Goal: Entertainment & Leisure: Consume media (video, audio)

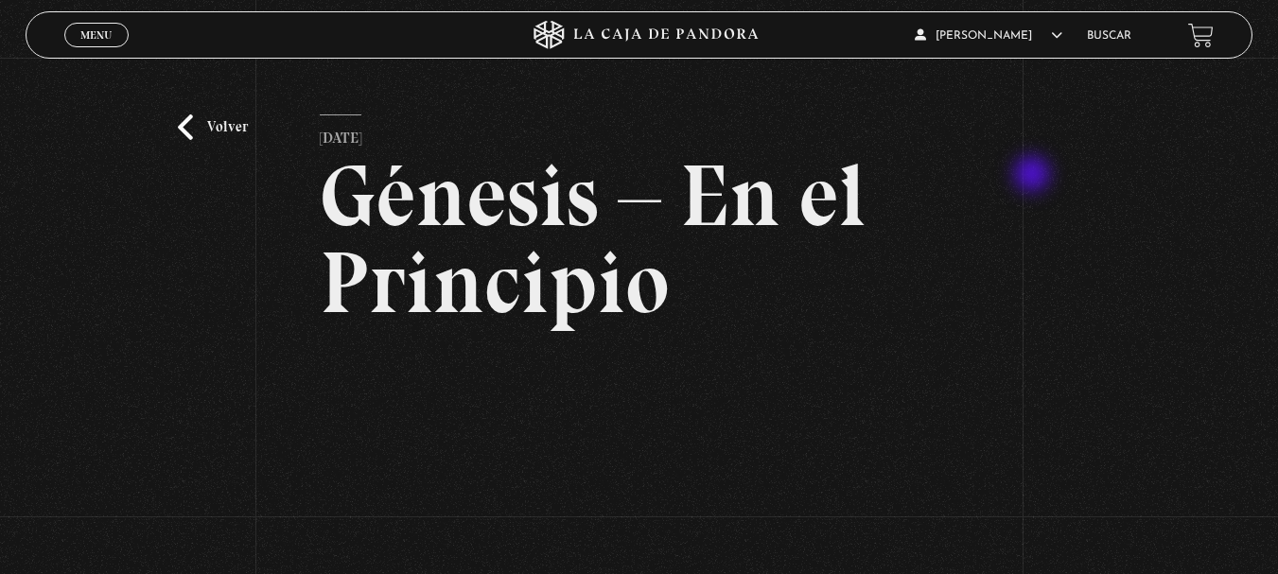
scroll to position [284, 0]
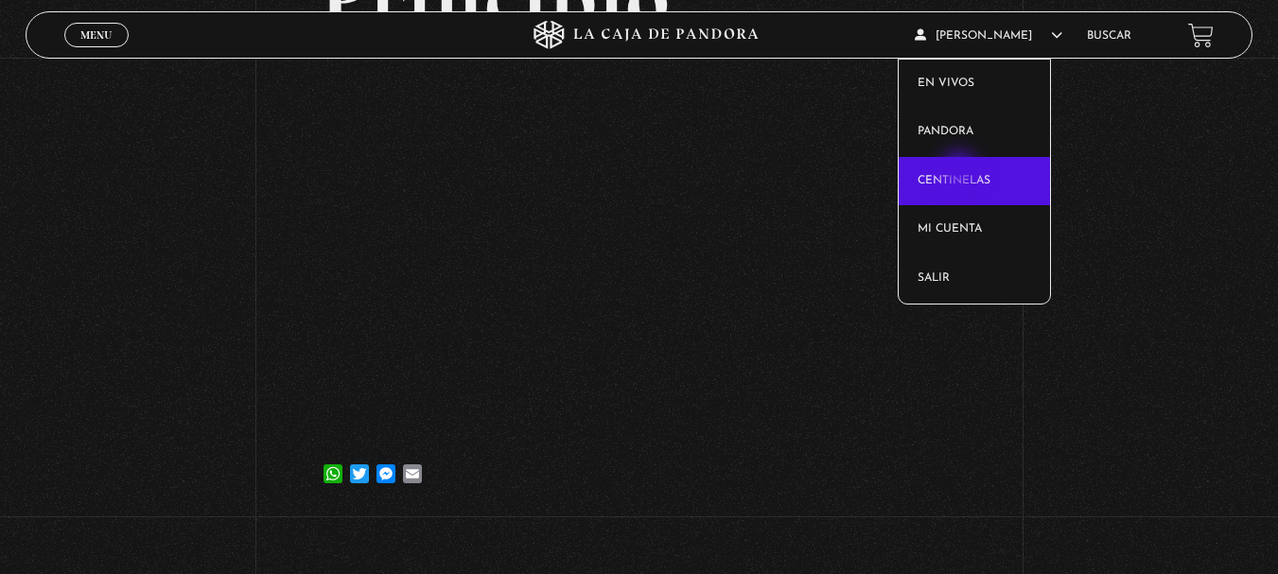
click at [961, 172] on link "Centinelas" at bounding box center [974, 181] width 151 height 49
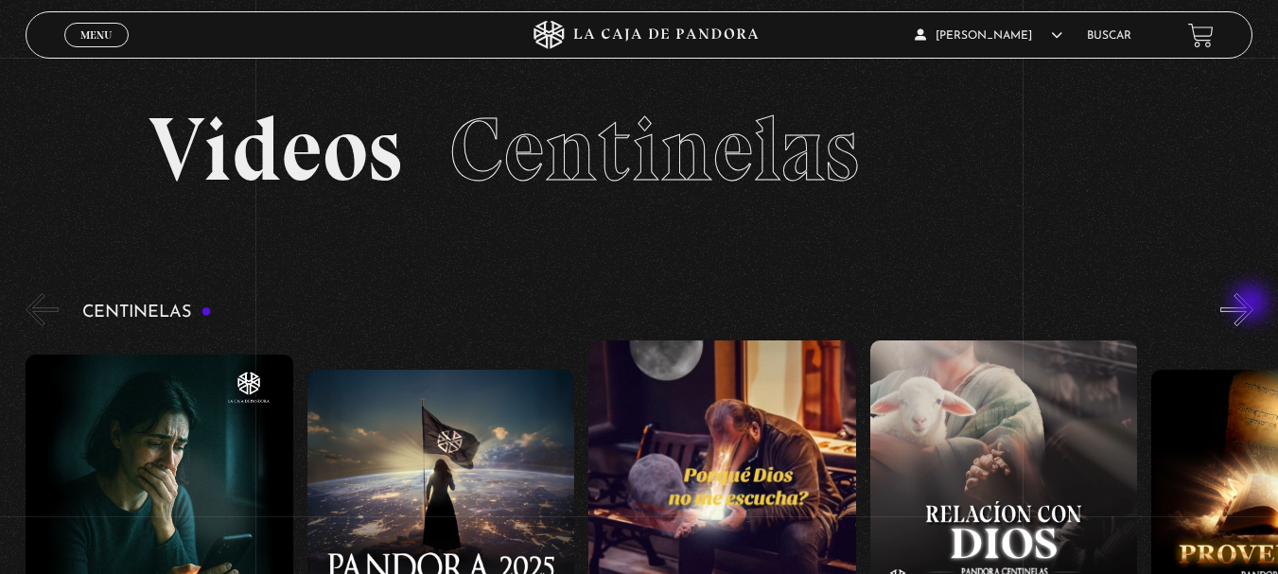
click at [1252, 305] on button "»" at bounding box center [1236, 309] width 33 height 33
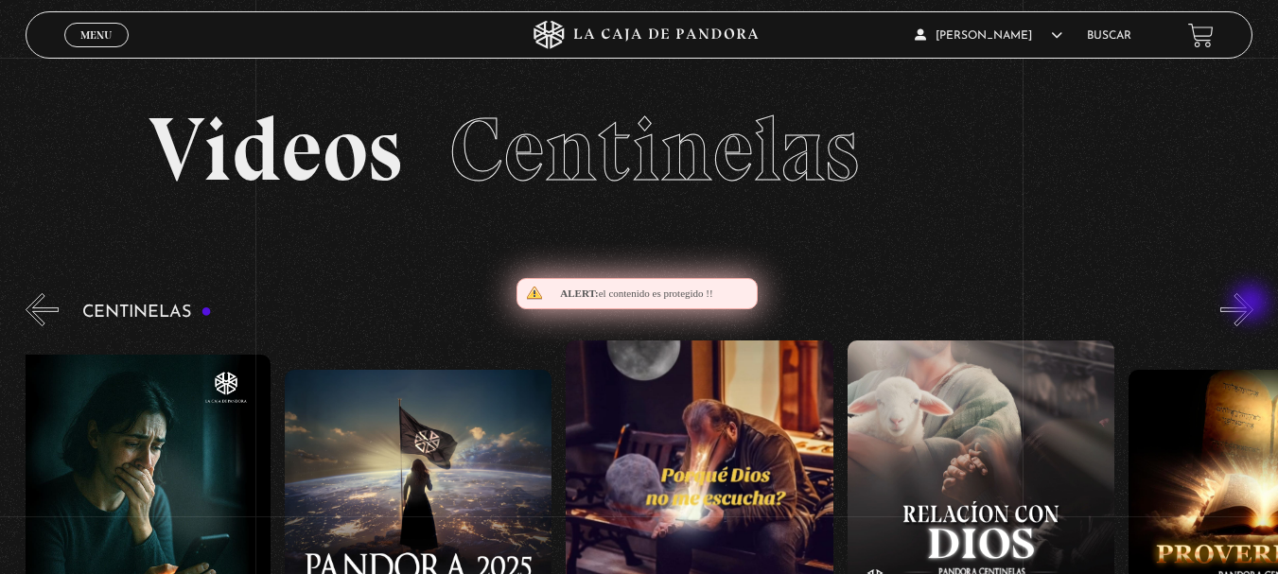
click at [1252, 305] on button "»" at bounding box center [1236, 309] width 33 height 33
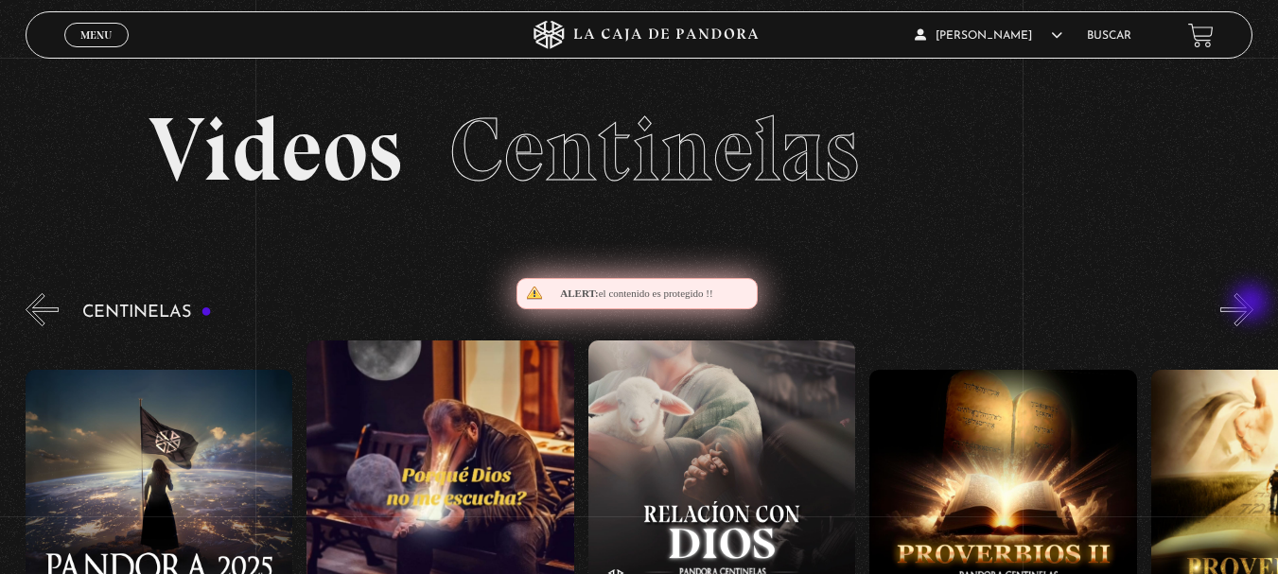
click at [1252, 305] on button "»" at bounding box center [1236, 309] width 33 height 33
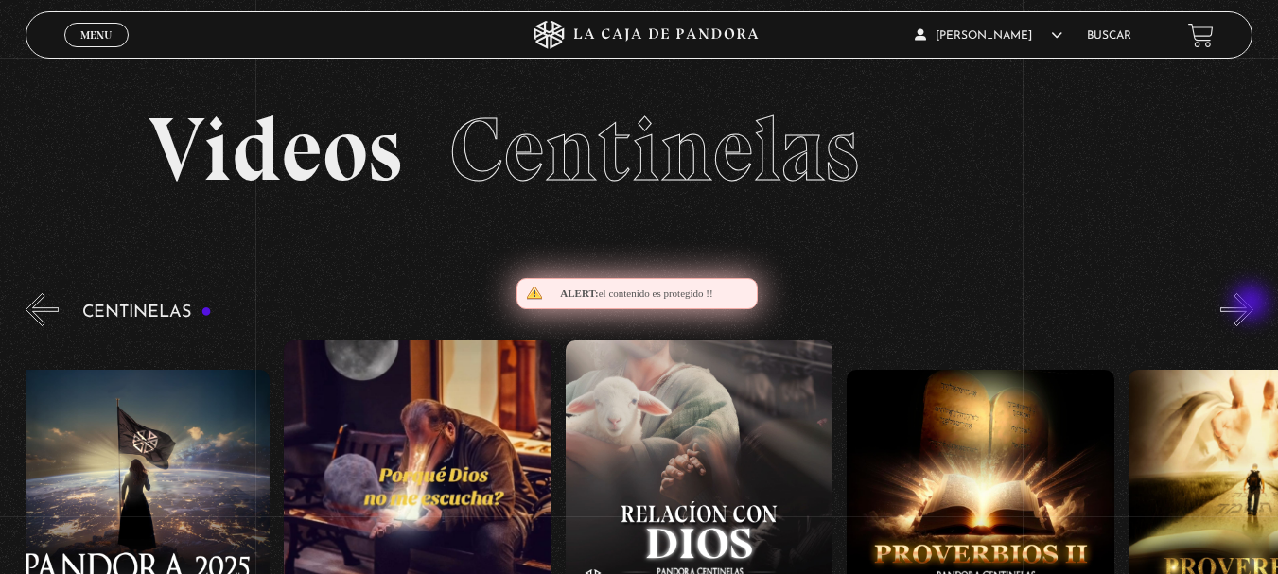
click at [1252, 305] on button "»" at bounding box center [1236, 309] width 33 height 33
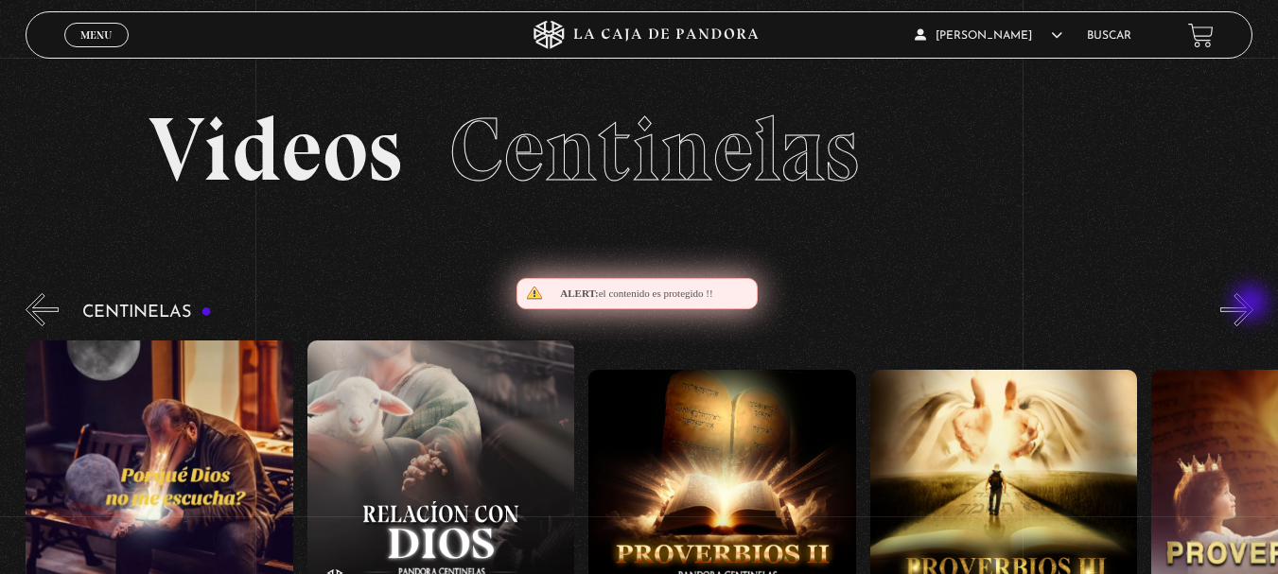
click at [1252, 305] on button "»" at bounding box center [1236, 309] width 33 height 33
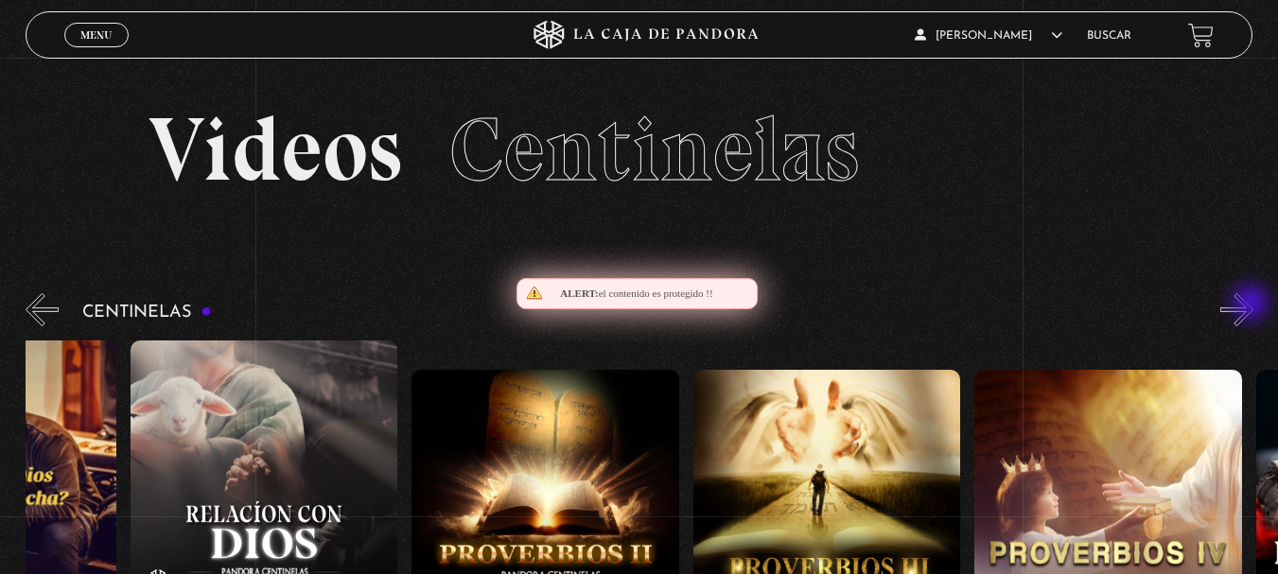
click at [1252, 305] on button "»" at bounding box center [1236, 309] width 33 height 33
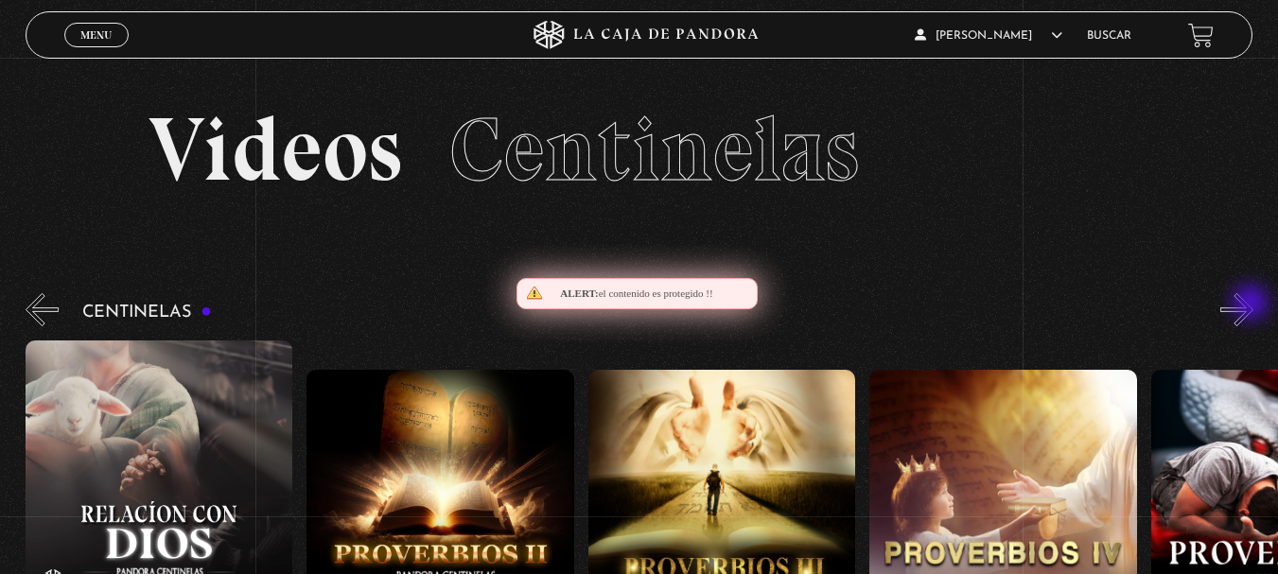
click at [1251, 306] on button "»" at bounding box center [1236, 309] width 33 height 33
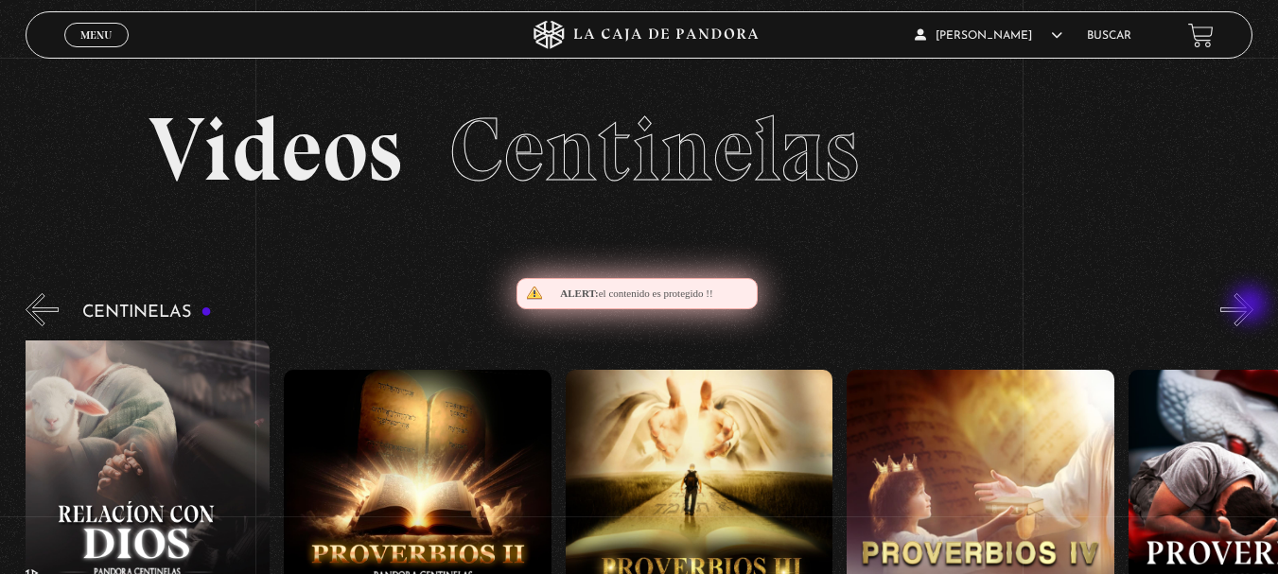
click at [1251, 308] on button "»" at bounding box center [1236, 309] width 33 height 33
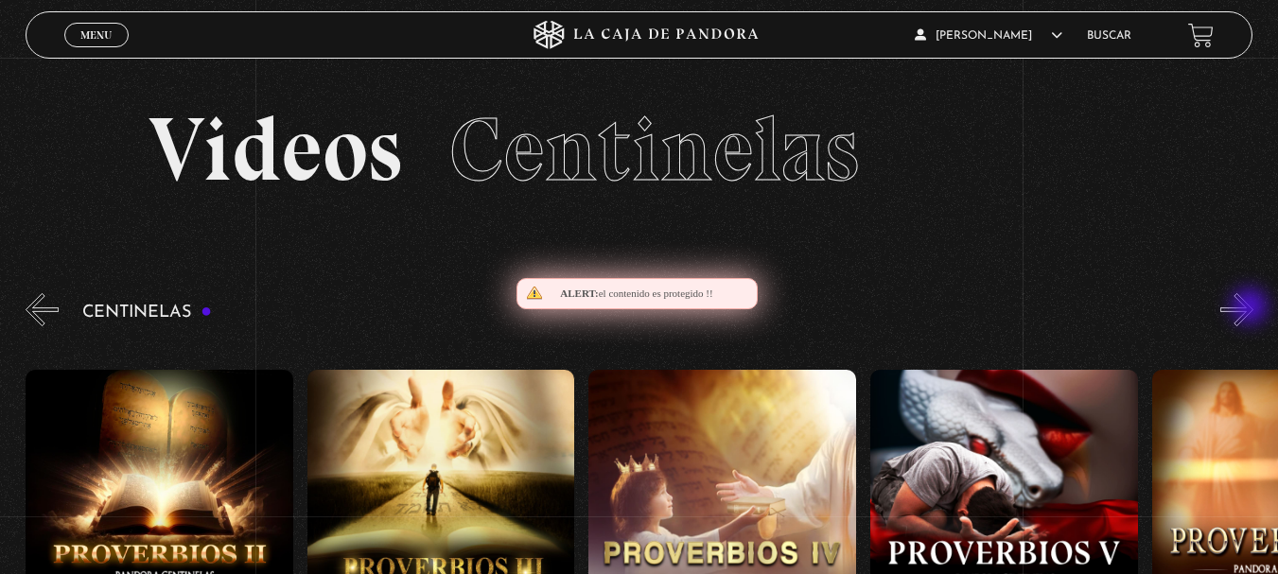
click at [1250, 309] on button "»" at bounding box center [1236, 309] width 33 height 33
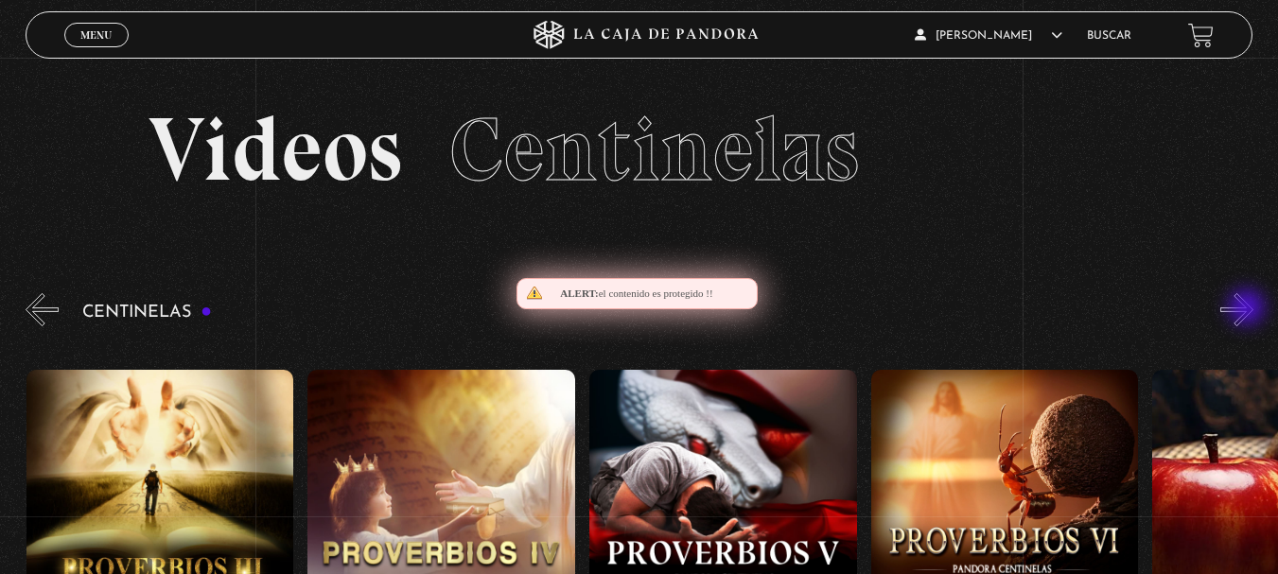
click at [1249, 309] on button "»" at bounding box center [1236, 309] width 33 height 33
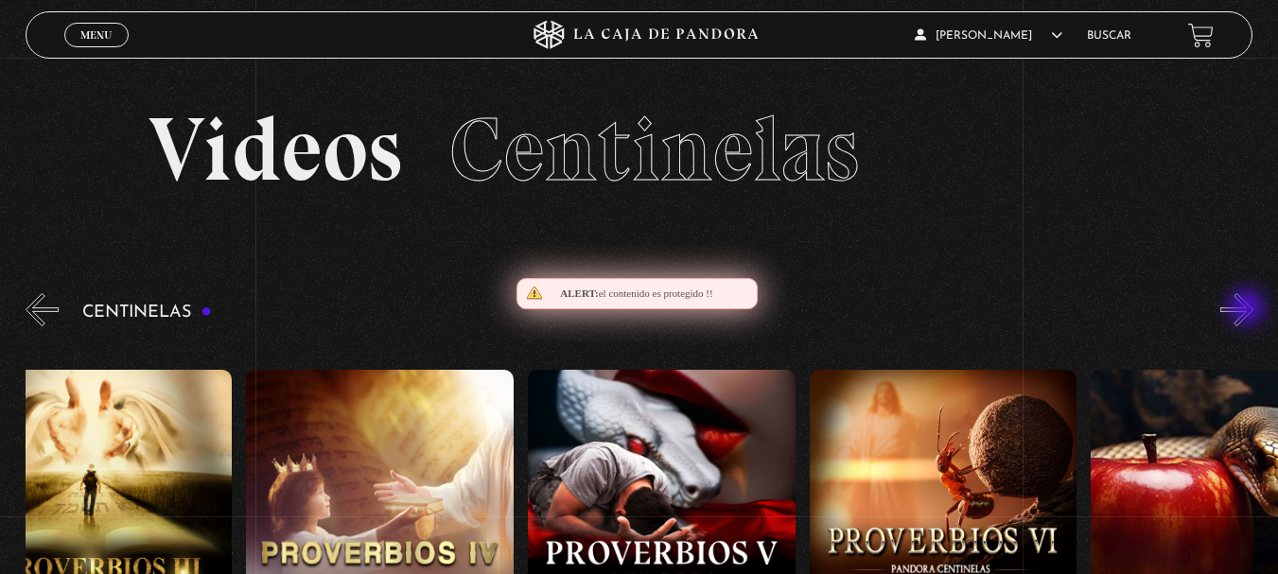
click at [1249, 309] on button "»" at bounding box center [1236, 309] width 33 height 33
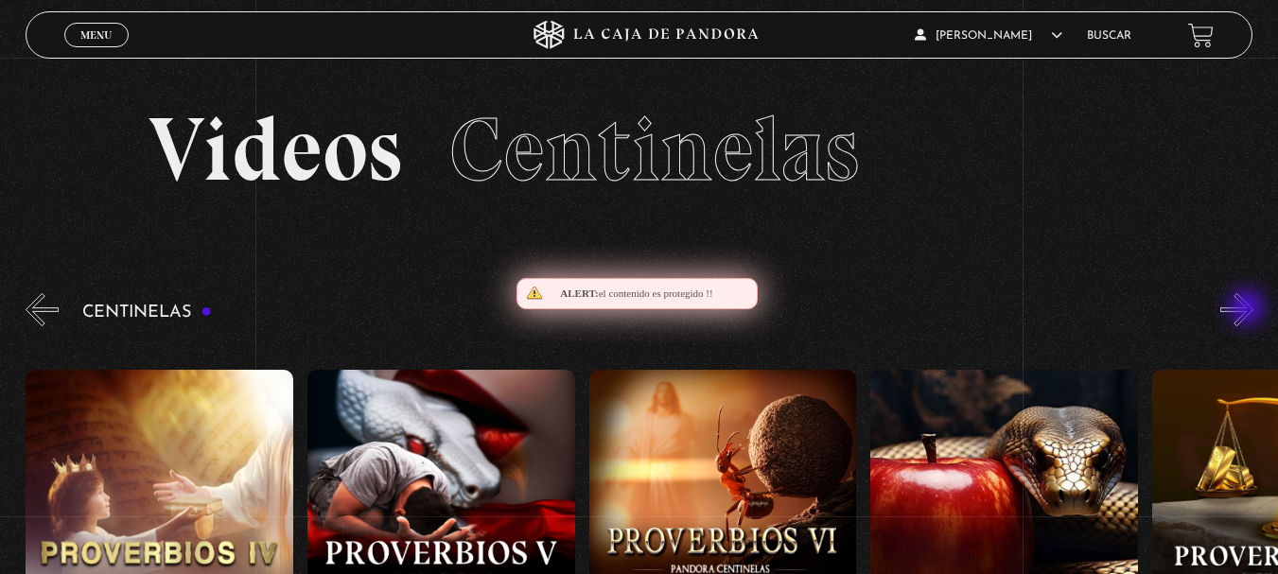
click at [1249, 309] on button "»" at bounding box center [1236, 309] width 33 height 33
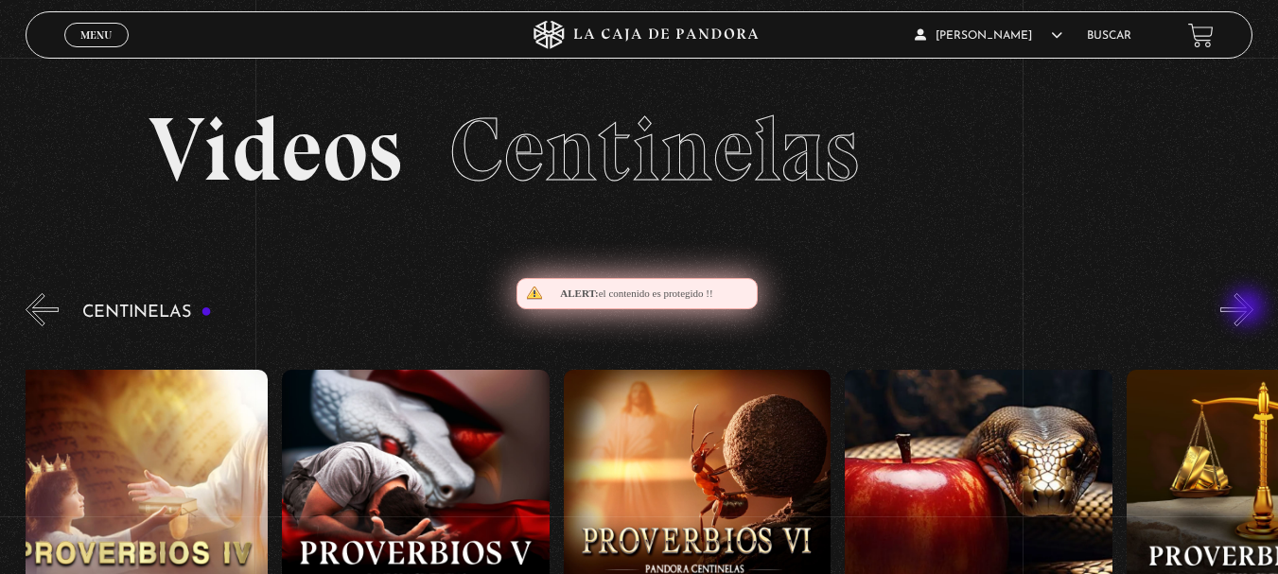
click at [1249, 309] on button "»" at bounding box center [1236, 309] width 33 height 33
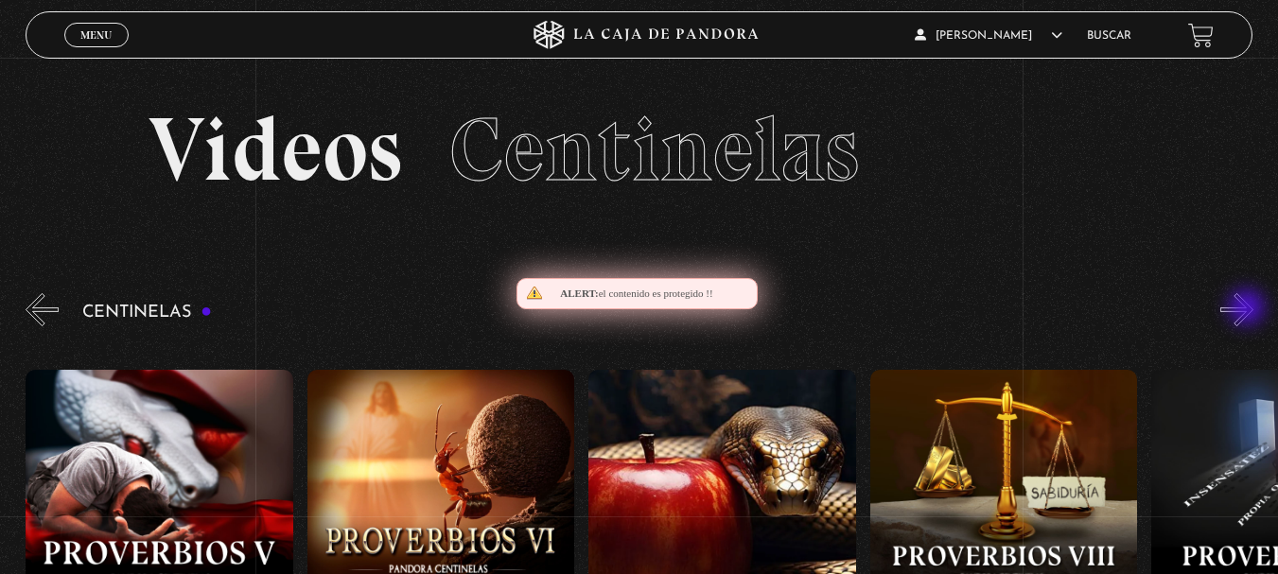
click at [1249, 309] on button "»" at bounding box center [1236, 309] width 33 height 33
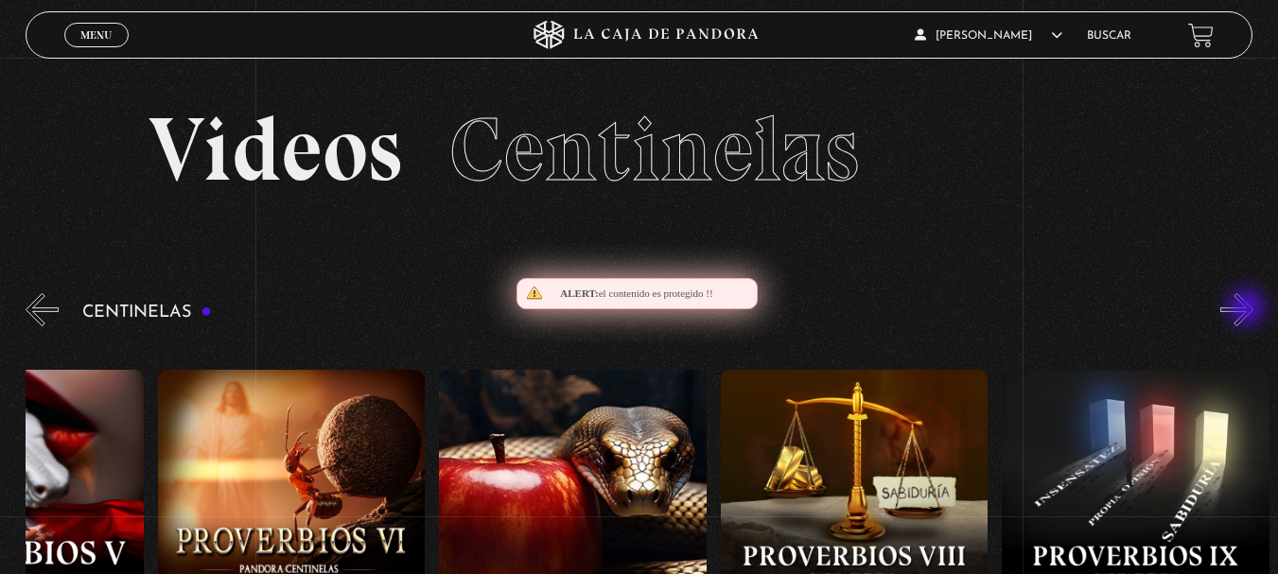
click at [1249, 309] on button "»" at bounding box center [1236, 309] width 33 height 33
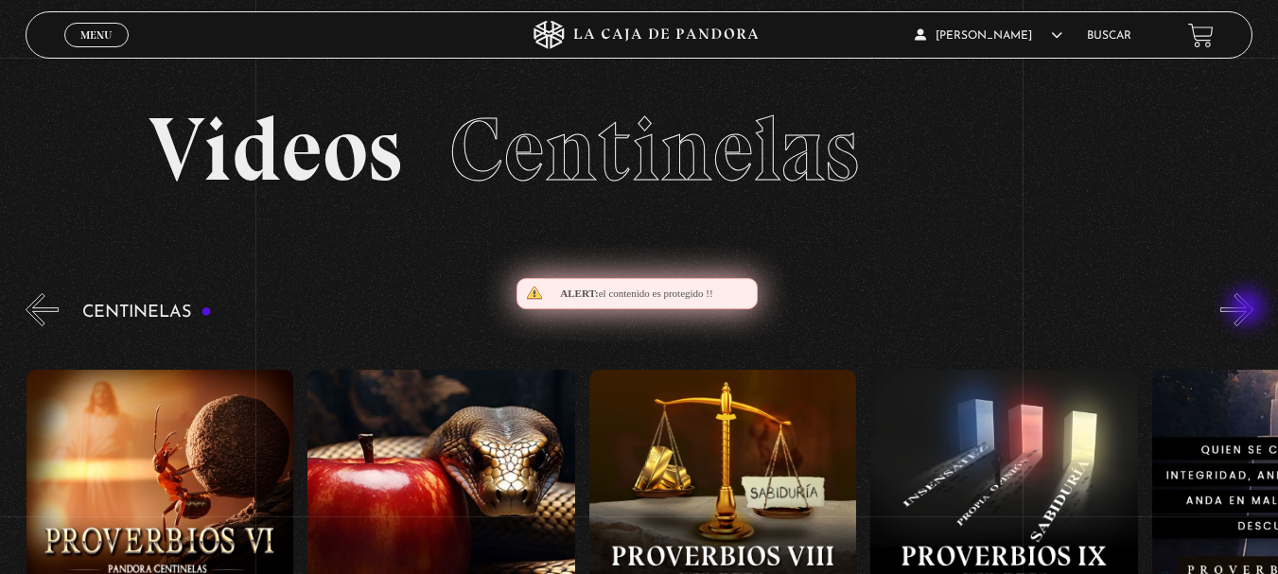
click at [1249, 309] on button "»" at bounding box center [1236, 309] width 33 height 33
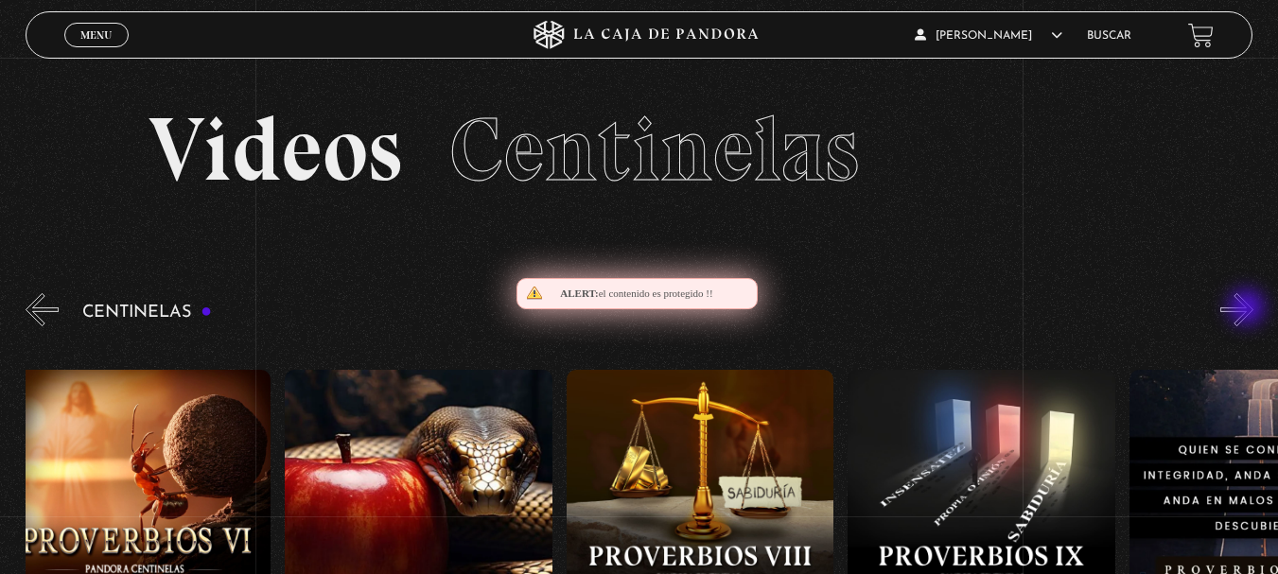
click at [1249, 309] on button "»" at bounding box center [1236, 309] width 33 height 33
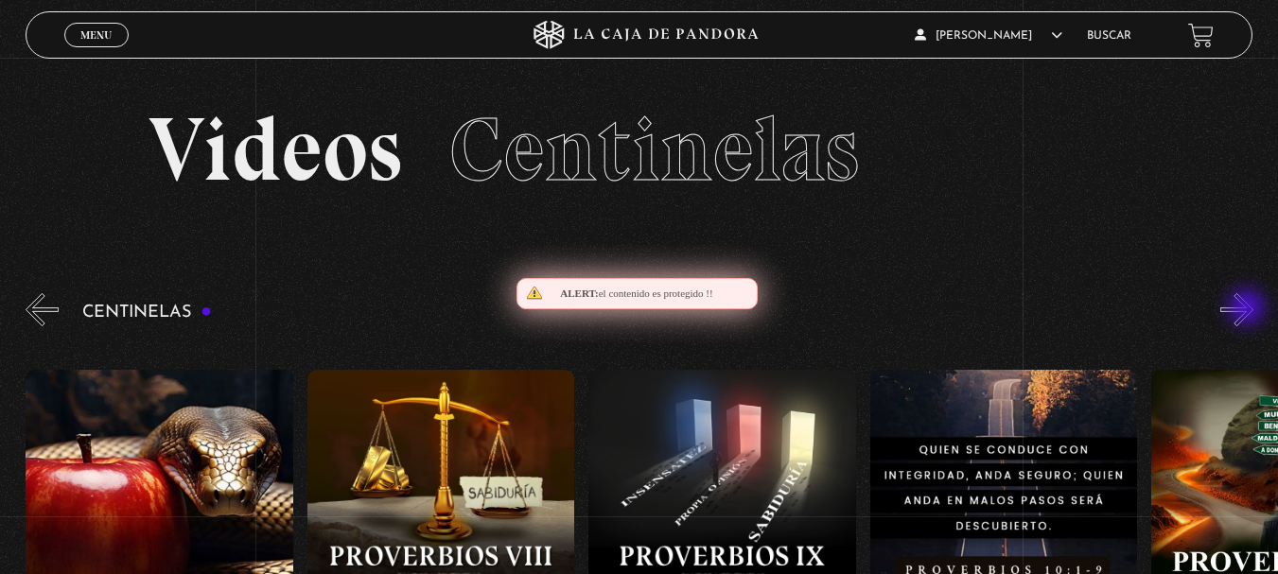
click at [1249, 309] on button "»" at bounding box center [1236, 309] width 33 height 33
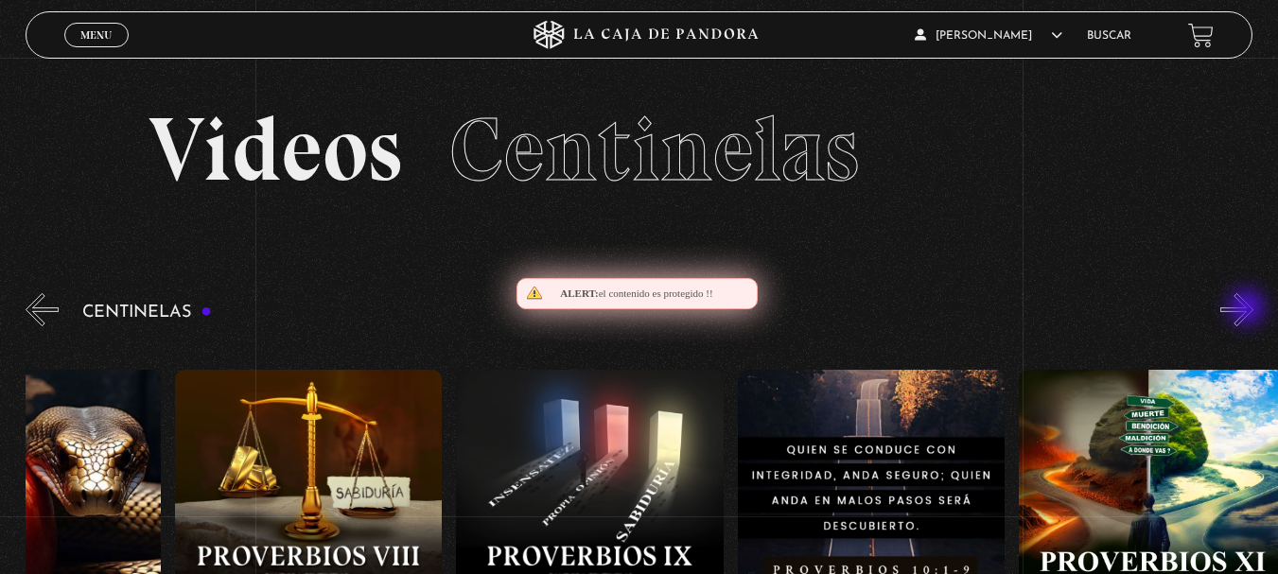
click at [1249, 309] on button "»" at bounding box center [1236, 309] width 33 height 33
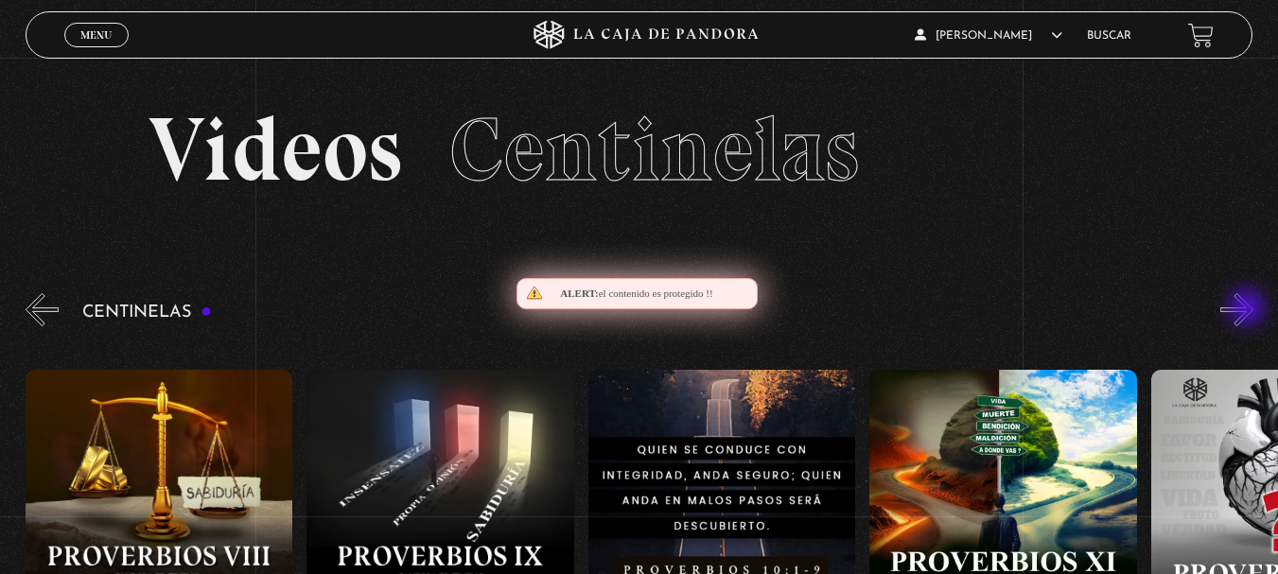
click at [1249, 309] on button "»" at bounding box center [1236, 309] width 33 height 33
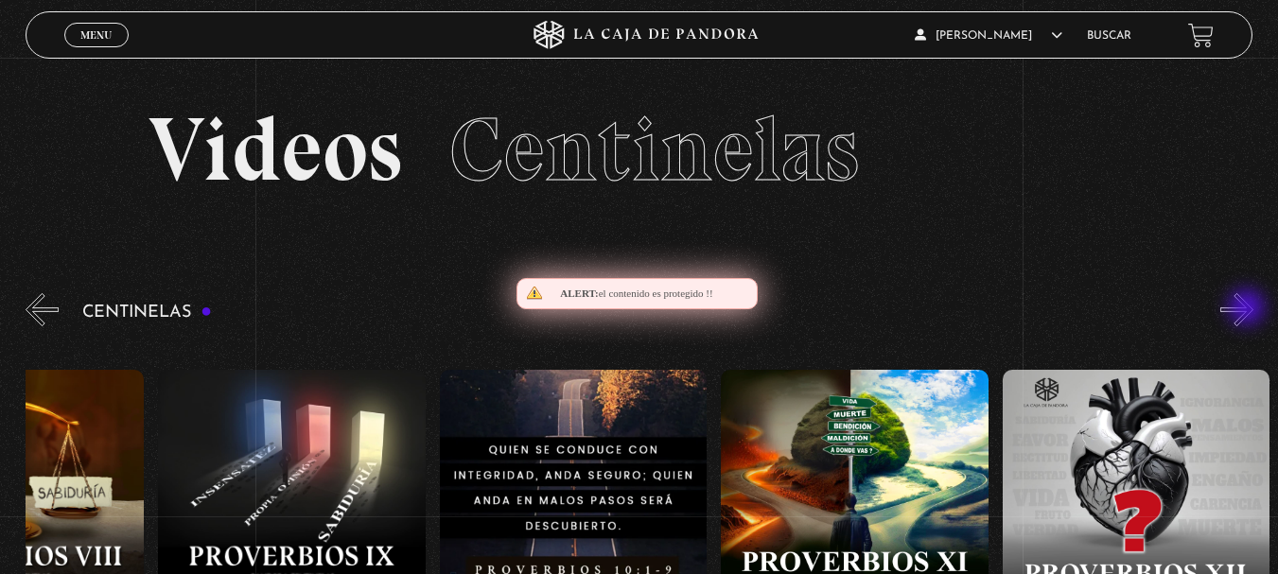
click at [1249, 309] on button "»" at bounding box center [1236, 309] width 33 height 33
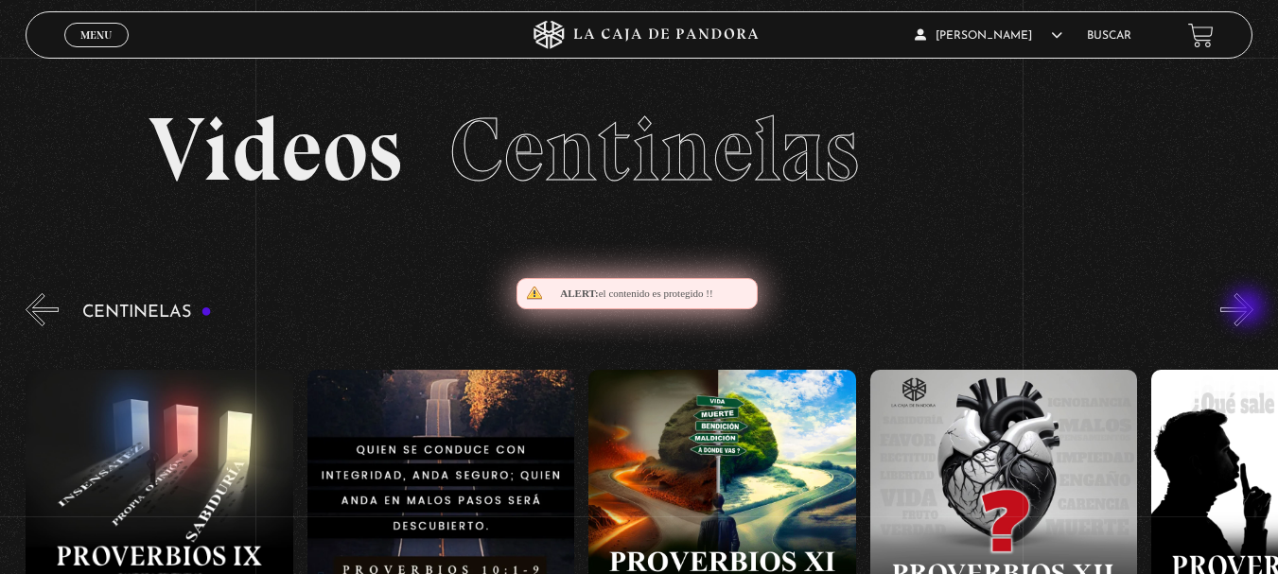
click at [1249, 309] on button "»" at bounding box center [1236, 309] width 33 height 33
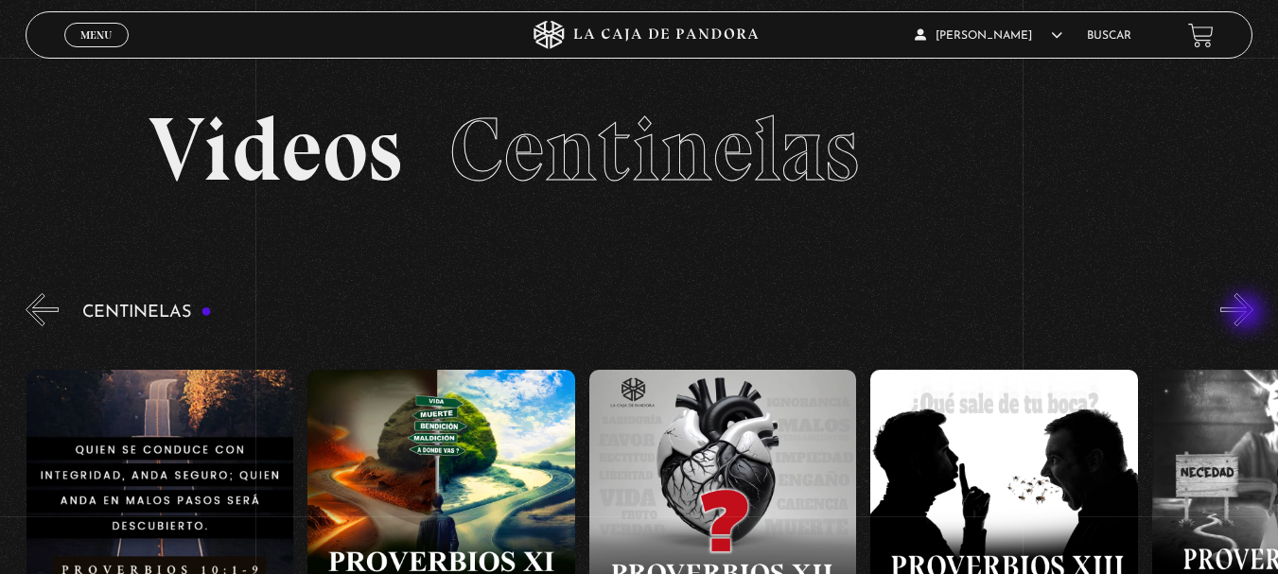
click at [1248, 315] on button "»" at bounding box center [1236, 309] width 33 height 33
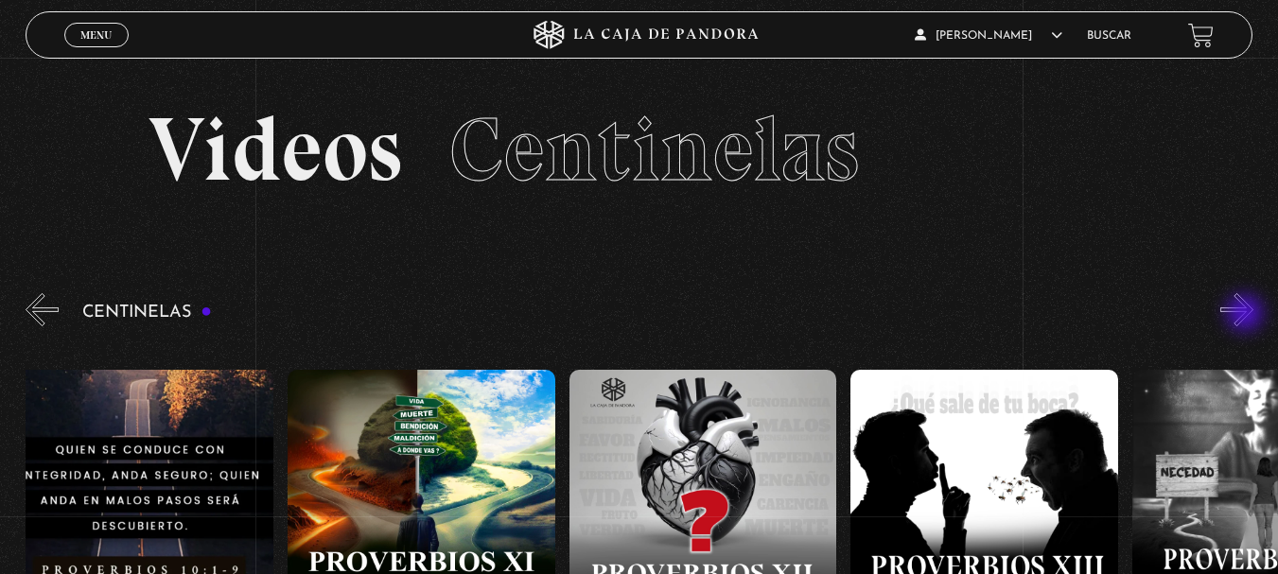
click at [1247, 315] on button "»" at bounding box center [1236, 309] width 33 height 33
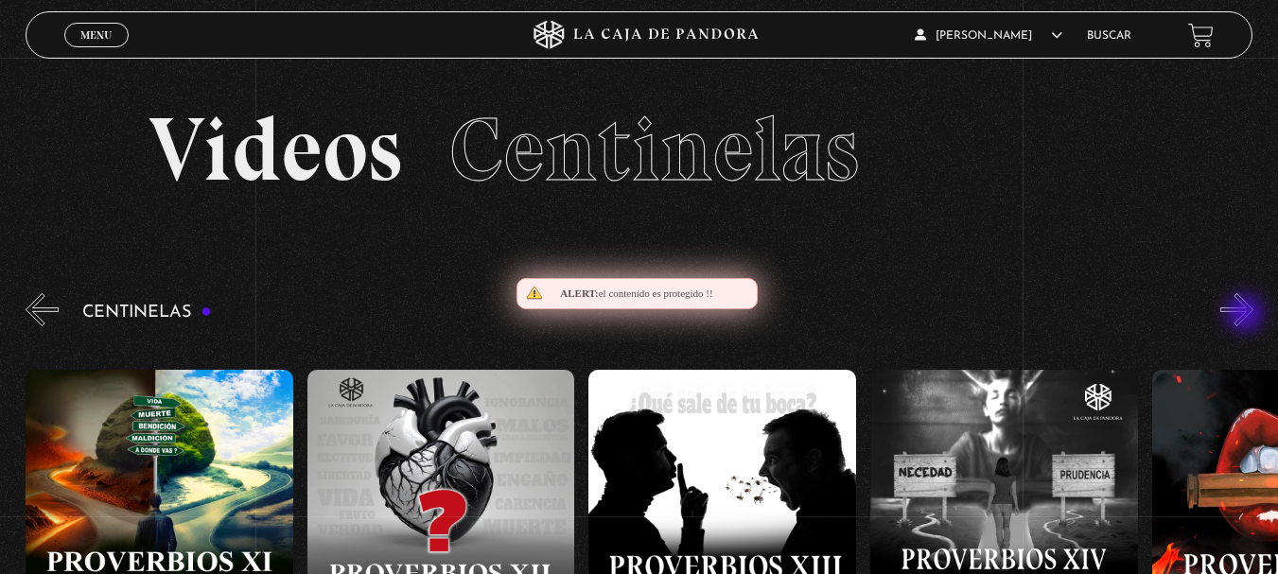
click at [1247, 315] on button "»" at bounding box center [1236, 309] width 33 height 33
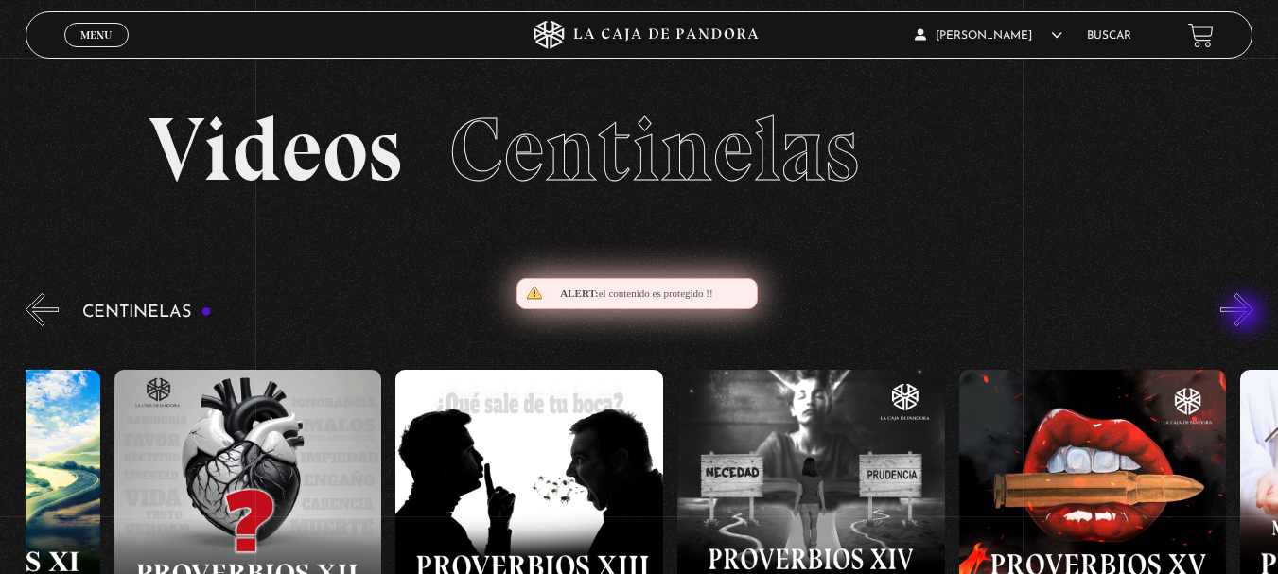
click at [1247, 315] on button "»" at bounding box center [1236, 309] width 33 height 33
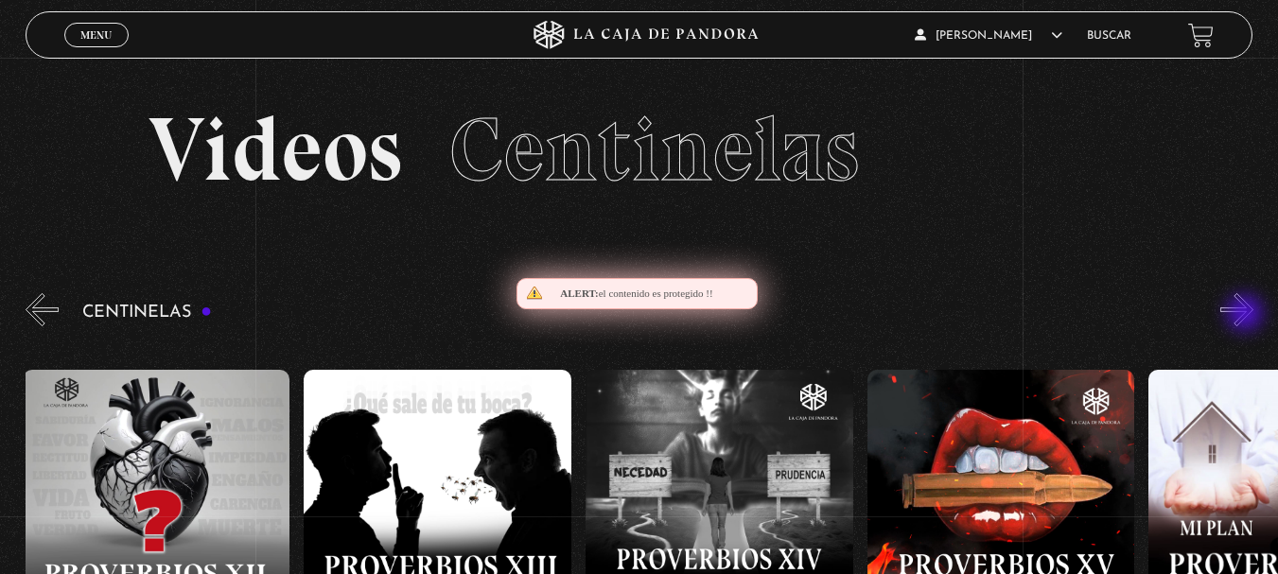
click at [1247, 315] on button "»" at bounding box center [1236, 309] width 33 height 33
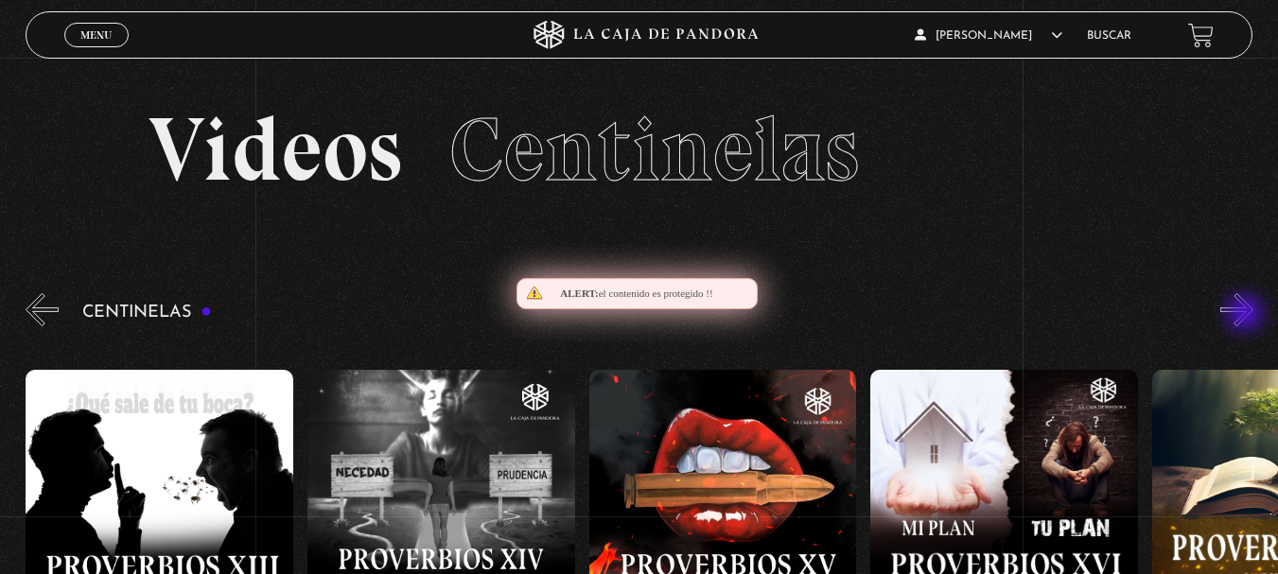
click at [1247, 315] on button "»" at bounding box center [1236, 309] width 33 height 33
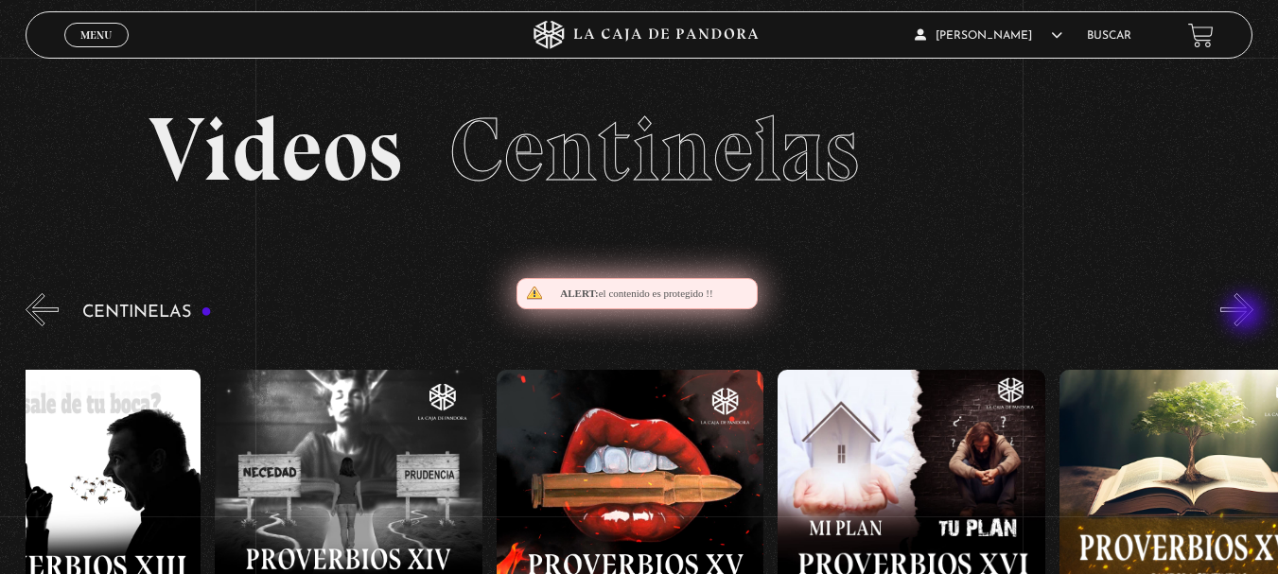
click at [1247, 315] on button "»" at bounding box center [1236, 309] width 33 height 33
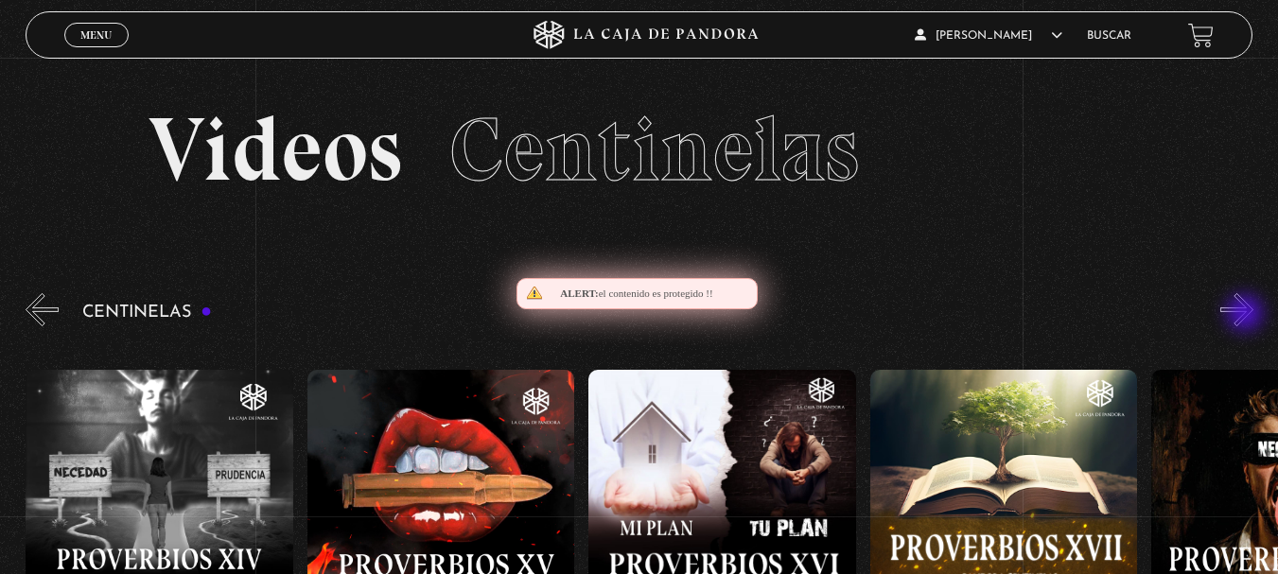
click at [1247, 315] on button "»" at bounding box center [1236, 309] width 33 height 33
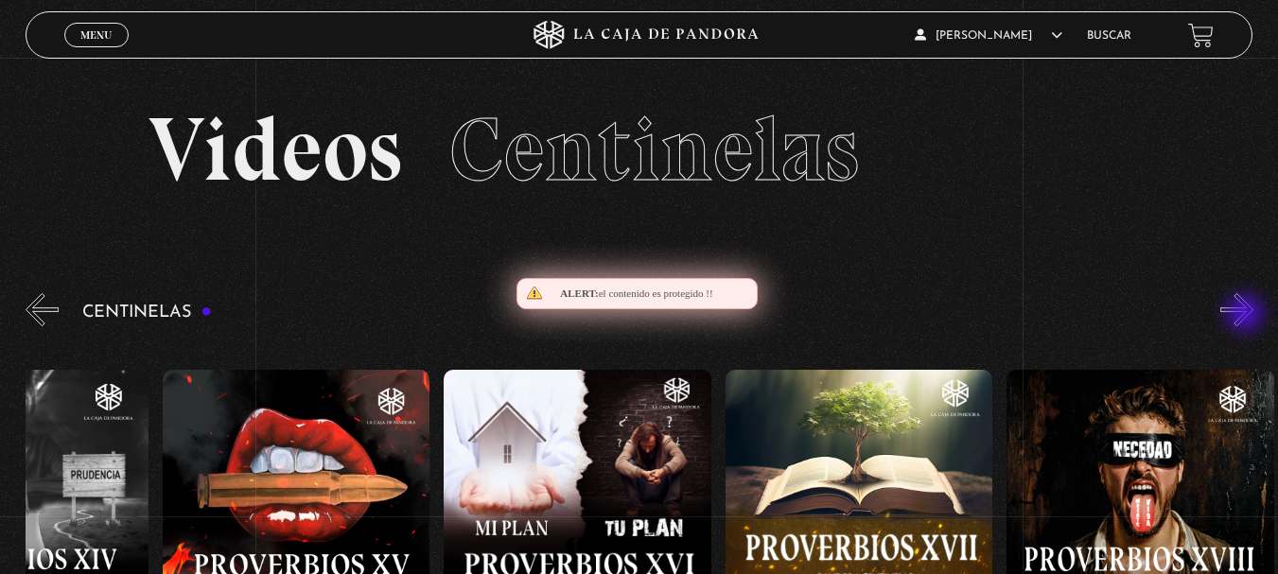
click at [1247, 315] on button "»" at bounding box center [1236, 309] width 33 height 33
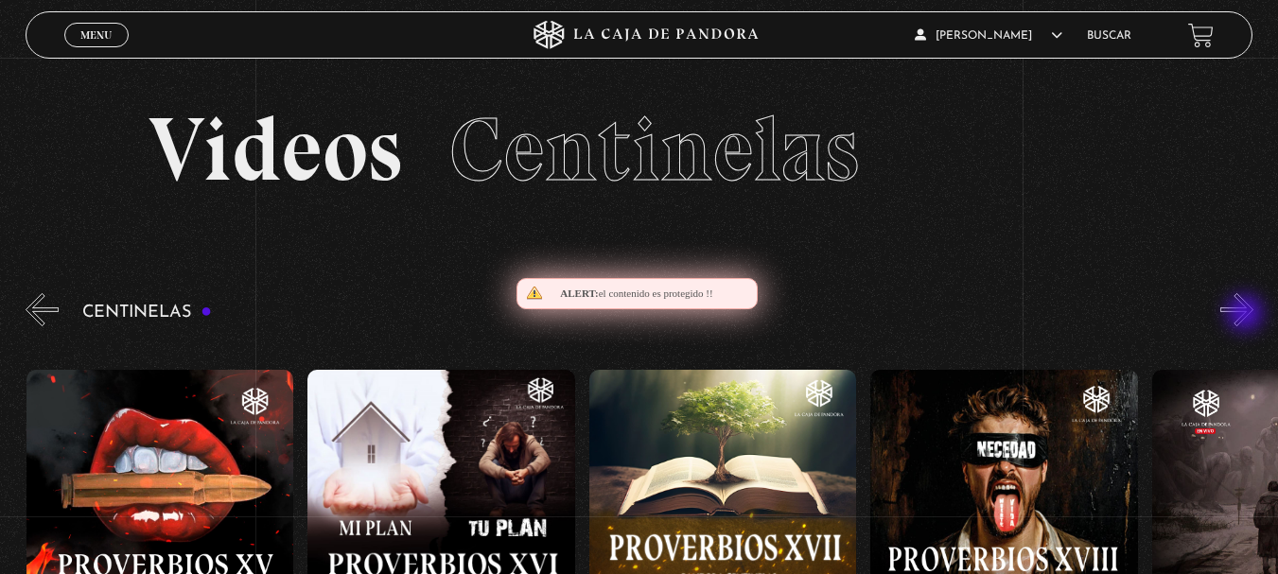
click at [1247, 315] on button "»" at bounding box center [1236, 309] width 33 height 33
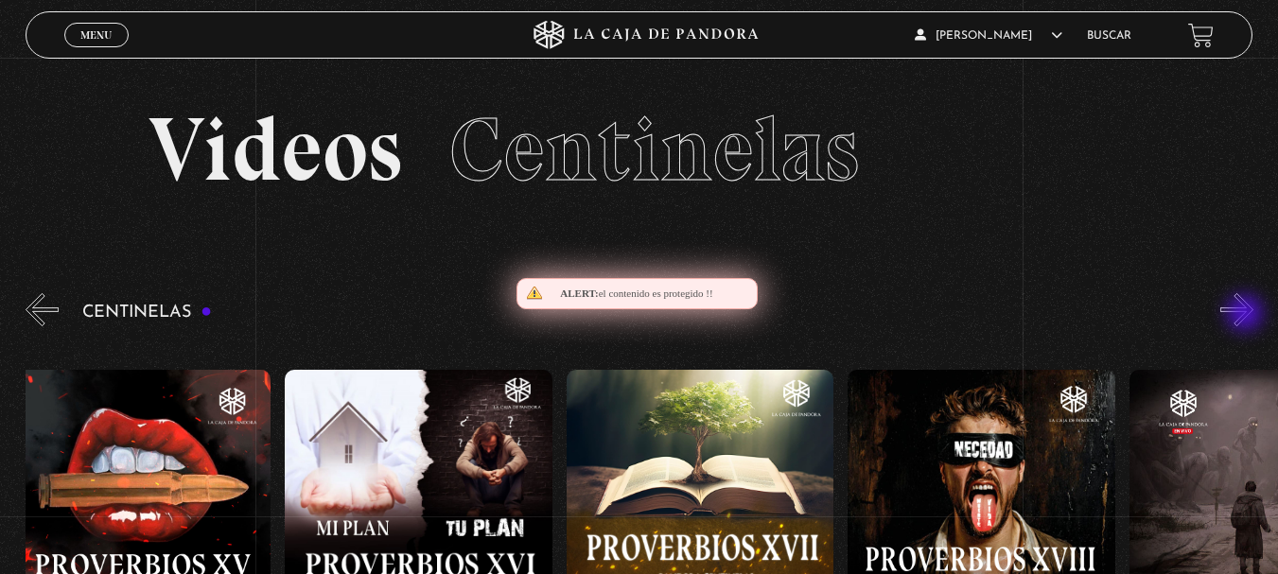
click at [1247, 315] on button "»" at bounding box center [1236, 309] width 33 height 33
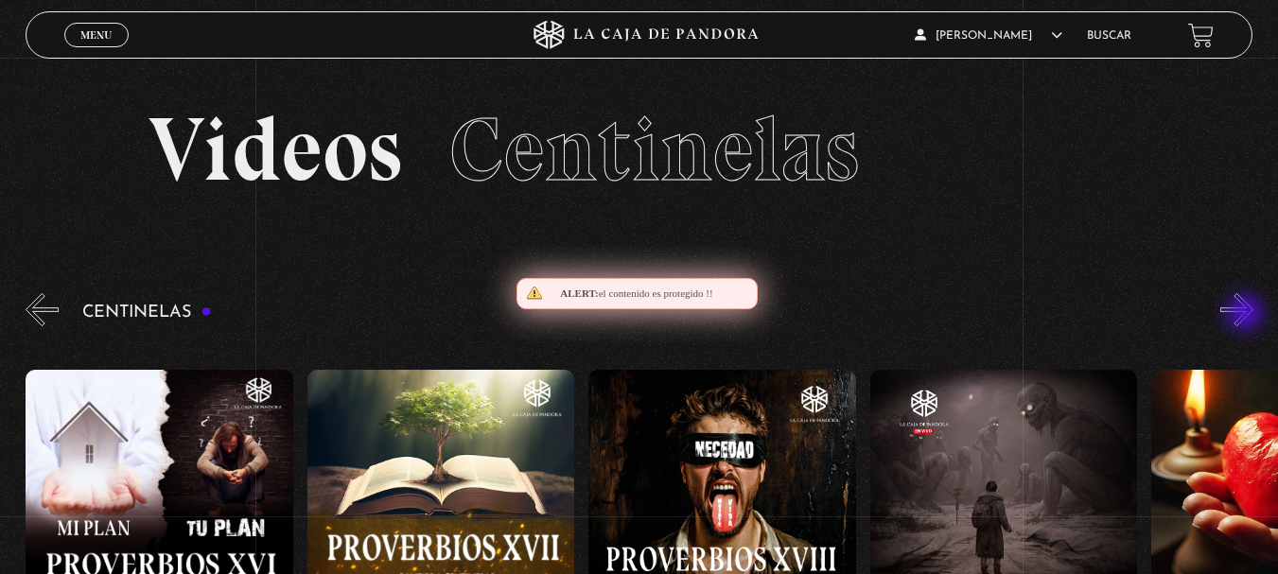
click at [1247, 315] on button "»" at bounding box center [1236, 309] width 33 height 33
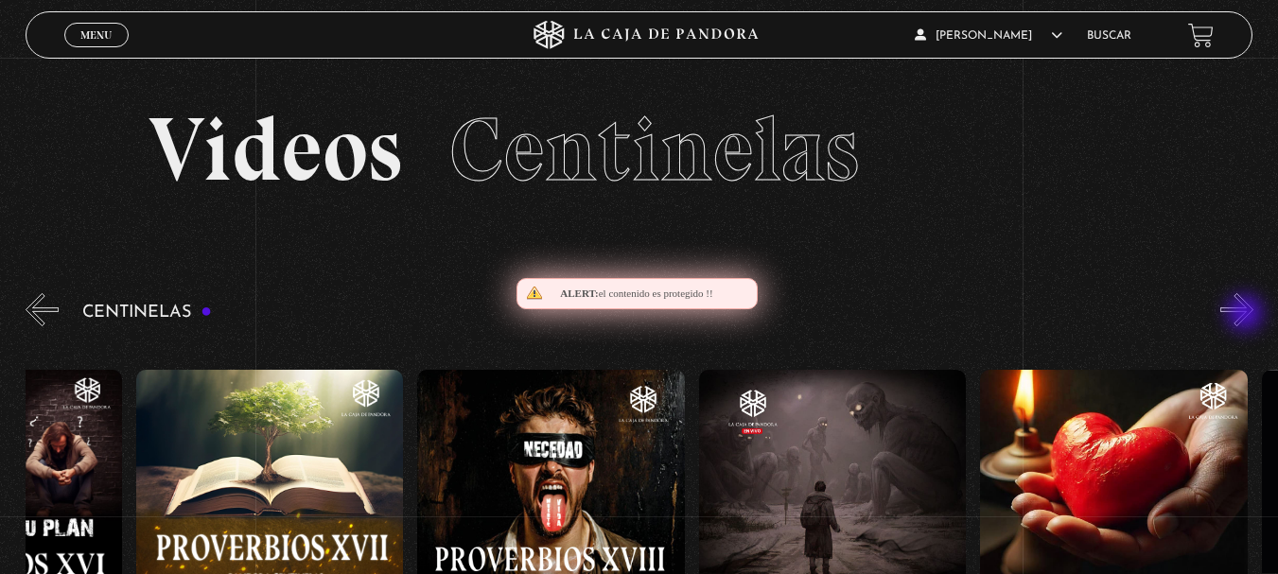
click at [1247, 315] on button "»" at bounding box center [1236, 309] width 33 height 33
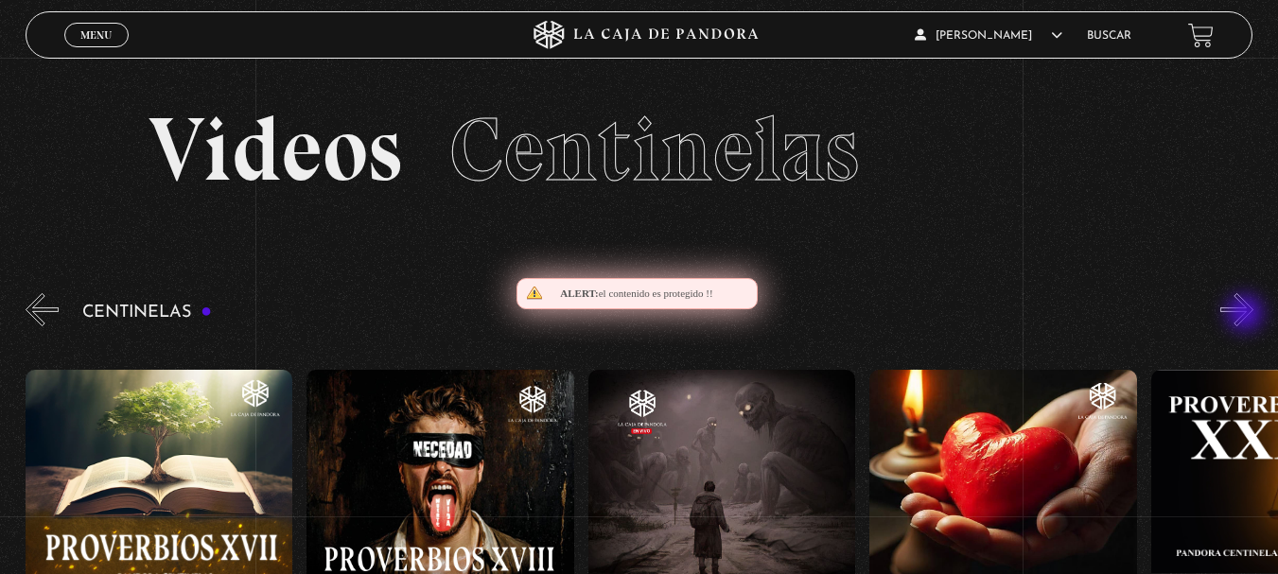
click at [1247, 315] on button "»" at bounding box center [1236, 309] width 33 height 33
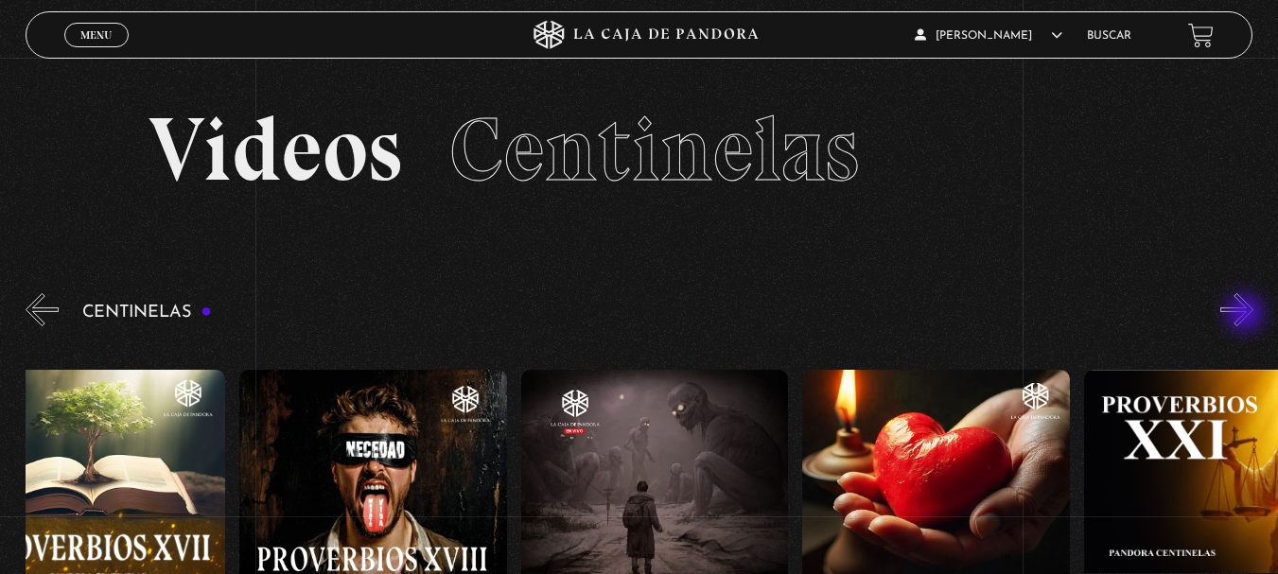
click at [1247, 315] on button "»" at bounding box center [1236, 309] width 33 height 33
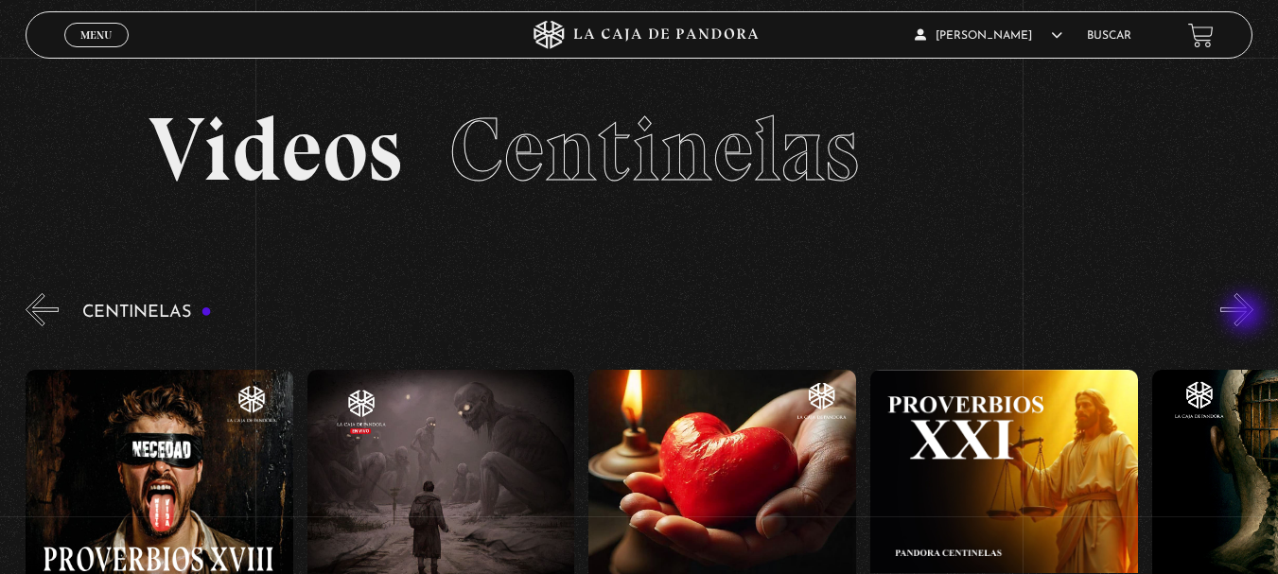
click at [1247, 315] on button "»" at bounding box center [1236, 309] width 33 height 33
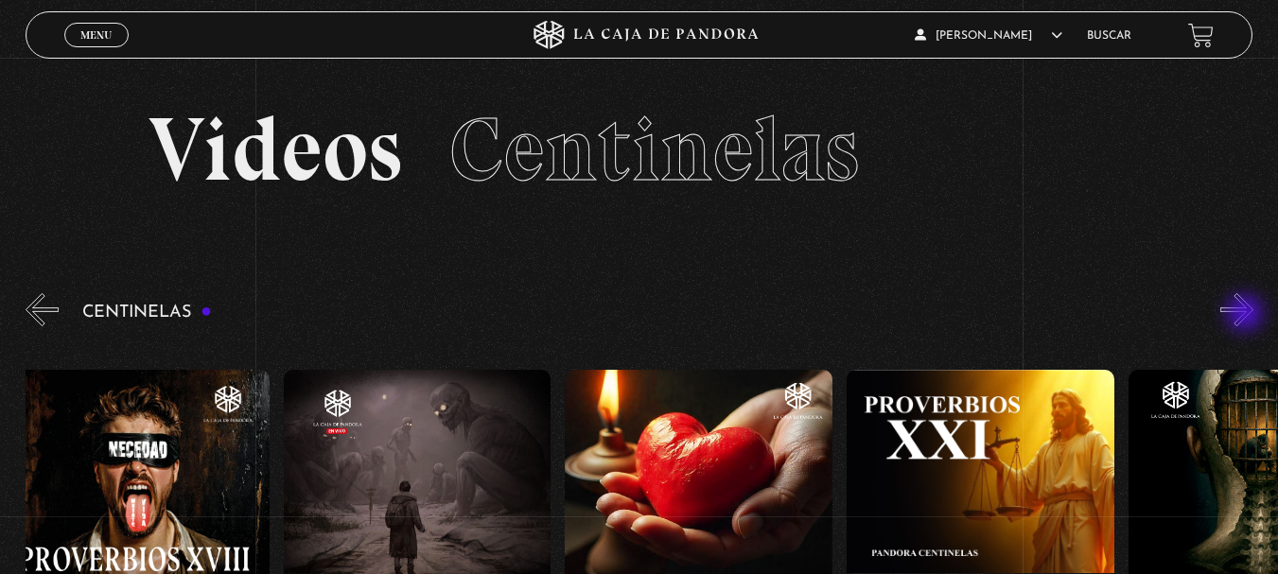
click at [1247, 315] on button "»" at bounding box center [1236, 309] width 33 height 33
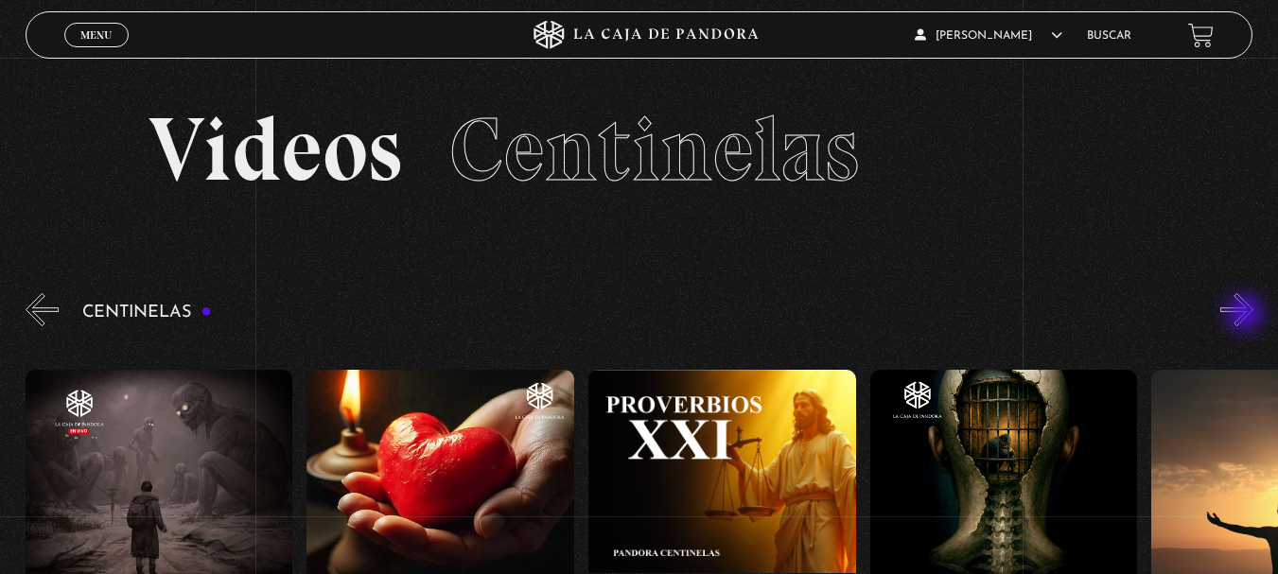
click at [1247, 315] on button "»" at bounding box center [1236, 309] width 33 height 33
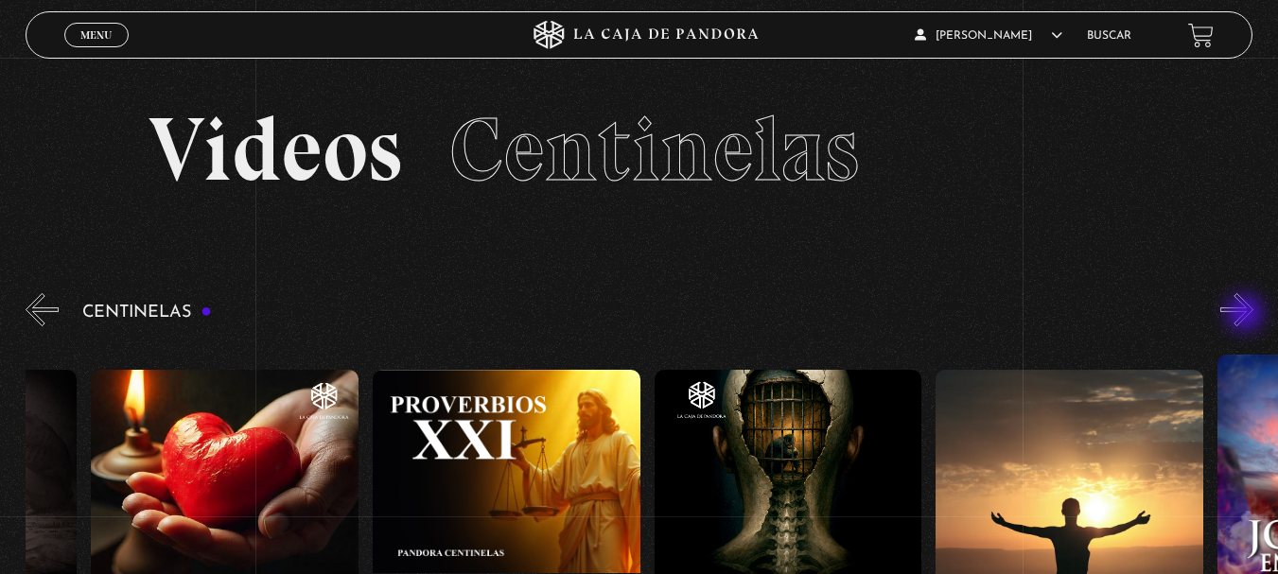
click at [1247, 315] on button "»" at bounding box center [1236, 309] width 33 height 33
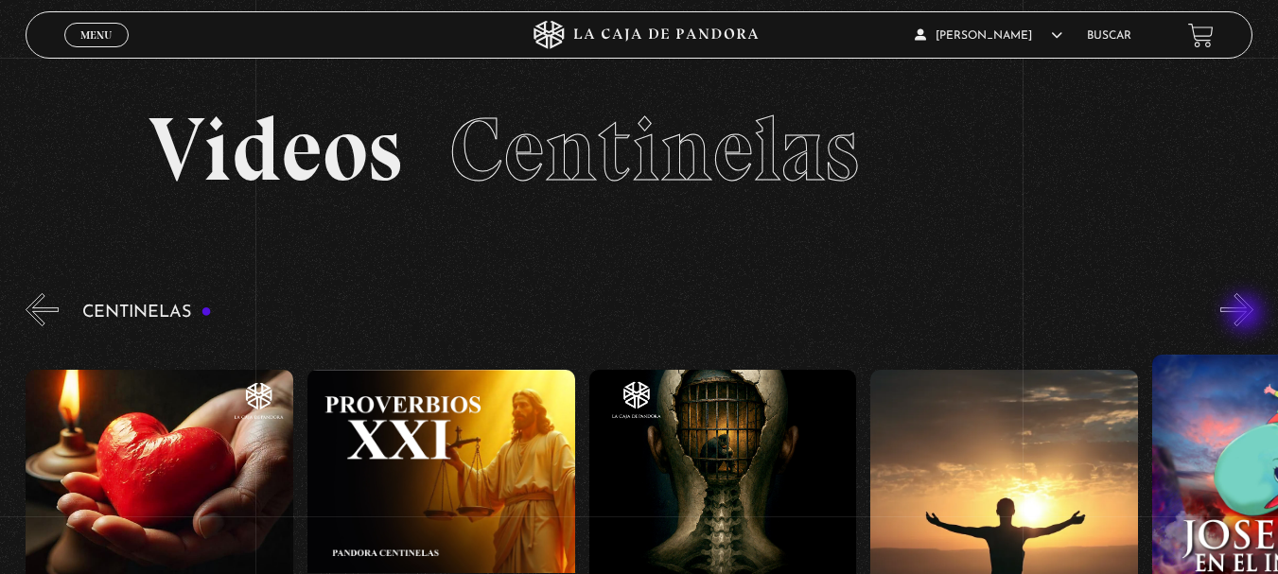
click at [1247, 315] on button "»" at bounding box center [1236, 309] width 33 height 33
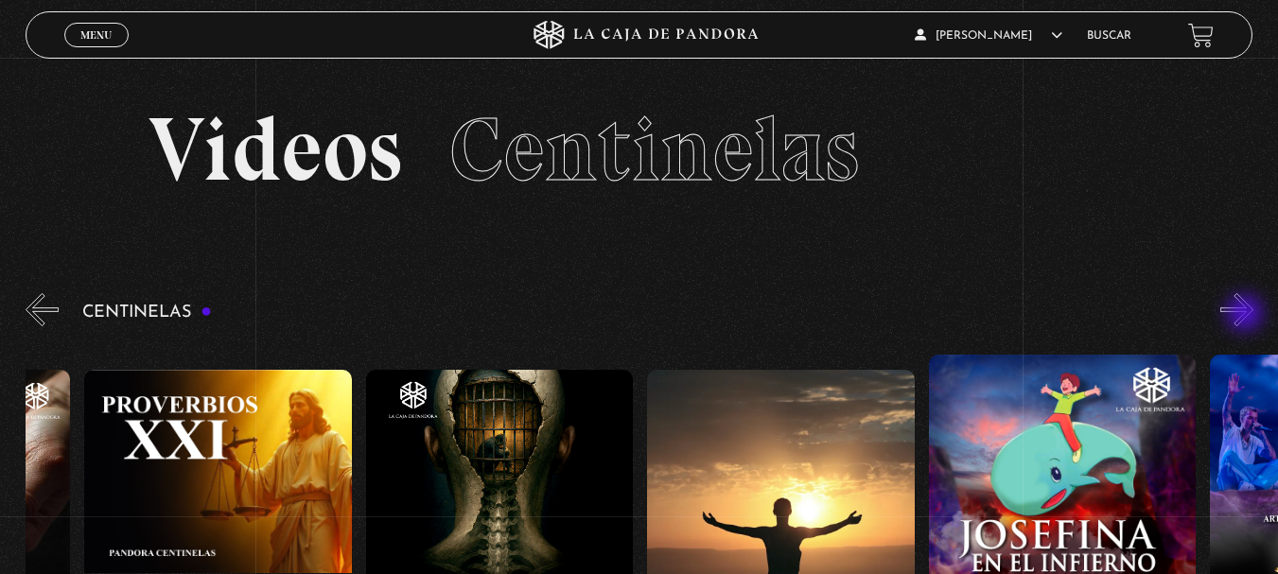
click at [1247, 315] on button "»" at bounding box center [1236, 309] width 33 height 33
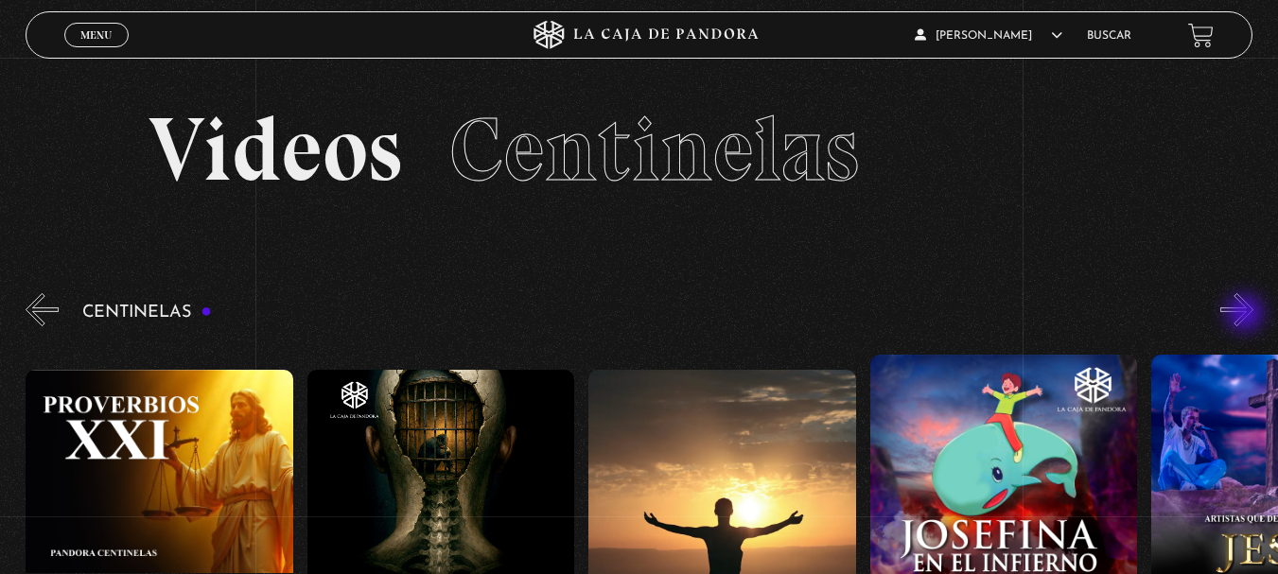
click at [1247, 315] on button "»" at bounding box center [1236, 309] width 33 height 33
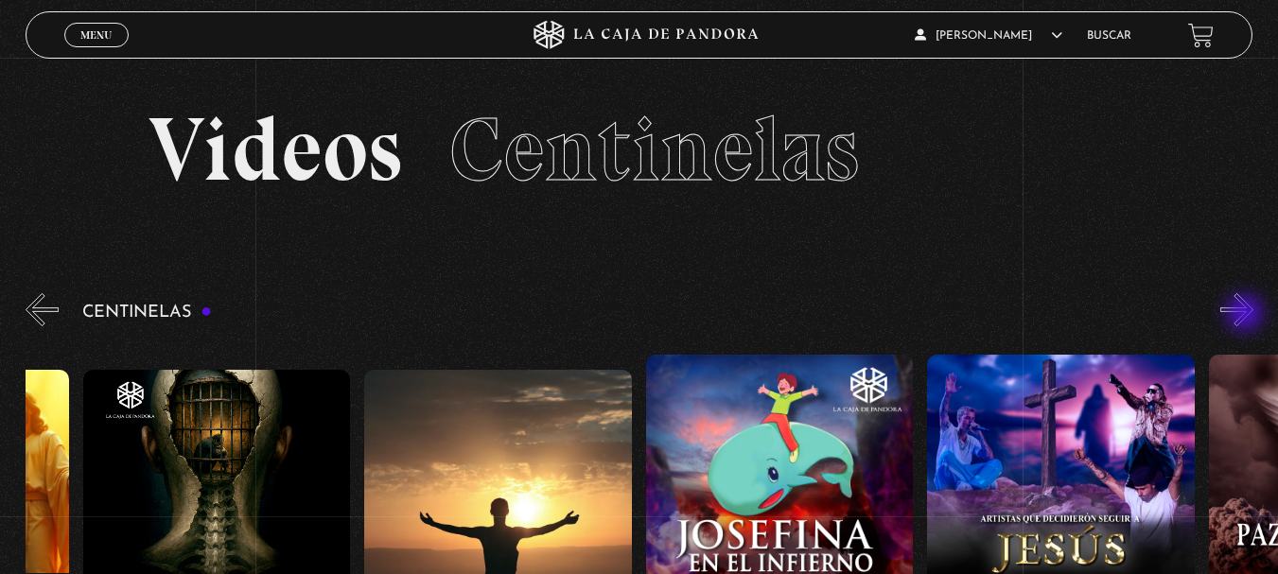
click at [1247, 315] on button "»" at bounding box center [1236, 309] width 33 height 33
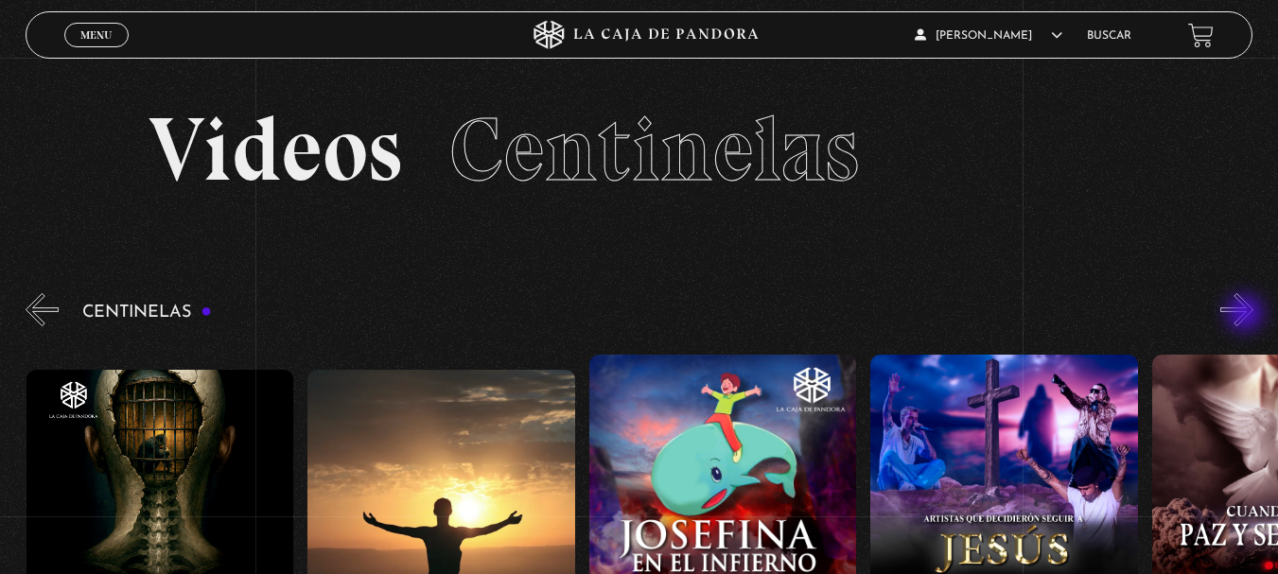
click at [1247, 315] on button "»" at bounding box center [1236, 309] width 33 height 33
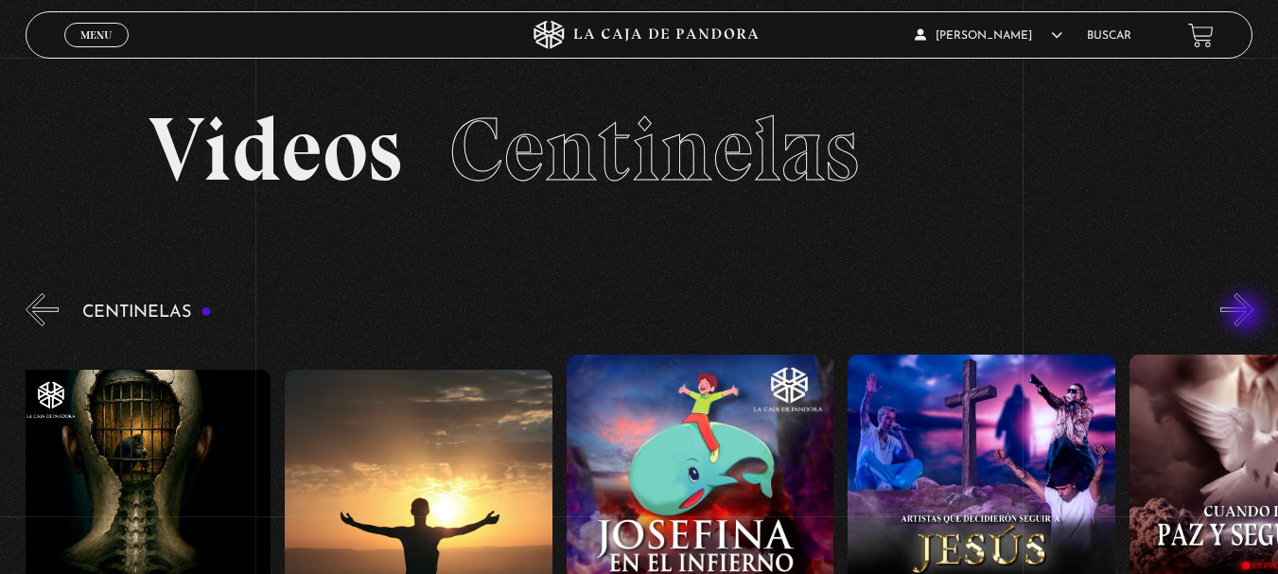
click at [1247, 315] on button "»" at bounding box center [1236, 309] width 33 height 33
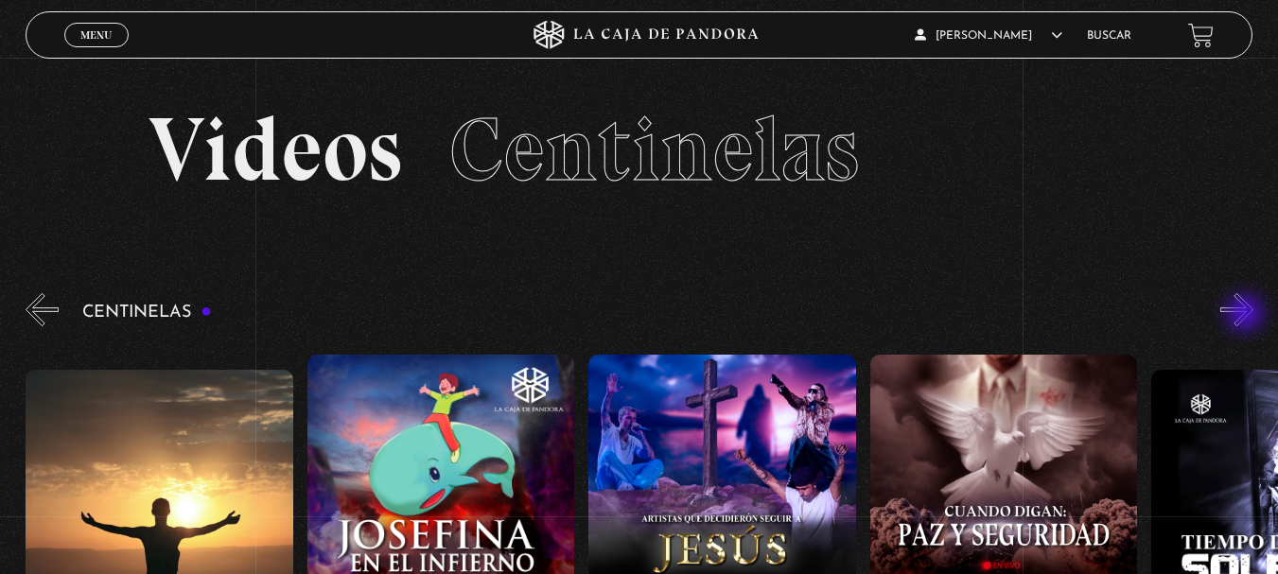
click at [1247, 315] on button "»" at bounding box center [1236, 309] width 33 height 33
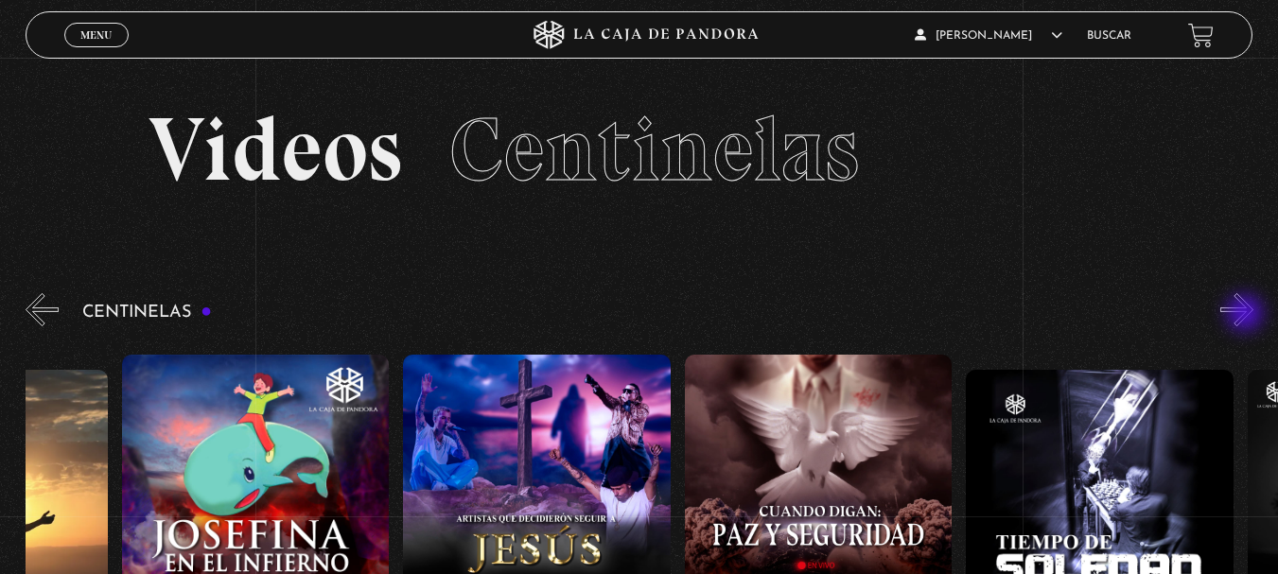
click at [1247, 315] on button "»" at bounding box center [1236, 309] width 33 height 33
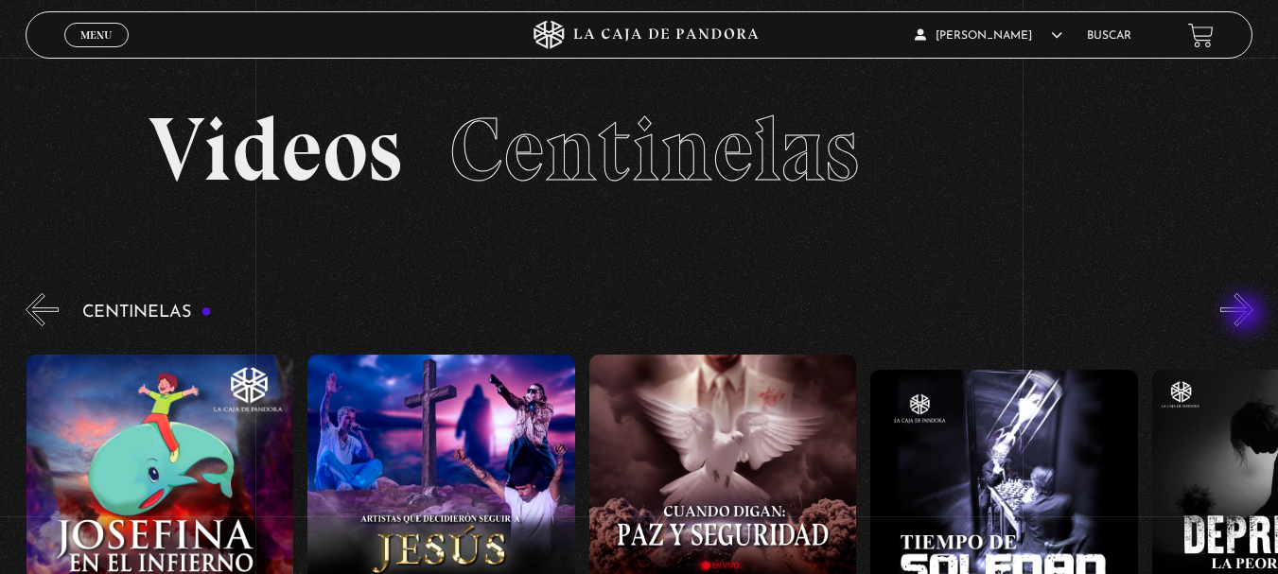
click at [1247, 315] on button "»" at bounding box center [1236, 309] width 33 height 33
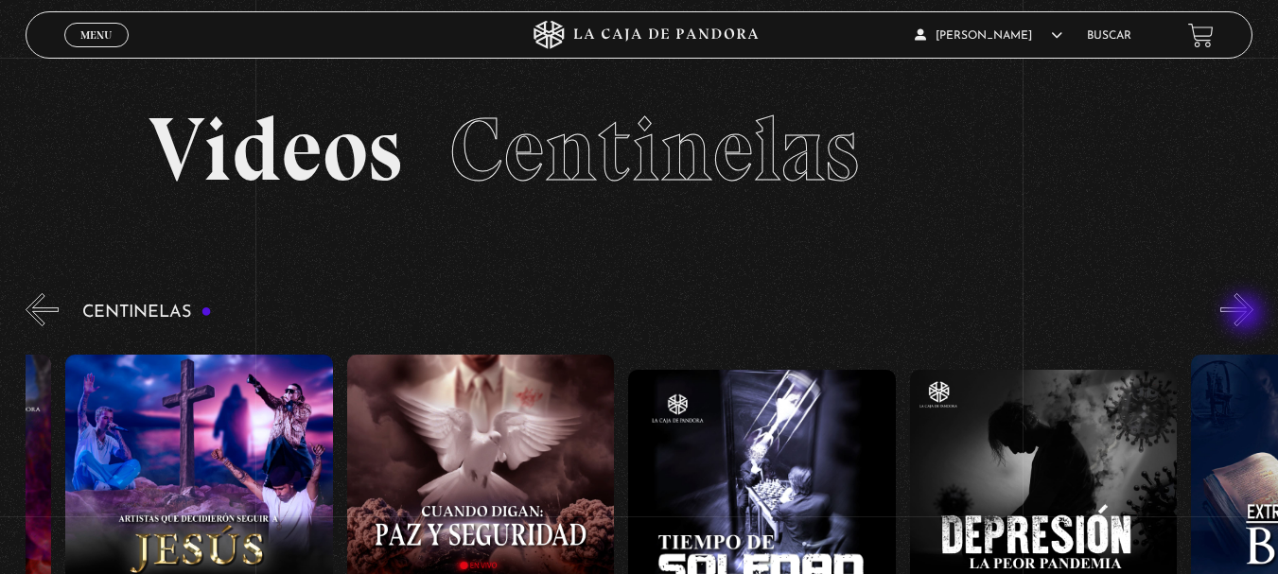
click at [1247, 315] on button "»" at bounding box center [1236, 309] width 33 height 33
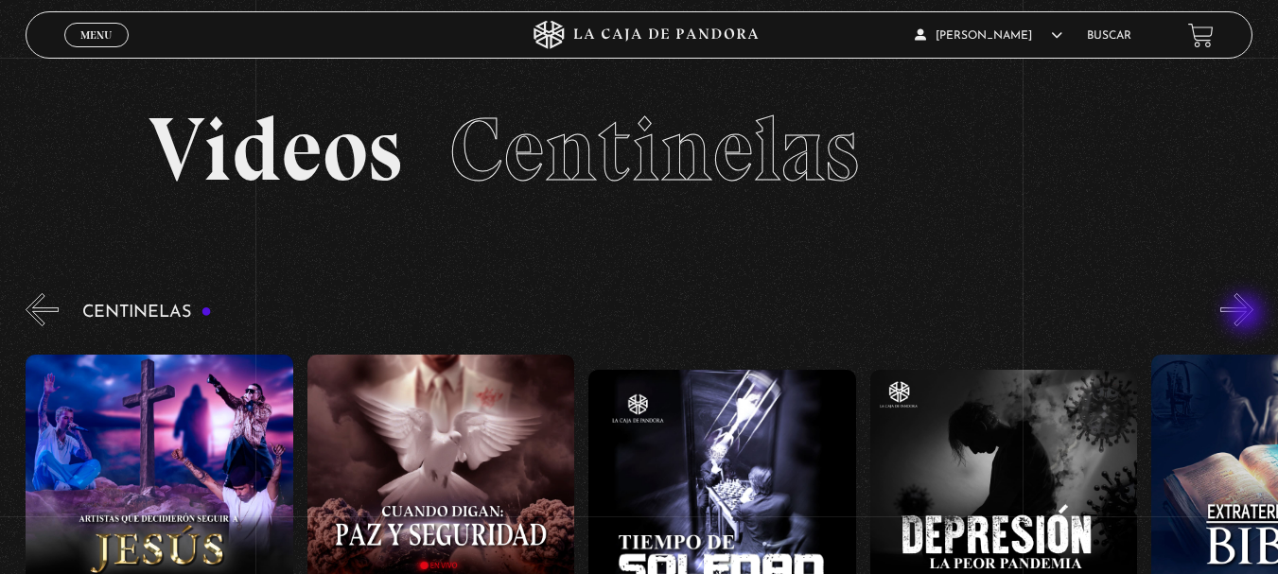
click at [1247, 315] on button "»" at bounding box center [1236, 309] width 33 height 33
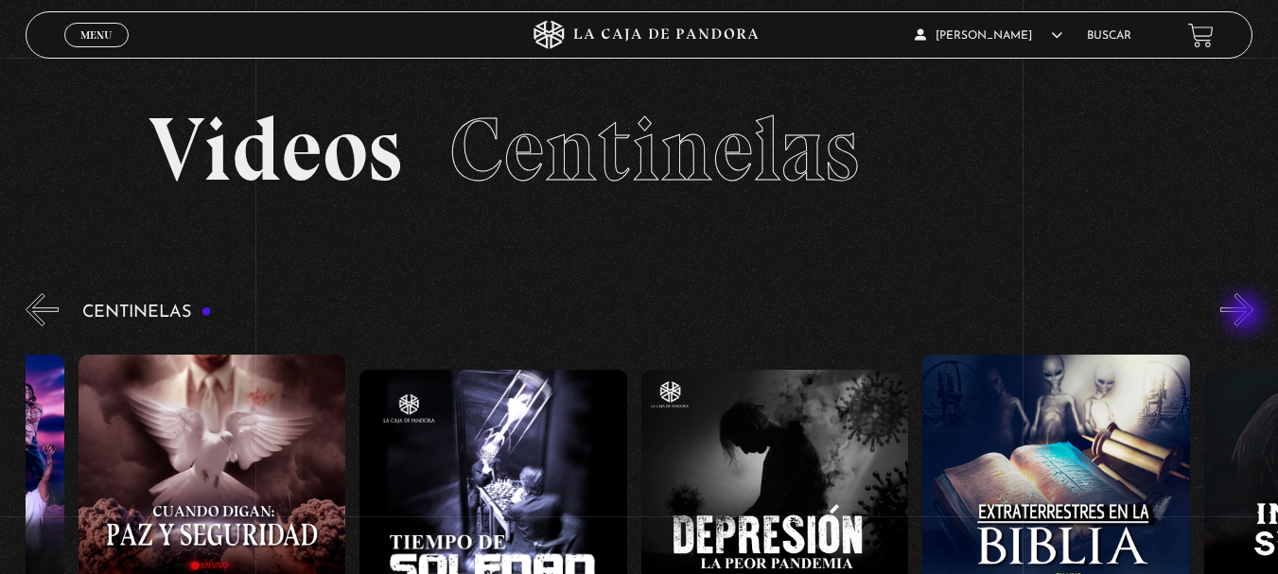
click at [1247, 315] on button "»" at bounding box center [1236, 309] width 33 height 33
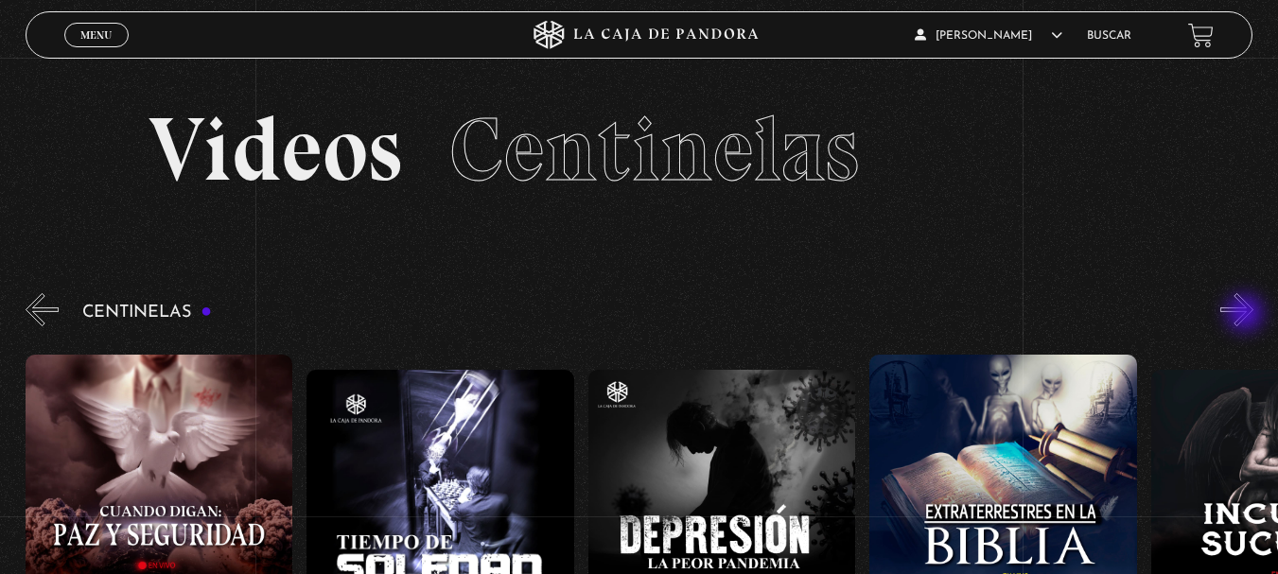
click at [1247, 315] on button "»" at bounding box center [1236, 309] width 33 height 33
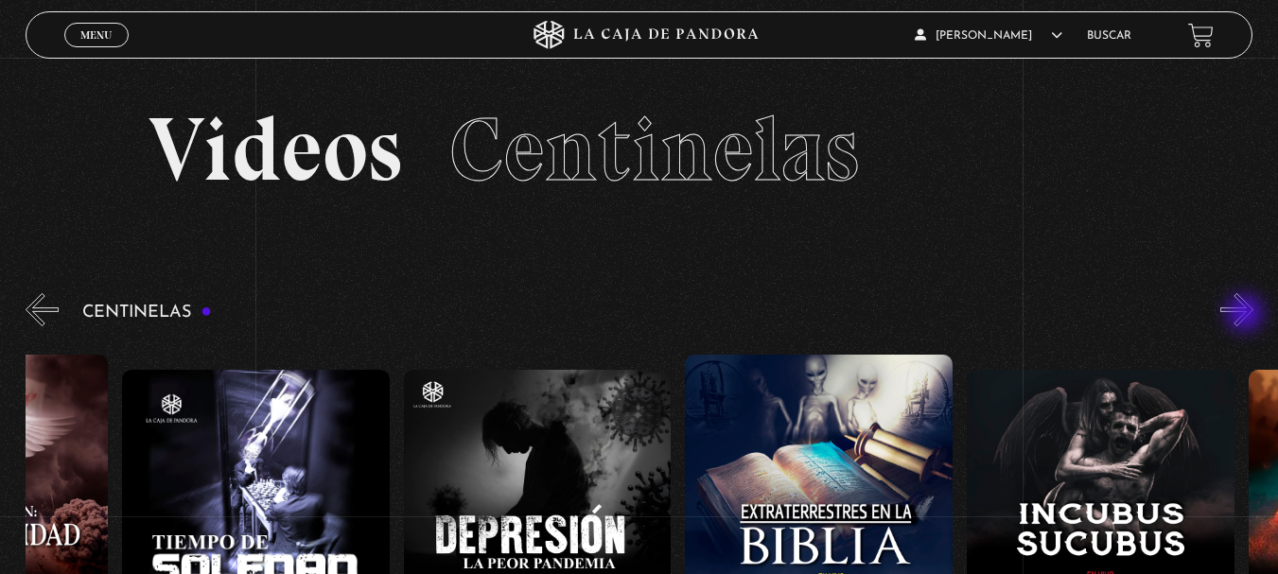
click at [1247, 315] on button "»" at bounding box center [1236, 309] width 33 height 33
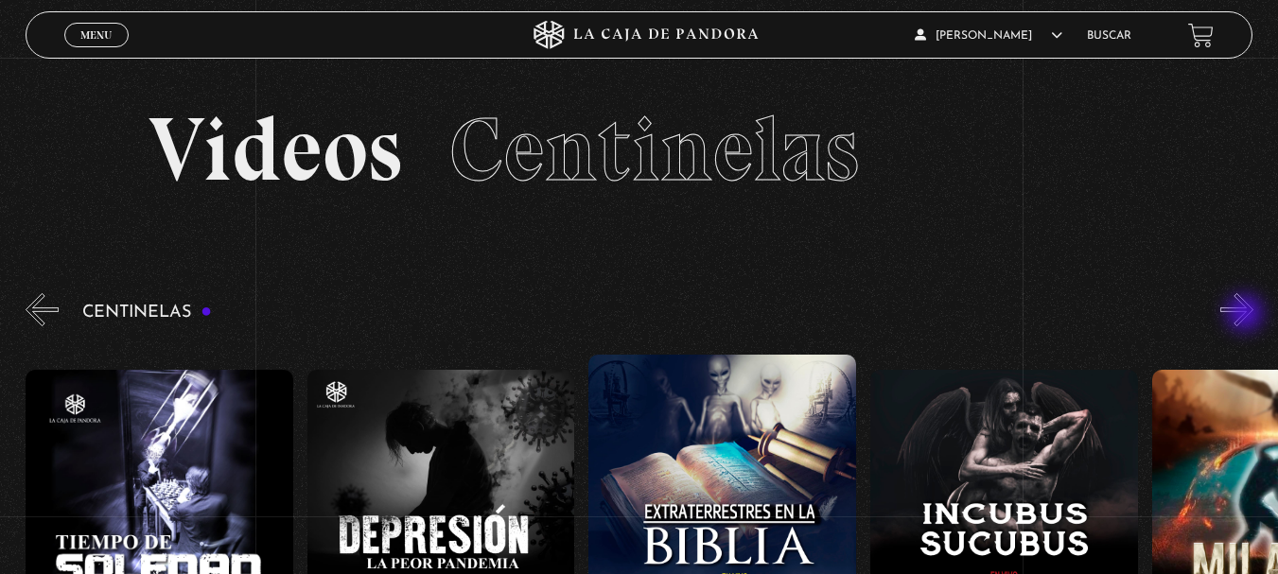
click at [1247, 315] on button "»" at bounding box center [1236, 309] width 33 height 33
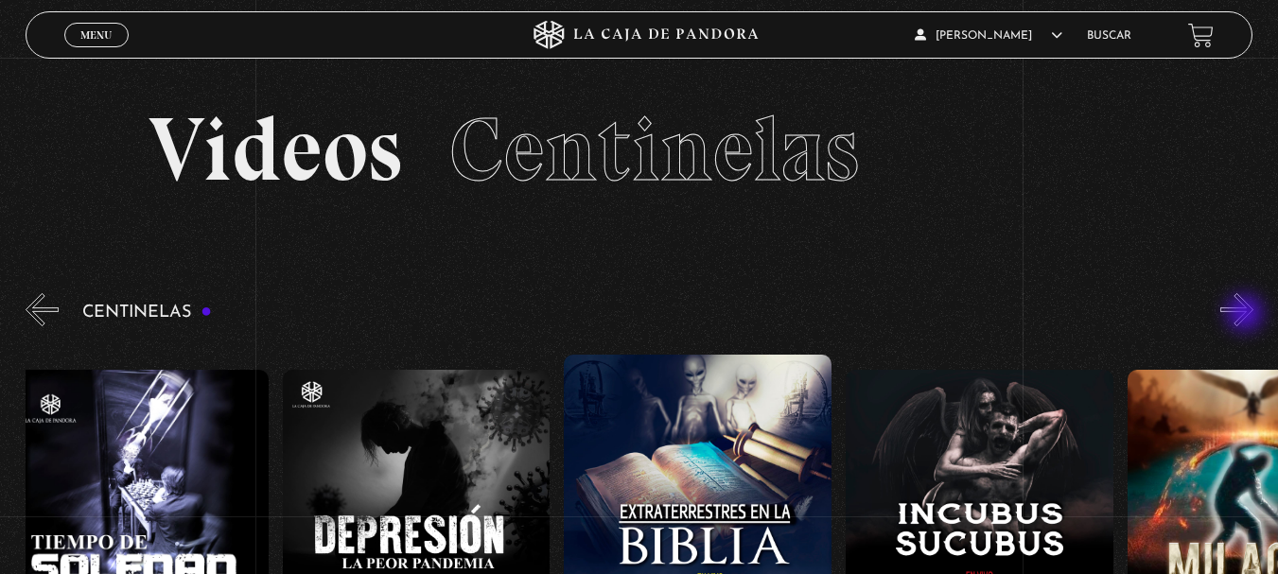
click at [1247, 315] on button "»" at bounding box center [1236, 309] width 33 height 33
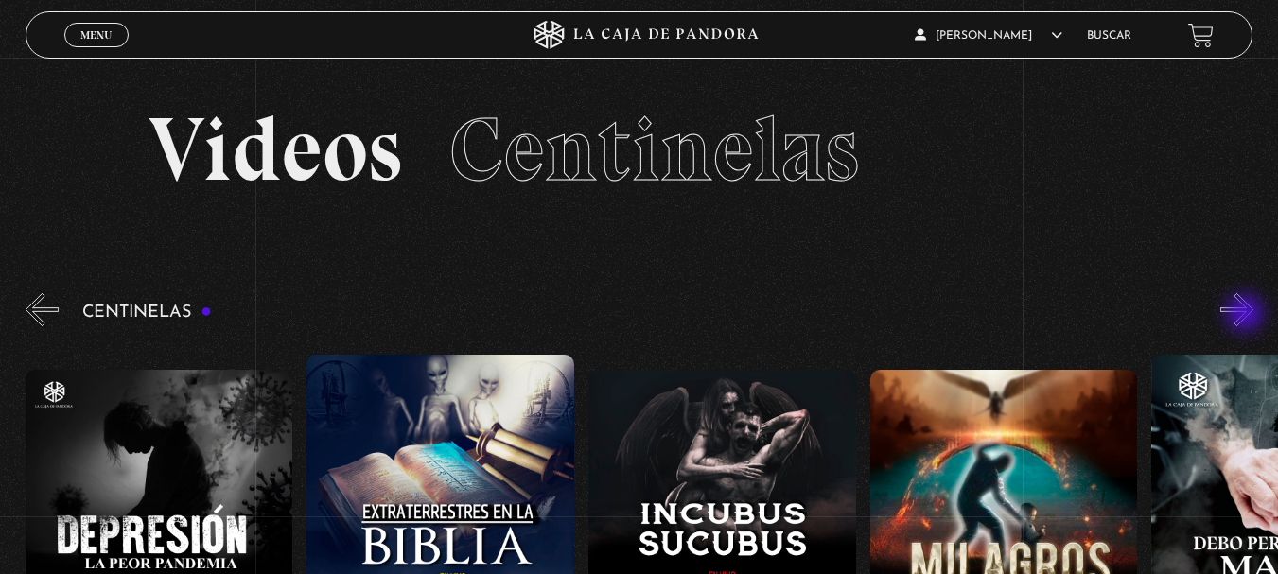
click at [1247, 315] on button "»" at bounding box center [1236, 309] width 33 height 33
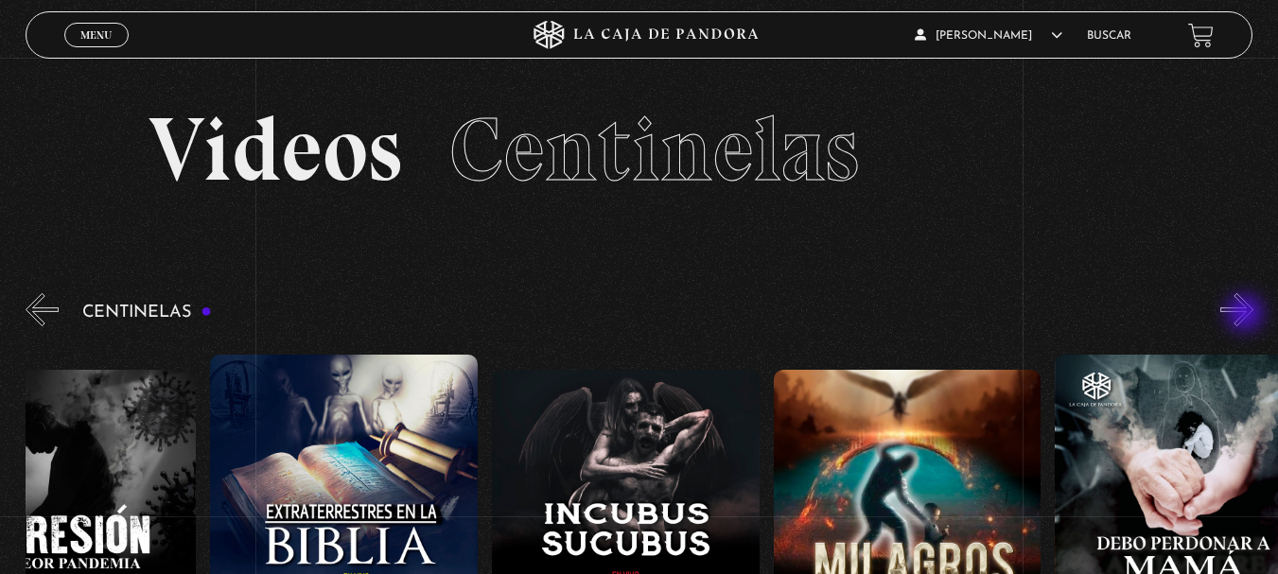
click at [1247, 315] on button "»" at bounding box center [1236, 309] width 33 height 33
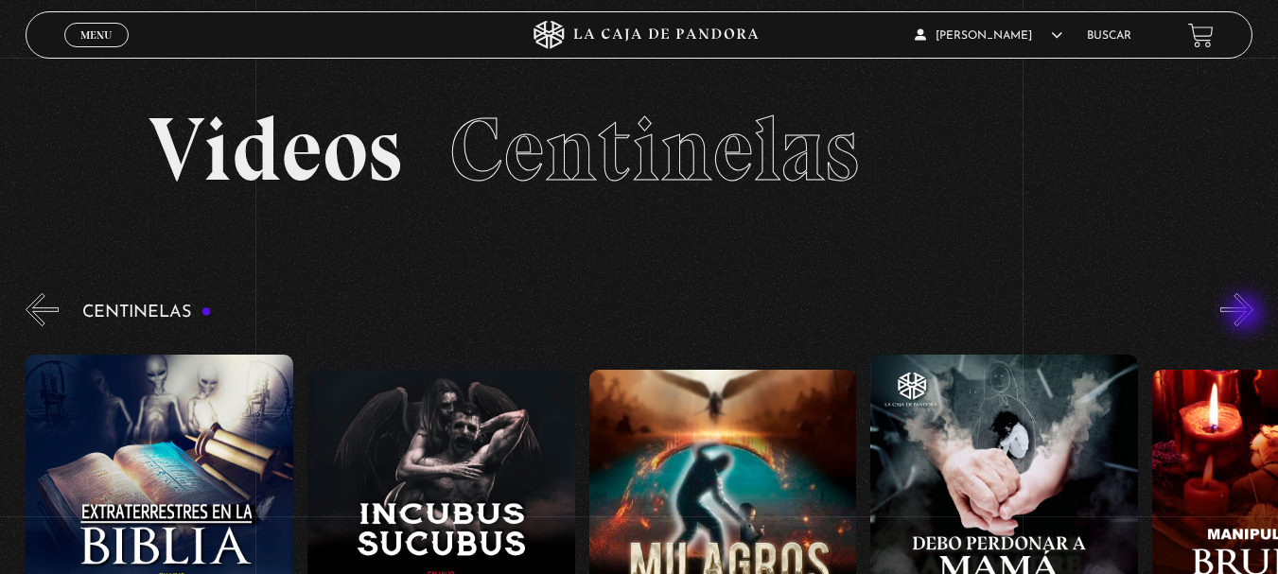
click at [1247, 315] on button "»" at bounding box center [1236, 309] width 33 height 33
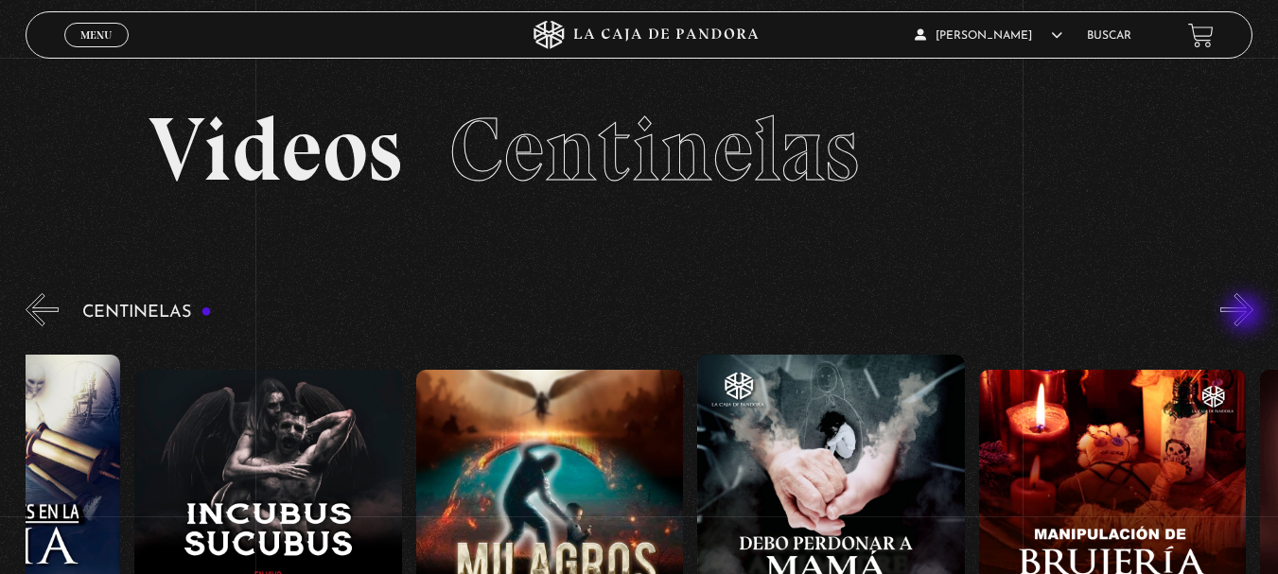
click at [1247, 315] on button "»" at bounding box center [1236, 309] width 33 height 33
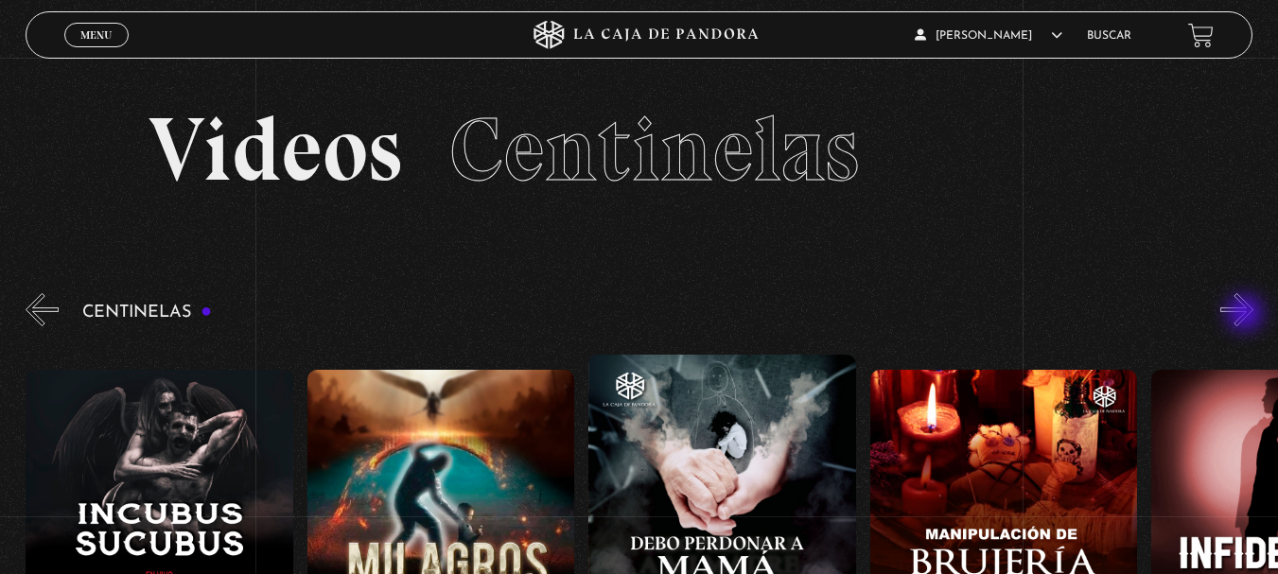
click at [1247, 315] on button "»" at bounding box center [1236, 309] width 33 height 33
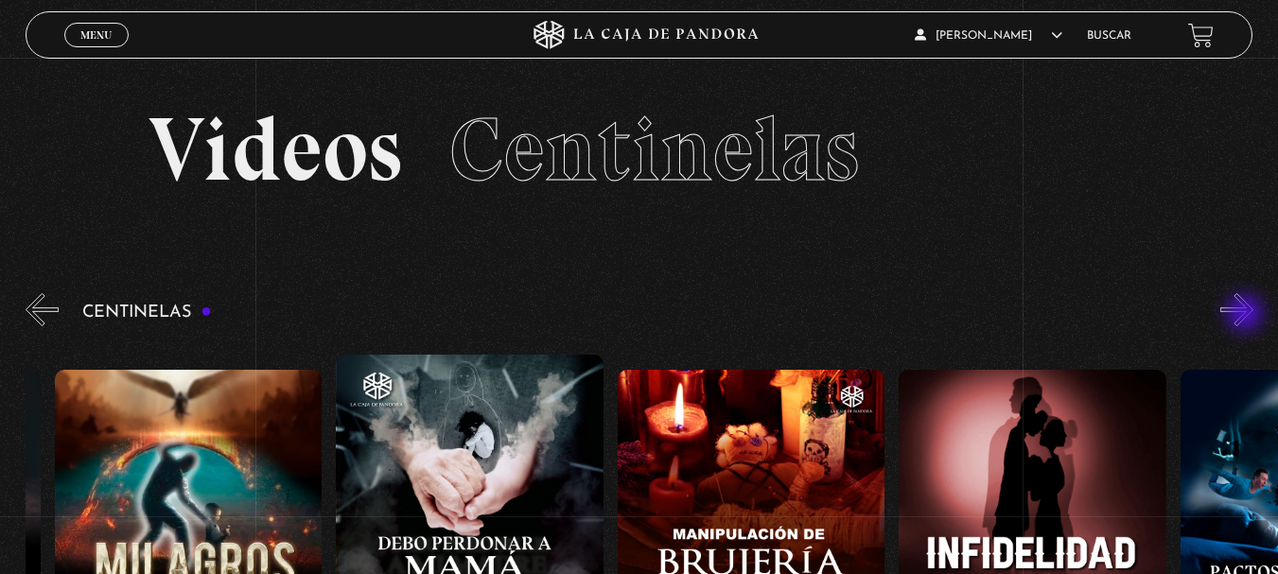
click at [1247, 315] on button "»" at bounding box center [1236, 309] width 33 height 33
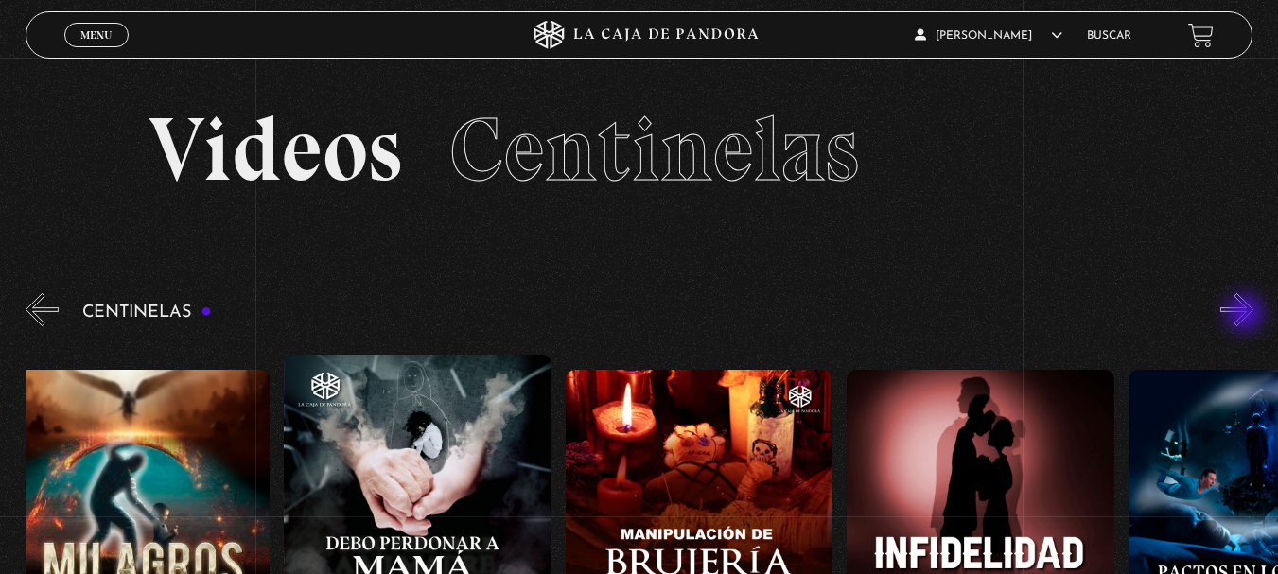
click at [1247, 315] on button "»" at bounding box center [1236, 309] width 33 height 33
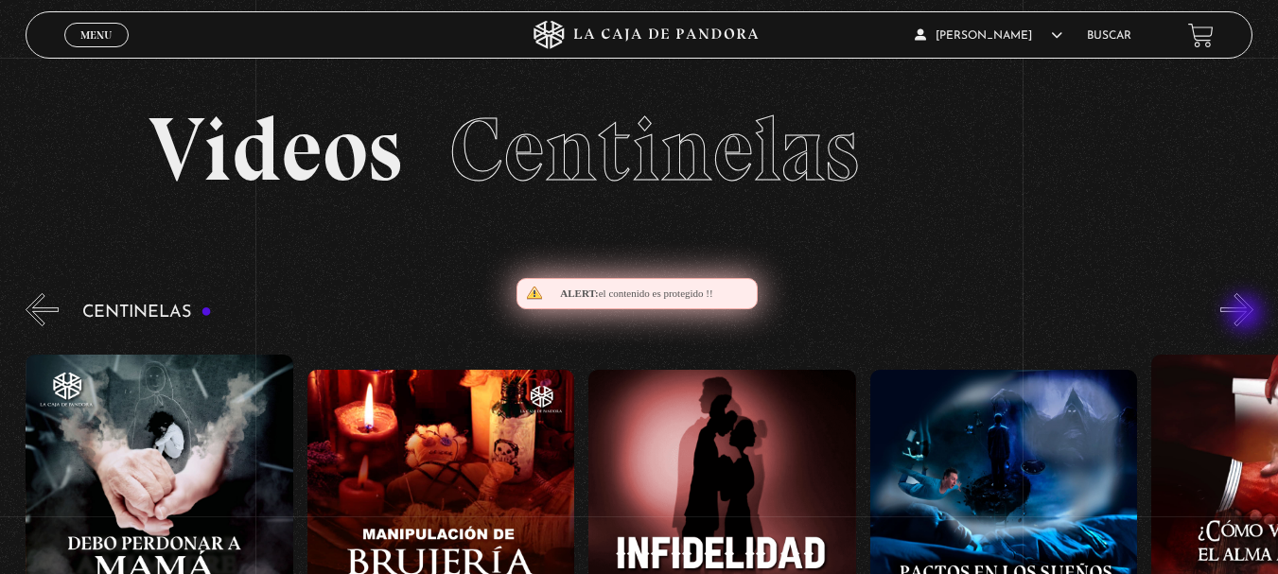
click at [1247, 315] on button "»" at bounding box center [1236, 309] width 33 height 33
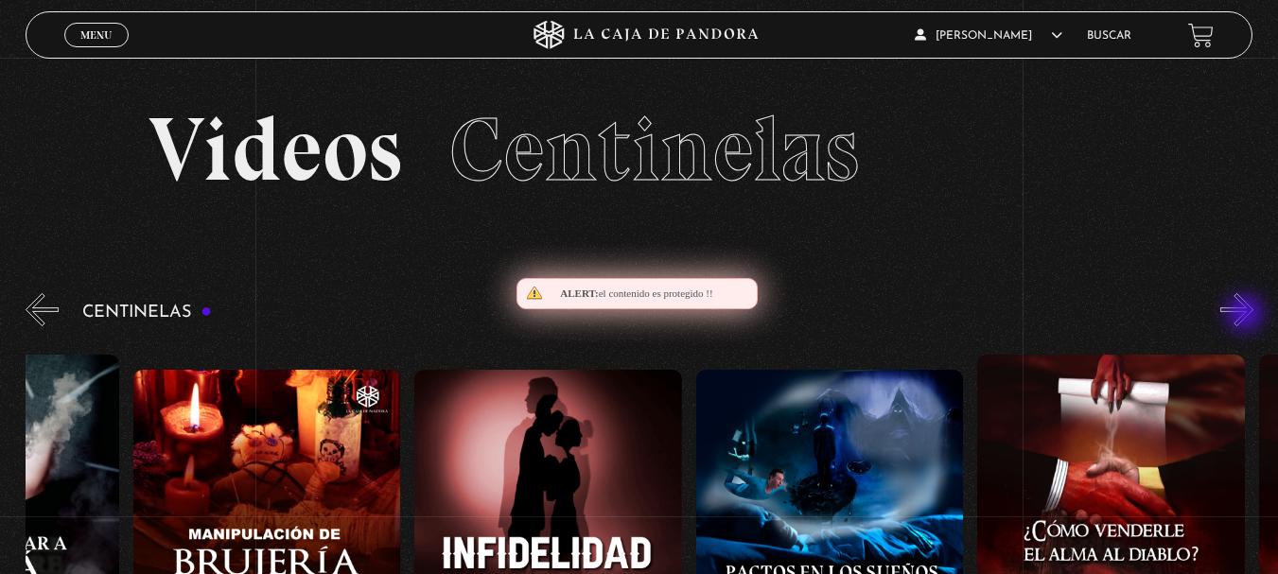
click at [1247, 315] on button "»" at bounding box center [1236, 309] width 33 height 33
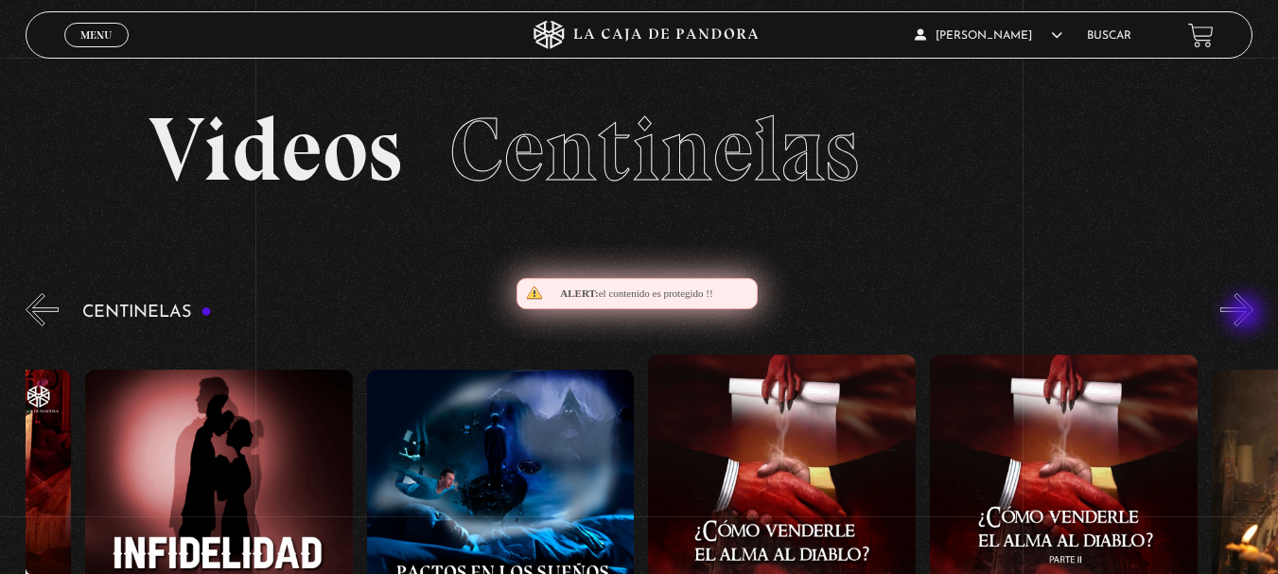
click at [1247, 315] on button "»" at bounding box center [1236, 309] width 33 height 33
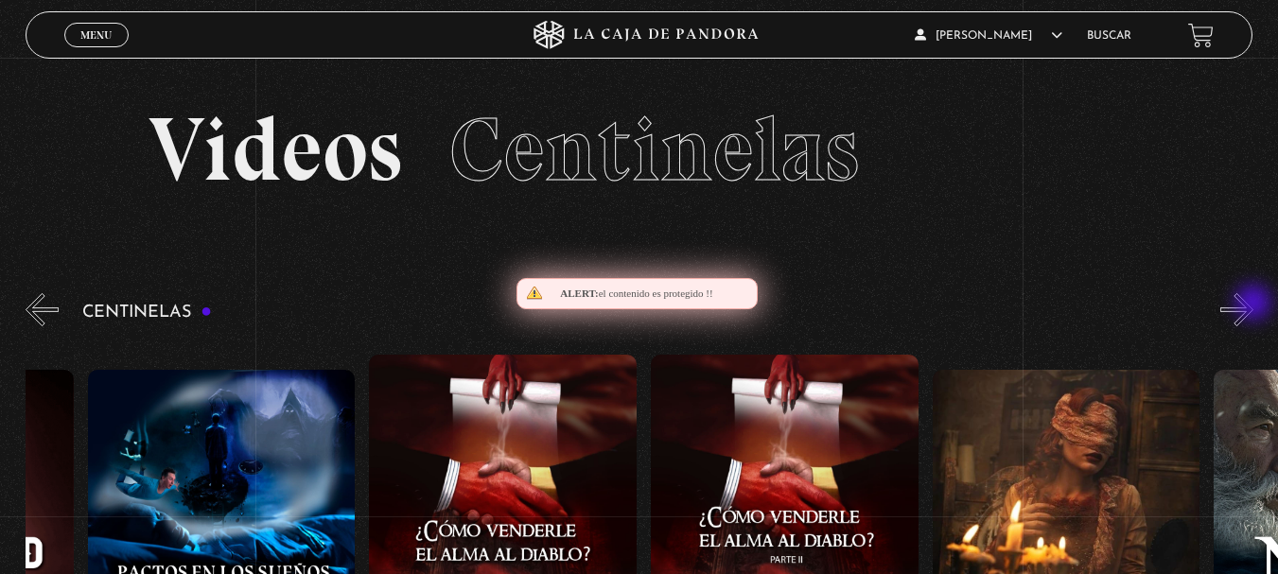
click at [1253, 305] on button "»" at bounding box center [1236, 309] width 33 height 33
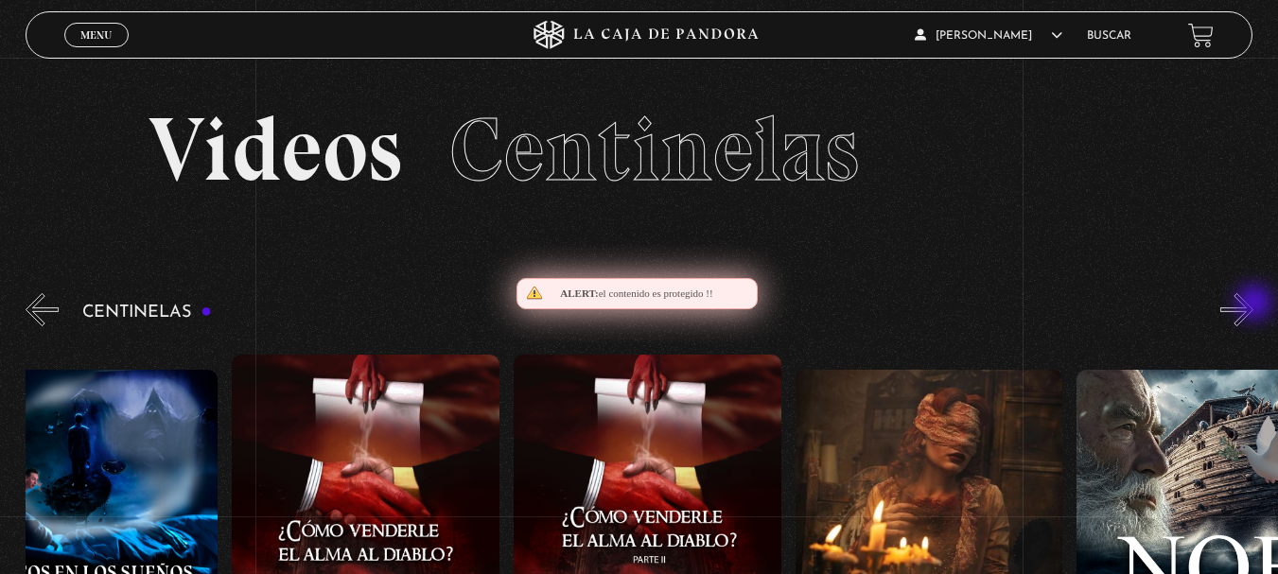
click at [1253, 305] on button "»" at bounding box center [1236, 309] width 33 height 33
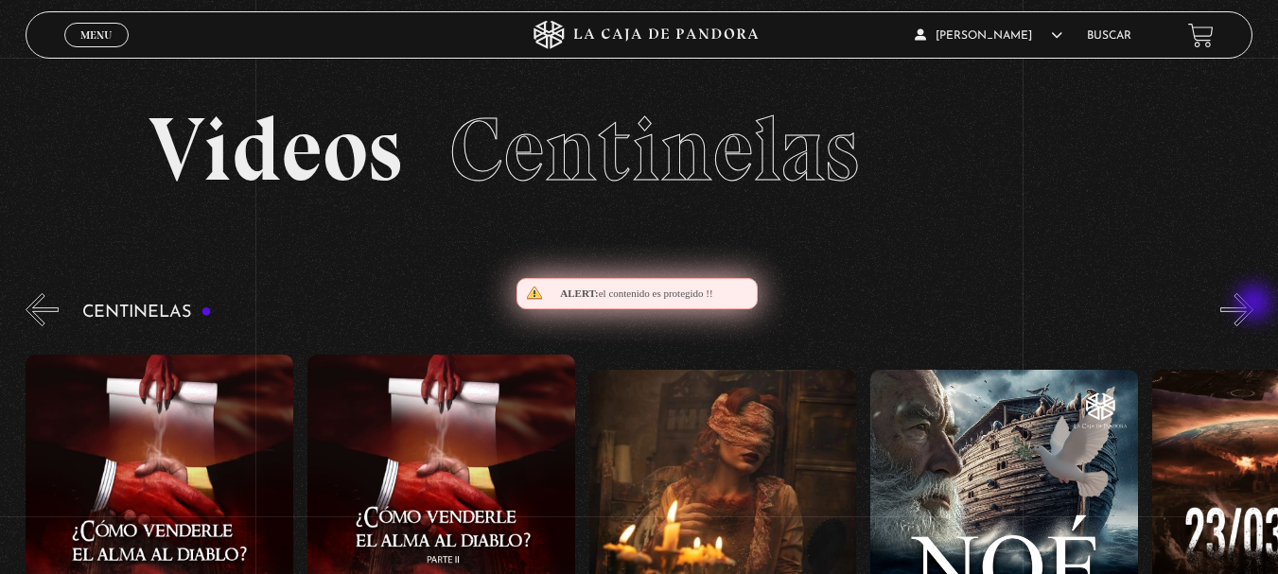
click at [1253, 305] on button "»" at bounding box center [1236, 309] width 33 height 33
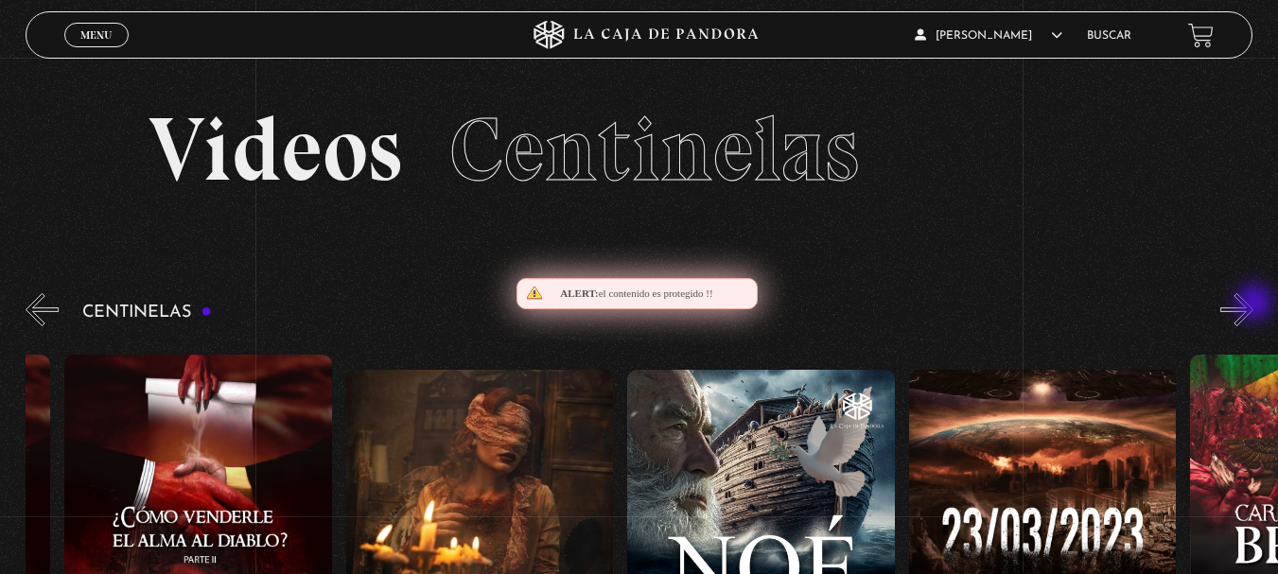
click at [1253, 305] on button "»" at bounding box center [1236, 309] width 33 height 33
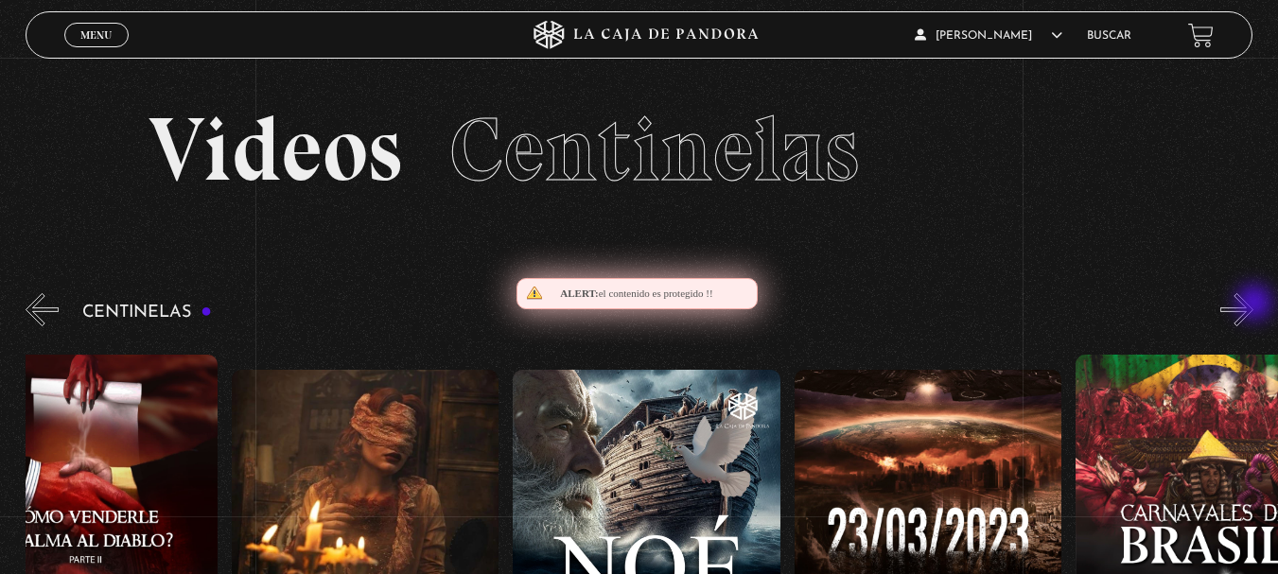
click at [1253, 305] on button "»" at bounding box center [1236, 309] width 33 height 33
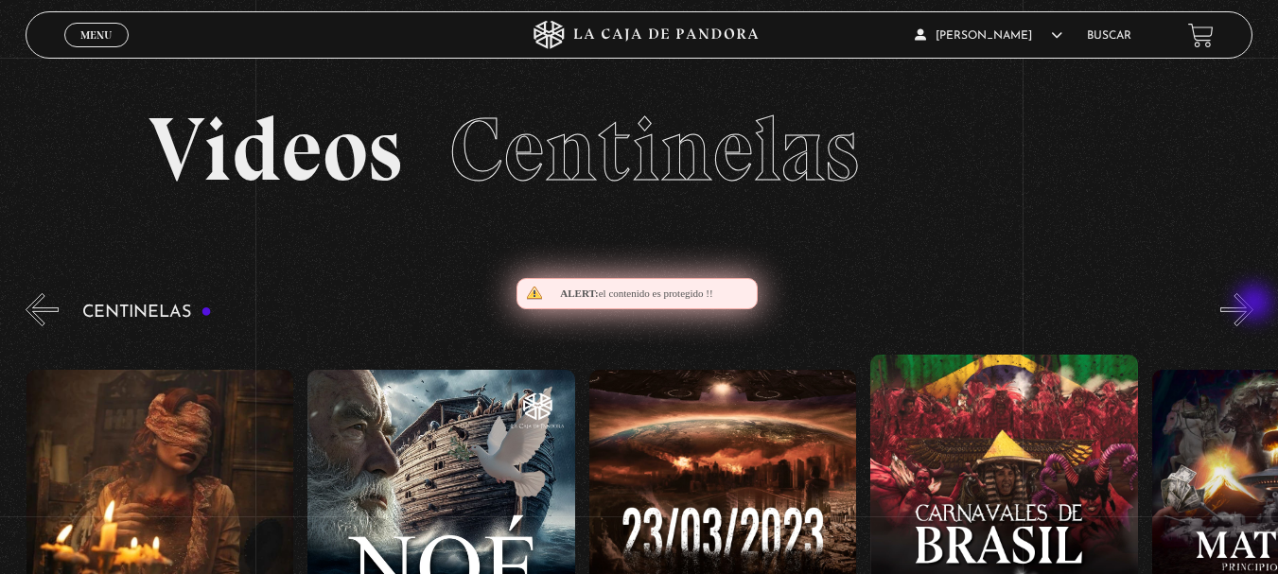
click at [1253, 305] on button "»" at bounding box center [1236, 309] width 33 height 33
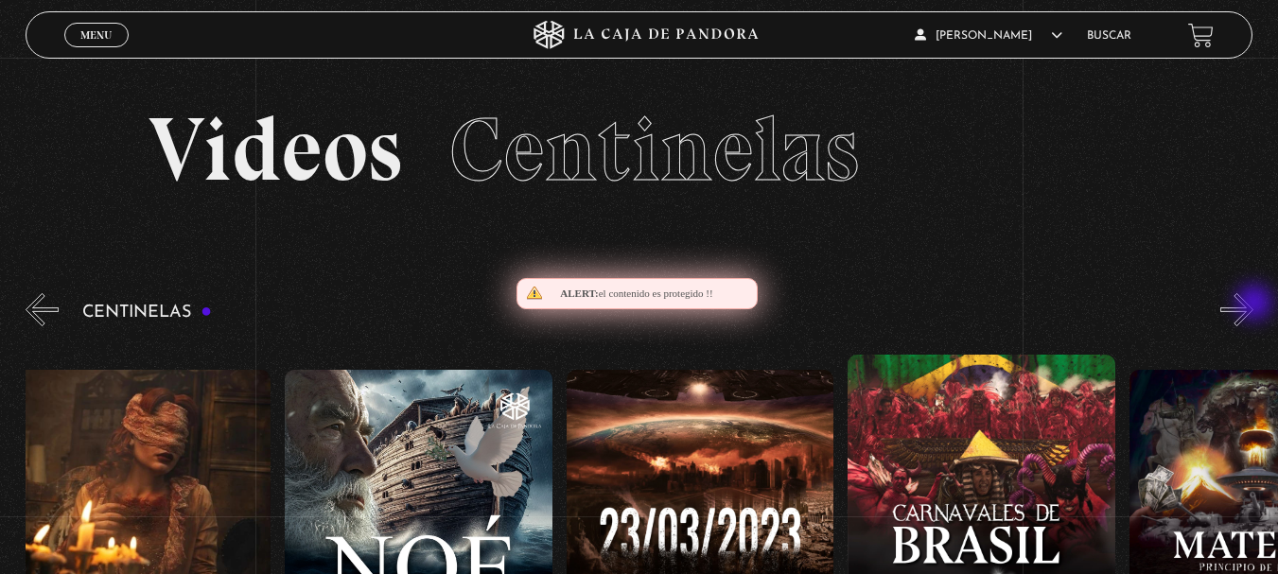
click at [1253, 305] on button "»" at bounding box center [1236, 309] width 33 height 33
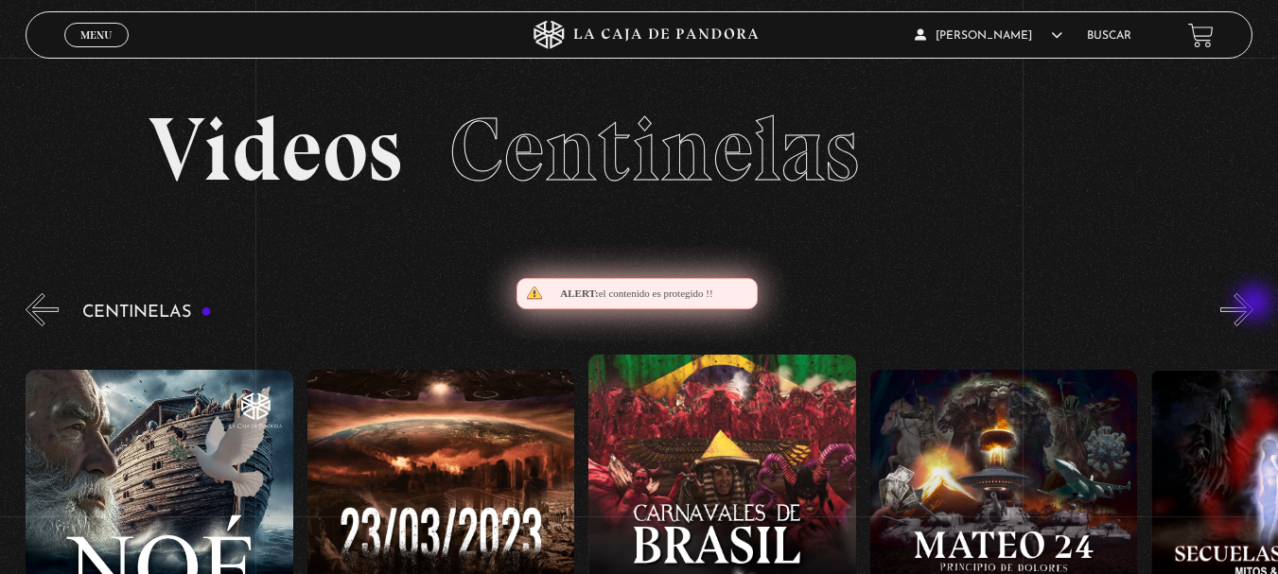
click at [1253, 305] on button "»" at bounding box center [1236, 309] width 33 height 33
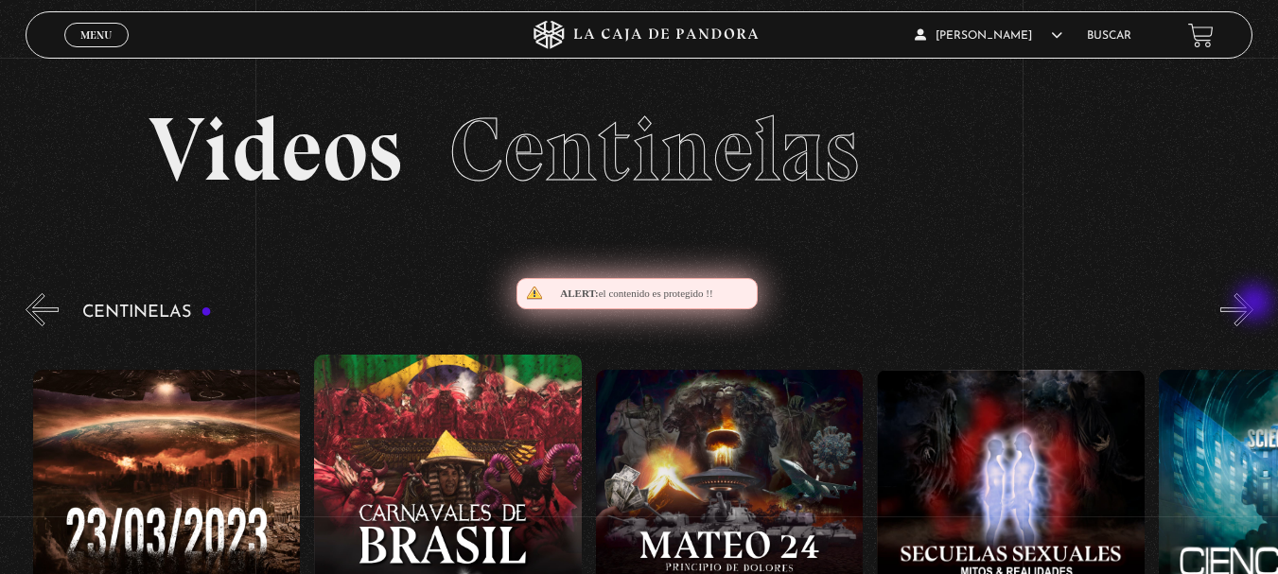
click at [1253, 305] on button "»" at bounding box center [1236, 309] width 33 height 33
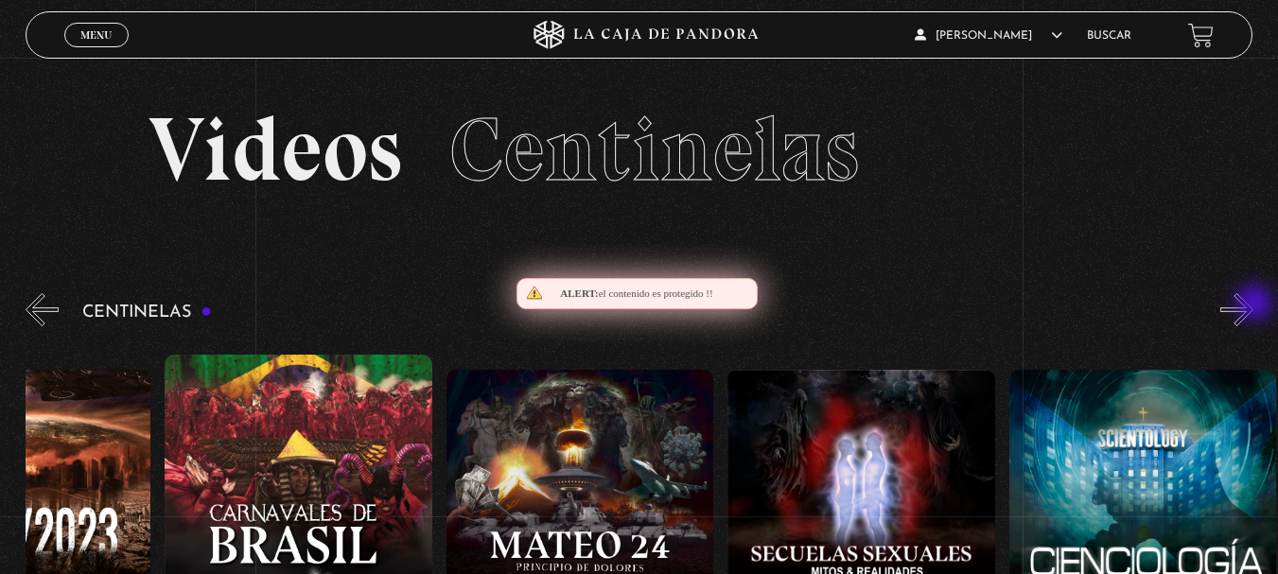
click at [1253, 306] on button "»" at bounding box center [1236, 309] width 33 height 33
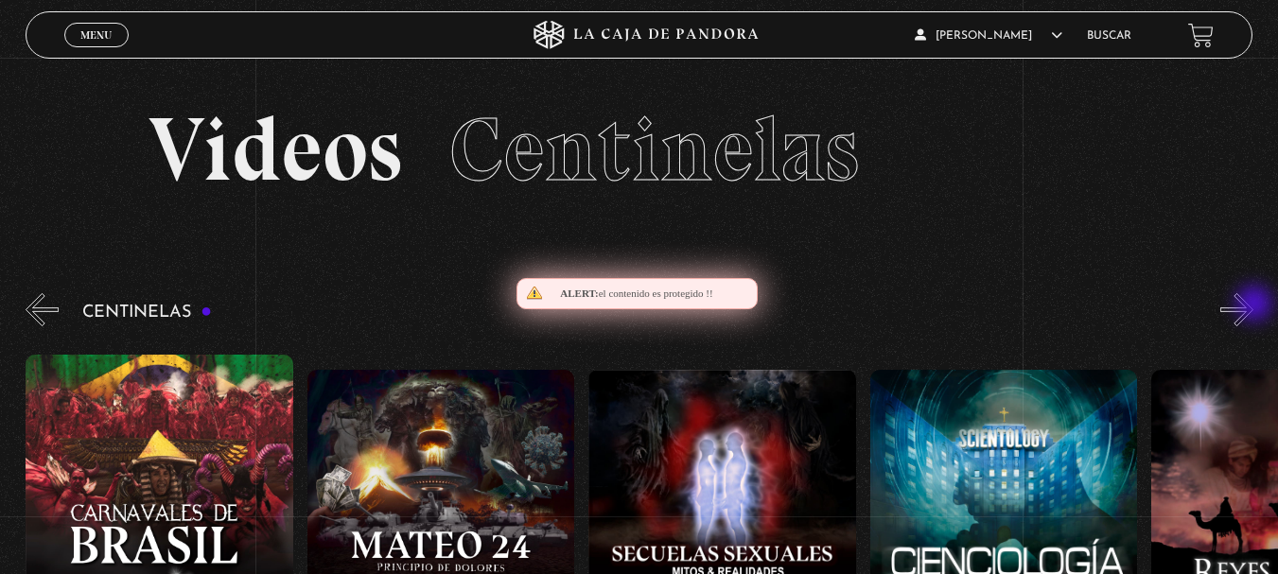
click at [1253, 306] on button "»" at bounding box center [1236, 309] width 33 height 33
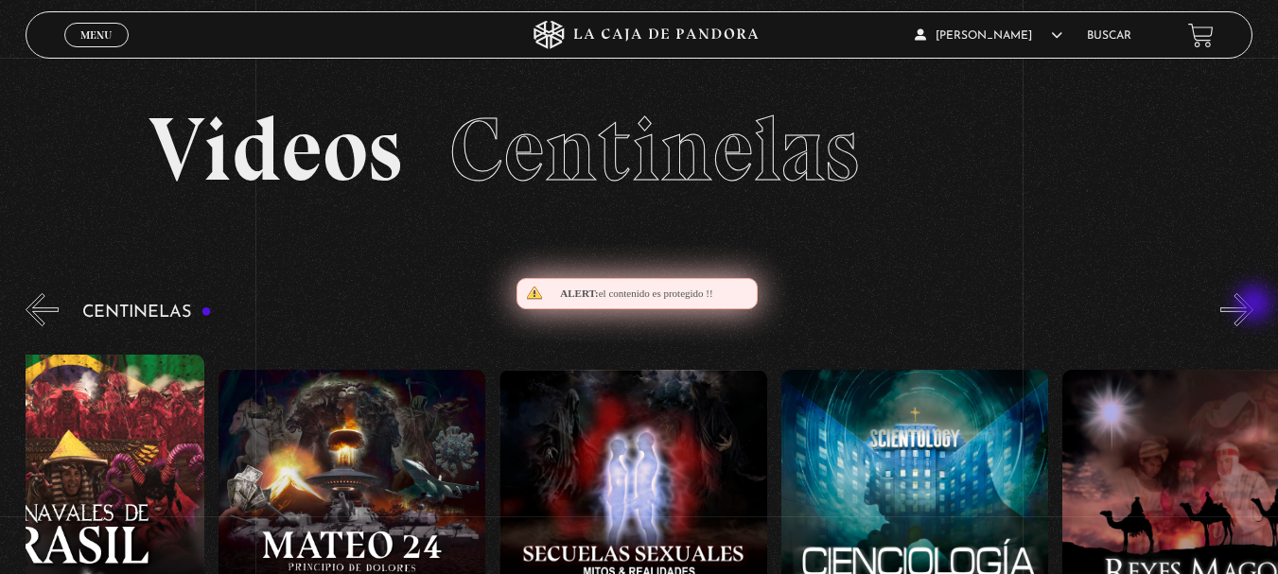
click at [1253, 306] on button "»" at bounding box center [1236, 309] width 33 height 33
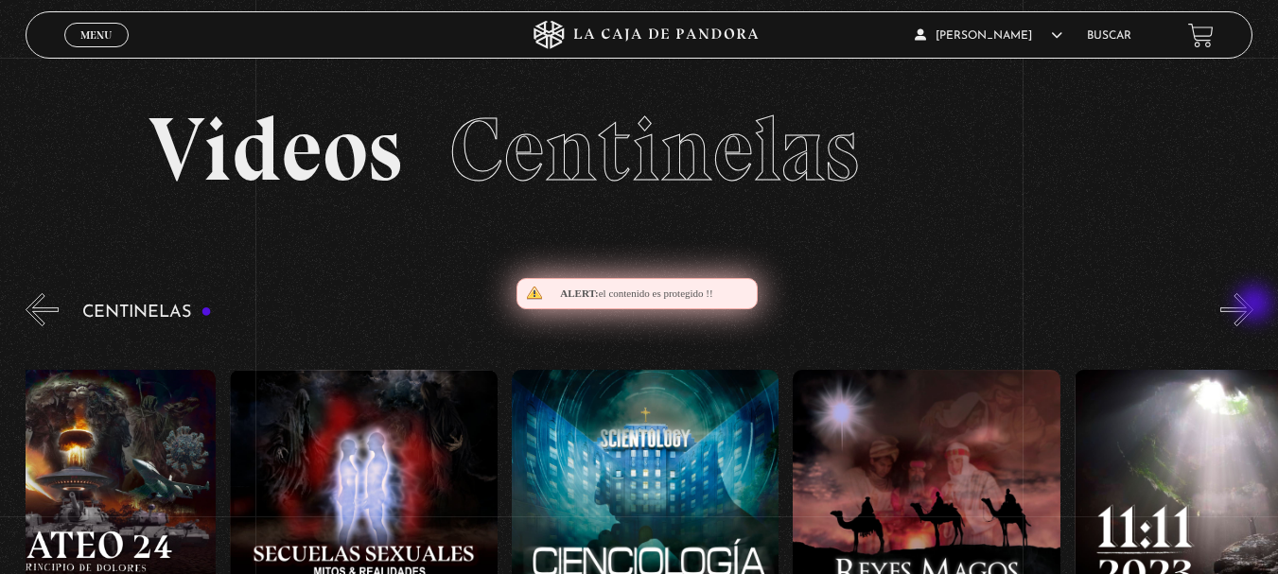
click at [1253, 306] on button "»" at bounding box center [1236, 309] width 33 height 33
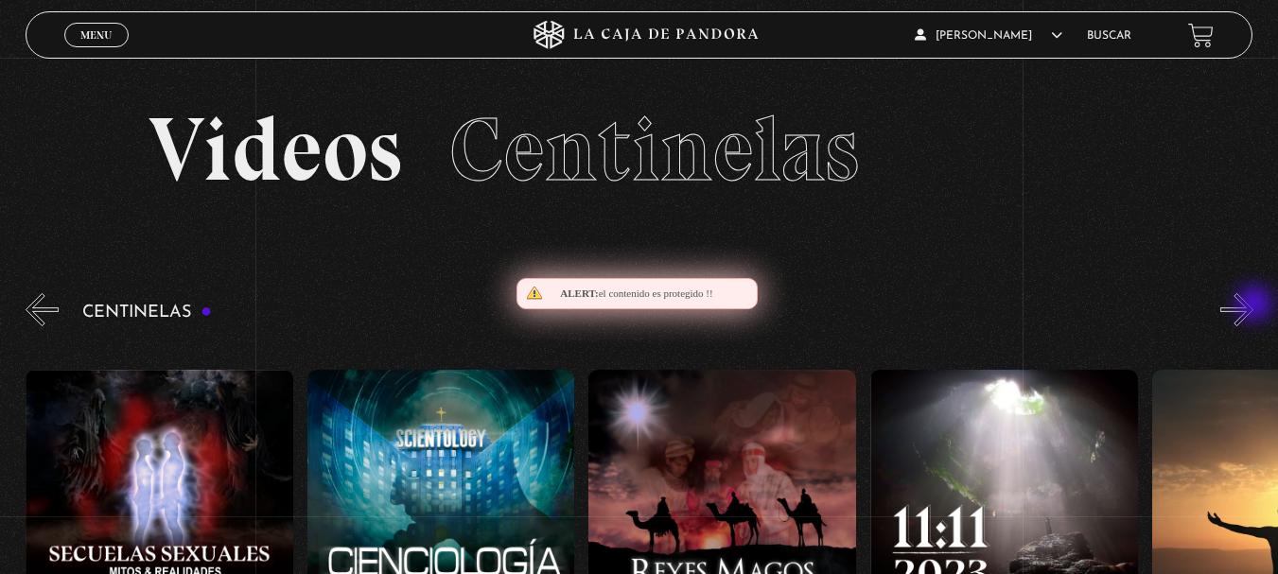
click at [1253, 306] on button "»" at bounding box center [1236, 309] width 33 height 33
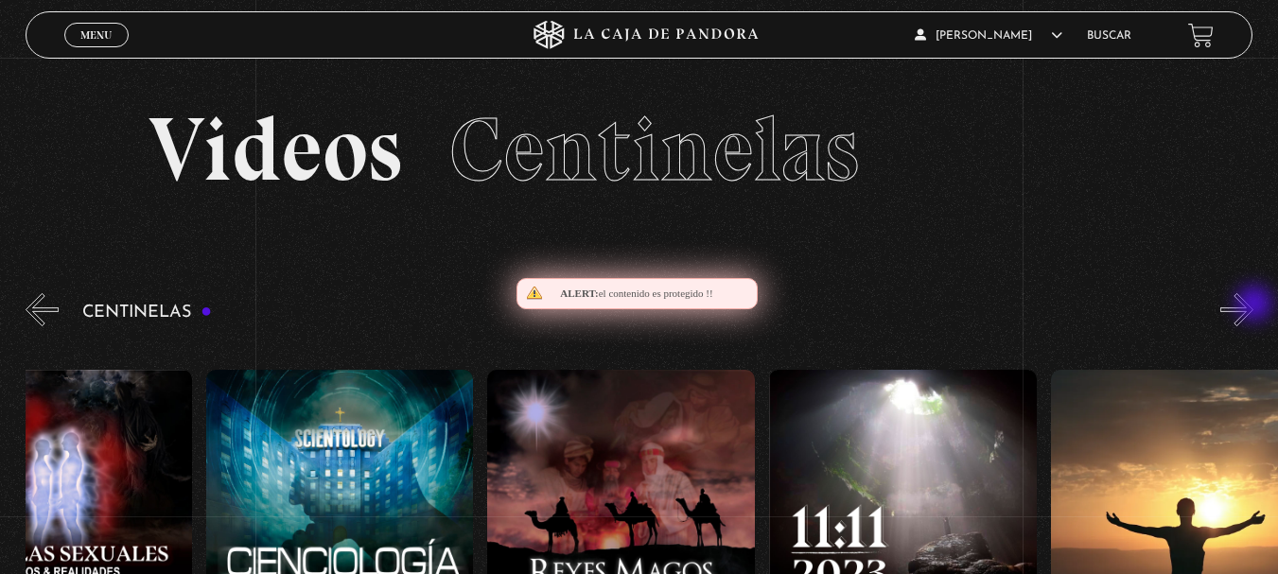
click at [1253, 306] on button "»" at bounding box center [1236, 309] width 33 height 33
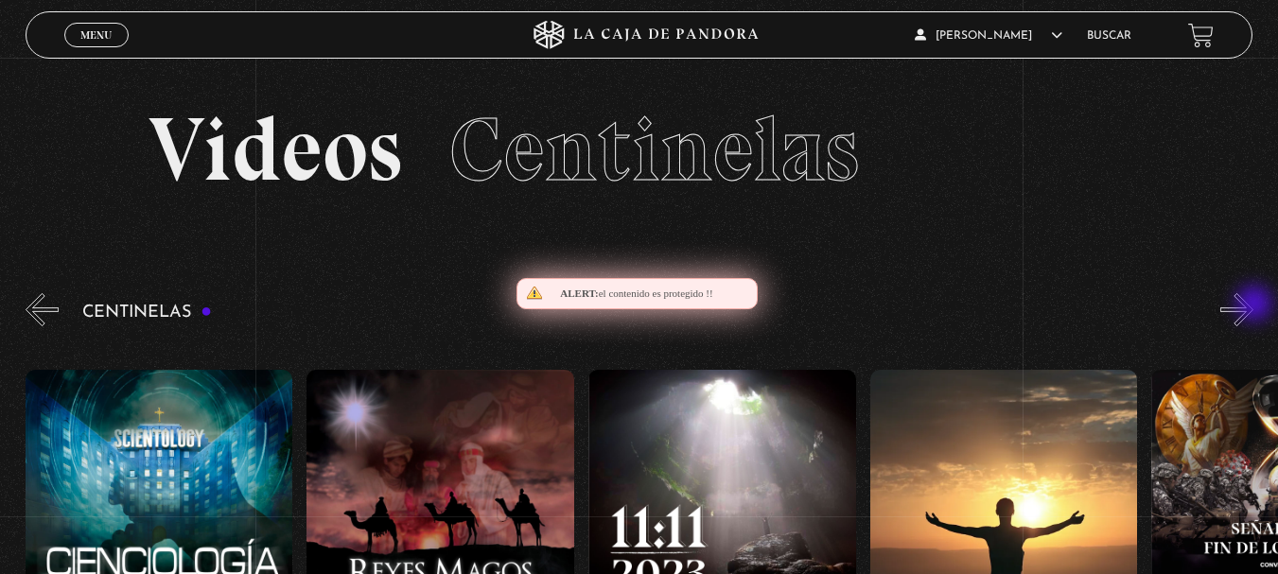
click at [1253, 306] on button "»" at bounding box center [1236, 309] width 33 height 33
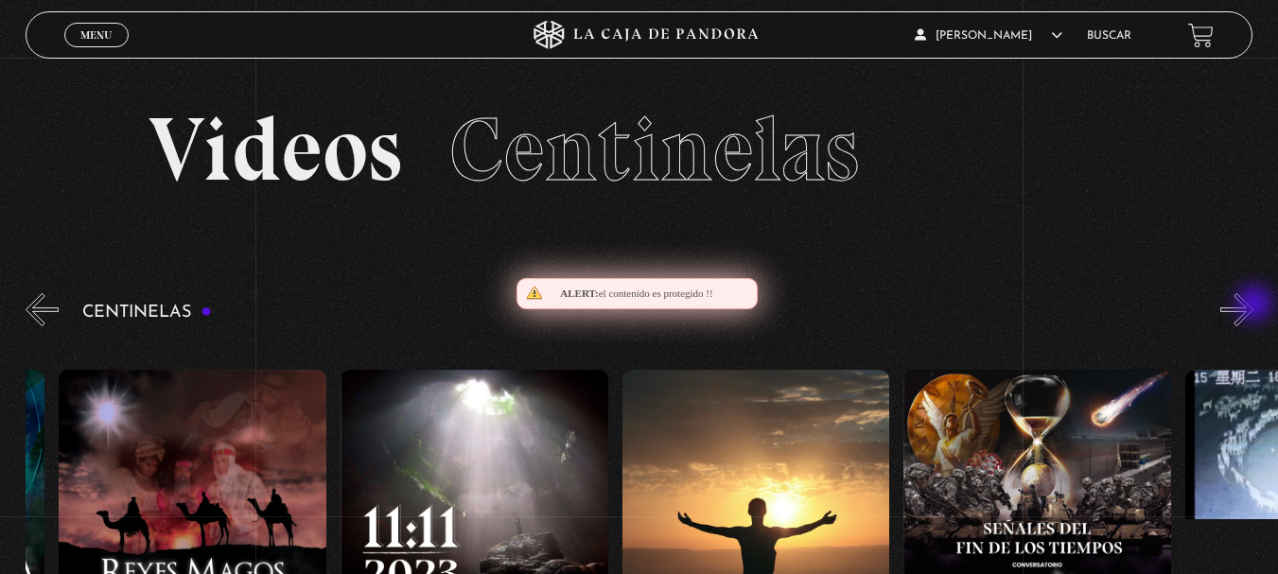
click at [1253, 306] on button "»" at bounding box center [1236, 309] width 33 height 33
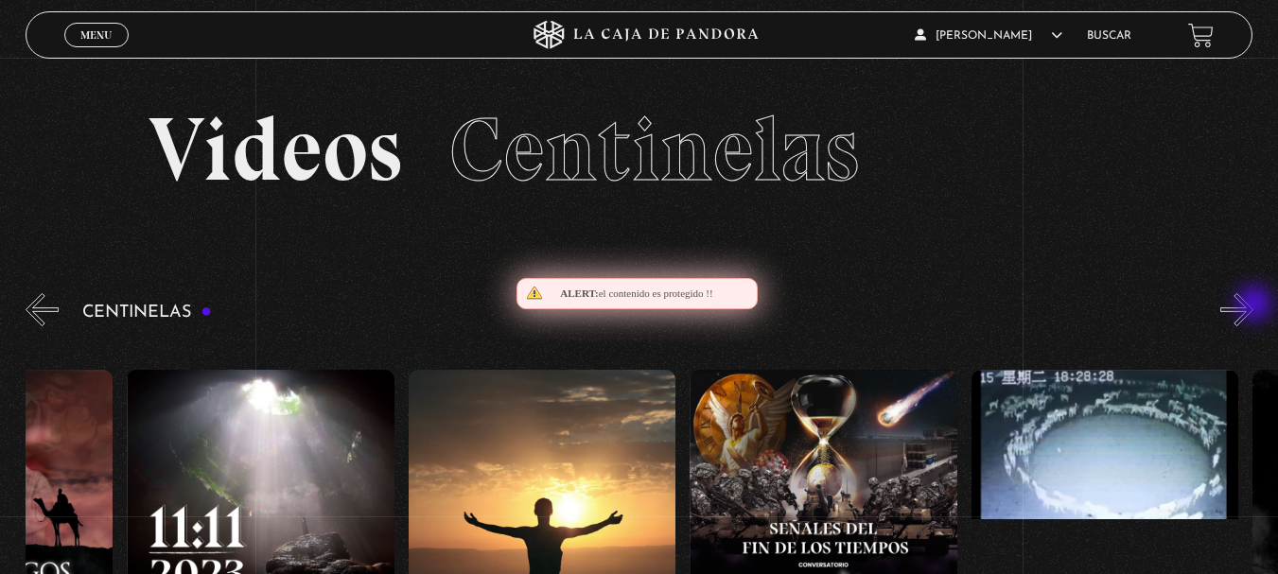
click at [1253, 306] on button "»" at bounding box center [1236, 309] width 33 height 33
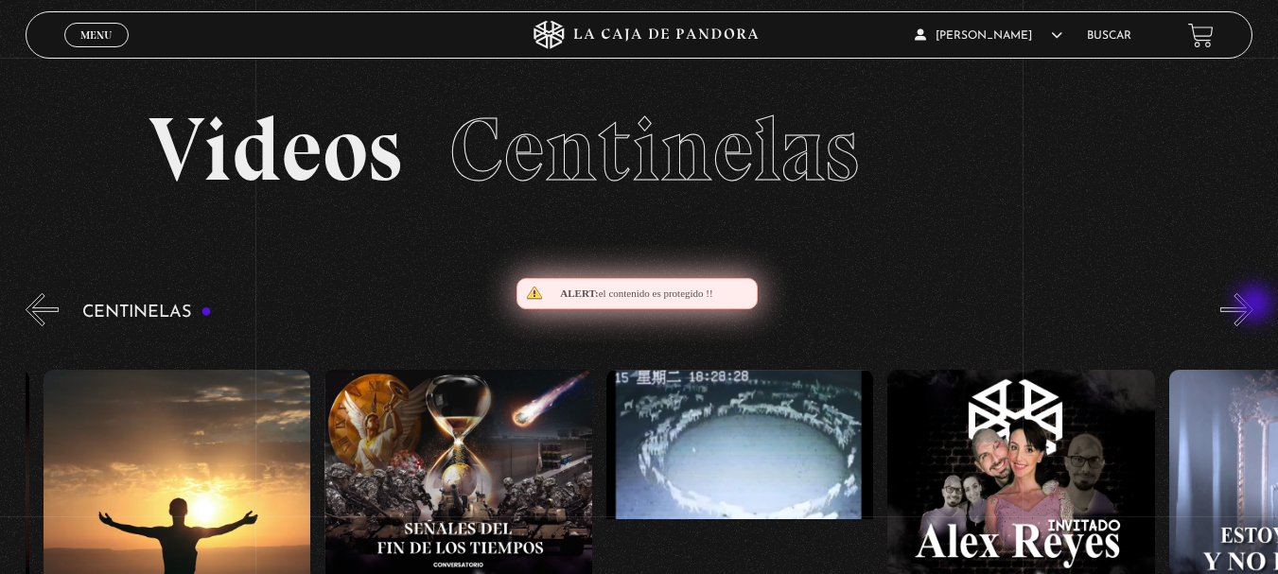
click at [1253, 306] on button "»" at bounding box center [1236, 309] width 33 height 33
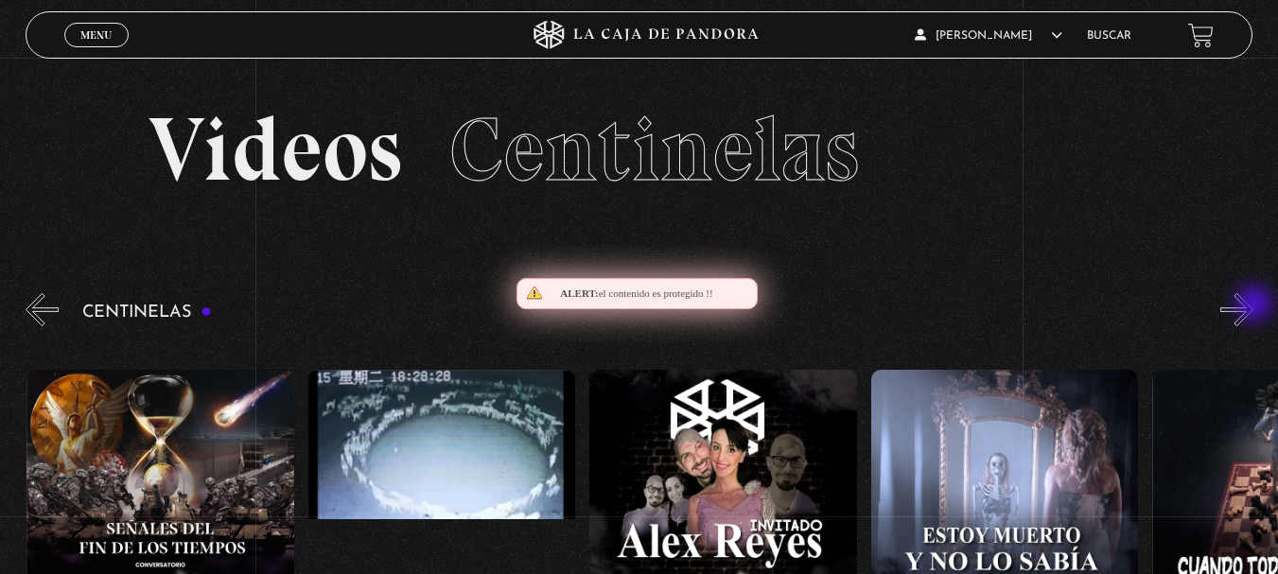
click at [1253, 306] on button "»" at bounding box center [1236, 309] width 33 height 33
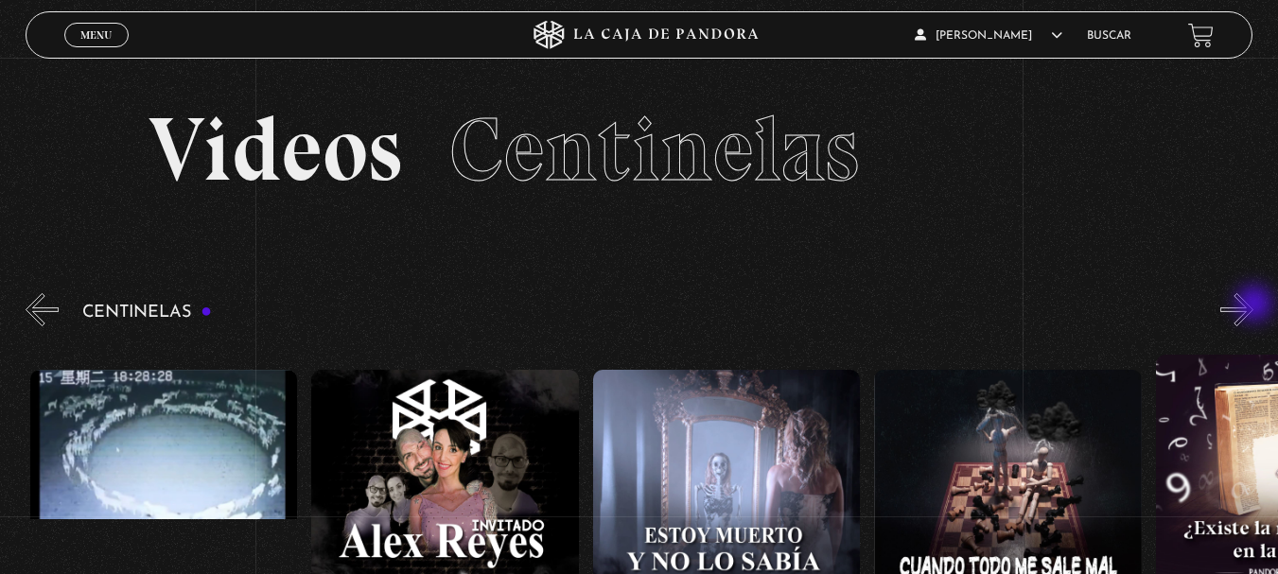
click at [1253, 306] on button "»" at bounding box center [1236, 309] width 33 height 33
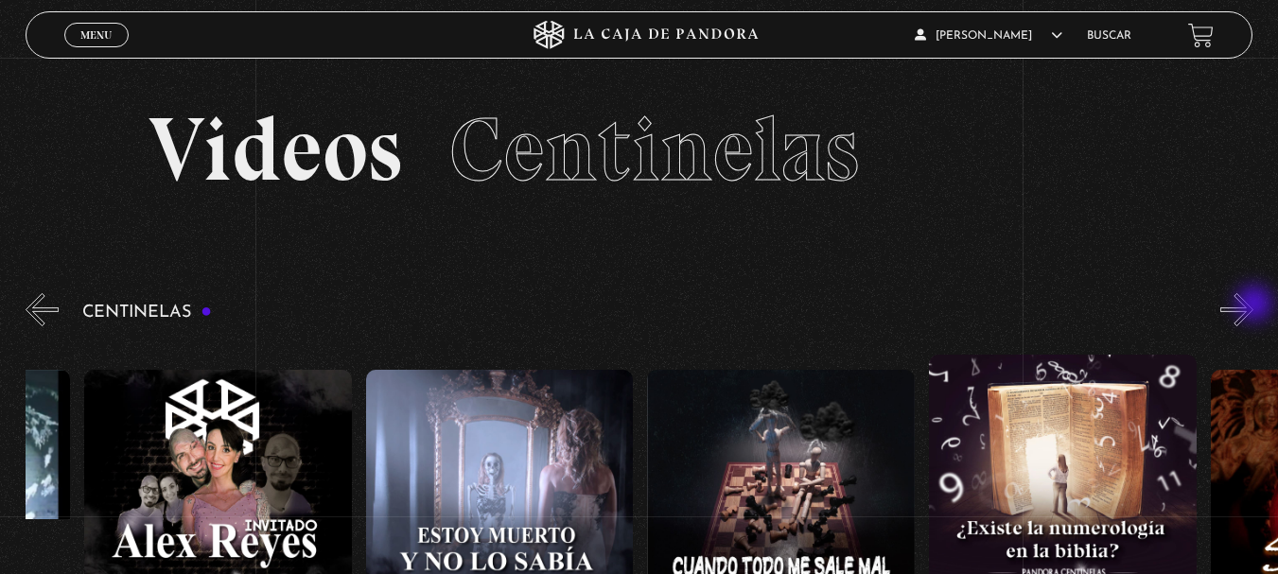
click at [1253, 306] on button "»" at bounding box center [1236, 309] width 33 height 33
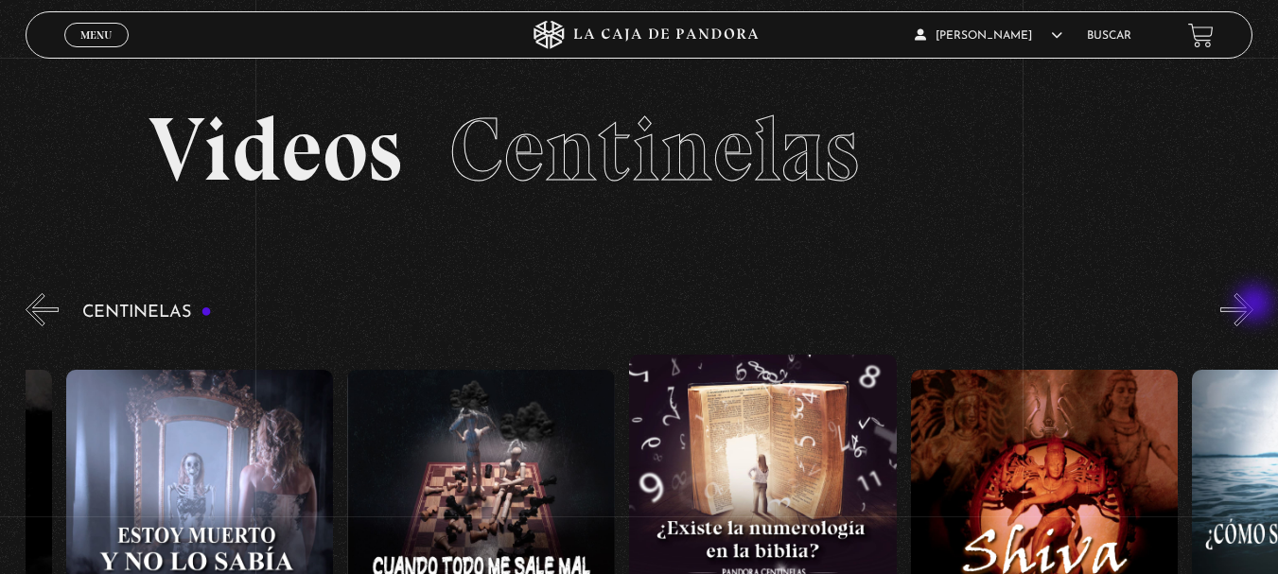
click at [1253, 306] on button "»" at bounding box center [1236, 309] width 33 height 33
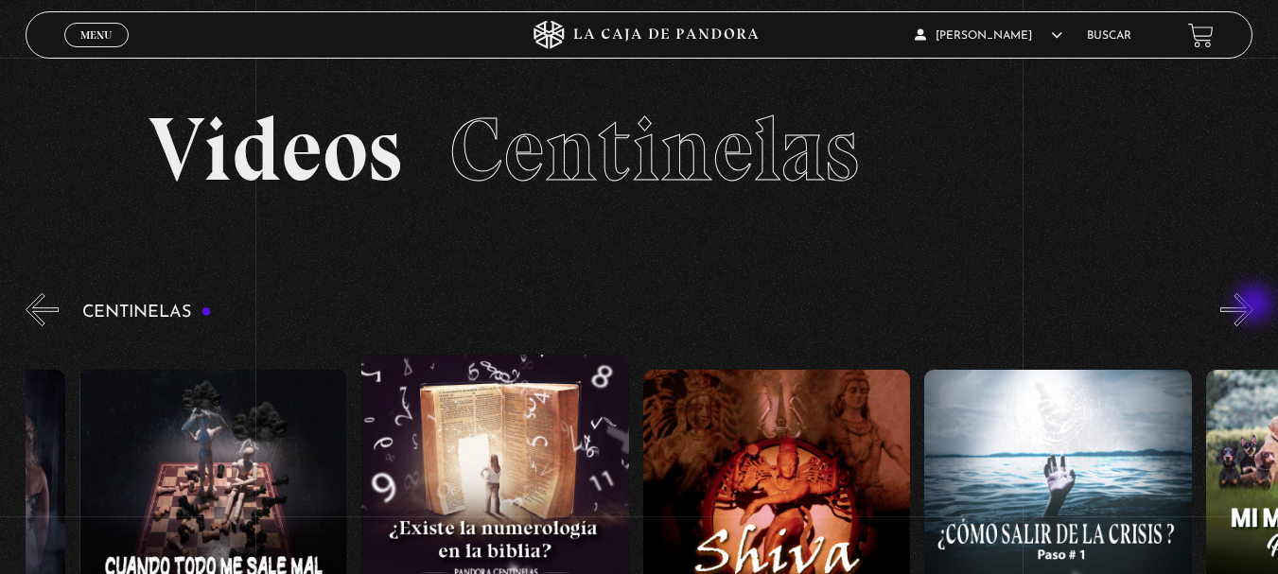
click at [1253, 306] on button "»" at bounding box center [1236, 309] width 33 height 33
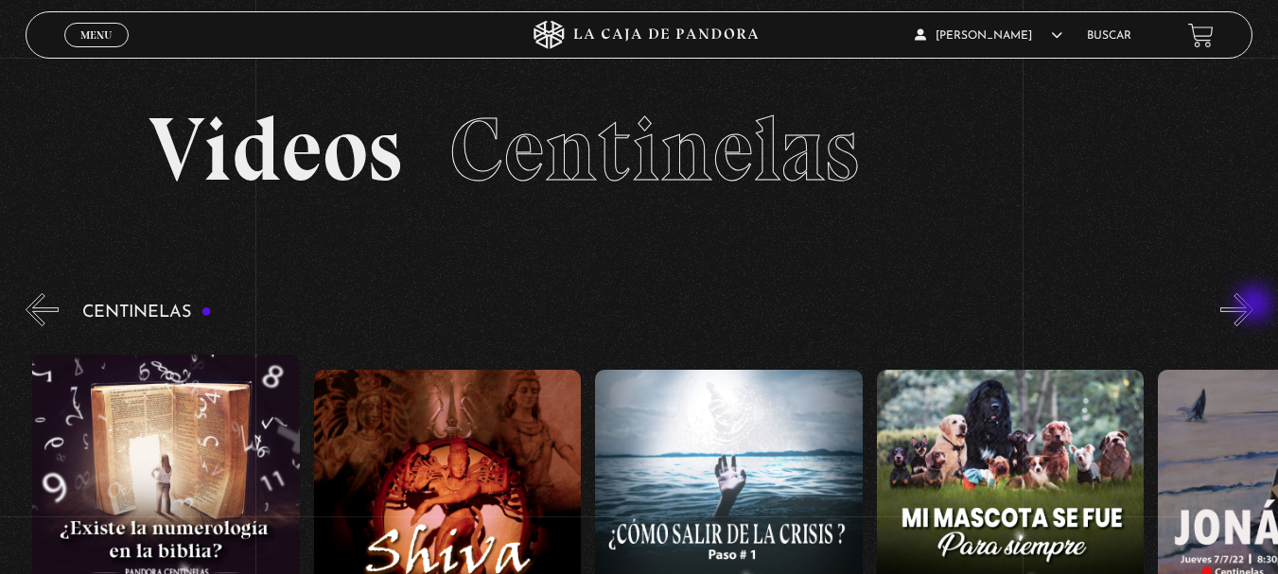
click at [1253, 306] on button "»" at bounding box center [1236, 309] width 33 height 33
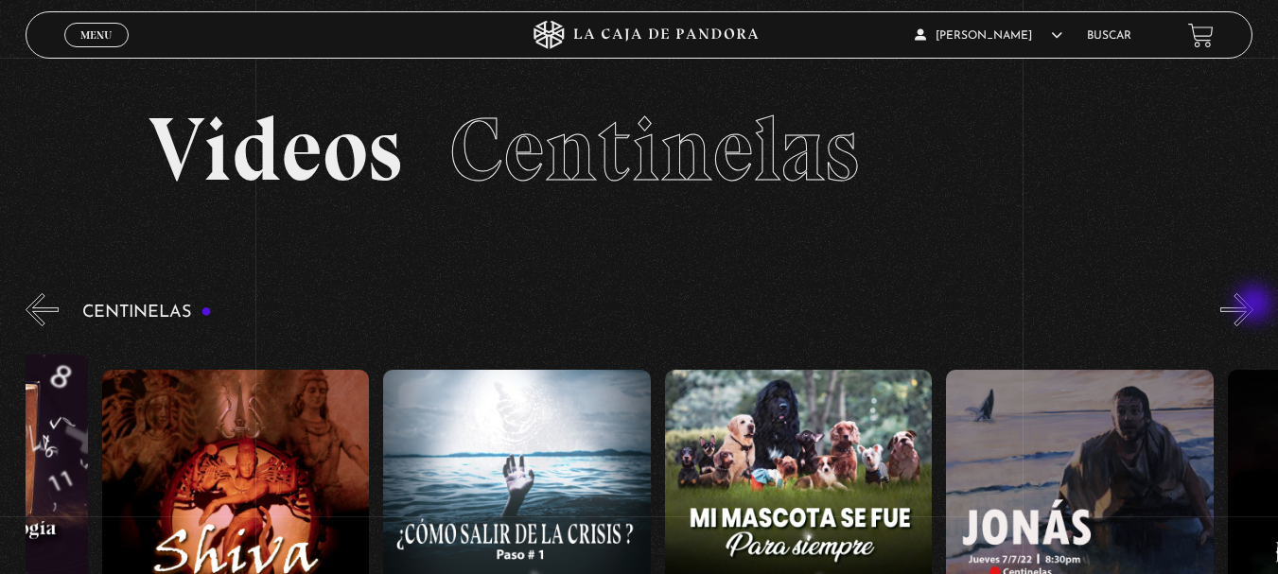
click at [1253, 306] on button "»" at bounding box center [1236, 309] width 33 height 33
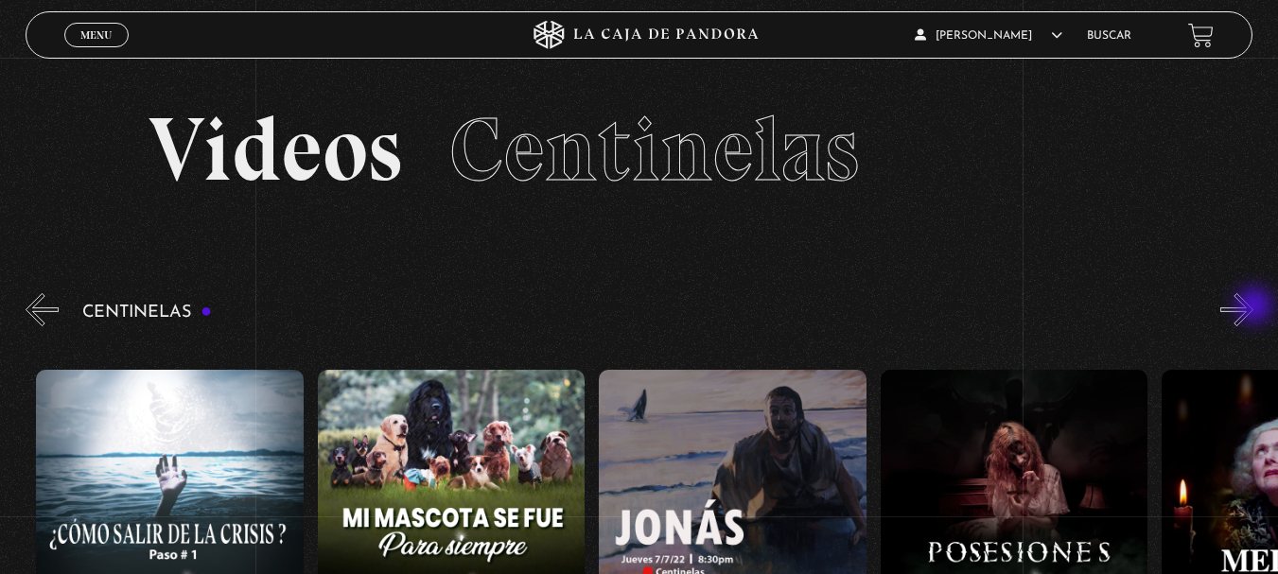
click at [1253, 307] on button "»" at bounding box center [1236, 309] width 33 height 33
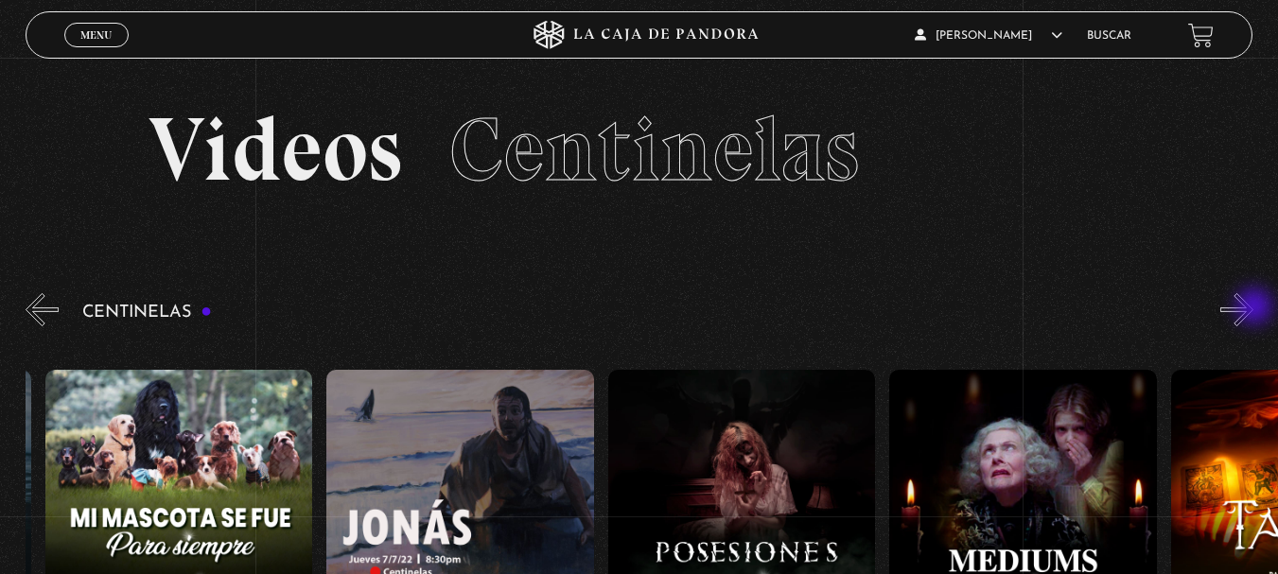
click at [1253, 308] on button "»" at bounding box center [1236, 309] width 33 height 33
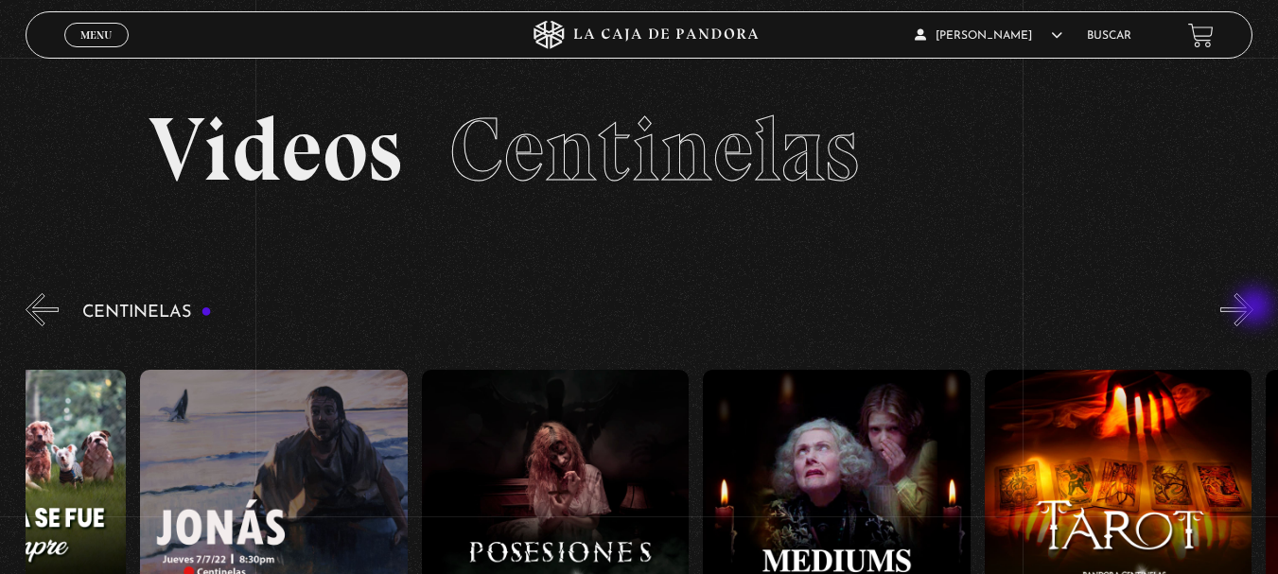
click at [1253, 308] on button "»" at bounding box center [1236, 309] width 33 height 33
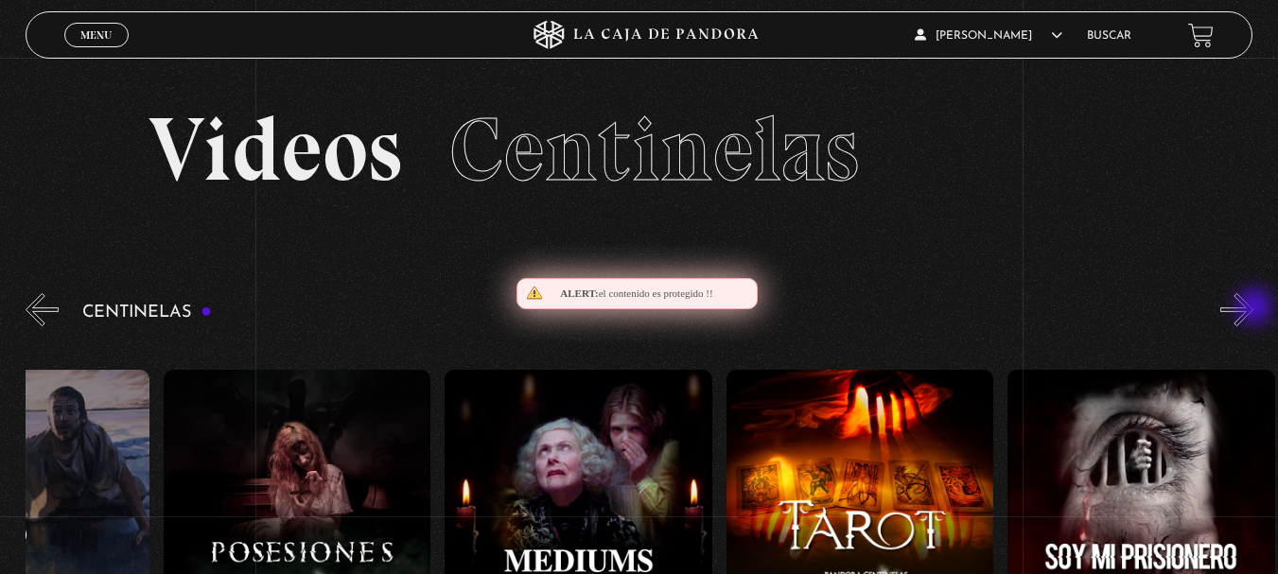
click at [1253, 308] on button "»" at bounding box center [1236, 309] width 33 height 33
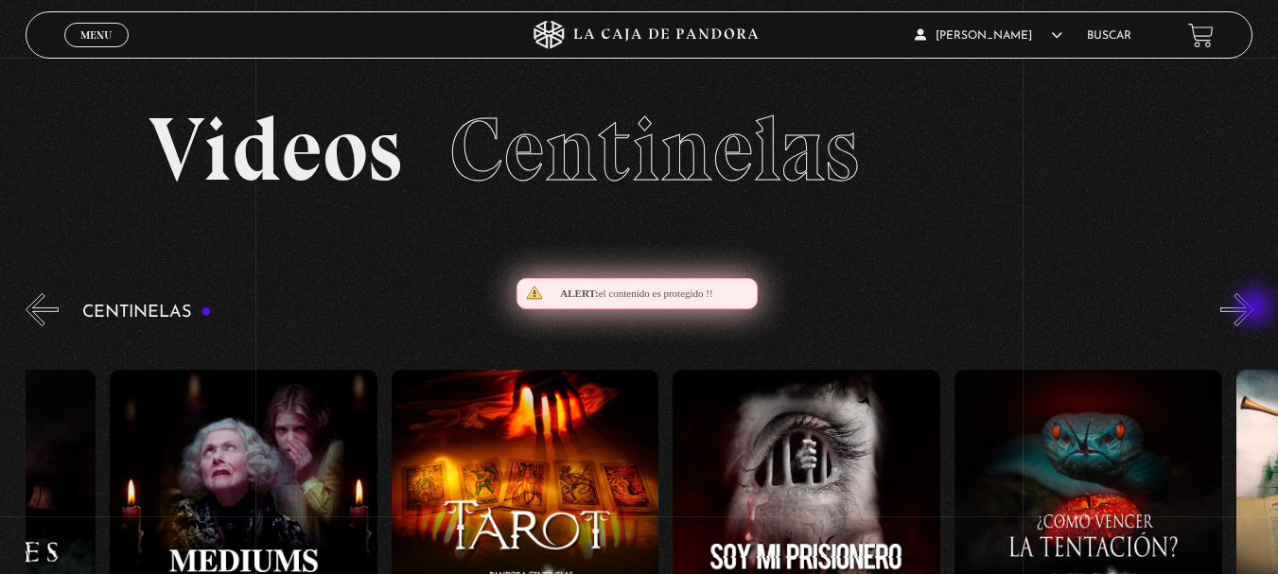
click at [1253, 308] on button "»" at bounding box center [1236, 309] width 33 height 33
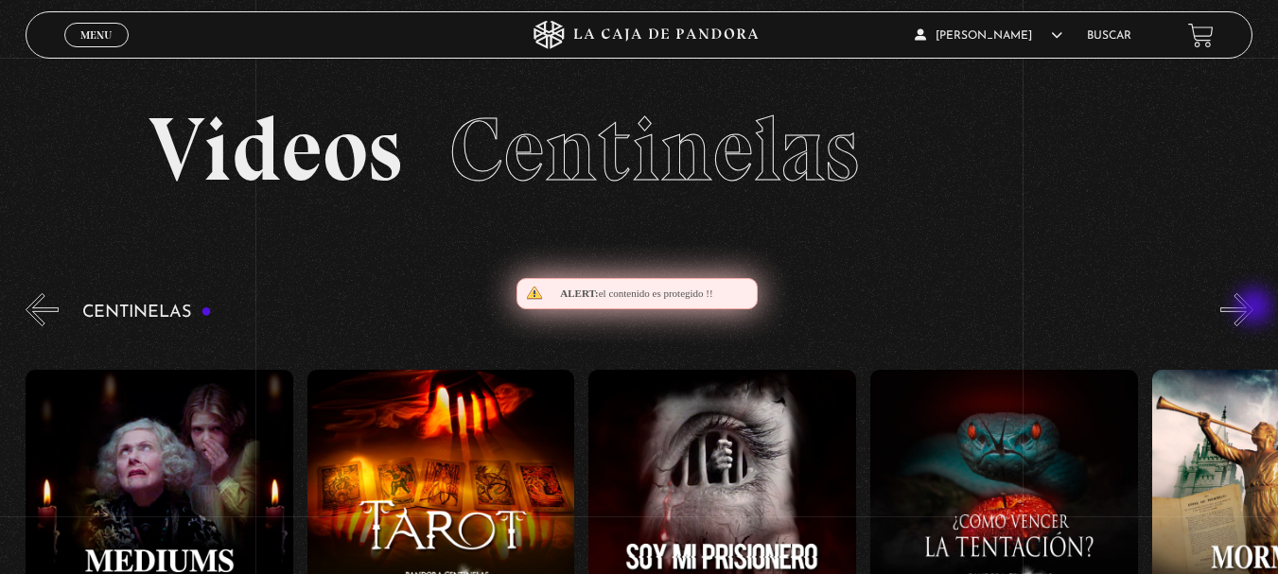
click at [1253, 308] on button "»" at bounding box center [1236, 309] width 33 height 33
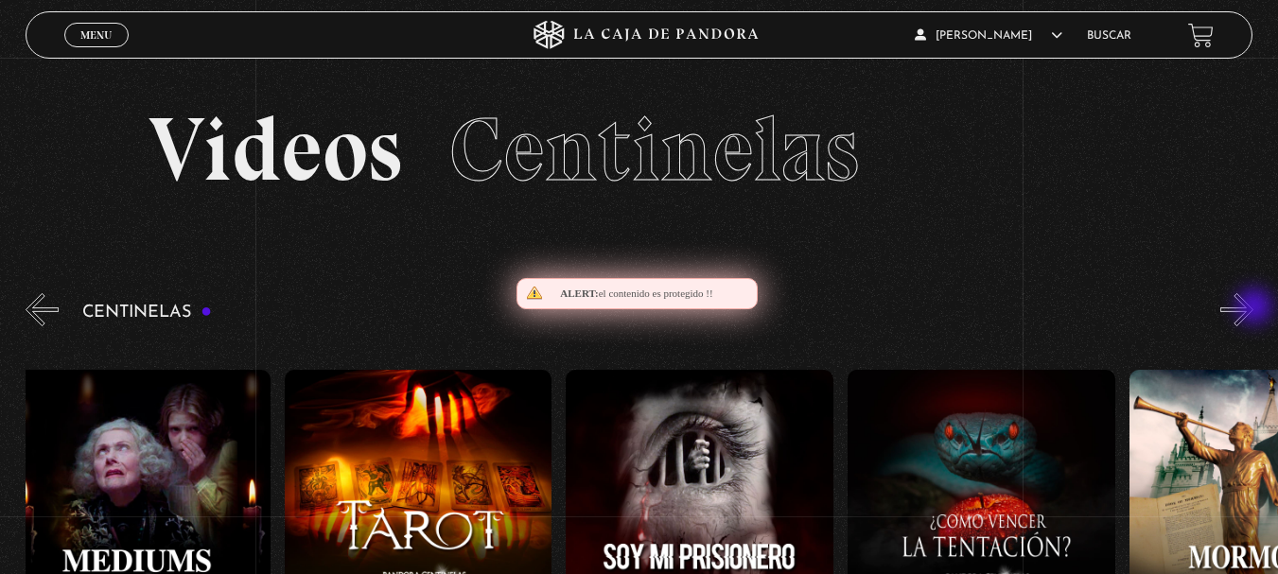
click at [1253, 308] on button "»" at bounding box center [1236, 309] width 33 height 33
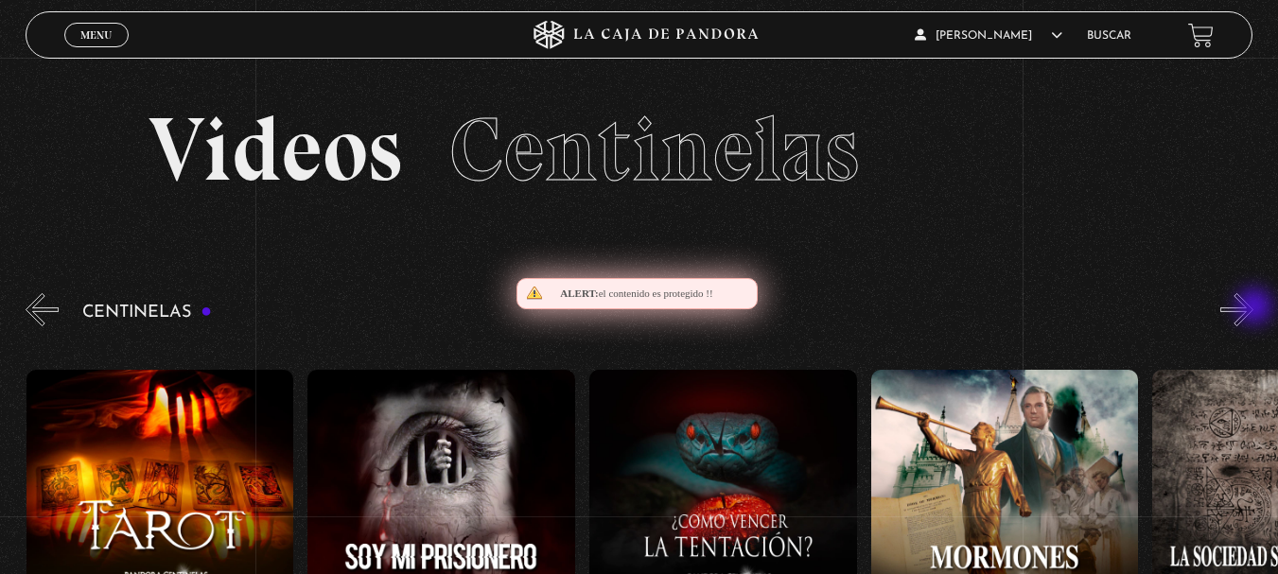
click at [1253, 308] on button "»" at bounding box center [1236, 309] width 33 height 33
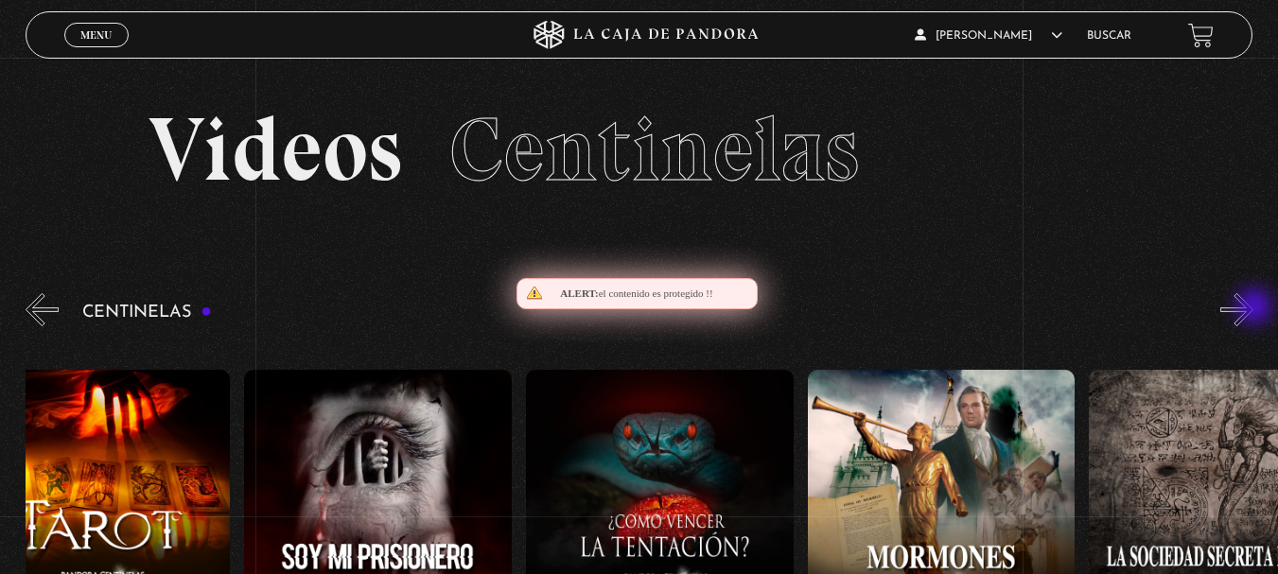
click at [1253, 308] on button "»" at bounding box center [1236, 309] width 33 height 33
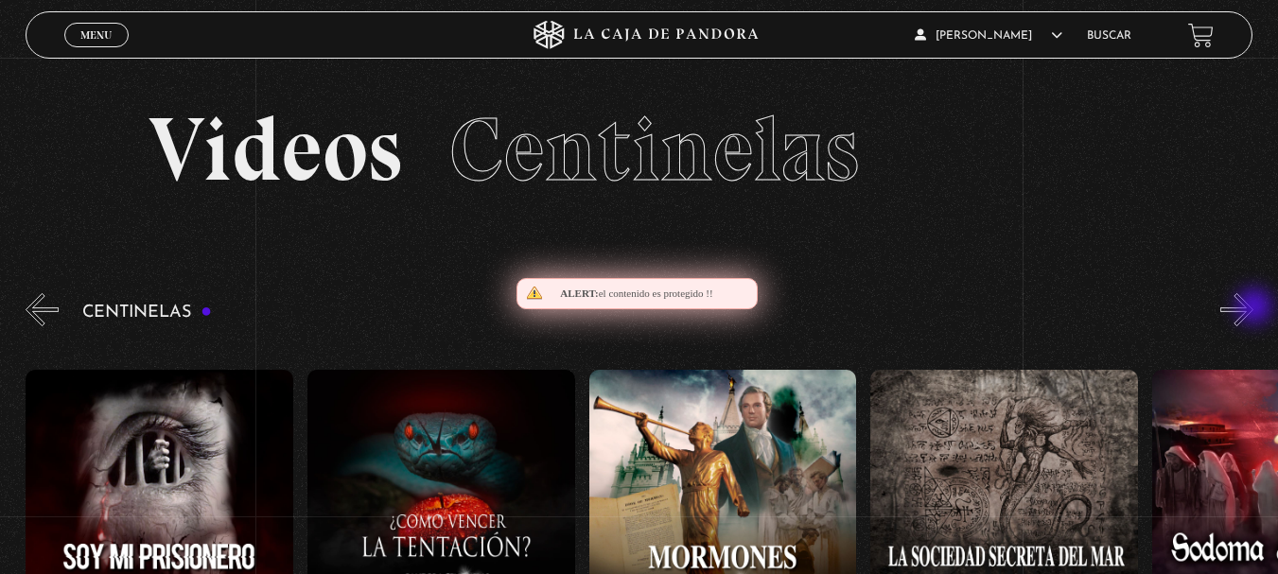
click at [1253, 308] on button "»" at bounding box center [1236, 309] width 33 height 33
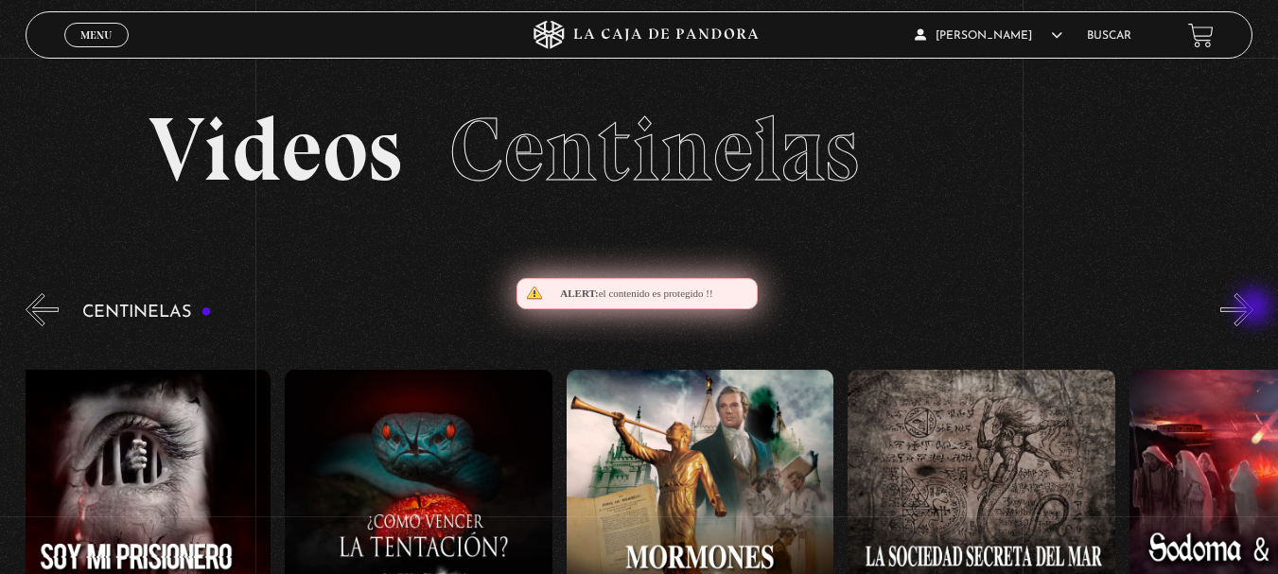
click at [1253, 308] on button "»" at bounding box center [1236, 309] width 33 height 33
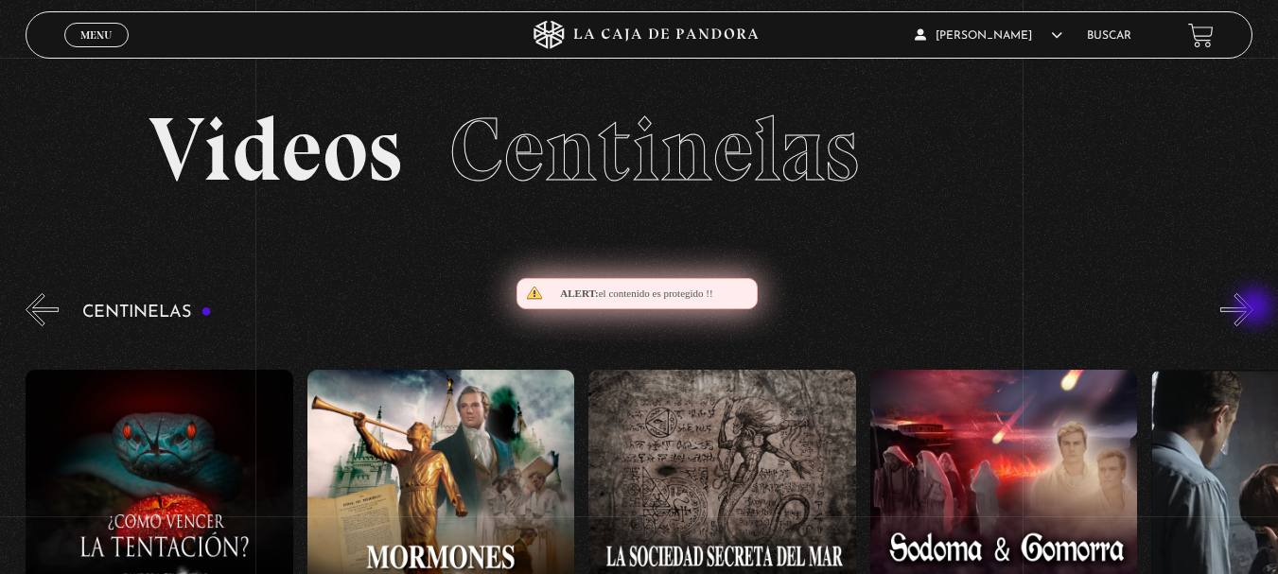
click at [1253, 308] on button "»" at bounding box center [1236, 309] width 33 height 33
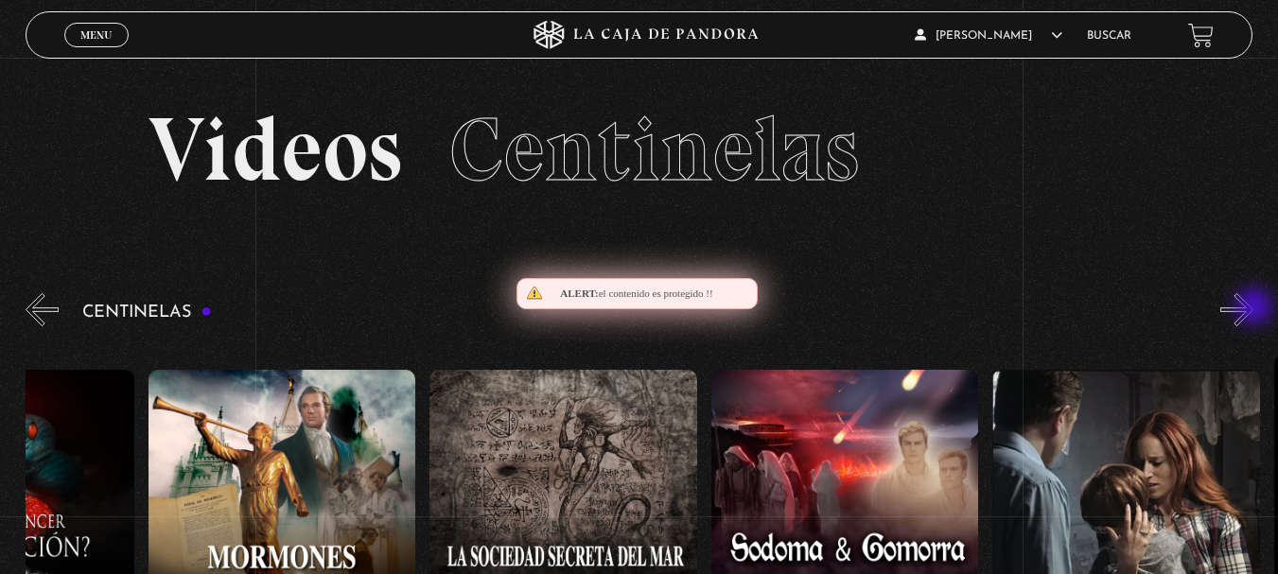
click at [1253, 308] on button "»" at bounding box center [1236, 309] width 33 height 33
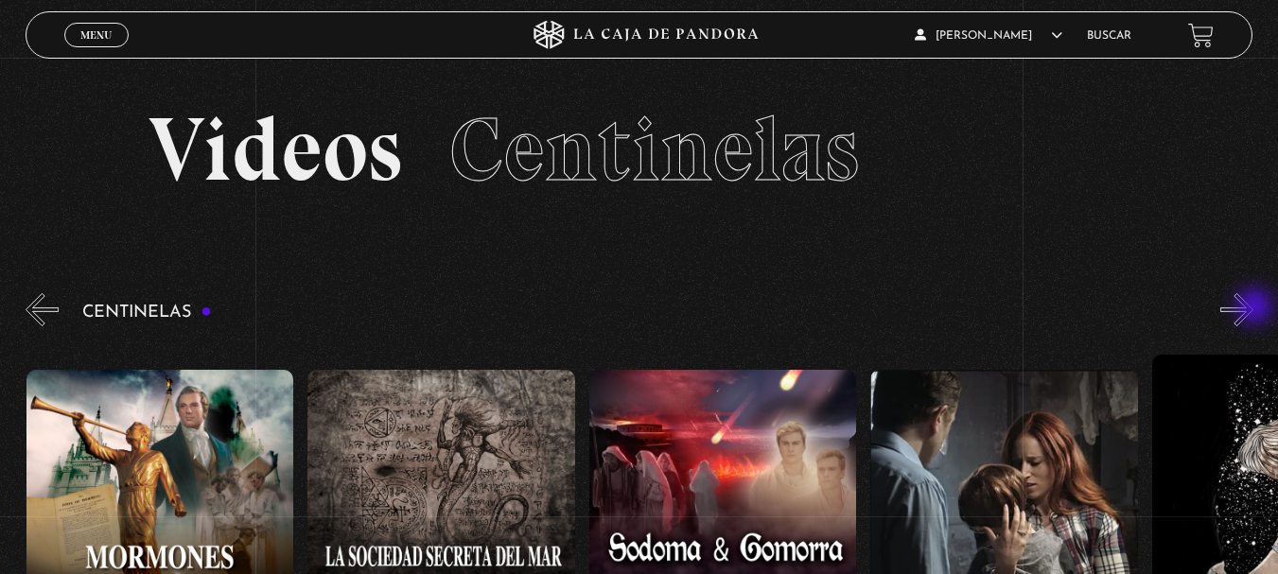
click at [1253, 308] on button "»" at bounding box center [1236, 309] width 33 height 33
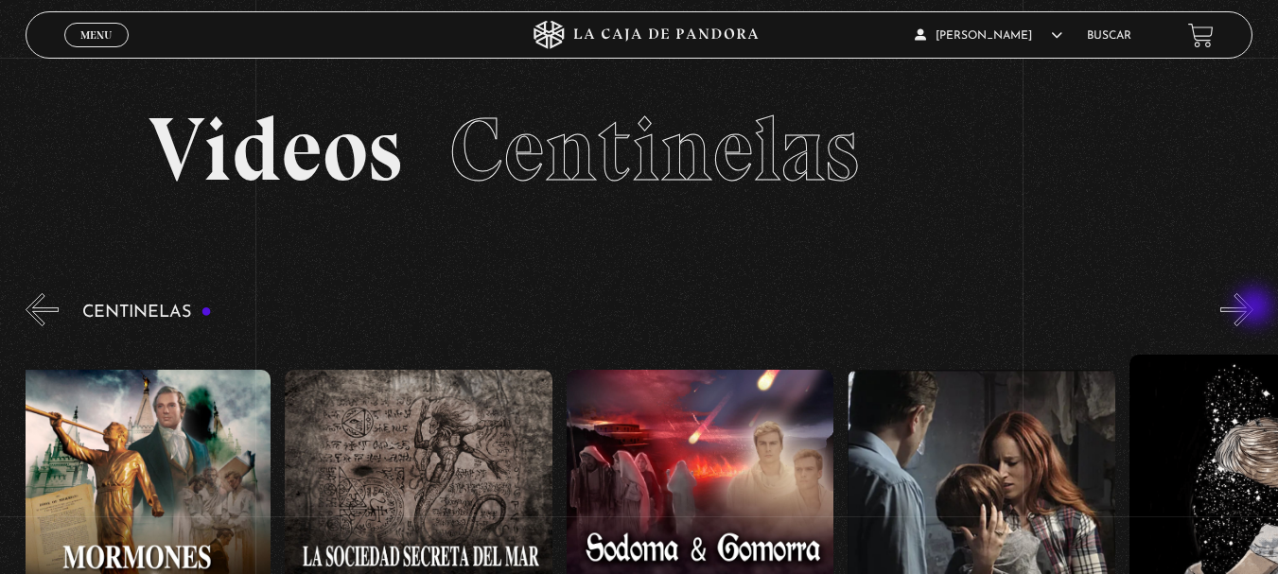
click at [1253, 308] on button "»" at bounding box center [1236, 309] width 33 height 33
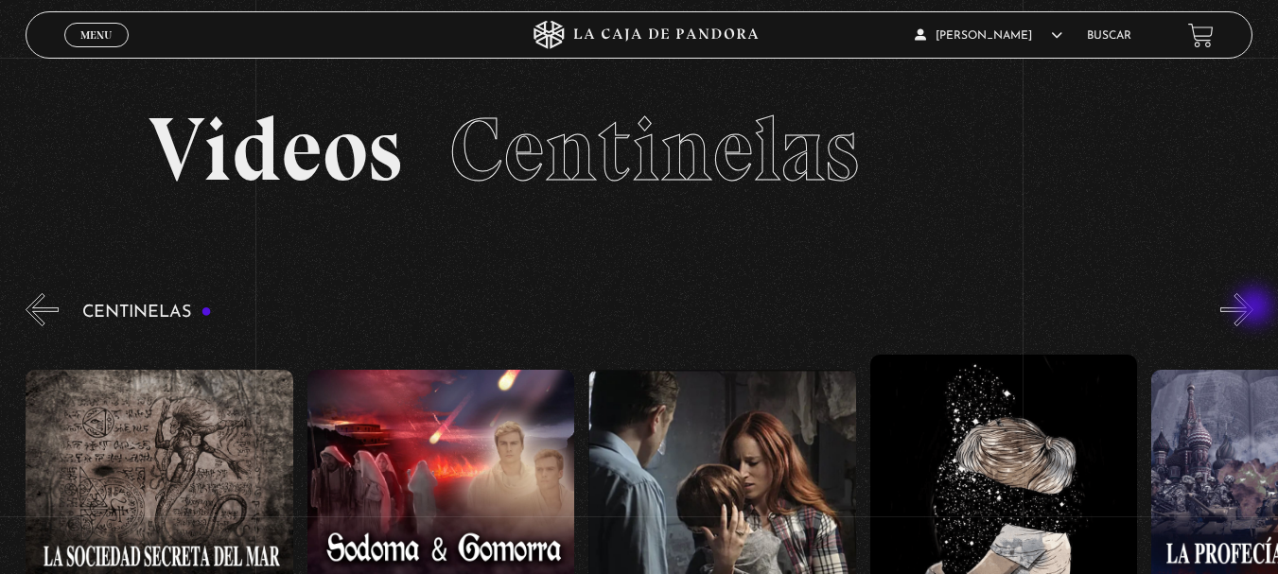
click at [1253, 308] on button "»" at bounding box center [1236, 309] width 33 height 33
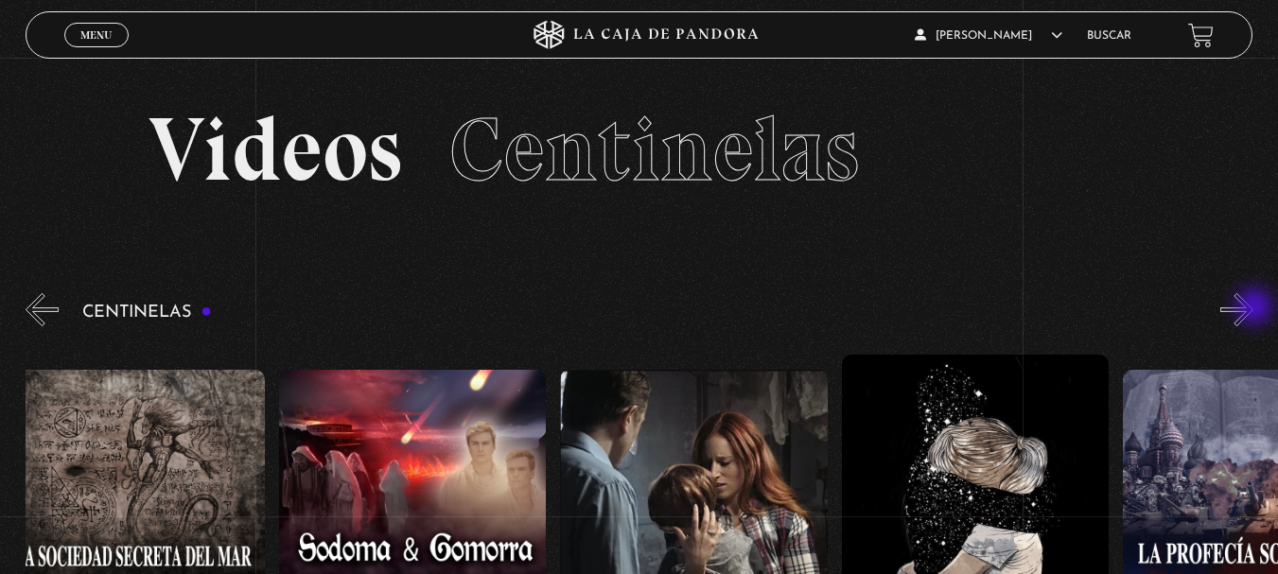
click at [1253, 308] on button "»" at bounding box center [1236, 309] width 33 height 33
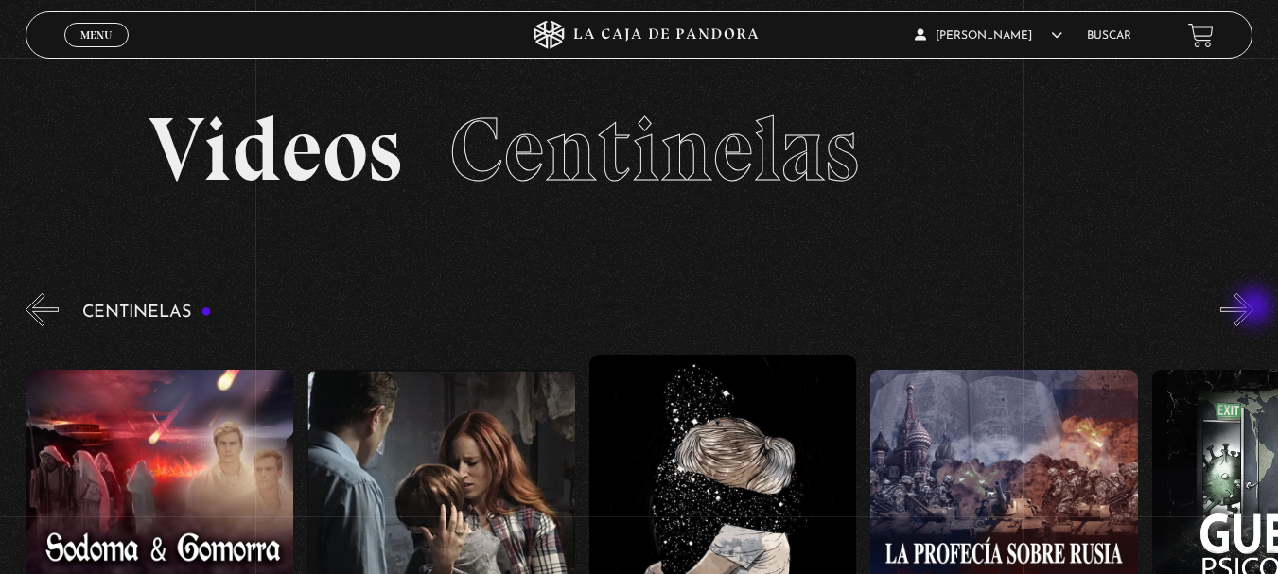
click at [1253, 308] on button "»" at bounding box center [1236, 309] width 33 height 33
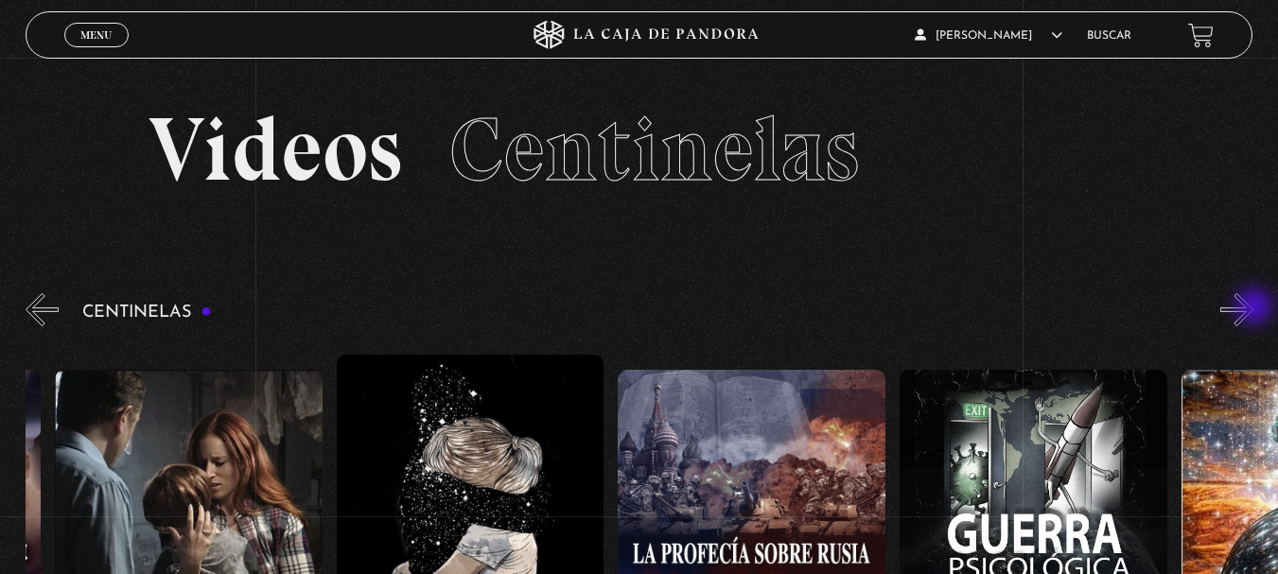
click at [1253, 308] on button "»" at bounding box center [1236, 309] width 33 height 33
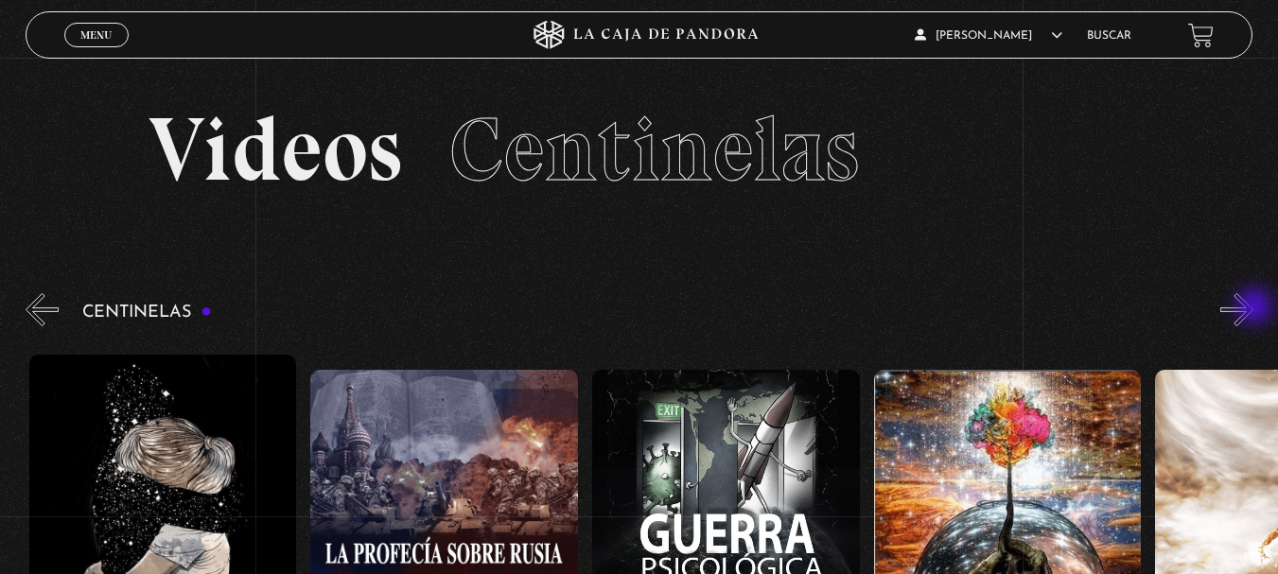
click at [1253, 308] on button "»" at bounding box center [1236, 309] width 33 height 33
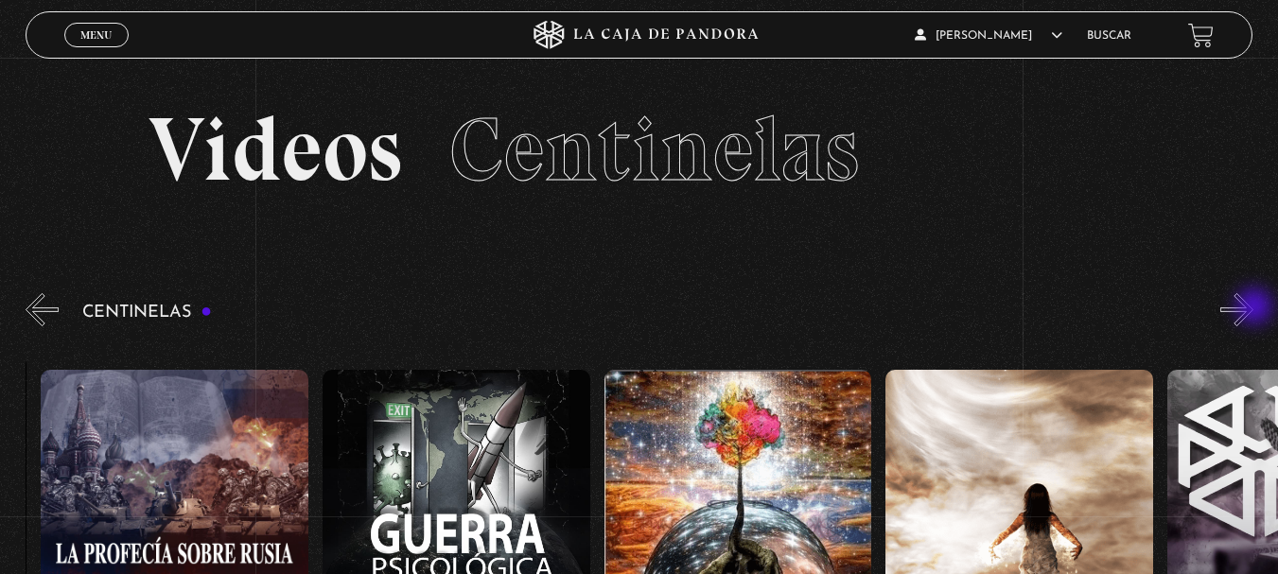
click at [1253, 308] on button "»" at bounding box center [1236, 309] width 33 height 33
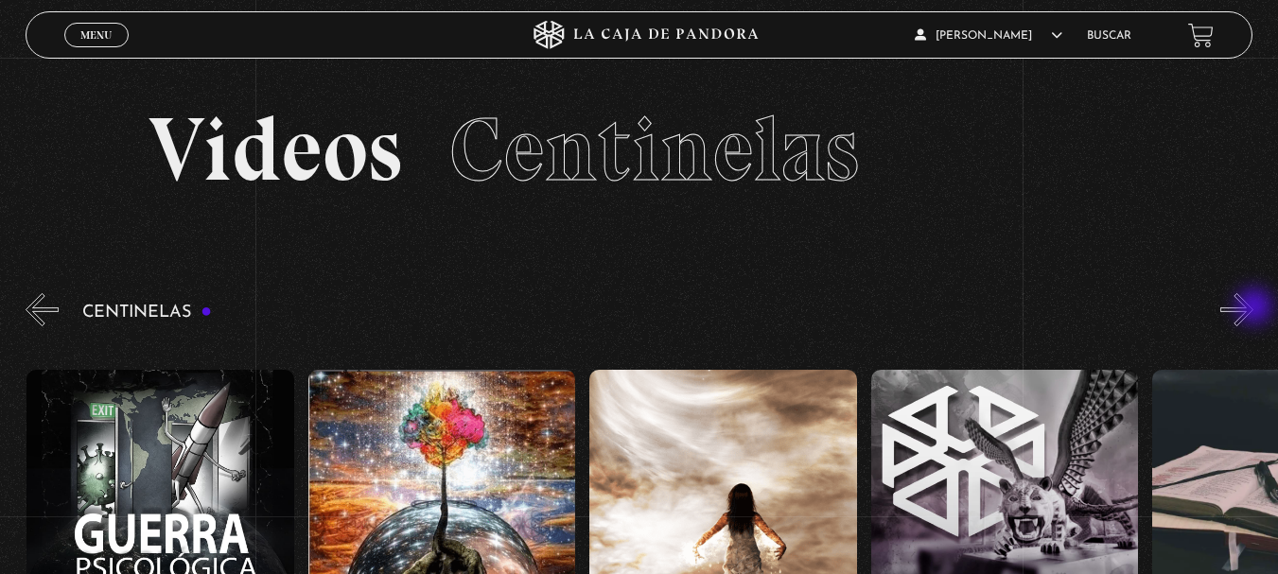
click at [1253, 308] on button "»" at bounding box center [1236, 309] width 33 height 33
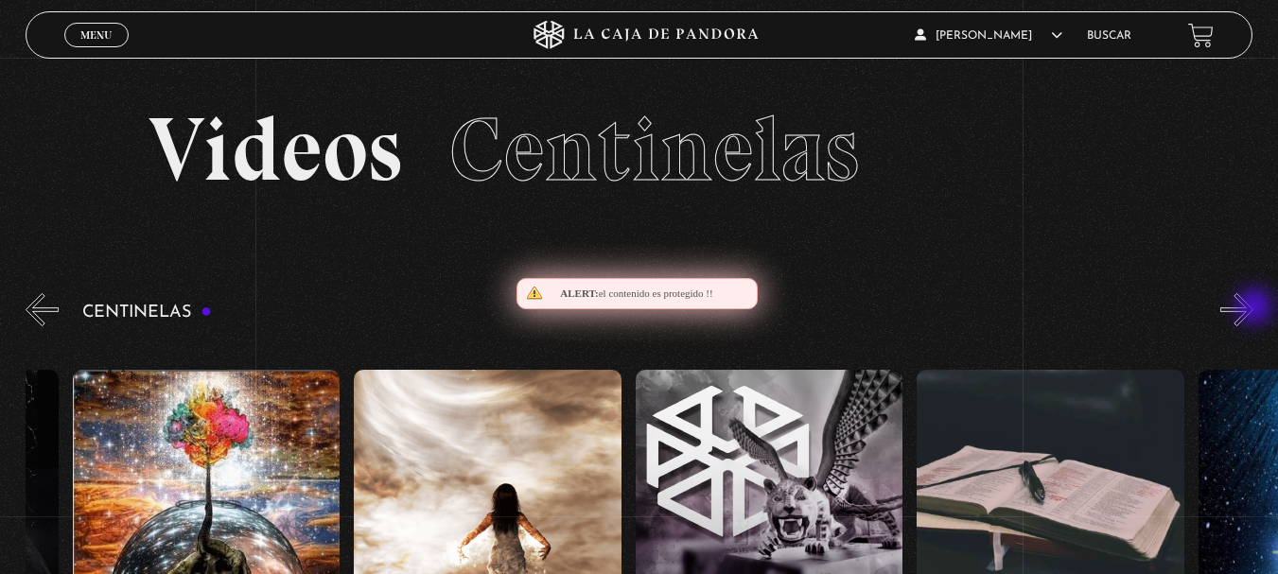
click at [1253, 308] on button "»" at bounding box center [1236, 309] width 33 height 33
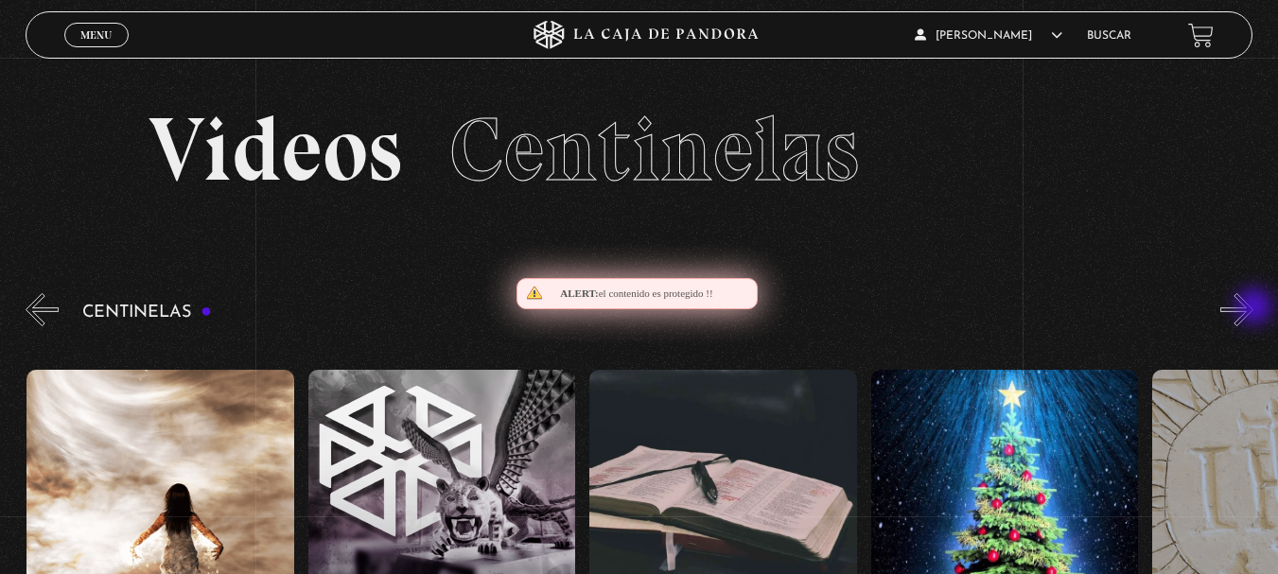
click at [1253, 308] on button "»" at bounding box center [1236, 309] width 33 height 33
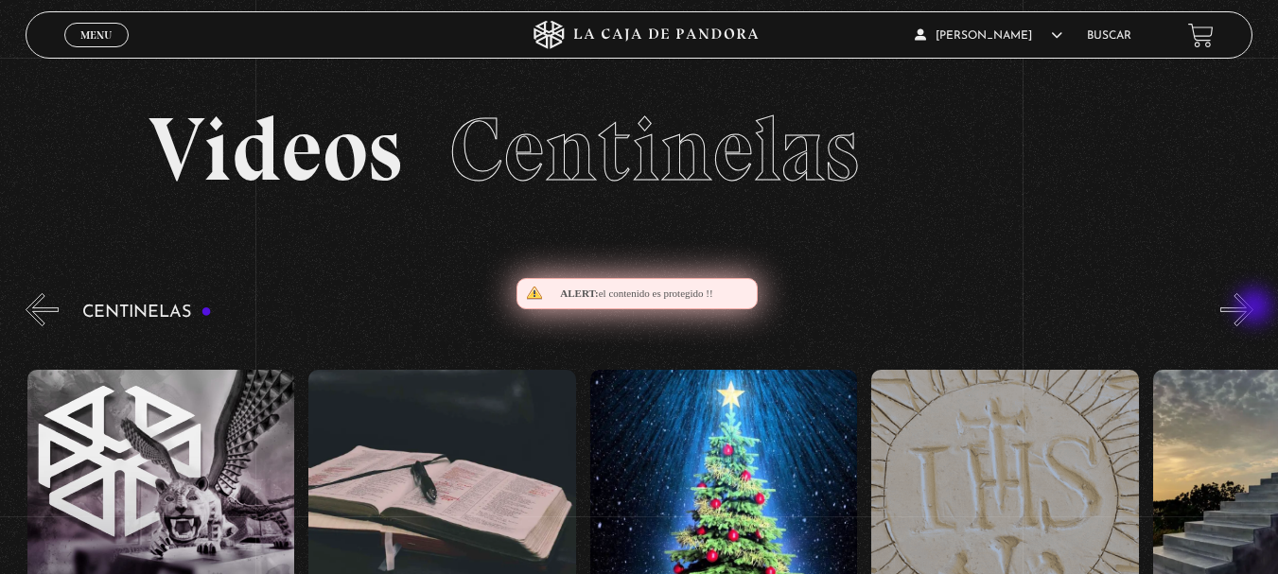
click at [1253, 308] on button "»" at bounding box center [1236, 309] width 33 height 33
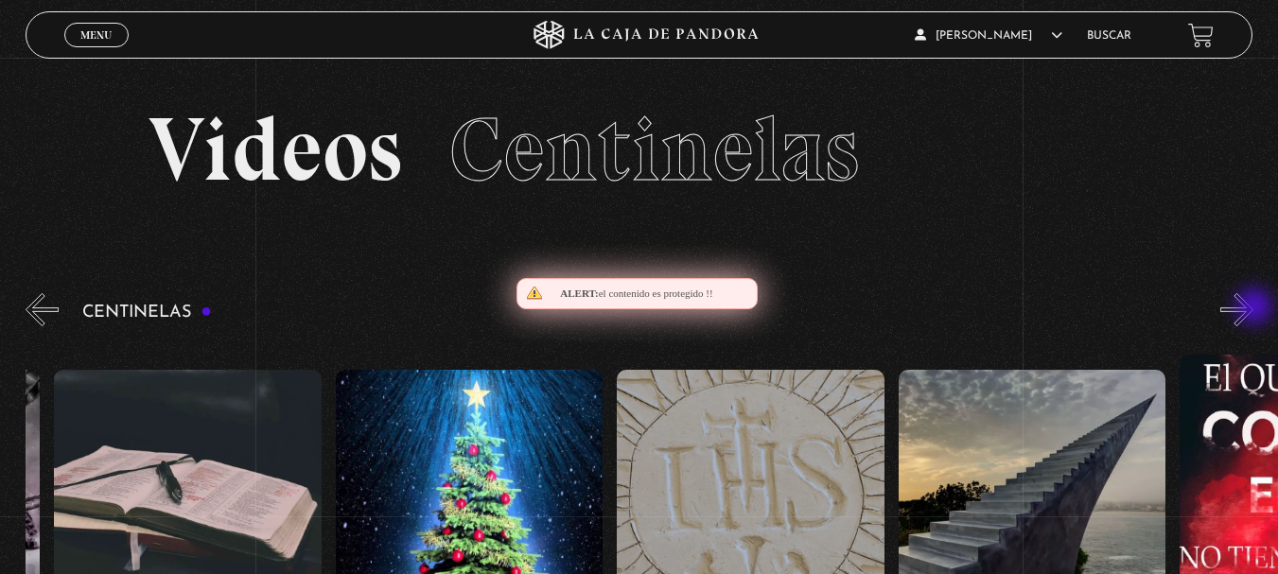
click at [1253, 308] on button "»" at bounding box center [1236, 309] width 33 height 33
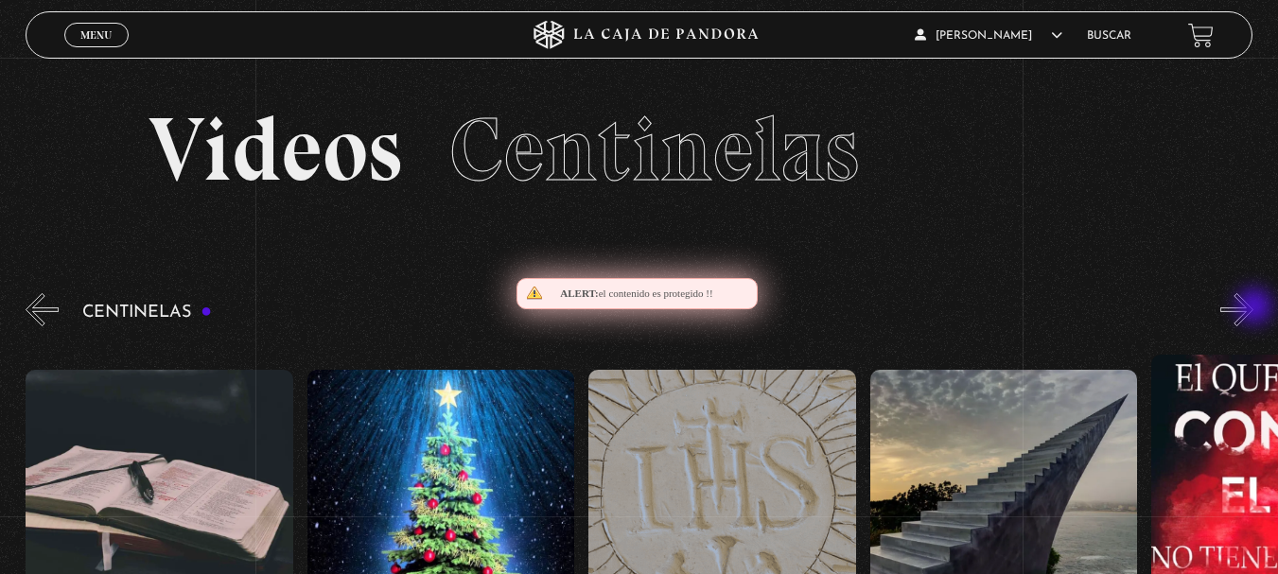
click at [1253, 308] on button "»" at bounding box center [1236, 309] width 33 height 33
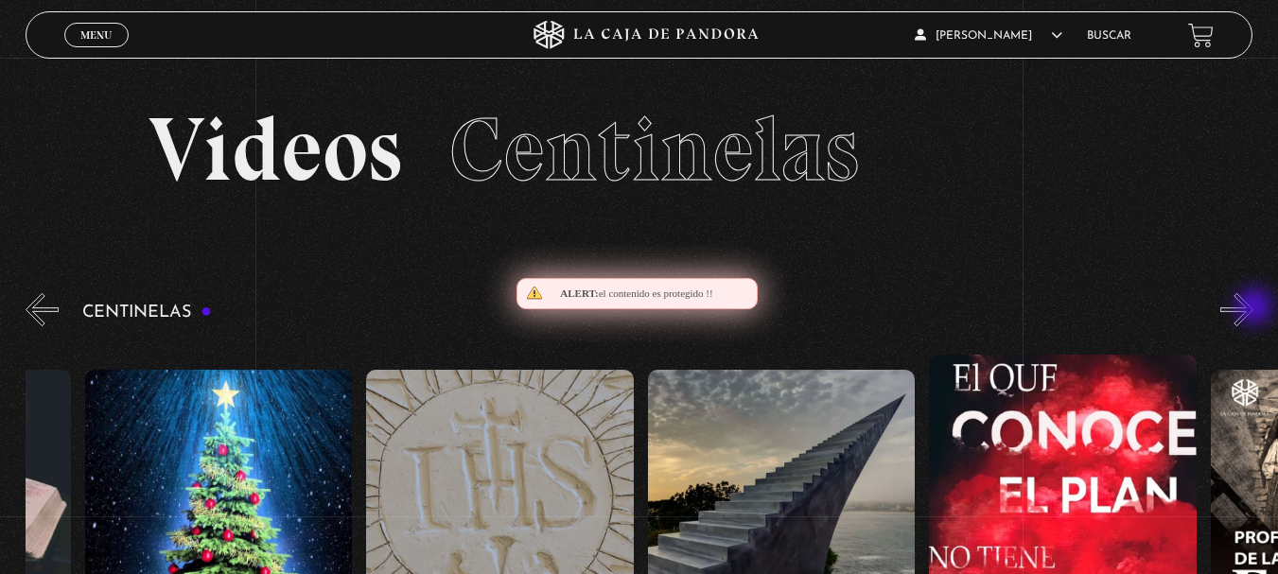
click at [1253, 308] on button "»" at bounding box center [1236, 309] width 33 height 33
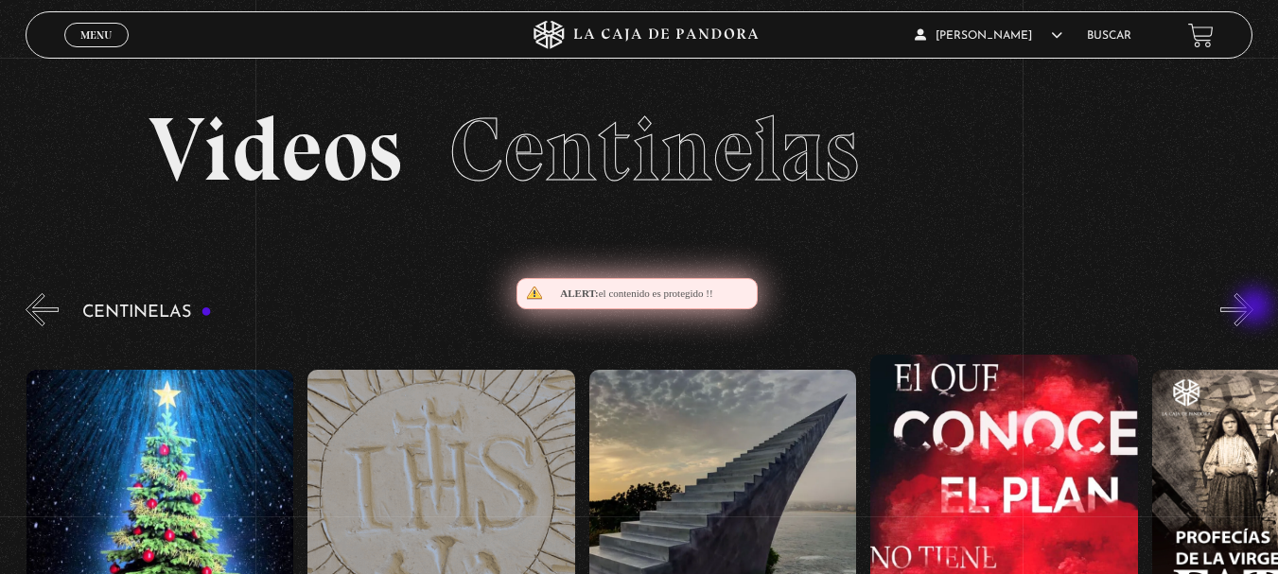
click at [1253, 308] on button "»" at bounding box center [1236, 309] width 33 height 33
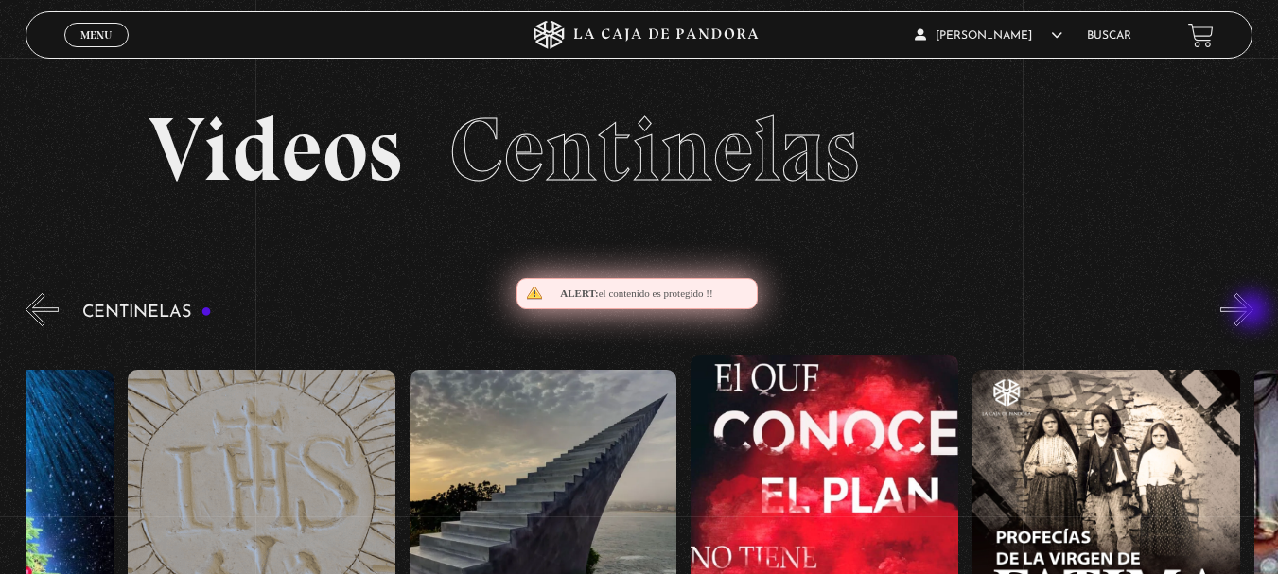
click at [1253, 312] on button "»" at bounding box center [1236, 309] width 33 height 33
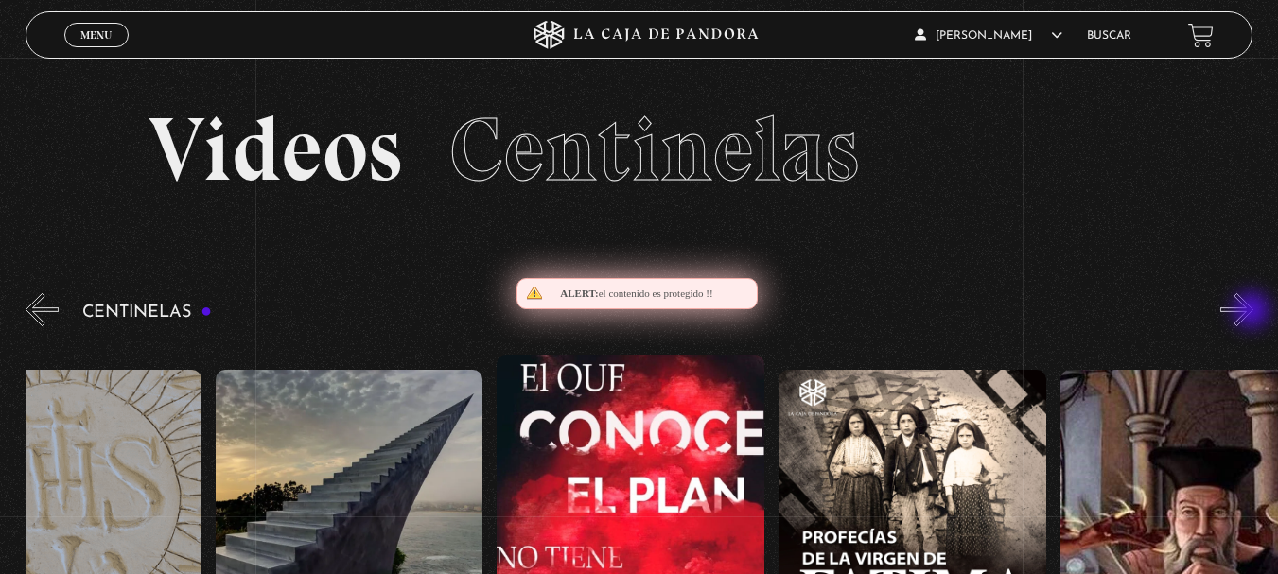
click at [1253, 312] on button "»" at bounding box center [1236, 309] width 33 height 33
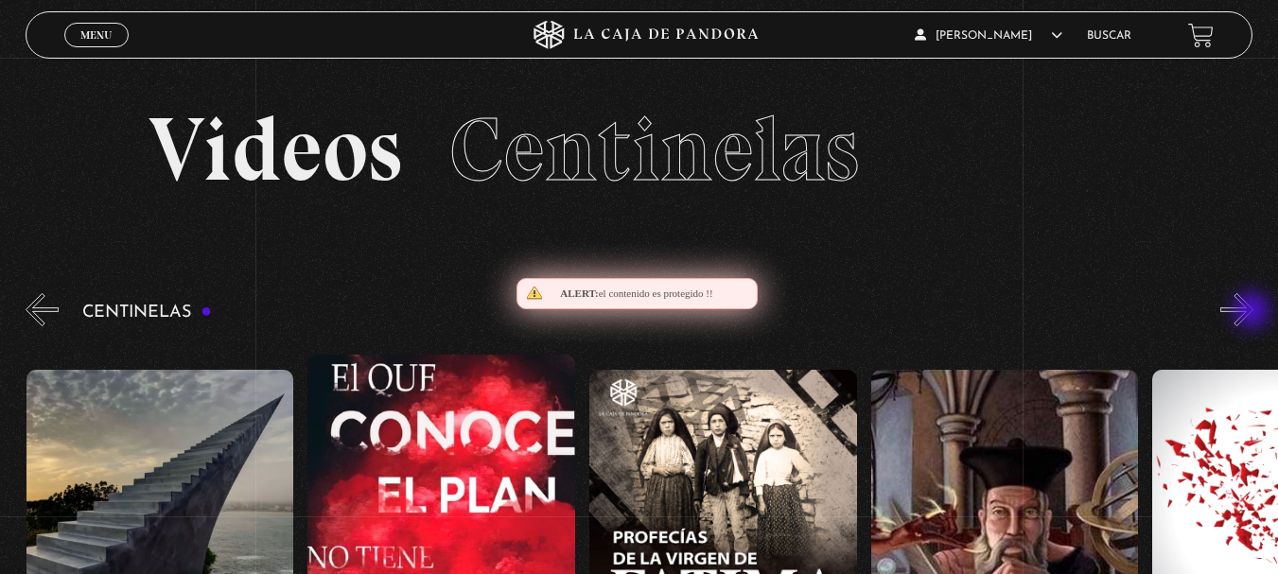
click at [1253, 312] on button "»" at bounding box center [1236, 309] width 33 height 33
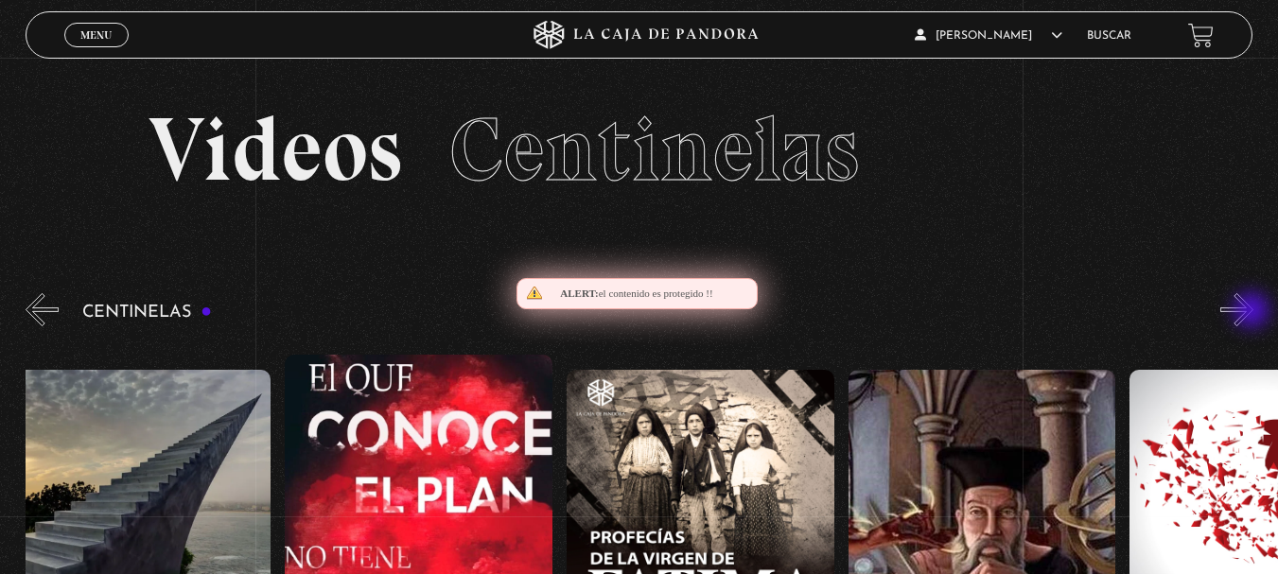
click at [1253, 312] on button "»" at bounding box center [1236, 309] width 33 height 33
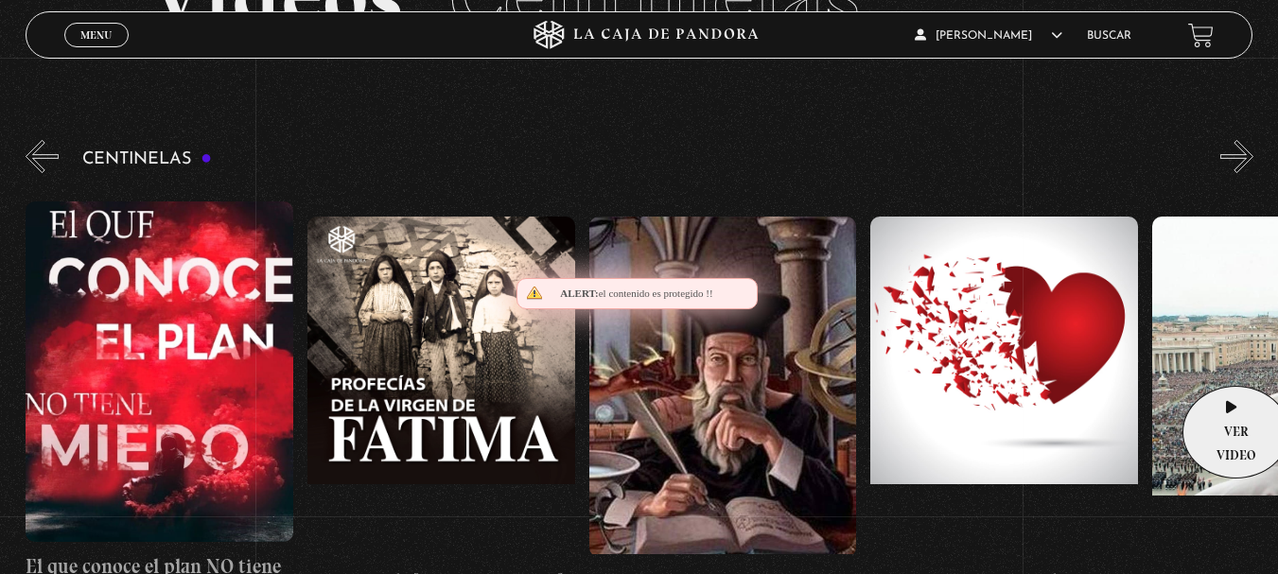
scroll to position [189, 0]
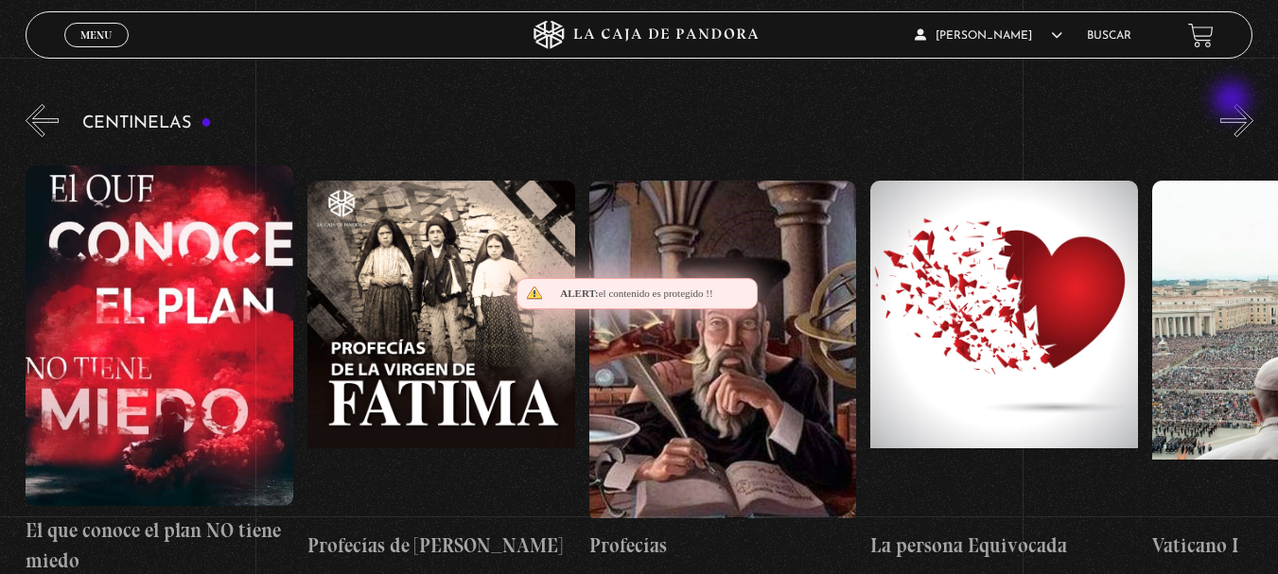
click at [1233, 107] on div "Centinelas" at bounding box center [652, 345] width 1252 height 491
click at [1239, 115] on button "»" at bounding box center [1236, 120] width 33 height 33
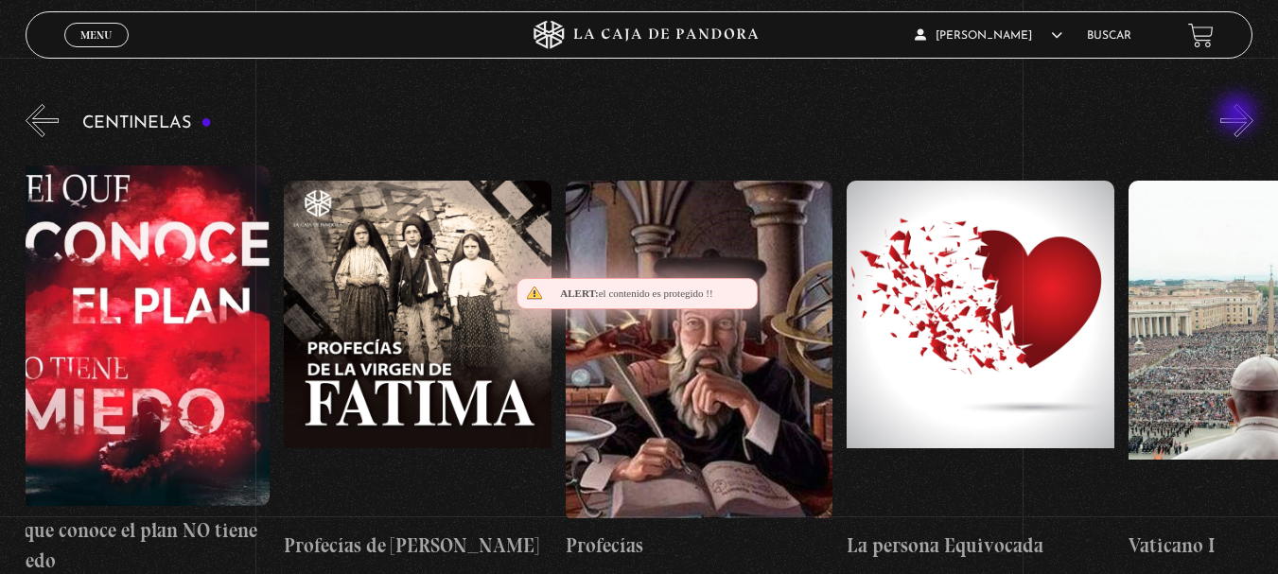
click at [1240, 118] on button "»" at bounding box center [1236, 120] width 33 height 33
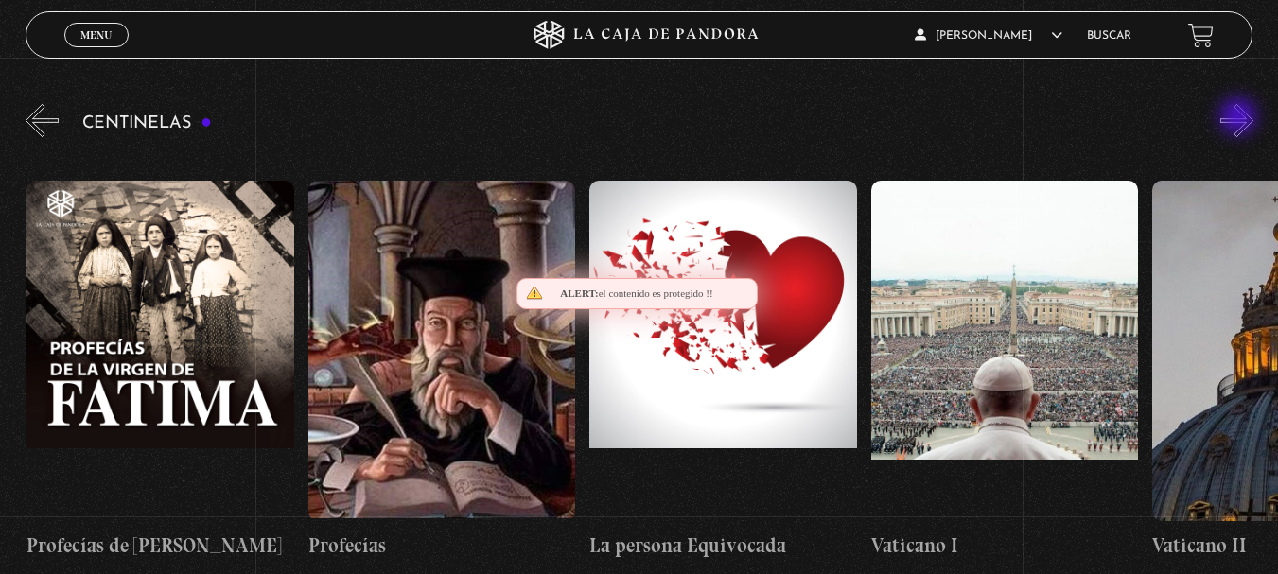
click at [1240, 118] on button "»" at bounding box center [1236, 120] width 33 height 33
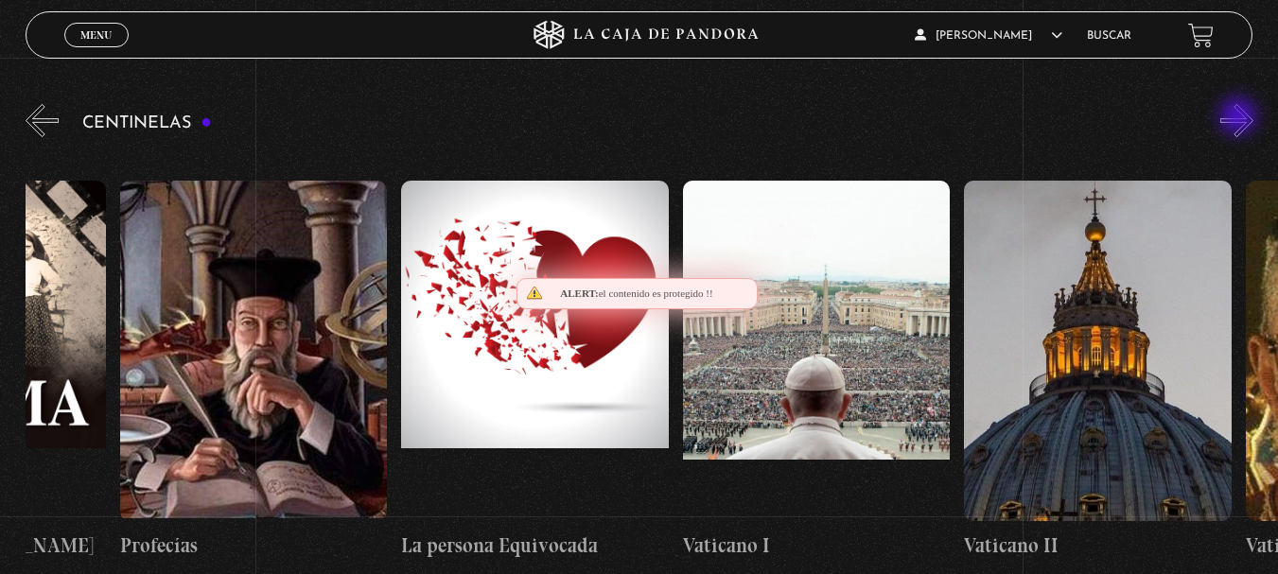
click at [1240, 118] on button "»" at bounding box center [1236, 120] width 33 height 33
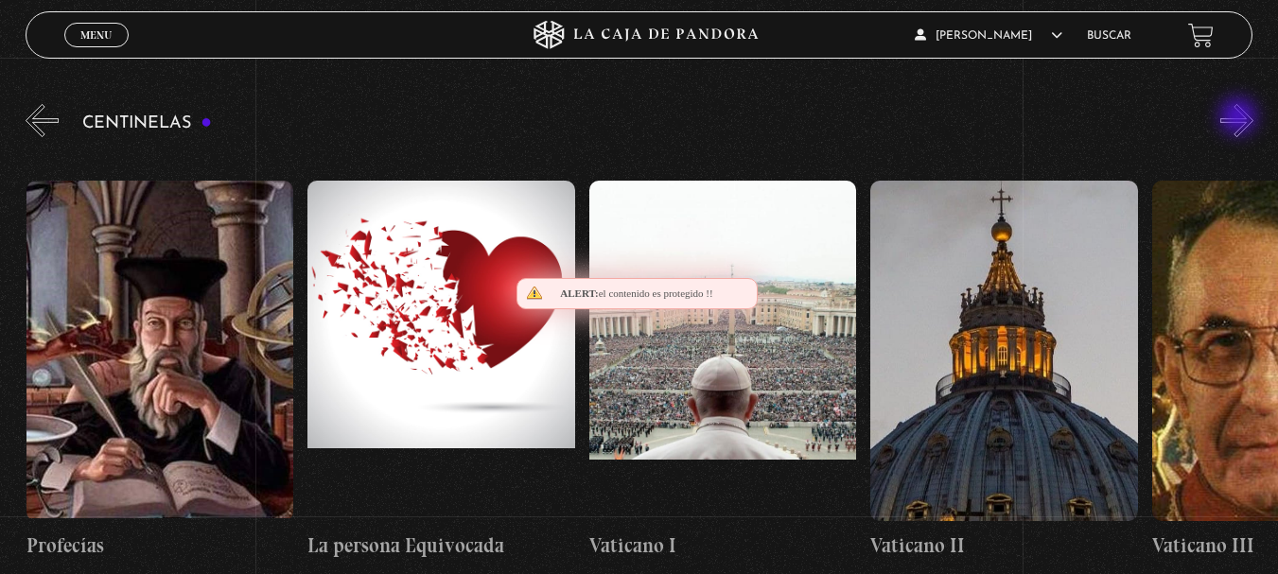
click at [1240, 118] on button "»" at bounding box center [1236, 120] width 33 height 33
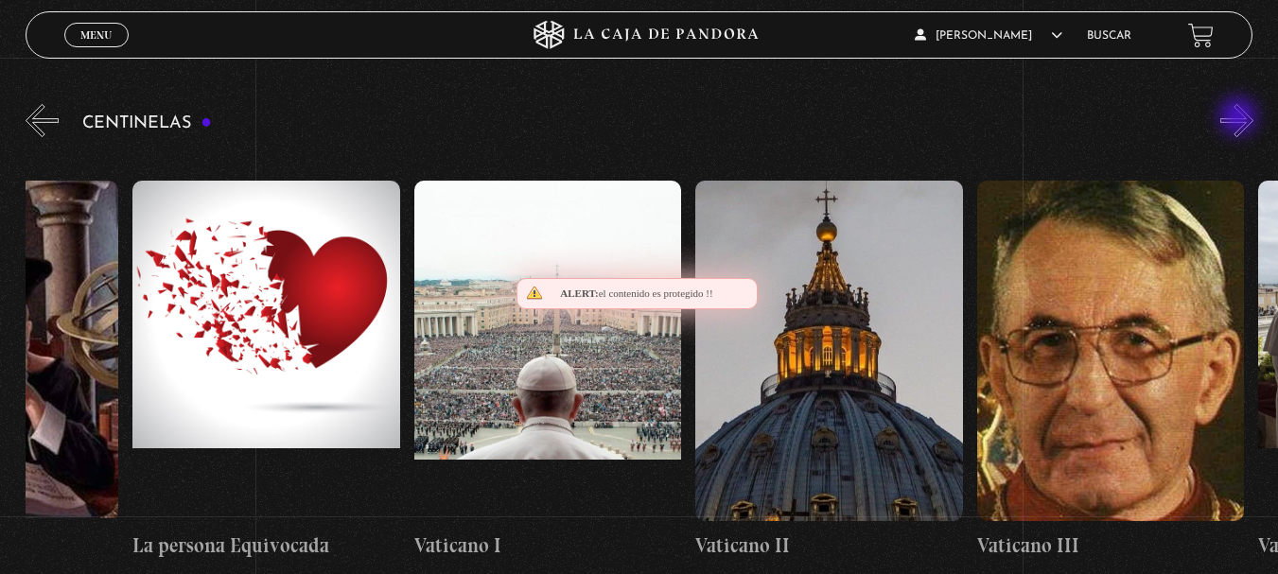
click at [1240, 118] on button "»" at bounding box center [1236, 120] width 33 height 33
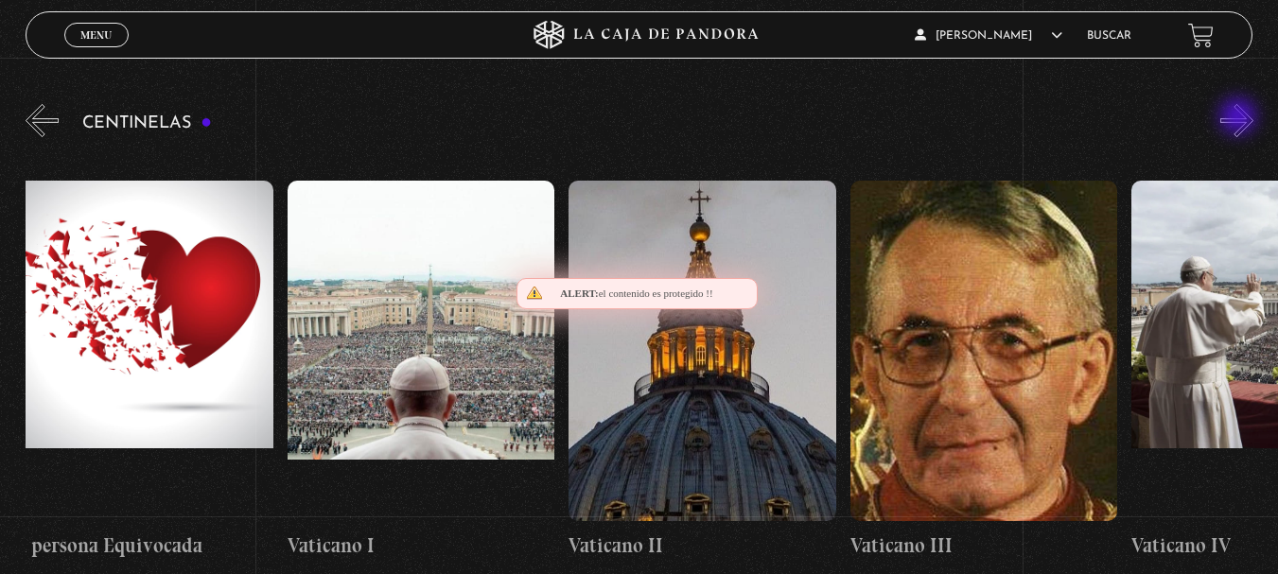
click at [1240, 118] on button "»" at bounding box center [1236, 120] width 33 height 33
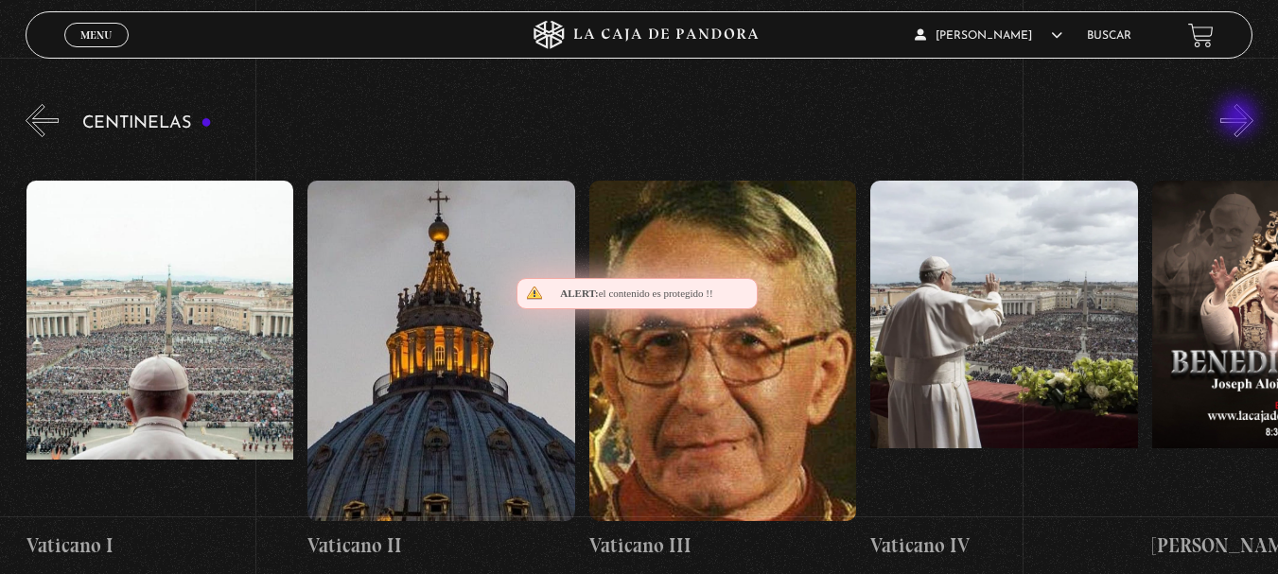
click at [1240, 118] on button "»" at bounding box center [1236, 120] width 33 height 33
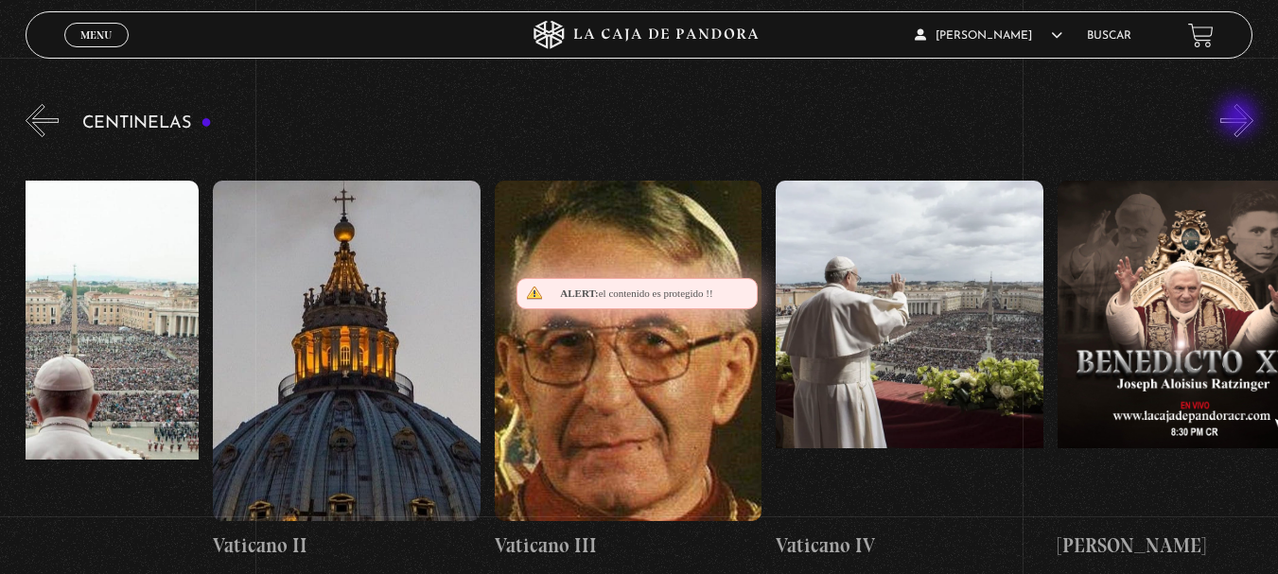
click at [1240, 118] on button "»" at bounding box center [1236, 120] width 33 height 33
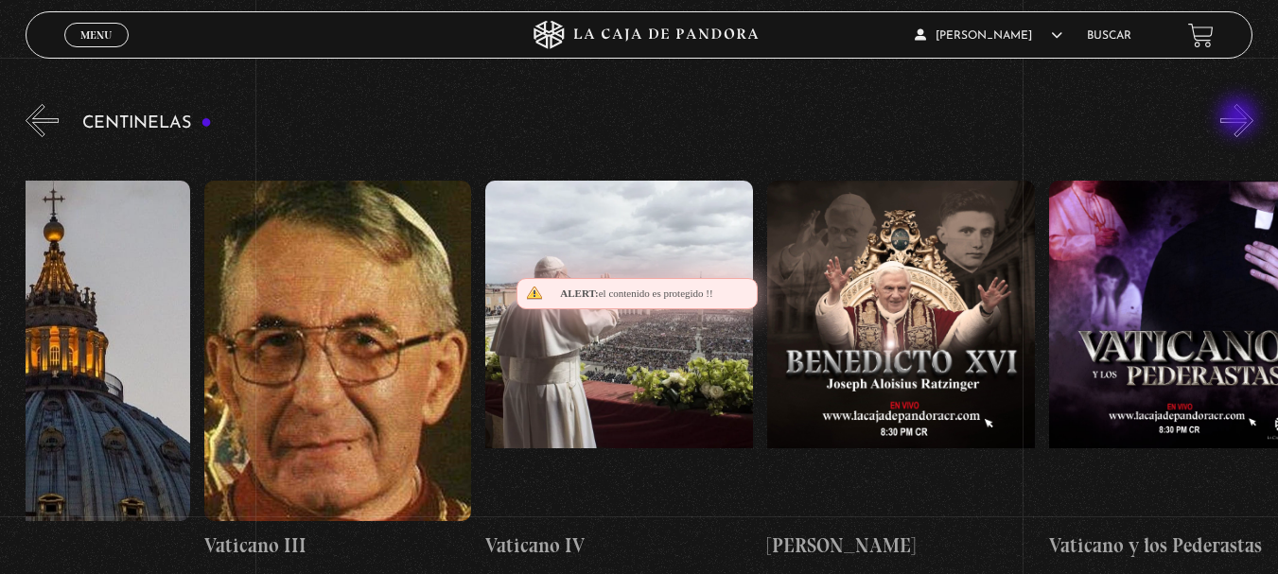
click at [1240, 118] on button "»" at bounding box center [1236, 120] width 33 height 33
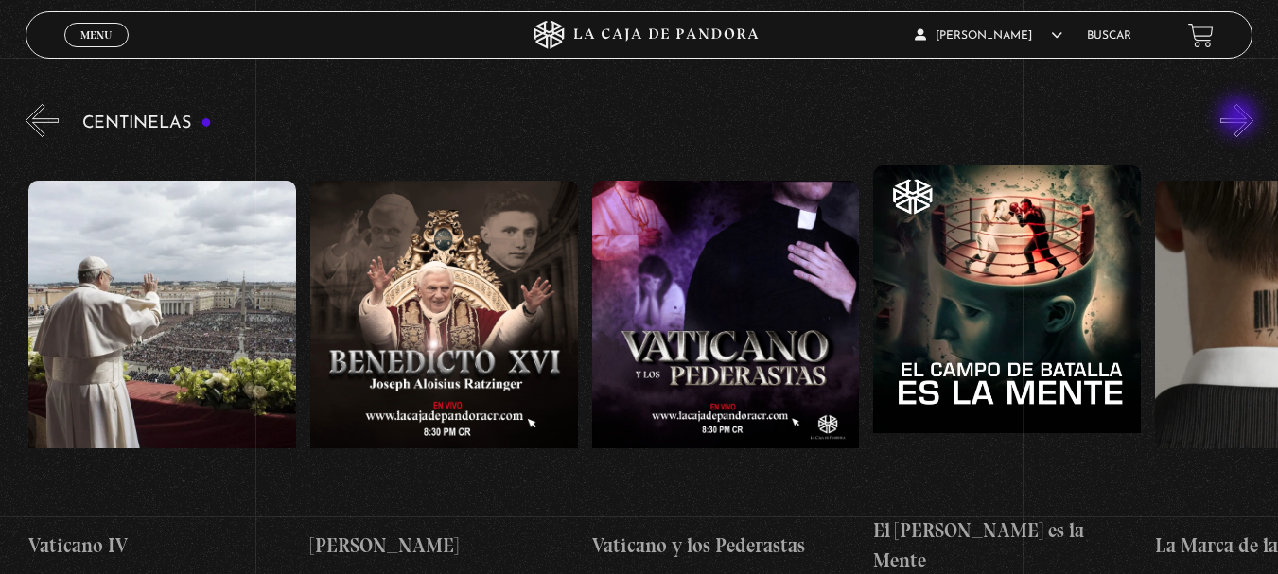
click at [1240, 118] on button "»" at bounding box center [1236, 120] width 33 height 33
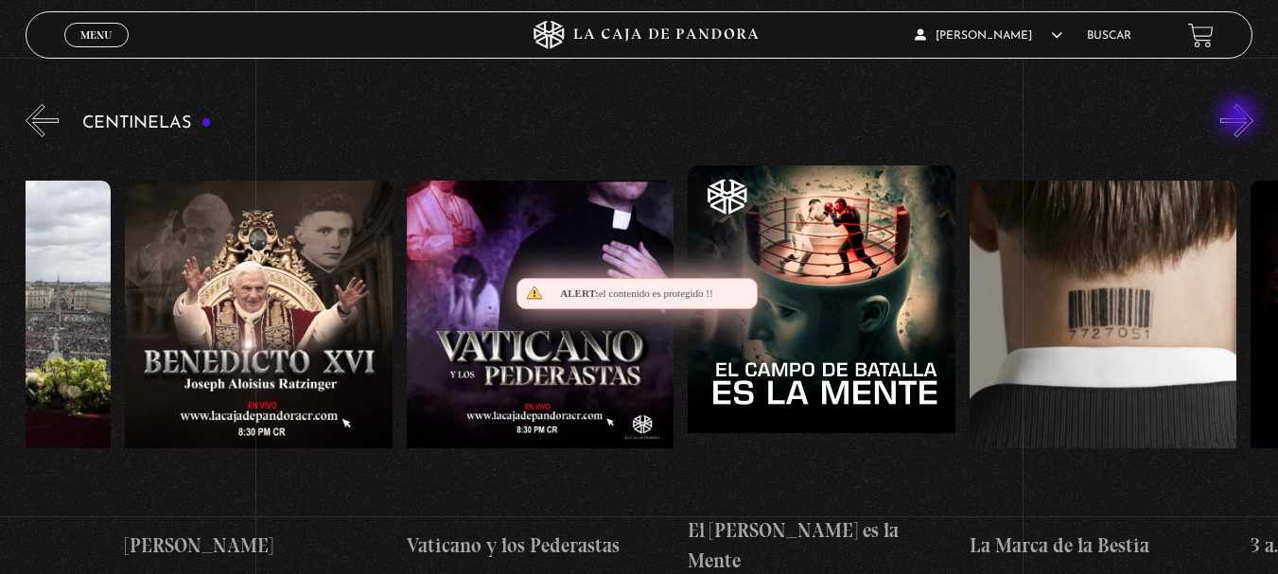
click at [1240, 118] on button "»" at bounding box center [1236, 120] width 33 height 33
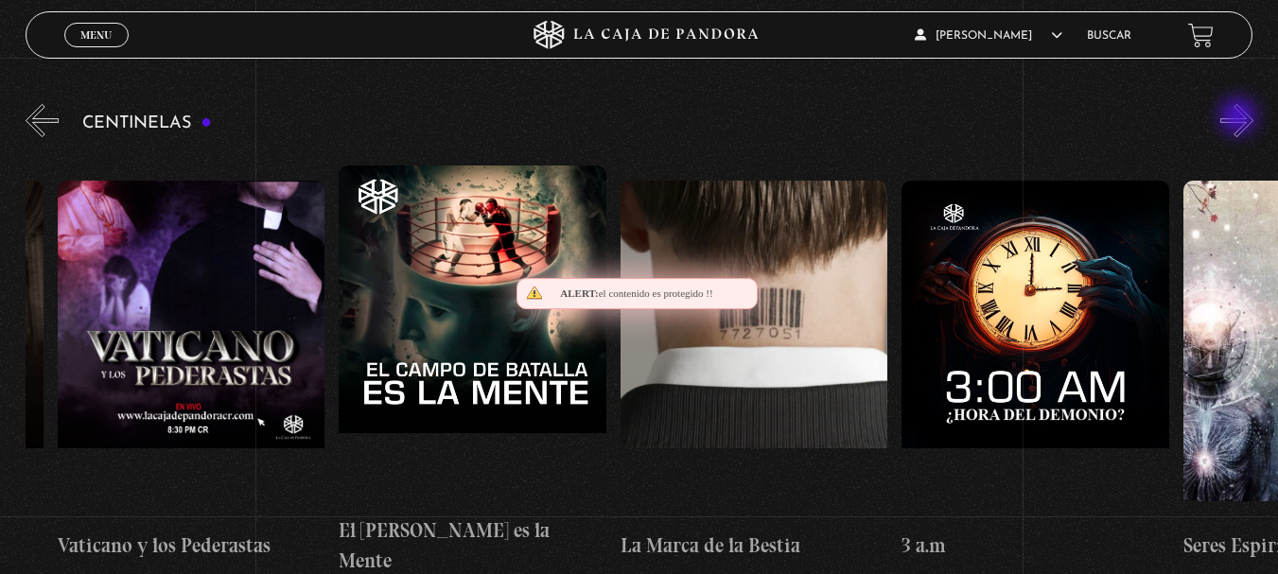
click at [1240, 118] on button "»" at bounding box center [1236, 120] width 33 height 33
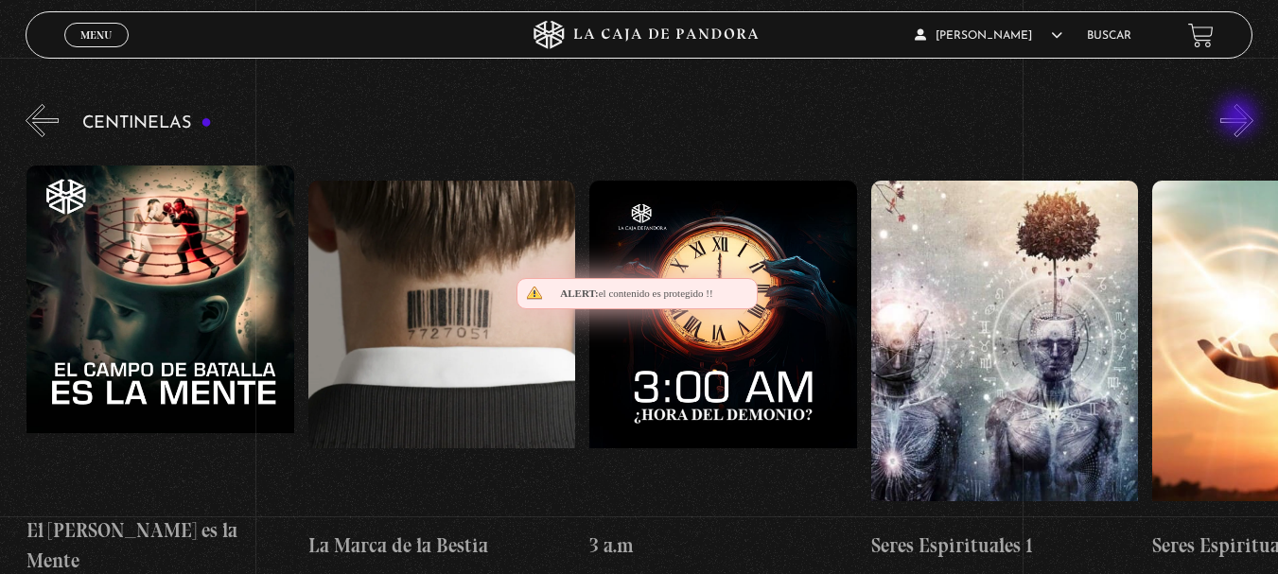
click at [1240, 121] on button "»" at bounding box center [1236, 120] width 33 height 33
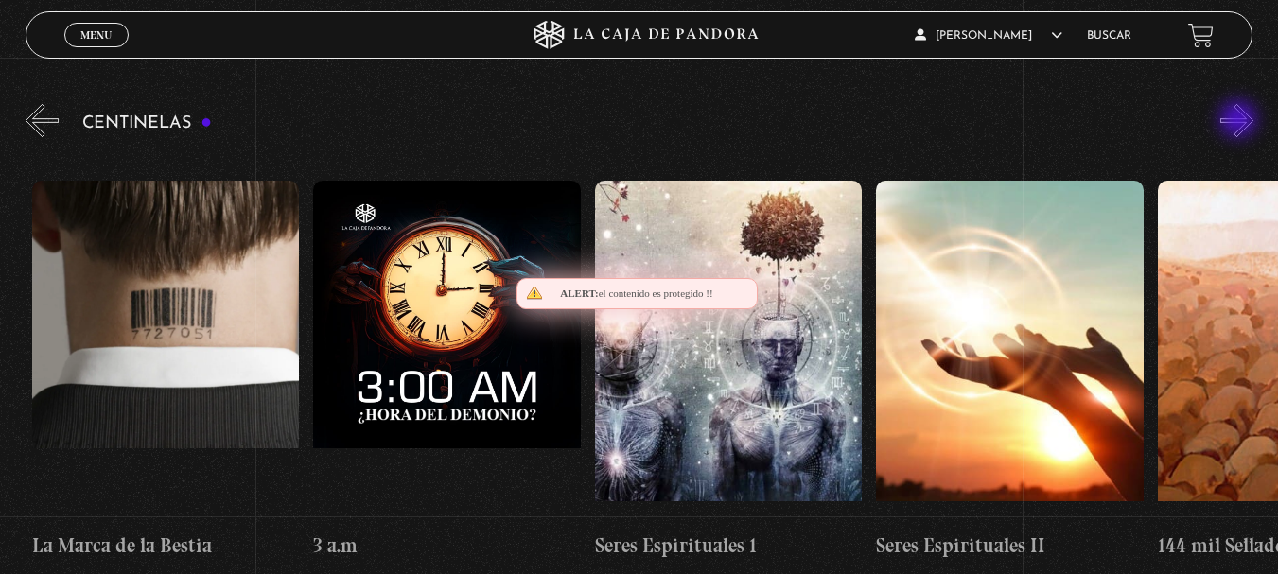
click at [1240, 121] on button "»" at bounding box center [1236, 120] width 33 height 33
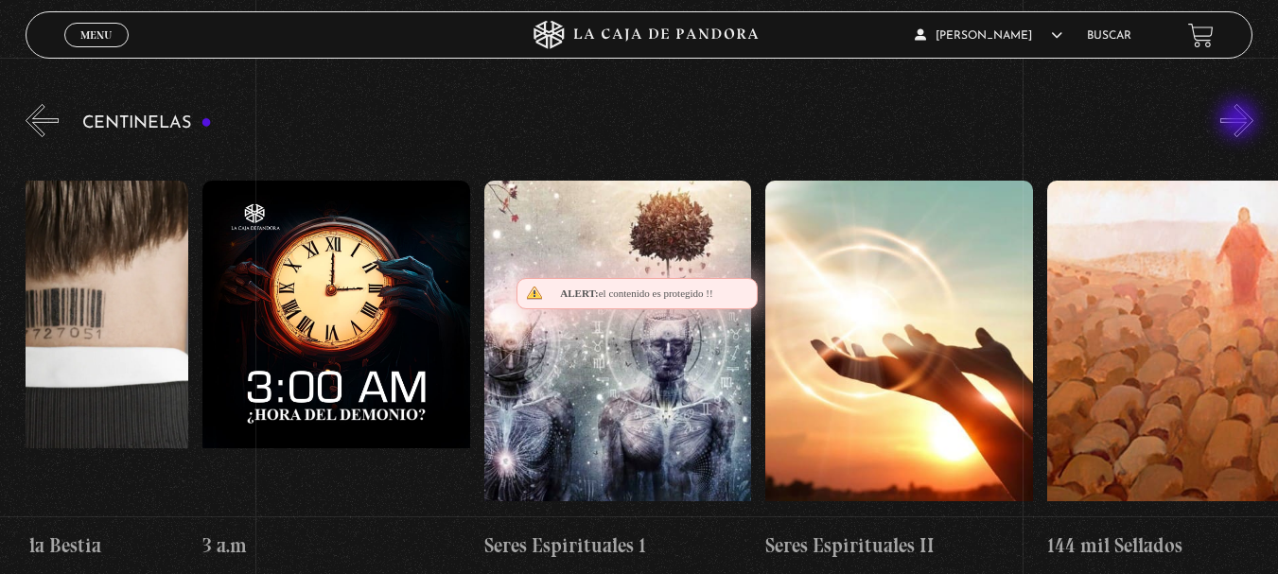
click at [1240, 121] on button "»" at bounding box center [1236, 120] width 33 height 33
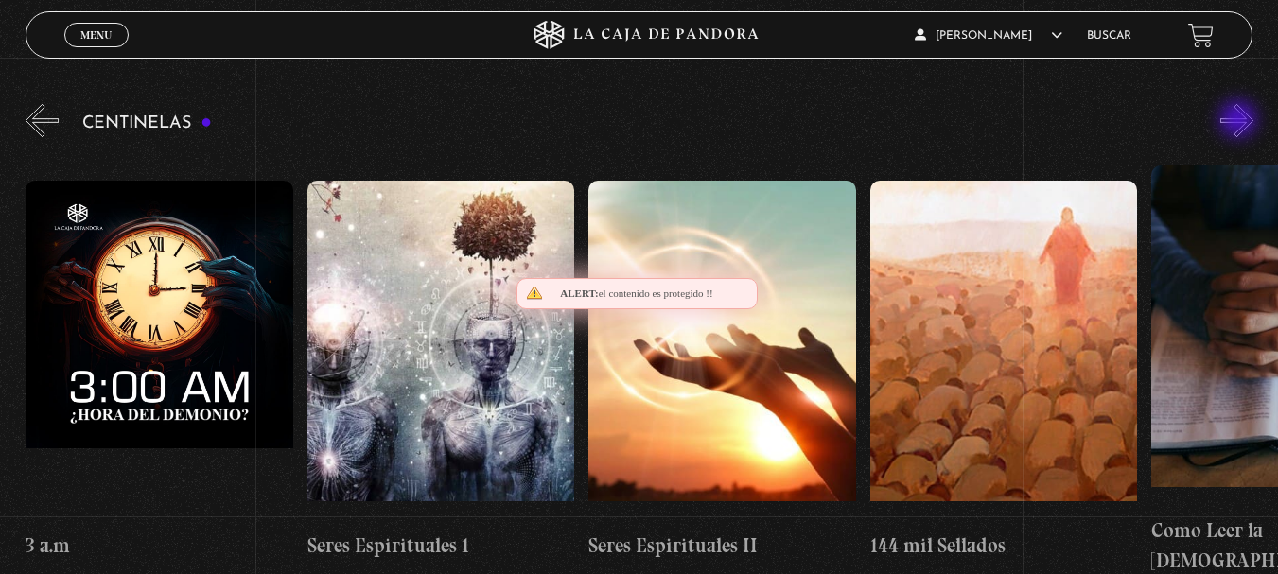
click at [1240, 121] on button "»" at bounding box center [1236, 120] width 33 height 33
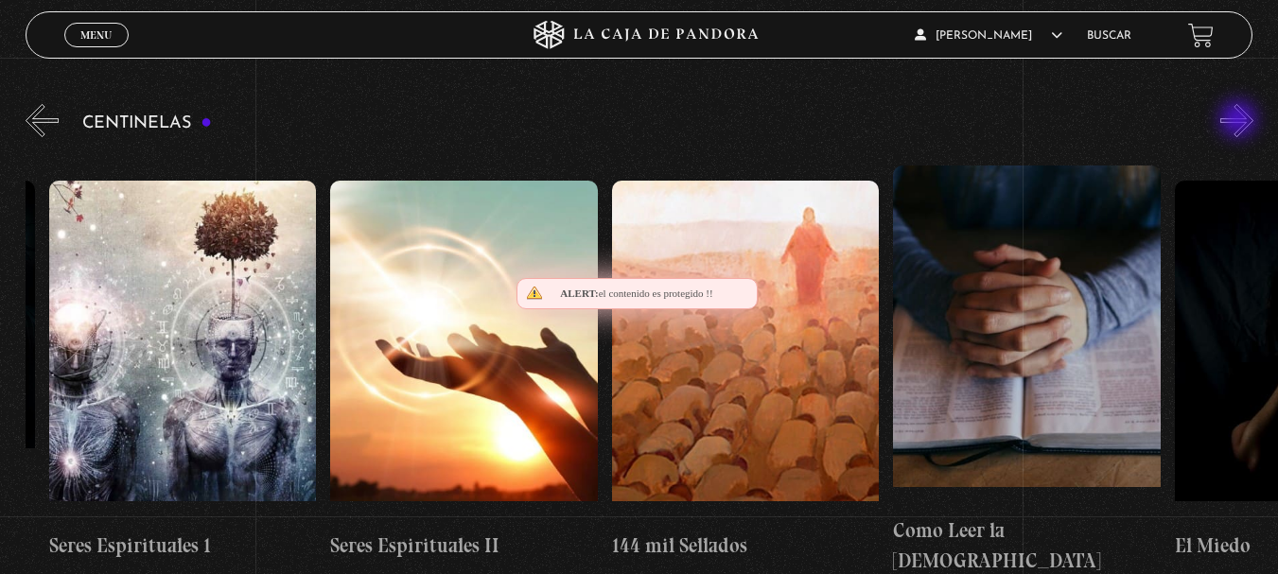
click at [1240, 121] on button "»" at bounding box center [1236, 120] width 33 height 33
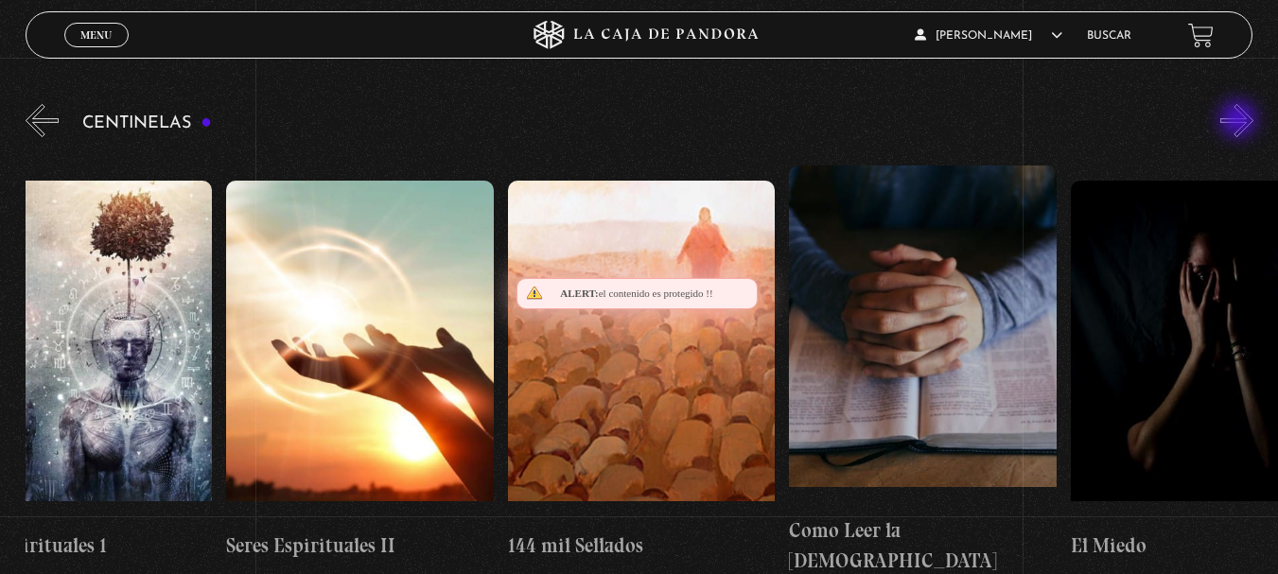
click at [1240, 121] on button "»" at bounding box center [1236, 120] width 33 height 33
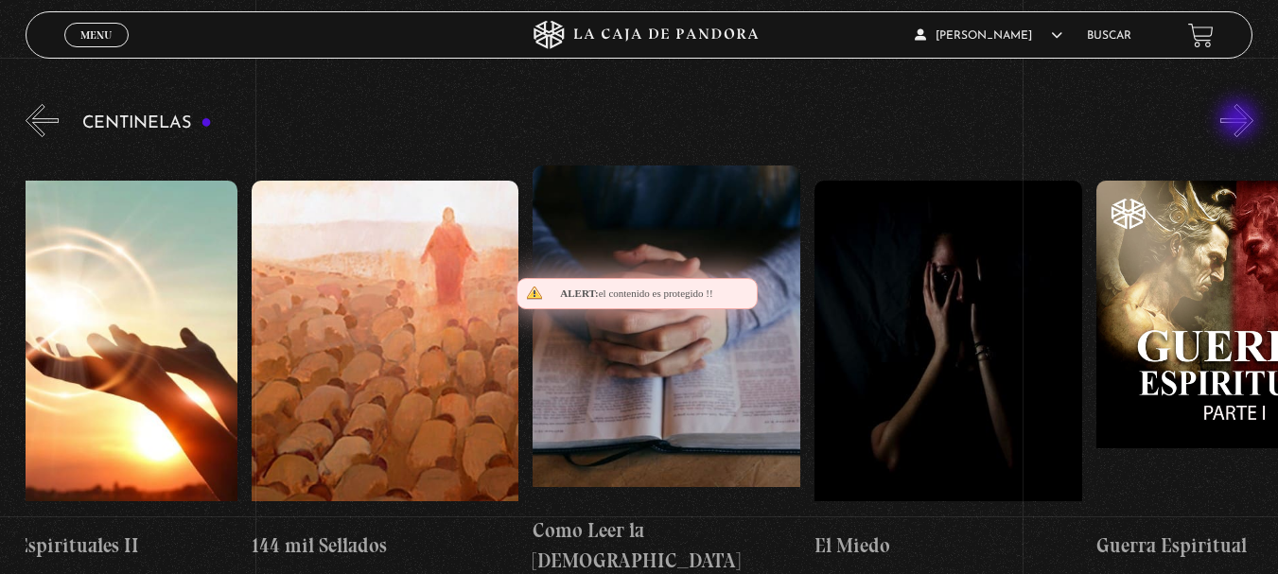
click at [1240, 121] on button "»" at bounding box center [1236, 120] width 33 height 33
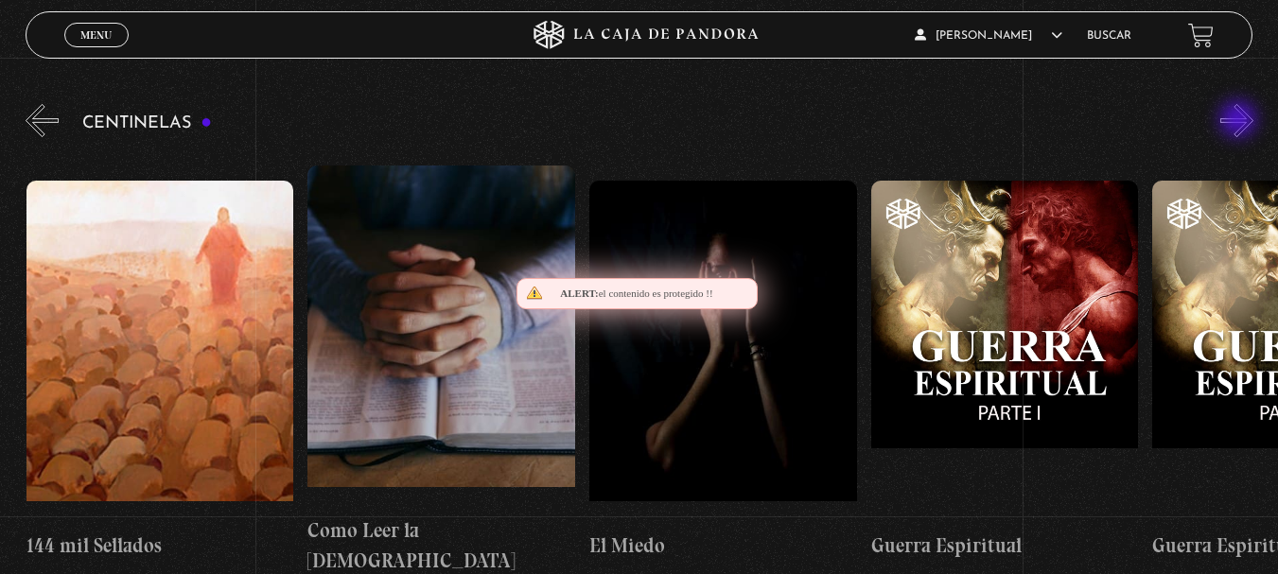
click at [1240, 121] on button "»" at bounding box center [1236, 120] width 33 height 33
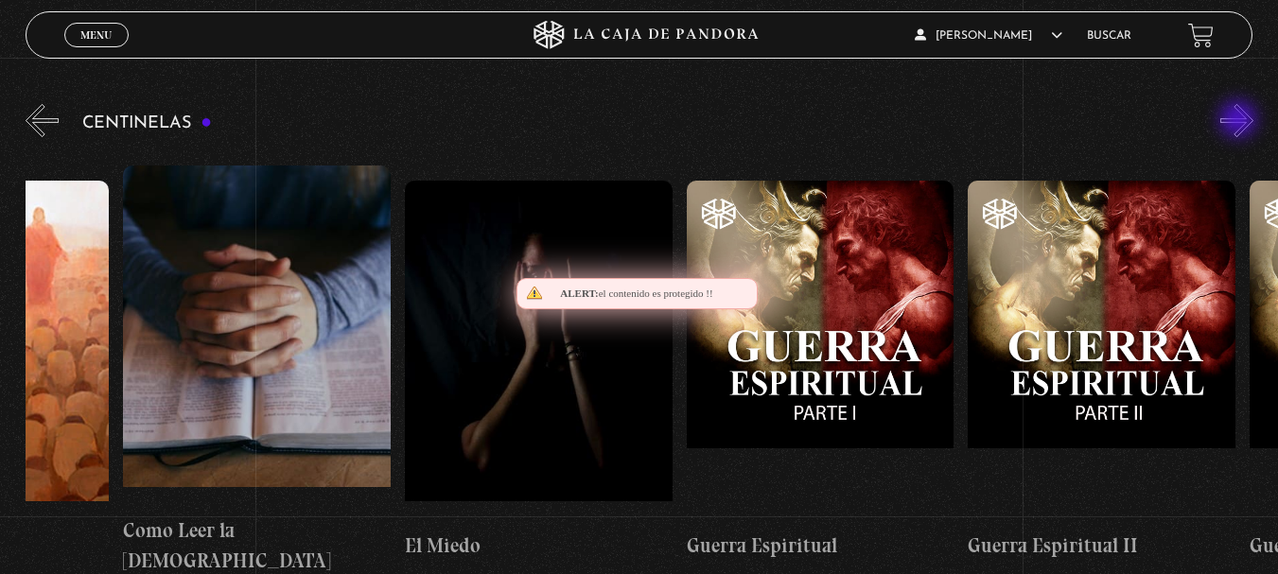
click at [1240, 121] on button "»" at bounding box center [1236, 120] width 33 height 33
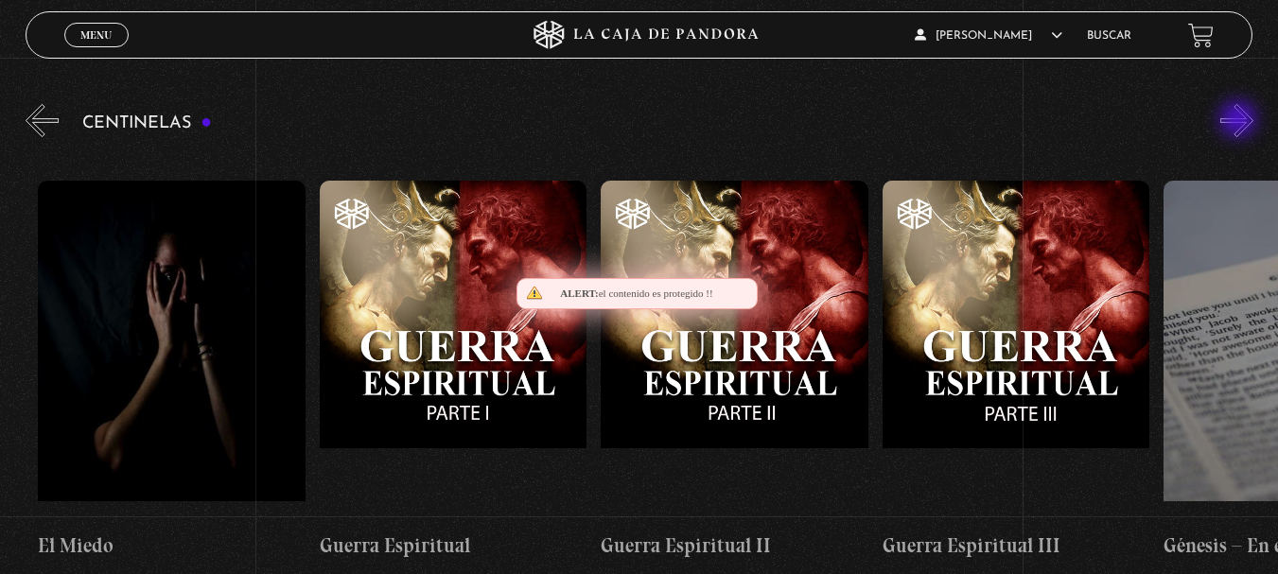
click at [1240, 121] on button "»" at bounding box center [1236, 120] width 33 height 33
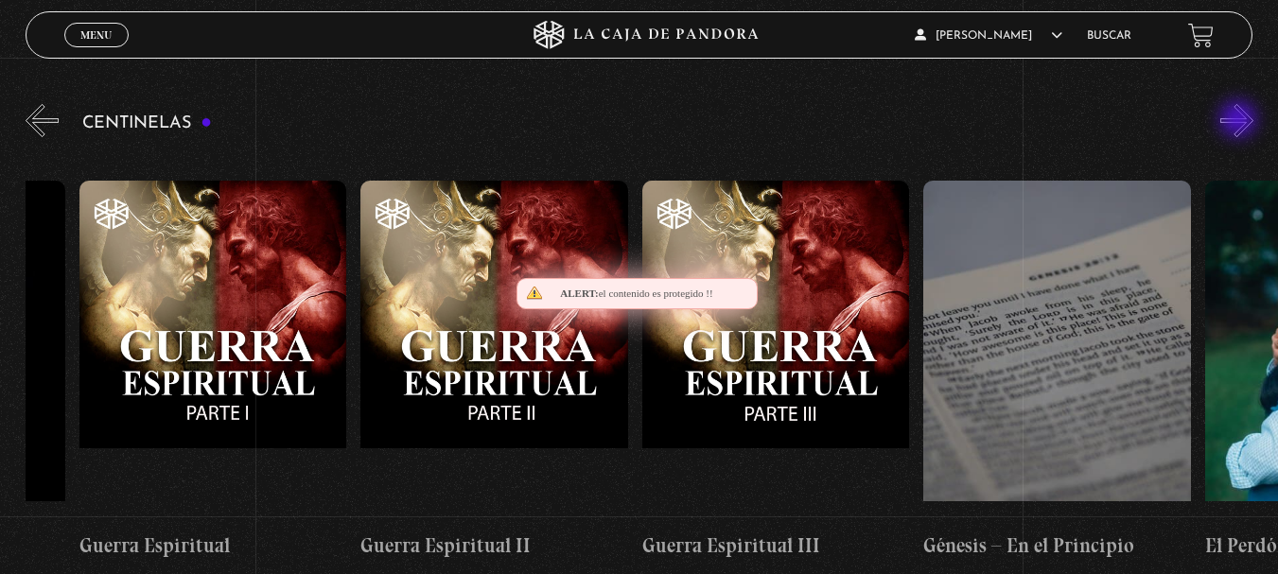
click at [1240, 121] on button "»" at bounding box center [1236, 120] width 33 height 33
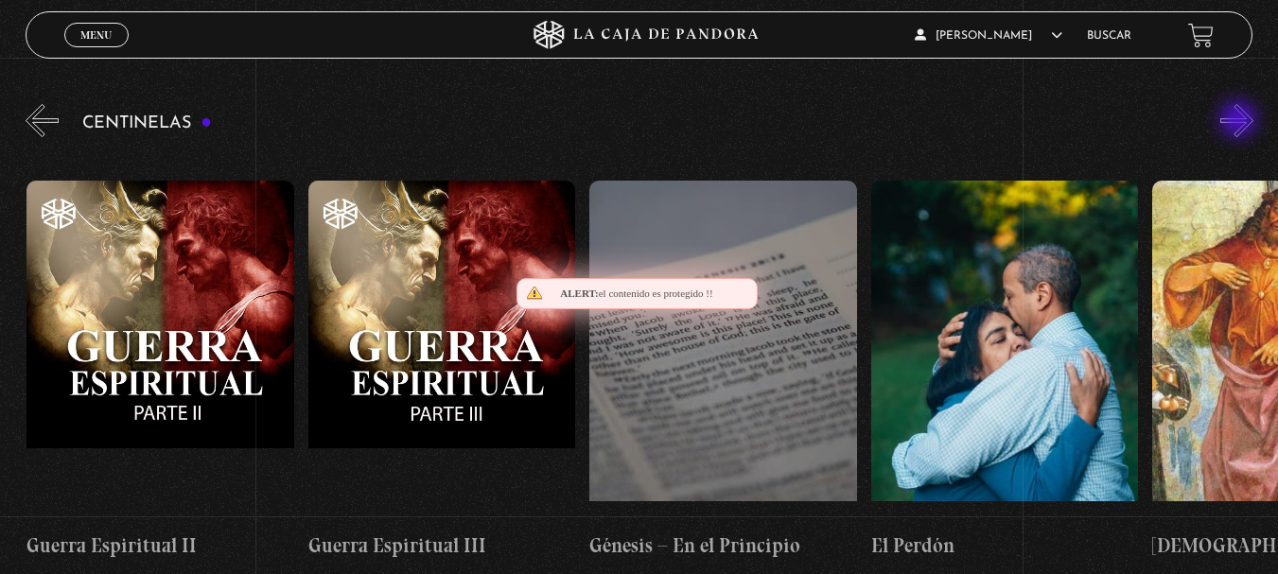
click at [1240, 121] on button "»" at bounding box center [1236, 120] width 33 height 33
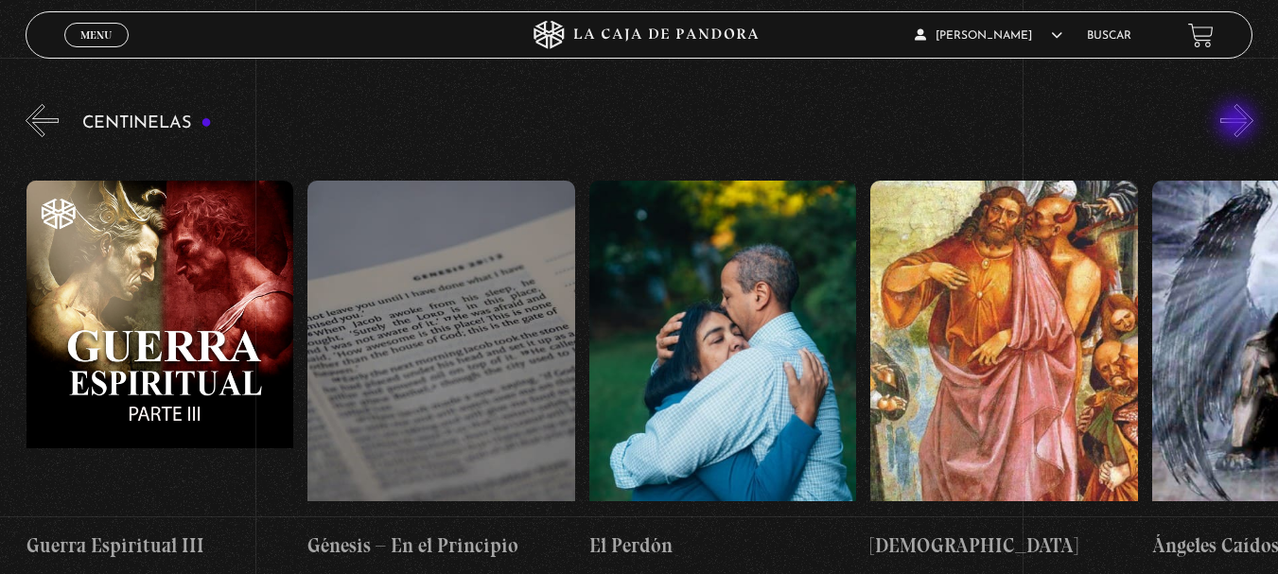
click at [1237, 126] on button "»" at bounding box center [1236, 120] width 33 height 33
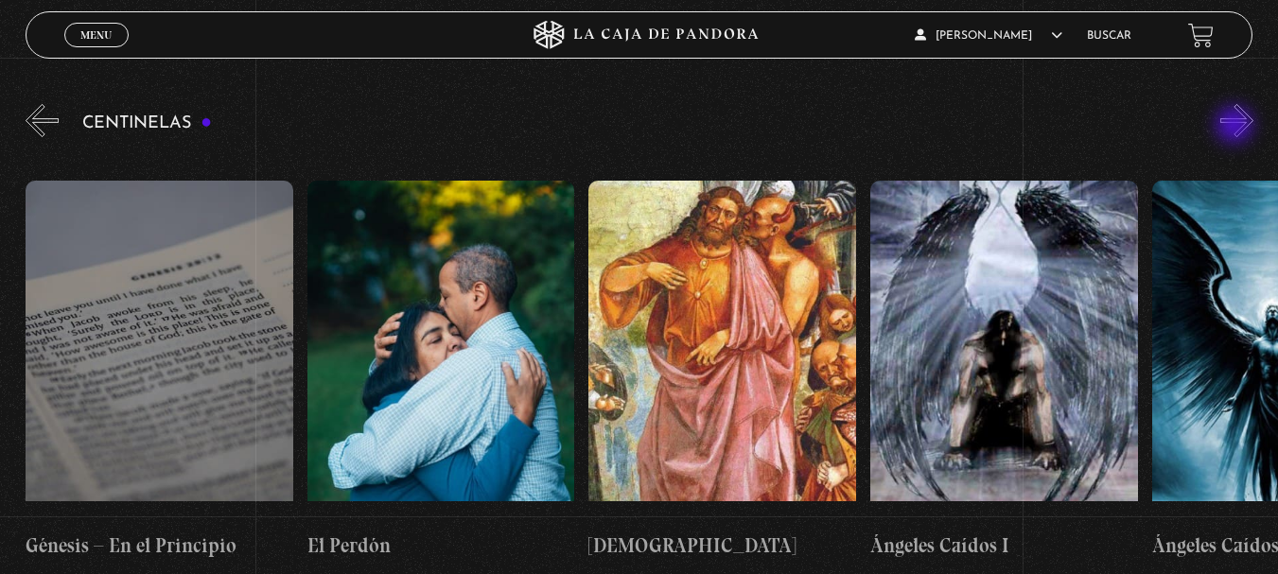
click at [1236, 127] on button "»" at bounding box center [1236, 120] width 33 height 33
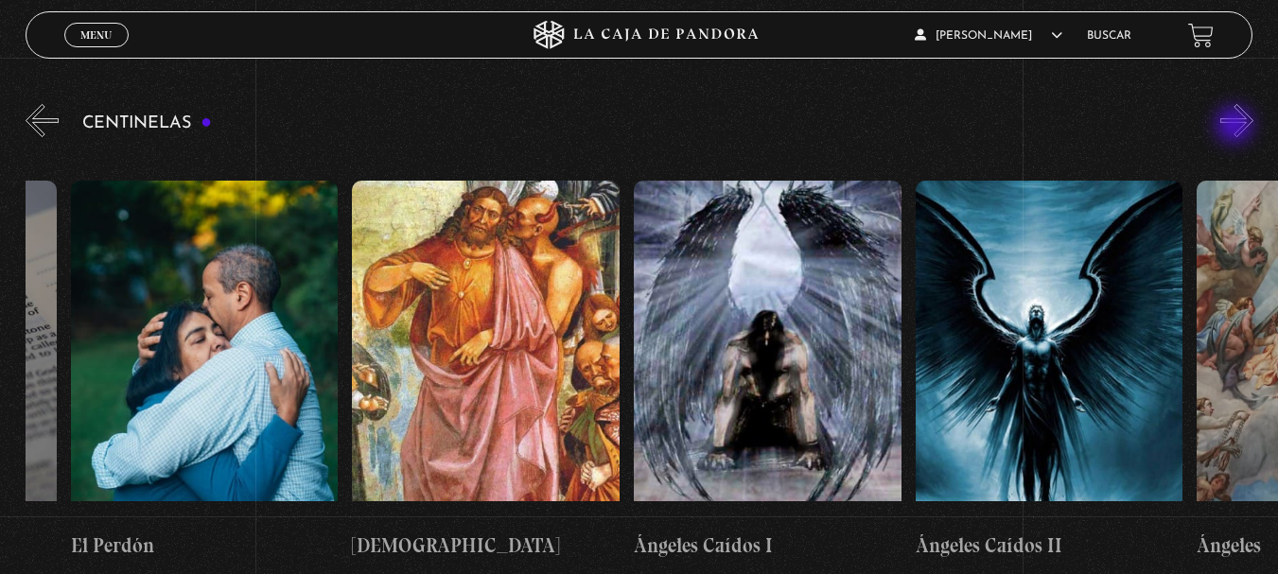
click at [1236, 127] on button "»" at bounding box center [1236, 120] width 33 height 33
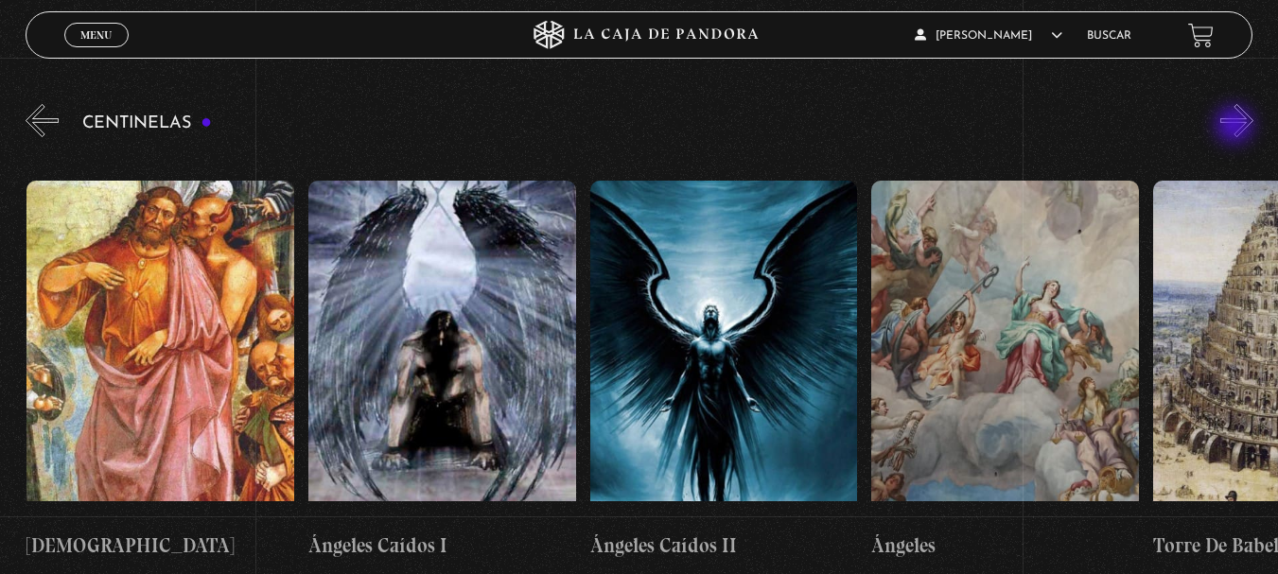
click at [1236, 127] on button "»" at bounding box center [1236, 120] width 33 height 33
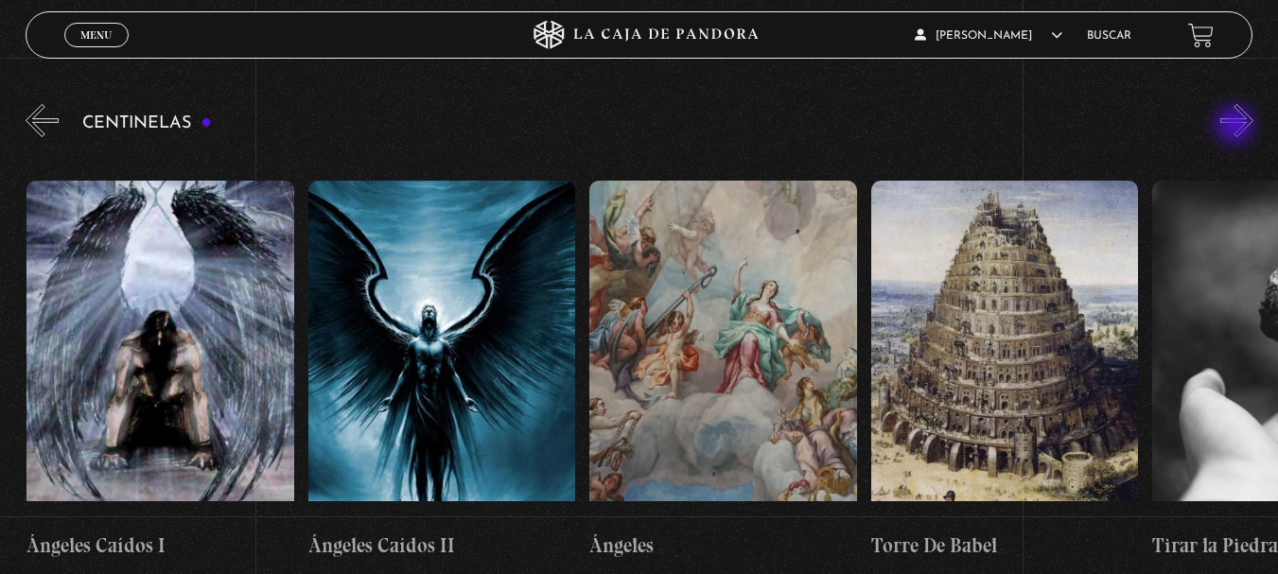
click at [1236, 127] on button "»" at bounding box center [1236, 120] width 33 height 33
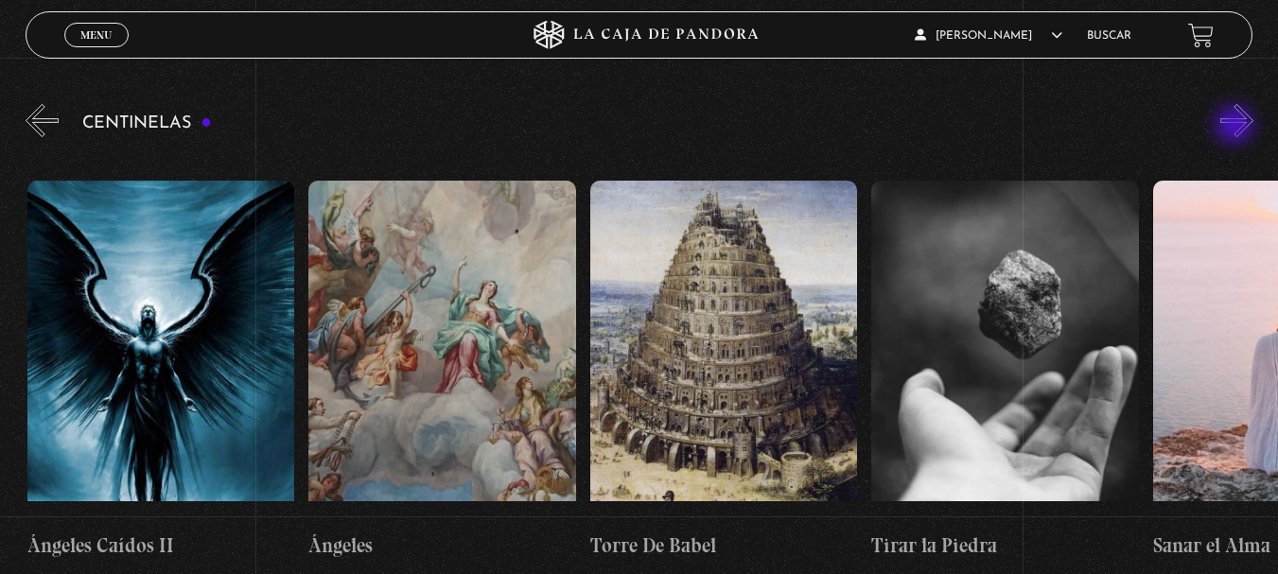
click at [1236, 127] on button "»" at bounding box center [1236, 120] width 33 height 33
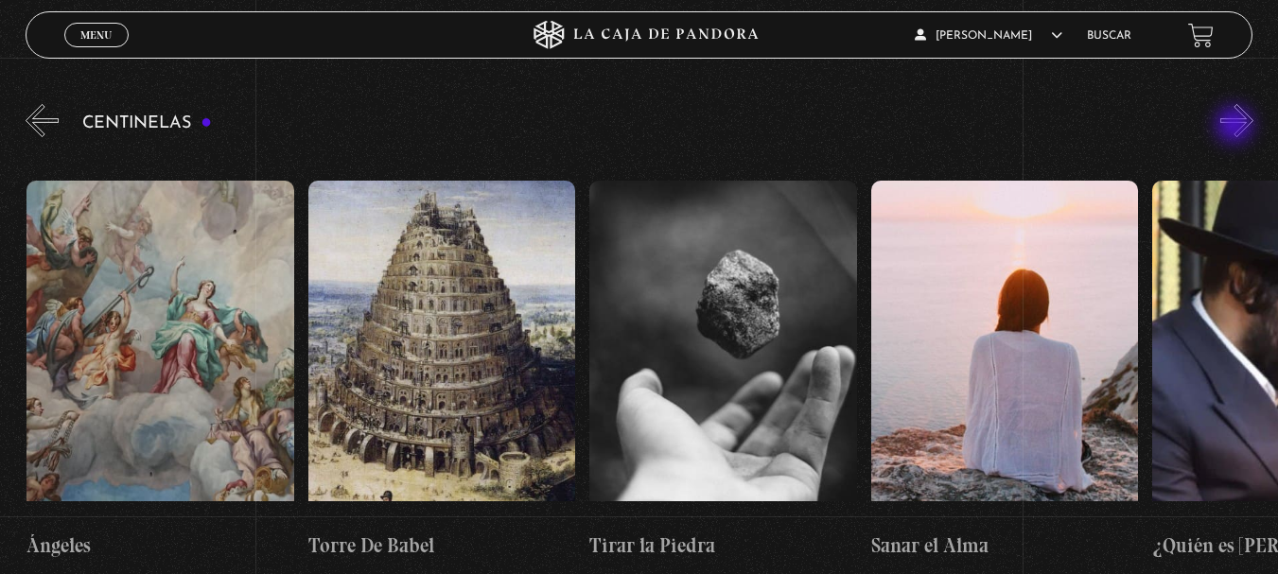
click at [1234, 127] on button "»" at bounding box center [1236, 120] width 33 height 33
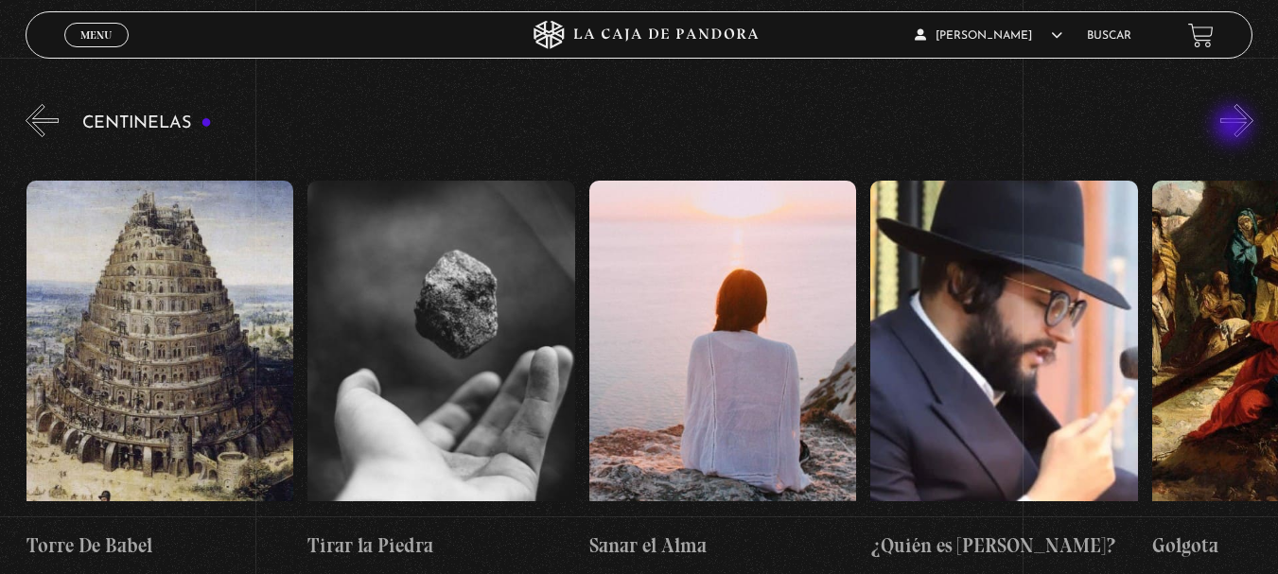
click at [1234, 127] on button "»" at bounding box center [1236, 120] width 33 height 33
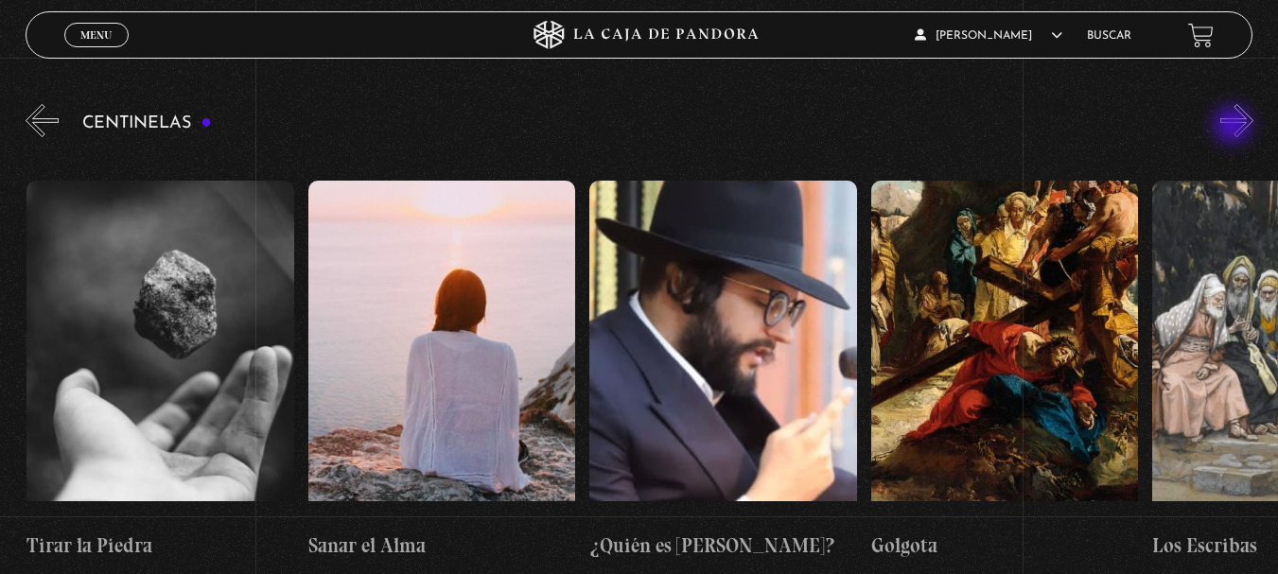
click at [1234, 127] on button "»" at bounding box center [1236, 120] width 33 height 33
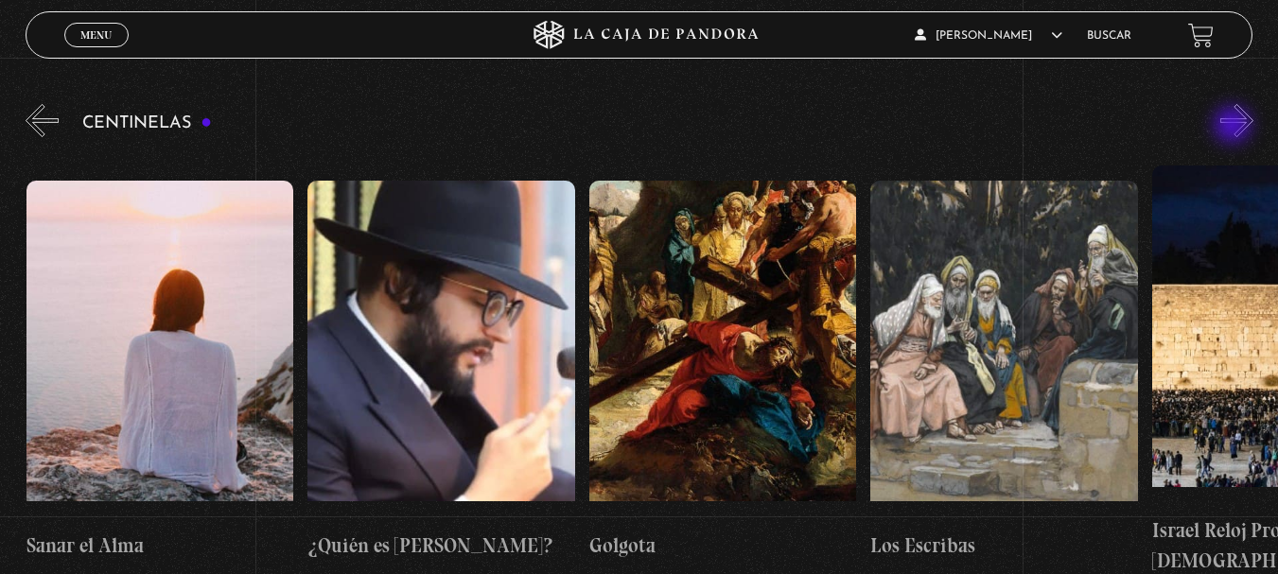
click at [1234, 127] on button "»" at bounding box center [1236, 120] width 33 height 33
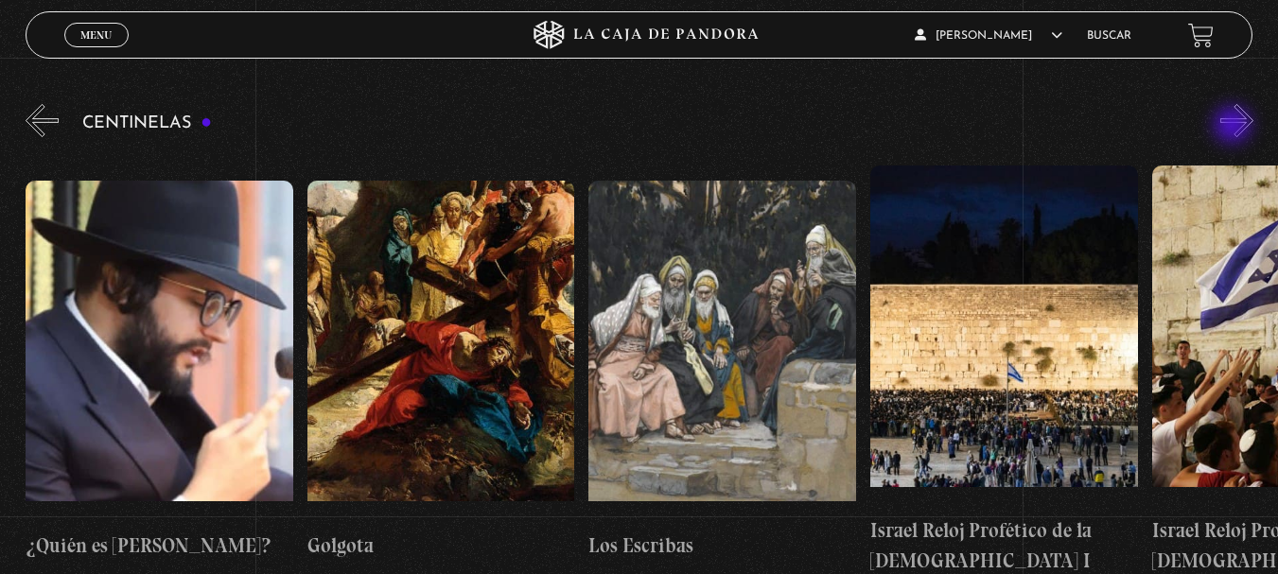
click at [1234, 127] on button "»" at bounding box center [1236, 120] width 33 height 33
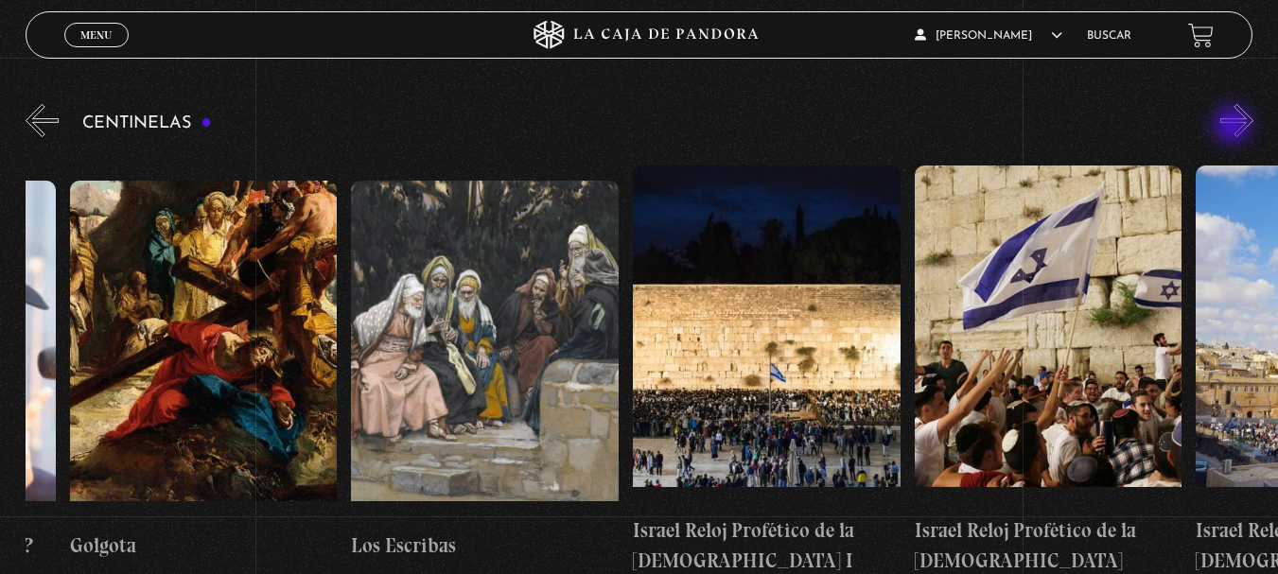
click at [1234, 127] on button "»" at bounding box center [1236, 120] width 33 height 33
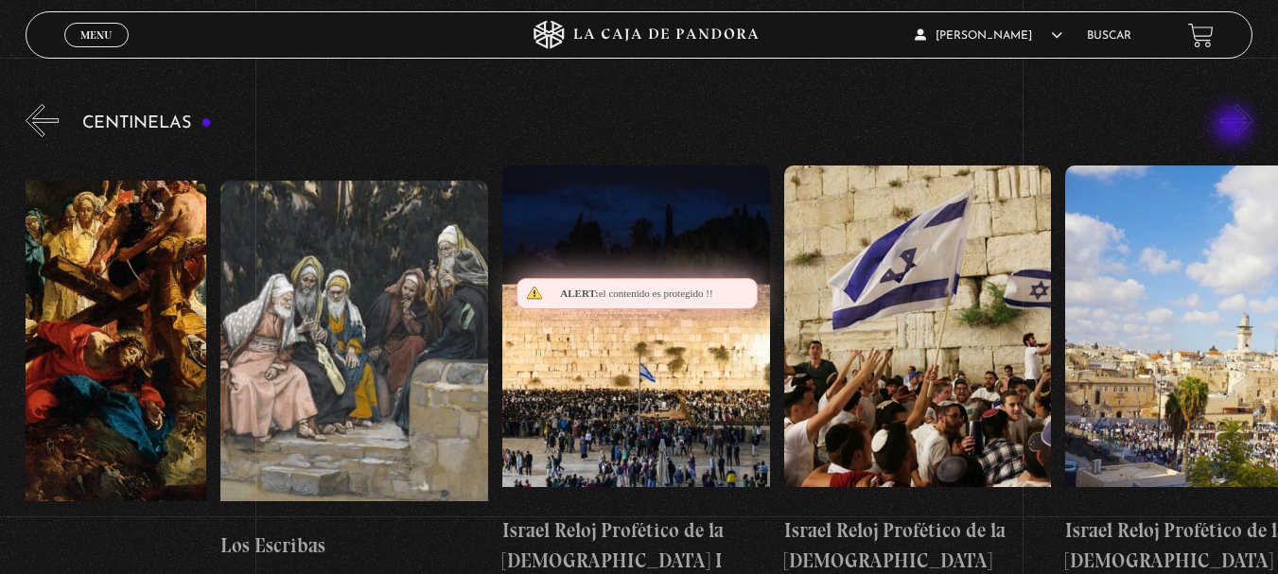
scroll to position [0, 31101]
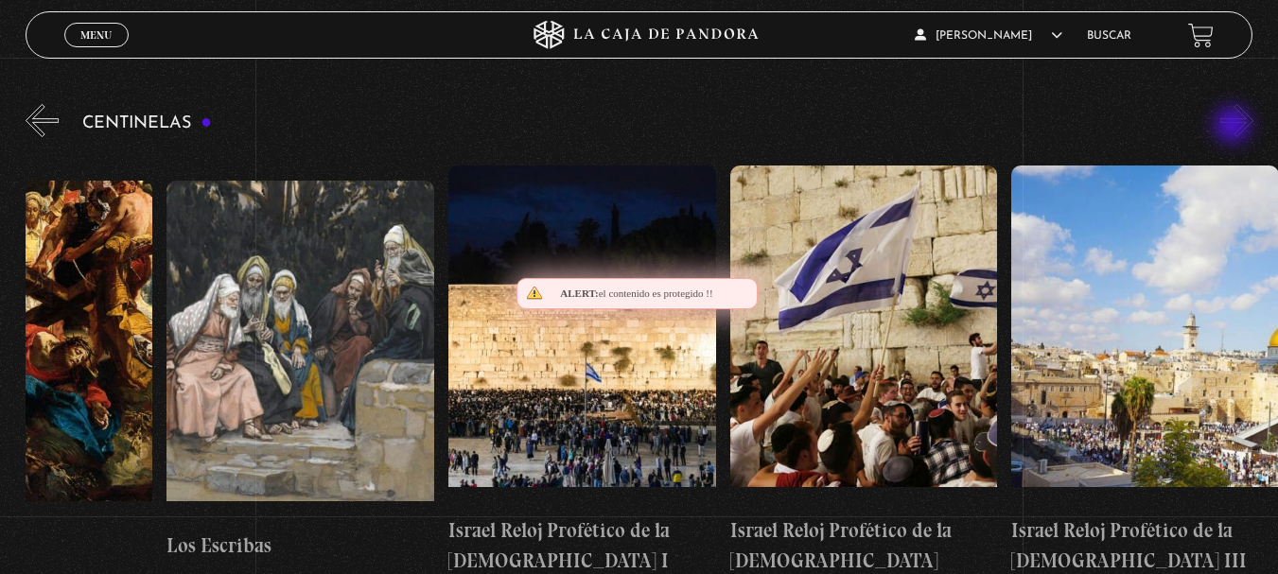
click at [1234, 127] on button "»" at bounding box center [1236, 120] width 33 height 33
drag, startPoint x: 1252, startPoint y: 123, endPoint x: 1235, endPoint y: 130, distance: 18.3
click at [1251, 123] on button "»" at bounding box center [1236, 120] width 33 height 33
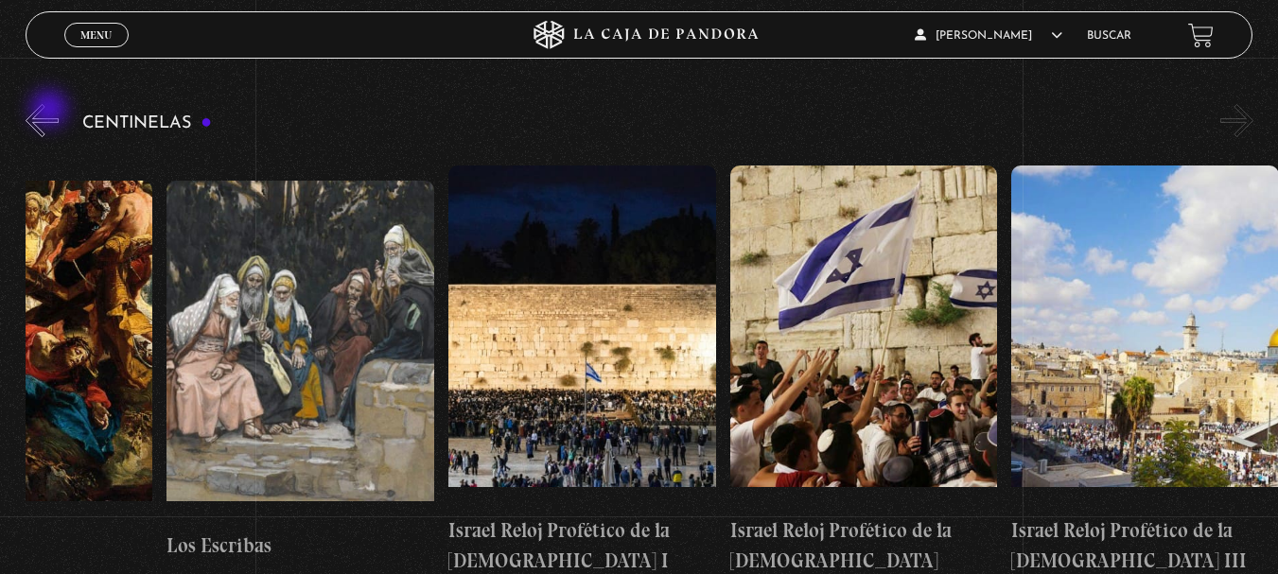
click at [51, 111] on button "«" at bounding box center [42, 120] width 33 height 33
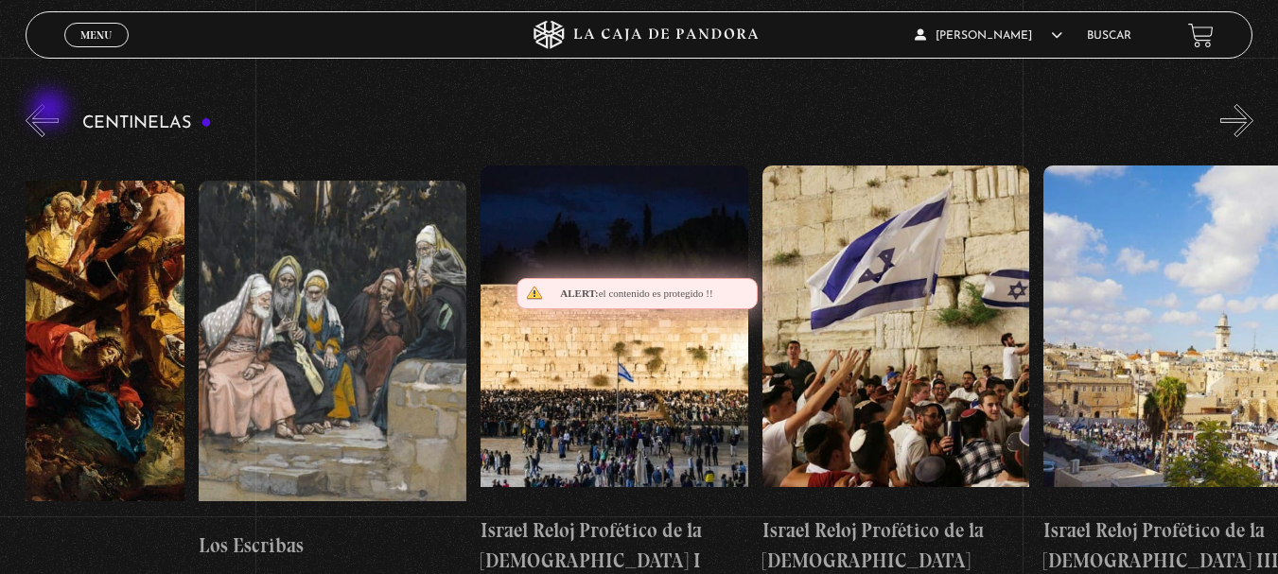
click at [51, 111] on button "«" at bounding box center [42, 120] width 33 height 33
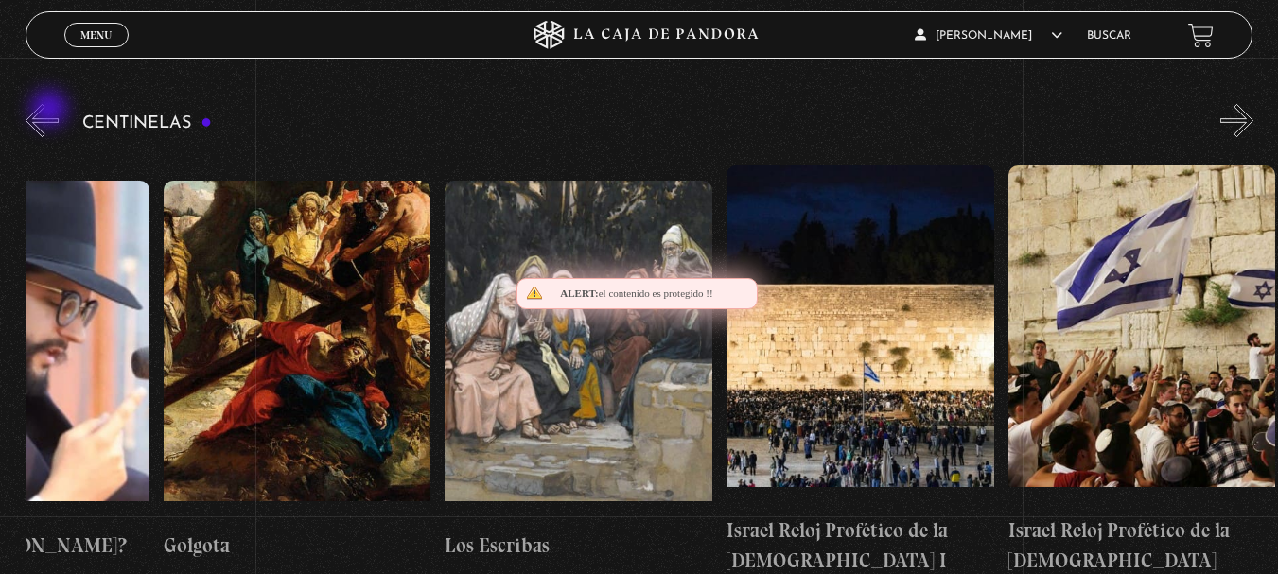
click at [51, 111] on button "«" at bounding box center [42, 120] width 33 height 33
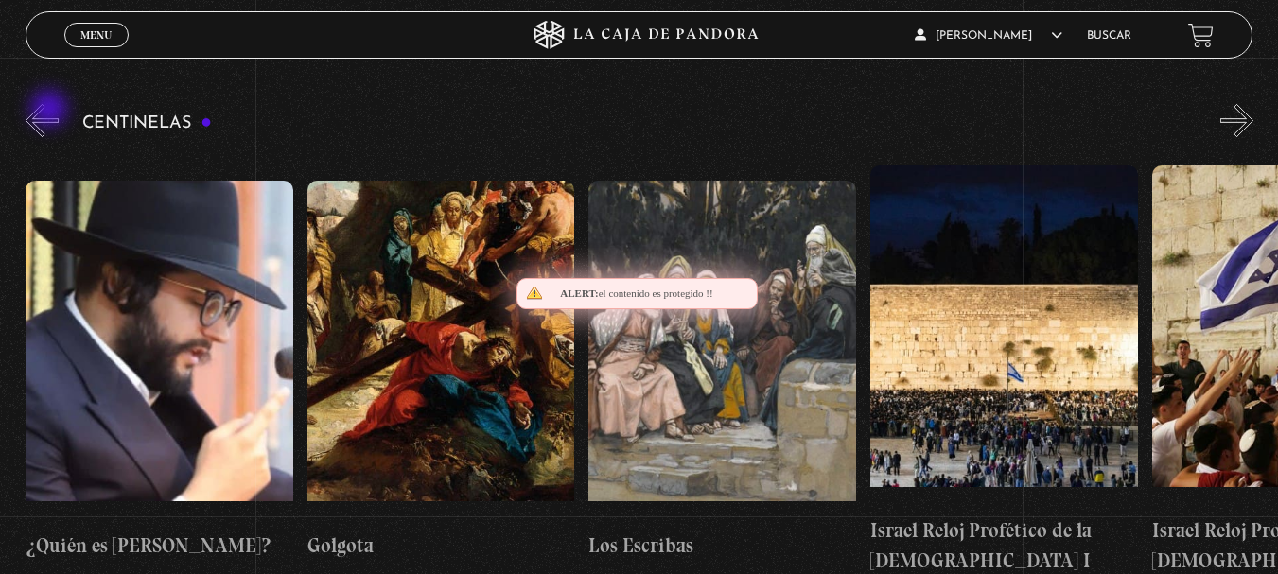
click at [51, 111] on button "«" at bounding box center [42, 120] width 33 height 33
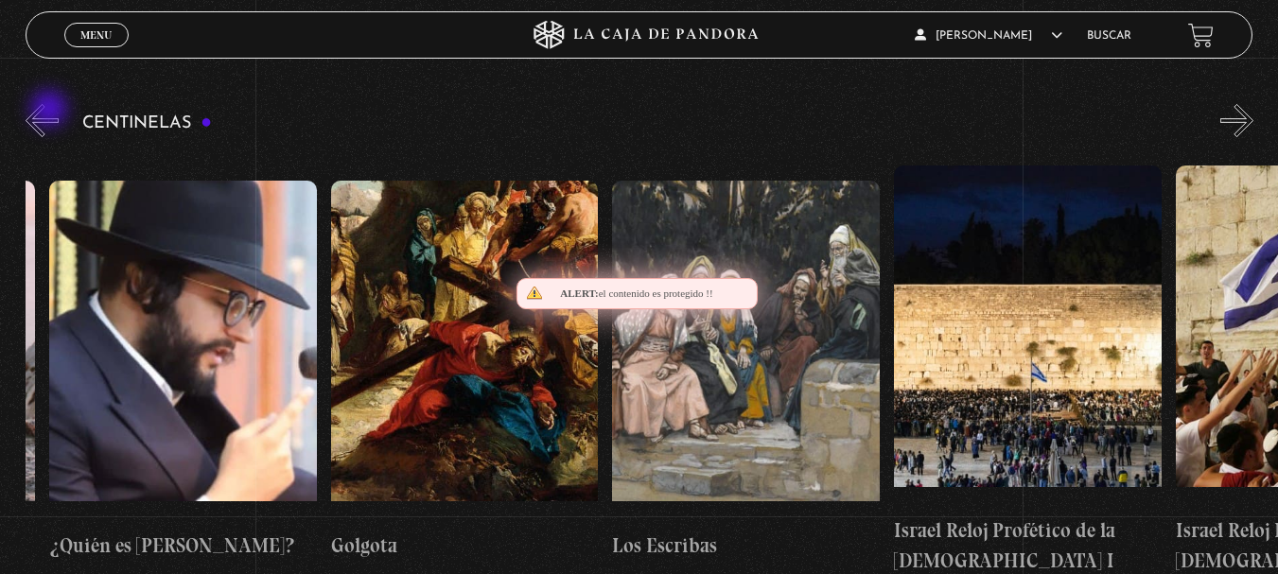
click at [51, 111] on button "«" at bounding box center [42, 120] width 33 height 33
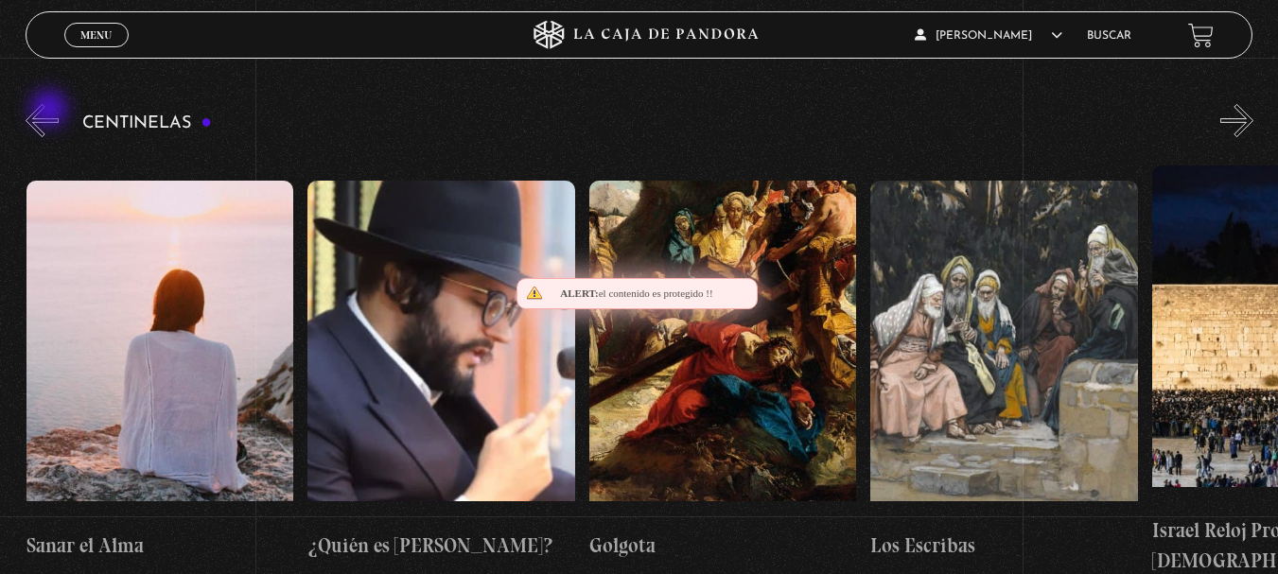
click at [51, 111] on button "«" at bounding box center [42, 120] width 33 height 33
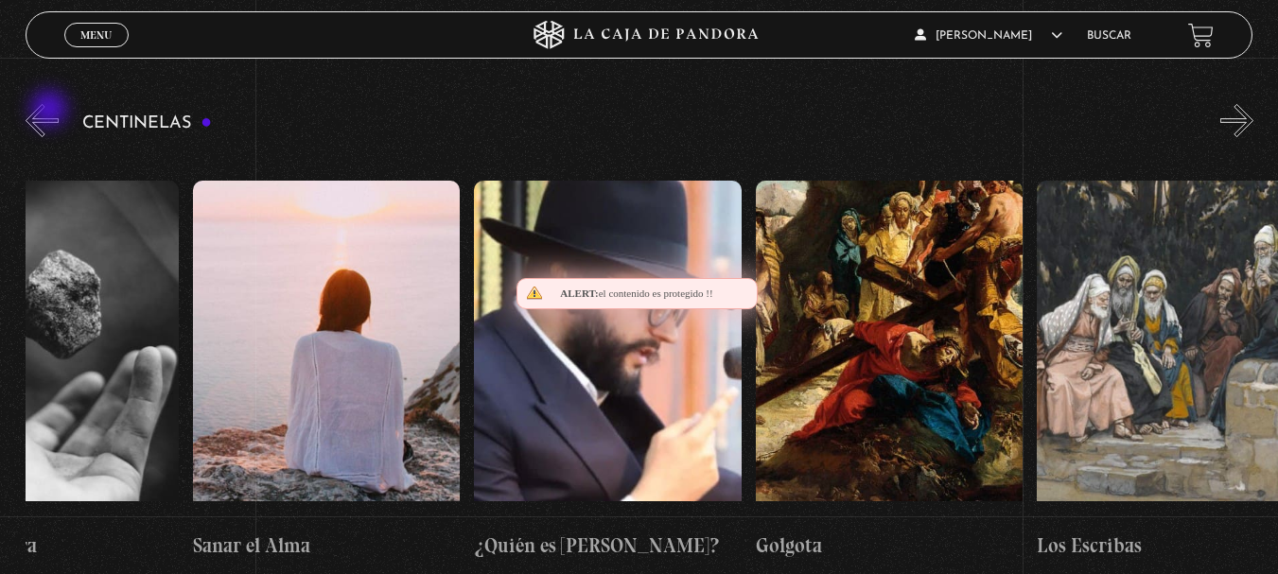
click at [51, 111] on button "«" at bounding box center [42, 120] width 33 height 33
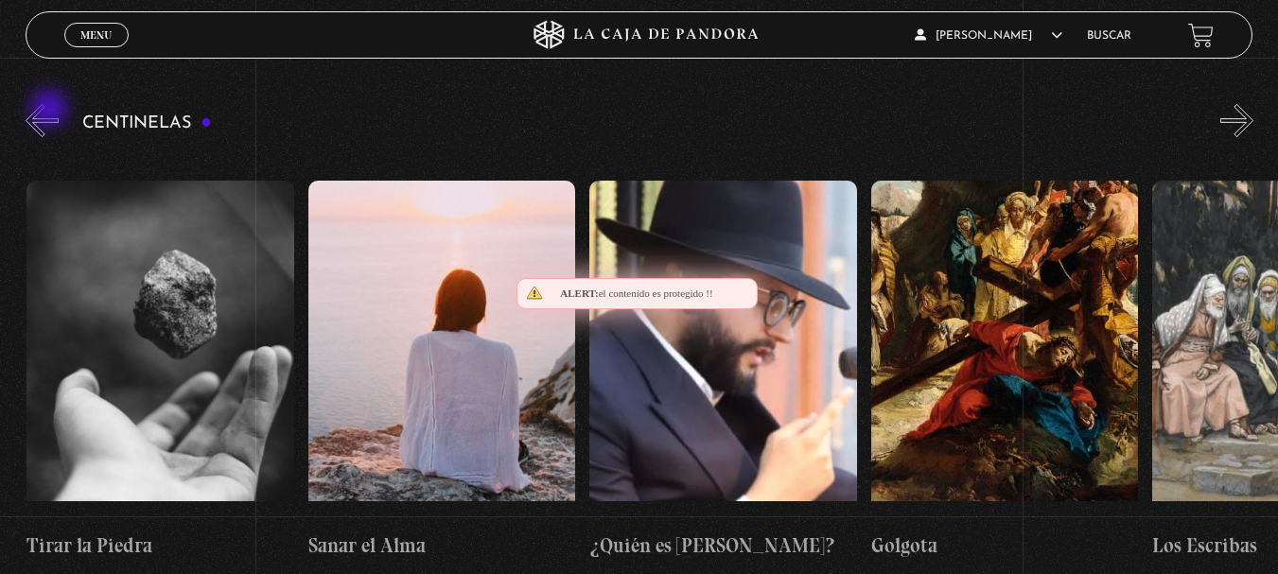
click at [51, 111] on button "«" at bounding box center [42, 120] width 33 height 33
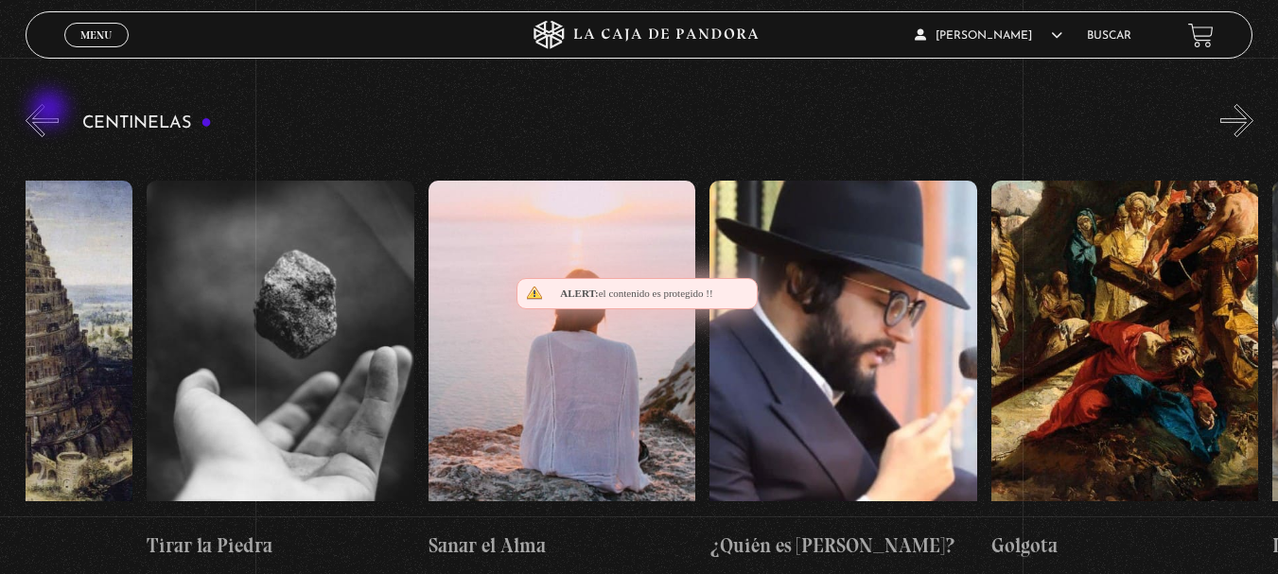
click at [51, 111] on button "«" at bounding box center [42, 120] width 33 height 33
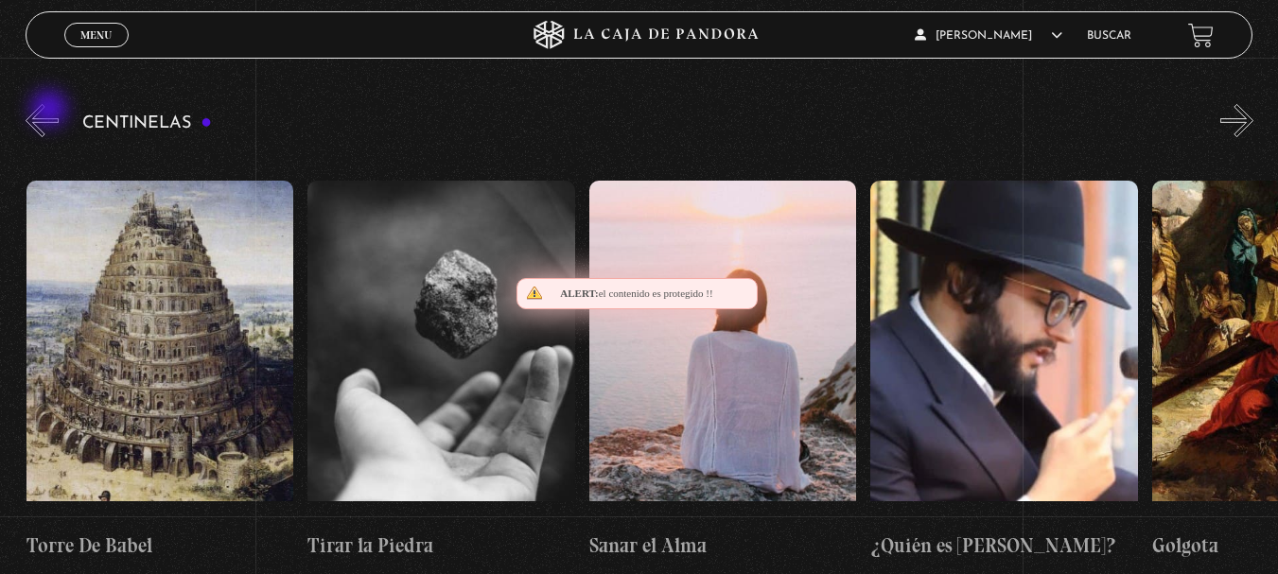
click at [51, 111] on button "«" at bounding box center [42, 120] width 33 height 33
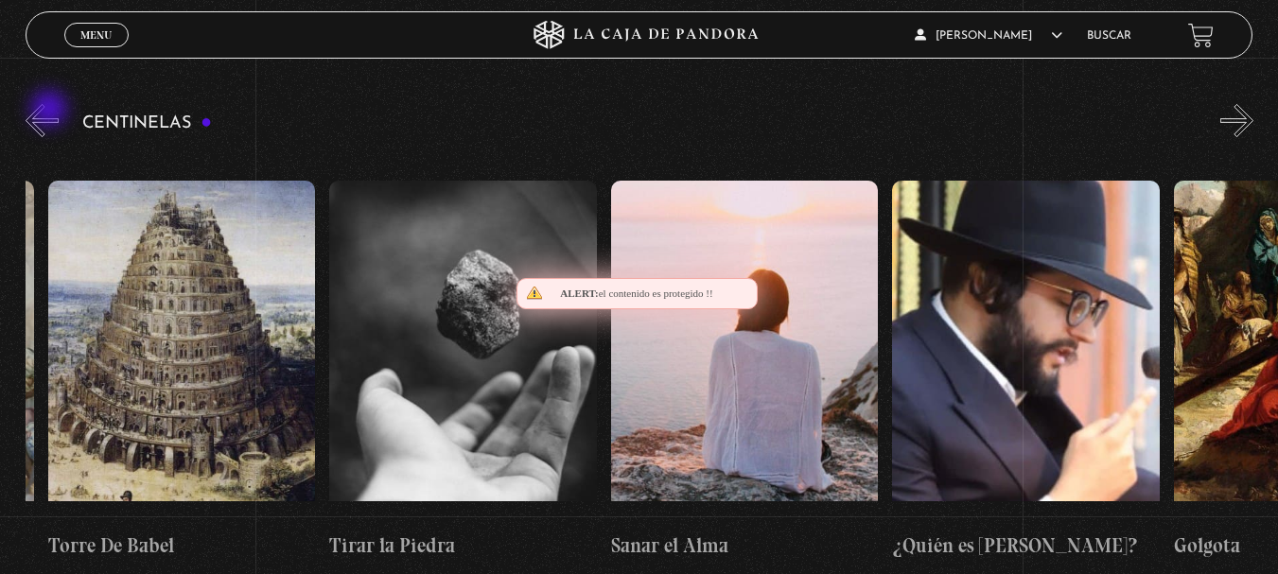
click at [51, 111] on button "«" at bounding box center [42, 120] width 33 height 33
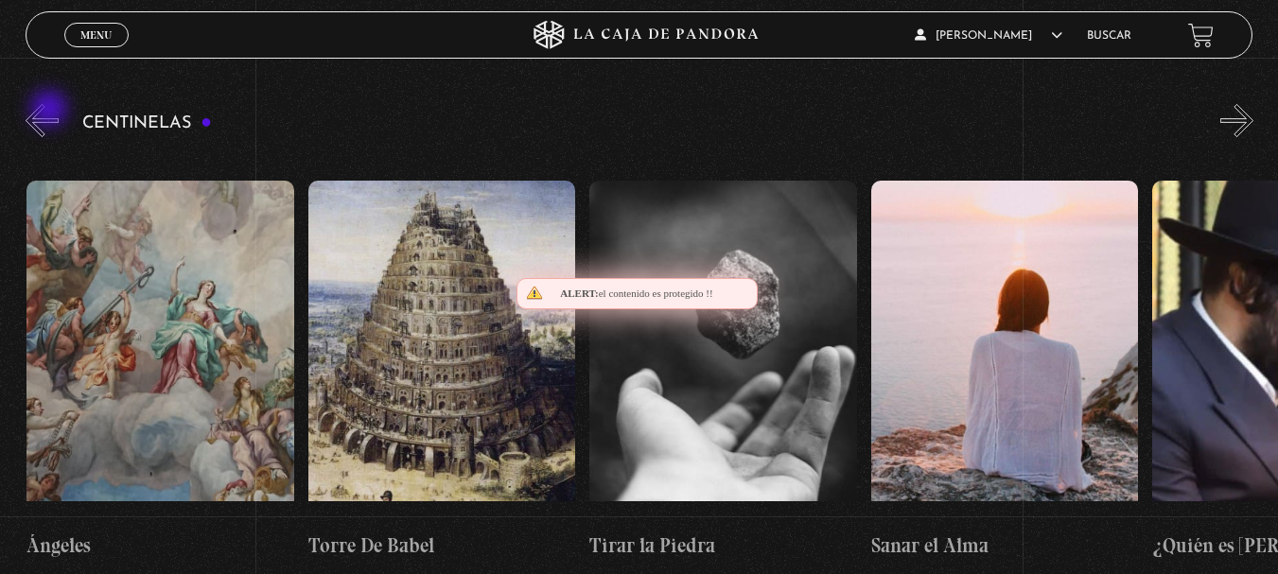
click at [51, 111] on button "«" at bounding box center [42, 120] width 33 height 33
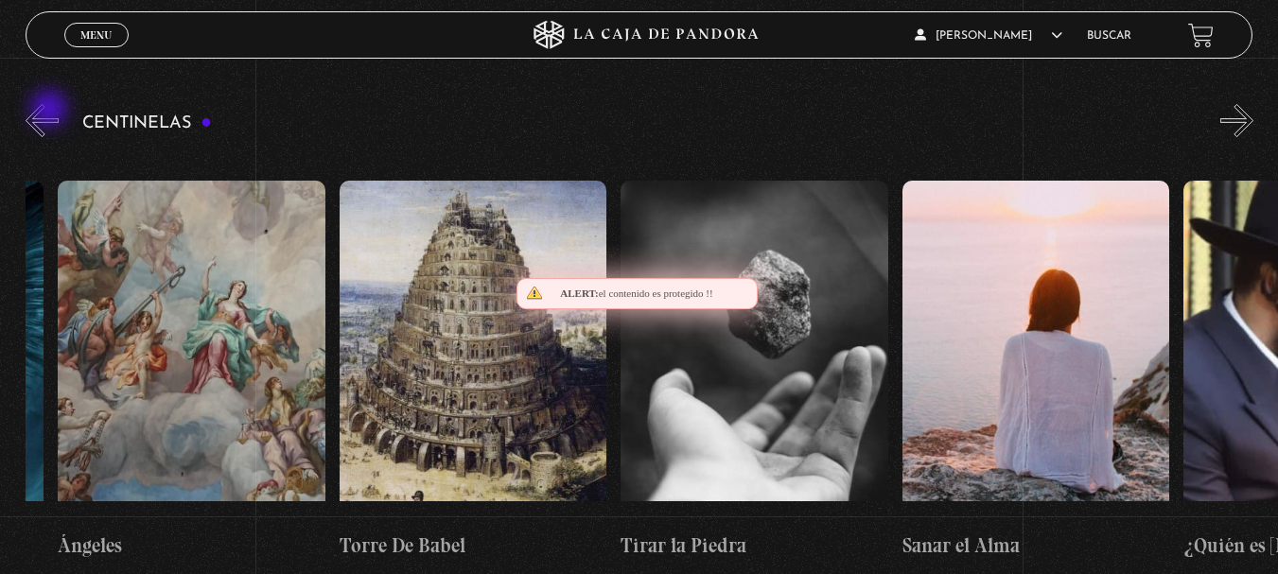
click at [51, 111] on button "«" at bounding box center [42, 120] width 33 height 33
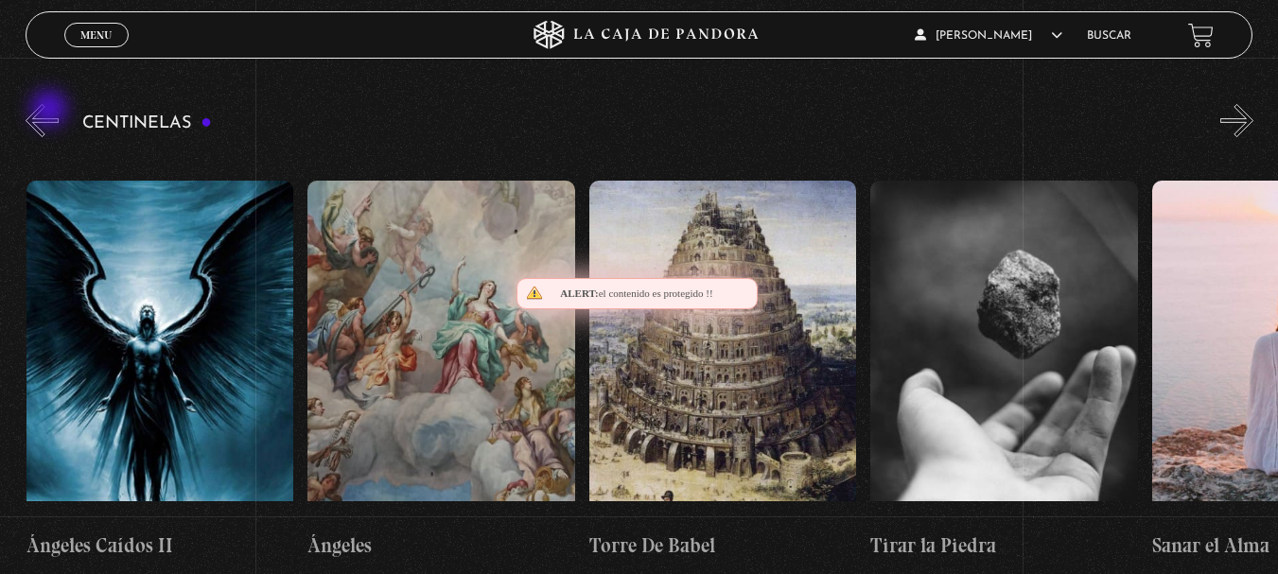
click at [51, 111] on button "«" at bounding box center [42, 120] width 33 height 33
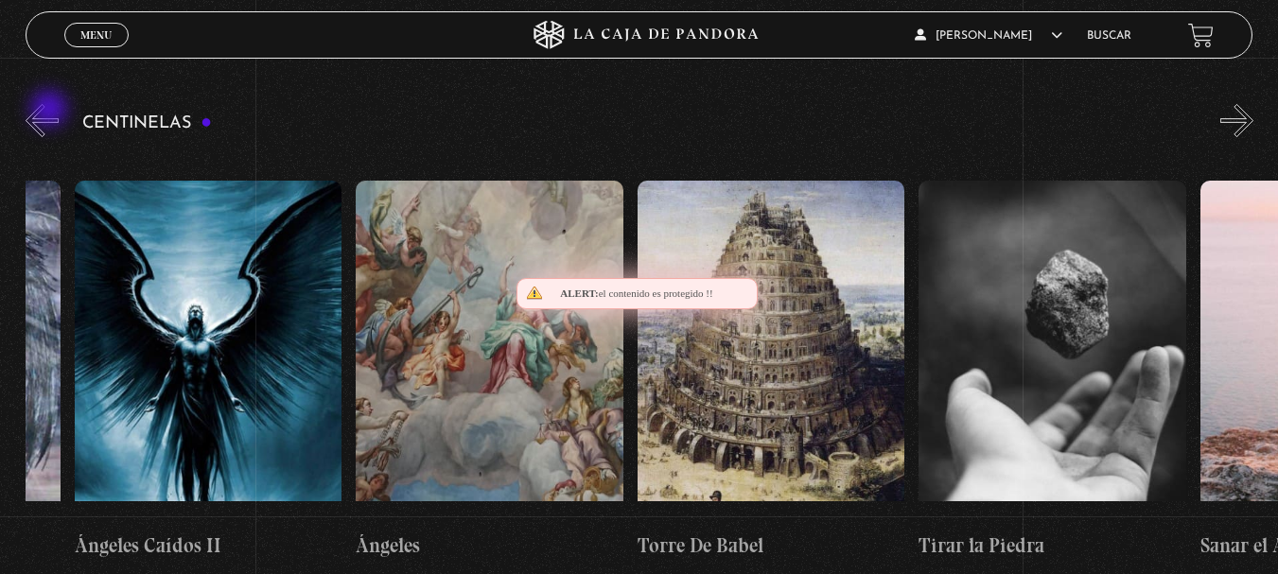
click at [51, 111] on button "«" at bounding box center [42, 120] width 33 height 33
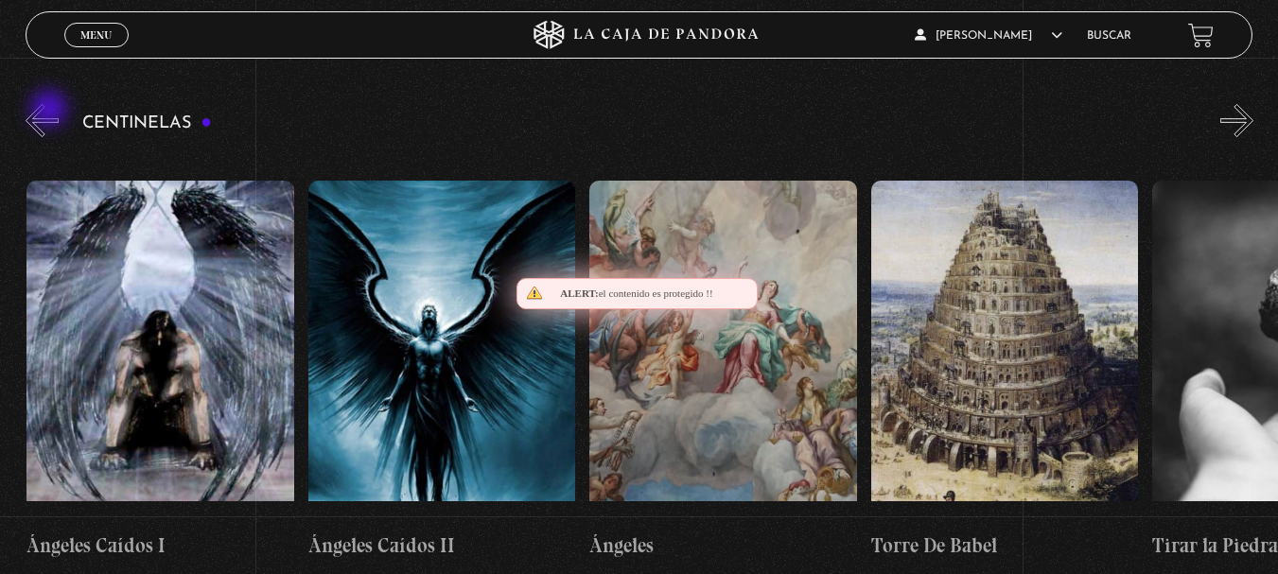
click at [51, 111] on button "«" at bounding box center [42, 120] width 33 height 33
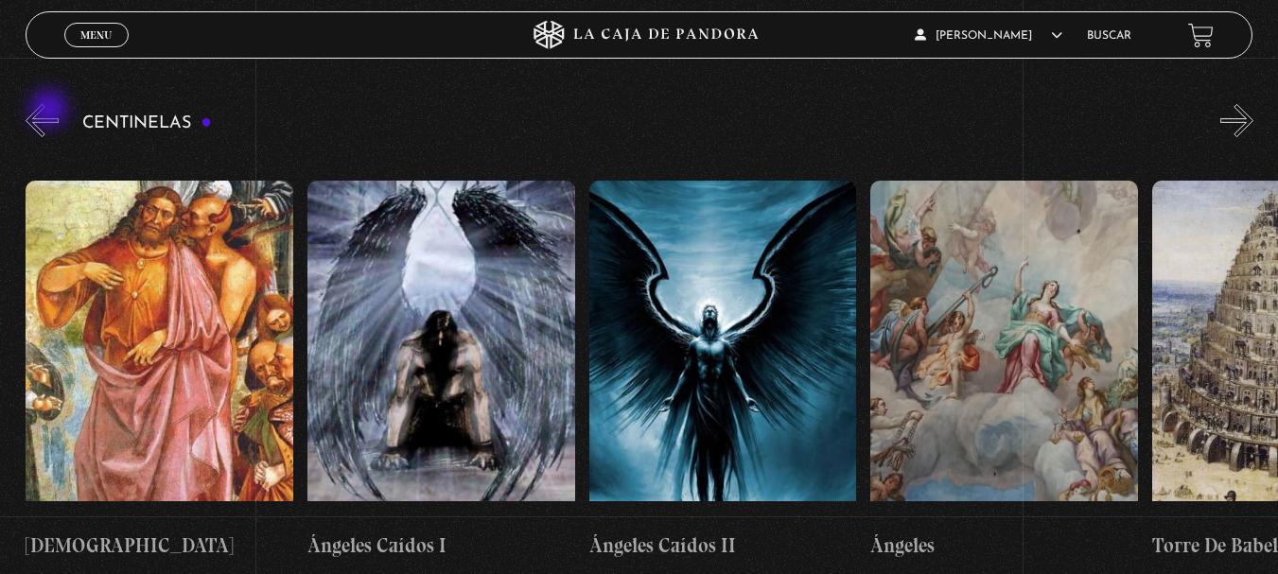
scroll to position [0, 28709]
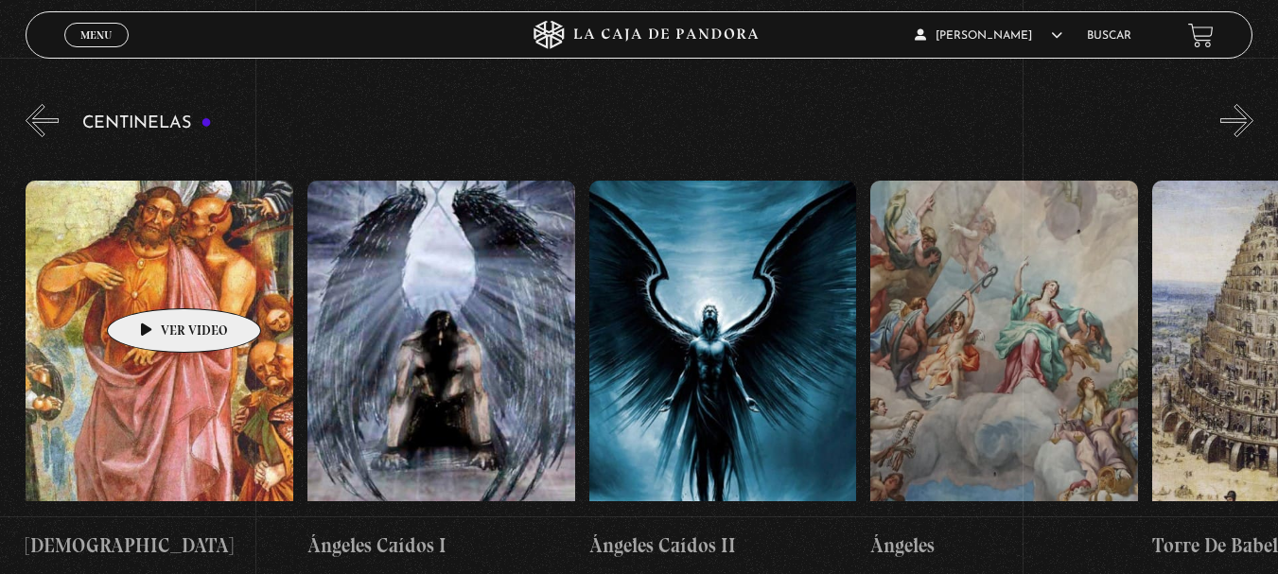
click at [154, 280] on figure at bounding box center [160, 351] width 268 height 341
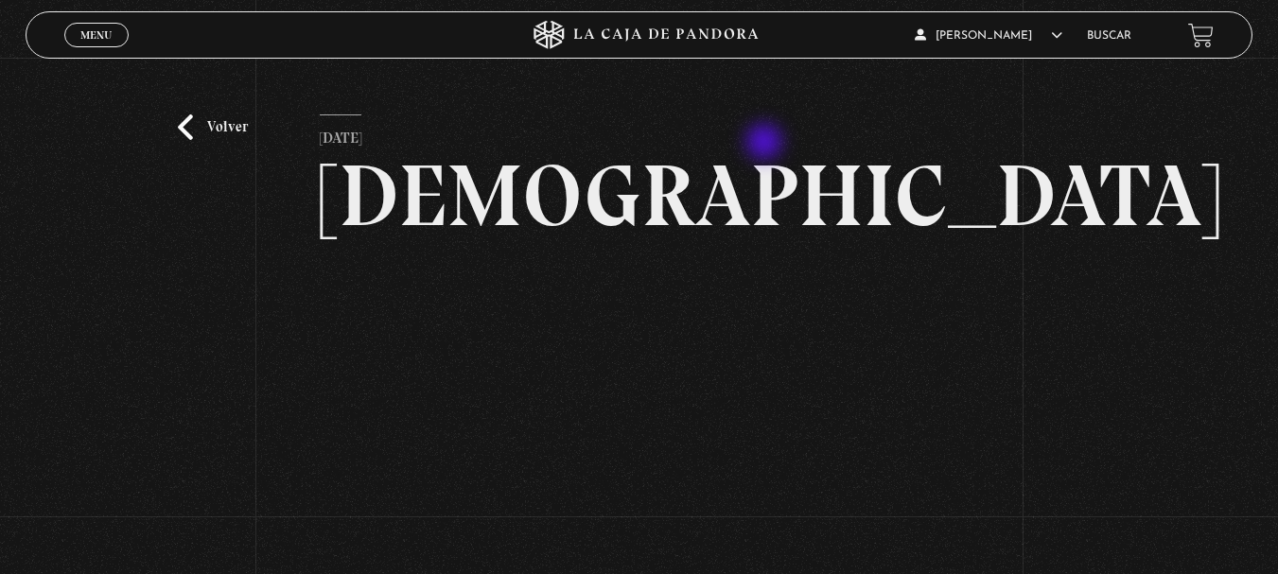
click at [767, 144] on article "6 julio, 2021 Anticristo WhatsApp Twitter Messenger Email" at bounding box center [639, 404] width 638 height 580
click at [189, 135] on link "Volver" at bounding box center [213, 127] width 70 height 26
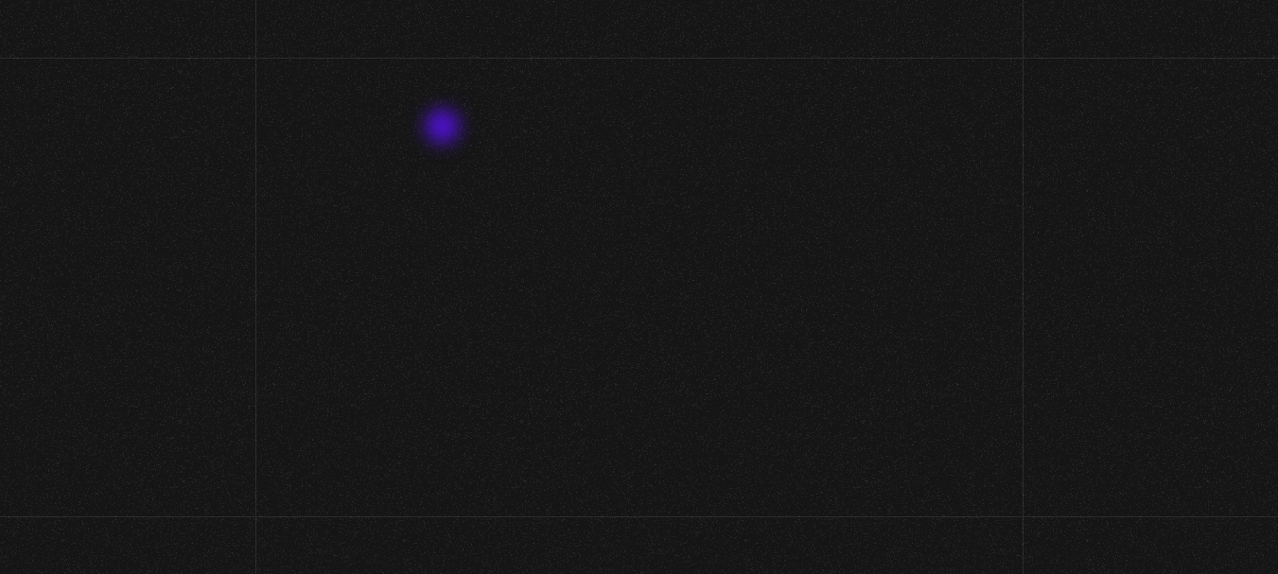
scroll to position [199, 0]
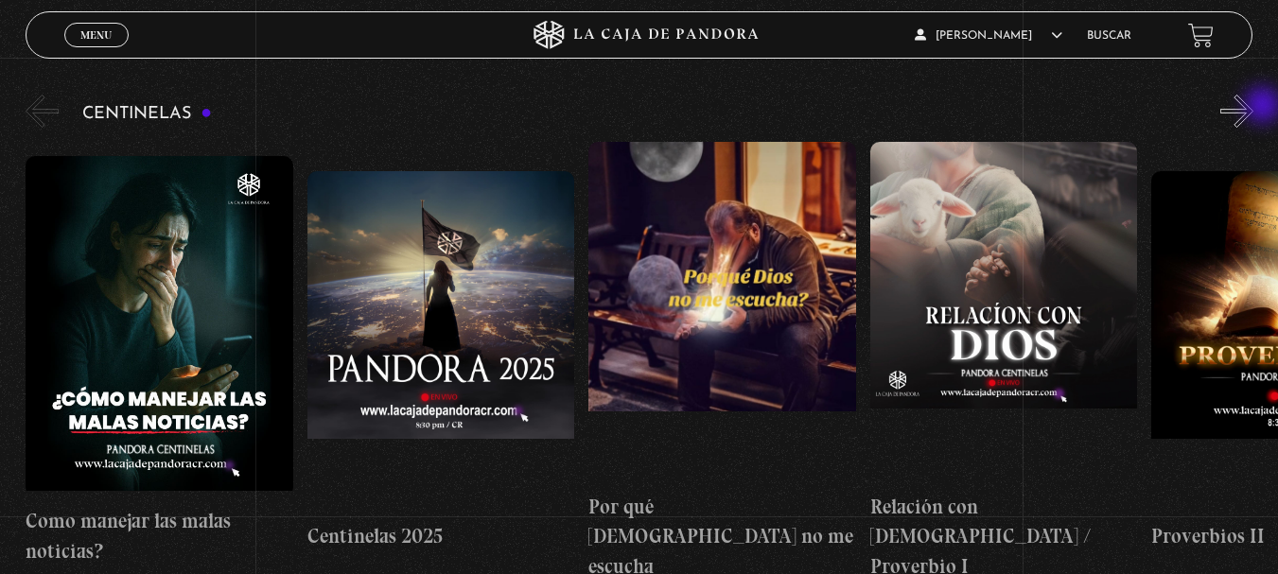
click at [1253, 107] on button "»" at bounding box center [1236, 111] width 33 height 33
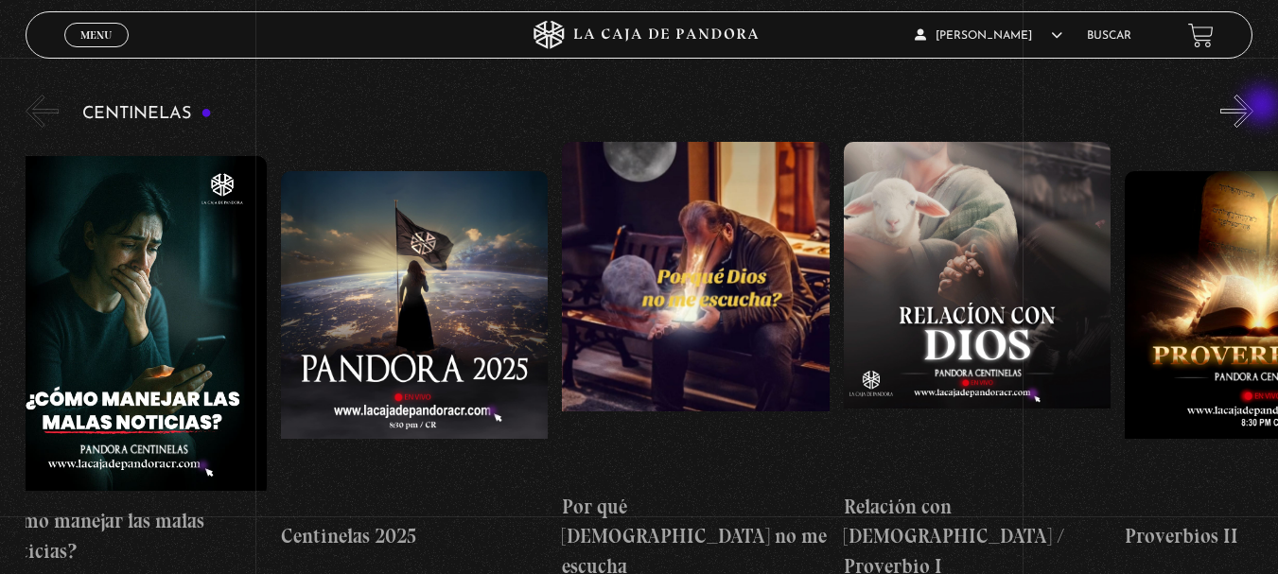
click at [1253, 108] on button "»" at bounding box center [1236, 111] width 33 height 33
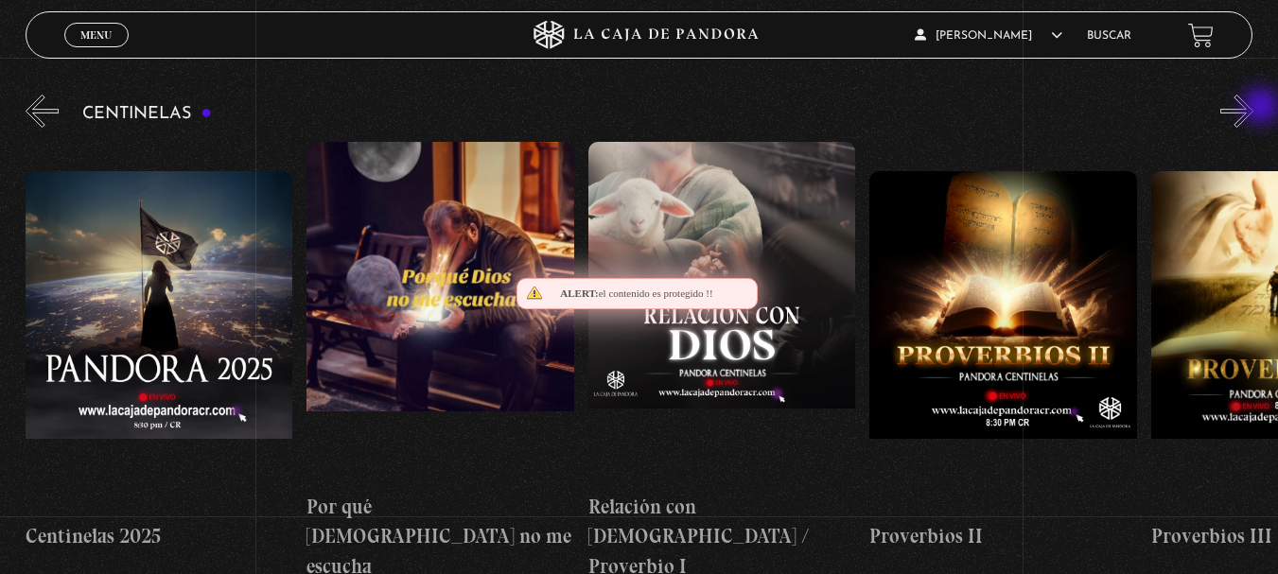
click at [1253, 108] on button "»" at bounding box center [1236, 111] width 33 height 33
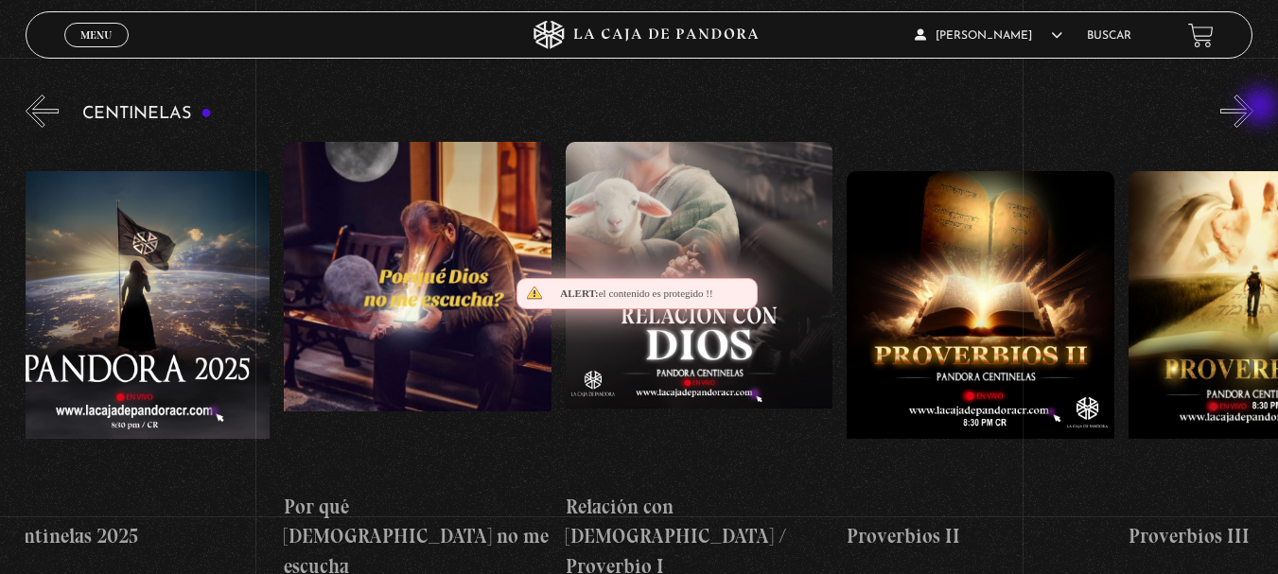
click at [1253, 108] on button "»" at bounding box center [1236, 111] width 33 height 33
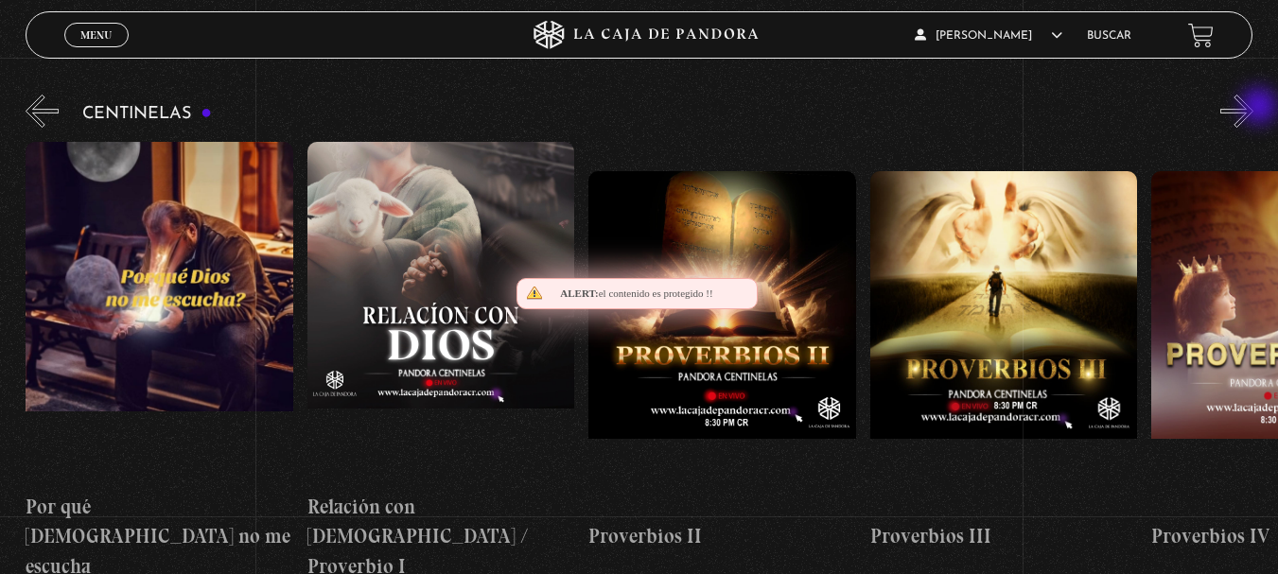
click at [1253, 108] on button "»" at bounding box center [1236, 111] width 33 height 33
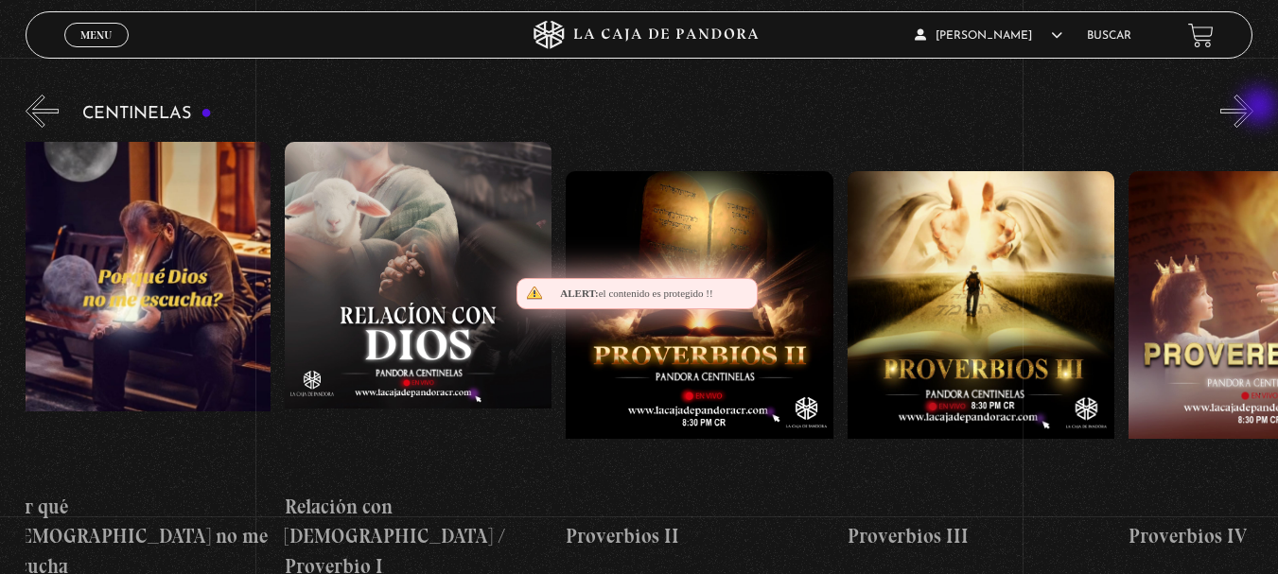
click at [1253, 110] on button "»" at bounding box center [1236, 111] width 33 height 33
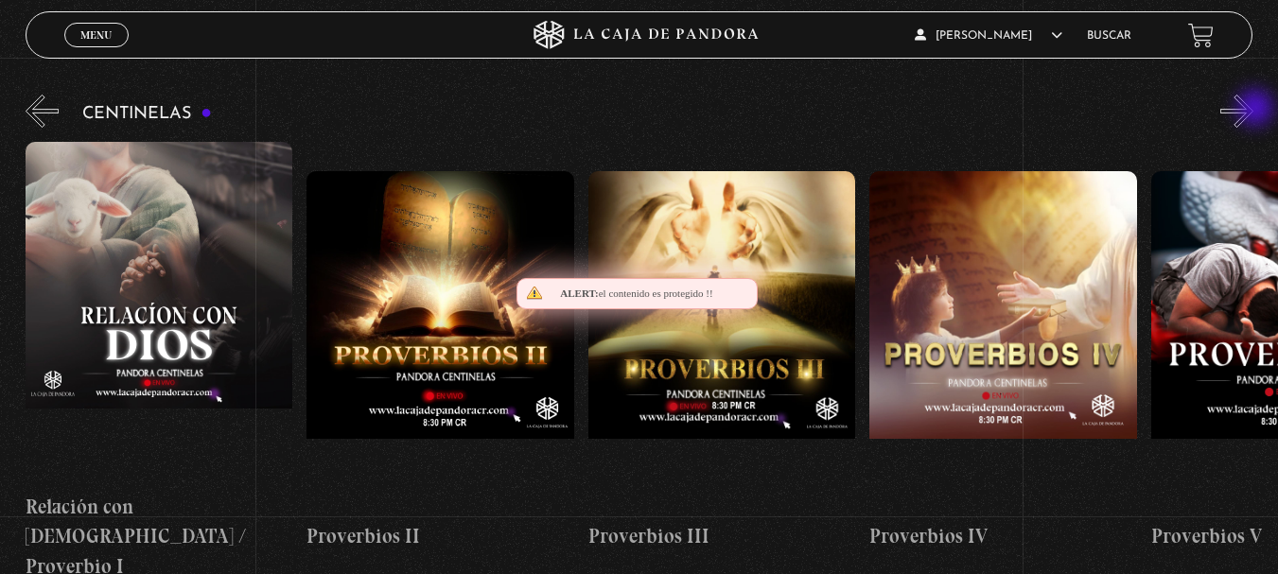
click at [1253, 110] on button "»" at bounding box center [1236, 111] width 33 height 33
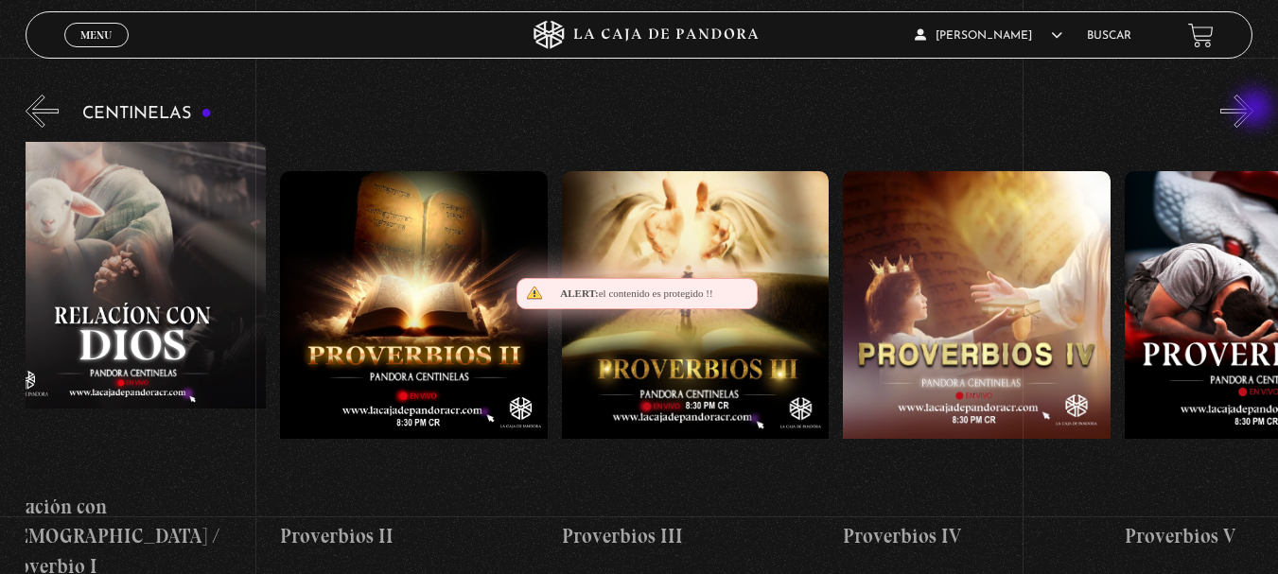
click at [1253, 112] on button "»" at bounding box center [1236, 111] width 33 height 33
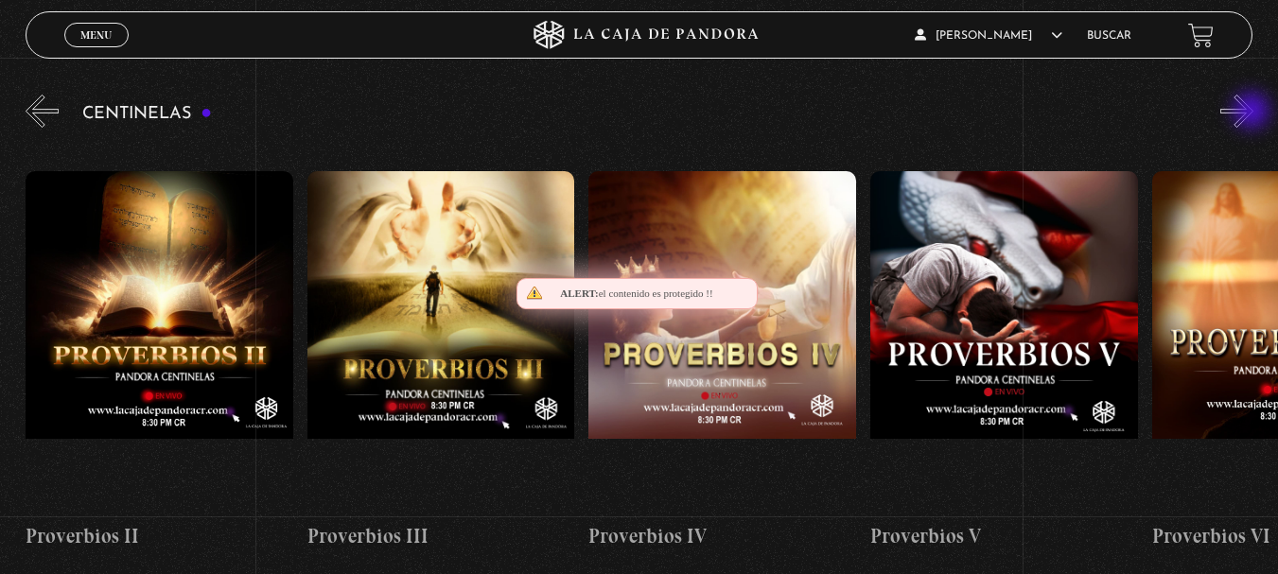
click at [1251, 114] on button "»" at bounding box center [1236, 111] width 33 height 33
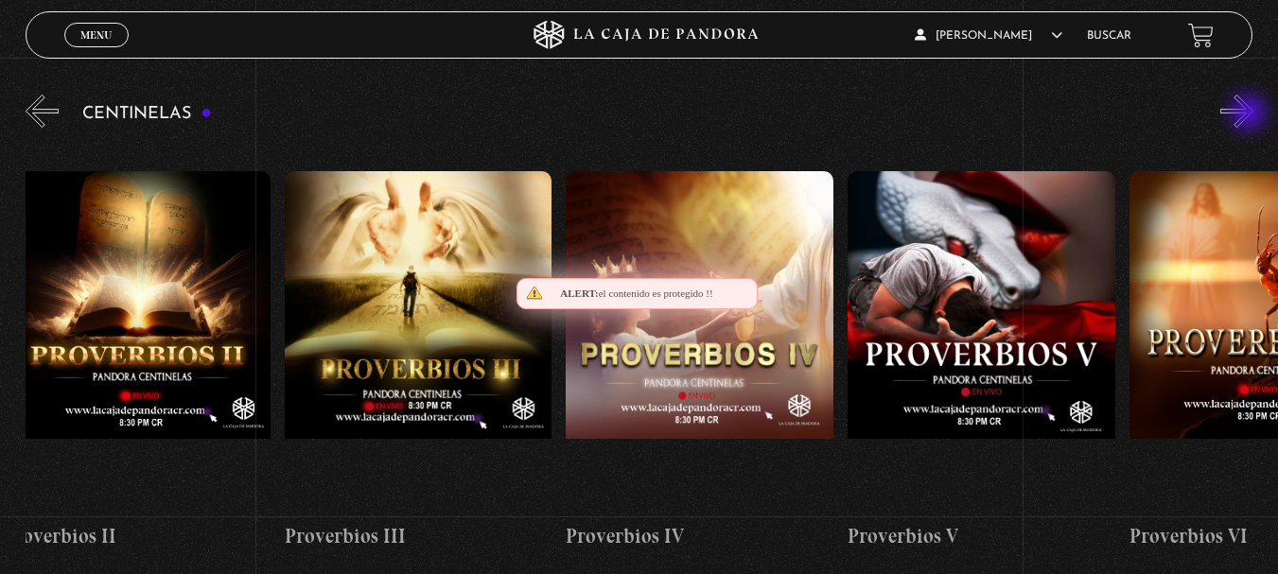
click at [1250, 114] on button "»" at bounding box center [1236, 111] width 33 height 33
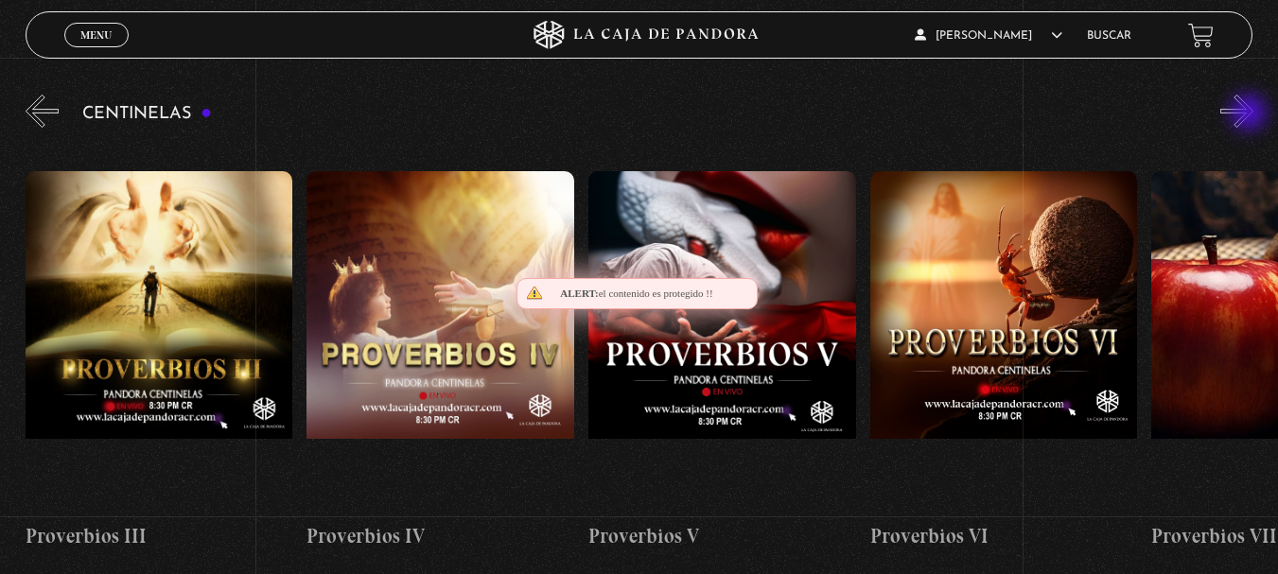
click at [1250, 114] on button "»" at bounding box center [1236, 111] width 33 height 33
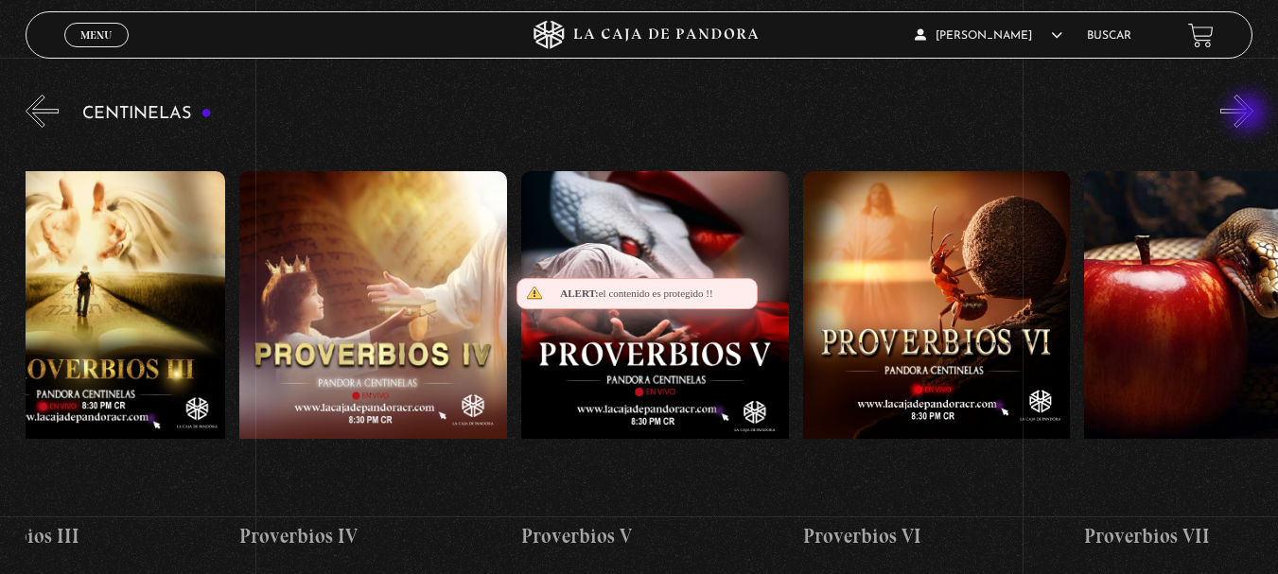
click at [1250, 114] on button "»" at bounding box center [1236, 111] width 33 height 33
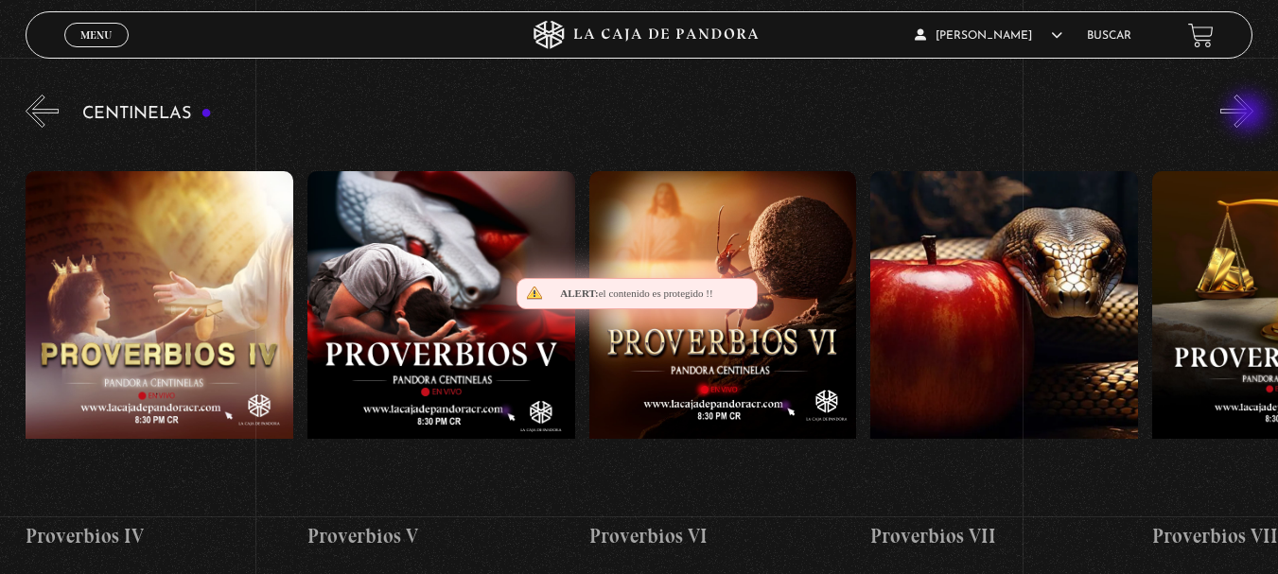
click at [1250, 114] on button "»" at bounding box center [1236, 111] width 33 height 33
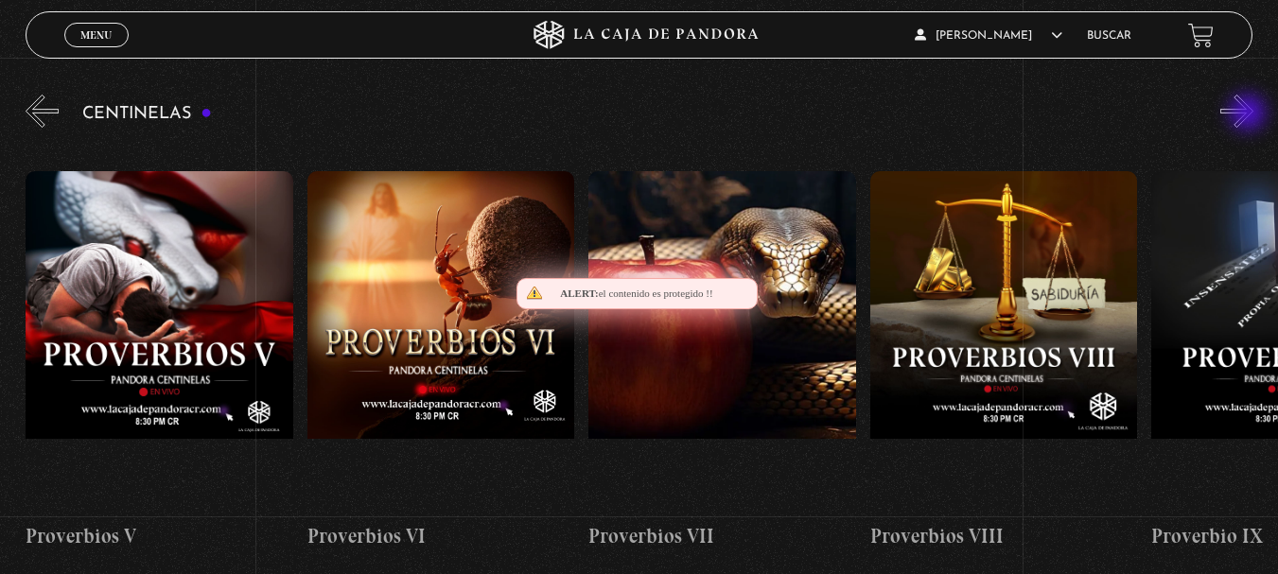
click at [1250, 115] on button "»" at bounding box center [1236, 111] width 33 height 33
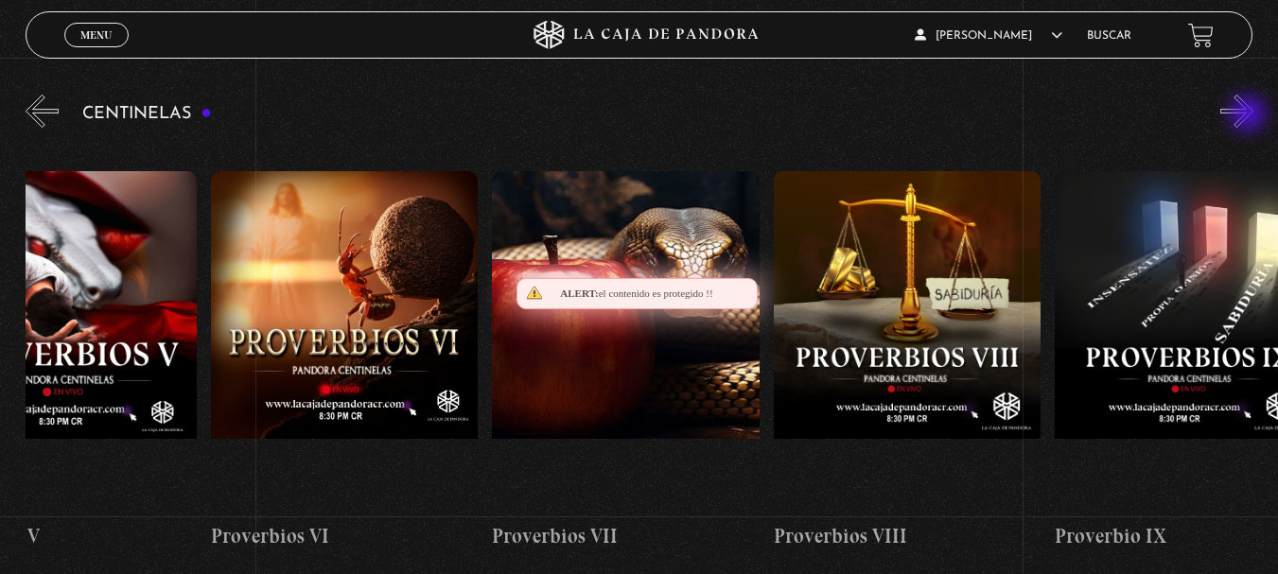
click at [1248, 116] on button "»" at bounding box center [1236, 111] width 33 height 33
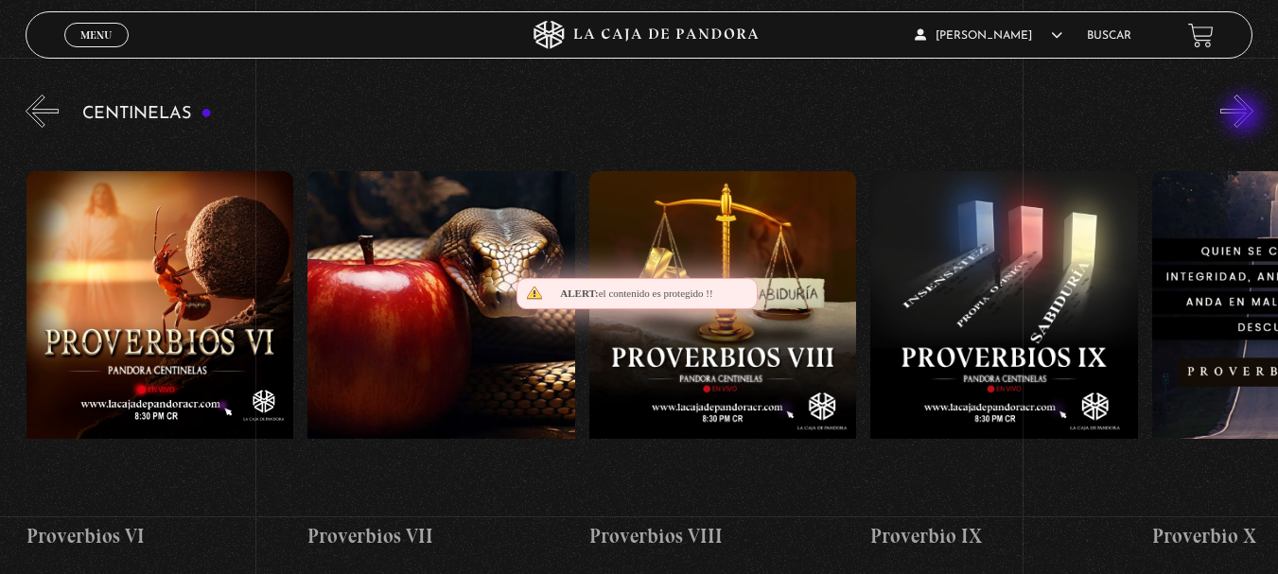
click at [1246, 117] on button "»" at bounding box center [1236, 111] width 33 height 33
click at [1245, 118] on button "»" at bounding box center [1236, 111] width 33 height 33
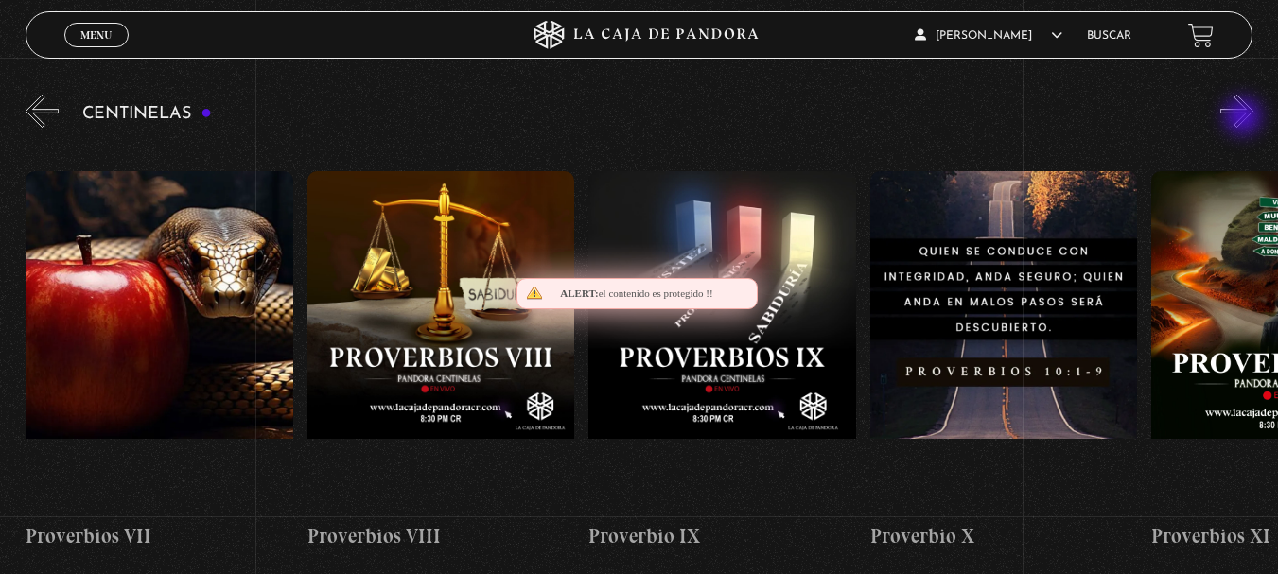
click at [1244, 119] on button "»" at bounding box center [1236, 111] width 33 height 33
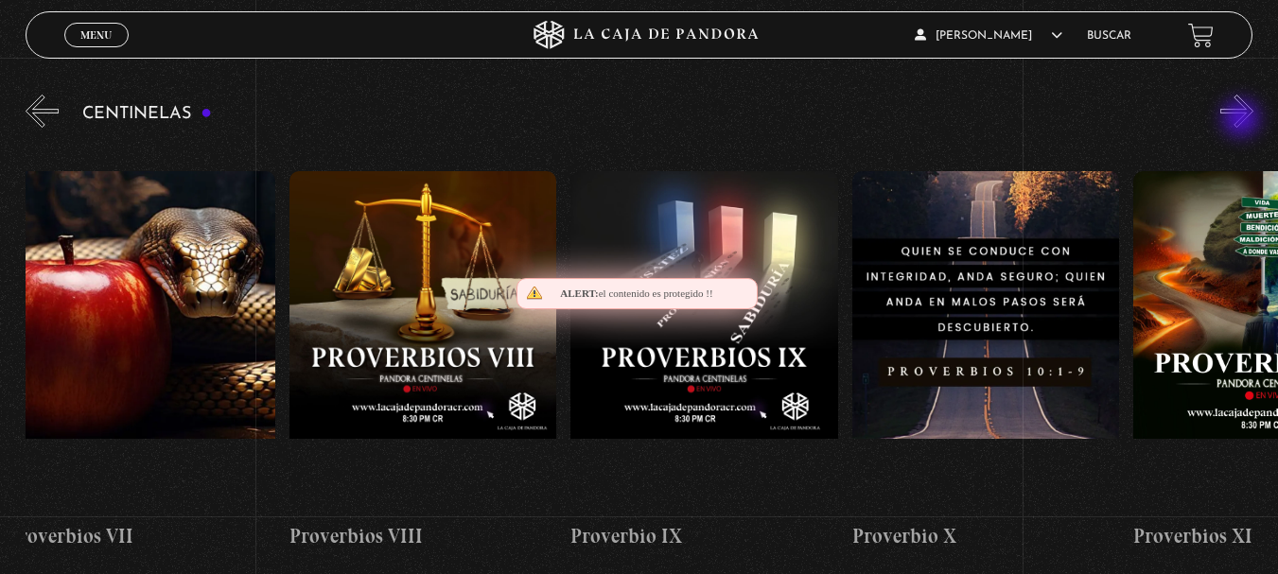
click at [1243, 120] on button "»" at bounding box center [1236, 111] width 33 height 33
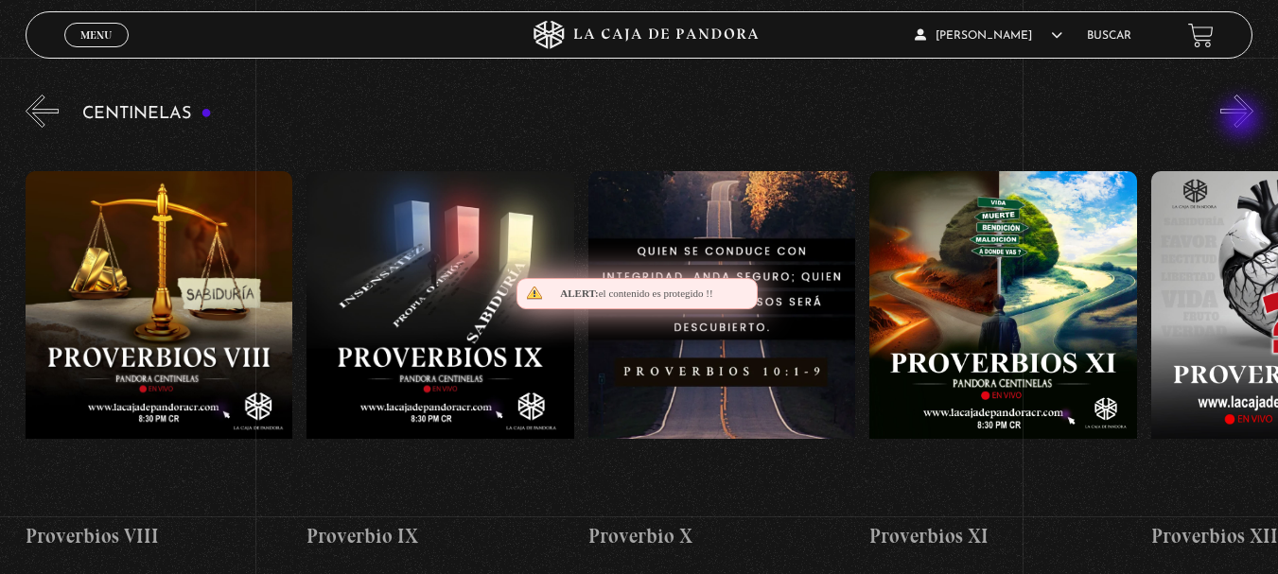
click at [1242, 120] on button "»" at bounding box center [1236, 111] width 33 height 33
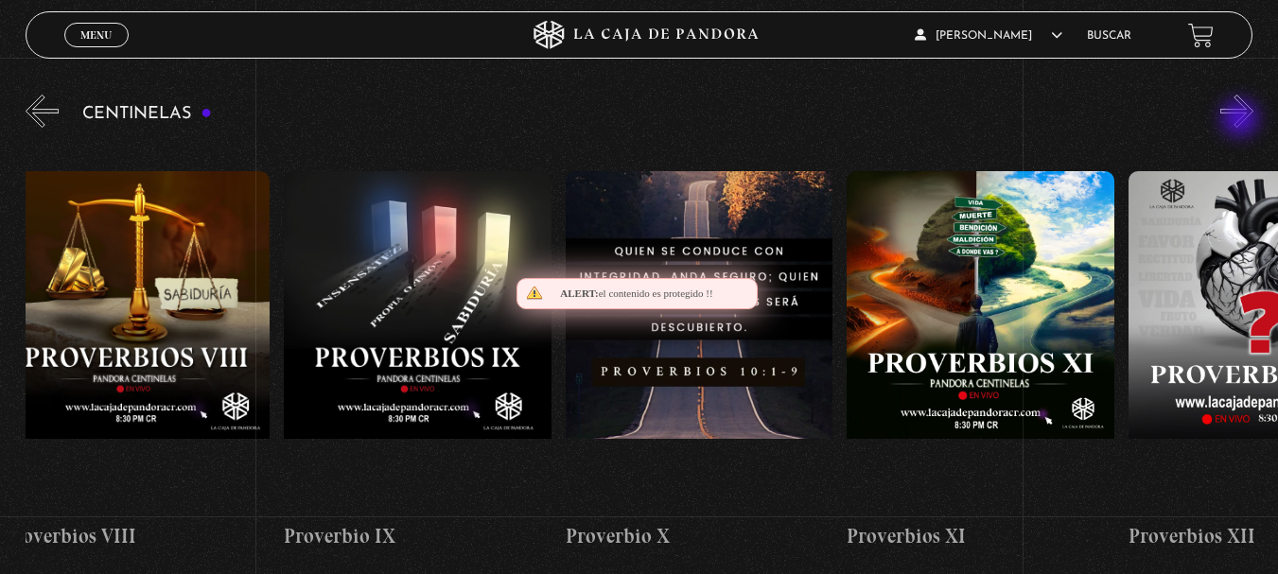
click at [1242, 120] on button "»" at bounding box center [1236, 111] width 33 height 33
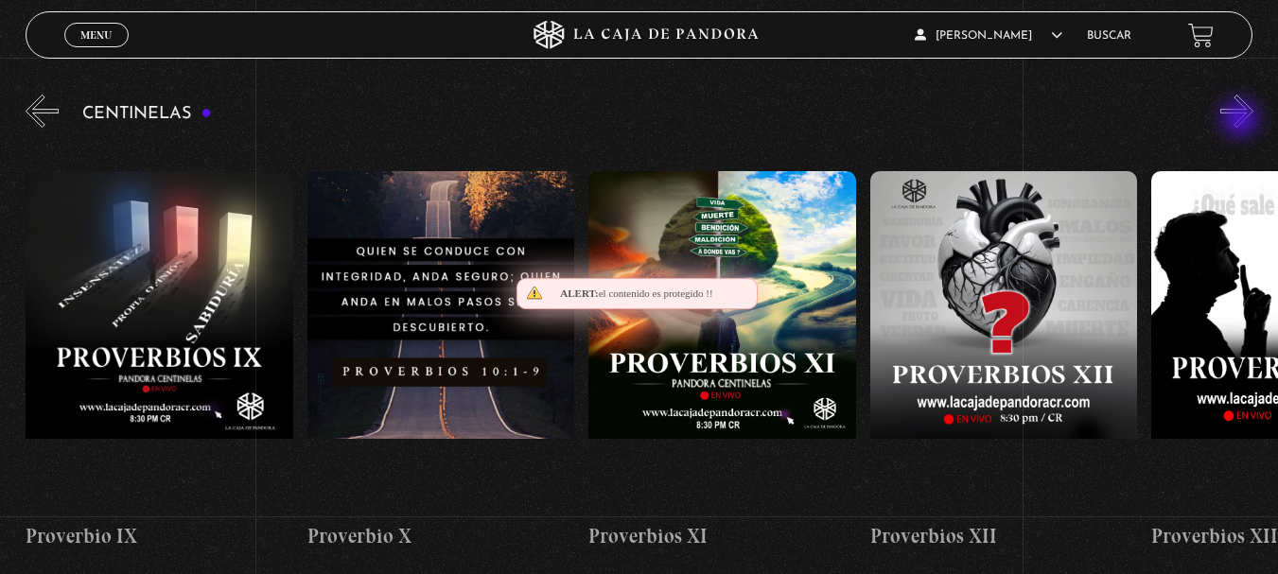
click at [1242, 121] on button "»" at bounding box center [1236, 111] width 33 height 33
click at [1241, 122] on button "»" at bounding box center [1236, 111] width 33 height 33
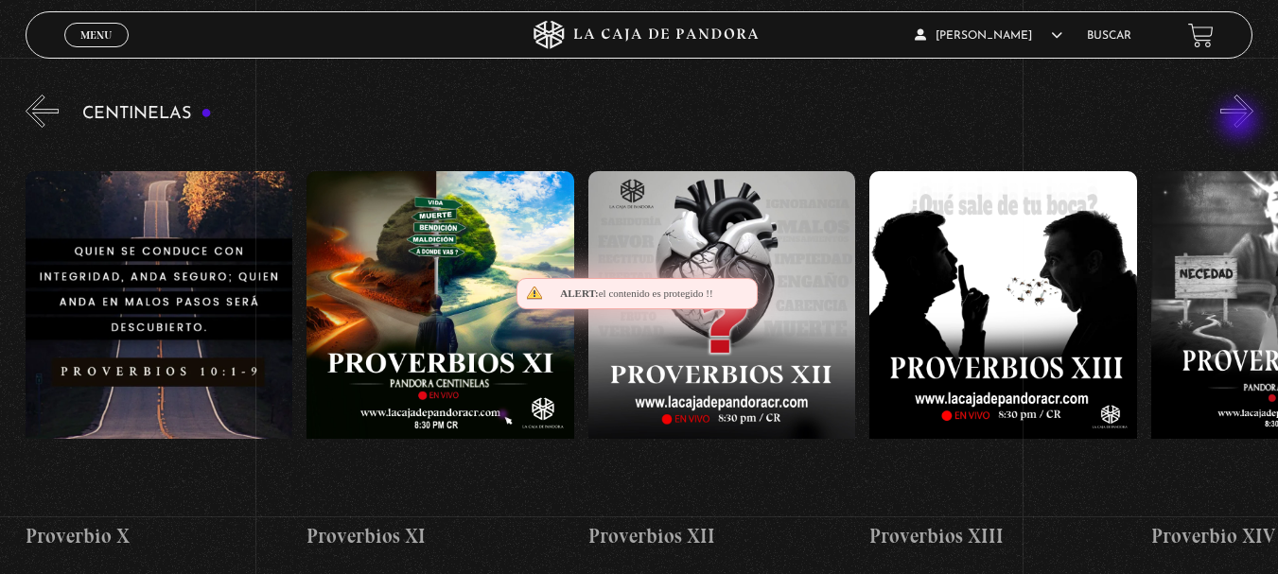
click at [1239, 124] on button "»" at bounding box center [1236, 111] width 33 height 33
click at [1238, 124] on button "»" at bounding box center [1236, 111] width 33 height 33
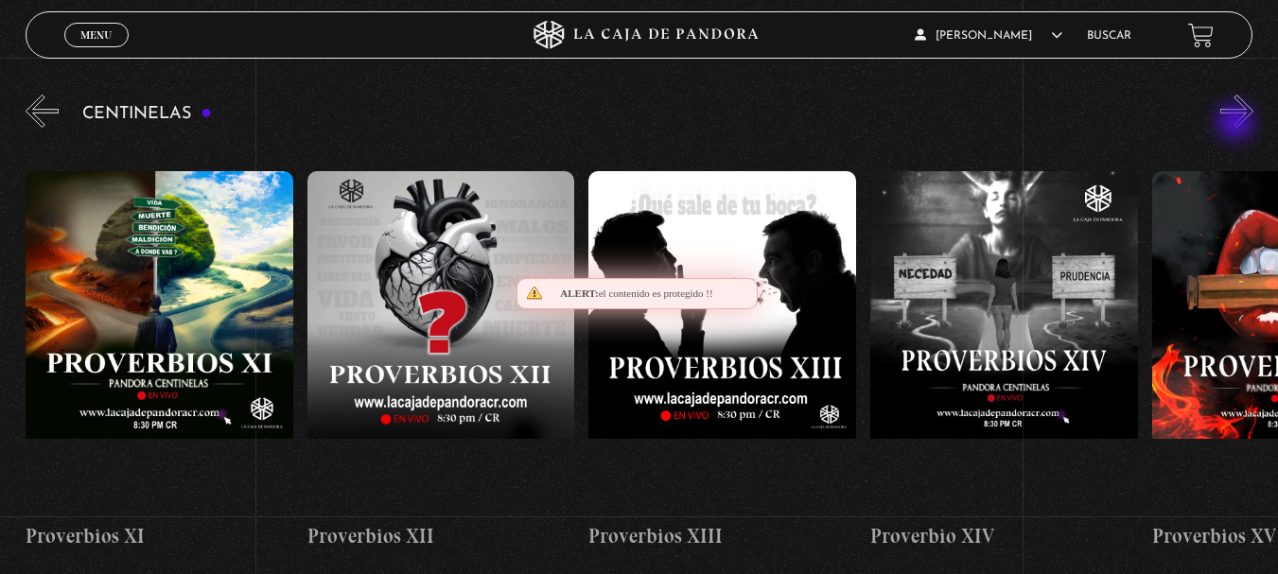
click at [1237, 124] on button "»" at bounding box center [1236, 111] width 33 height 33
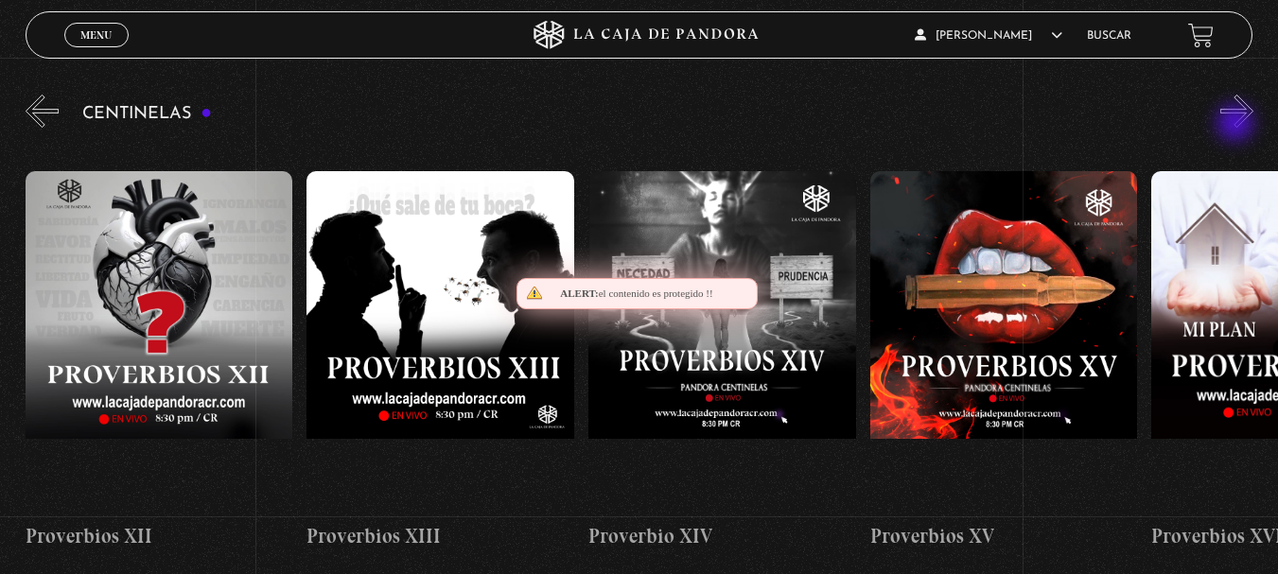
click at [1237, 125] on button "»" at bounding box center [1236, 111] width 33 height 33
click at [1236, 126] on button "»" at bounding box center [1236, 111] width 33 height 33
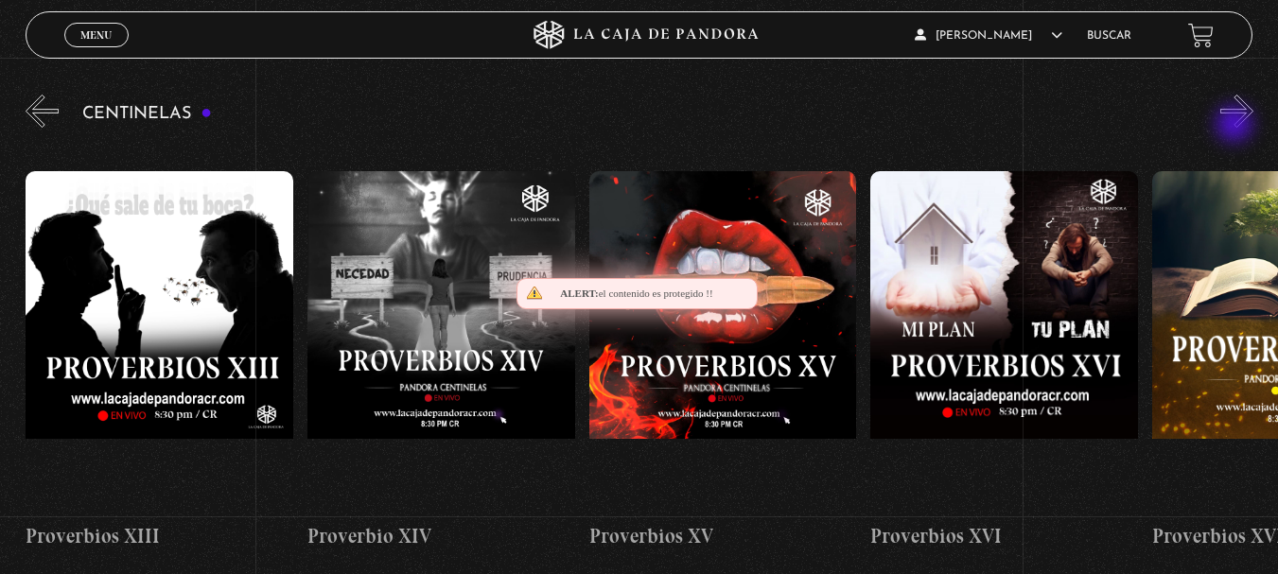
click at [1236, 126] on button "»" at bounding box center [1236, 111] width 33 height 33
click at [1235, 127] on button "»" at bounding box center [1236, 111] width 33 height 33
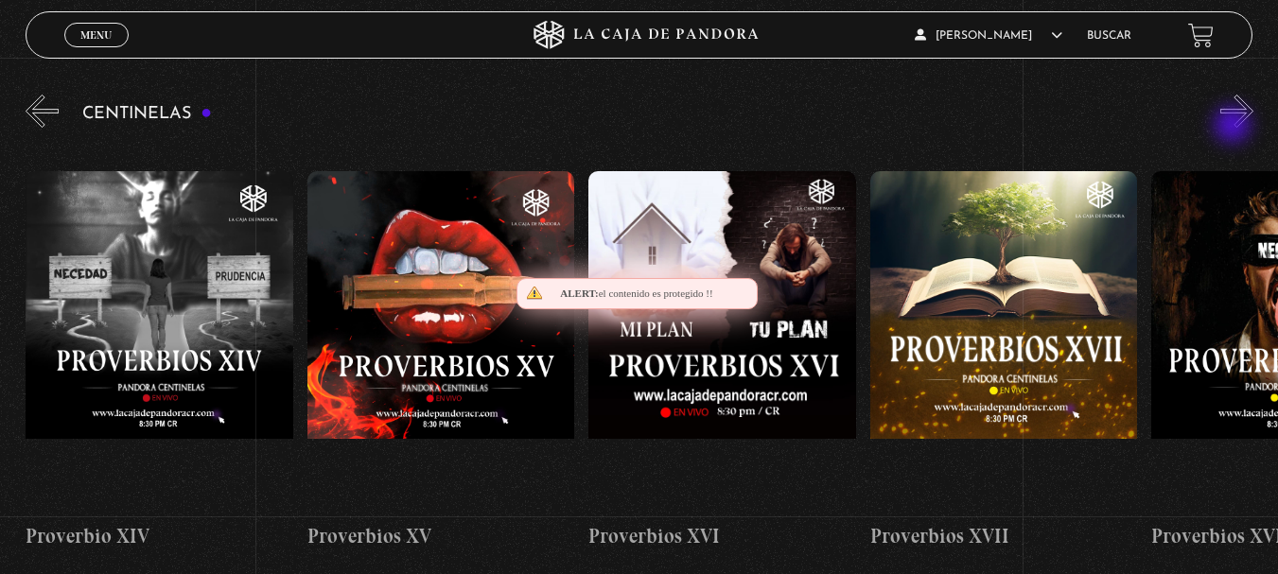
click at [1233, 127] on button "»" at bounding box center [1236, 111] width 33 height 33
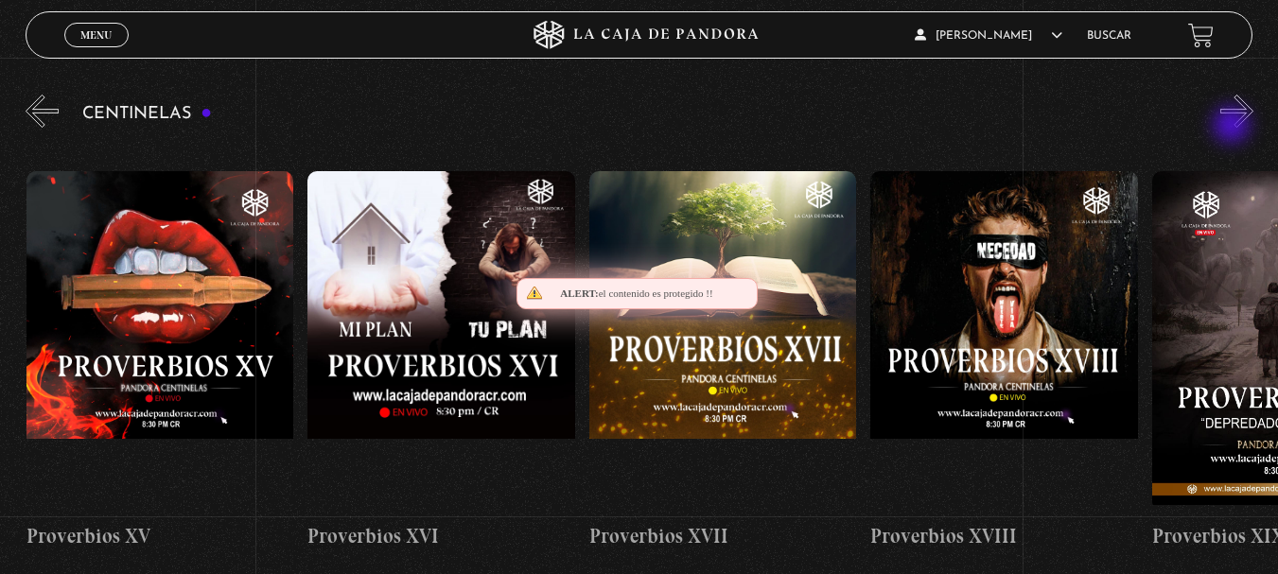
click at [1233, 127] on button "»" at bounding box center [1236, 111] width 33 height 33
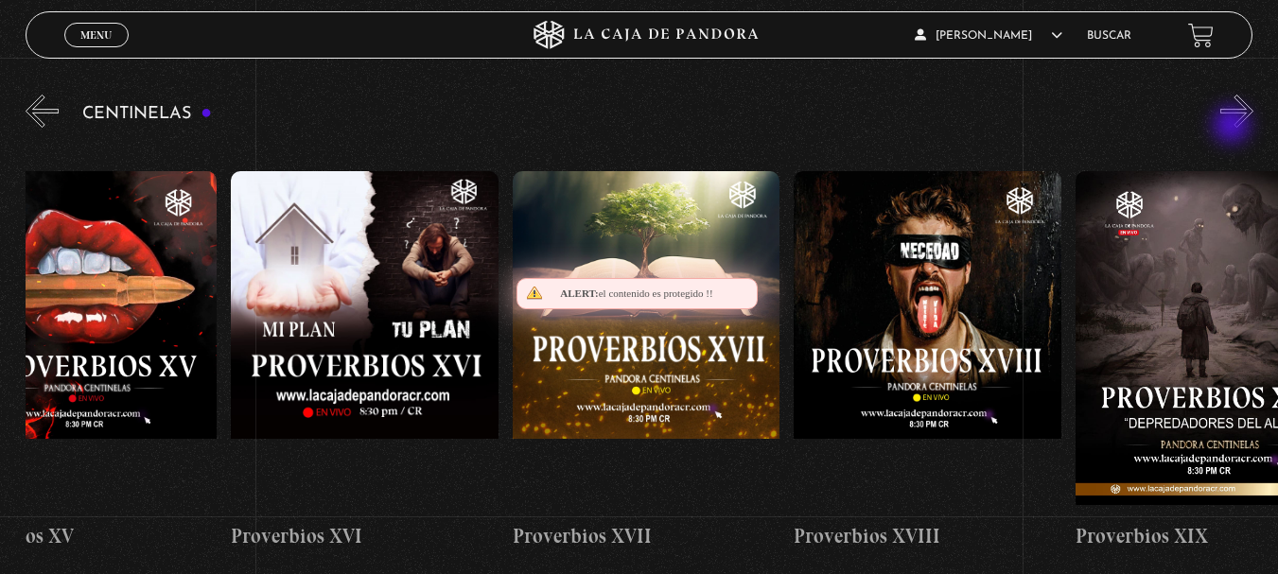
click at [1233, 125] on button "»" at bounding box center [1236, 111] width 33 height 33
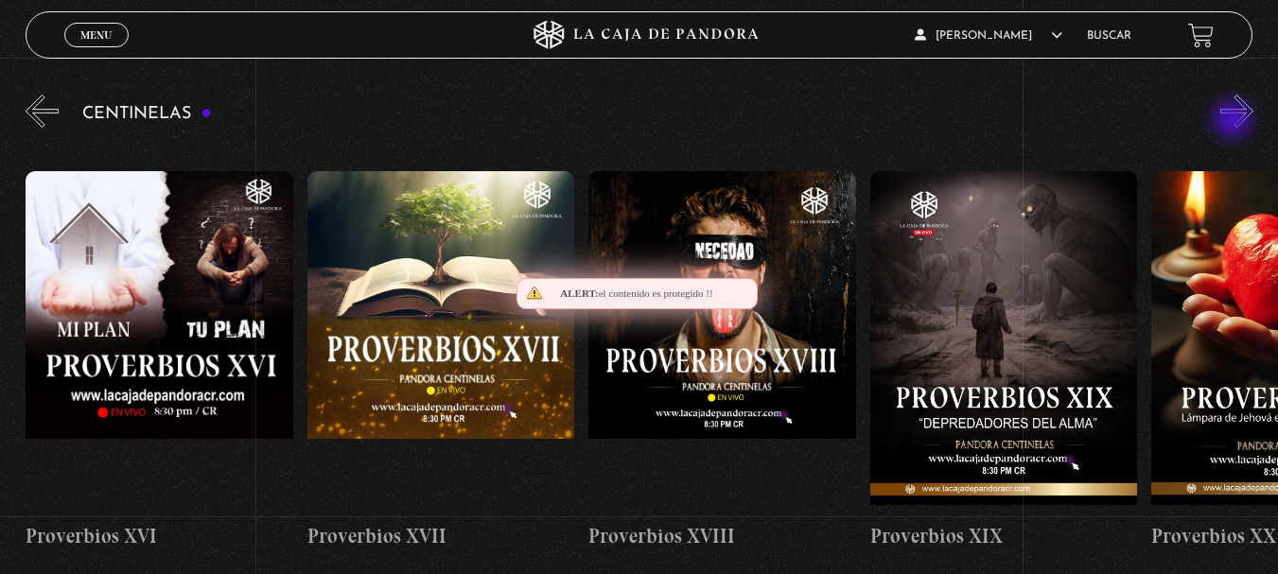
click at [1234, 120] on button "»" at bounding box center [1236, 111] width 33 height 33
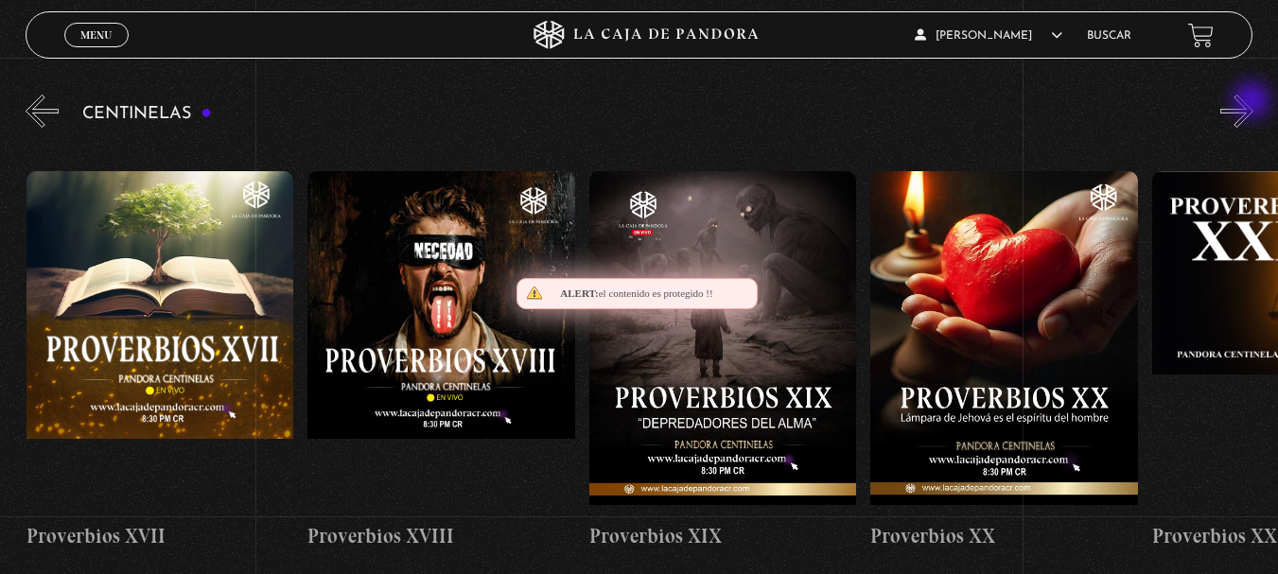
click at [1253, 102] on button "»" at bounding box center [1236, 111] width 33 height 33
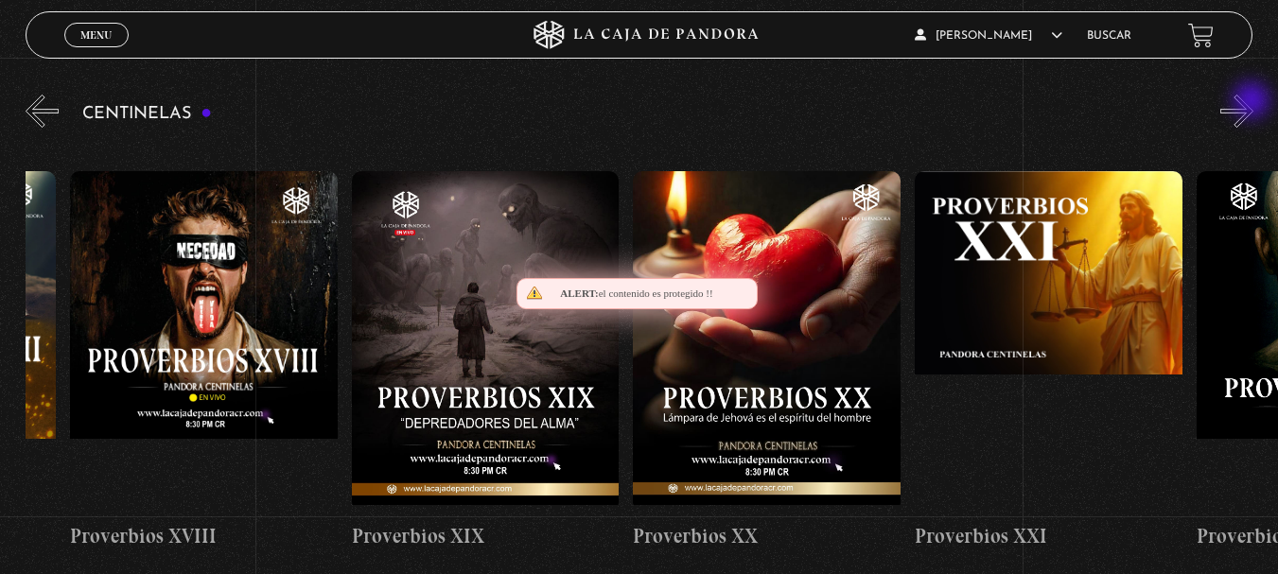
click at [1253, 102] on button "»" at bounding box center [1236, 111] width 33 height 33
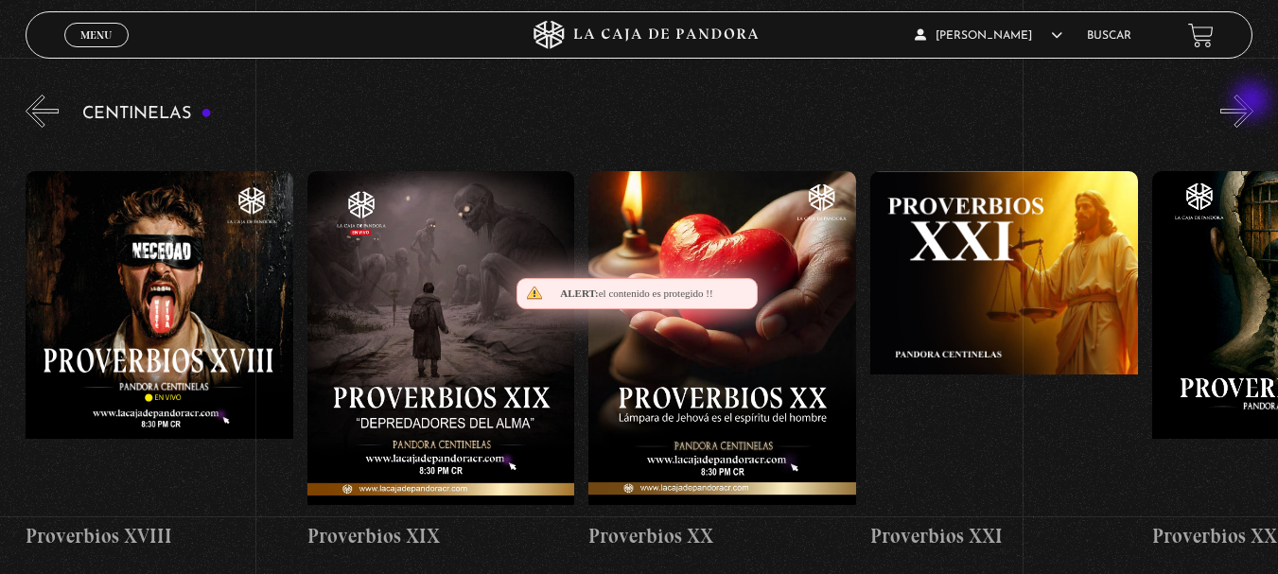
click at [1253, 102] on button "»" at bounding box center [1236, 111] width 33 height 33
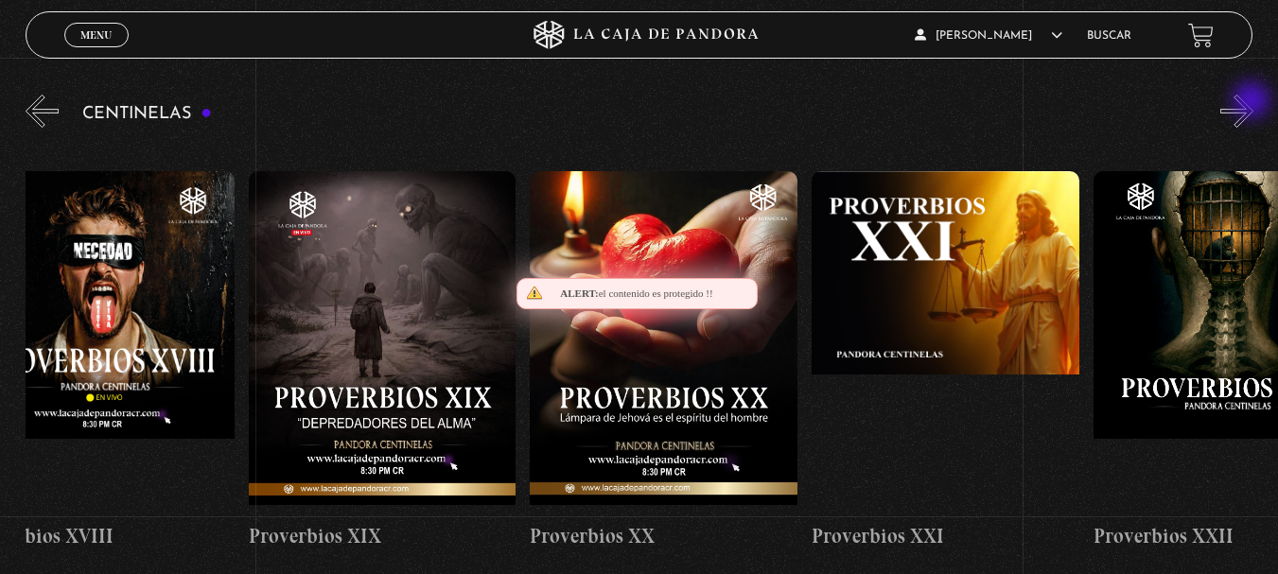
click at [1253, 102] on button "»" at bounding box center [1236, 111] width 33 height 33
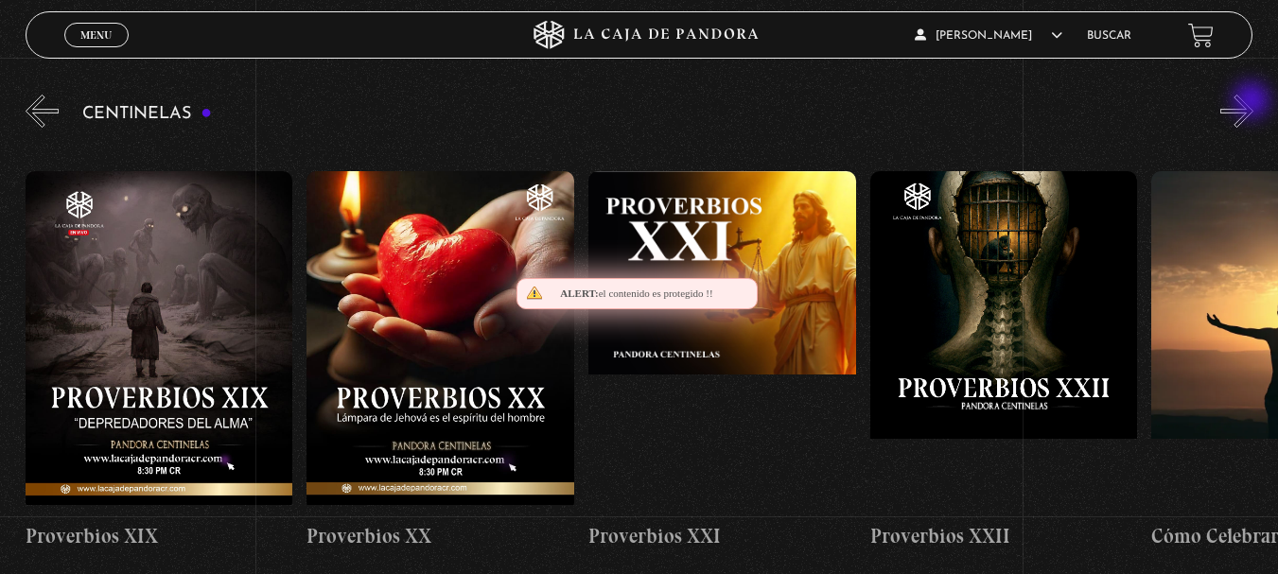
click at [1253, 102] on button "»" at bounding box center [1236, 111] width 33 height 33
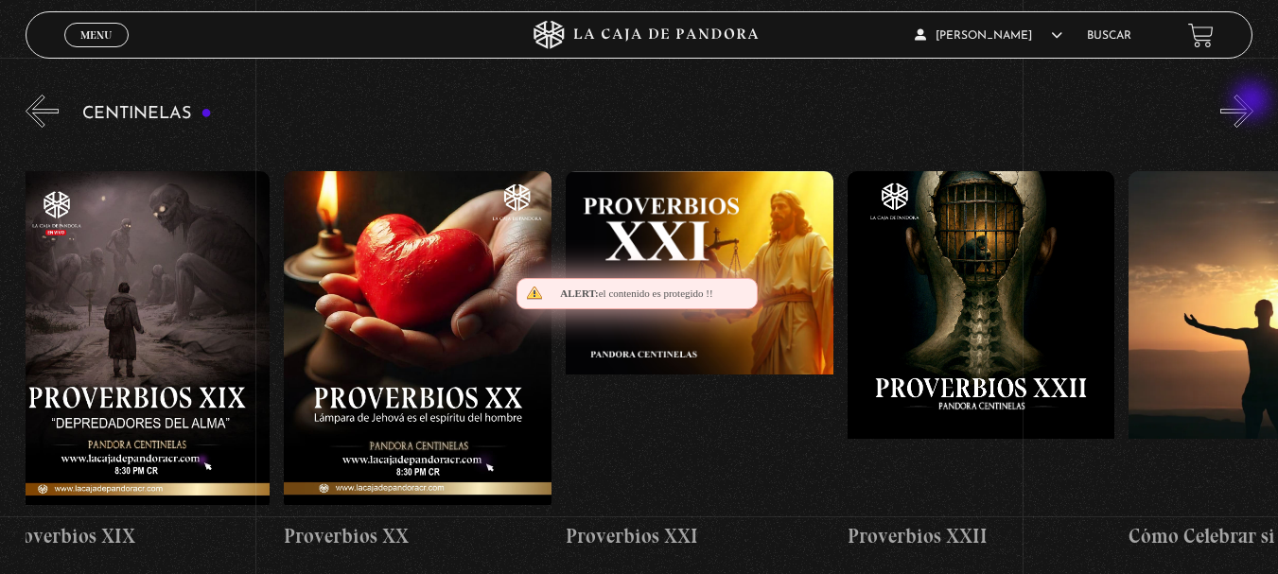
click at [1253, 102] on button "»" at bounding box center [1236, 111] width 33 height 33
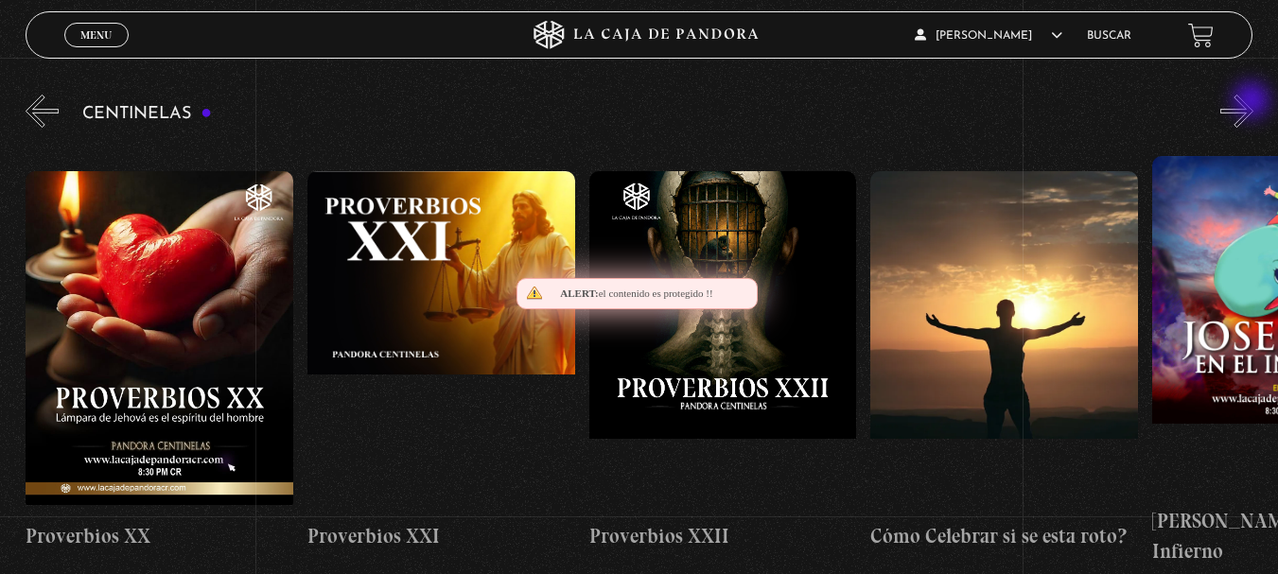
click at [1253, 102] on button "»" at bounding box center [1236, 111] width 33 height 33
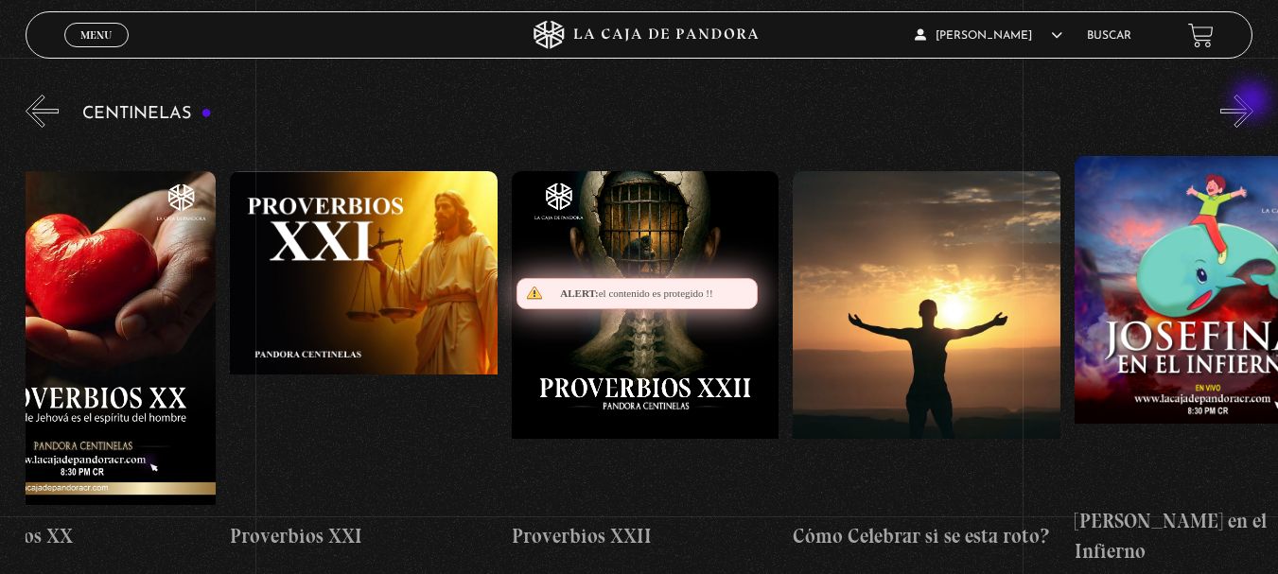
click at [1253, 102] on button "»" at bounding box center [1236, 111] width 33 height 33
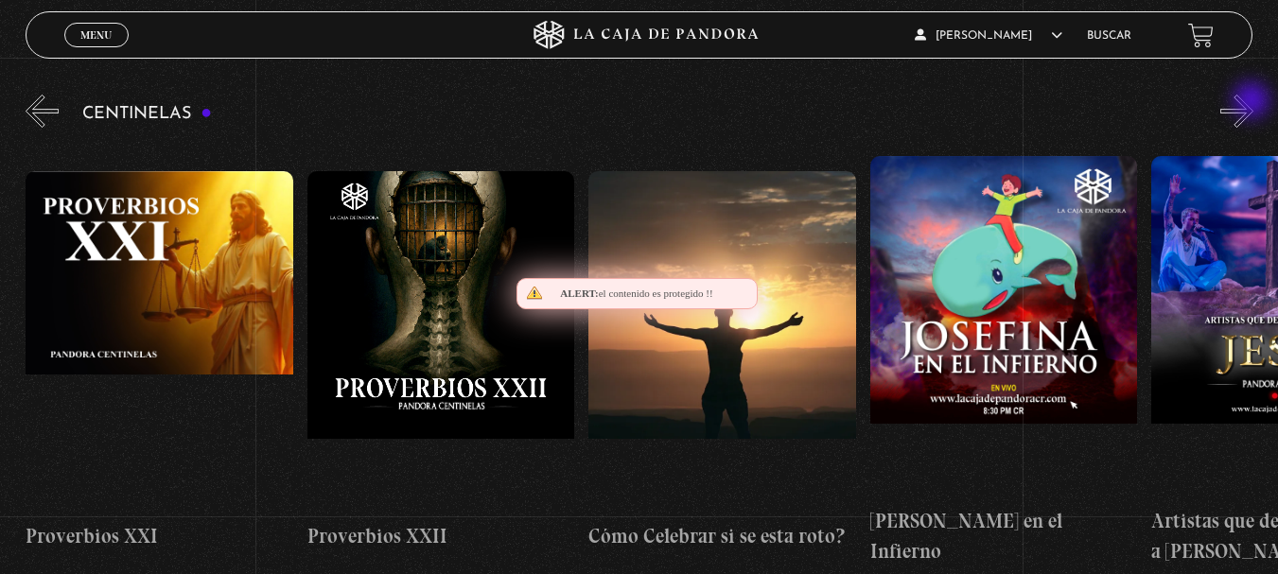
click at [1253, 102] on button "»" at bounding box center [1236, 111] width 33 height 33
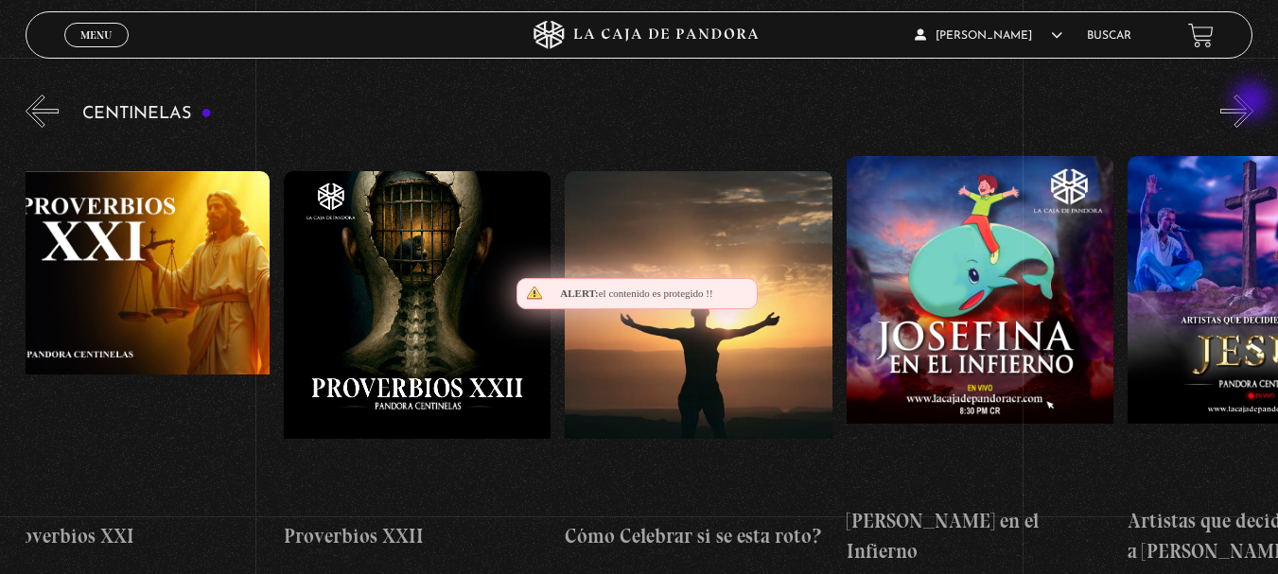
click at [1253, 102] on button "»" at bounding box center [1236, 111] width 33 height 33
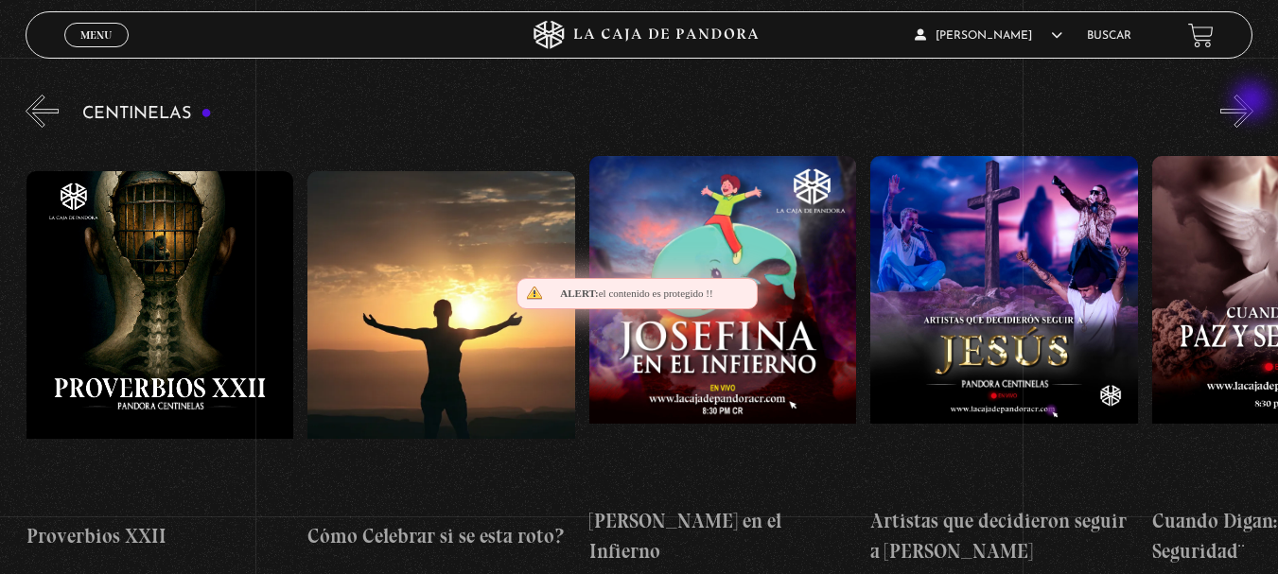
click at [1253, 102] on button "»" at bounding box center [1236, 111] width 33 height 33
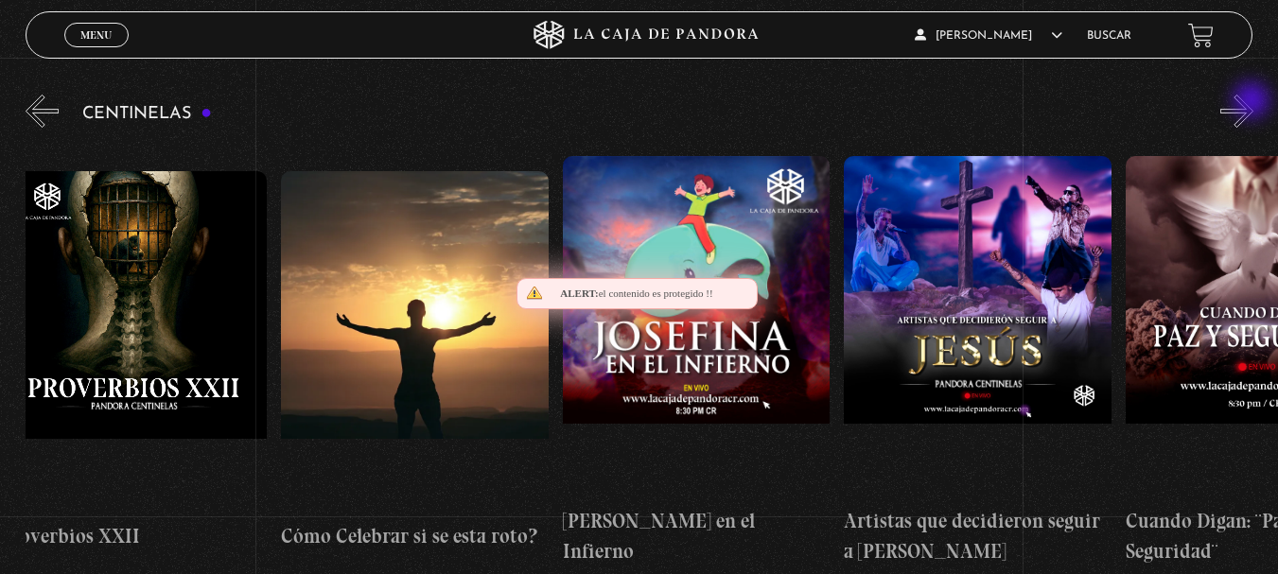
click at [1252, 103] on button "»" at bounding box center [1236, 111] width 33 height 33
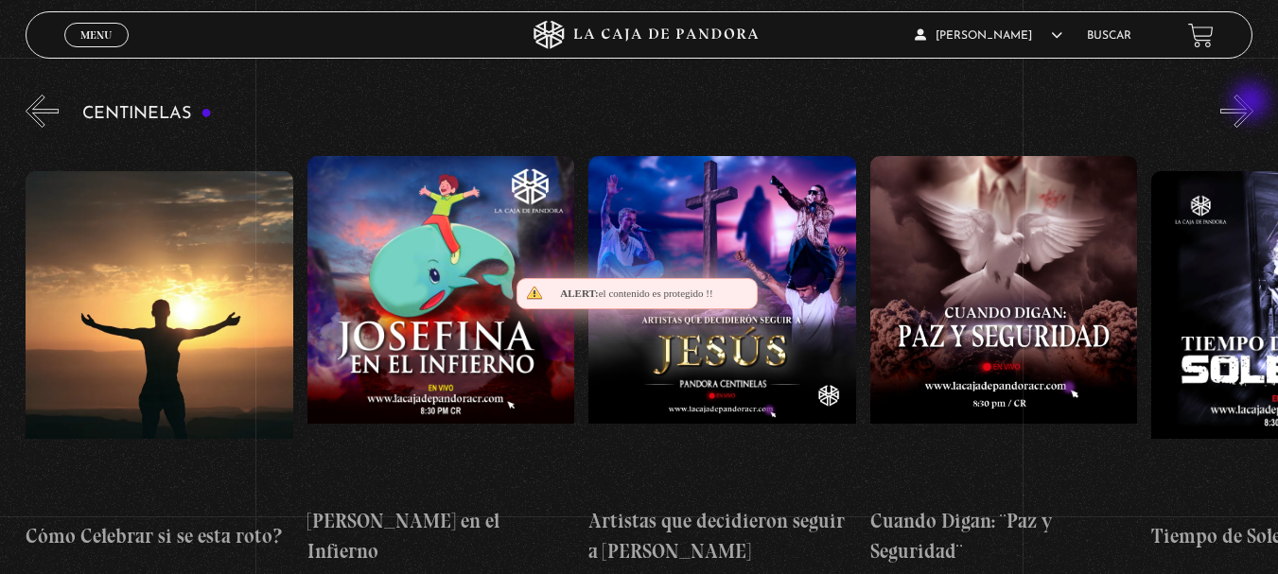
click at [1251, 103] on button "»" at bounding box center [1236, 111] width 33 height 33
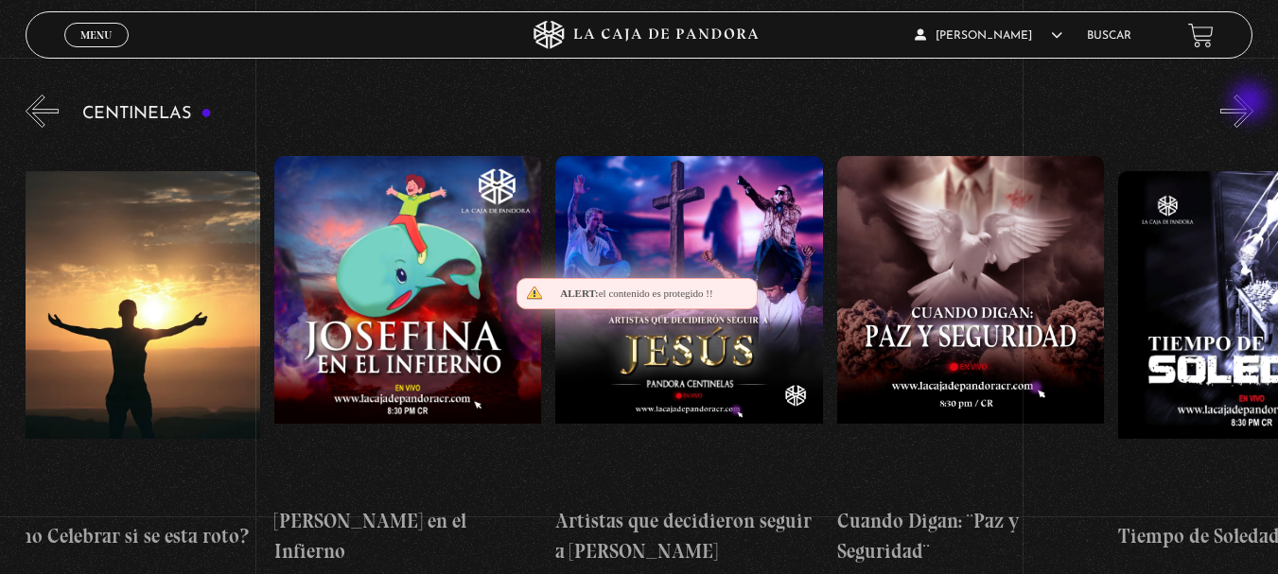
click at [1251, 103] on button "»" at bounding box center [1236, 111] width 33 height 33
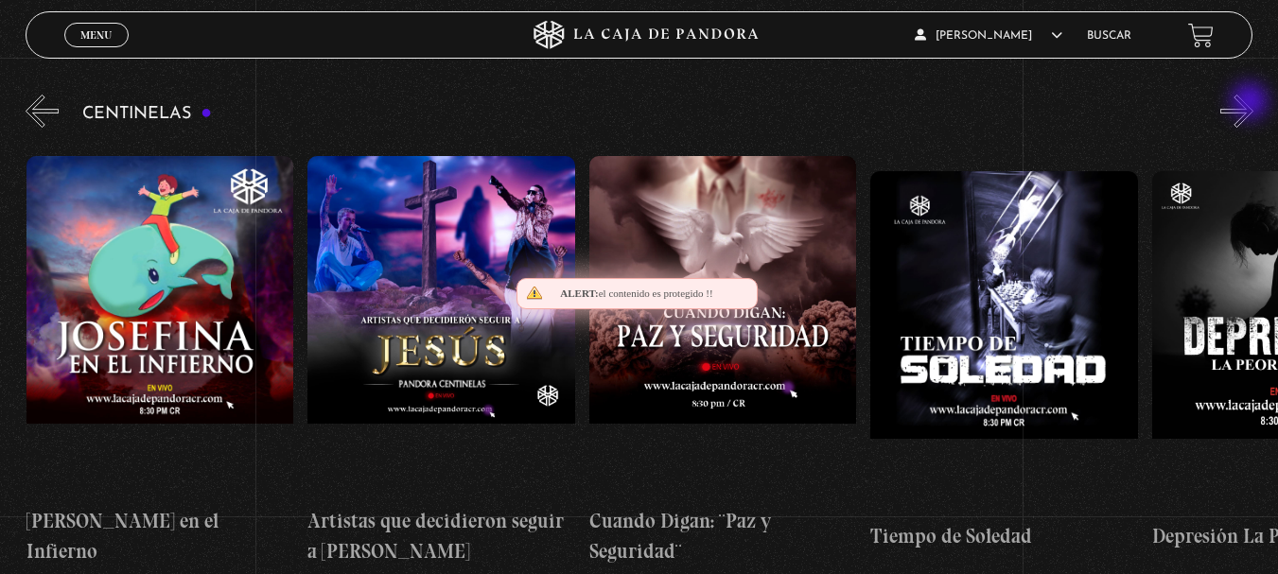
click at [1251, 103] on button "»" at bounding box center [1236, 111] width 33 height 33
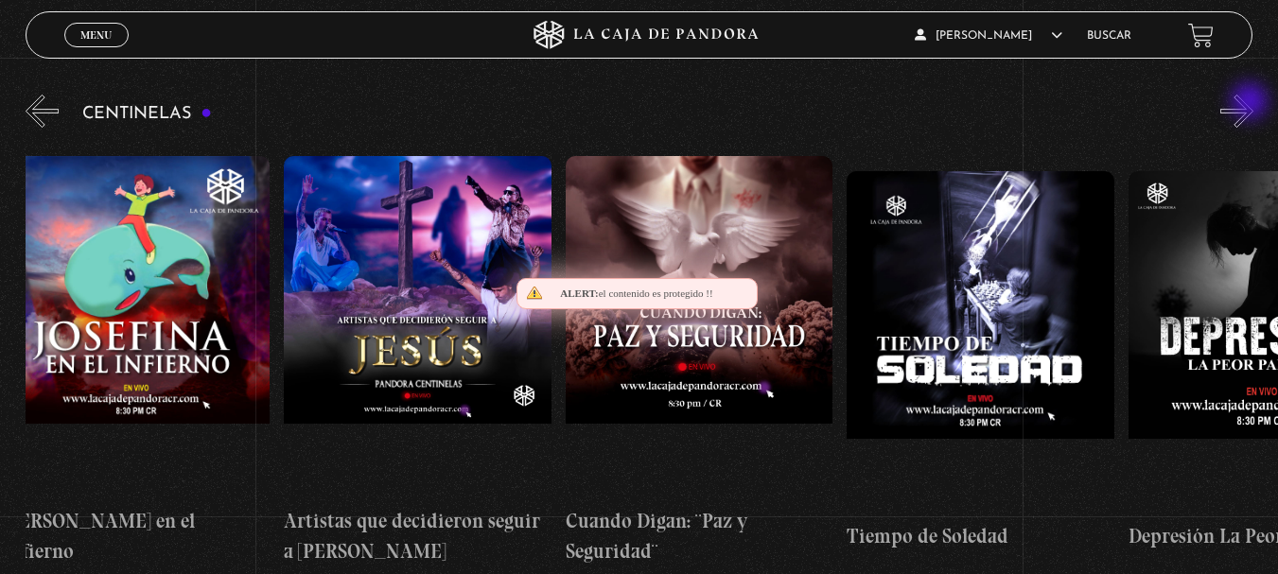
click at [1251, 103] on button "»" at bounding box center [1236, 111] width 33 height 33
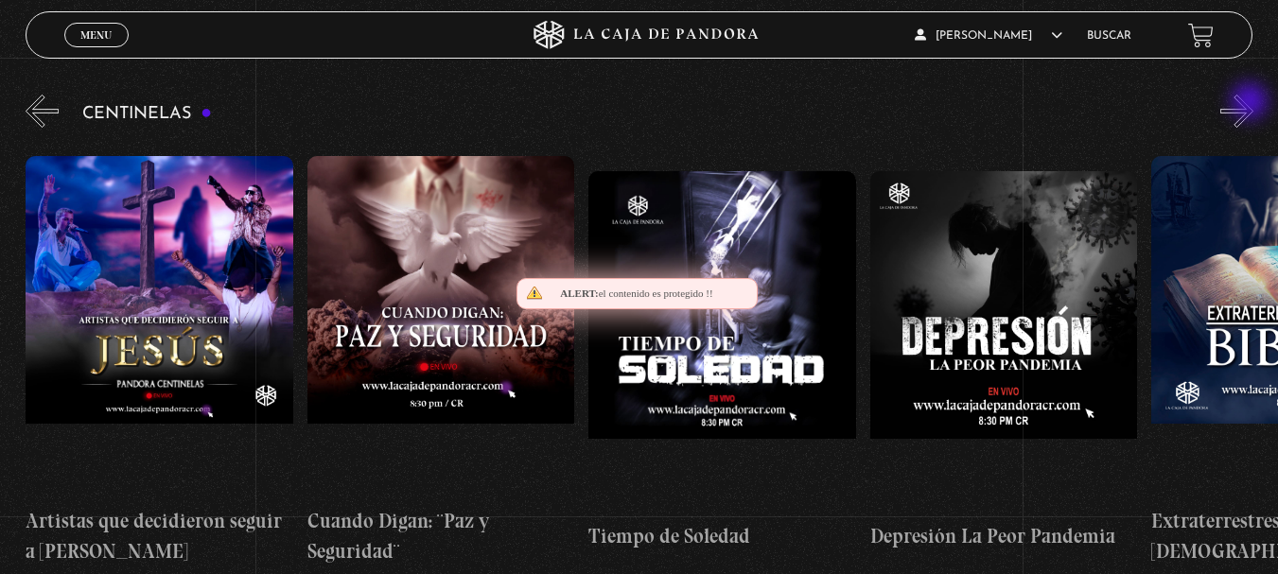
click at [1251, 103] on button "»" at bounding box center [1236, 111] width 33 height 33
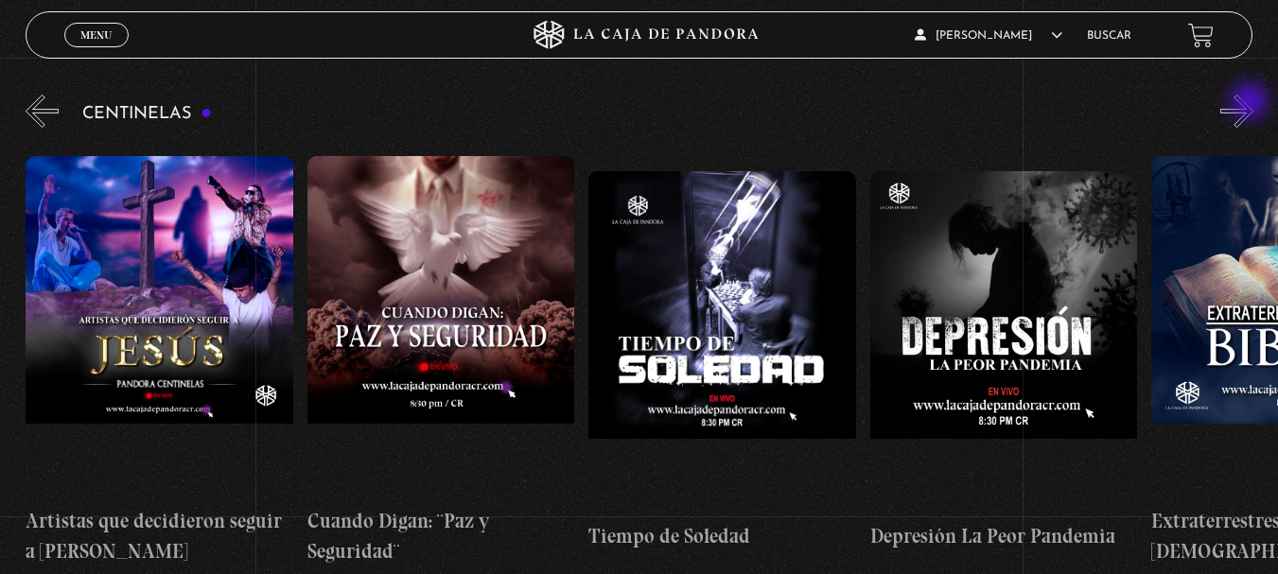
click at [1251, 103] on button "»" at bounding box center [1236, 111] width 33 height 33
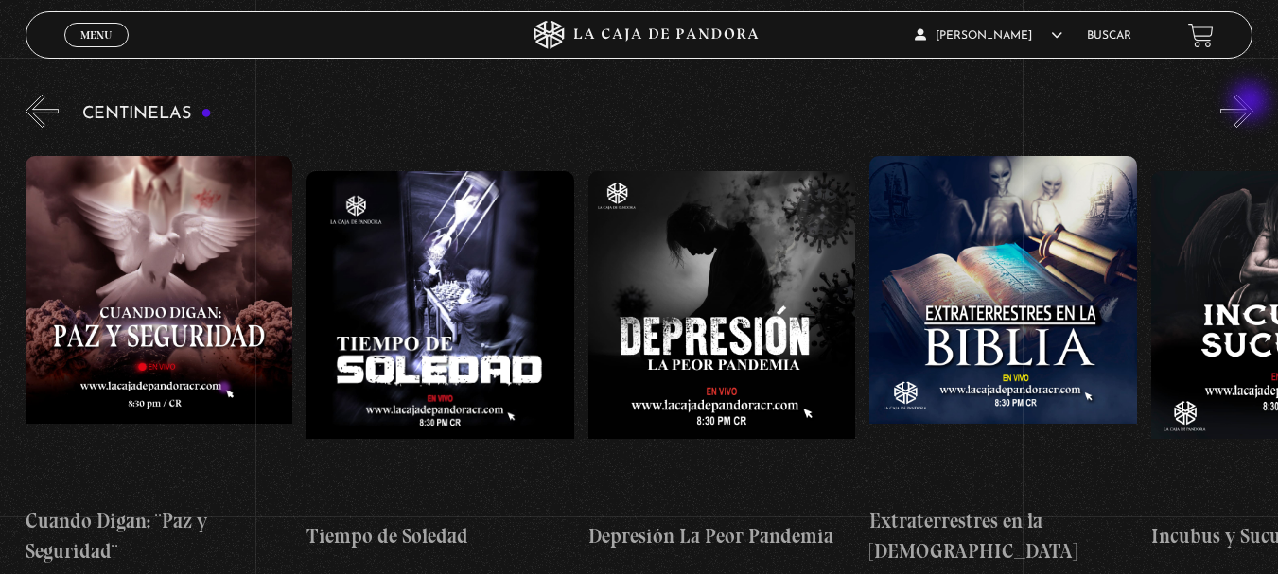
click at [1251, 103] on button "»" at bounding box center [1236, 111] width 33 height 33
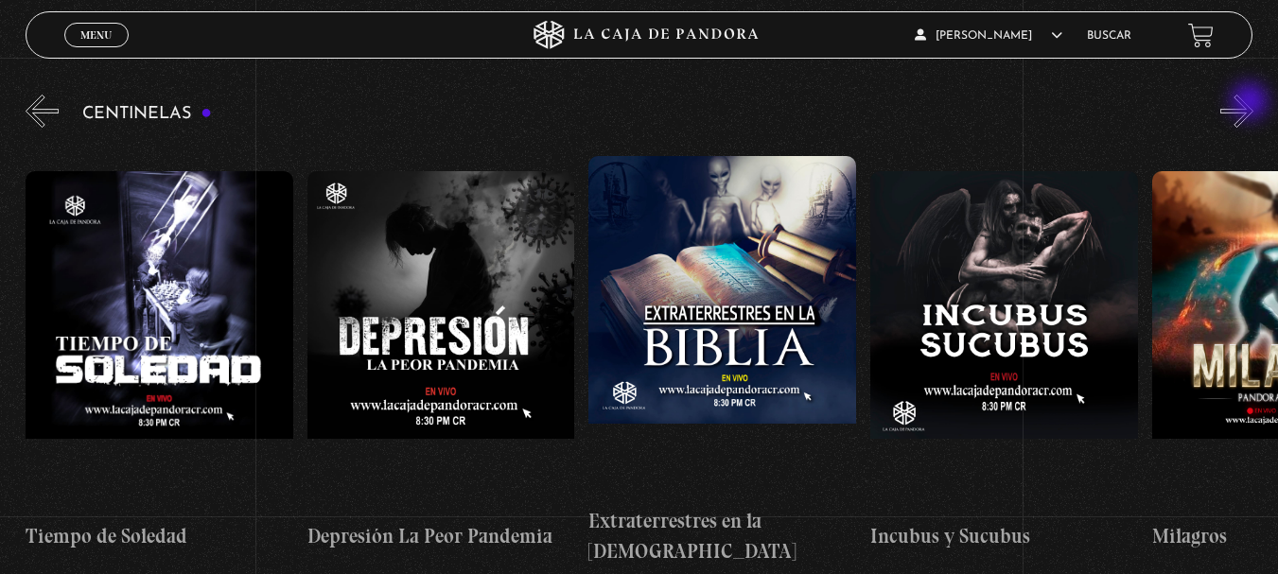
click at [1251, 103] on button "»" at bounding box center [1236, 111] width 33 height 33
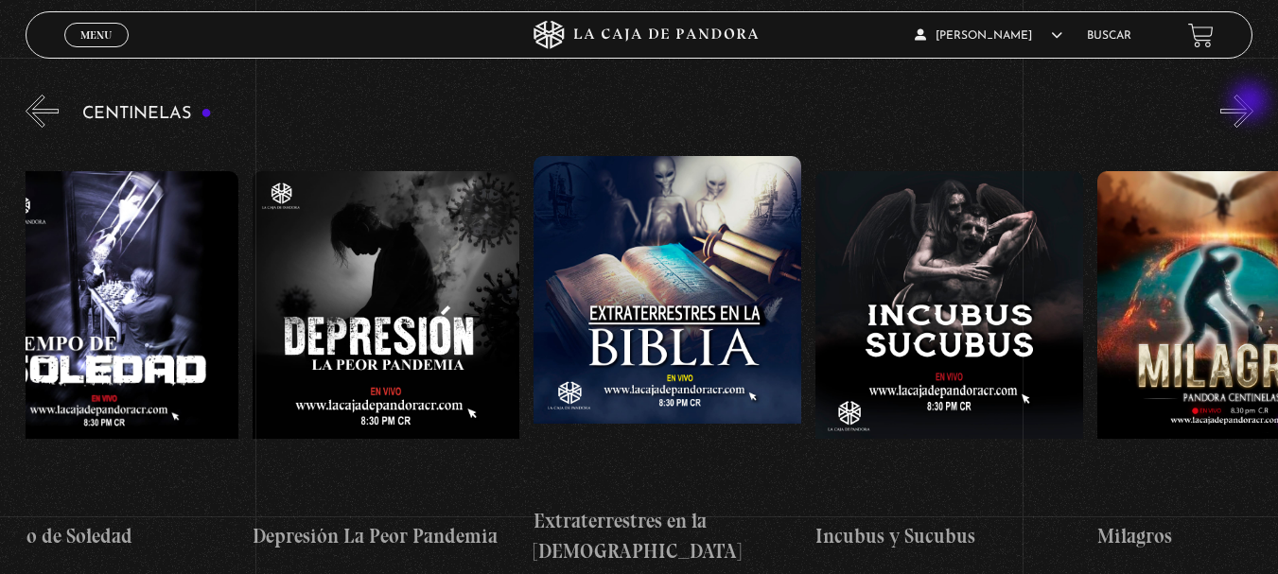
click at [1251, 103] on button "»" at bounding box center [1236, 111] width 33 height 33
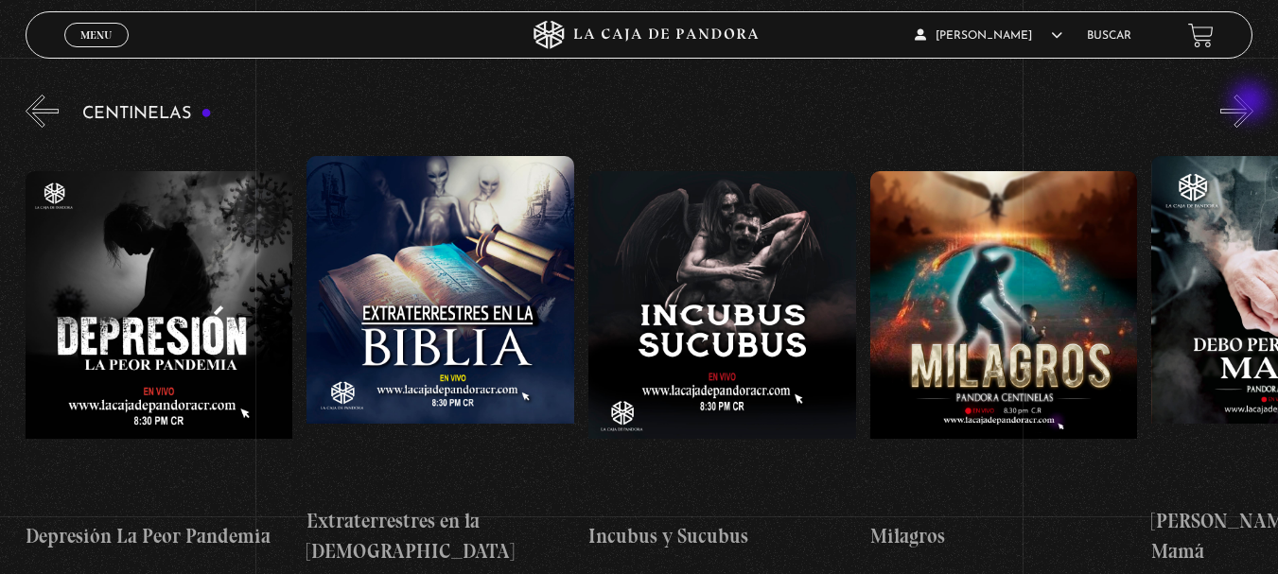
click at [1251, 103] on button "»" at bounding box center [1236, 111] width 33 height 33
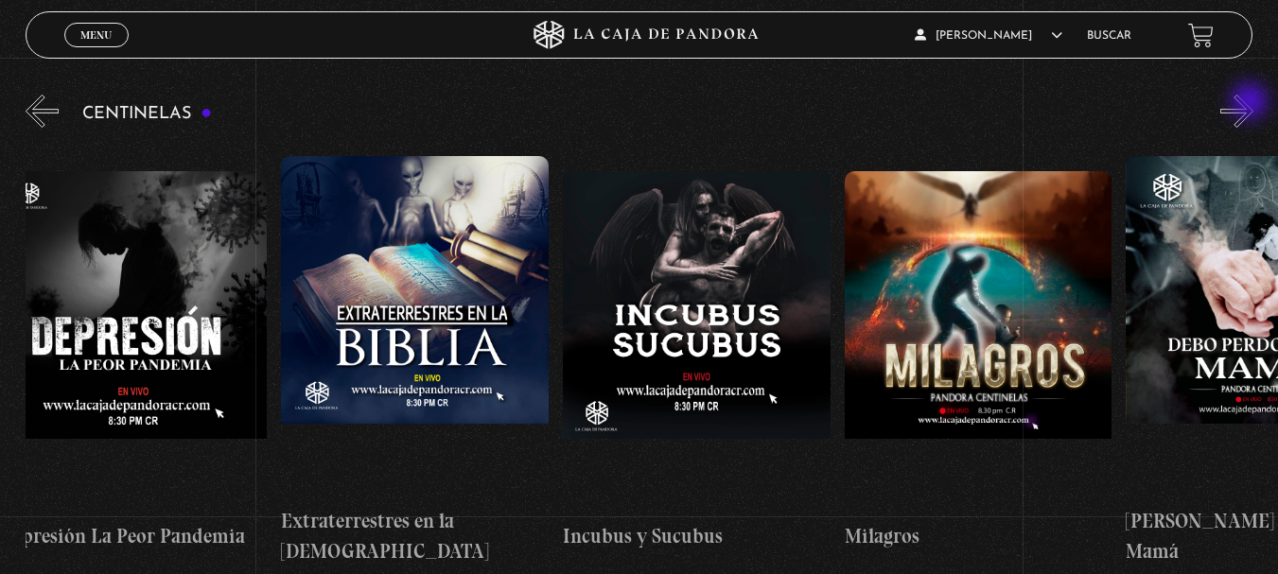
click at [1251, 103] on button "»" at bounding box center [1236, 111] width 33 height 33
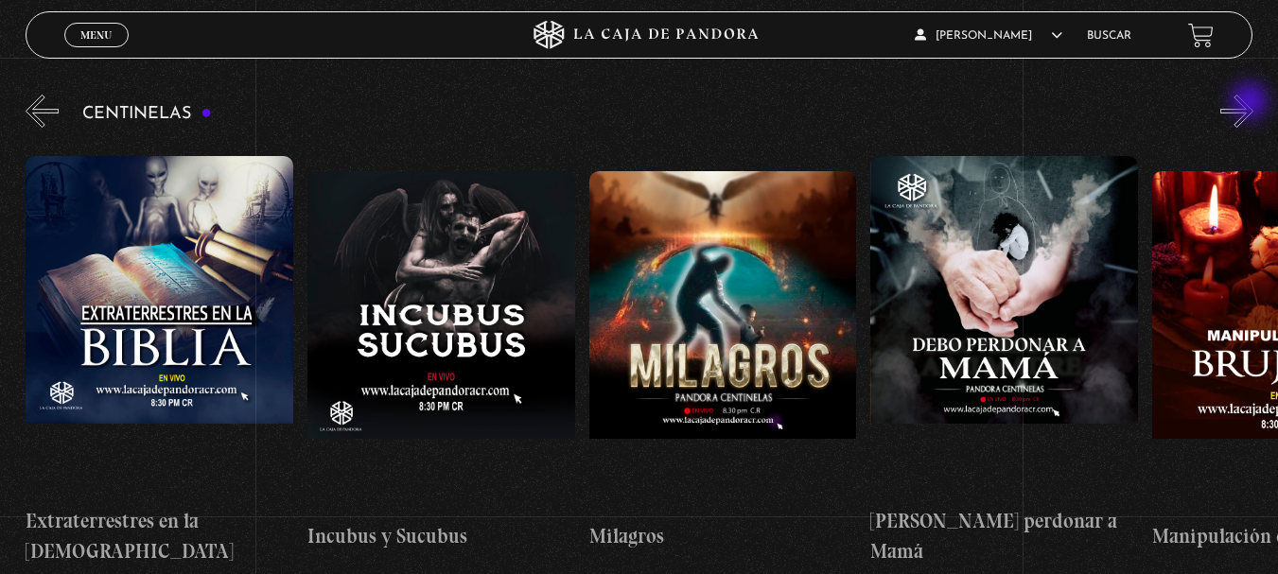
click at [1251, 103] on button "»" at bounding box center [1236, 111] width 33 height 33
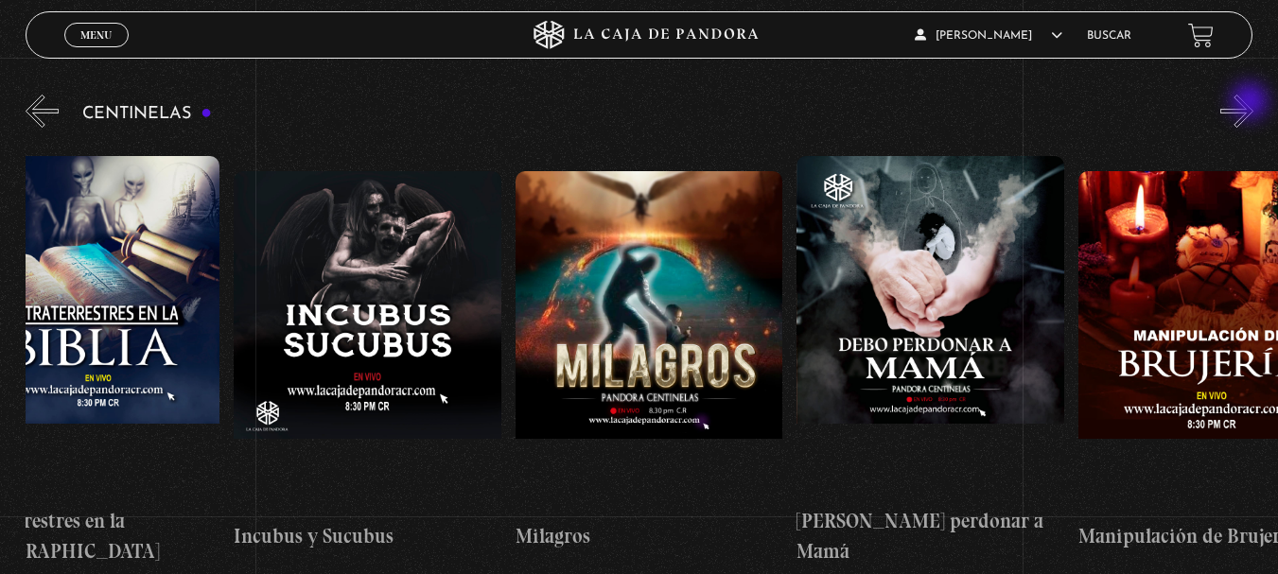
click at [1251, 103] on button "»" at bounding box center [1236, 111] width 33 height 33
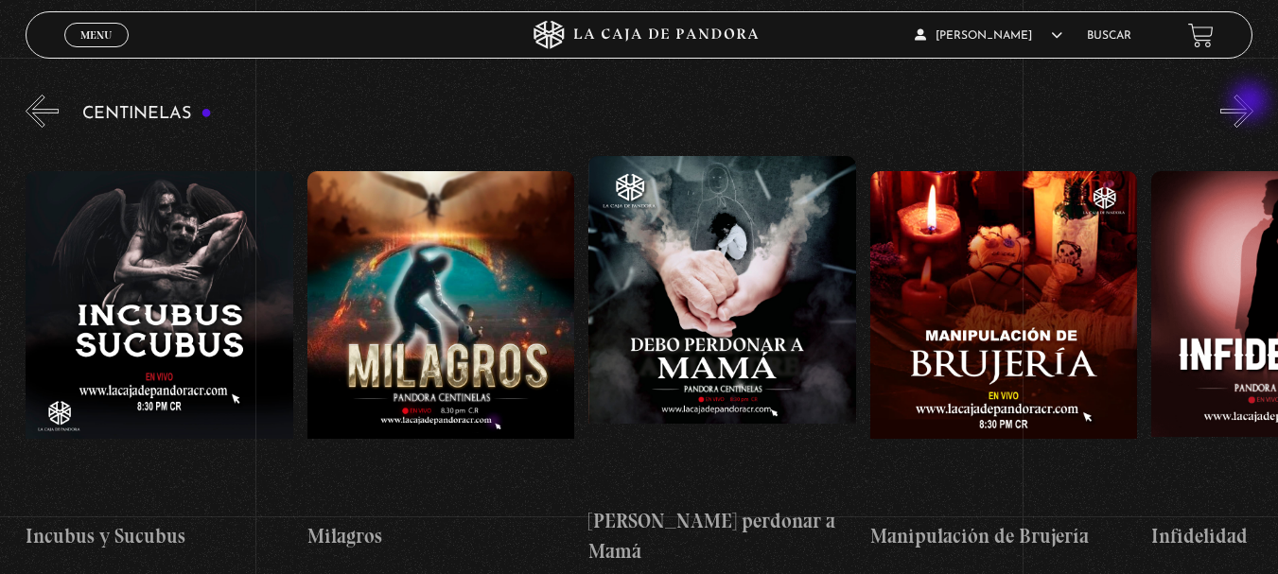
click at [1251, 103] on button "»" at bounding box center [1236, 111] width 33 height 33
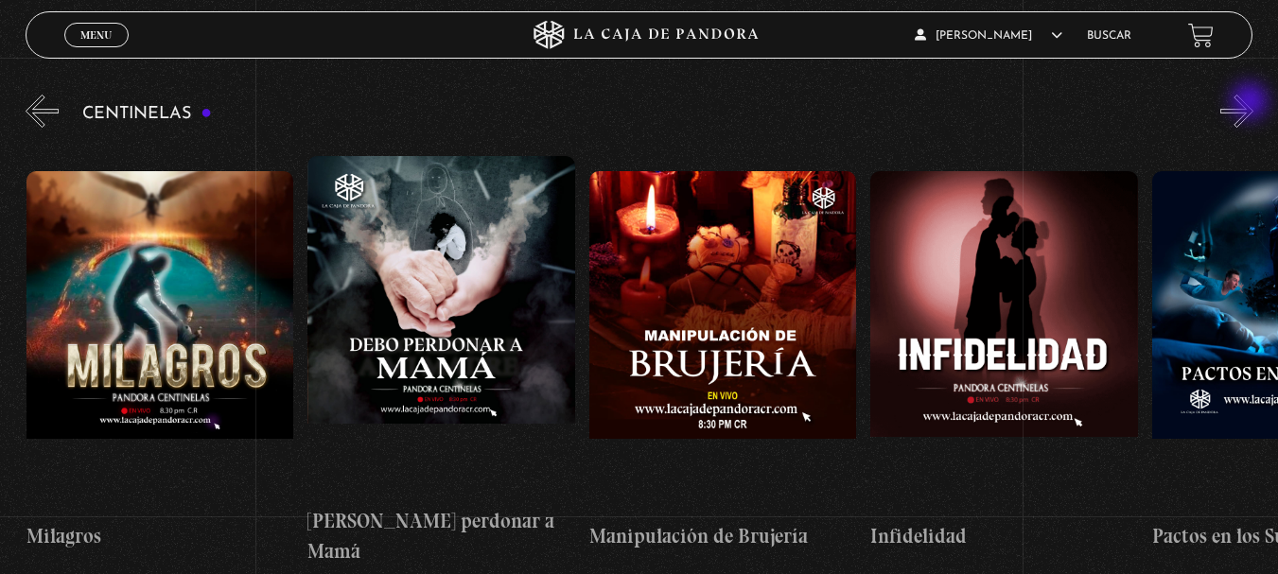
click at [1251, 103] on button "»" at bounding box center [1236, 111] width 33 height 33
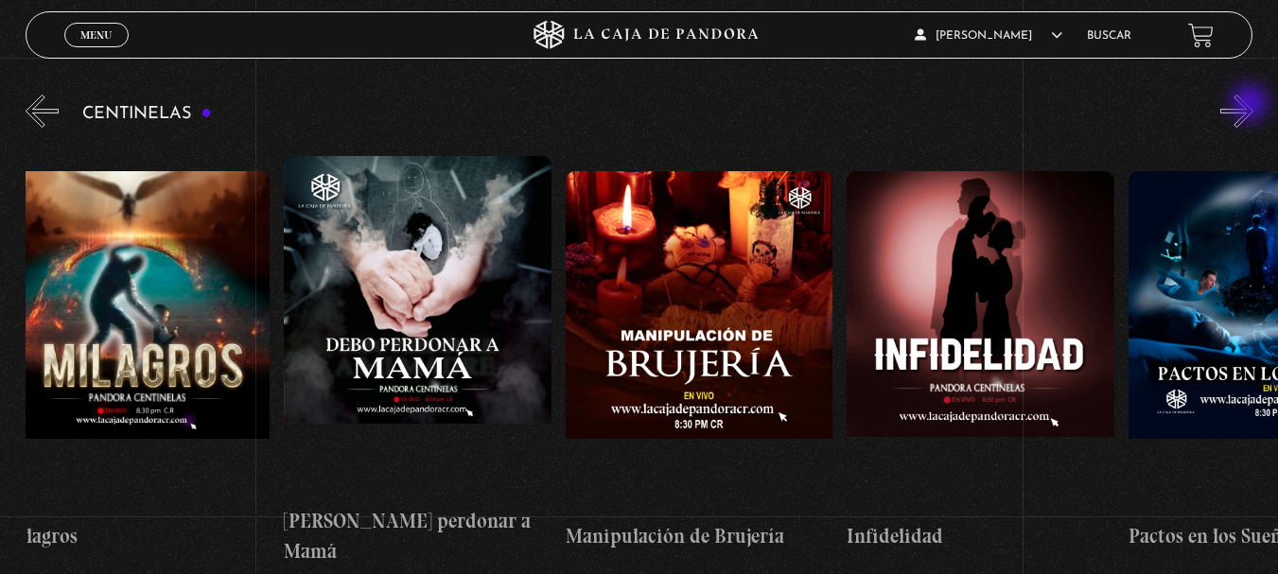
click at [1251, 105] on button "»" at bounding box center [1236, 111] width 33 height 33
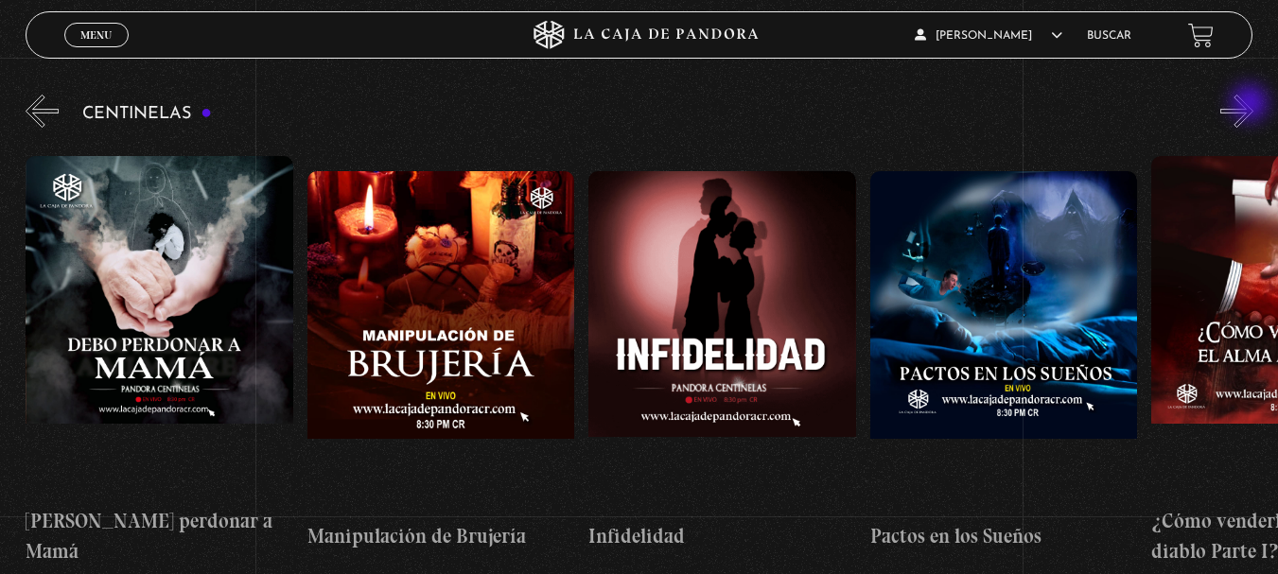
click at [1251, 105] on button "»" at bounding box center [1236, 111] width 33 height 33
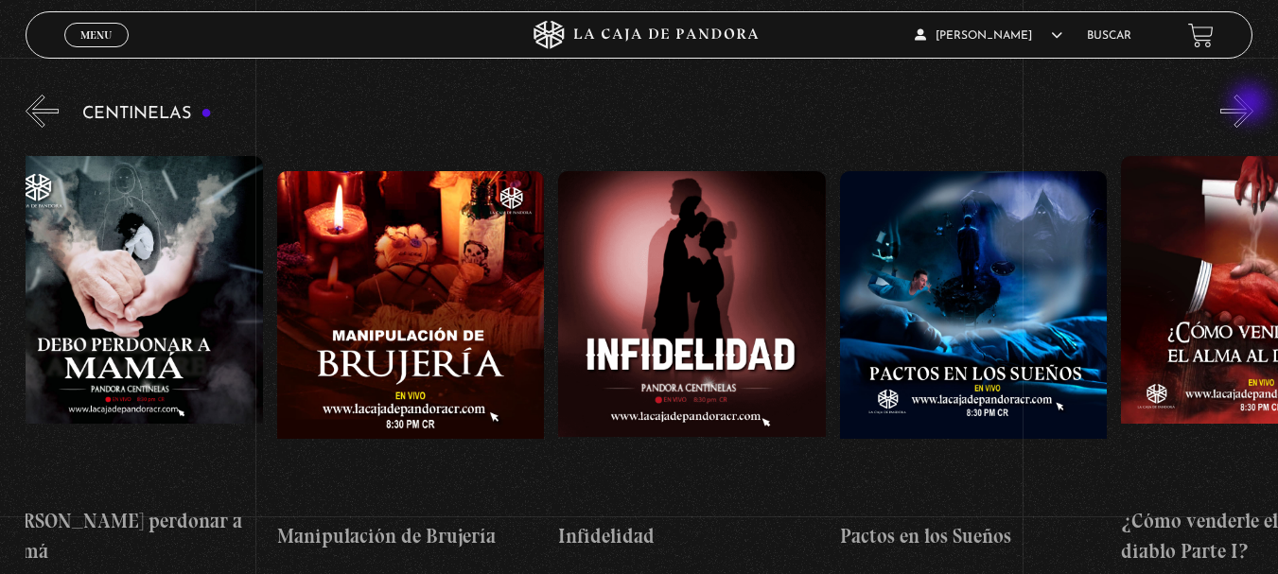
click at [1251, 105] on button "»" at bounding box center [1236, 111] width 33 height 33
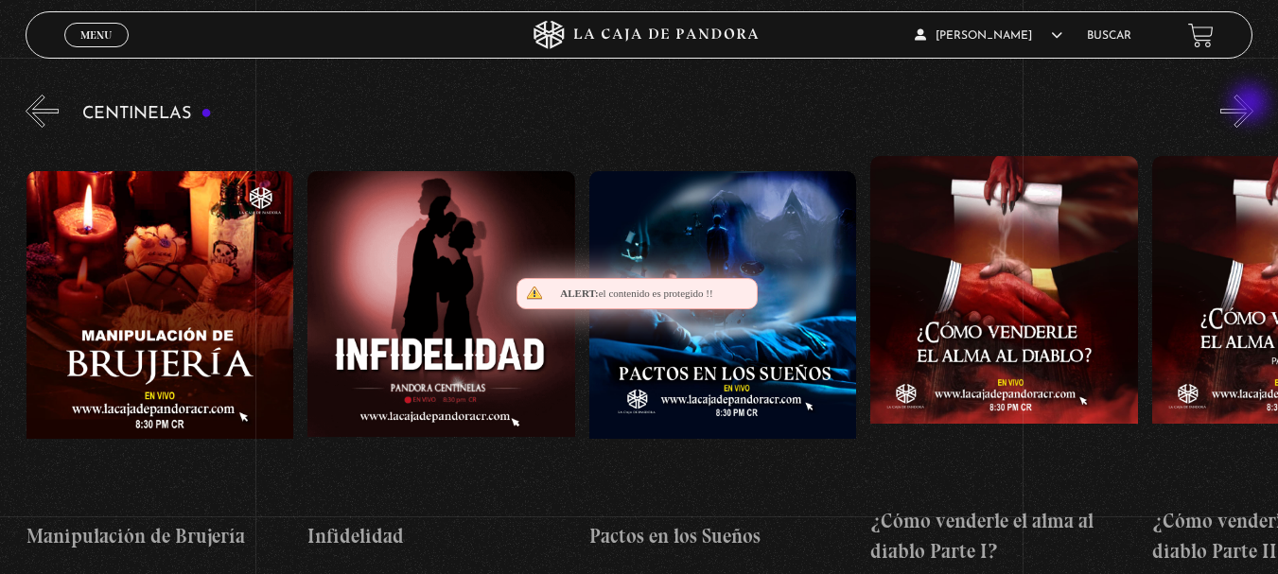
click at [1251, 105] on button "»" at bounding box center [1236, 111] width 33 height 33
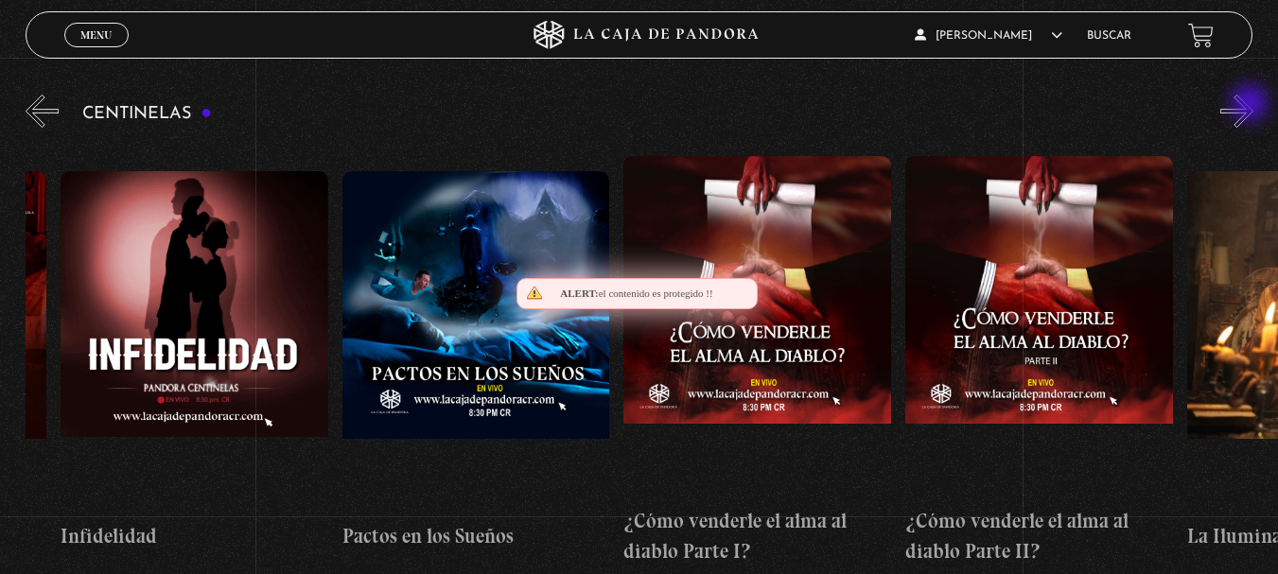
click at [1251, 105] on button "»" at bounding box center [1236, 111] width 33 height 33
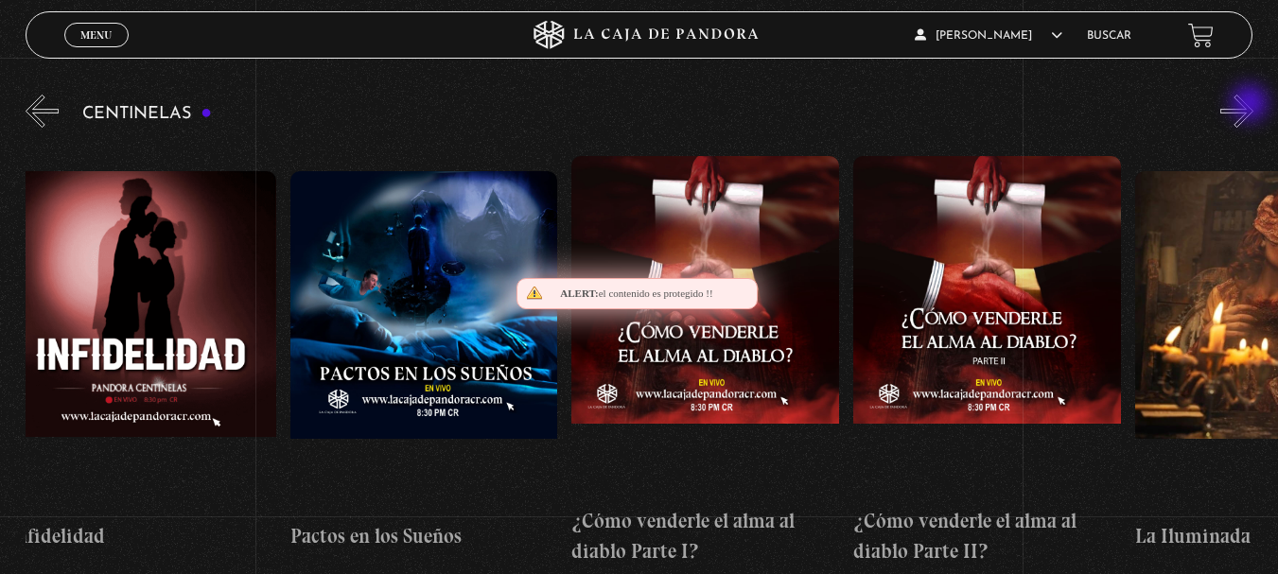
click at [1251, 105] on button "»" at bounding box center [1236, 111] width 33 height 33
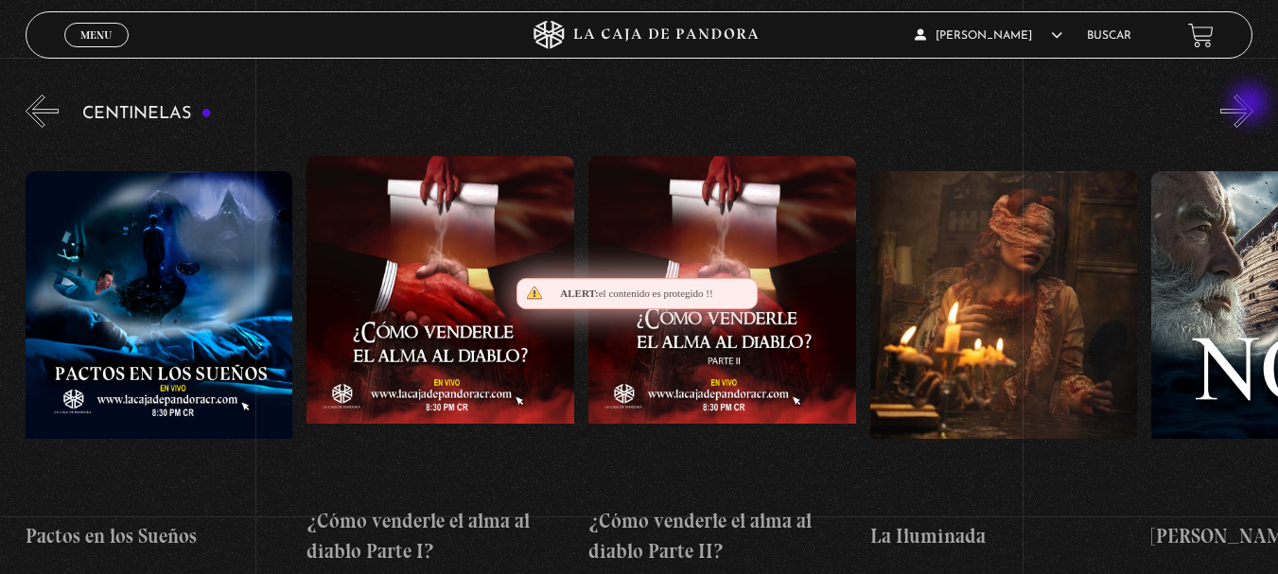
click at [1251, 105] on button "»" at bounding box center [1236, 111] width 33 height 33
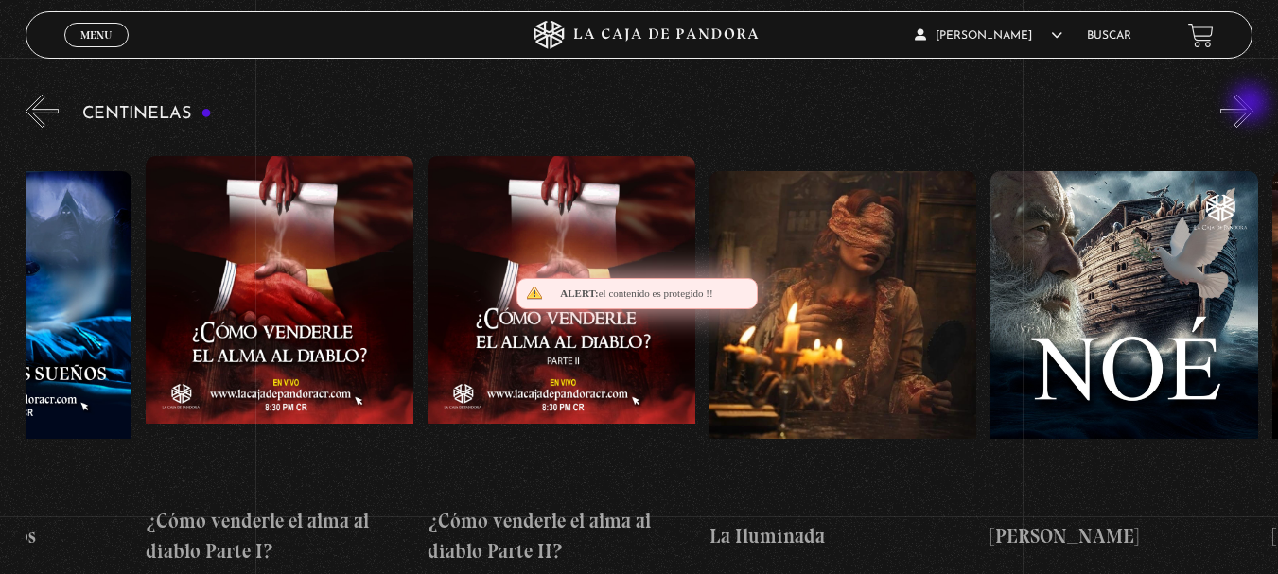
click at [1251, 105] on button "»" at bounding box center [1236, 111] width 33 height 33
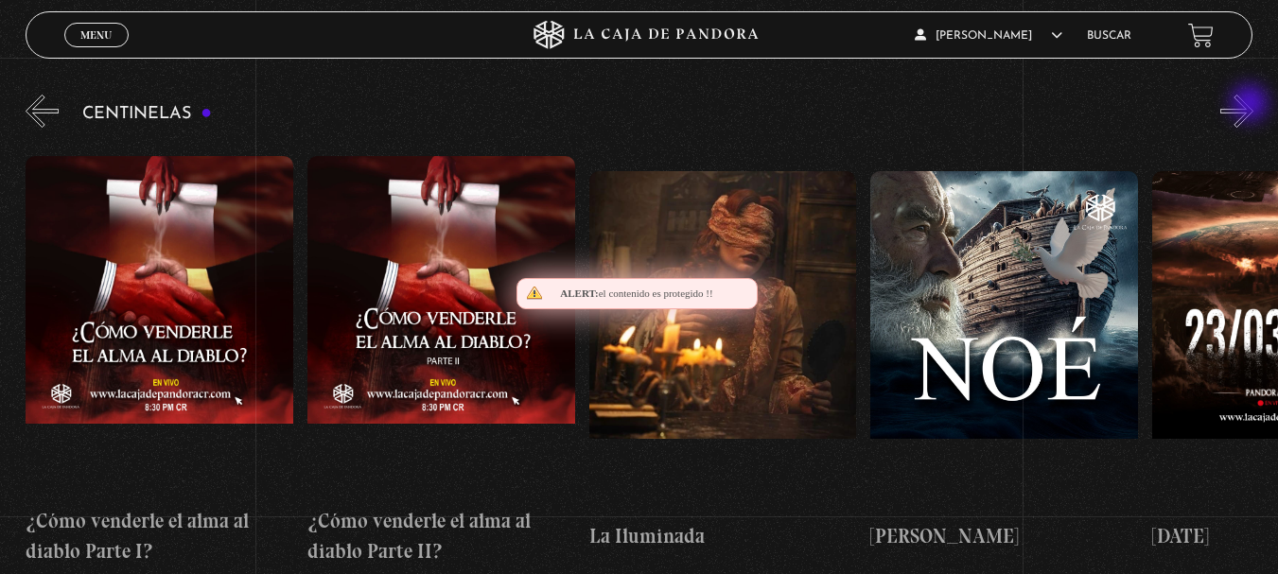
click at [1251, 105] on button "»" at bounding box center [1236, 111] width 33 height 33
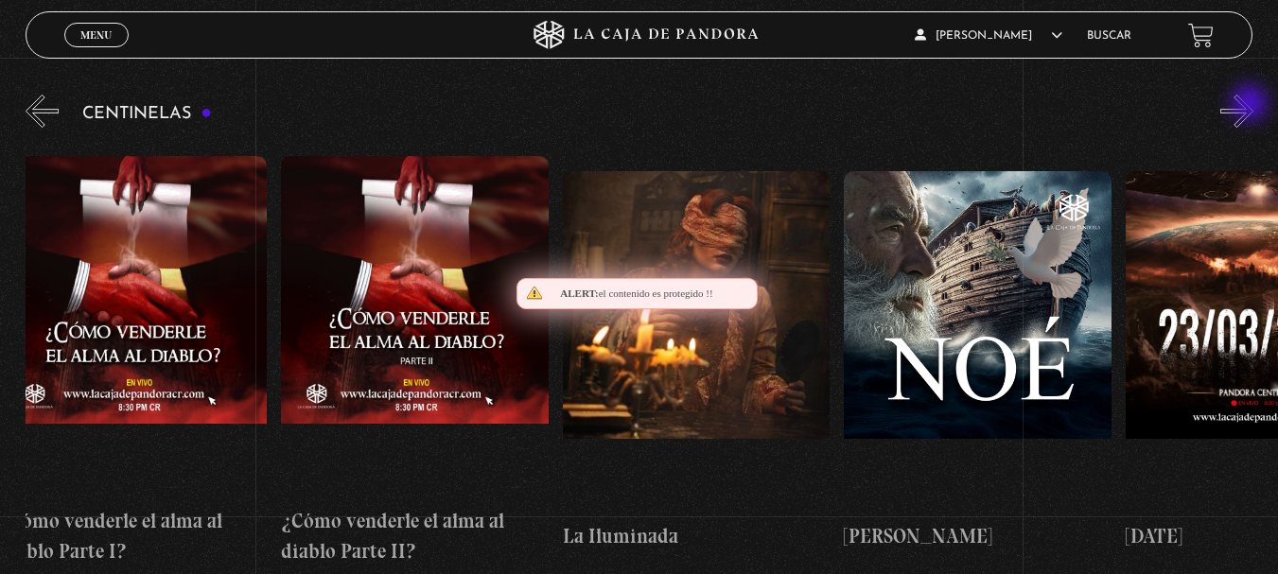
click at [1251, 105] on button "»" at bounding box center [1236, 111] width 33 height 33
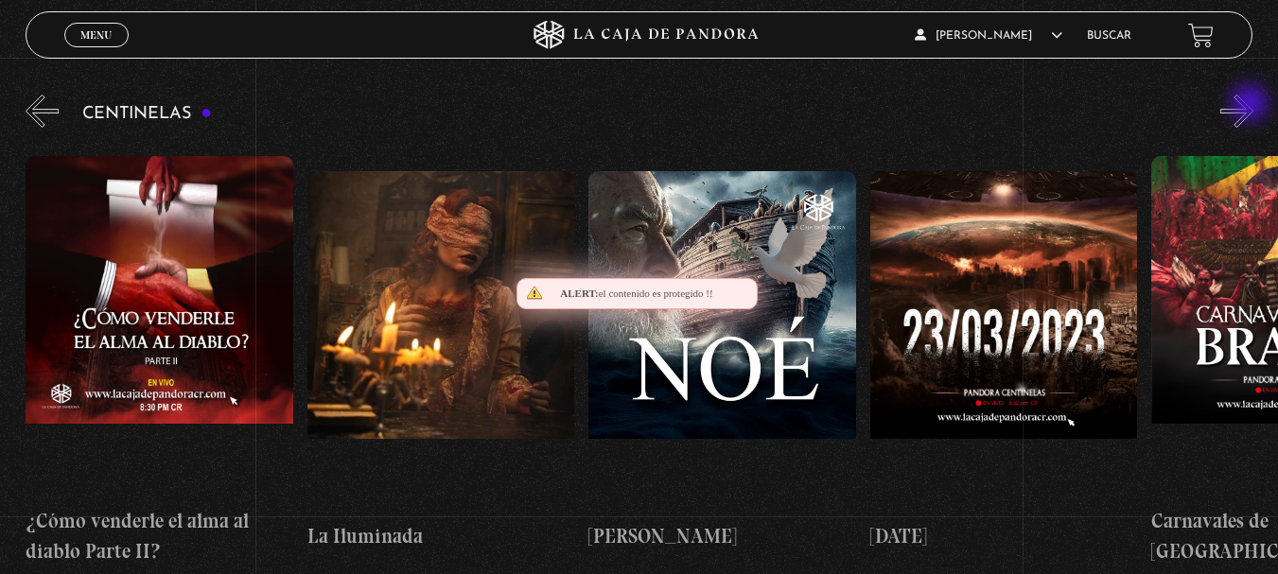
click at [1251, 105] on button "»" at bounding box center [1236, 111] width 33 height 33
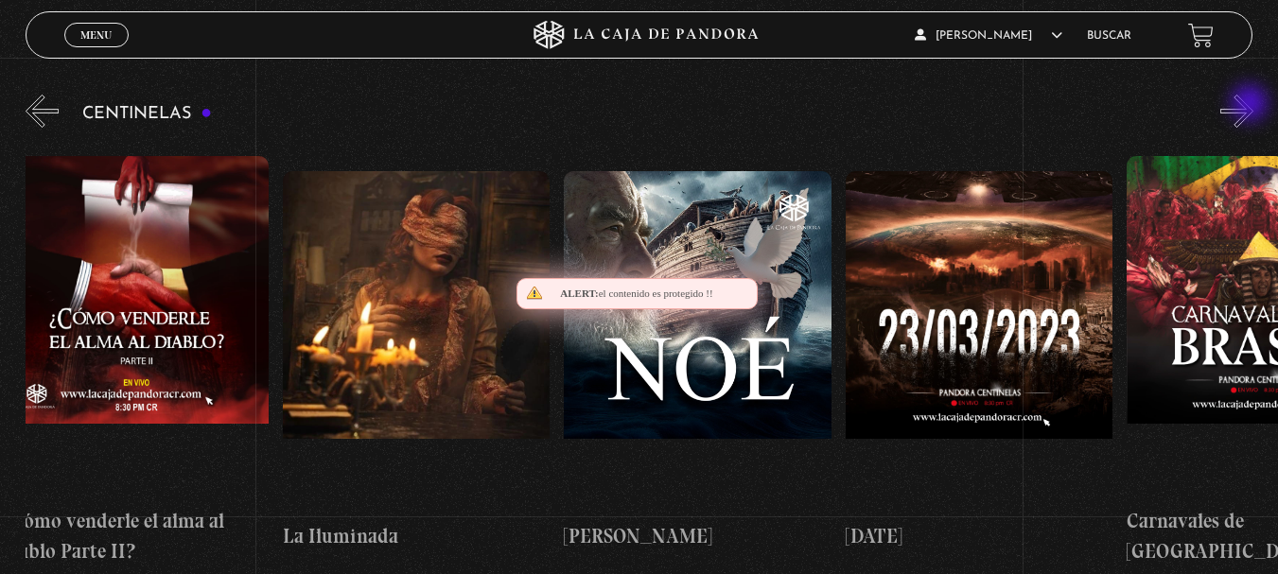
click at [1251, 105] on button "»" at bounding box center [1236, 111] width 33 height 33
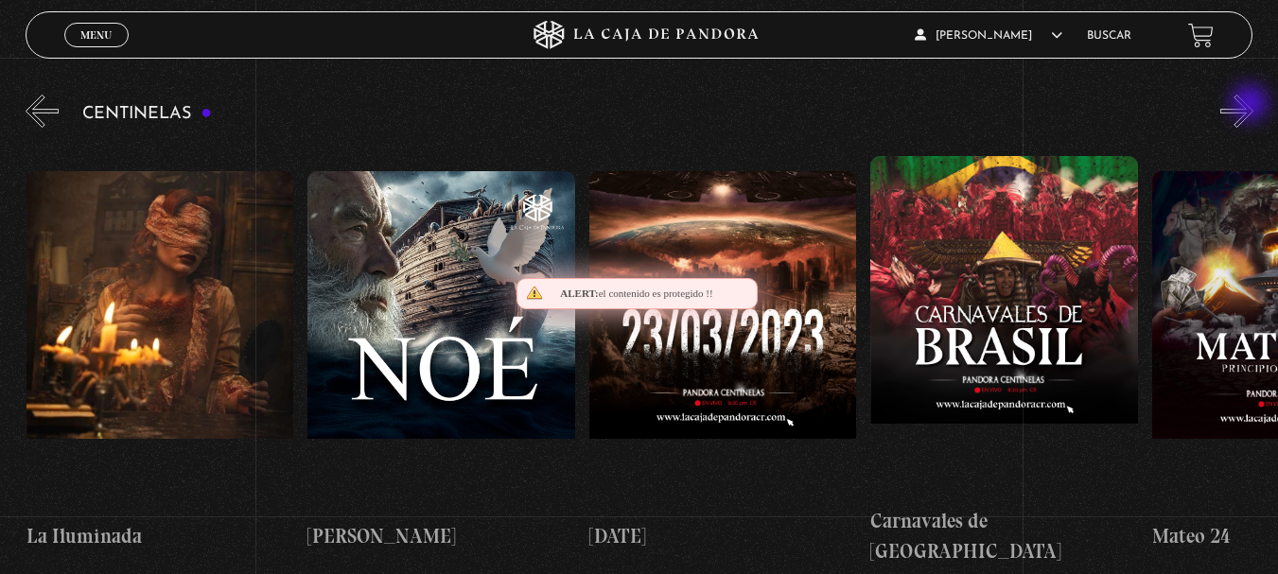
click at [1251, 105] on button "»" at bounding box center [1236, 111] width 33 height 33
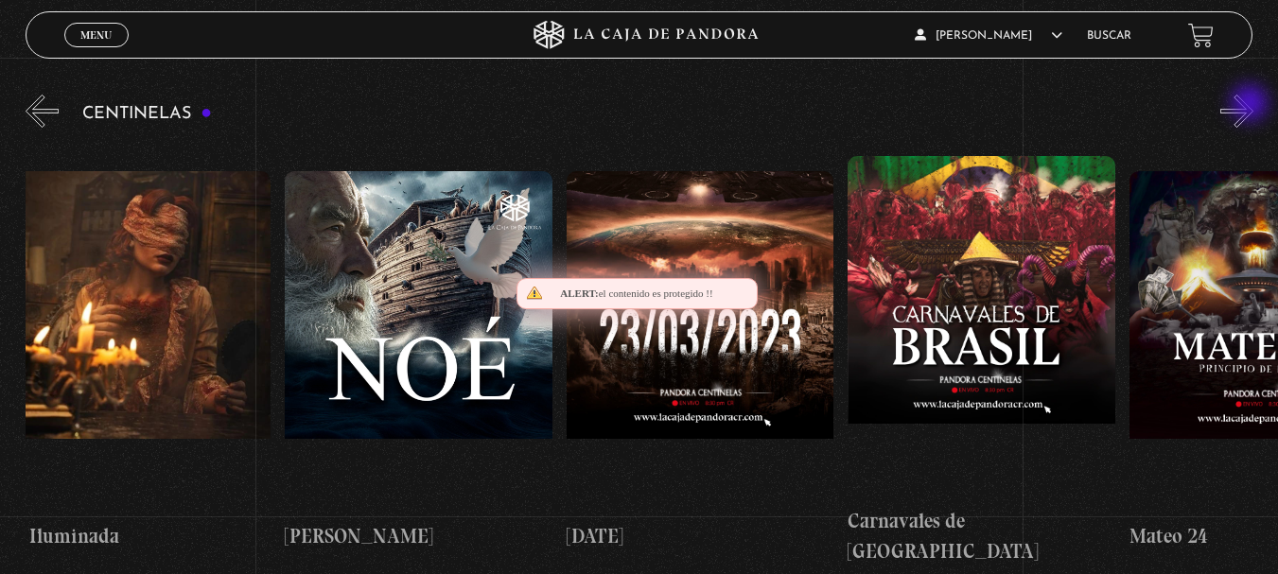
click at [1251, 105] on button "»" at bounding box center [1236, 111] width 33 height 33
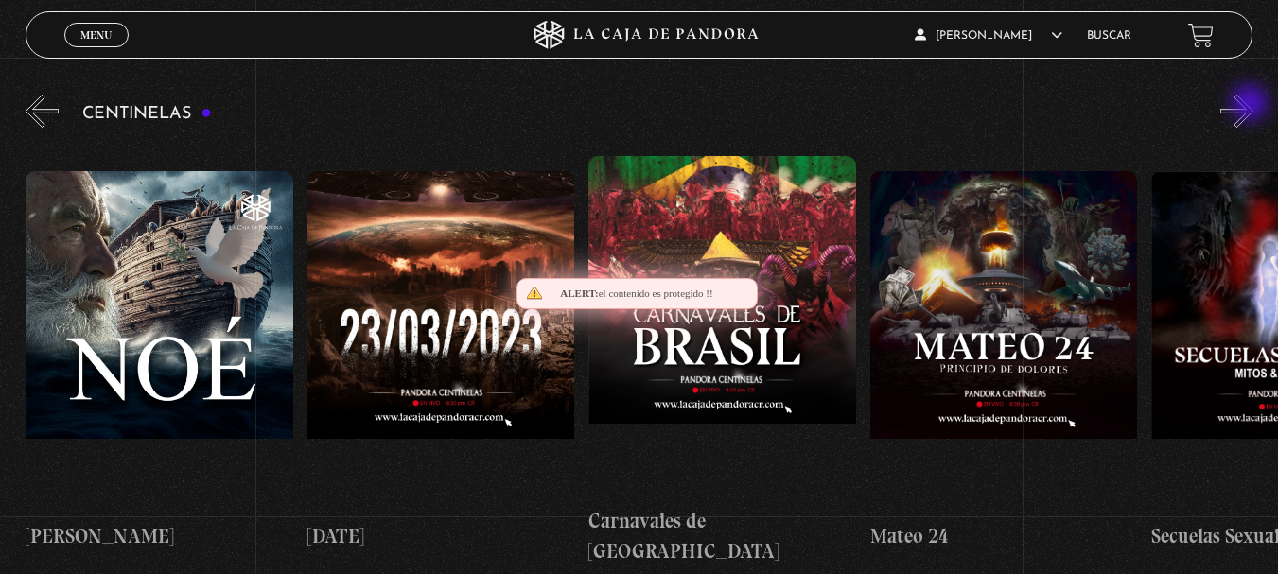
click at [1251, 105] on button "»" at bounding box center [1236, 111] width 33 height 33
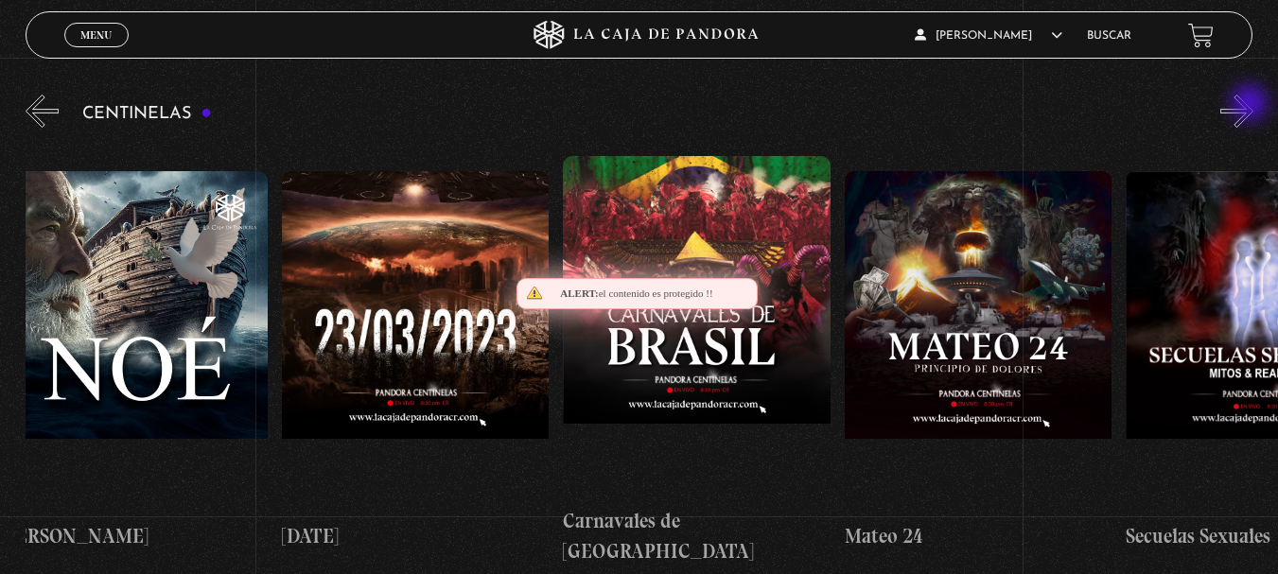
click at [1251, 105] on button "»" at bounding box center [1236, 111] width 33 height 33
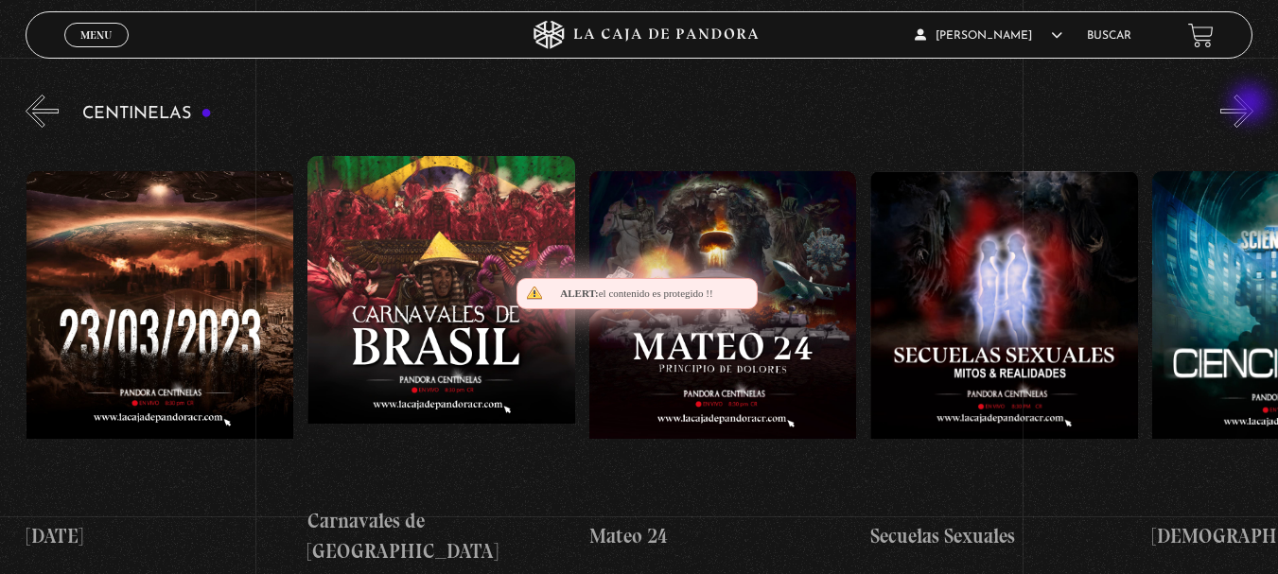
click at [1251, 105] on button "»" at bounding box center [1236, 111] width 33 height 33
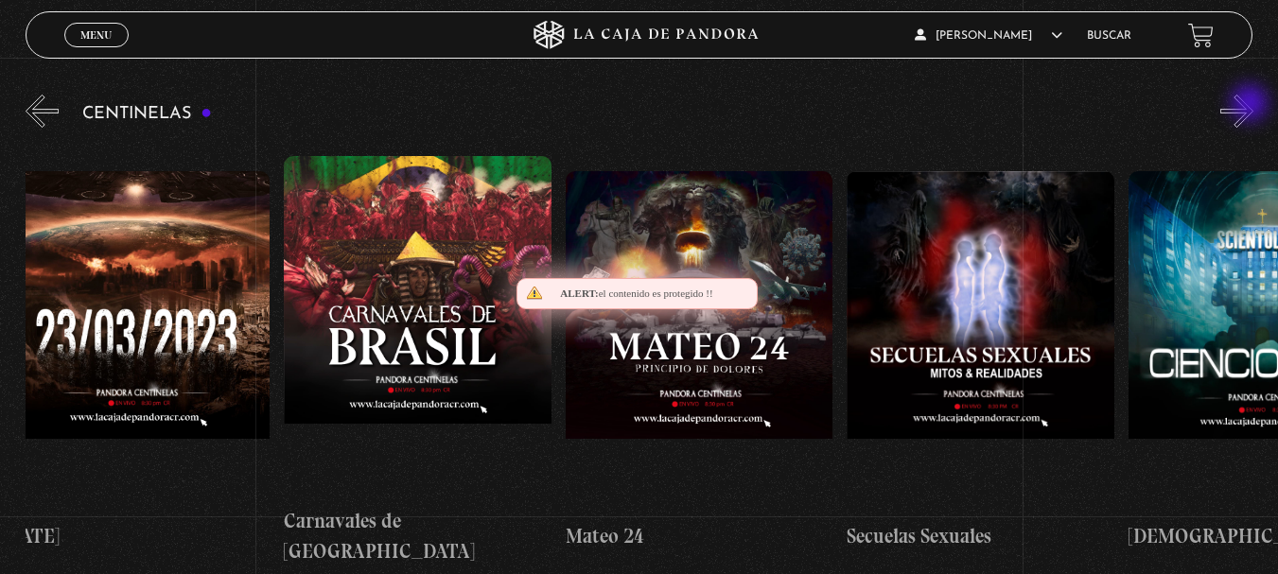
click at [1251, 105] on button "»" at bounding box center [1236, 111] width 33 height 33
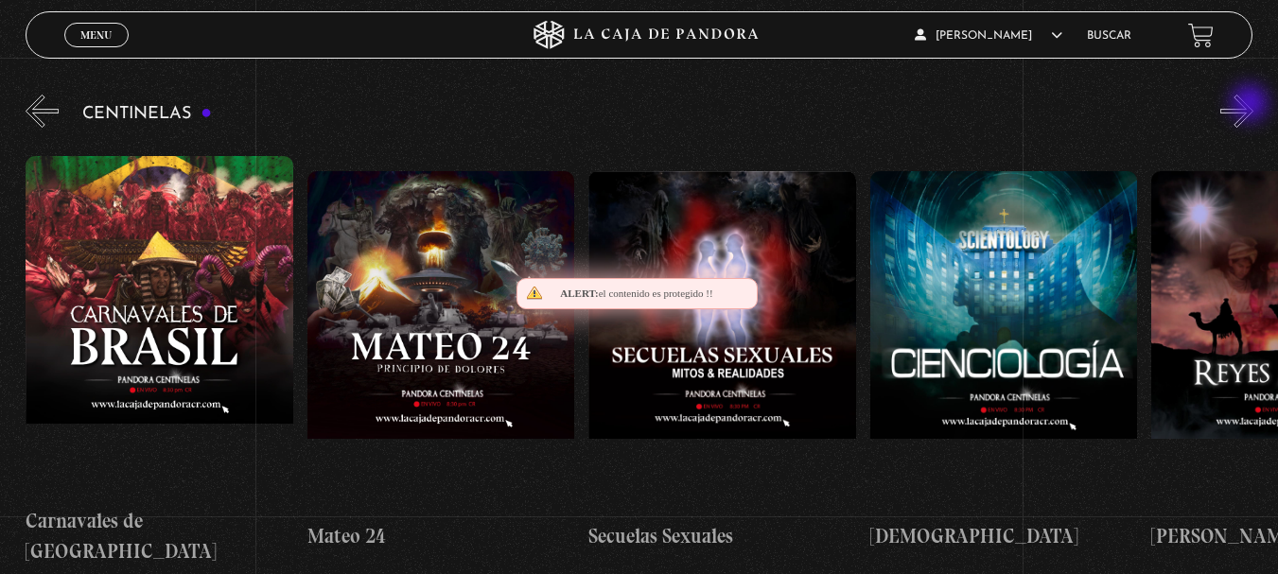
click at [1251, 105] on button "»" at bounding box center [1236, 111] width 33 height 33
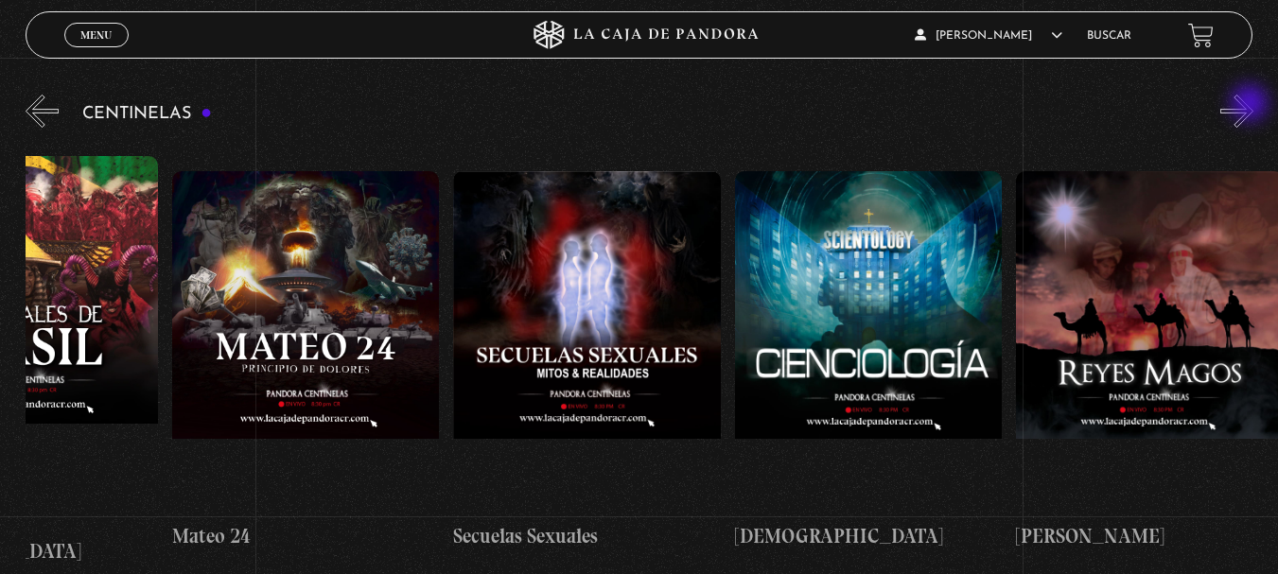
click at [1251, 105] on button "»" at bounding box center [1236, 111] width 33 height 33
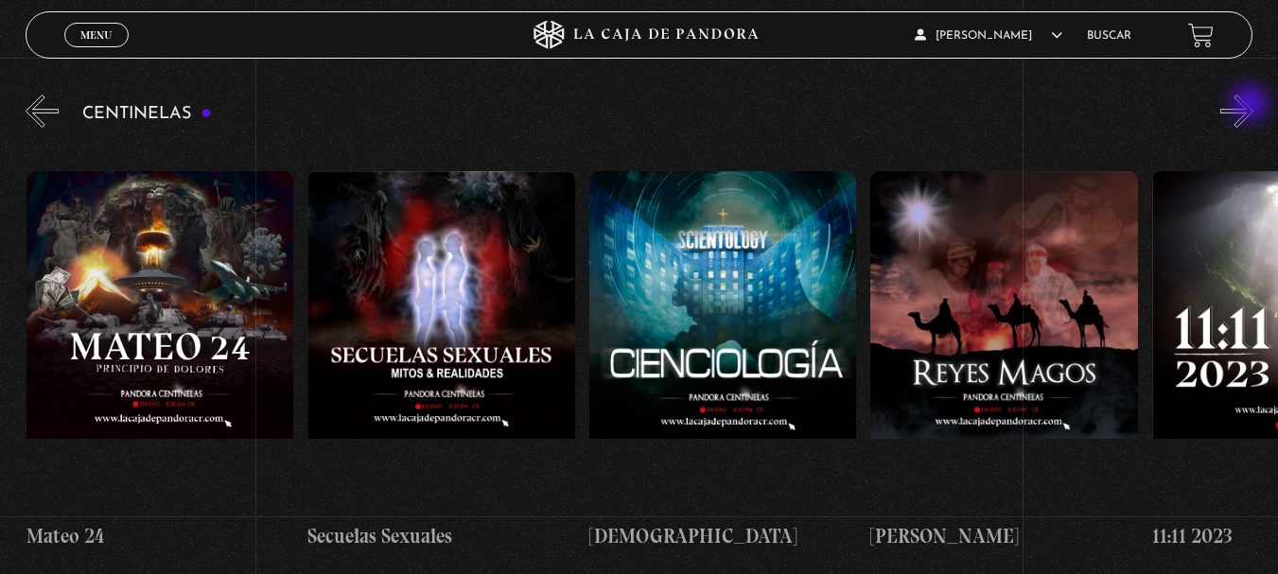
click at [1251, 105] on button "»" at bounding box center [1236, 111] width 33 height 33
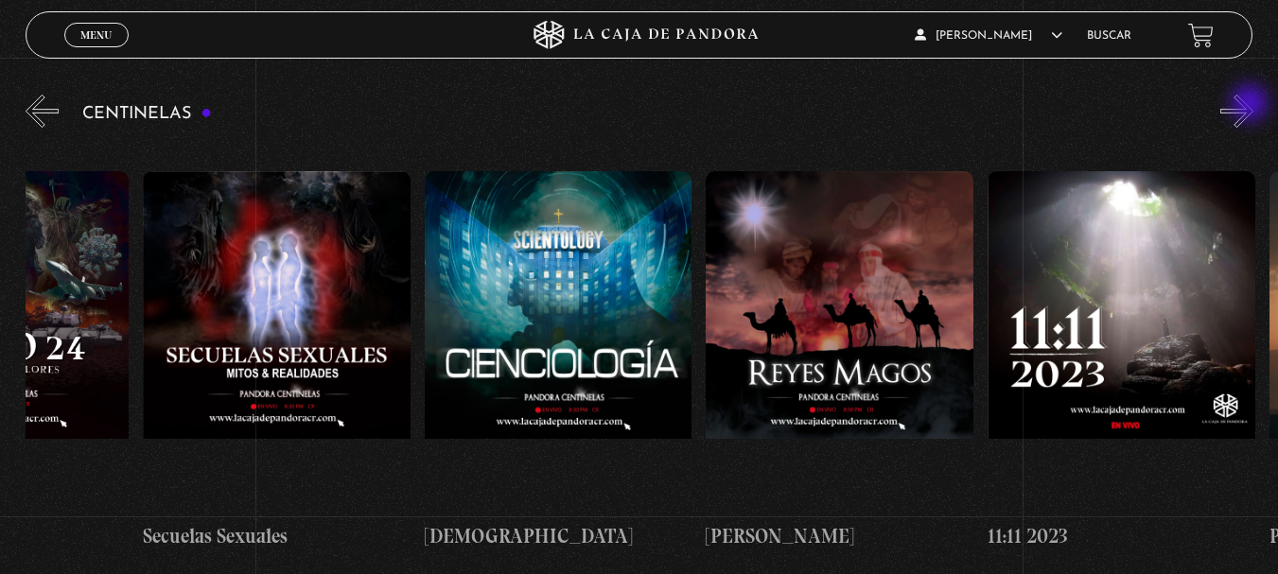
click at [1251, 105] on button "»" at bounding box center [1236, 111] width 33 height 33
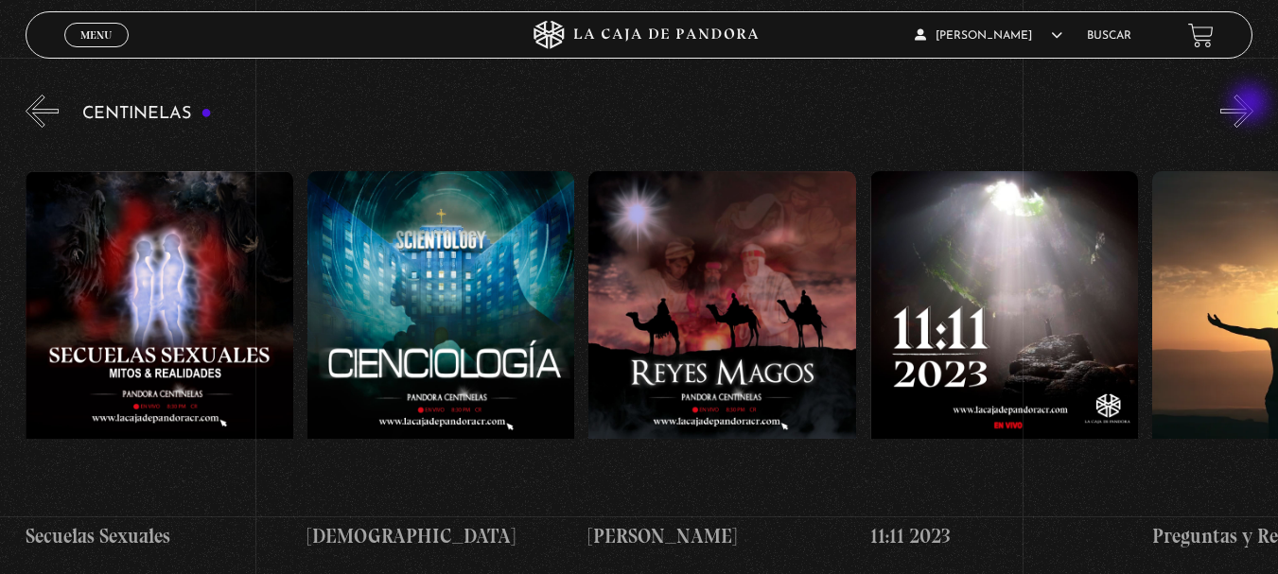
click at [1251, 105] on button "»" at bounding box center [1236, 111] width 33 height 33
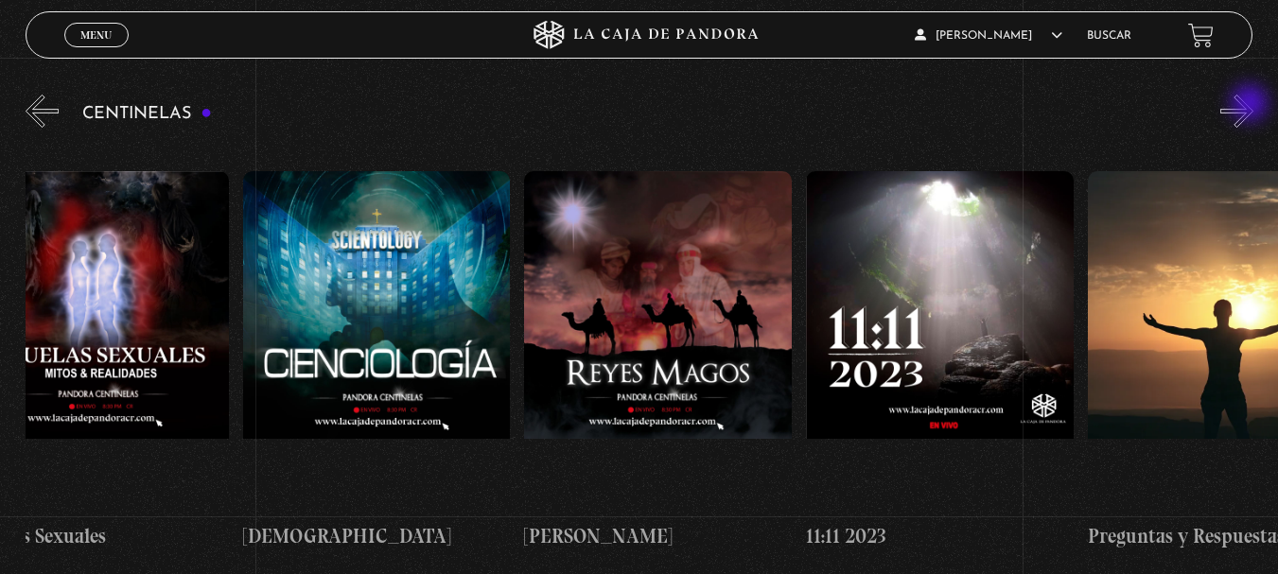
click at [1251, 105] on button "»" at bounding box center [1236, 111] width 33 height 33
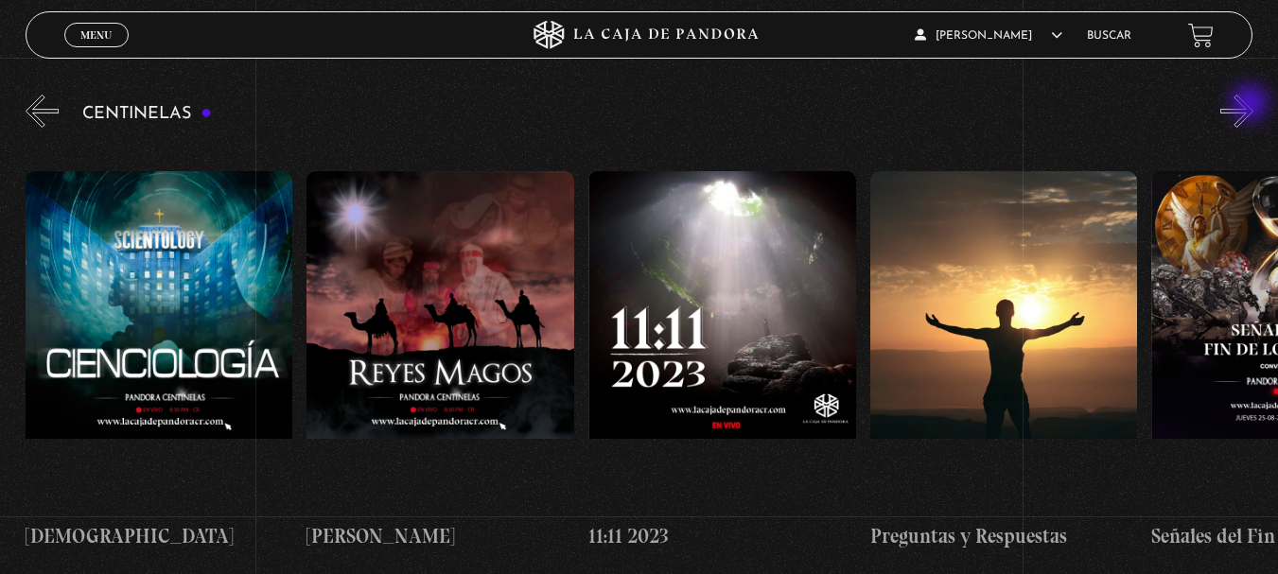
click at [1251, 105] on button "»" at bounding box center [1236, 111] width 33 height 33
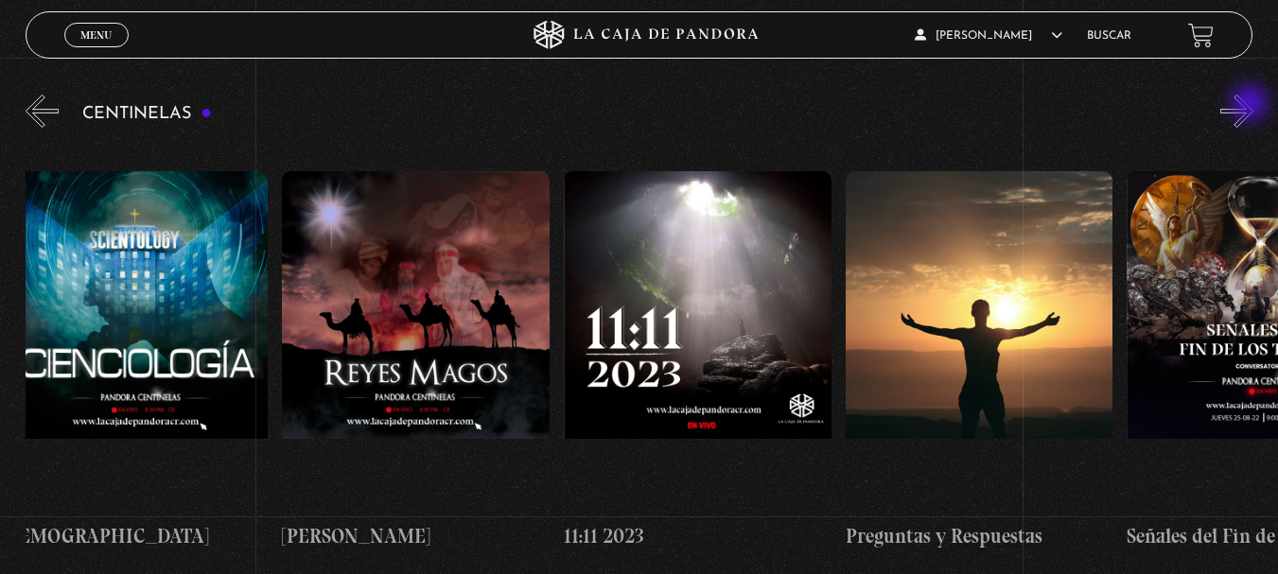
click at [1251, 105] on button "»" at bounding box center [1236, 111] width 33 height 33
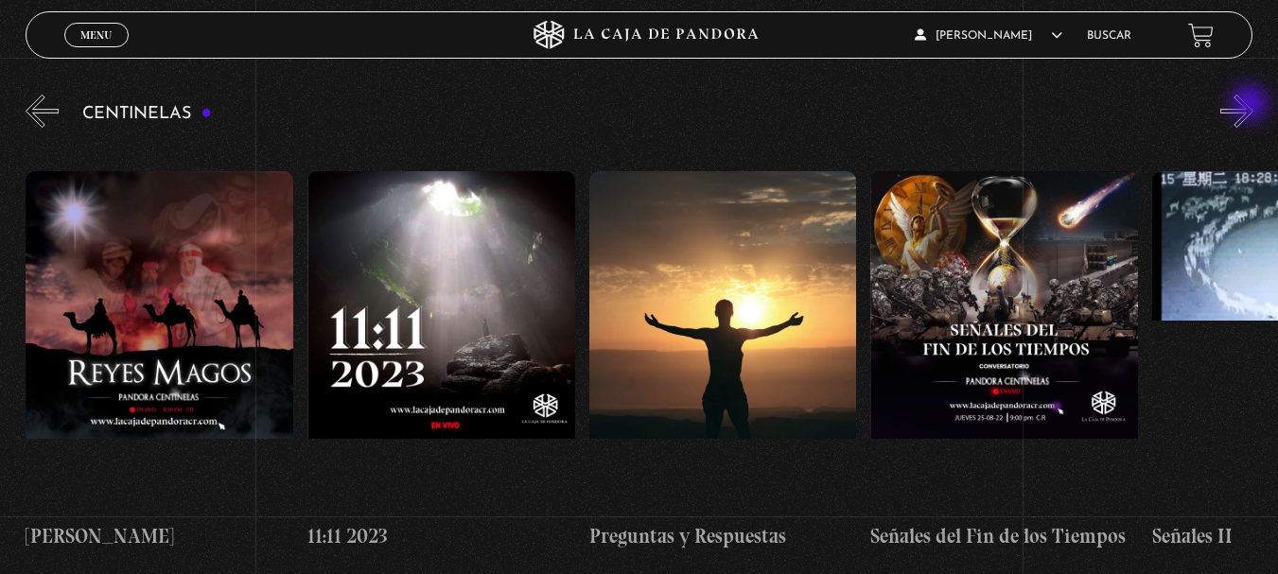
click at [1251, 105] on button "»" at bounding box center [1236, 111] width 33 height 33
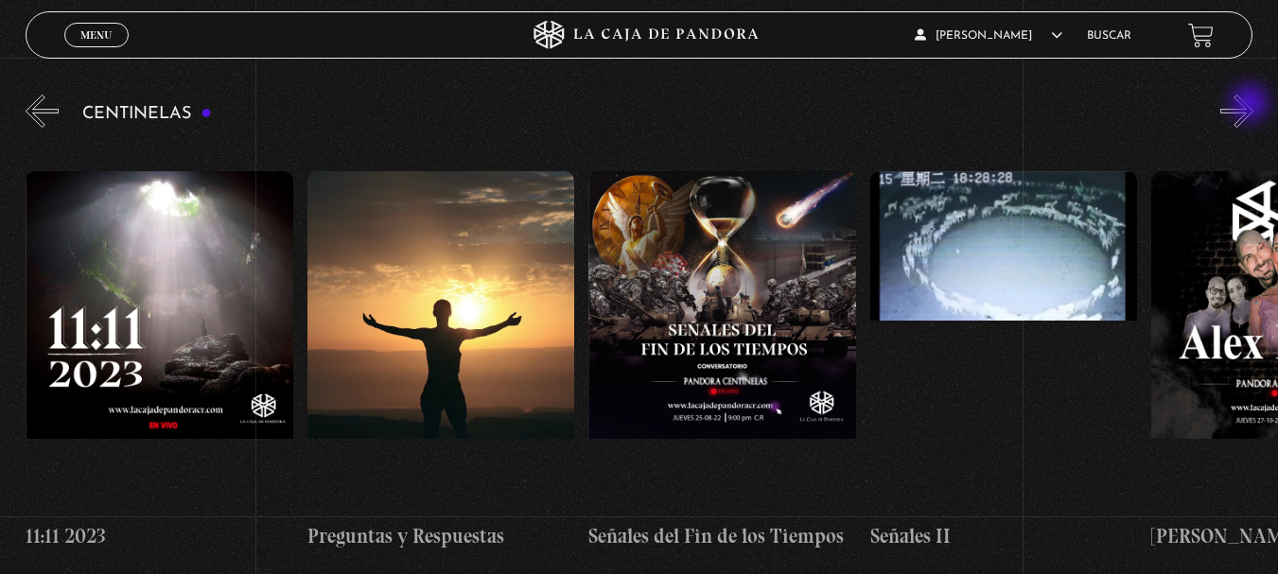
click at [1251, 105] on button "»" at bounding box center [1236, 111] width 33 height 33
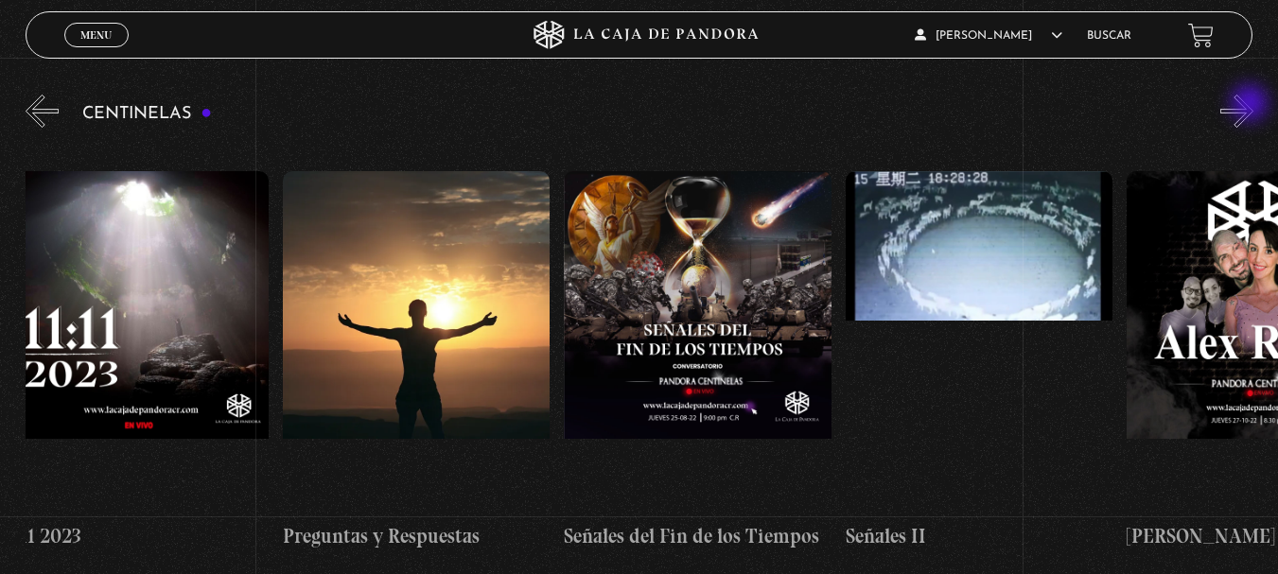
click at [1251, 105] on button "»" at bounding box center [1236, 111] width 33 height 33
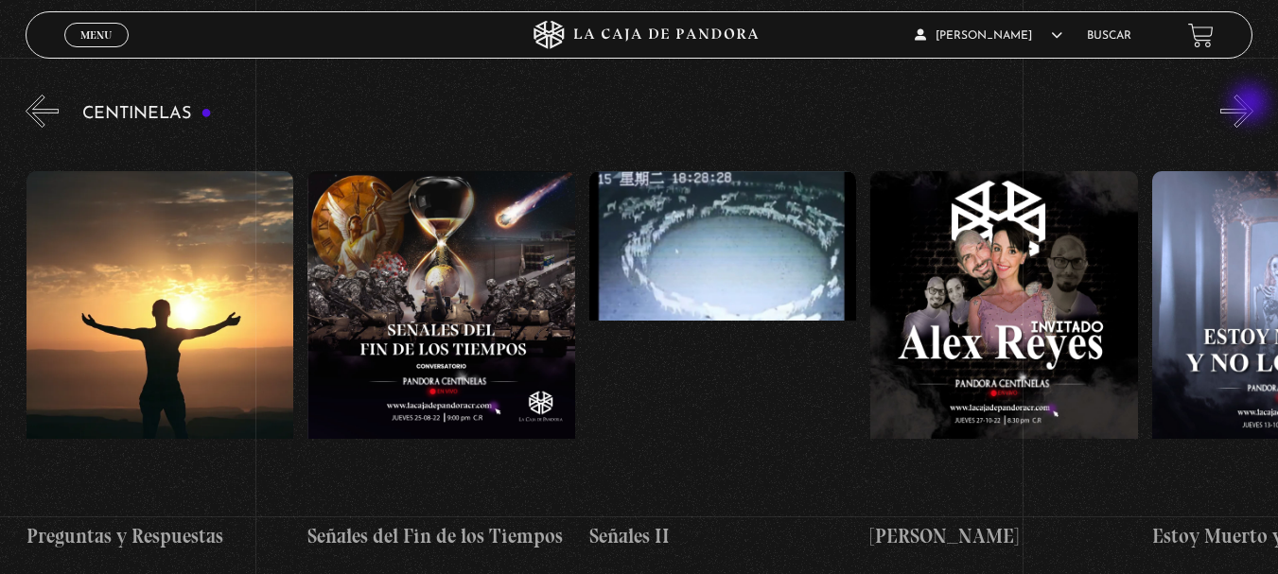
click at [1251, 105] on button "»" at bounding box center [1236, 111] width 33 height 33
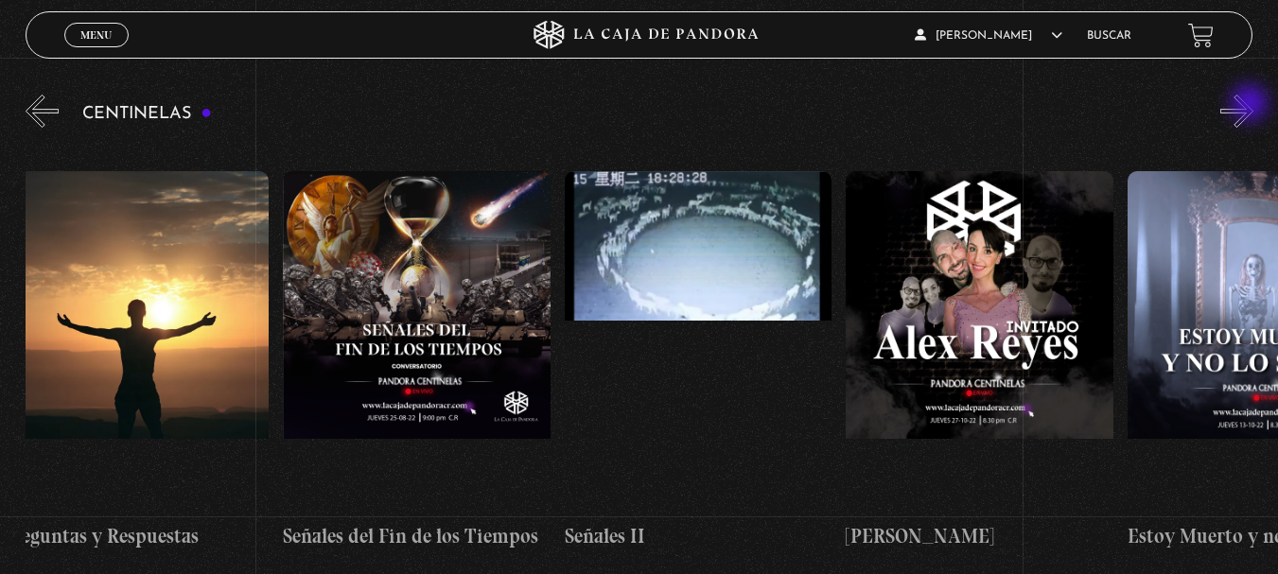
click at [1251, 105] on button "»" at bounding box center [1236, 111] width 33 height 33
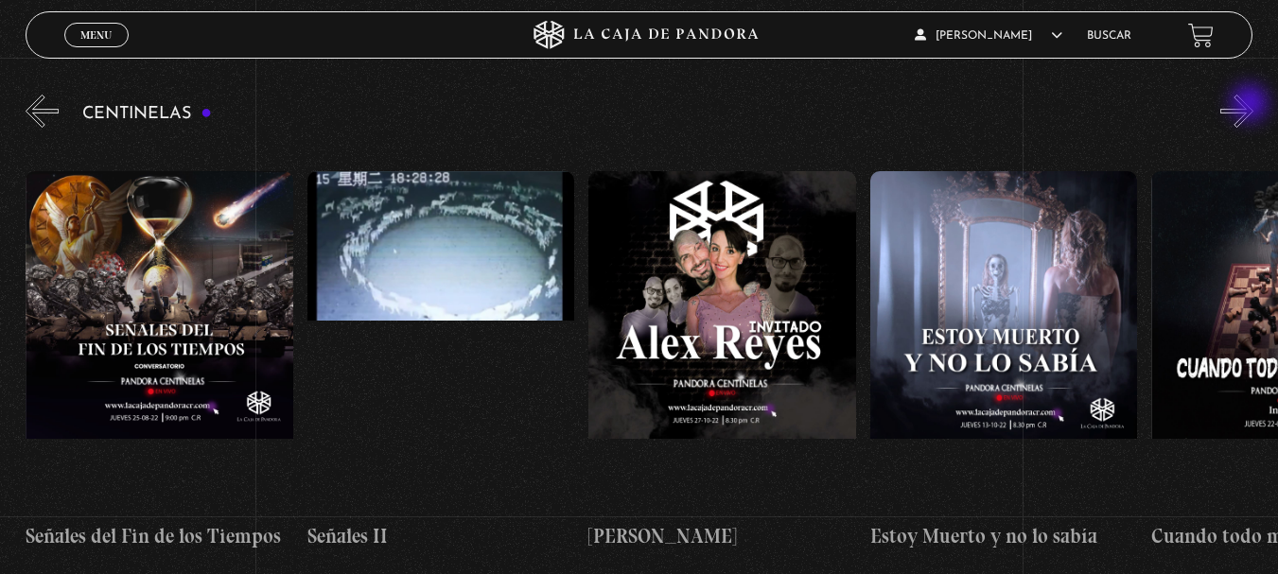
click at [1251, 105] on button "»" at bounding box center [1236, 111] width 33 height 33
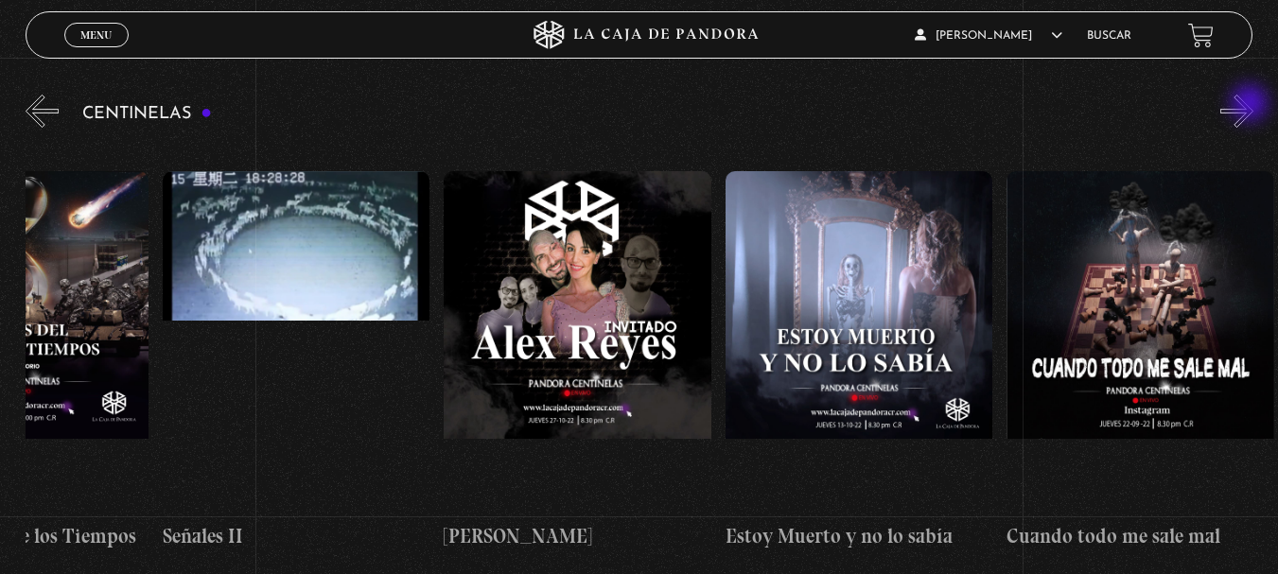
click at [1251, 105] on button "»" at bounding box center [1236, 111] width 33 height 33
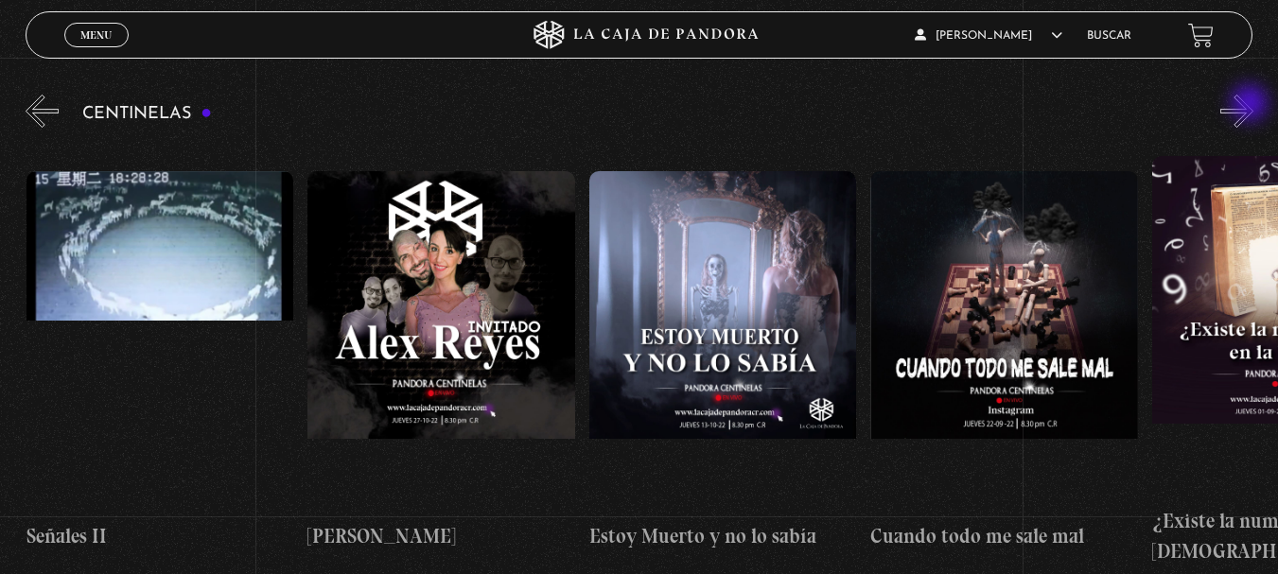
click at [1251, 105] on button "»" at bounding box center [1236, 111] width 33 height 33
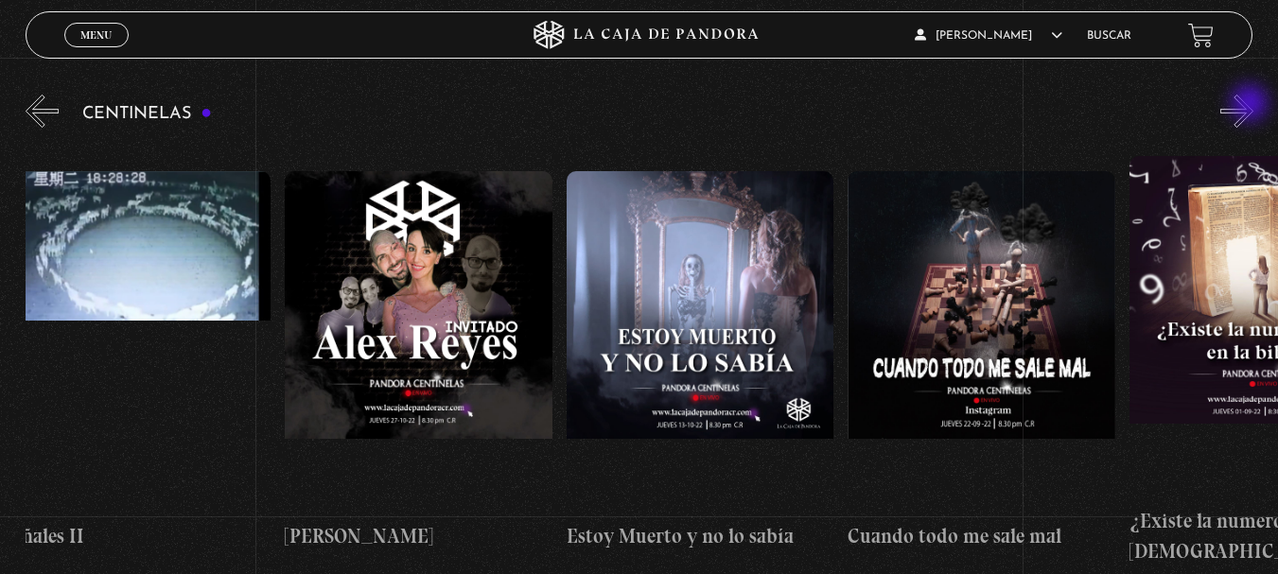
click at [1251, 105] on button "»" at bounding box center [1236, 111] width 33 height 33
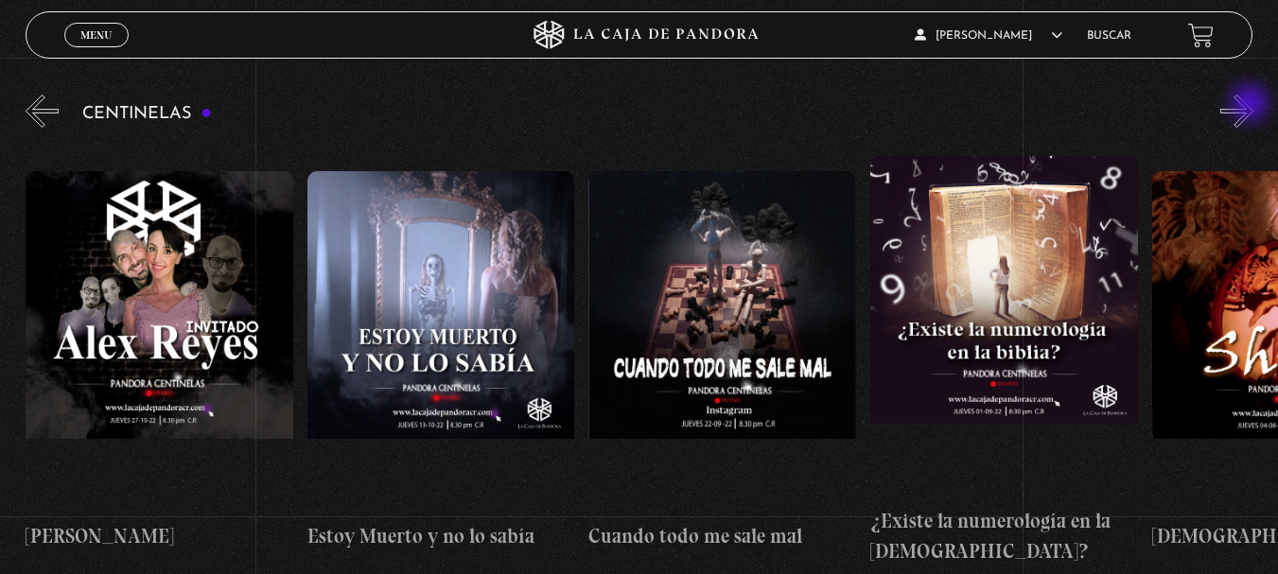
click at [1251, 105] on button "»" at bounding box center [1236, 111] width 33 height 33
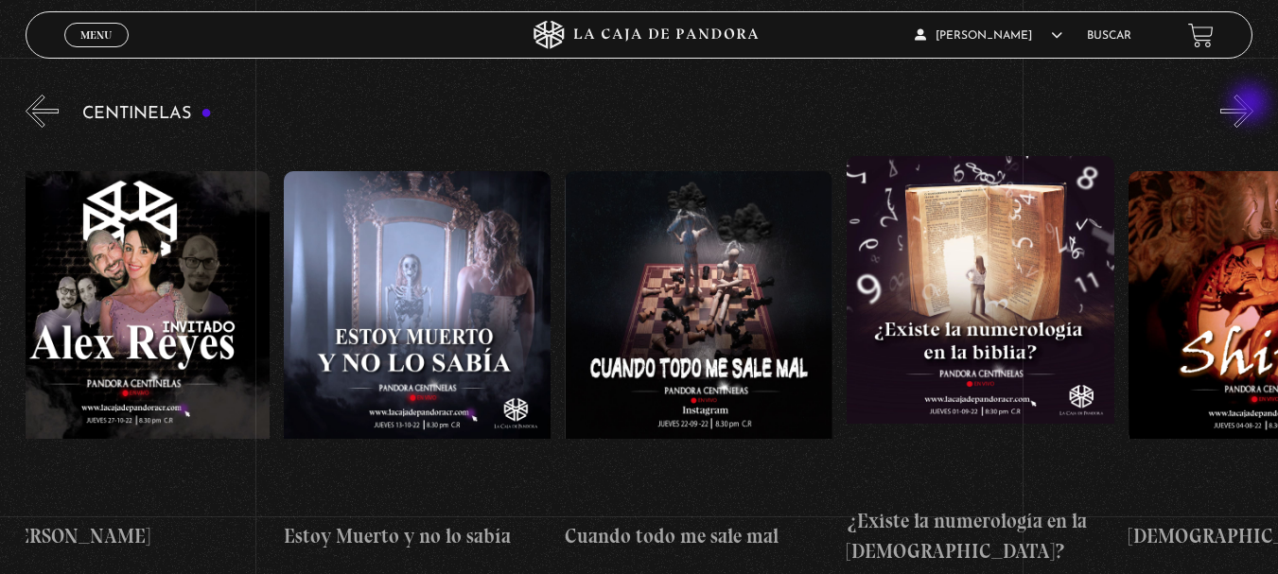
click at [1251, 105] on button "»" at bounding box center [1236, 111] width 33 height 33
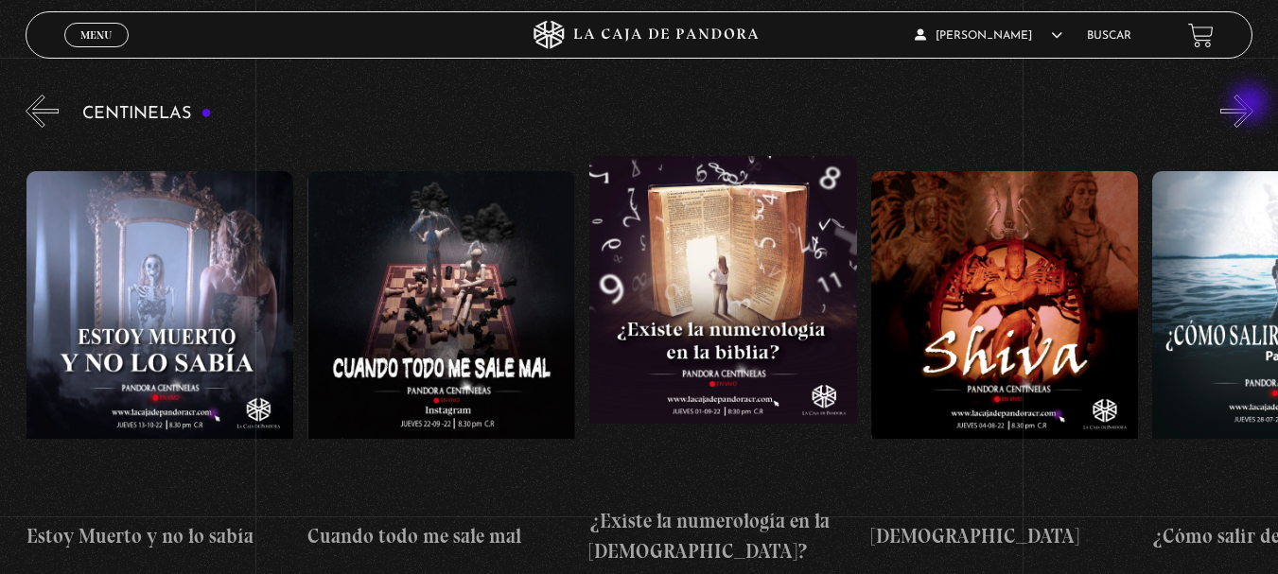
click at [1251, 105] on button "»" at bounding box center [1236, 111] width 33 height 33
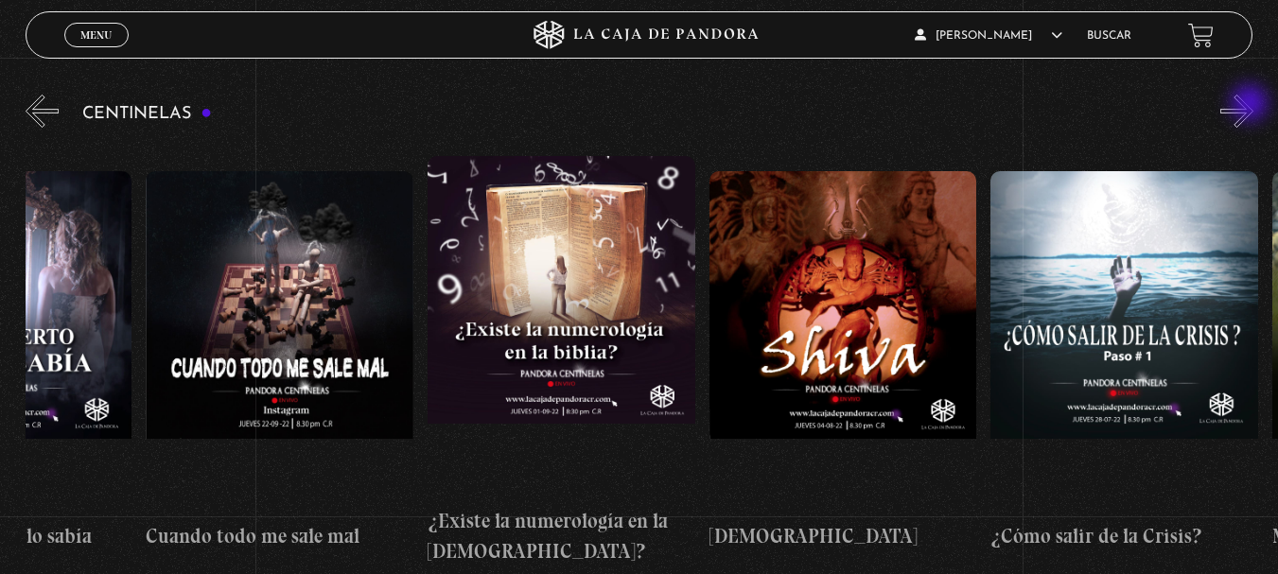
click at [1251, 105] on button "»" at bounding box center [1236, 111] width 33 height 33
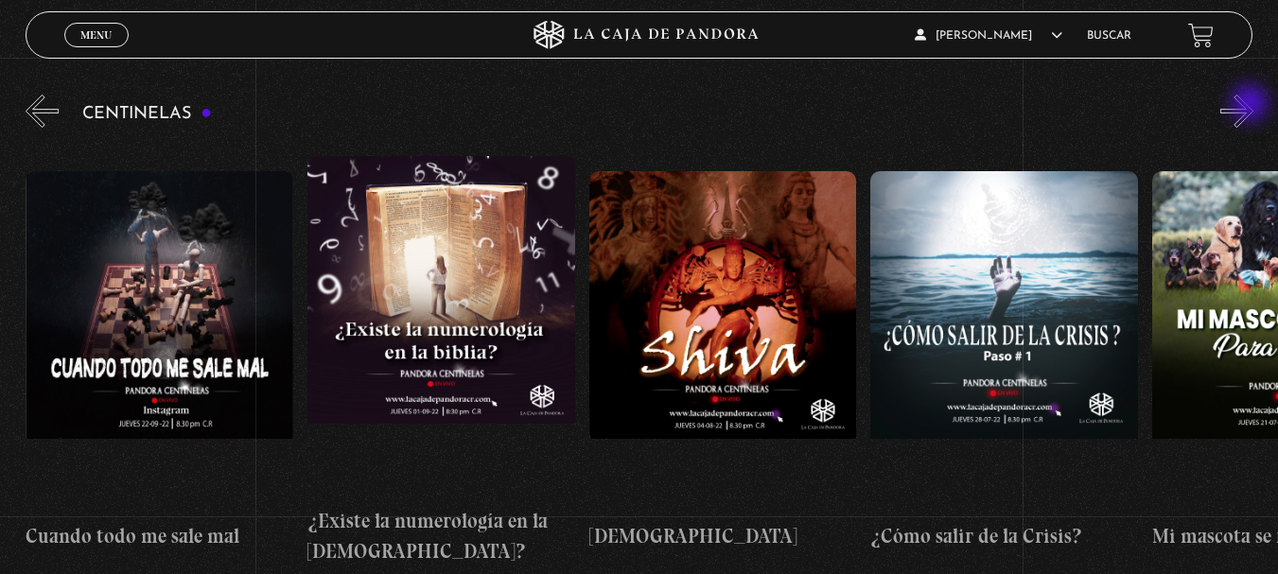
click at [1251, 105] on button "»" at bounding box center [1236, 111] width 33 height 33
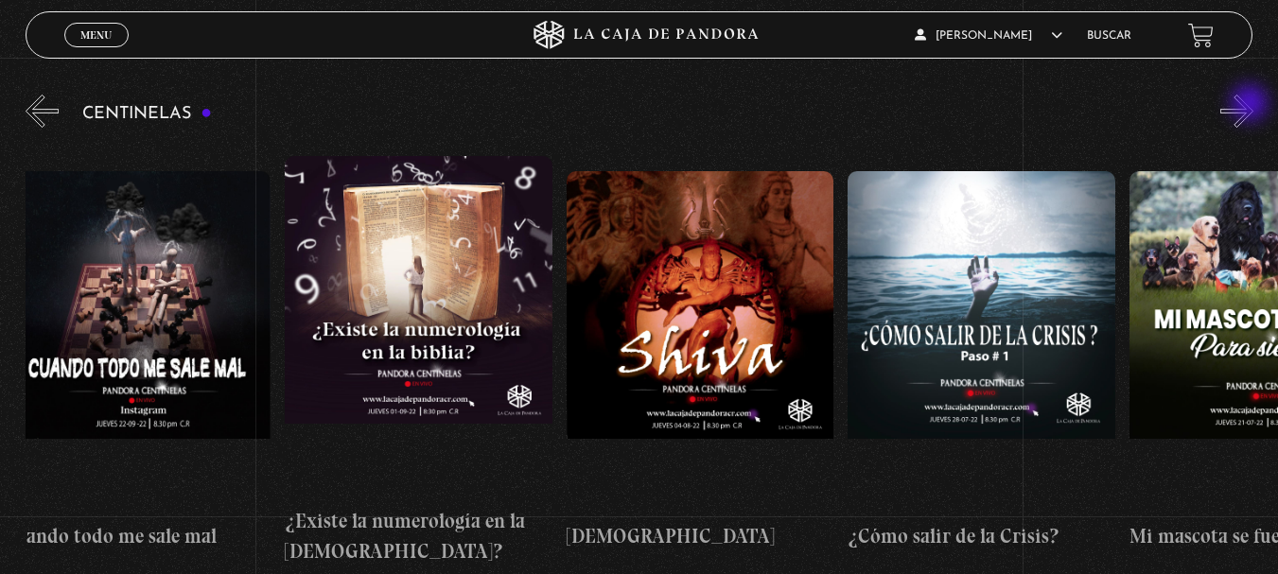
click at [1251, 105] on button "»" at bounding box center [1236, 111] width 33 height 33
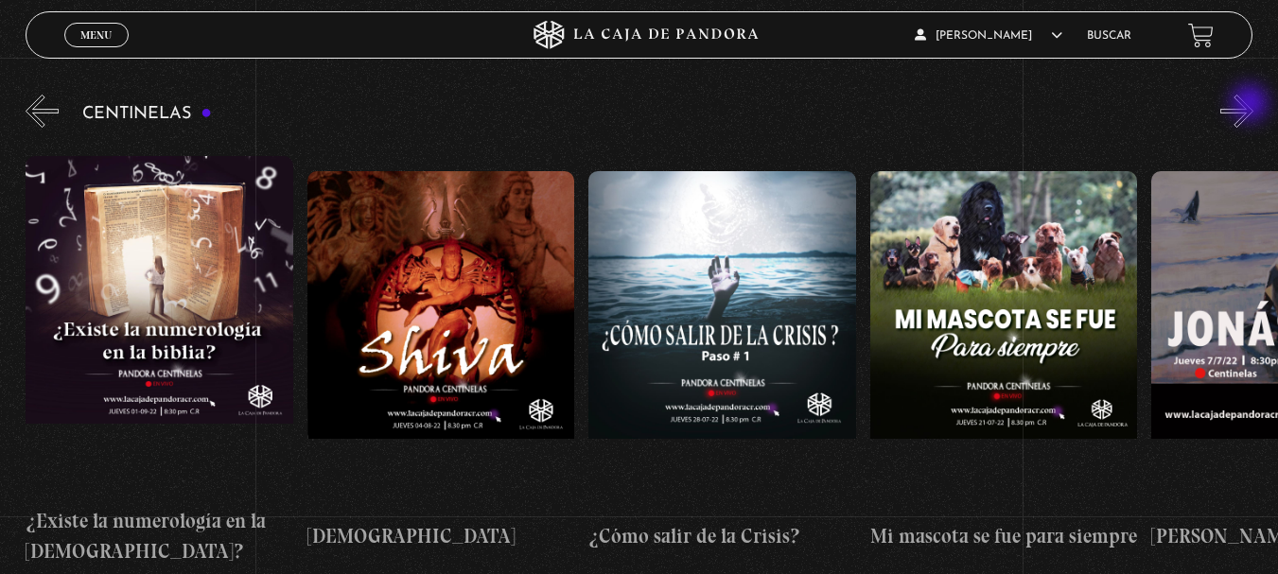
click at [1251, 105] on button "»" at bounding box center [1236, 111] width 33 height 33
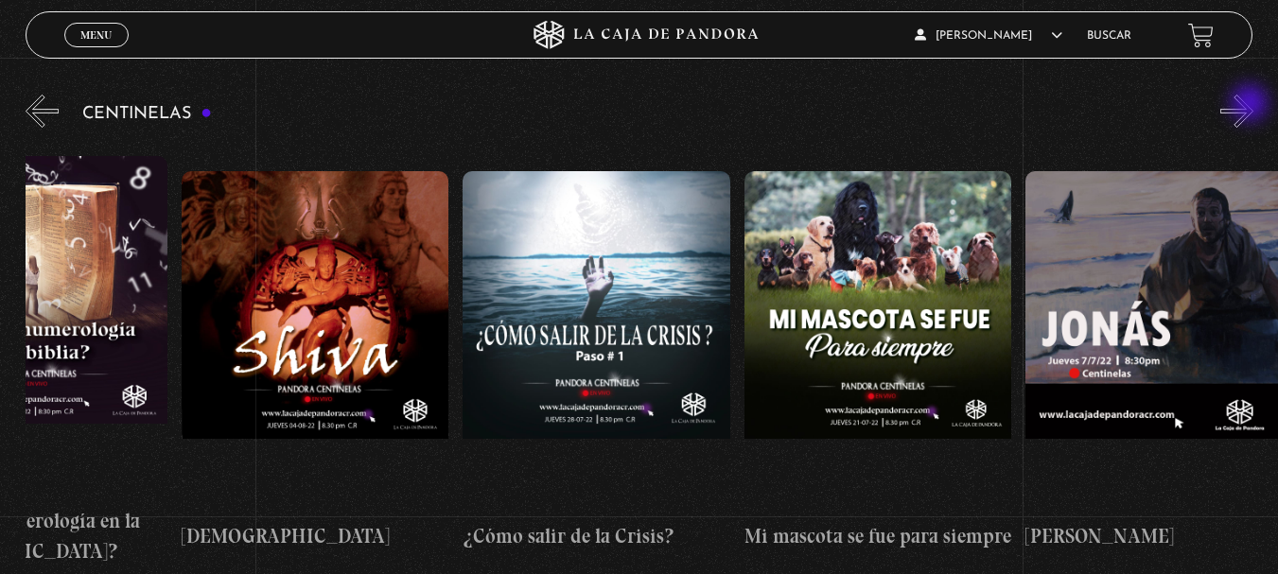
click at [1251, 105] on button "»" at bounding box center [1236, 111] width 33 height 33
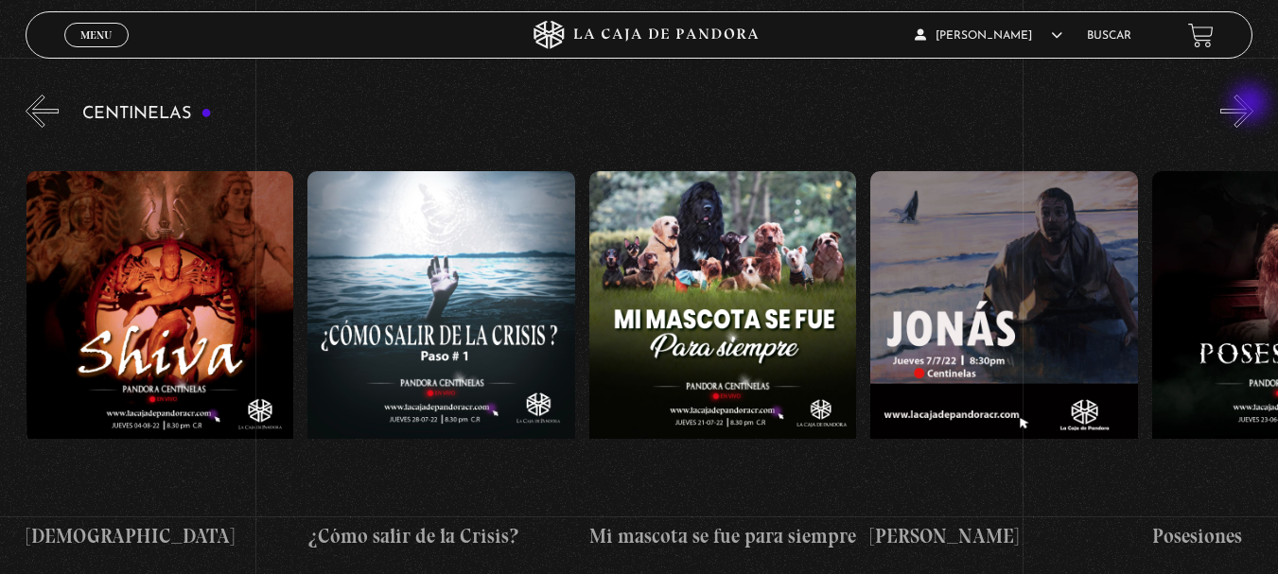
click at [1251, 105] on button "»" at bounding box center [1236, 111] width 33 height 33
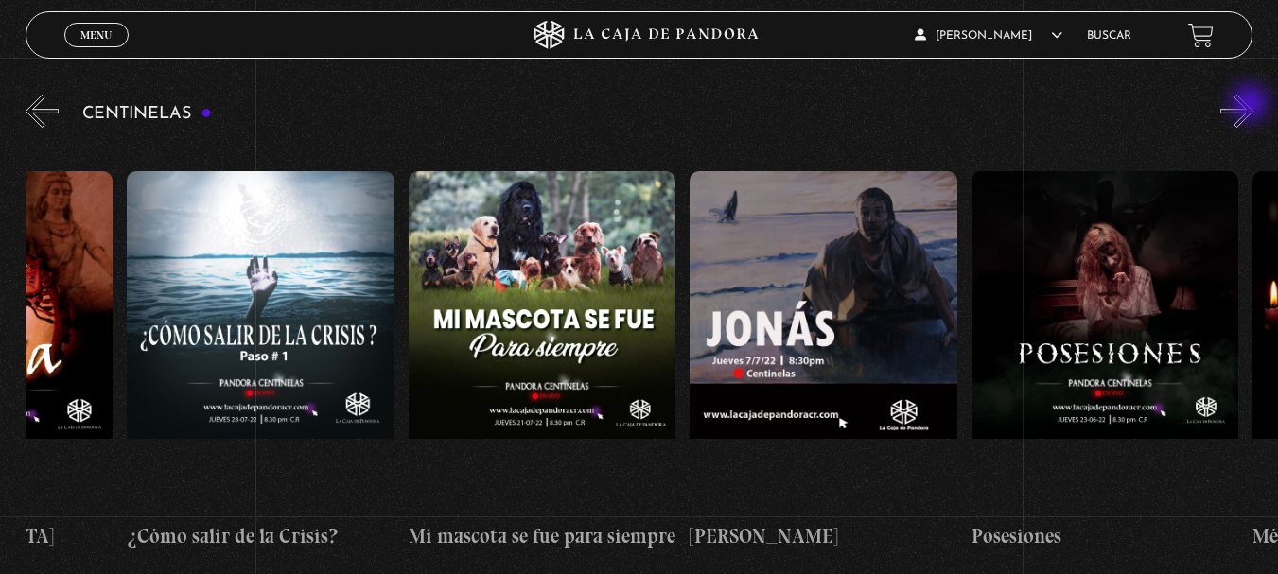
click at [1251, 105] on button "»" at bounding box center [1236, 111] width 33 height 33
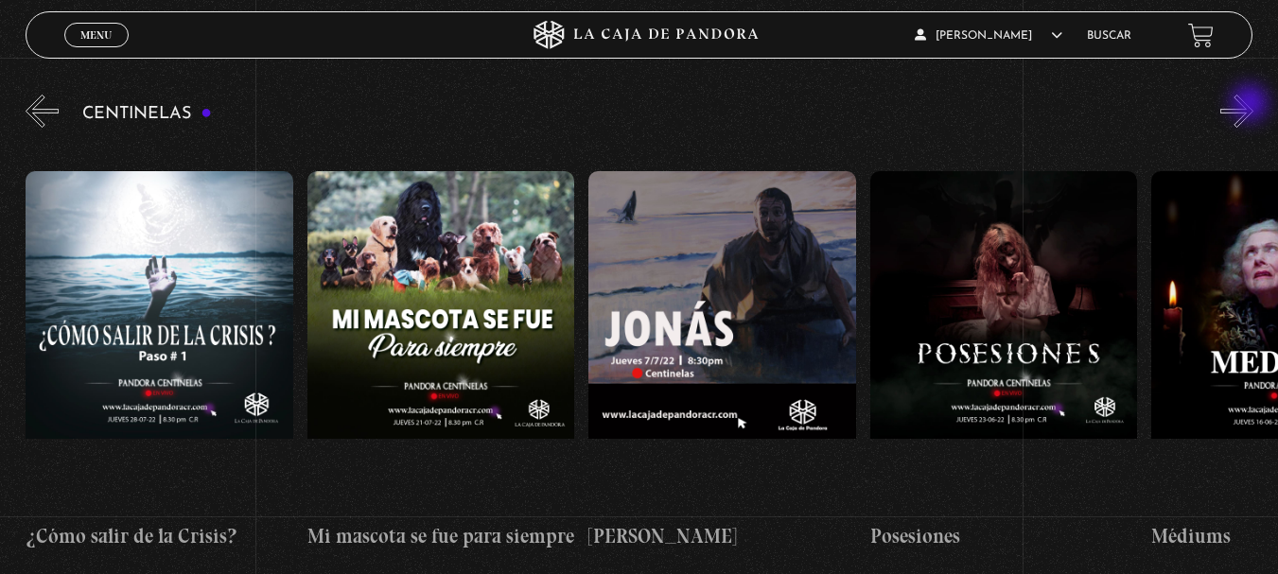
click at [1251, 105] on button "»" at bounding box center [1236, 111] width 33 height 33
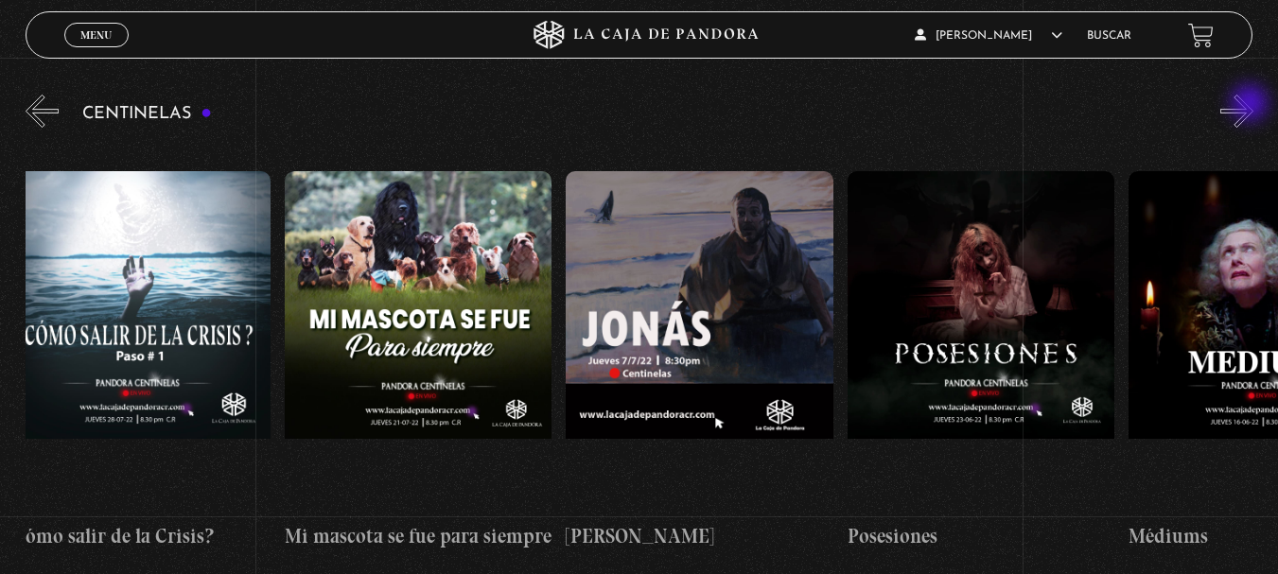
click at [1251, 105] on button "»" at bounding box center [1236, 111] width 33 height 33
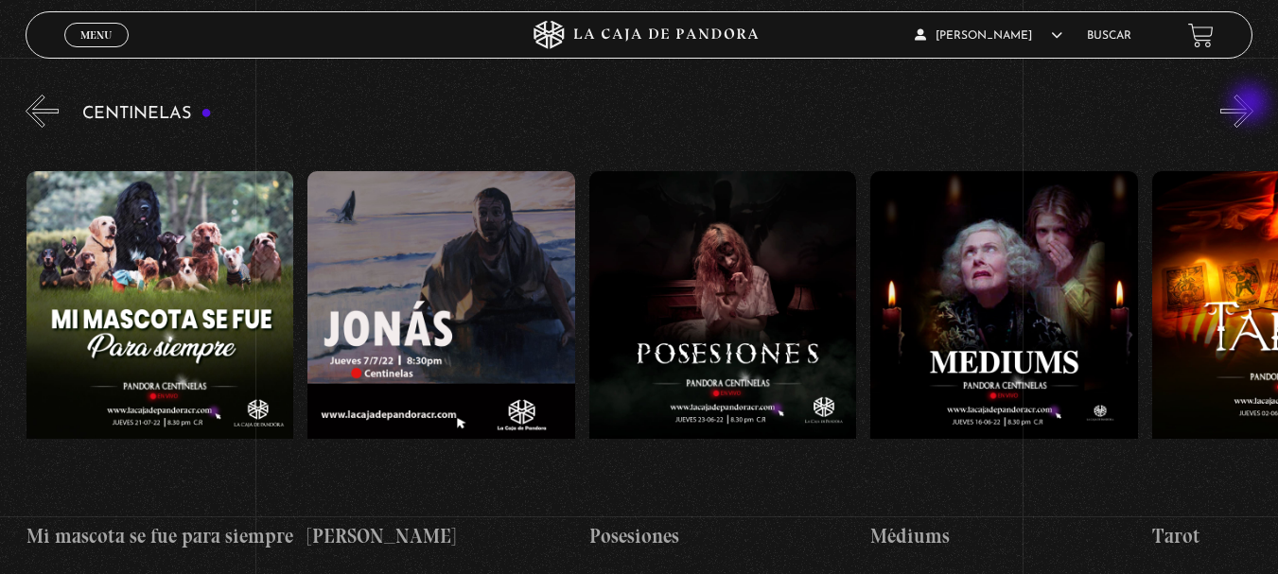
click at [1251, 105] on button "»" at bounding box center [1236, 111] width 33 height 33
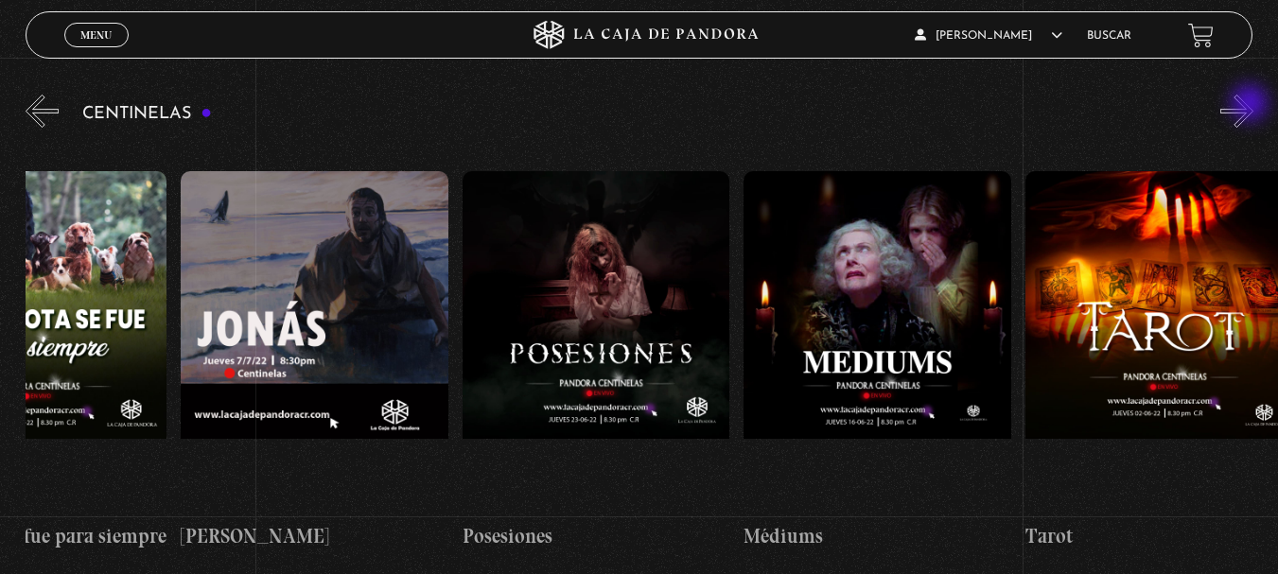
click at [1251, 105] on button "»" at bounding box center [1236, 111] width 33 height 33
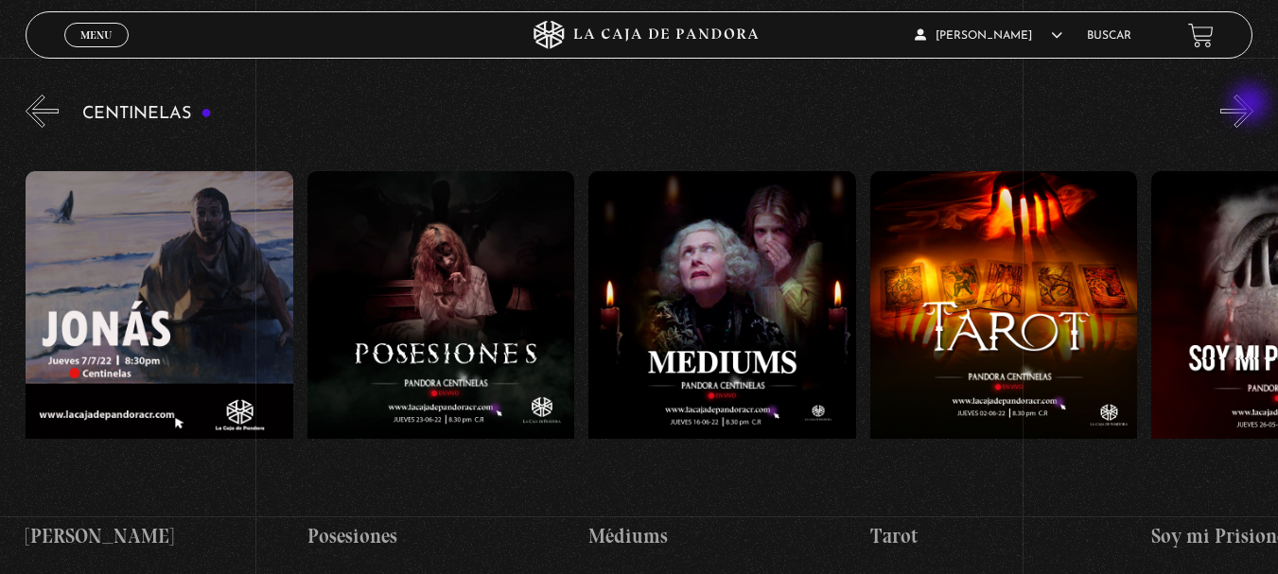
click at [1251, 105] on button "»" at bounding box center [1236, 111] width 33 height 33
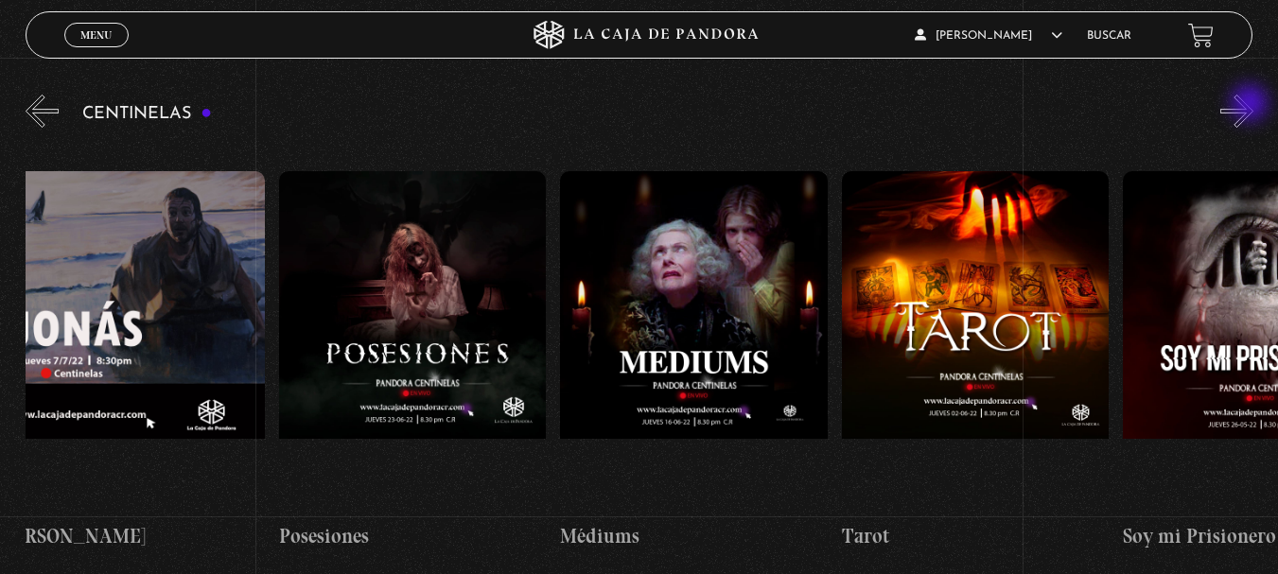
click at [1251, 105] on button "»" at bounding box center [1236, 111] width 33 height 33
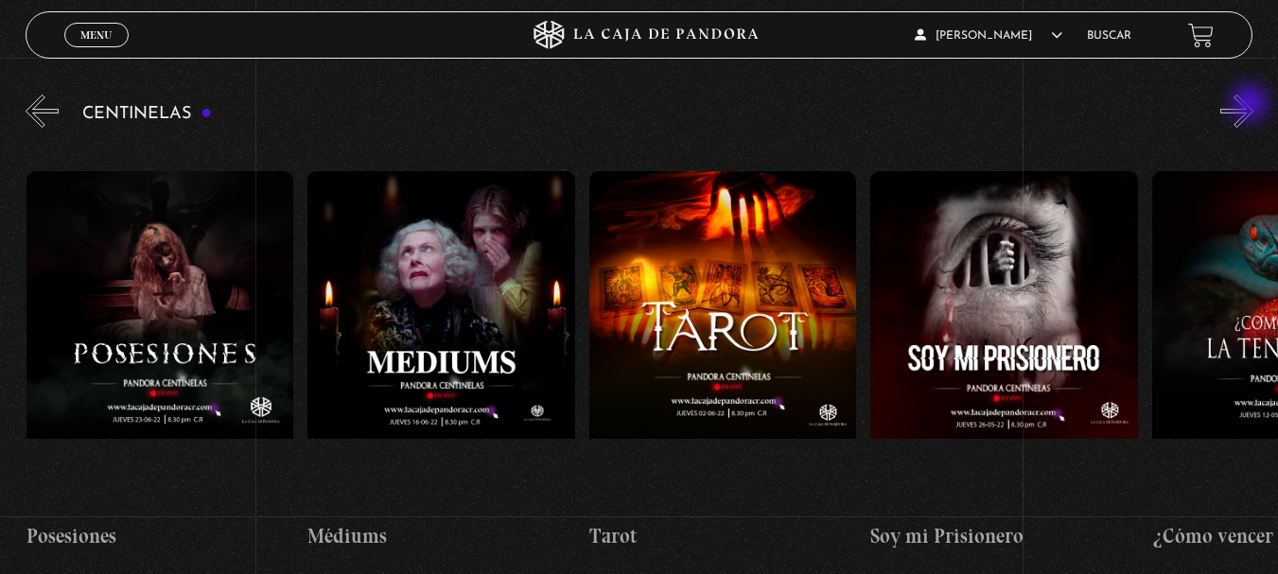
click at [1251, 105] on button "»" at bounding box center [1236, 111] width 33 height 33
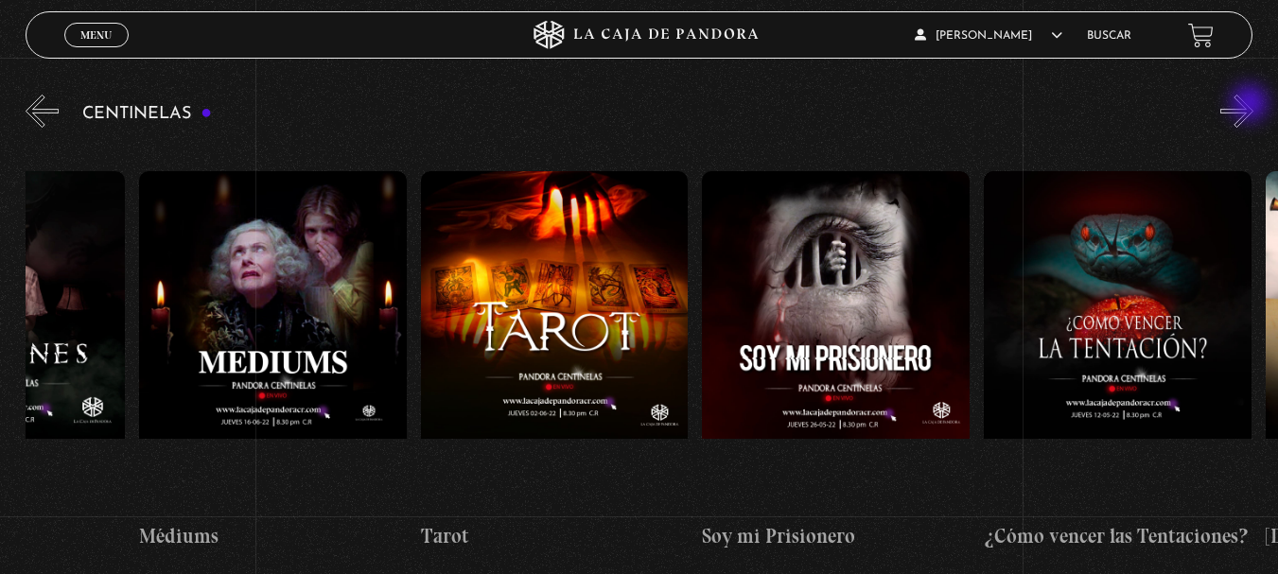
click at [1251, 105] on button "»" at bounding box center [1236, 111] width 33 height 33
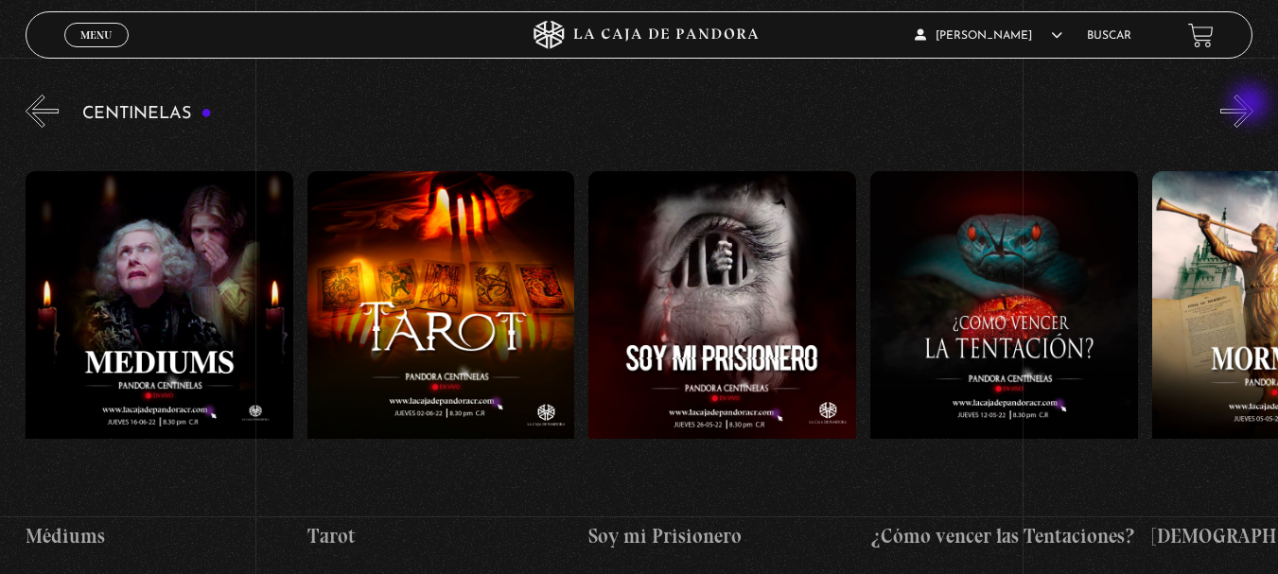
click at [1251, 105] on button "»" at bounding box center [1236, 111] width 33 height 33
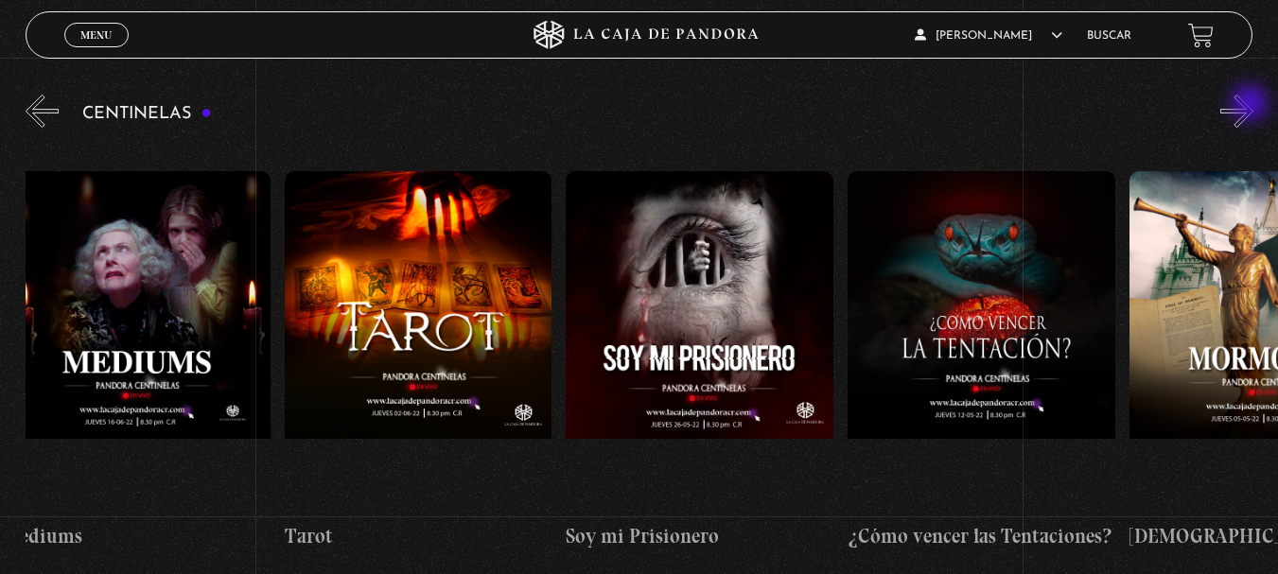
click at [1251, 105] on button "»" at bounding box center [1236, 111] width 33 height 33
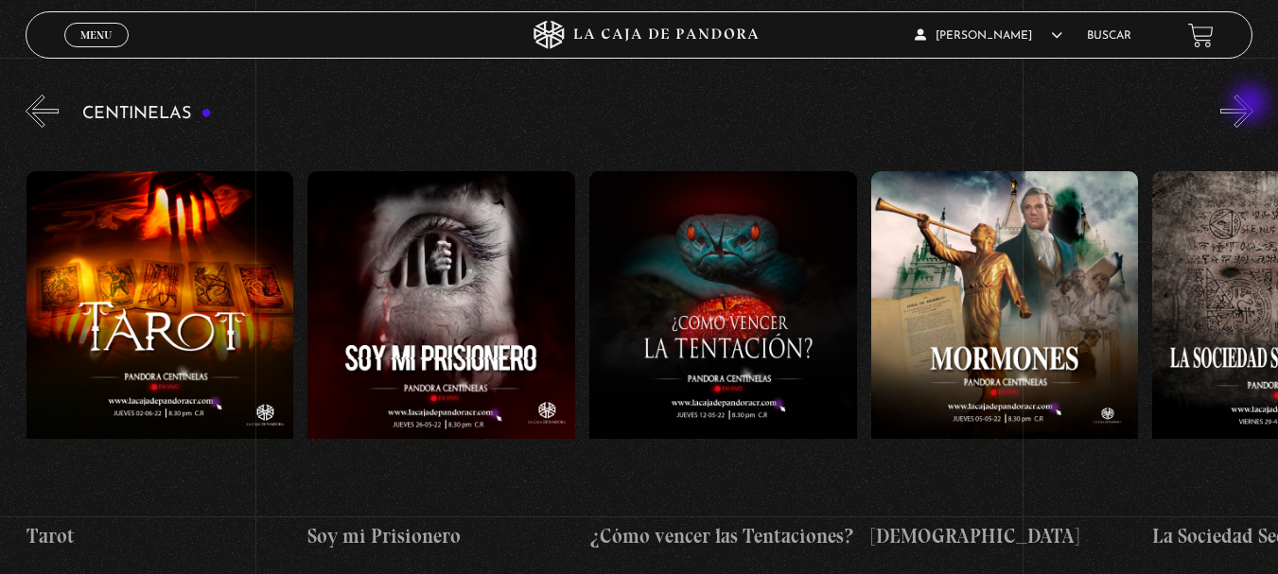
click at [1251, 105] on button "»" at bounding box center [1236, 111] width 33 height 33
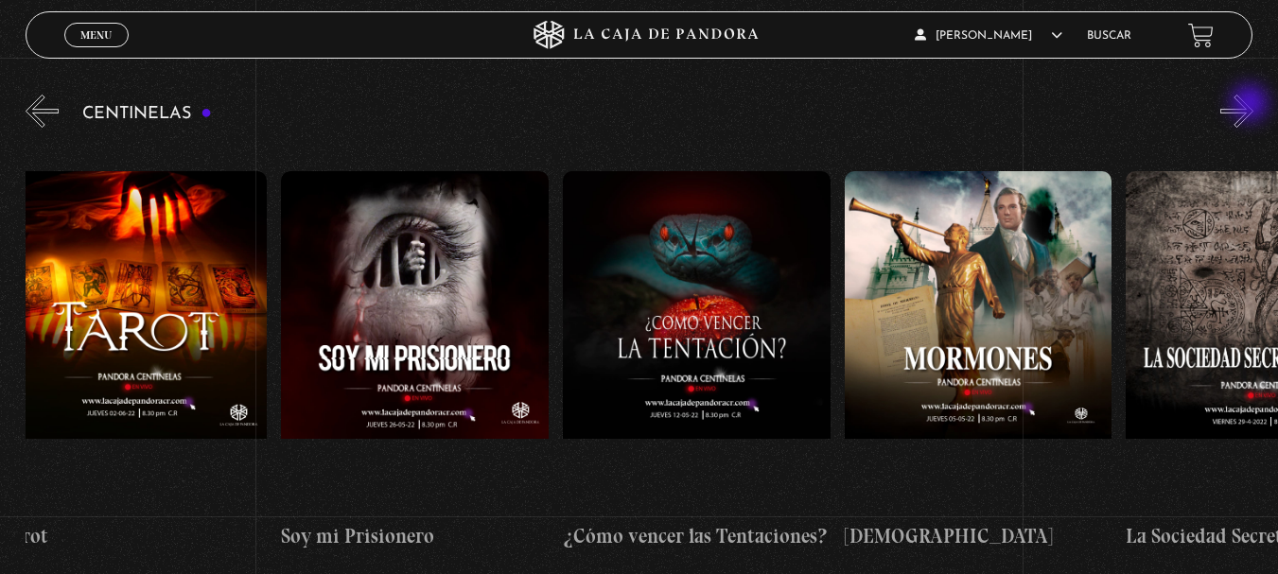
click at [1251, 105] on button "»" at bounding box center [1236, 111] width 33 height 33
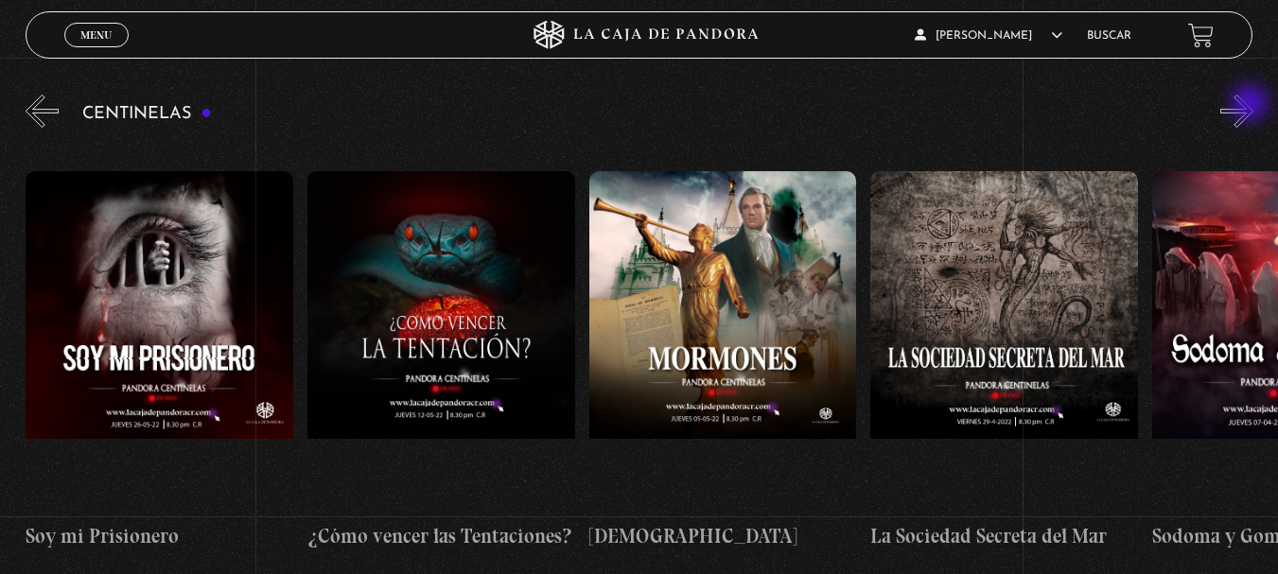
click at [1251, 105] on button "»" at bounding box center [1236, 111] width 33 height 33
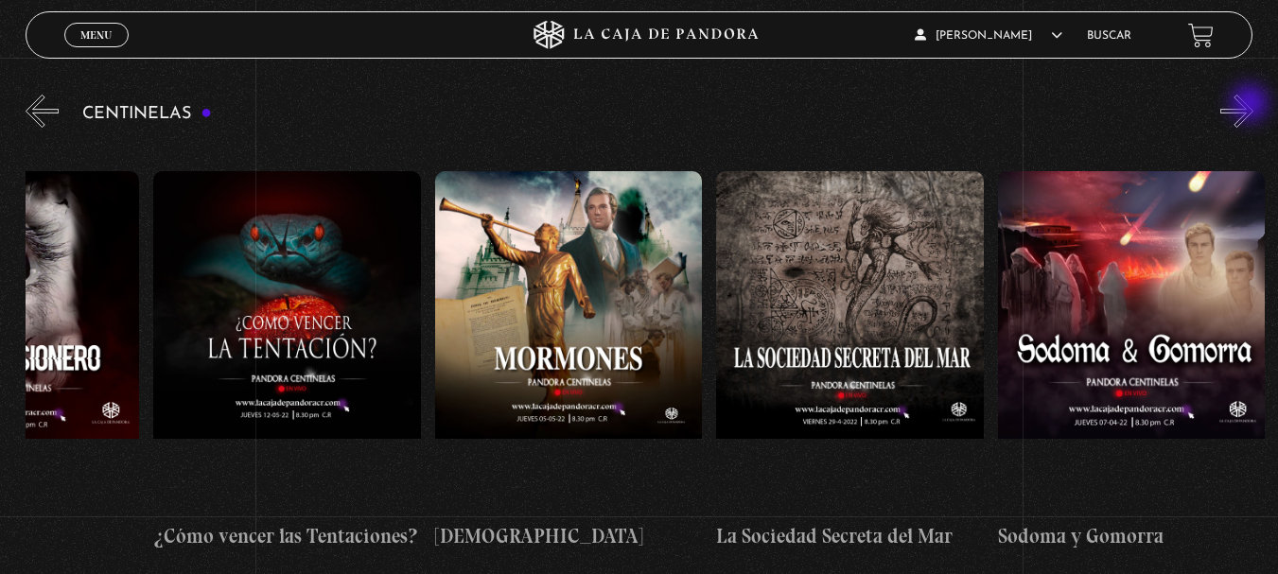
click at [1251, 106] on button "»" at bounding box center [1236, 111] width 33 height 33
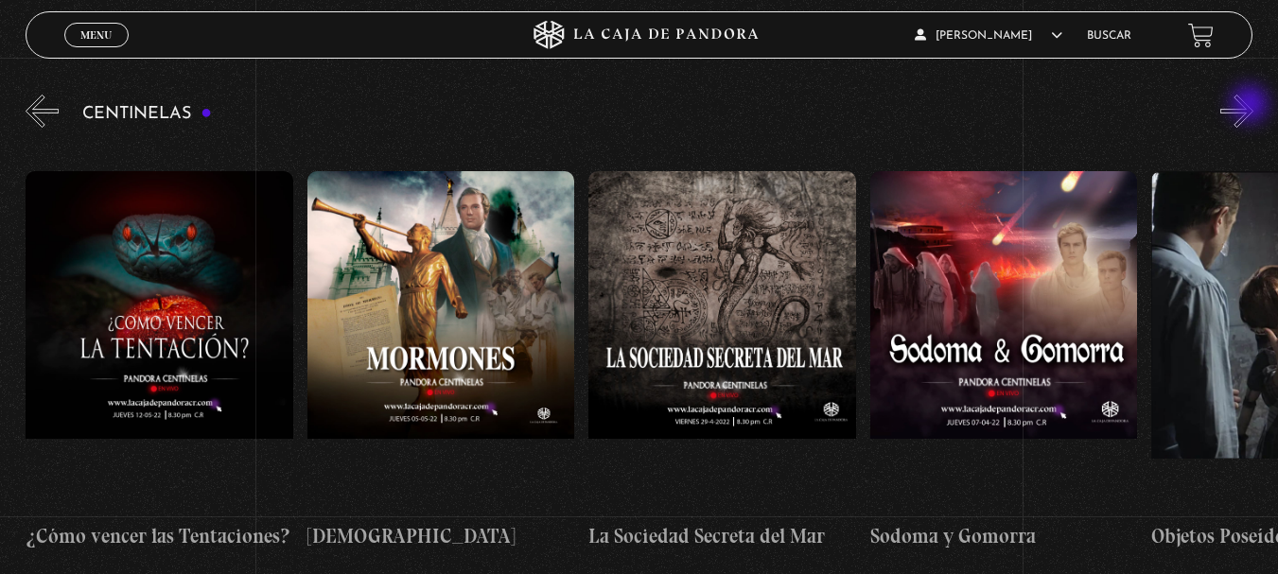
click at [1251, 106] on button "»" at bounding box center [1236, 111] width 33 height 33
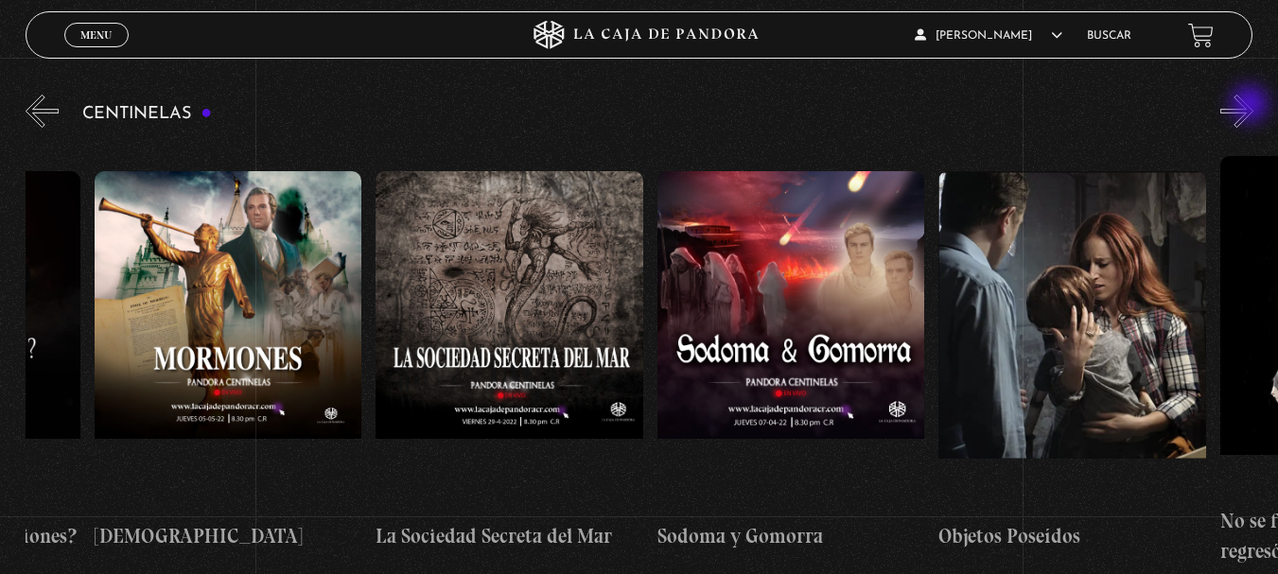
click at [1251, 106] on button "»" at bounding box center [1236, 111] width 33 height 33
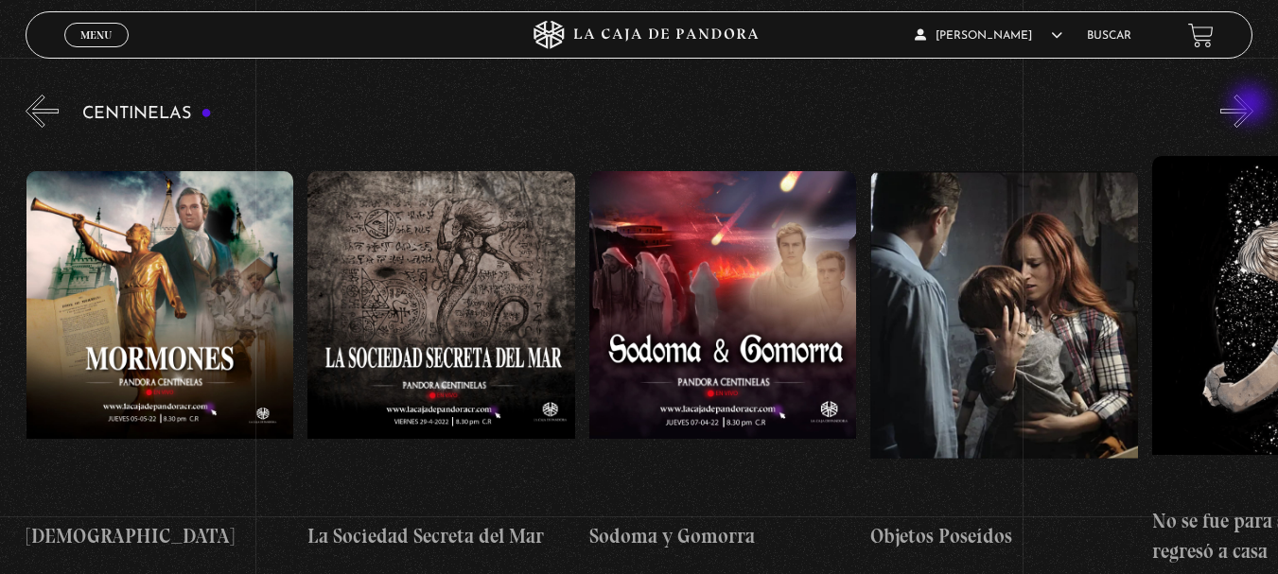
click at [1251, 106] on button "»" at bounding box center [1236, 111] width 33 height 33
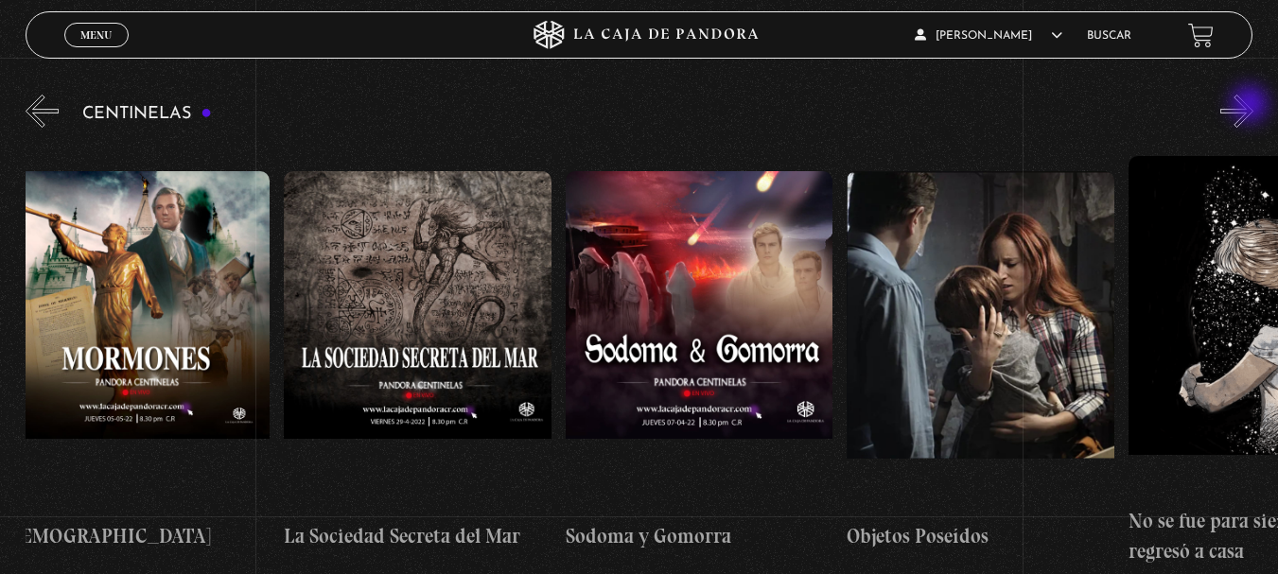
click at [1251, 106] on button "»" at bounding box center [1236, 111] width 33 height 33
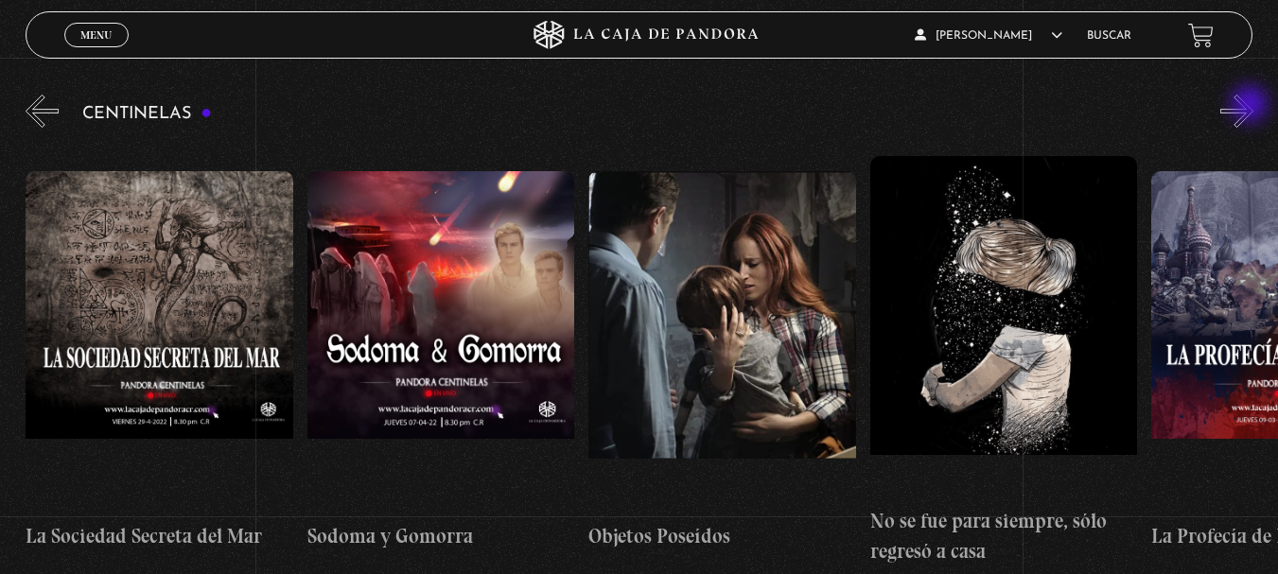
click at [1251, 106] on button "»" at bounding box center [1236, 111] width 33 height 33
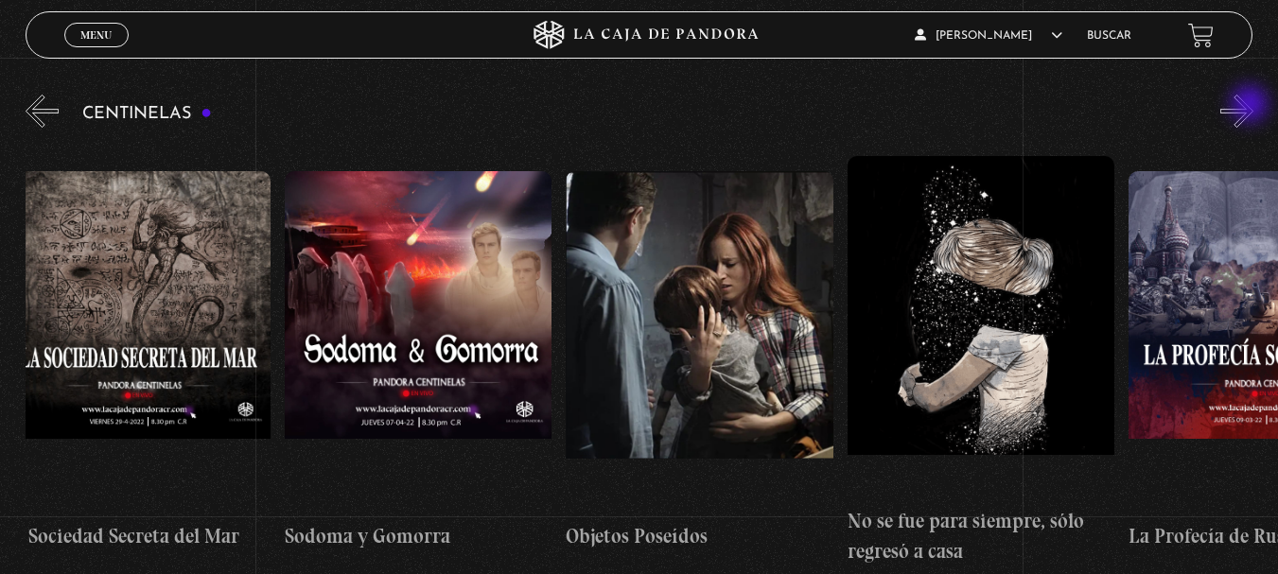
click at [1251, 106] on button "»" at bounding box center [1236, 111] width 33 height 33
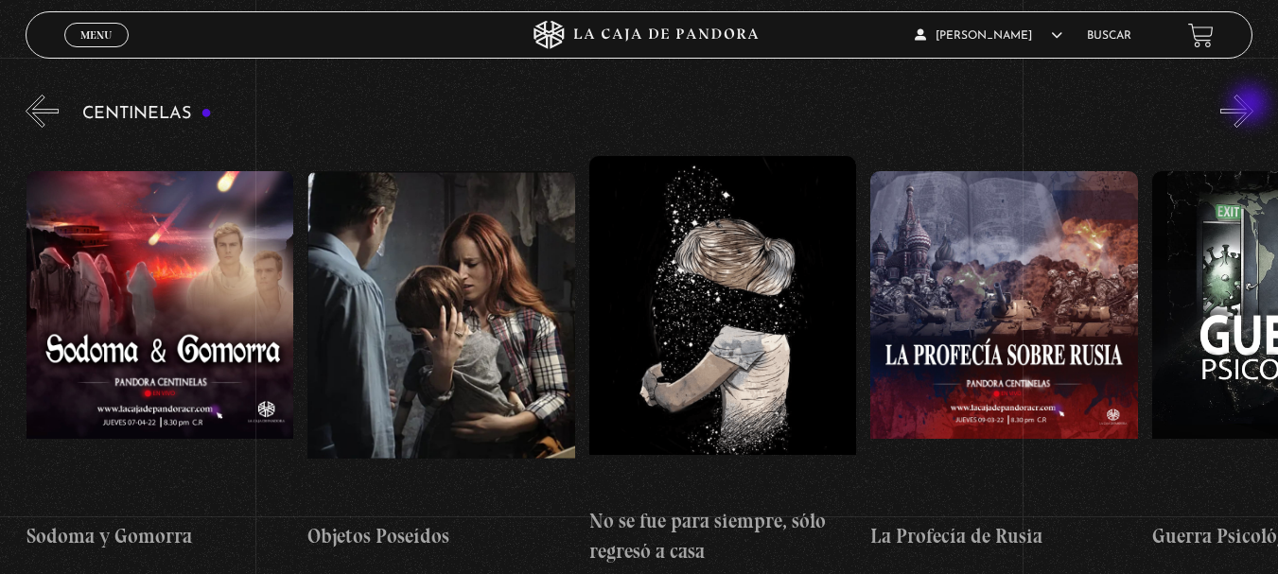
click at [1251, 106] on button "»" at bounding box center [1236, 111] width 33 height 33
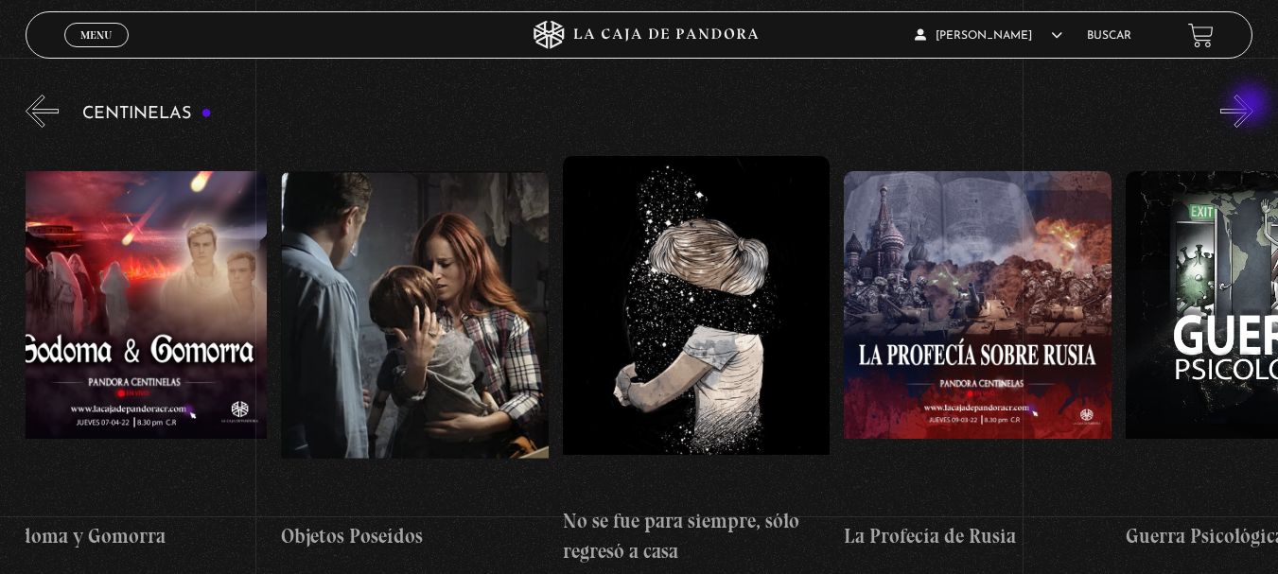
click at [1251, 106] on button "»" at bounding box center [1236, 111] width 33 height 33
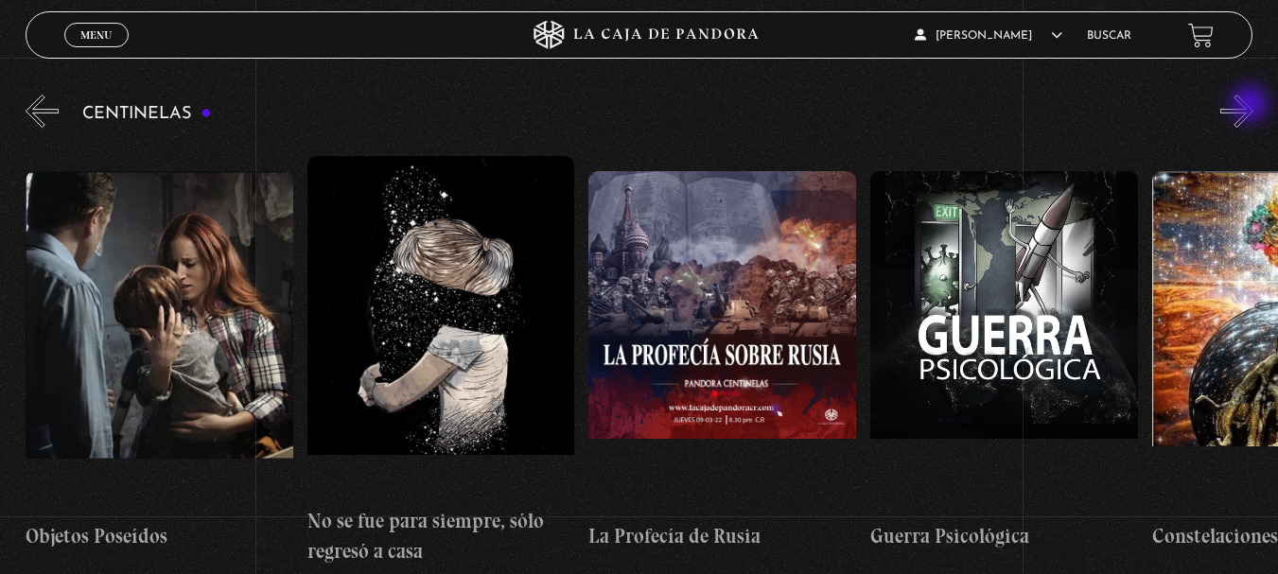
click at [1251, 106] on button "»" at bounding box center [1236, 111] width 33 height 33
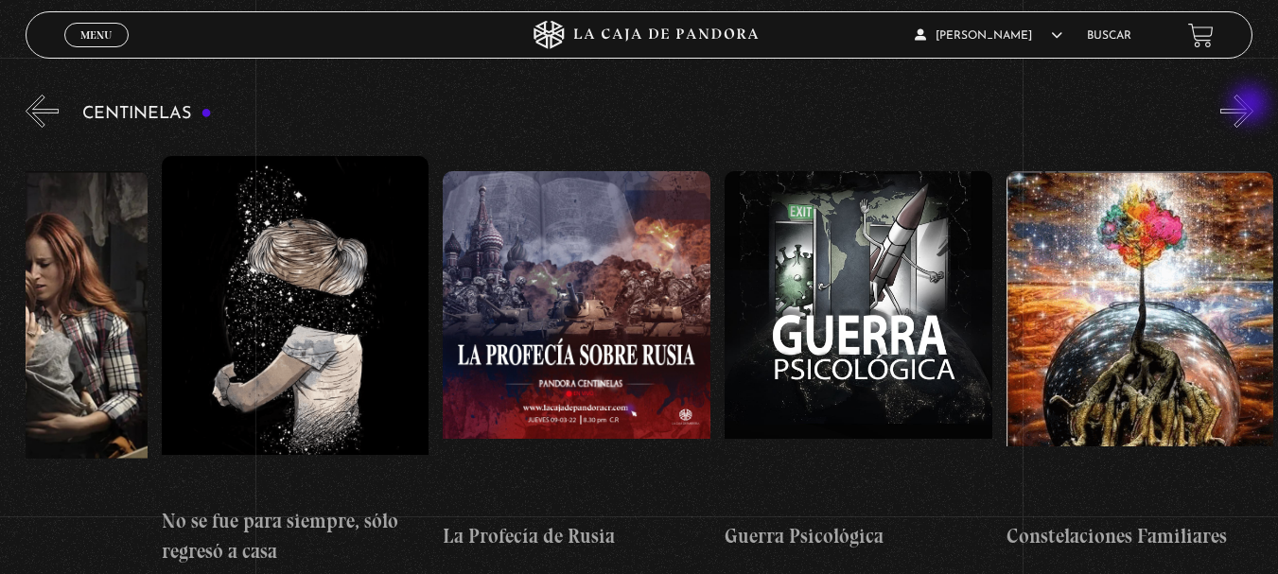
click at [1251, 106] on button "»" at bounding box center [1236, 111] width 33 height 33
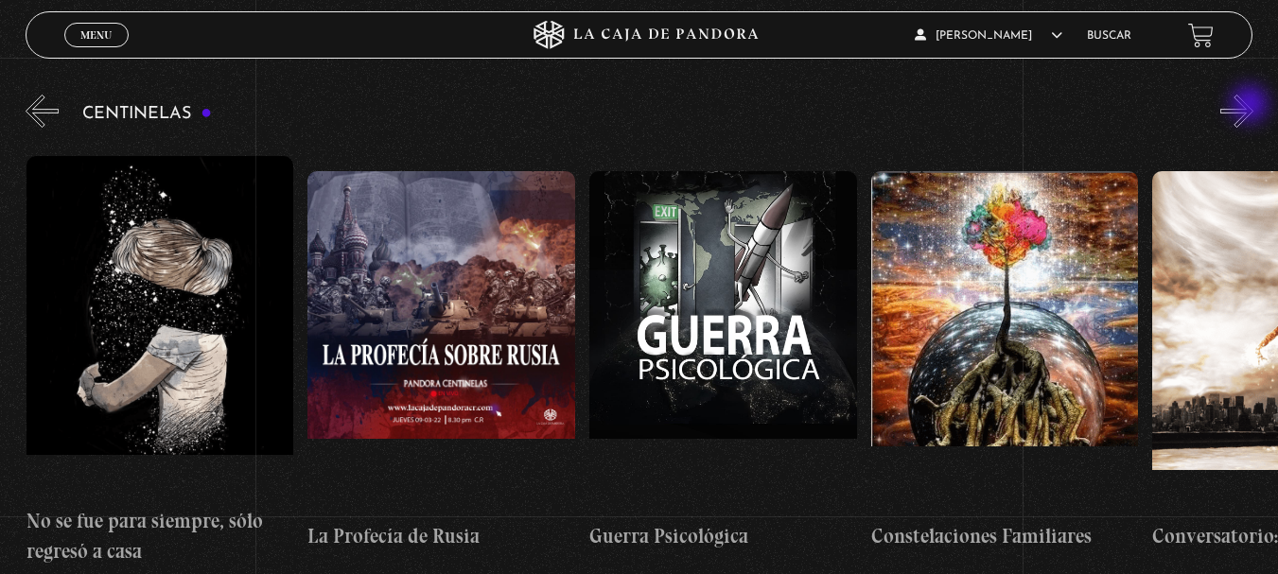
click at [1251, 106] on button "»" at bounding box center [1236, 111] width 33 height 33
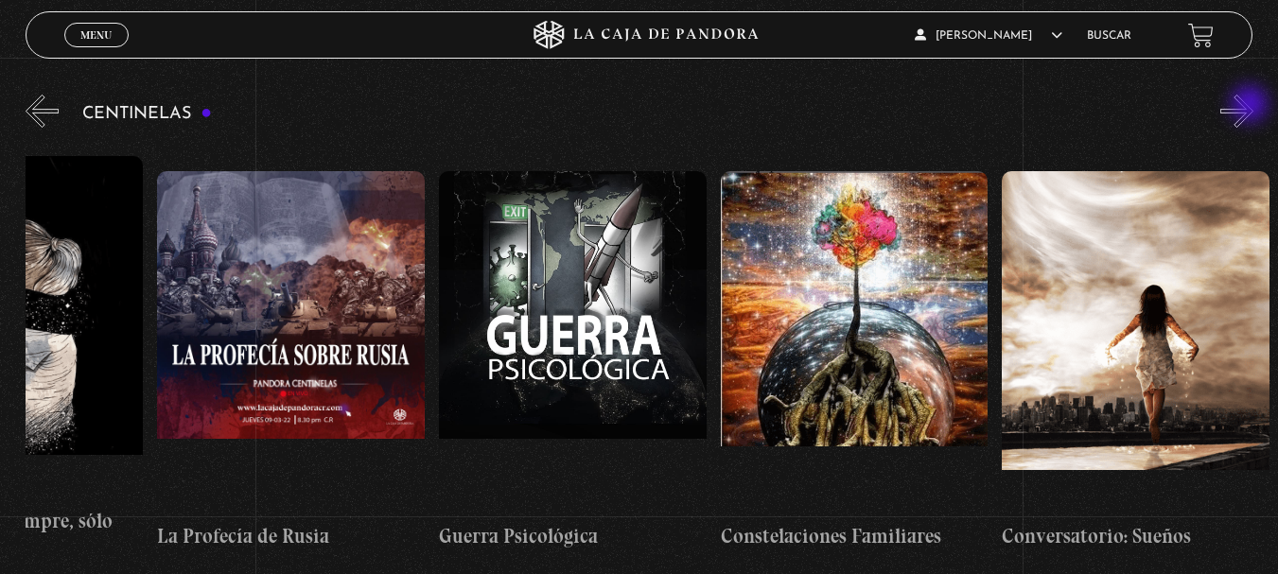
click at [1251, 106] on button "»" at bounding box center [1236, 111] width 33 height 33
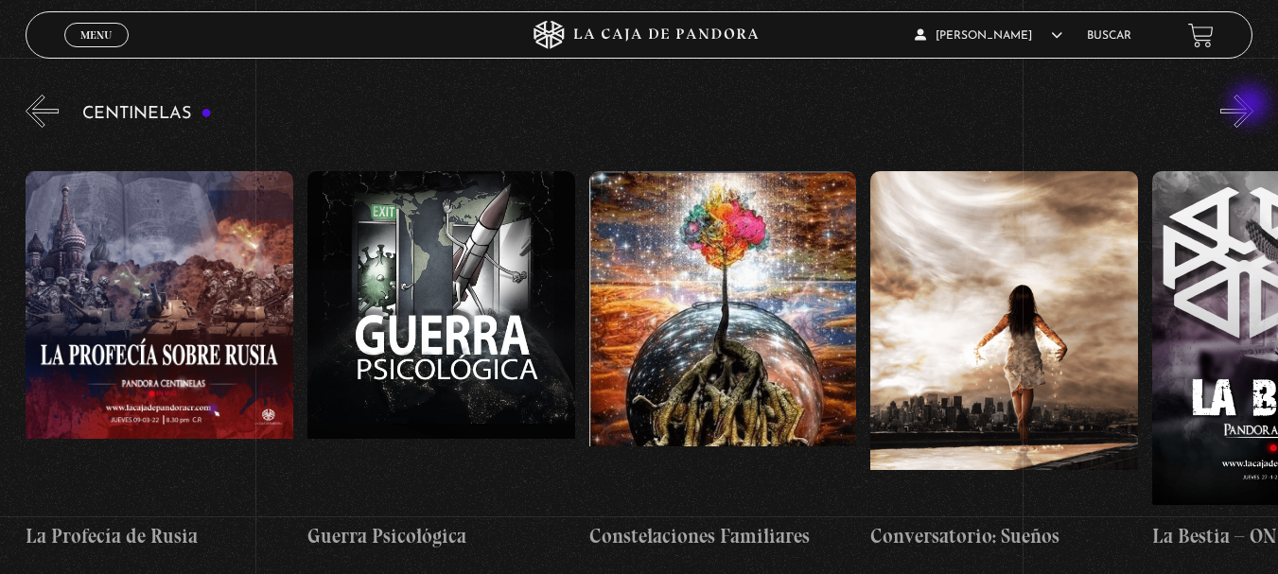
click at [1251, 106] on button "»" at bounding box center [1236, 111] width 33 height 33
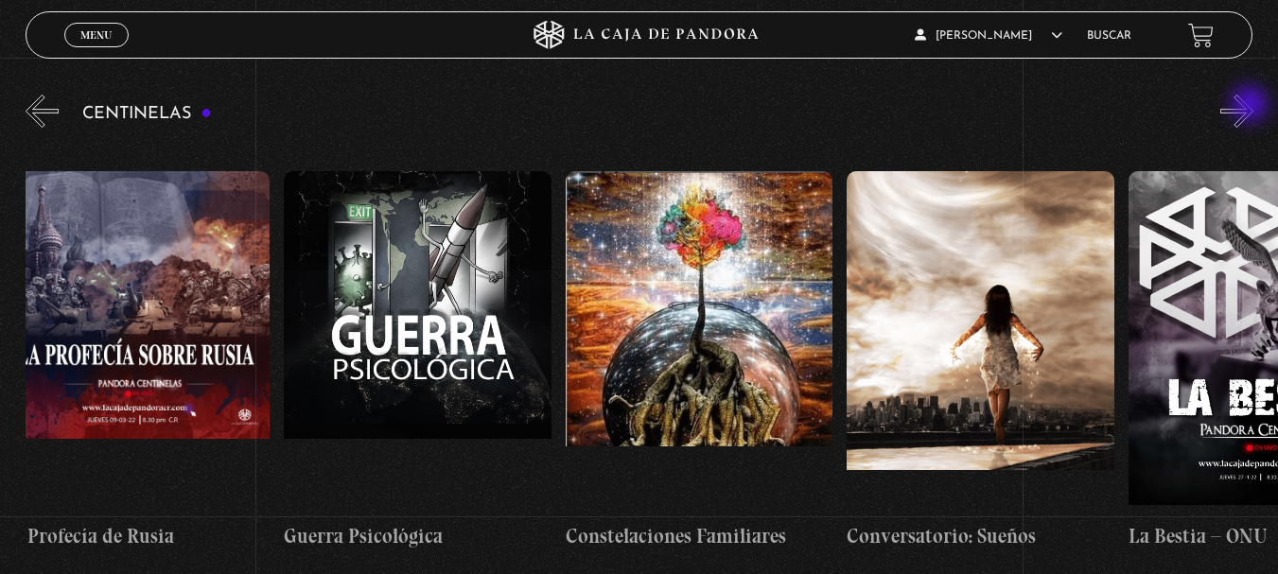
click at [1251, 106] on button "»" at bounding box center [1236, 111] width 33 height 33
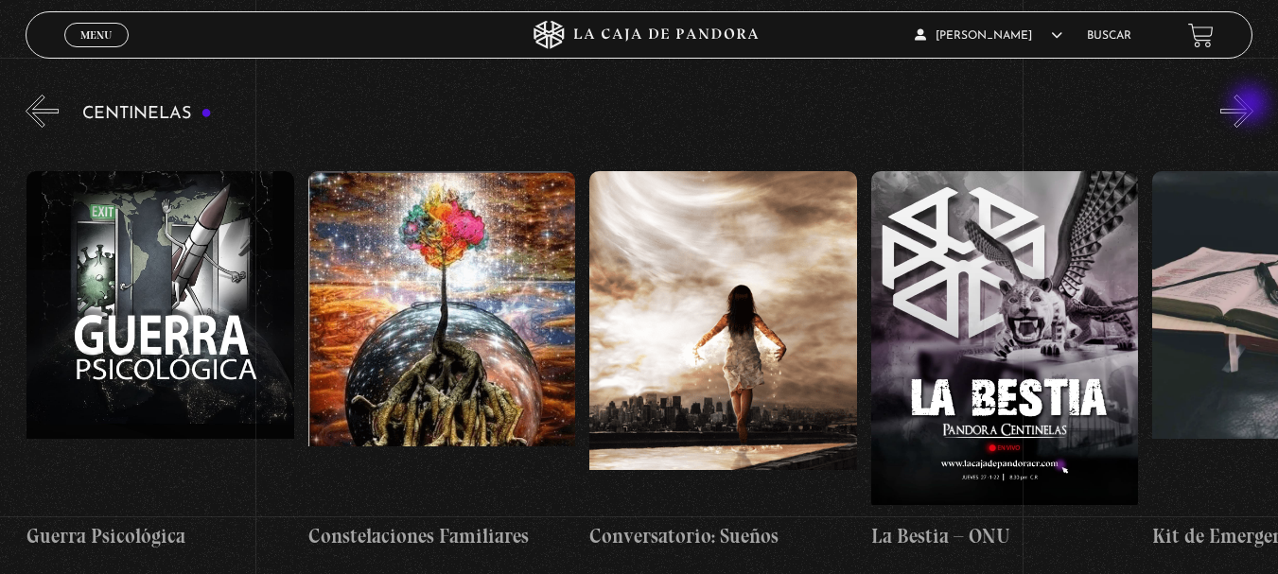
click at [1251, 106] on button "»" at bounding box center [1236, 111] width 33 height 33
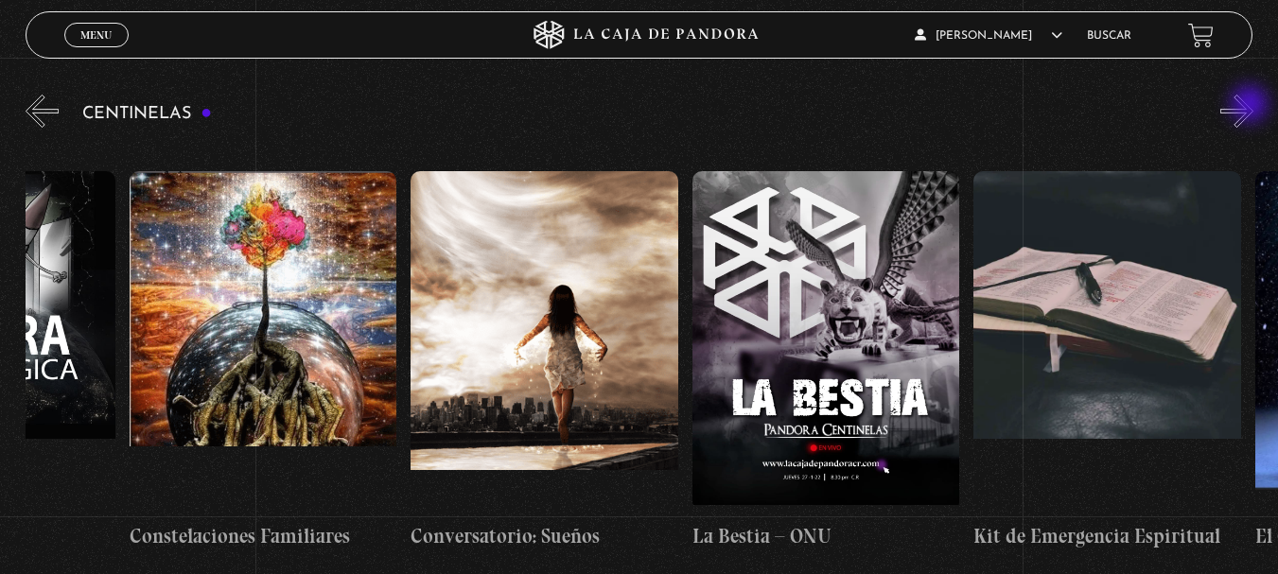
click at [1251, 106] on button "»" at bounding box center [1236, 111] width 33 height 33
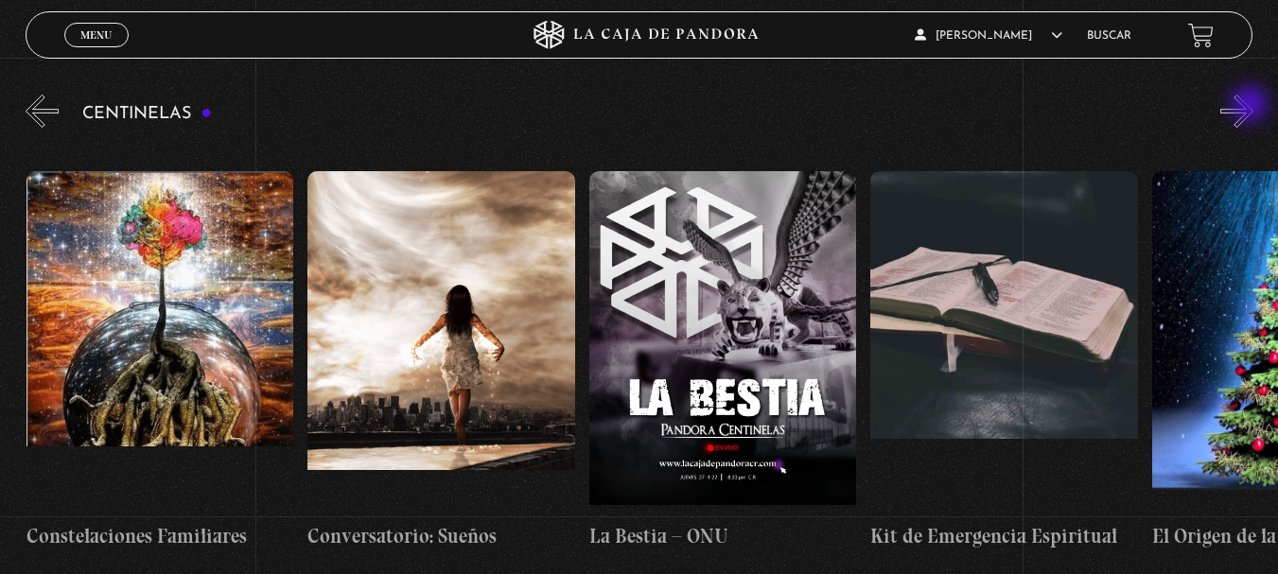
click at [1251, 106] on button "»" at bounding box center [1236, 111] width 33 height 33
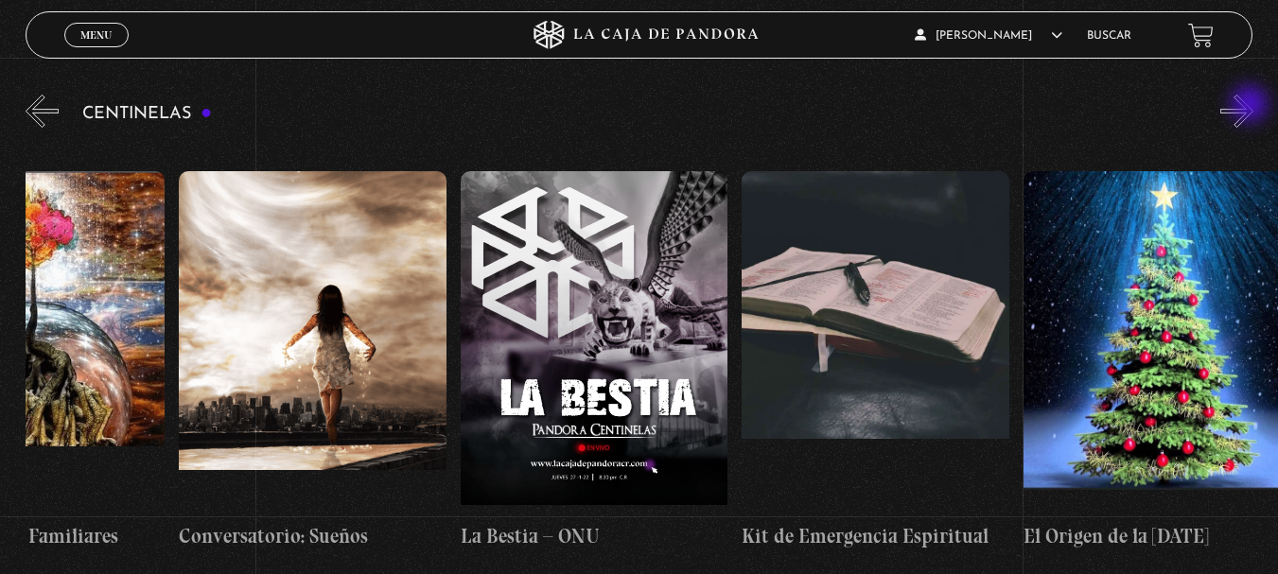
click at [1251, 106] on button "»" at bounding box center [1236, 111] width 33 height 33
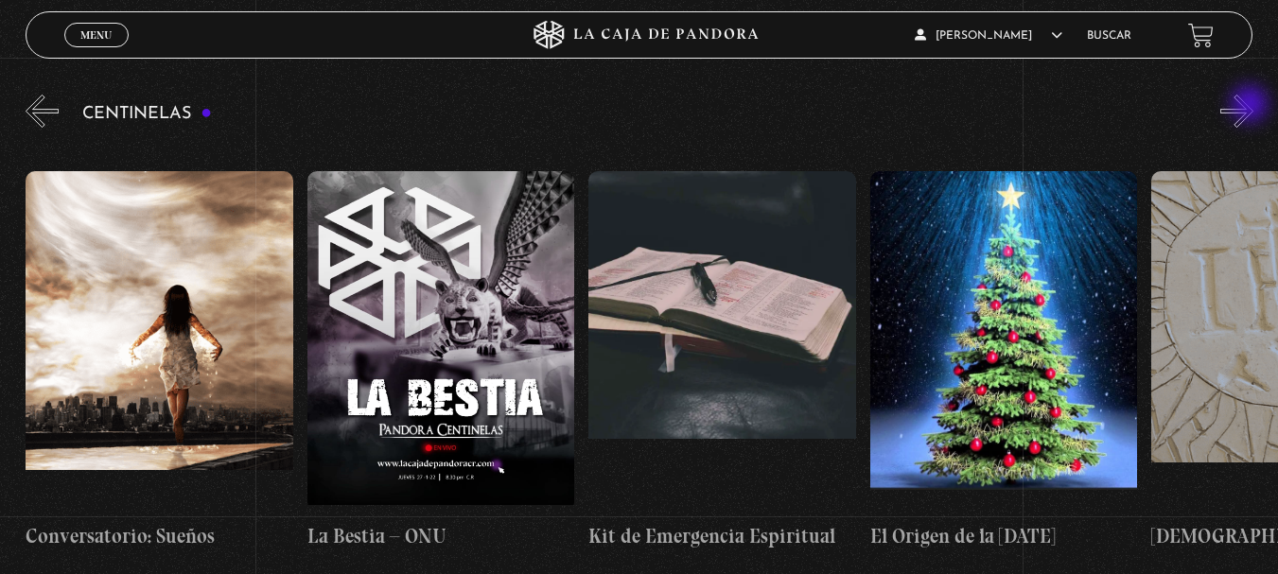
click at [1251, 106] on button "»" at bounding box center [1236, 111] width 33 height 33
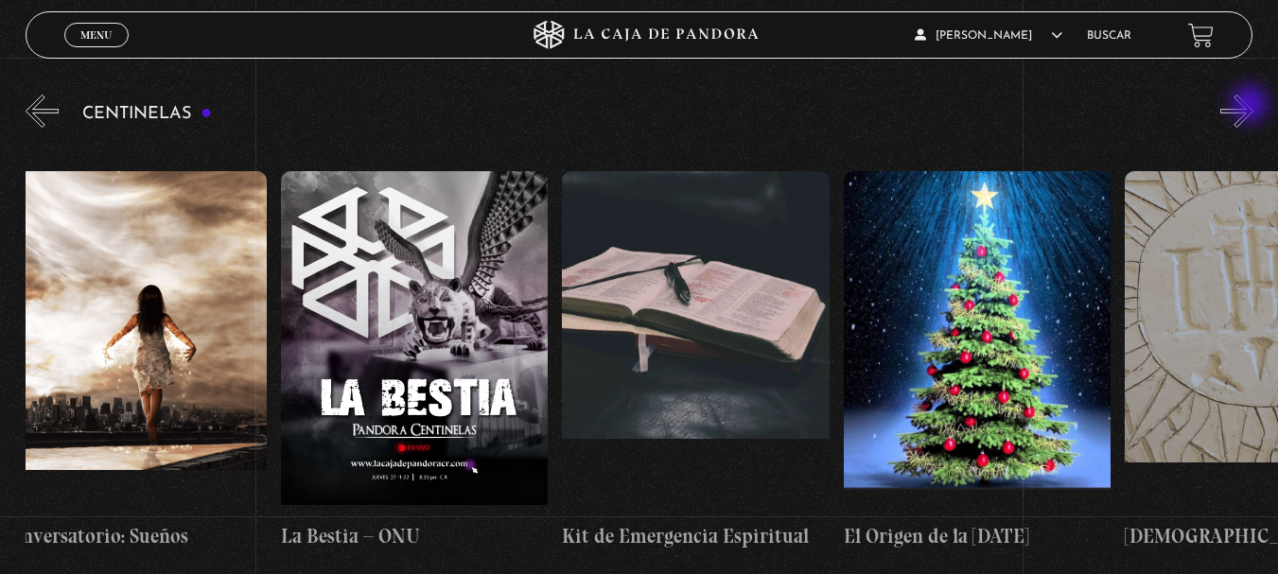
click at [1251, 106] on button "»" at bounding box center [1236, 111] width 33 height 33
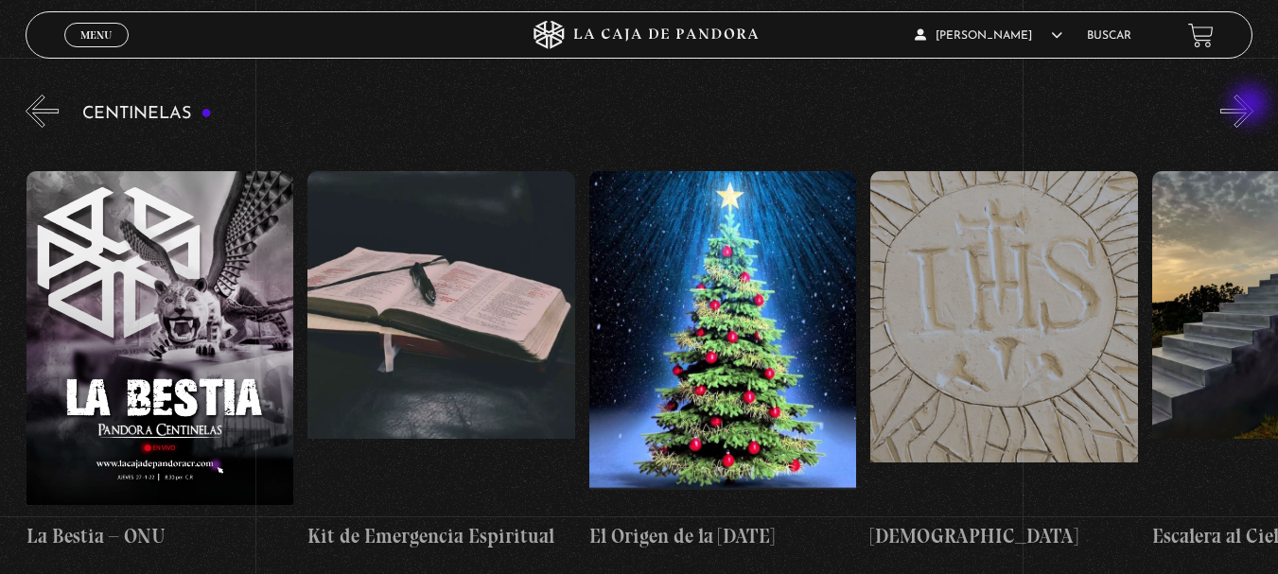
click at [1251, 106] on button "»" at bounding box center [1236, 111] width 33 height 33
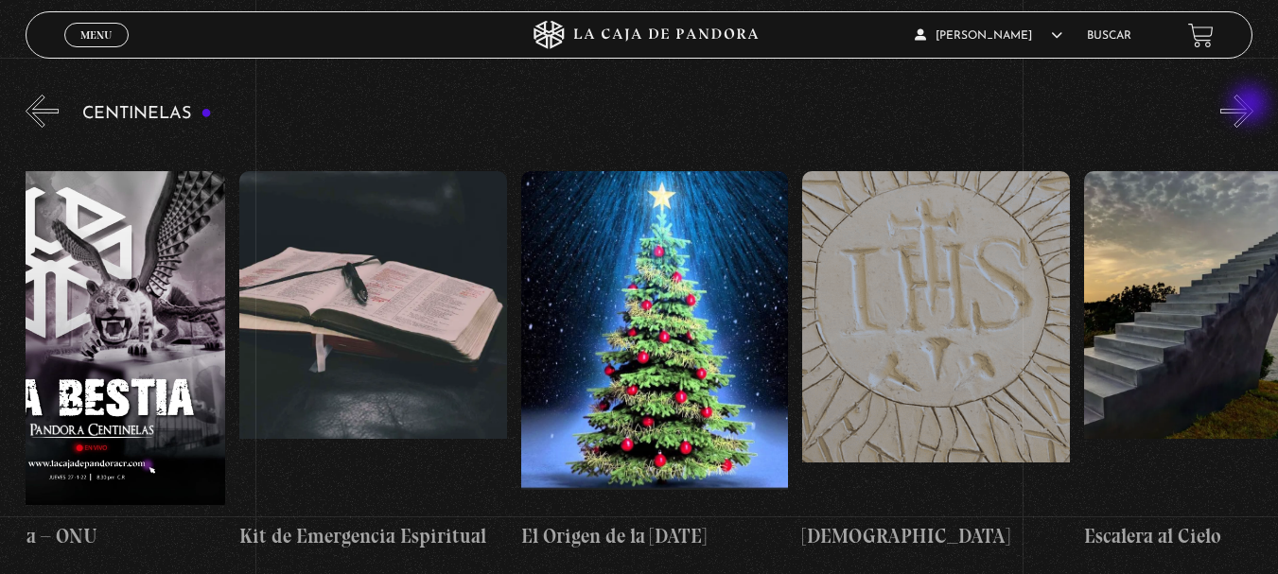
click at [1251, 106] on button "»" at bounding box center [1236, 111] width 33 height 33
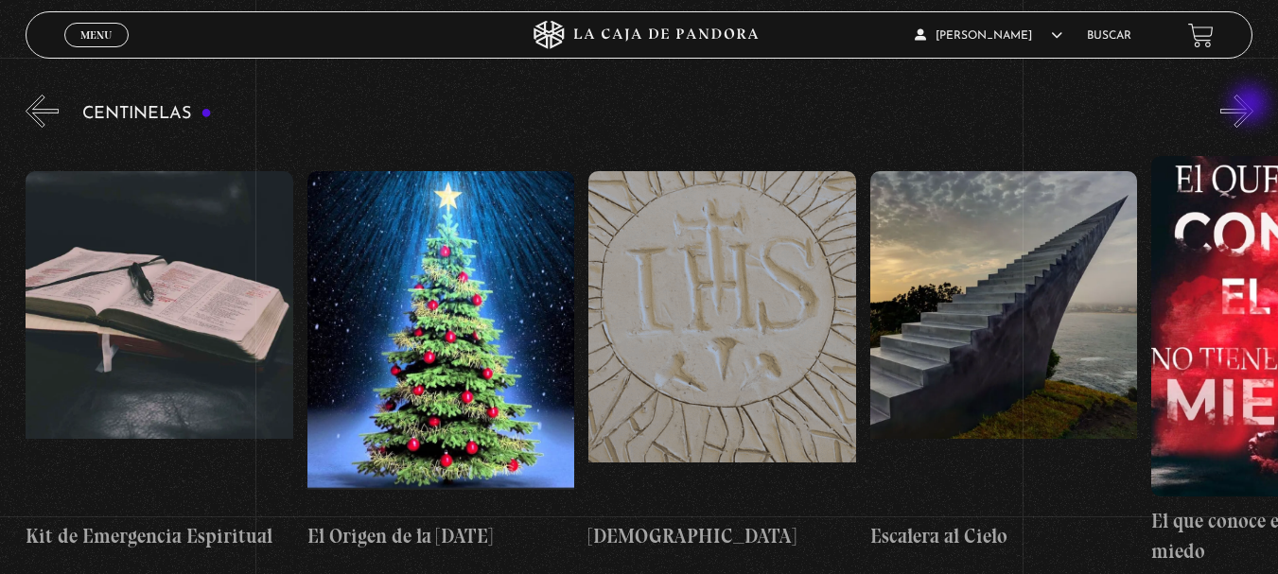
click at [1251, 106] on button "»" at bounding box center [1236, 111] width 33 height 33
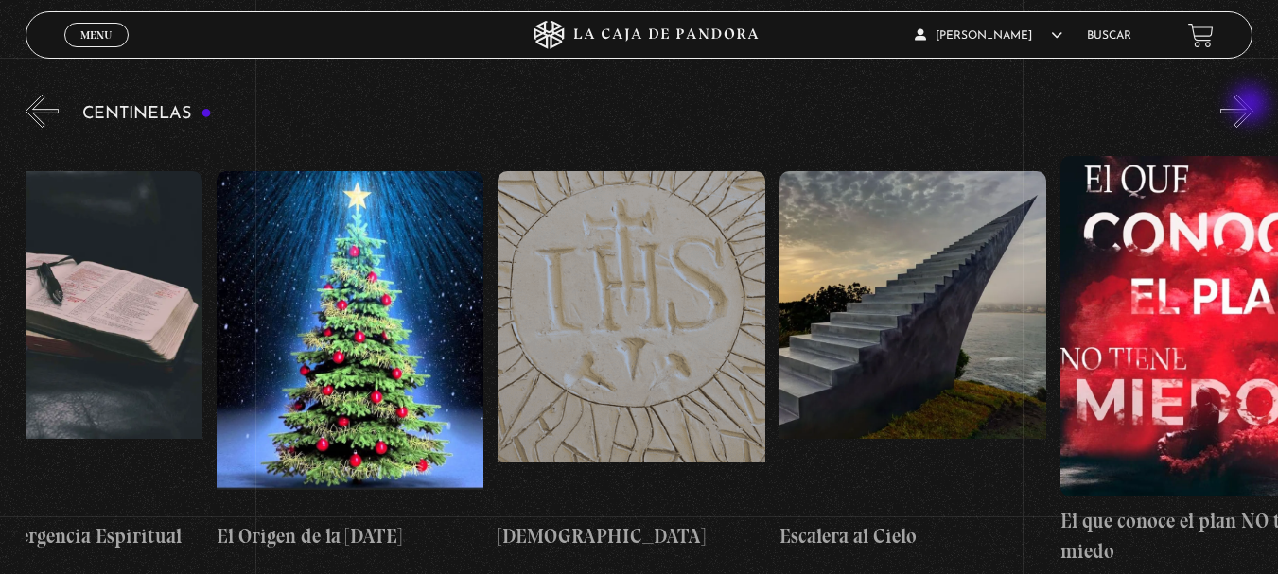
click at [1251, 106] on button "»" at bounding box center [1236, 111] width 33 height 33
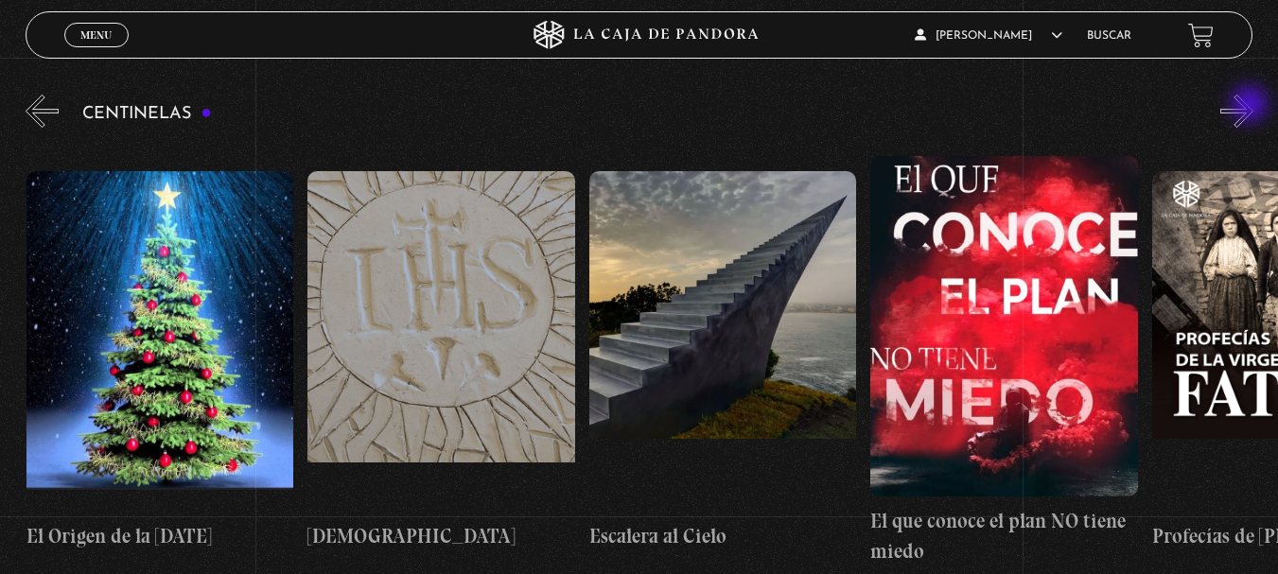
click at [1251, 106] on button "»" at bounding box center [1236, 111] width 33 height 33
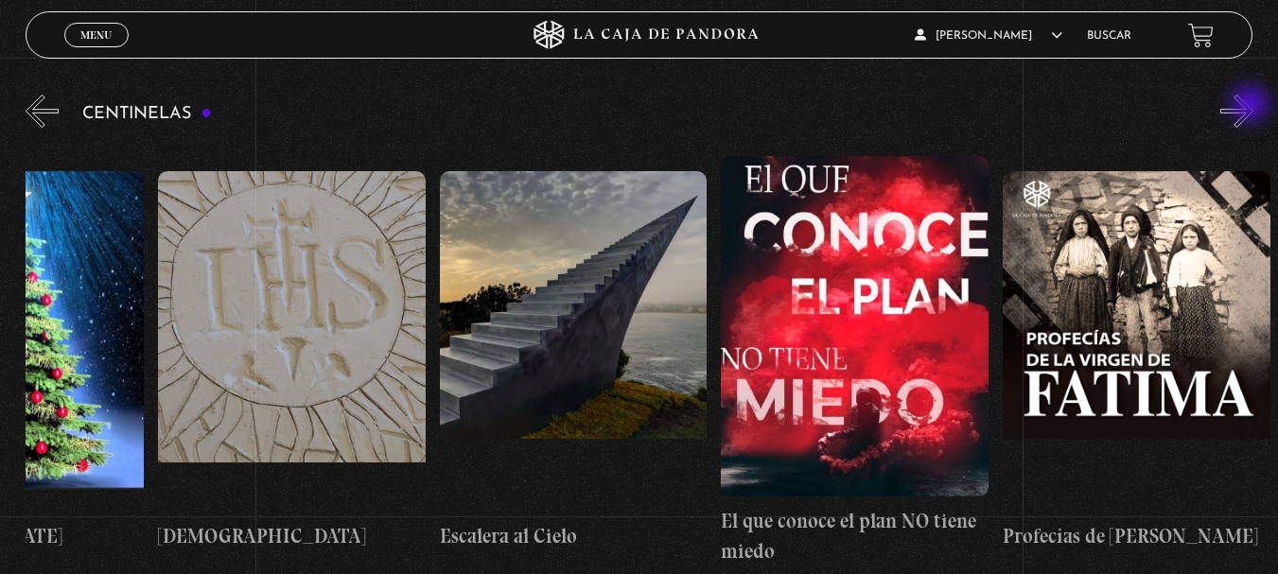
click at [1251, 106] on button "»" at bounding box center [1236, 111] width 33 height 33
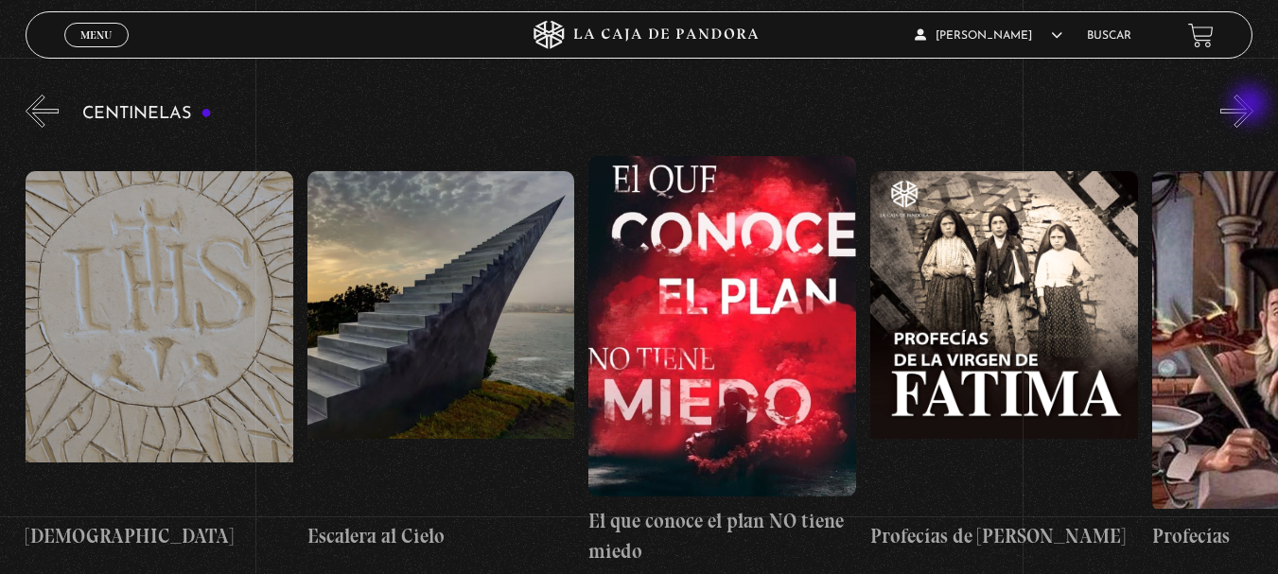
click at [1251, 106] on button "»" at bounding box center [1236, 111] width 33 height 33
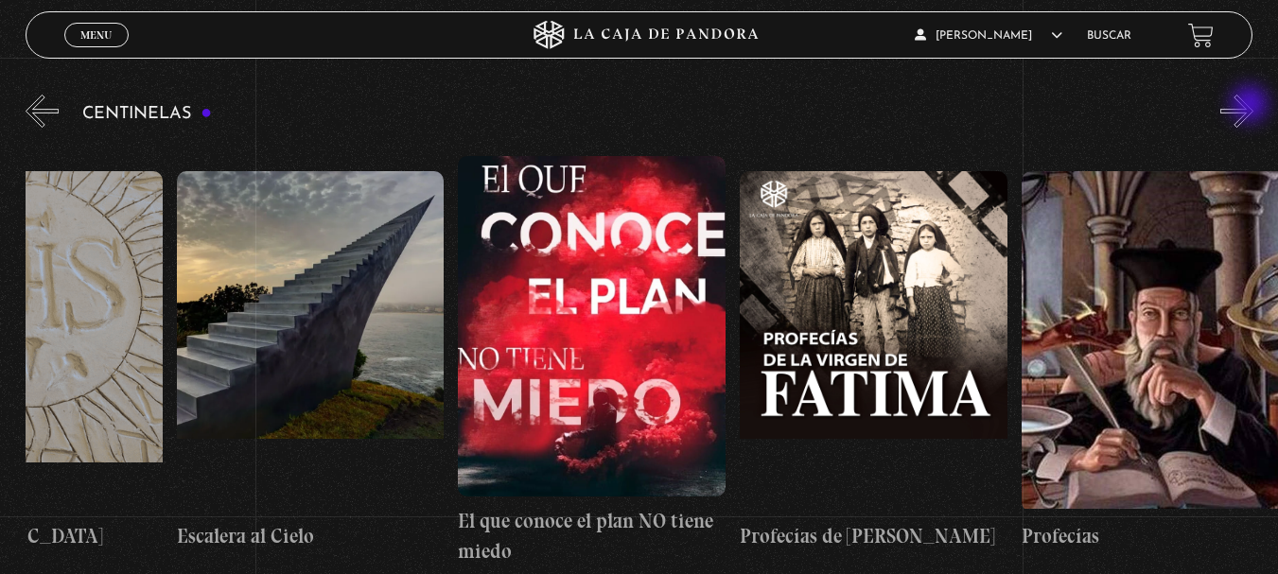
click at [1251, 106] on button "»" at bounding box center [1236, 111] width 33 height 33
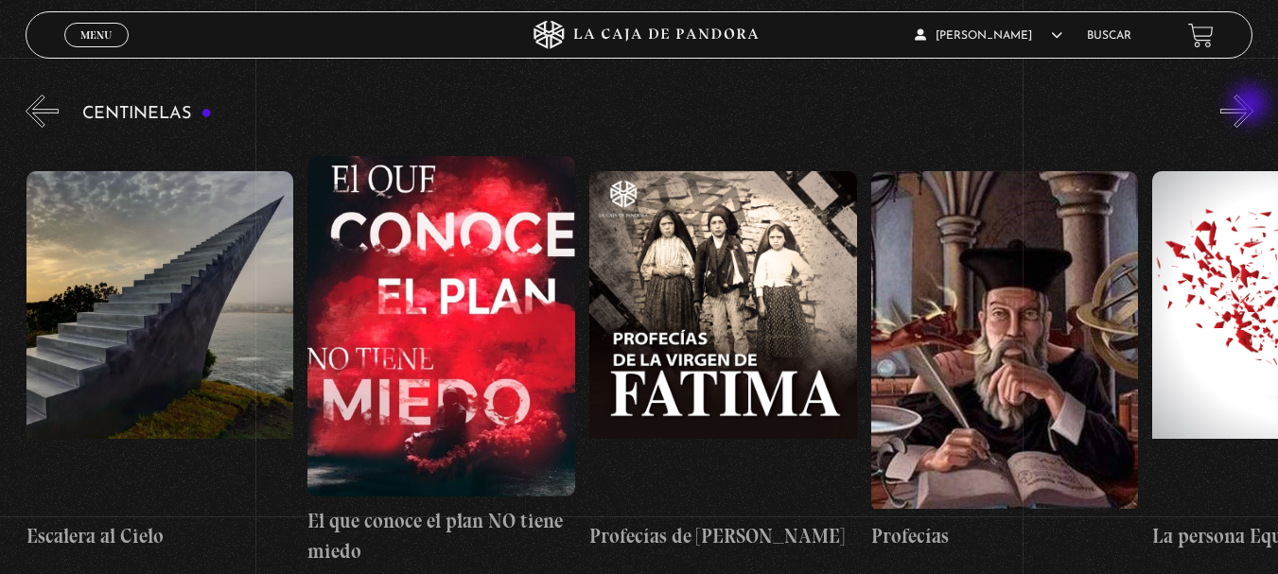
click at [1251, 106] on button "»" at bounding box center [1236, 111] width 33 height 33
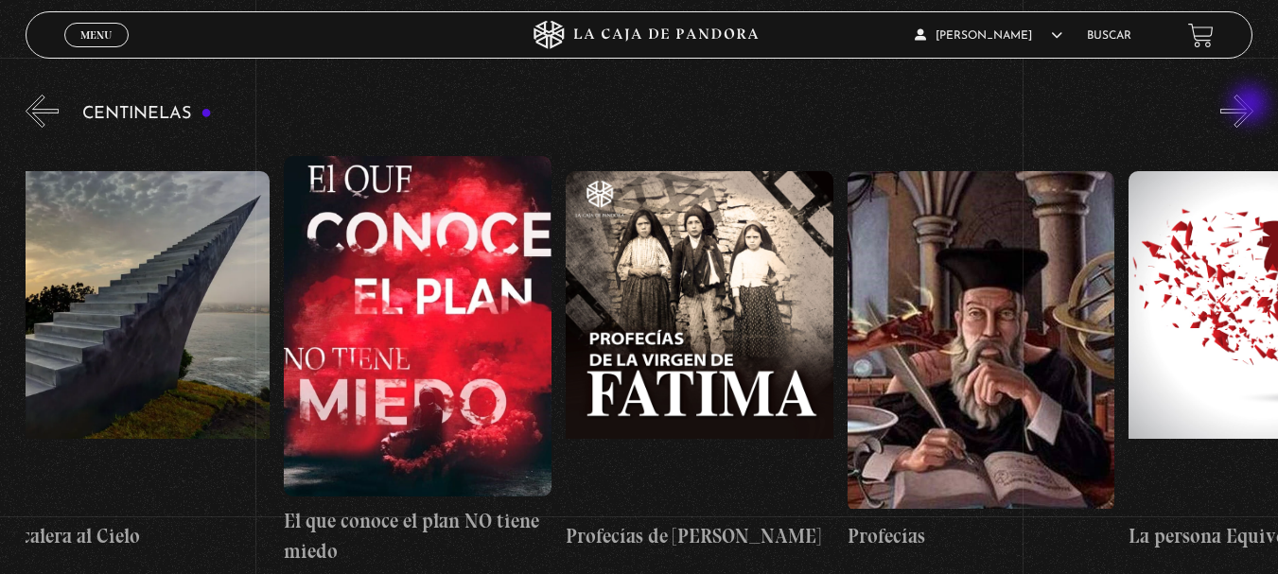
click at [1251, 106] on button "»" at bounding box center [1236, 111] width 33 height 33
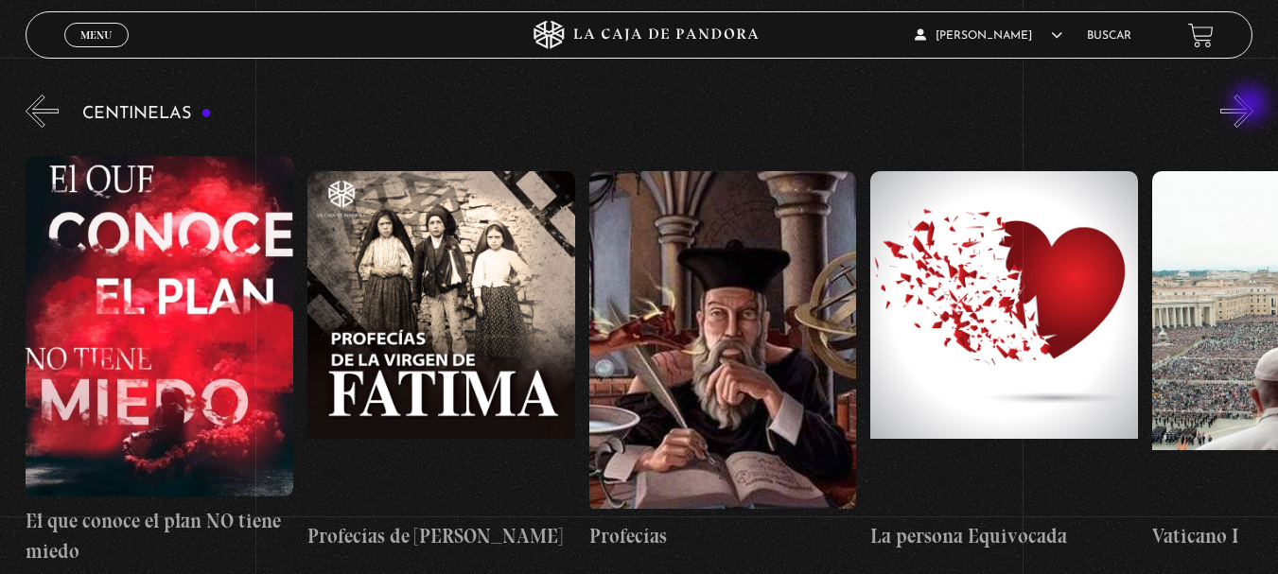
click at [1251, 106] on button "»" at bounding box center [1236, 111] width 33 height 33
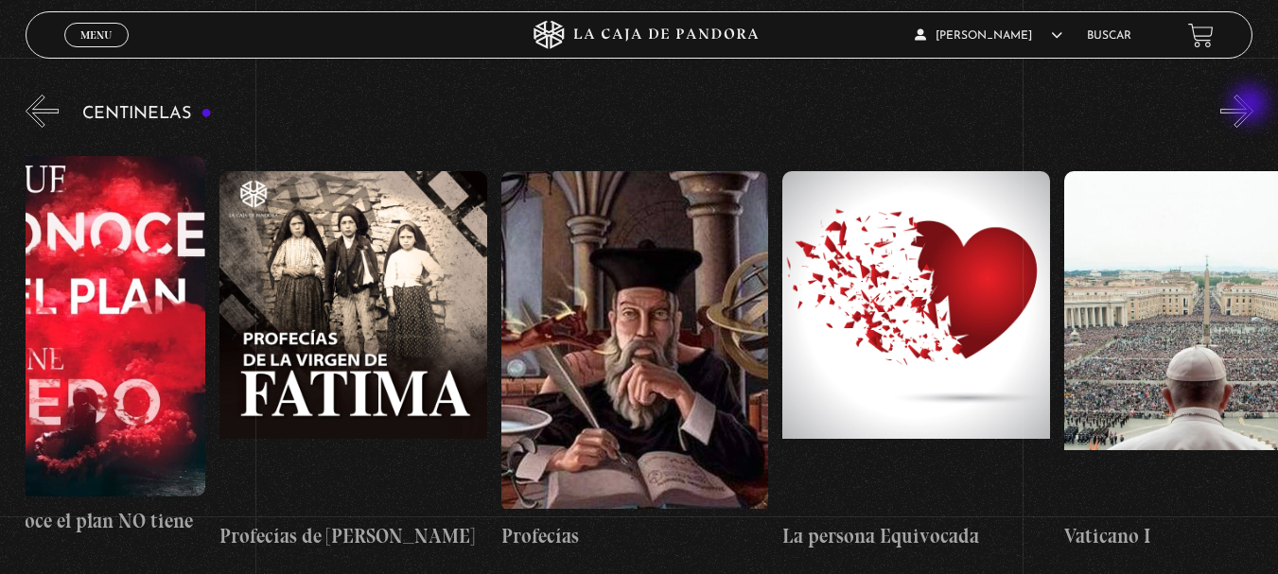
click at [1251, 106] on button "»" at bounding box center [1236, 111] width 33 height 33
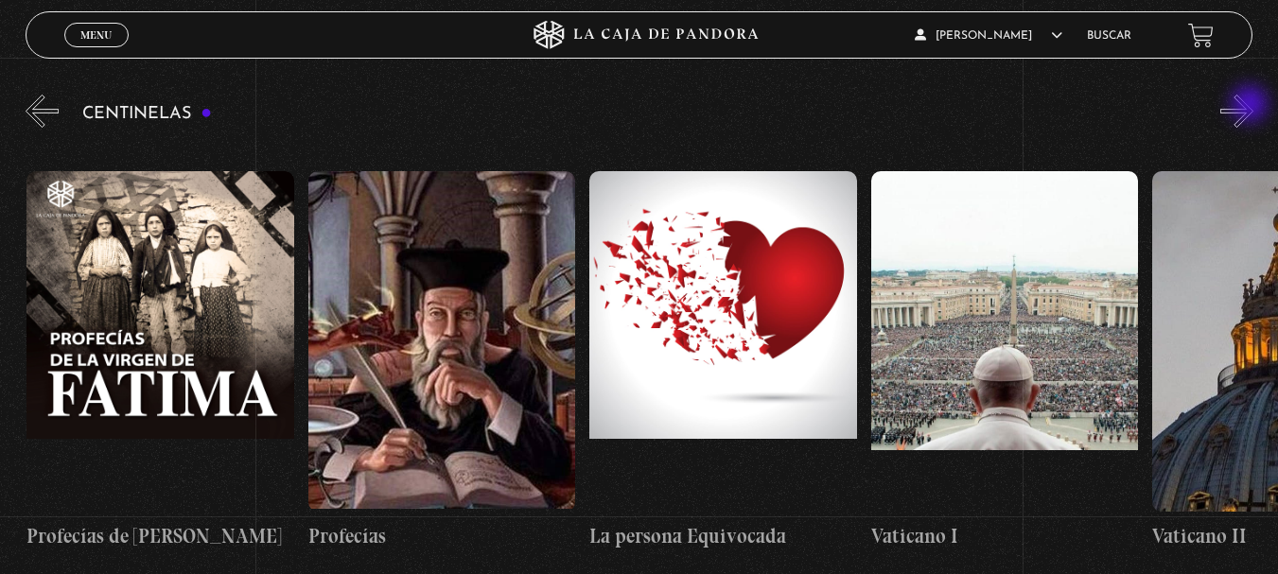
click at [1251, 106] on button "»" at bounding box center [1236, 111] width 33 height 33
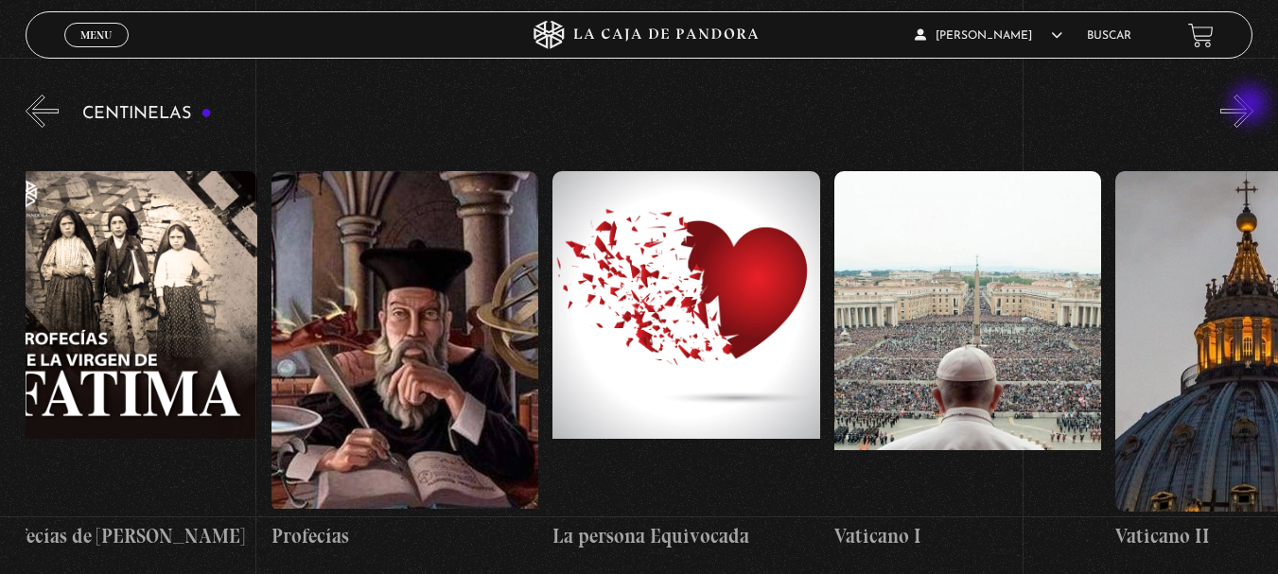
click at [1251, 106] on button "»" at bounding box center [1236, 111] width 33 height 33
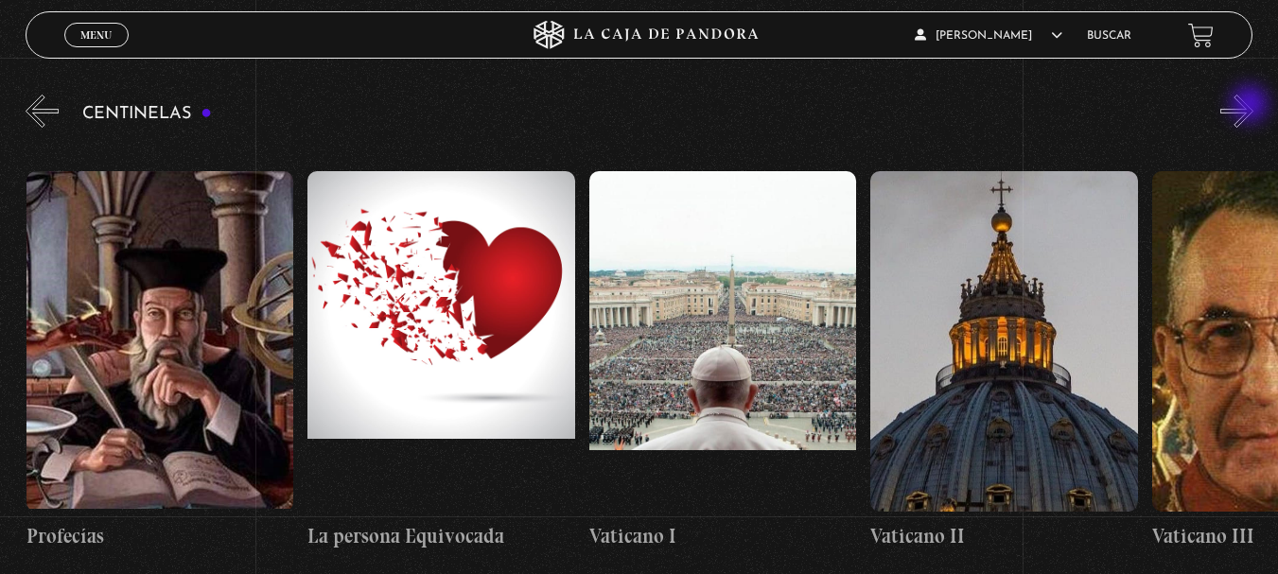
click at [1251, 106] on button "»" at bounding box center [1236, 111] width 33 height 33
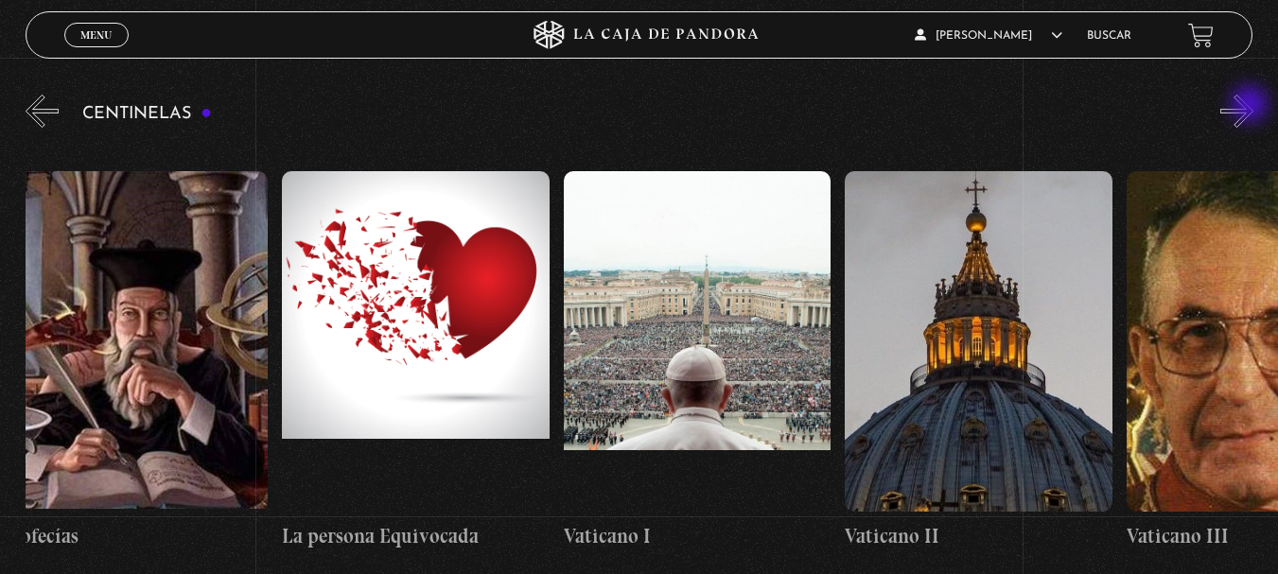
click at [1251, 106] on button "»" at bounding box center [1236, 111] width 33 height 33
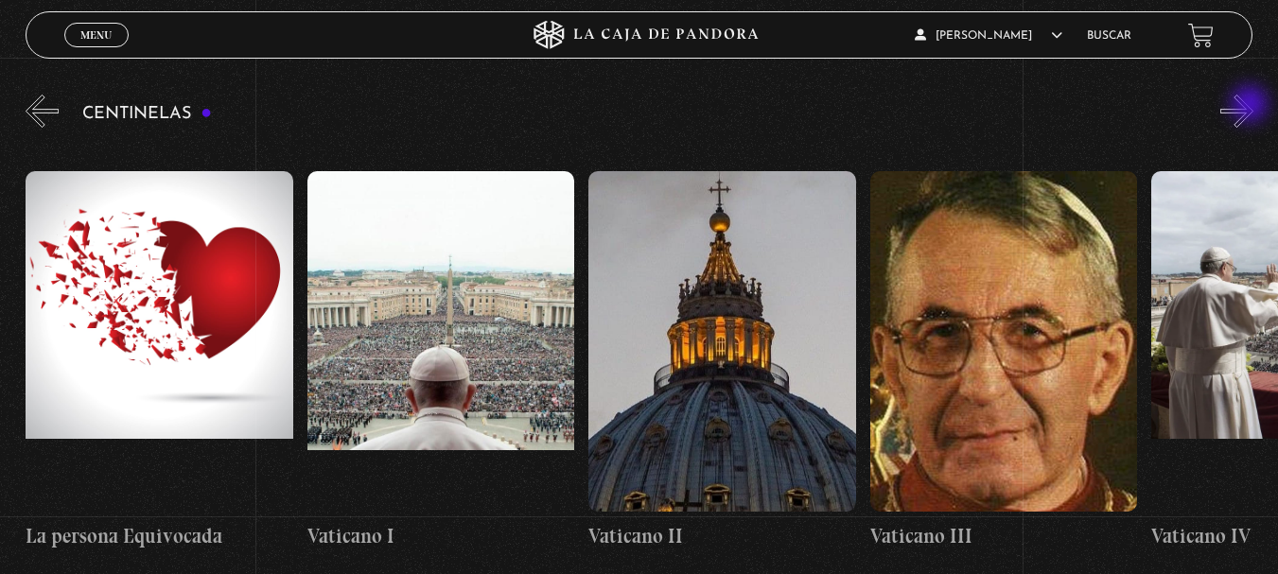
click at [1251, 106] on button "»" at bounding box center [1236, 111] width 33 height 33
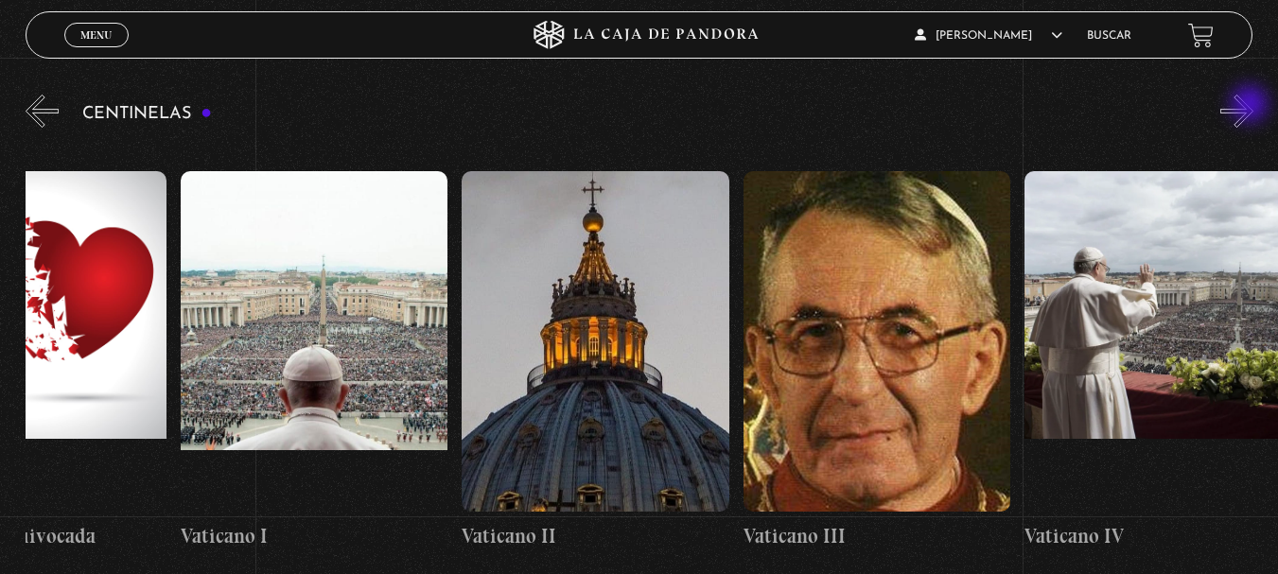
click at [1251, 106] on button "»" at bounding box center [1236, 111] width 33 height 33
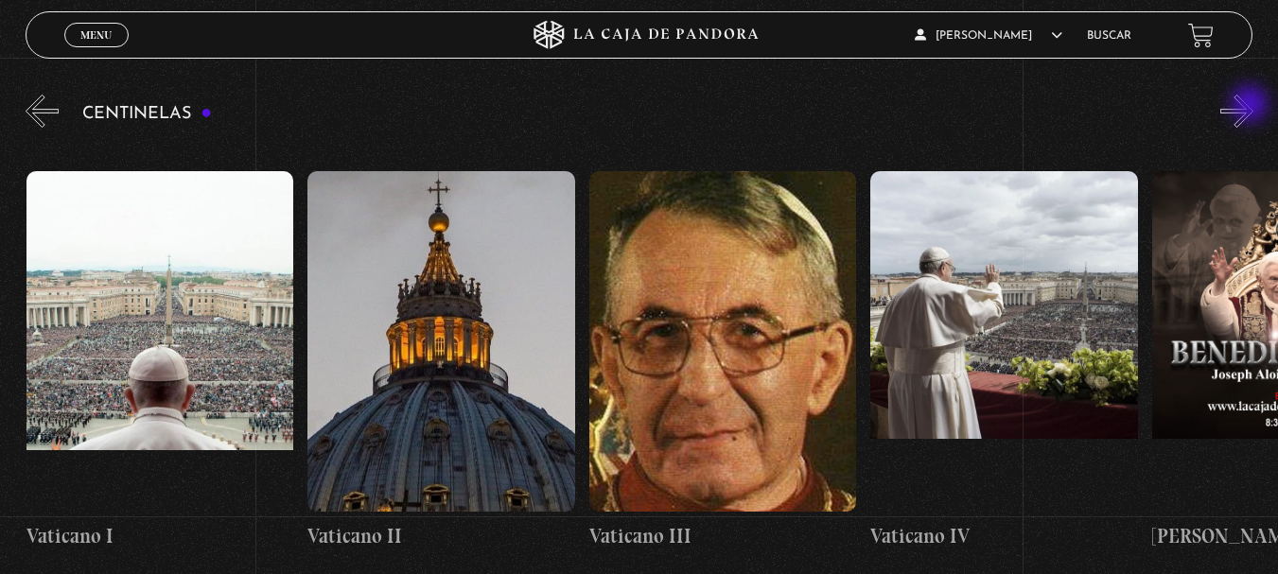
click at [1251, 106] on button "»" at bounding box center [1236, 111] width 33 height 33
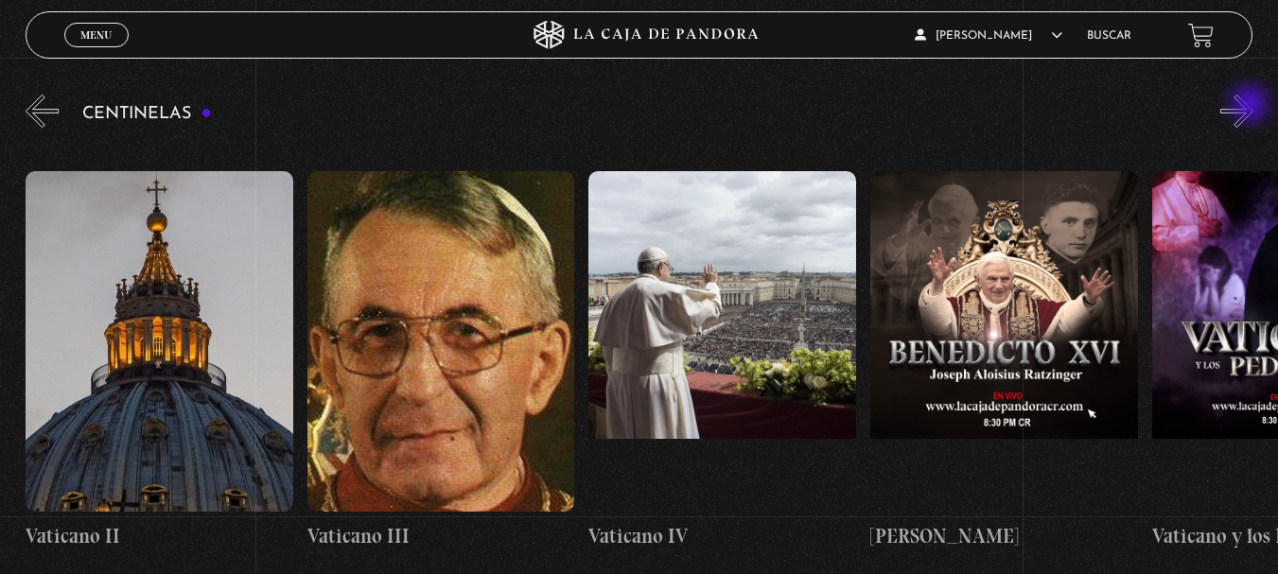
click at [1251, 106] on button "»" at bounding box center [1236, 111] width 33 height 33
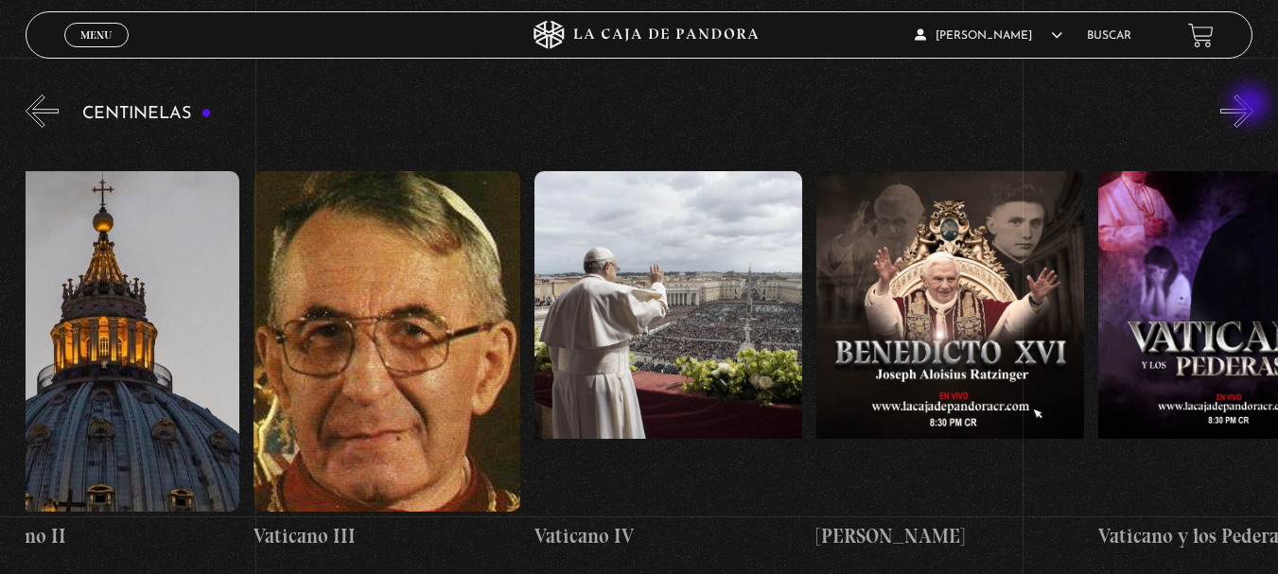
click at [1251, 106] on button "»" at bounding box center [1236, 111] width 33 height 33
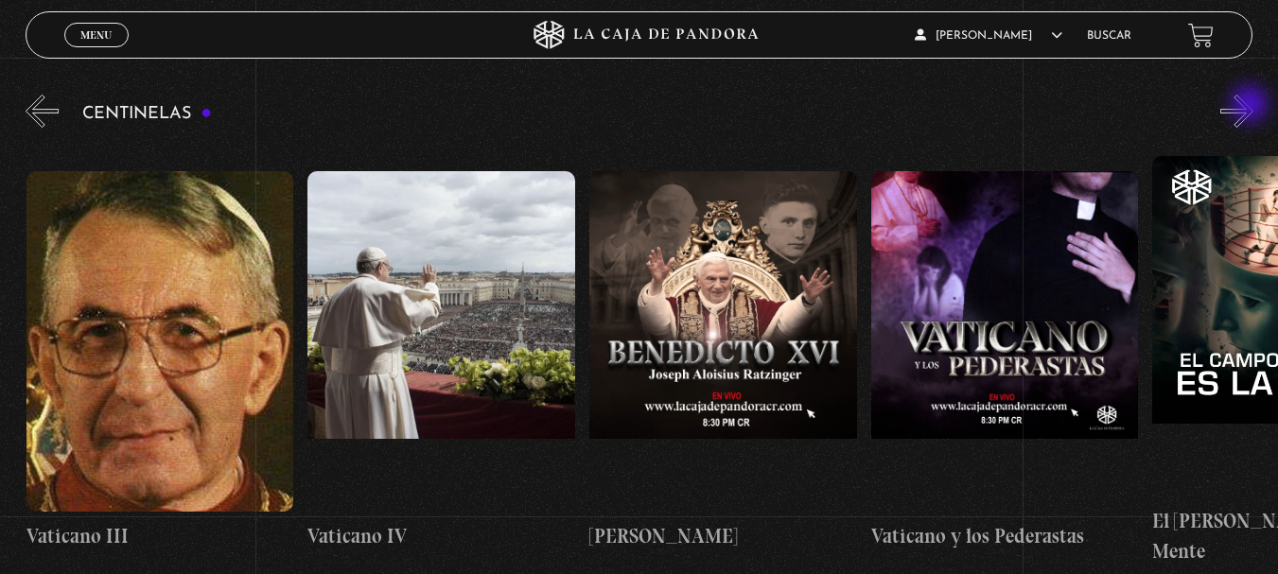
click at [1251, 106] on button "»" at bounding box center [1236, 111] width 33 height 33
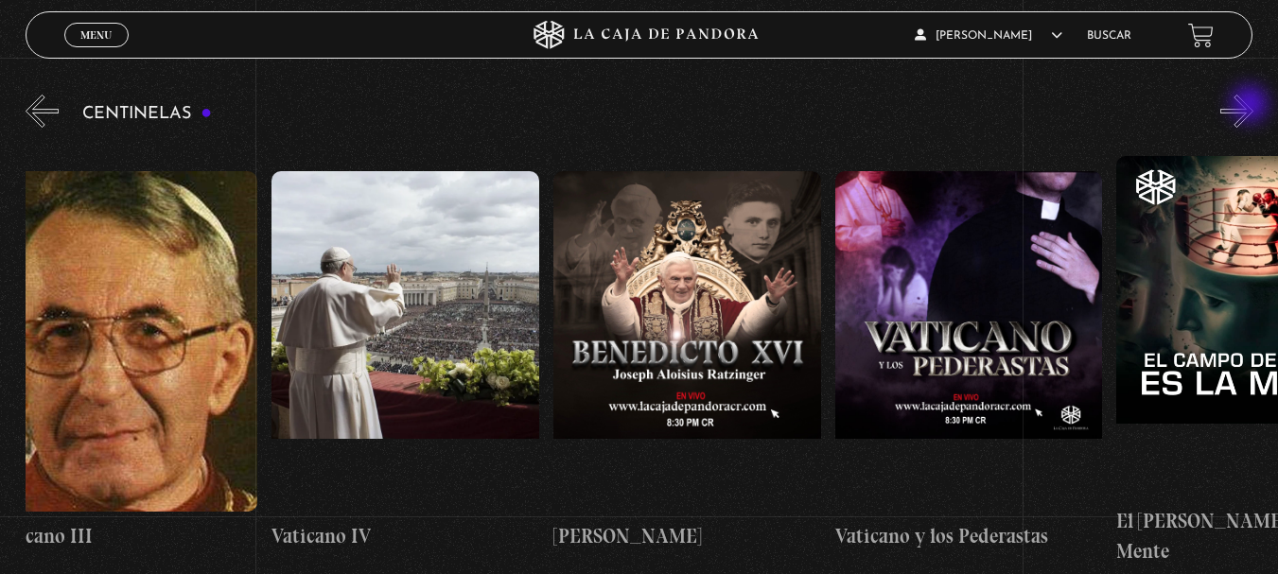
click at [1251, 106] on button "»" at bounding box center [1236, 111] width 33 height 33
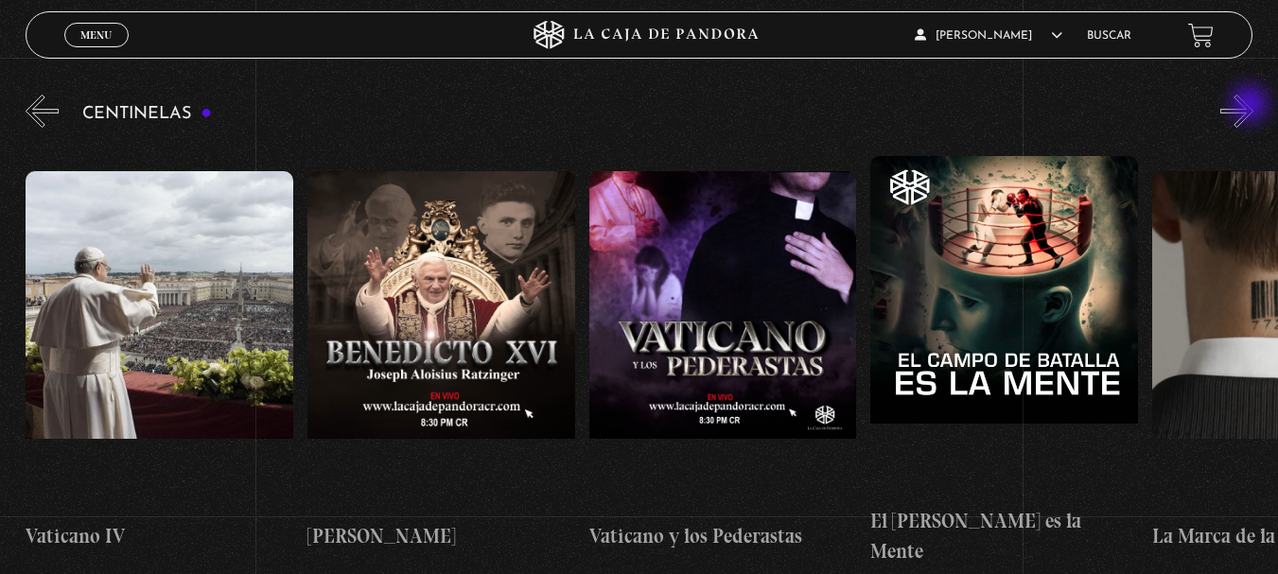
click at [1251, 106] on button "»" at bounding box center [1236, 111] width 33 height 33
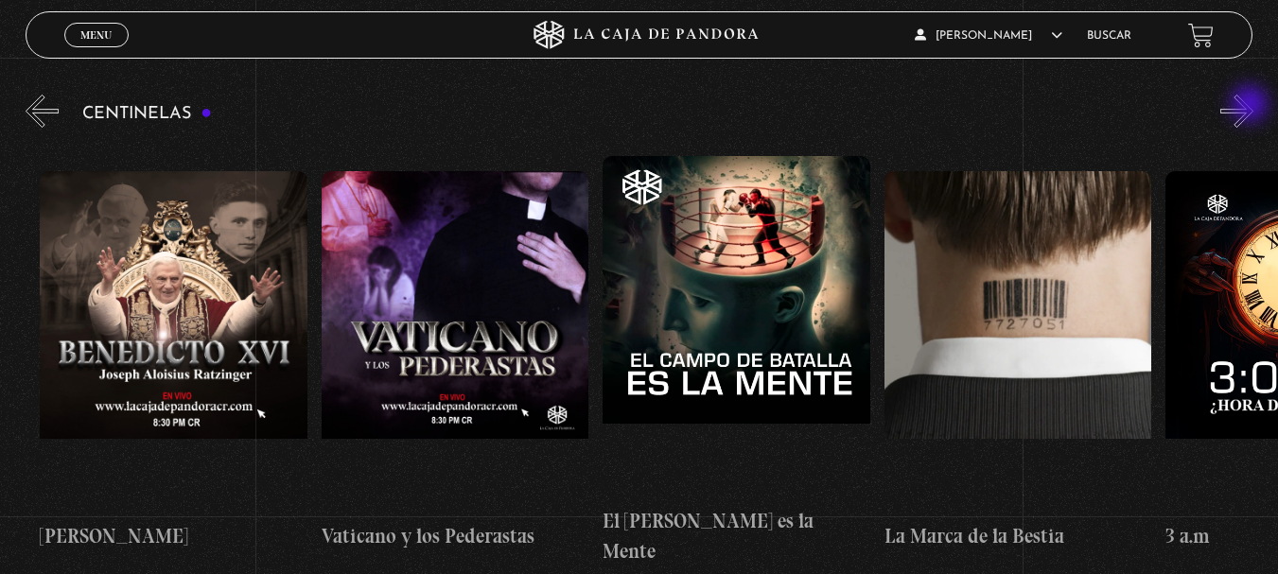
click at [1251, 106] on button "»" at bounding box center [1236, 111] width 33 height 33
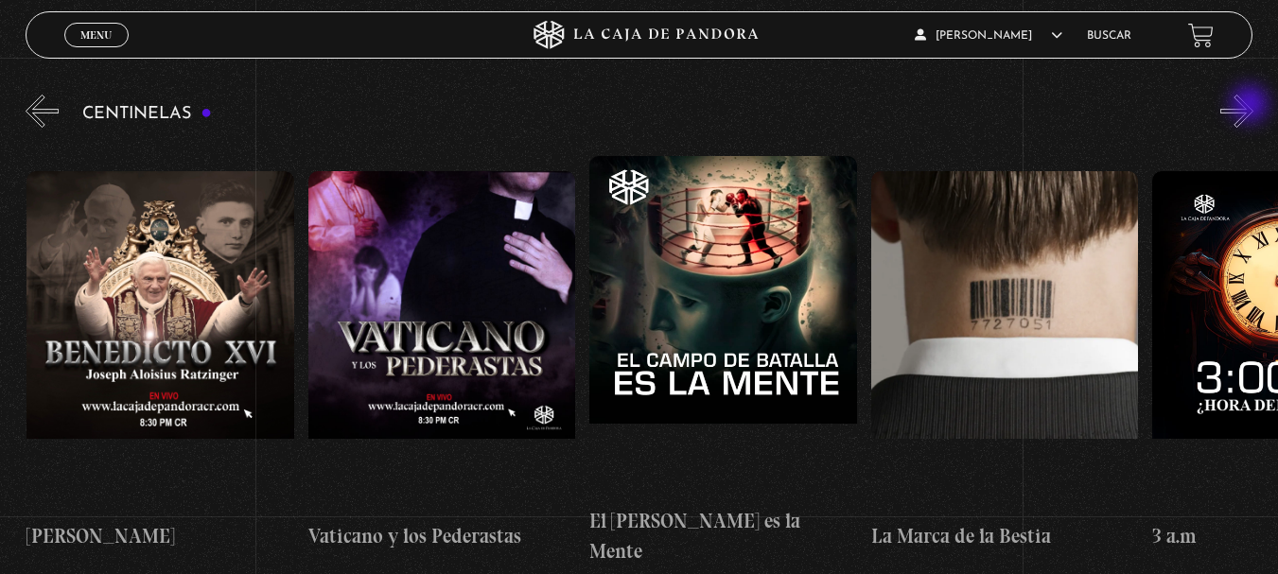
click at [1251, 106] on button "»" at bounding box center [1236, 111] width 33 height 33
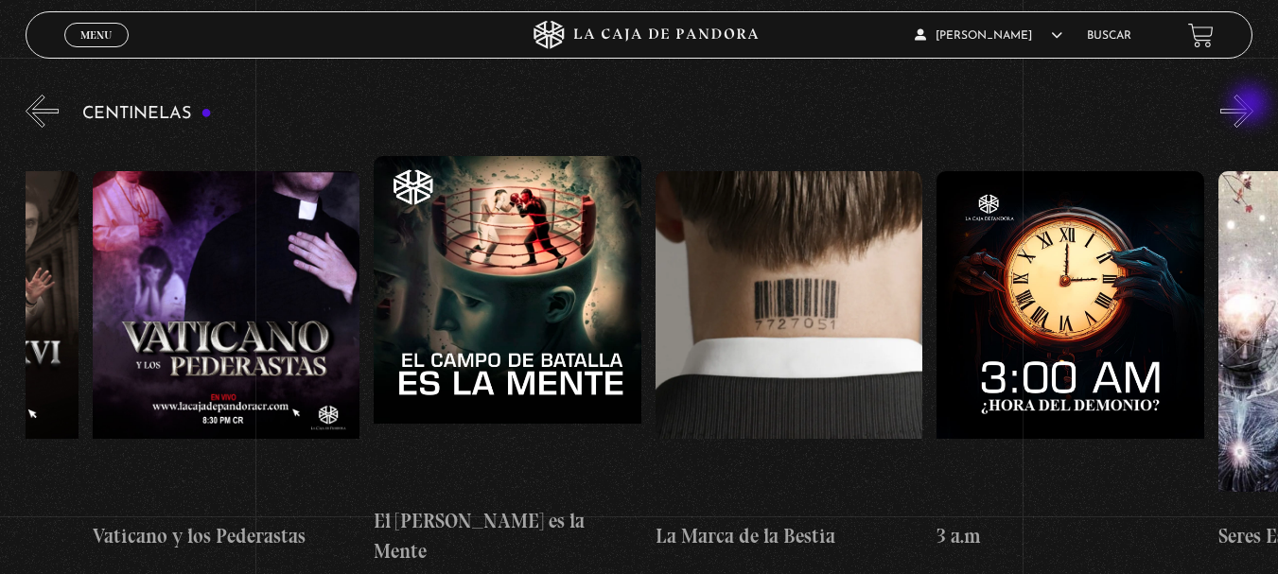
click at [1251, 106] on button "»" at bounding box center [1236, 111] width 33 height 33
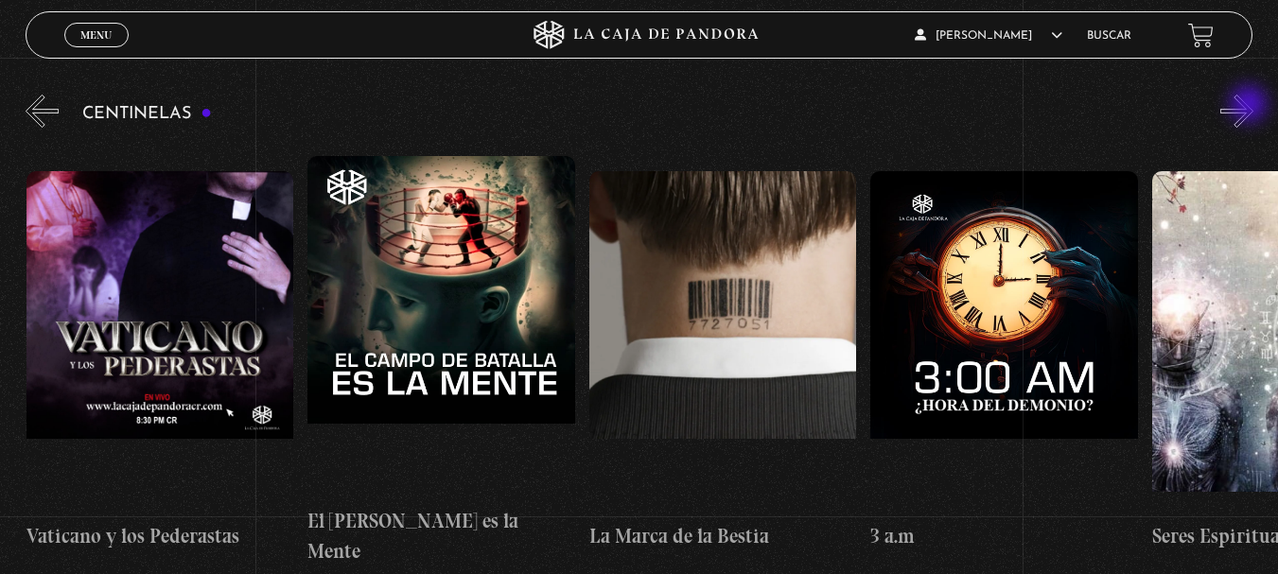
click at [1250, 106] on button "»" at bounding box center [1236, 111] width 33 height 33
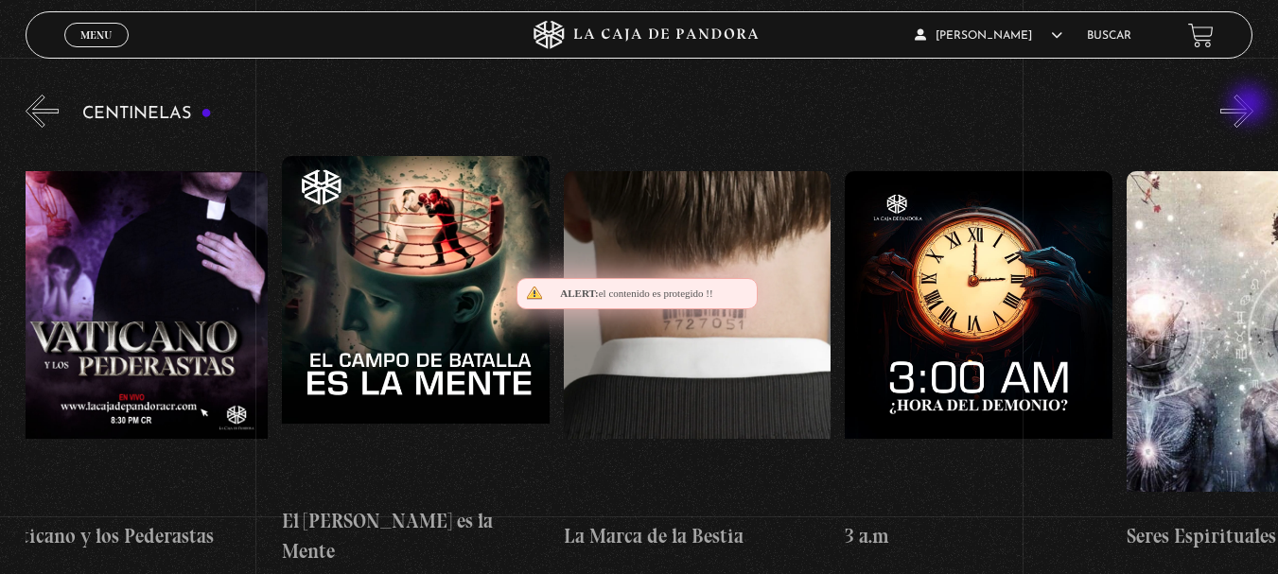
click at [1250, 106] on button "»" at bounding box center [1236, 111] width 33 height 33
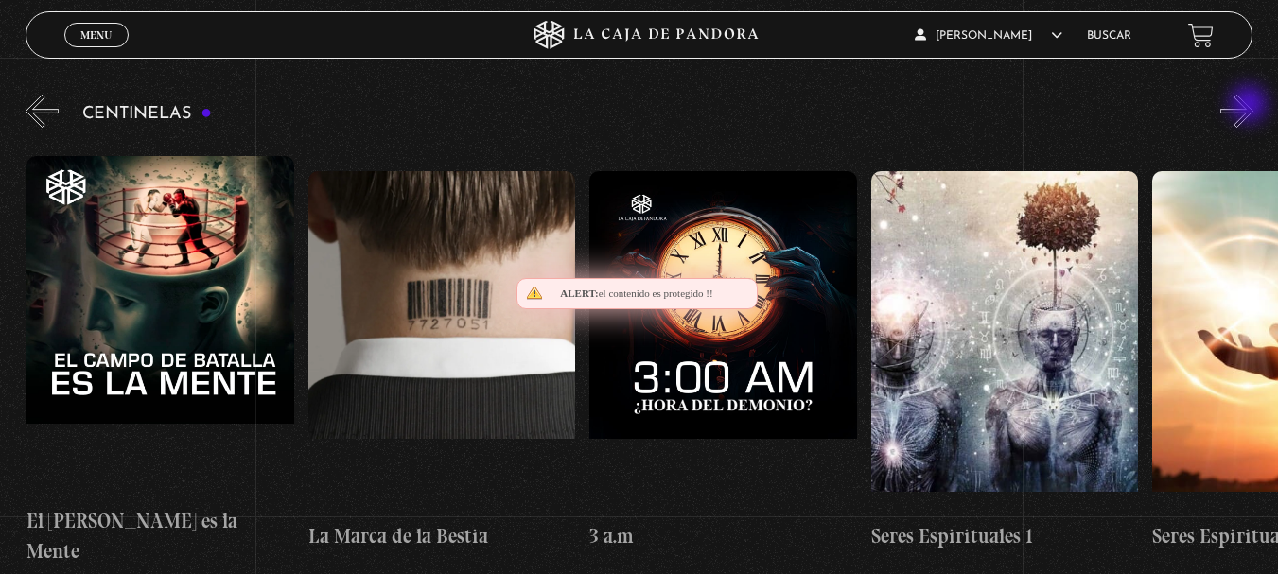
click at [1250, 106] on button "»" at bounding box center [1236, 111] width 33 height 33
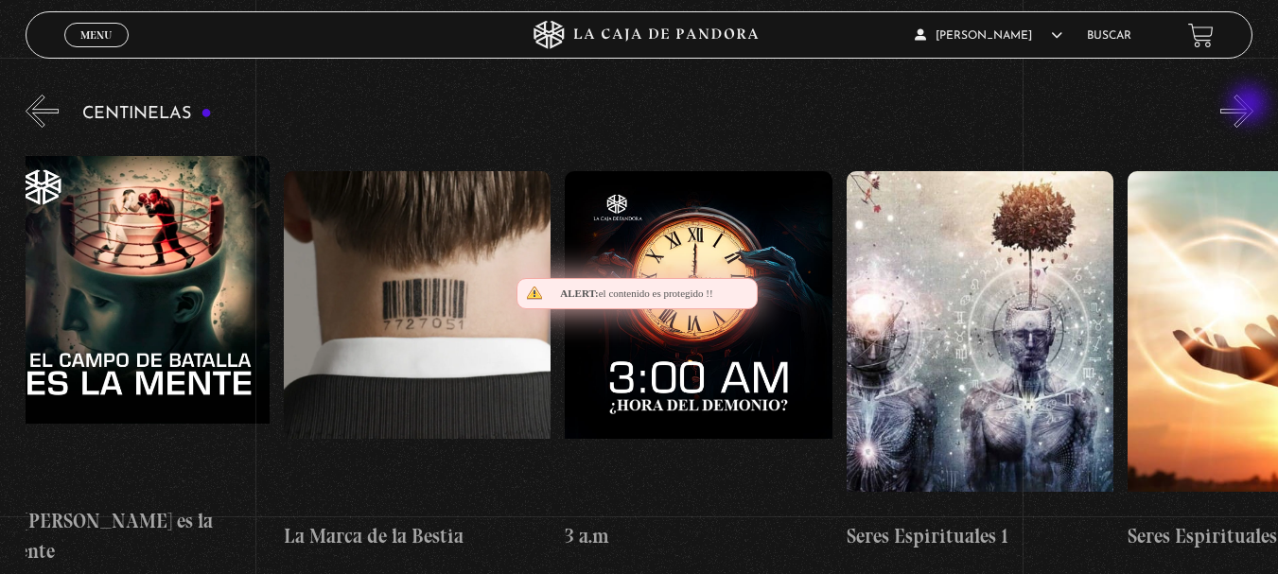
click at [1250, 106] on button "»" at bounding box center [1236, 111] width 33 height 33
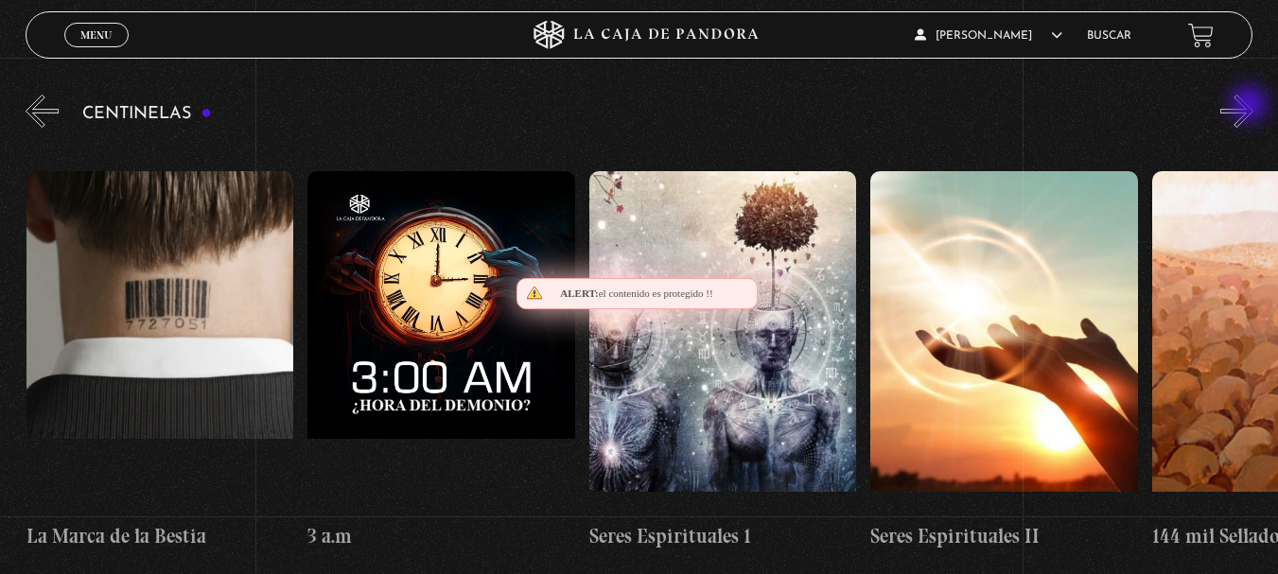
click at [1250, 106] on button "»" at bounding box center [1236, 111] width 33 height 33
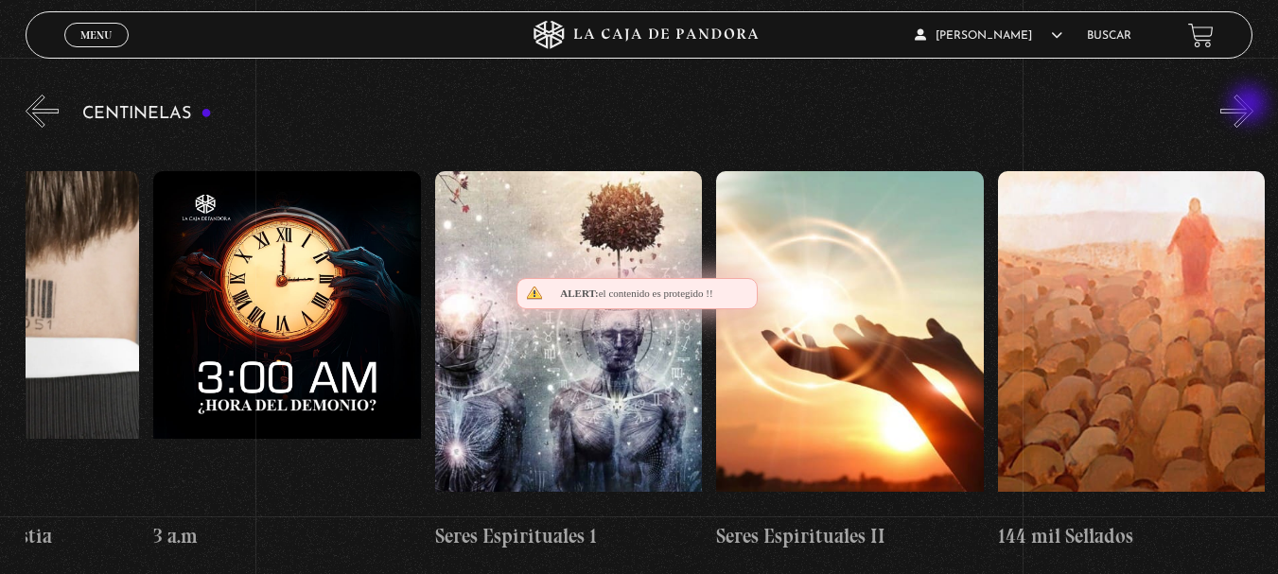
click at [1250, 106] on button "»" at bounding box center [1236, 111] width 33 height 33
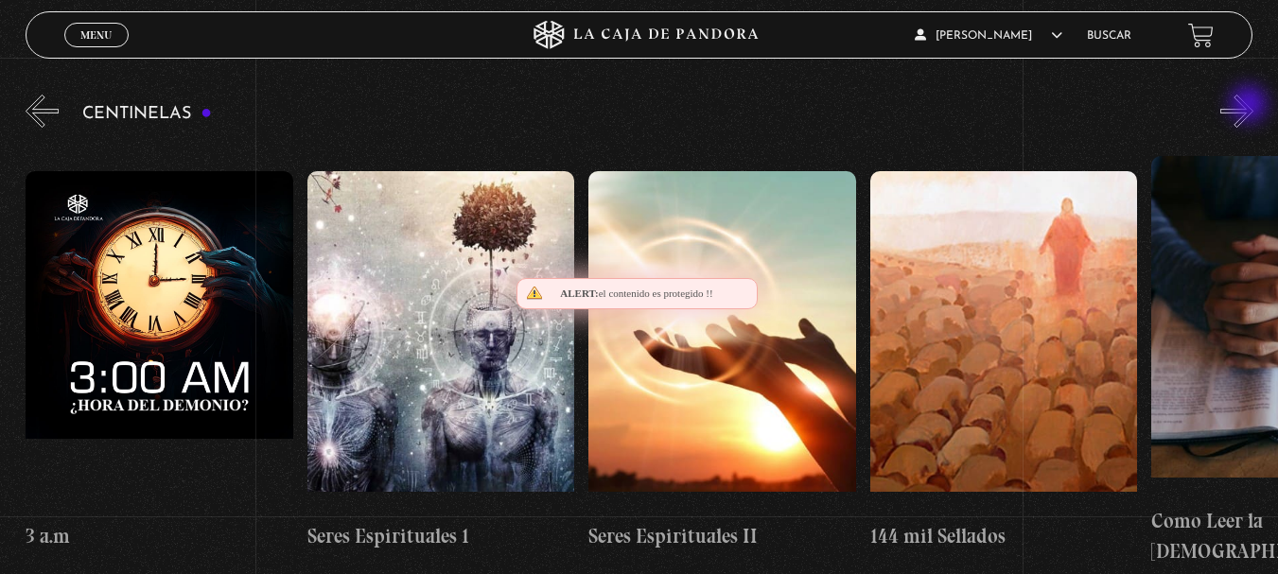
click at [1250, 106] on button "»" at bounding box center [1236, 111] width 33 height 33
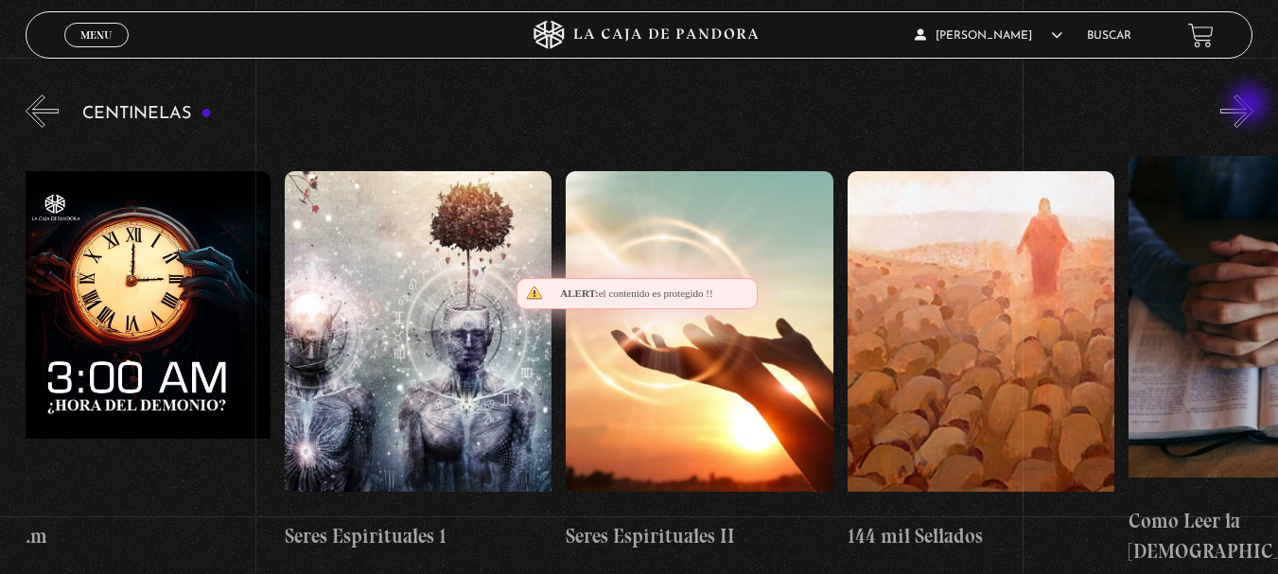
click at [1250, 106] on button "»" at bounding box center [1236, 111] width 33 height 33
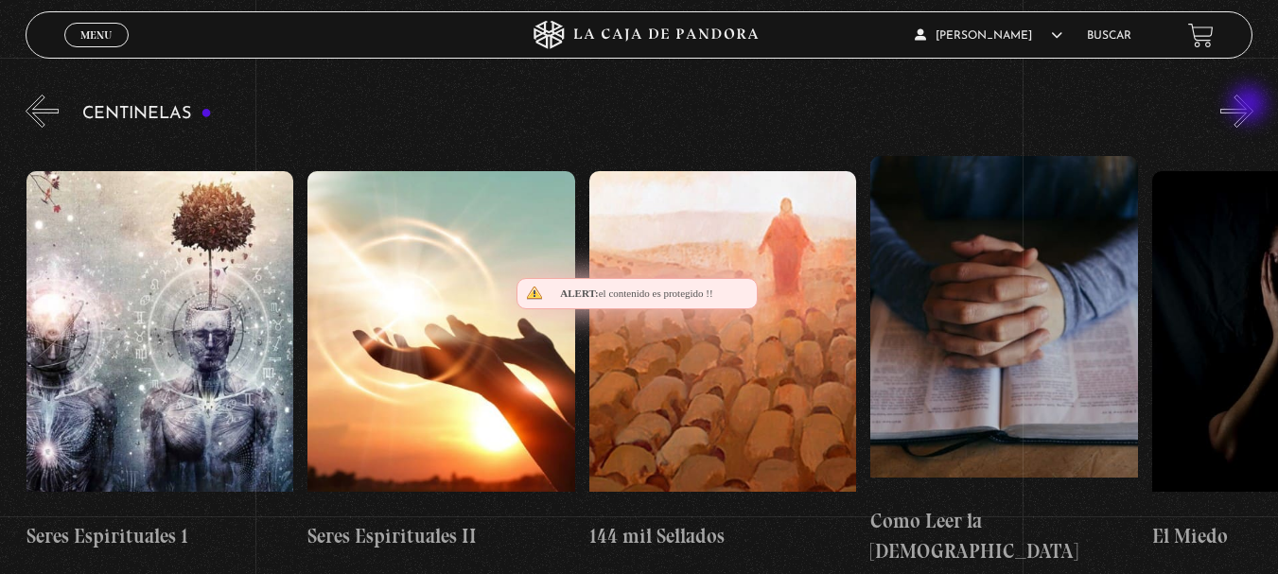
click at [1250, 106] on button "»" at bounding box center [1236, 111] width 33 height 33
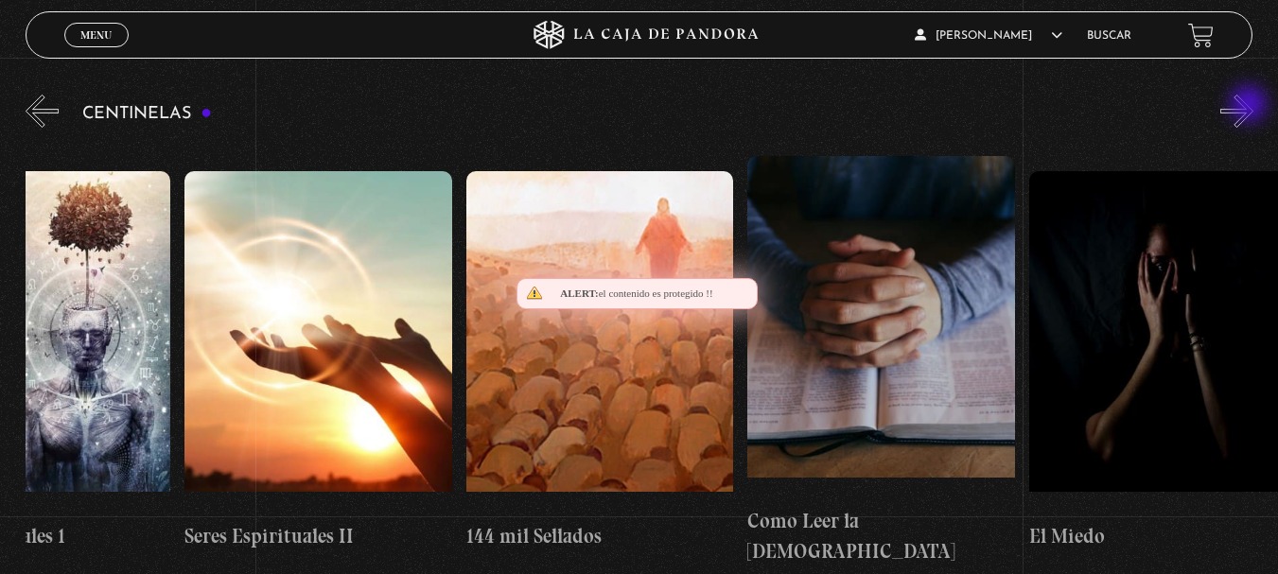
click at [1250, 106] on button "»" at bounding box center [1236, 111] width 33 height 33
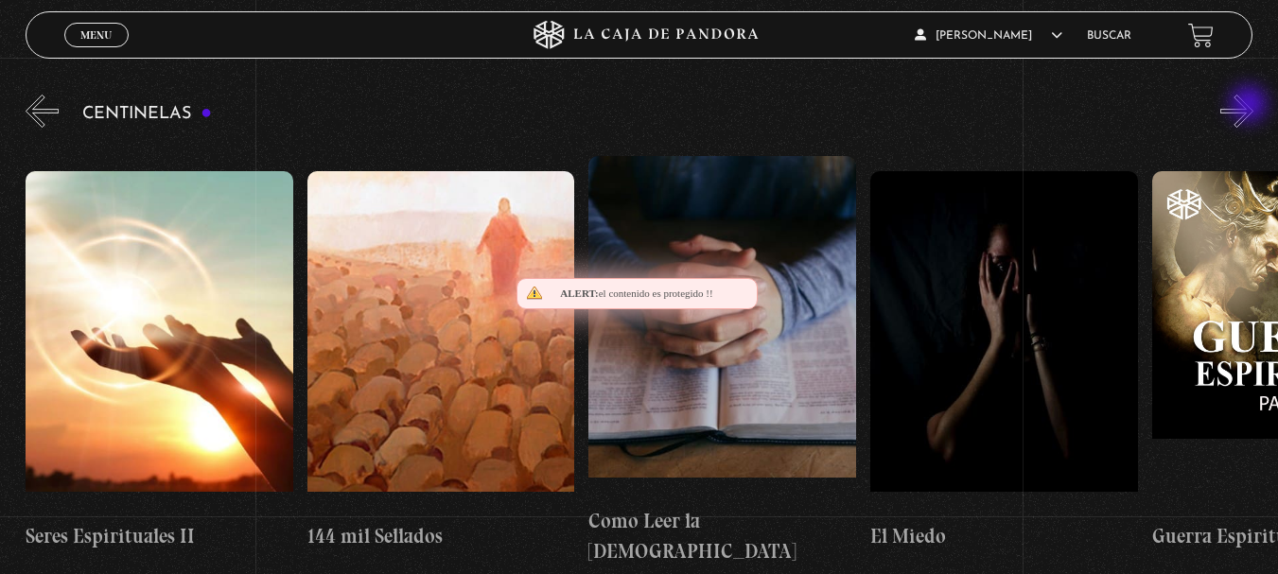
click at [1250, 106] on button "»" at bounding box center [1236, 111] width 33 height 33
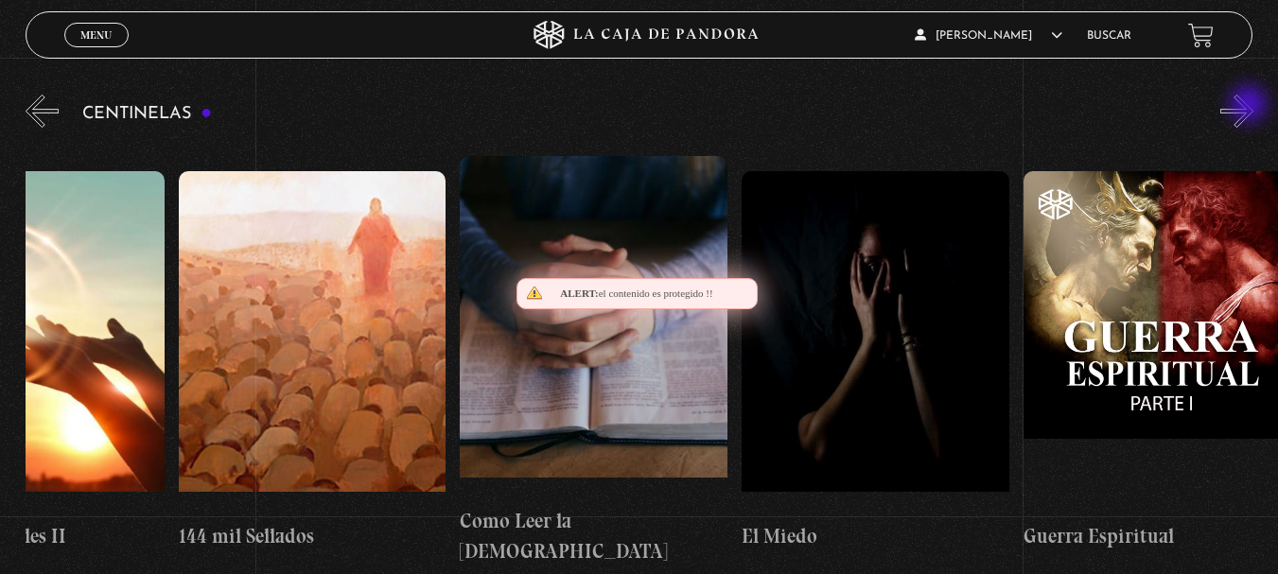
click at [1250, 106] on button "»" at bounding box center [1236, 111] width 33 height 33
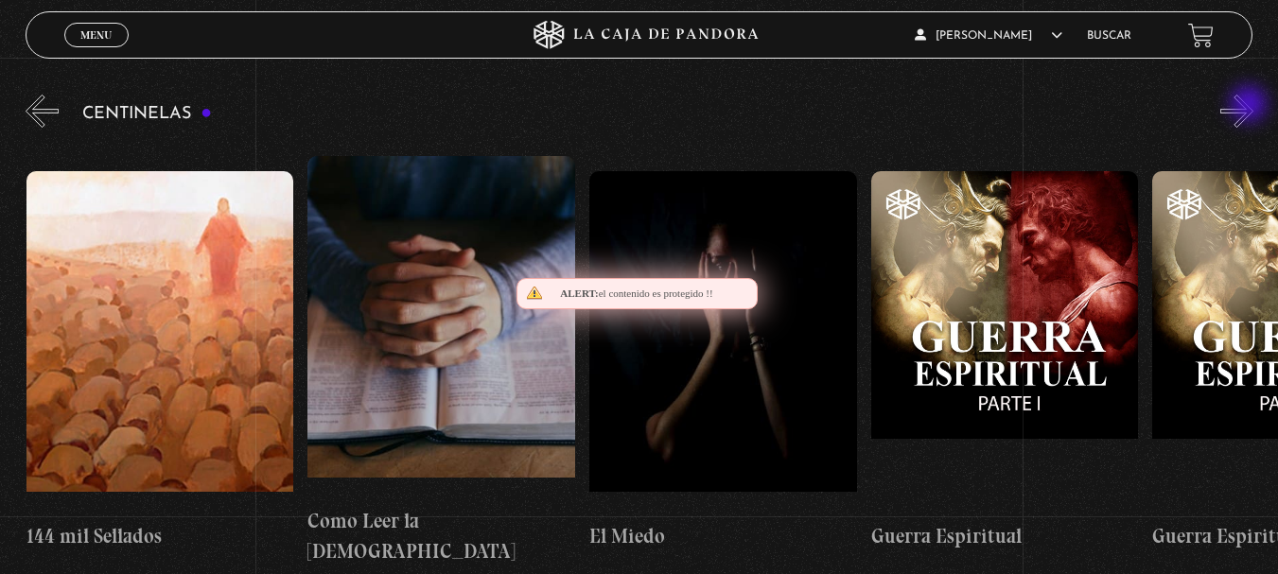
click at [1250, 106] on button "»" at bounding box center [1236, 111] width 33 height 33
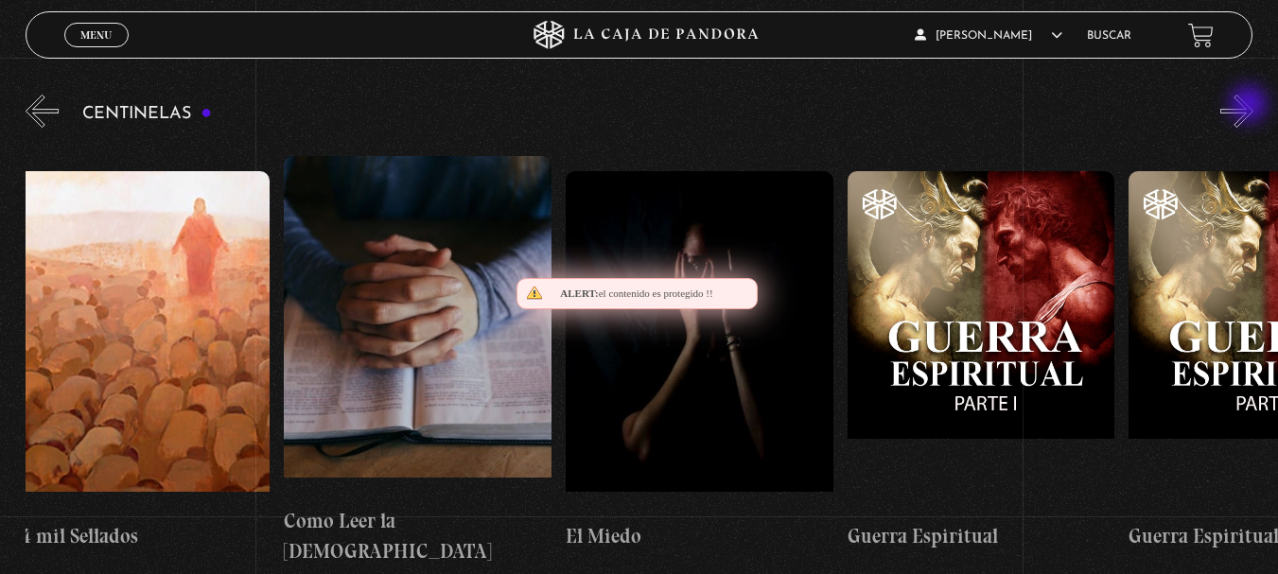
click at [1250, 106] on button "»" at bounding box center [1236, 111] width 33 height 33
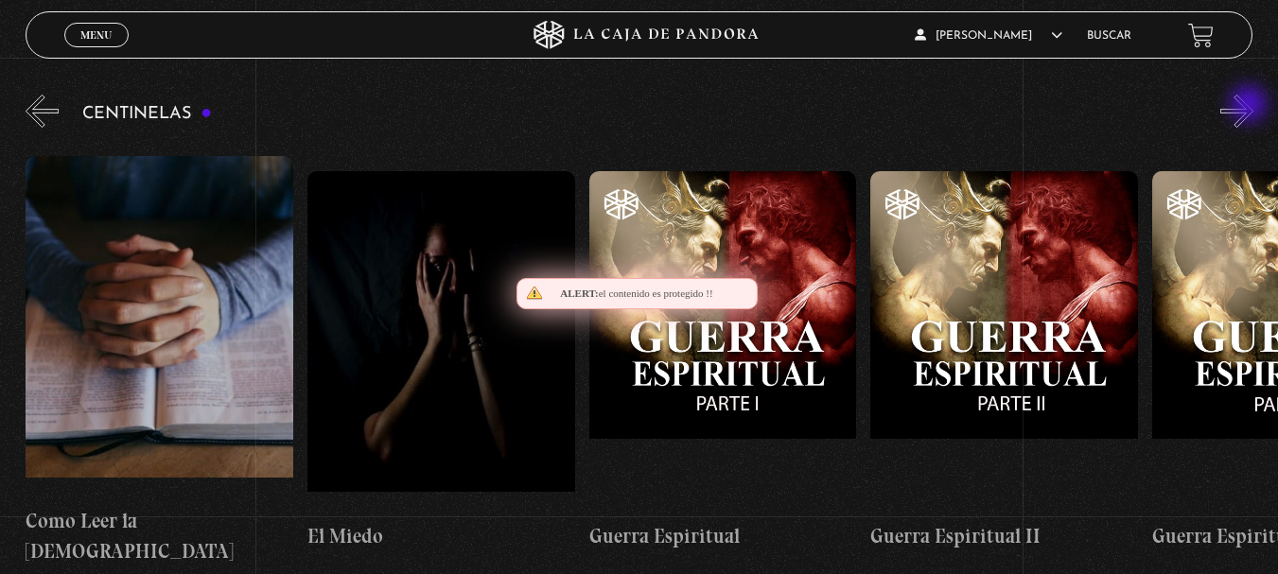
click at [1250, 106] on button "»" at bounding box center [1236, 111] width 33 height 33
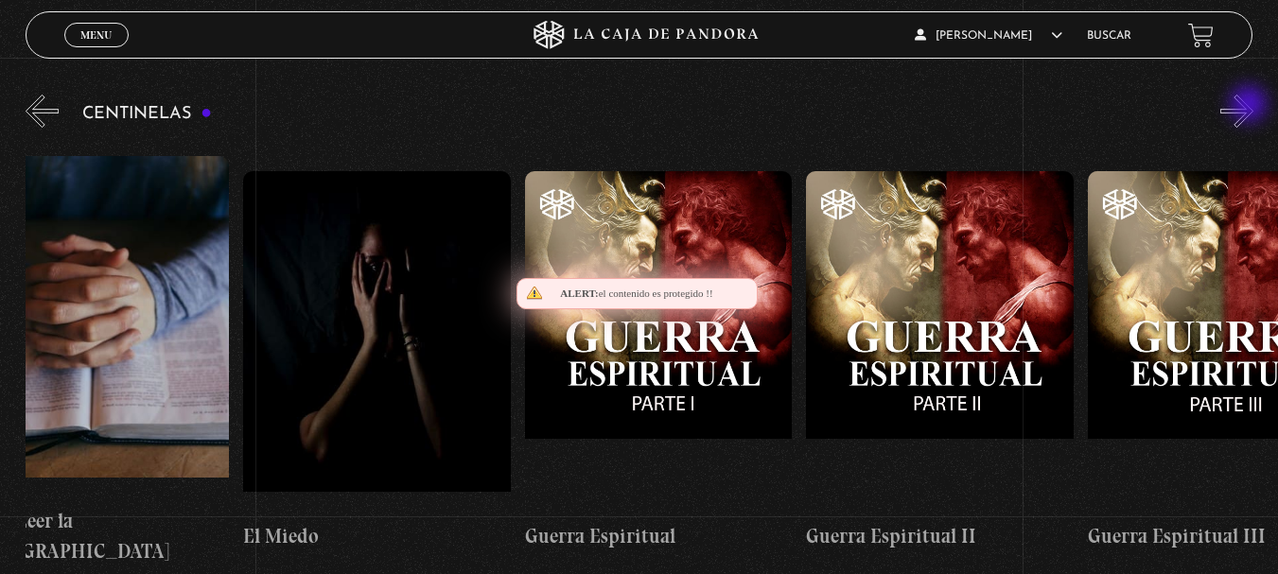
click at [1250, 106] on button "»" at bounding box center [1236, 111] width 33 height 33
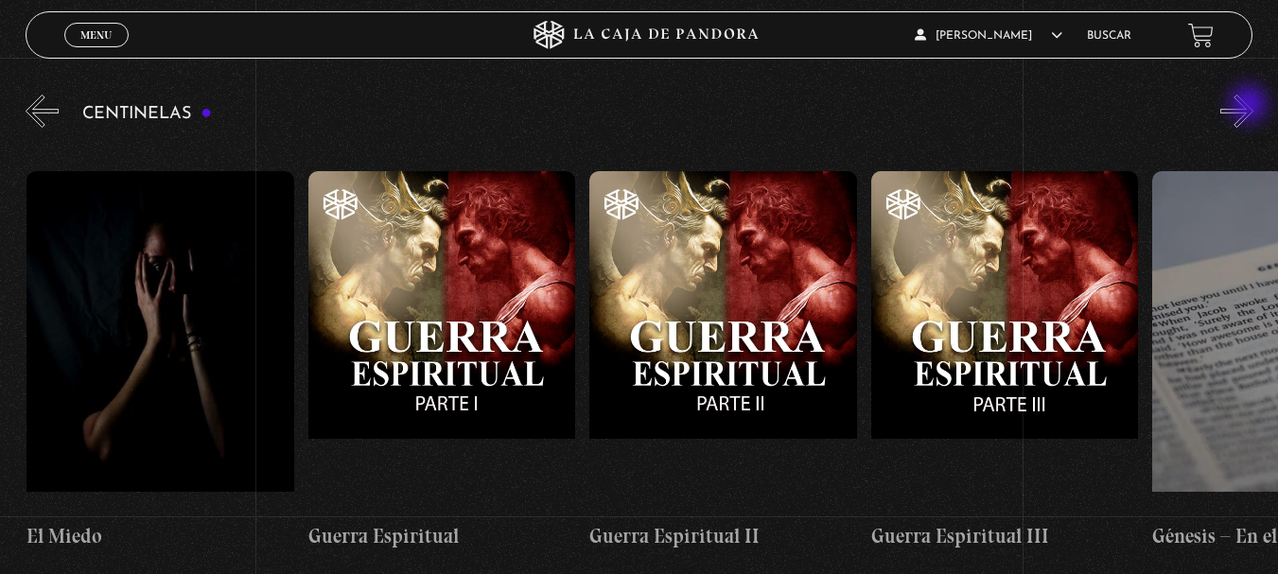
click at [1250, 106] on button "»" at bounding box center [1236, 111] width 33 height 33
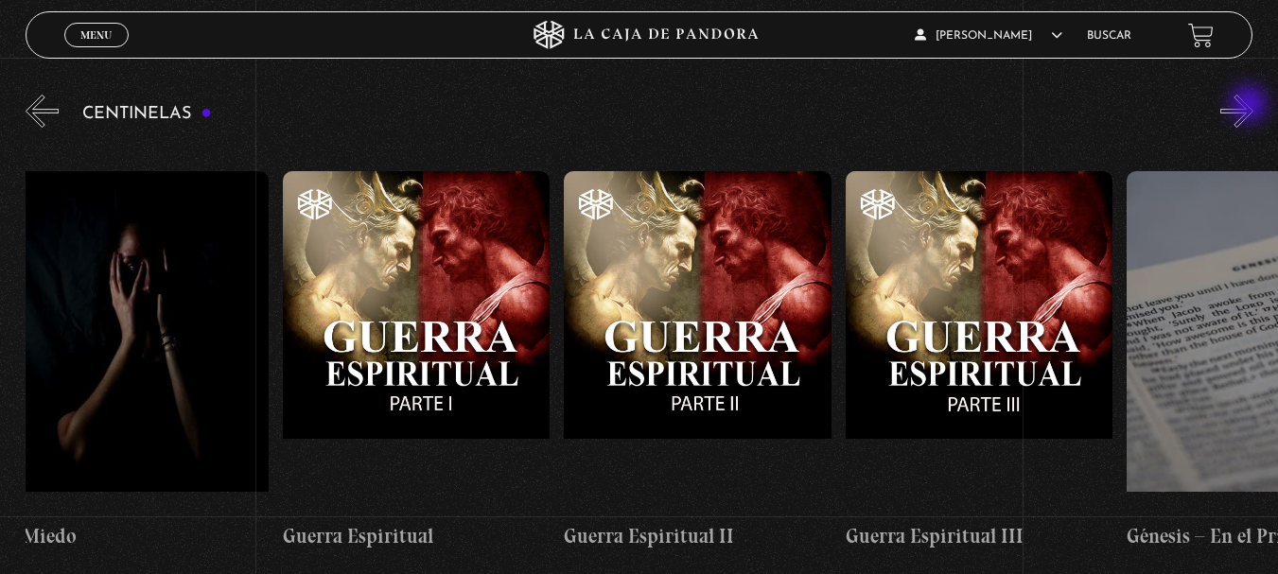
click at [1250, 106] on button "»" at bounding box center [1236, 111] width 33 height 33
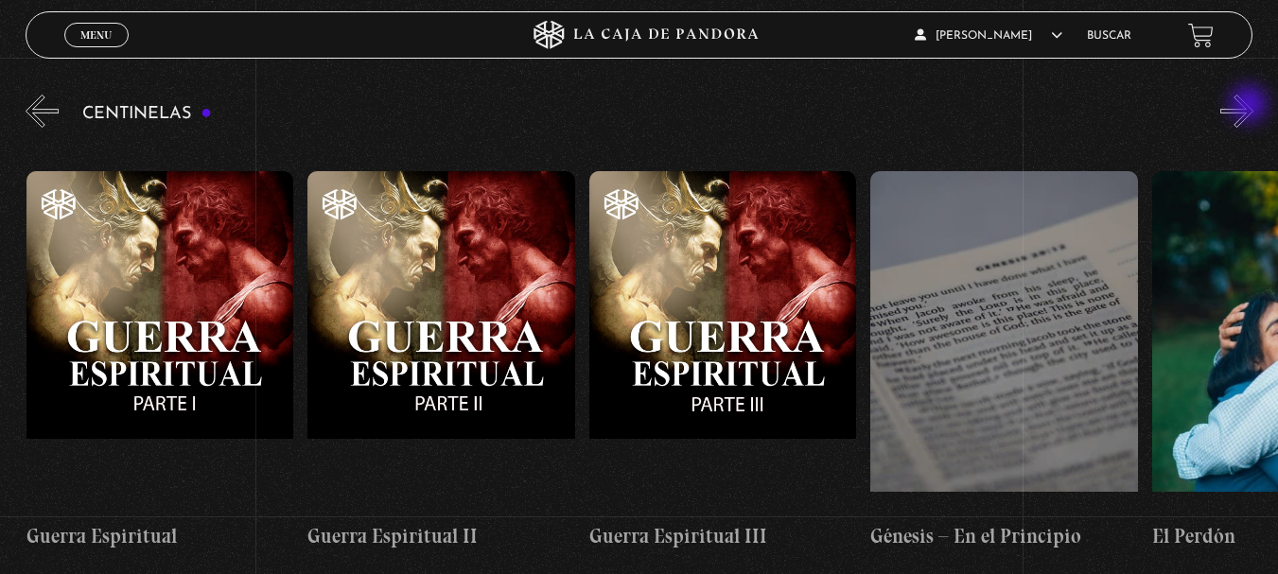
click at [1250, 106] on button "»" at bounding box center [1236, 111] width 33 height 33
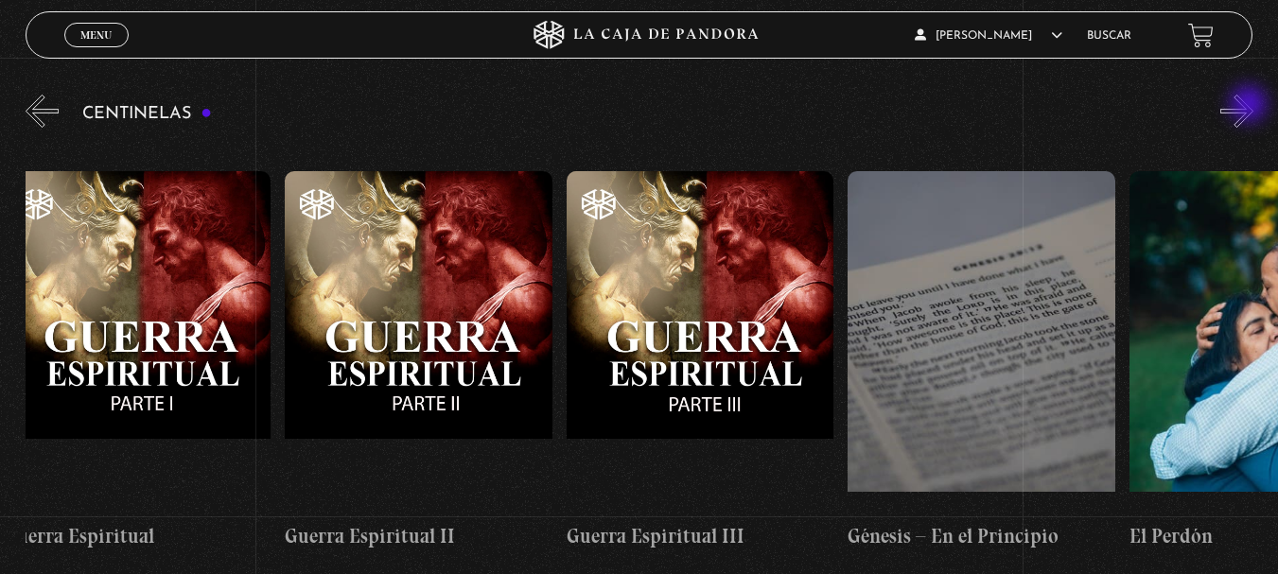
click at [1250, 106] on button "»" at bounding box center [1236, 111] width 33 height 33
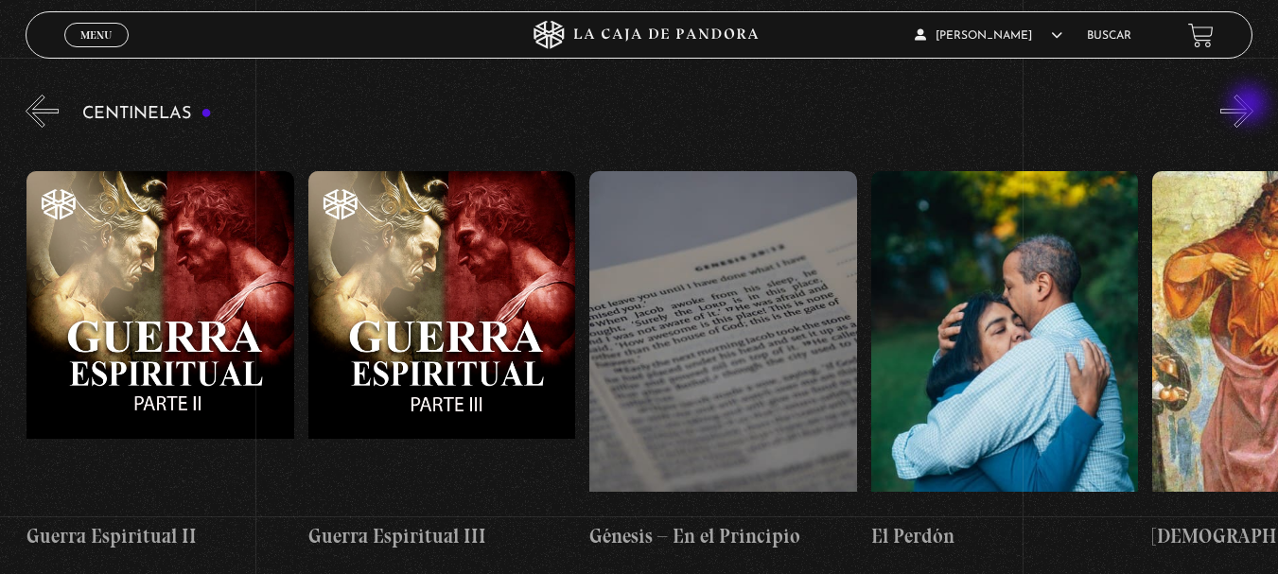
click at [1250, 106] on button "»" at bounding box center [1236, 111] width 33 height 33
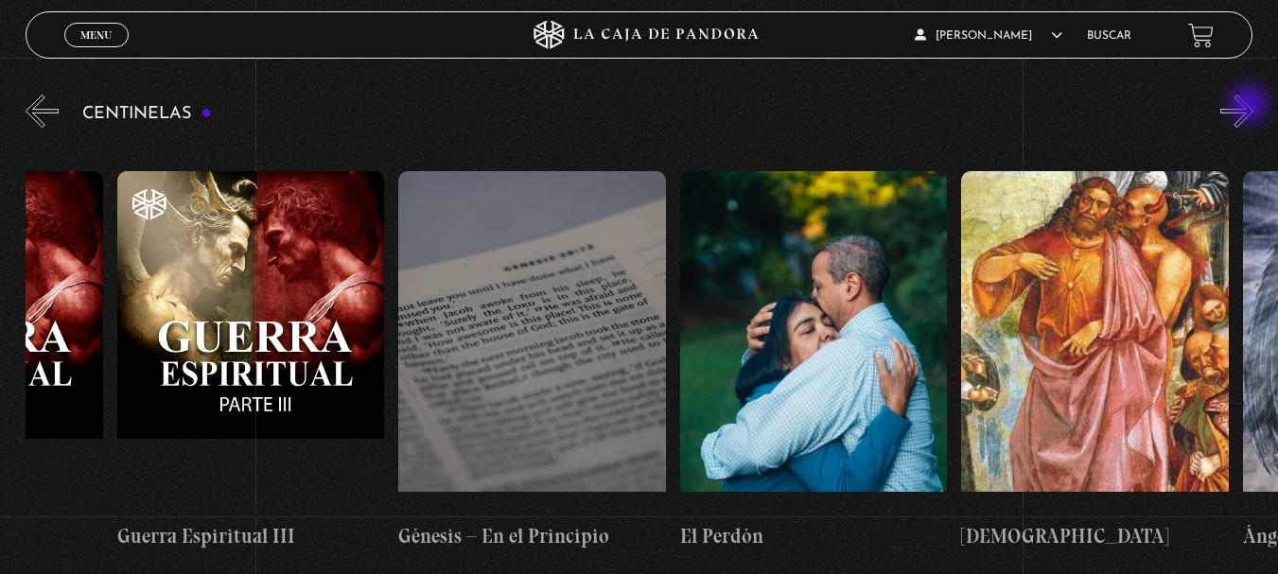
click at [1250, 106] on button "»" at bounding box center [1236, 111] width 33 height 33
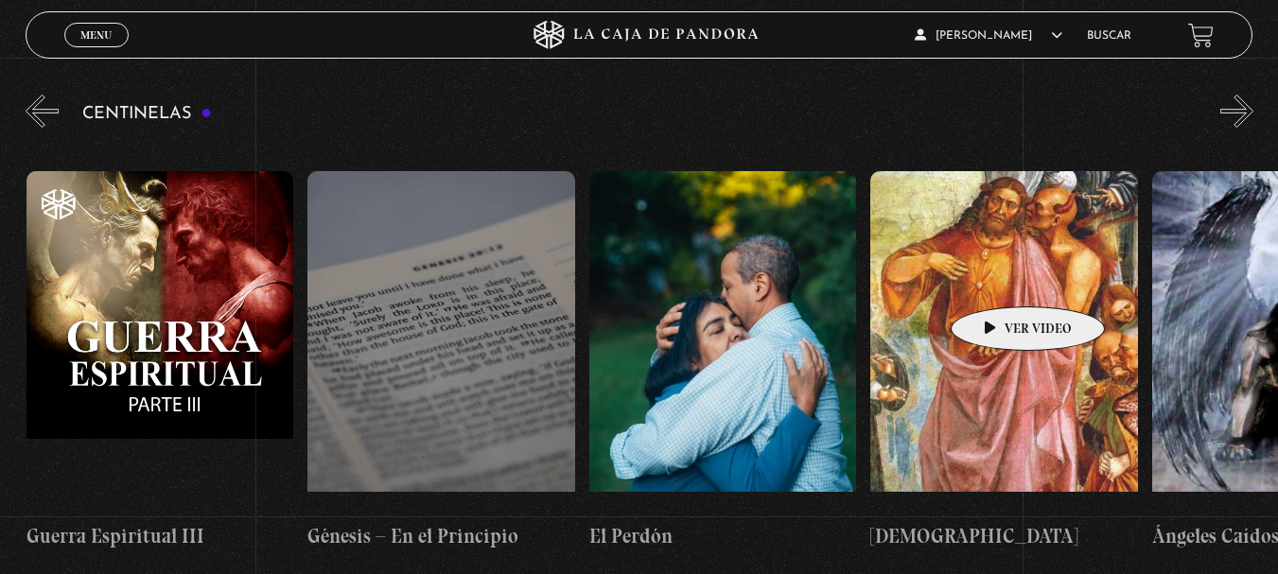
click at [1009, 302] on figure at bounding box center [1004, 341] width 268 height 341
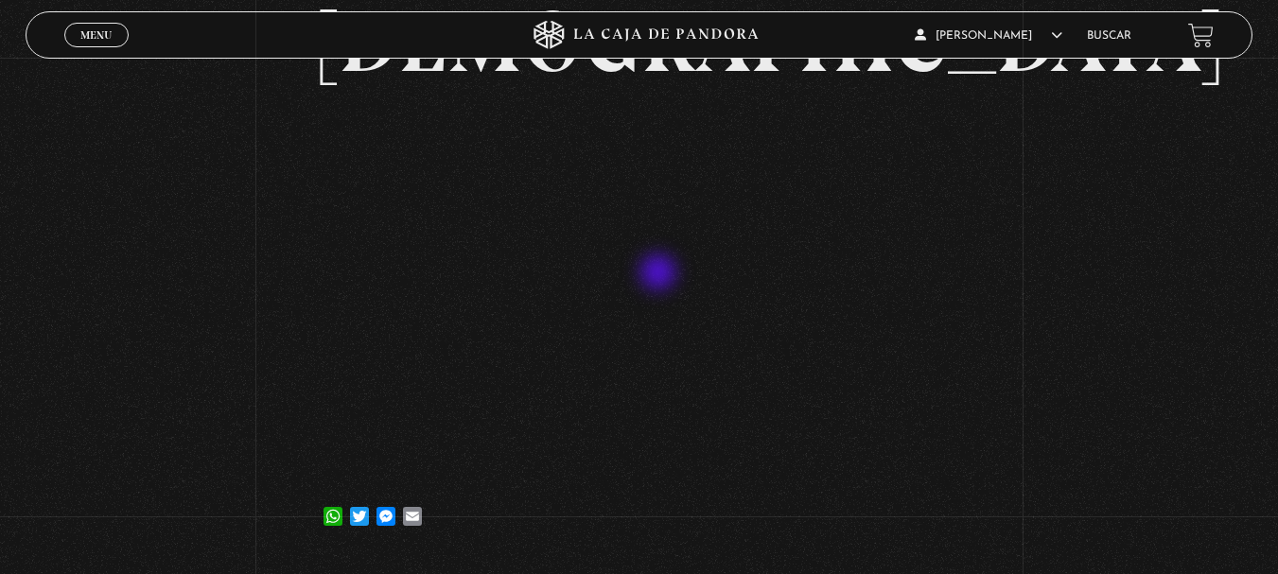
scroll to position [189, 0]
